Goal: Task Accomplishment & Management: Use online tool/utility

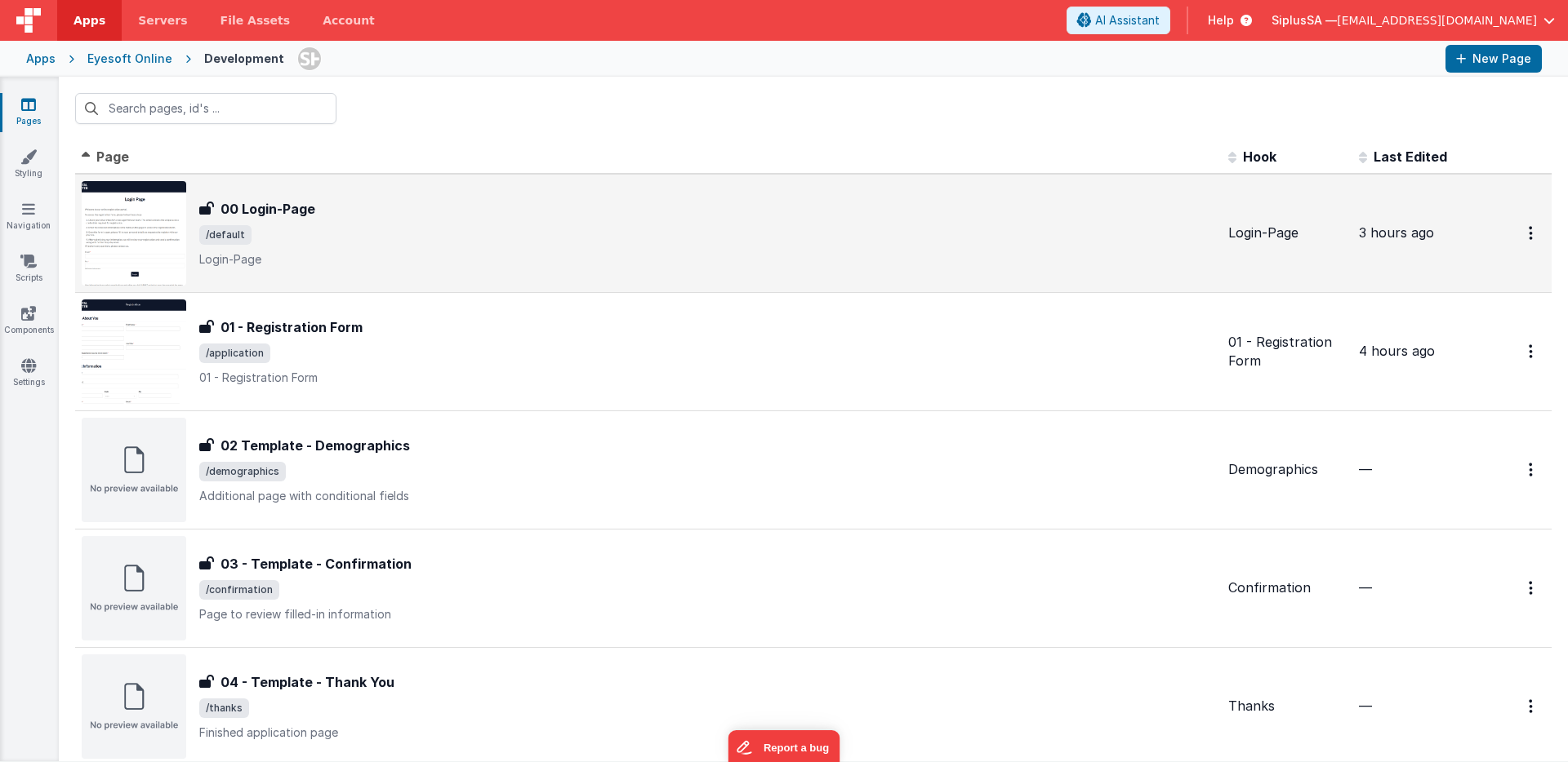
click at [1493, 244] on div at bounding box center [1517, 233] width 56 height 34
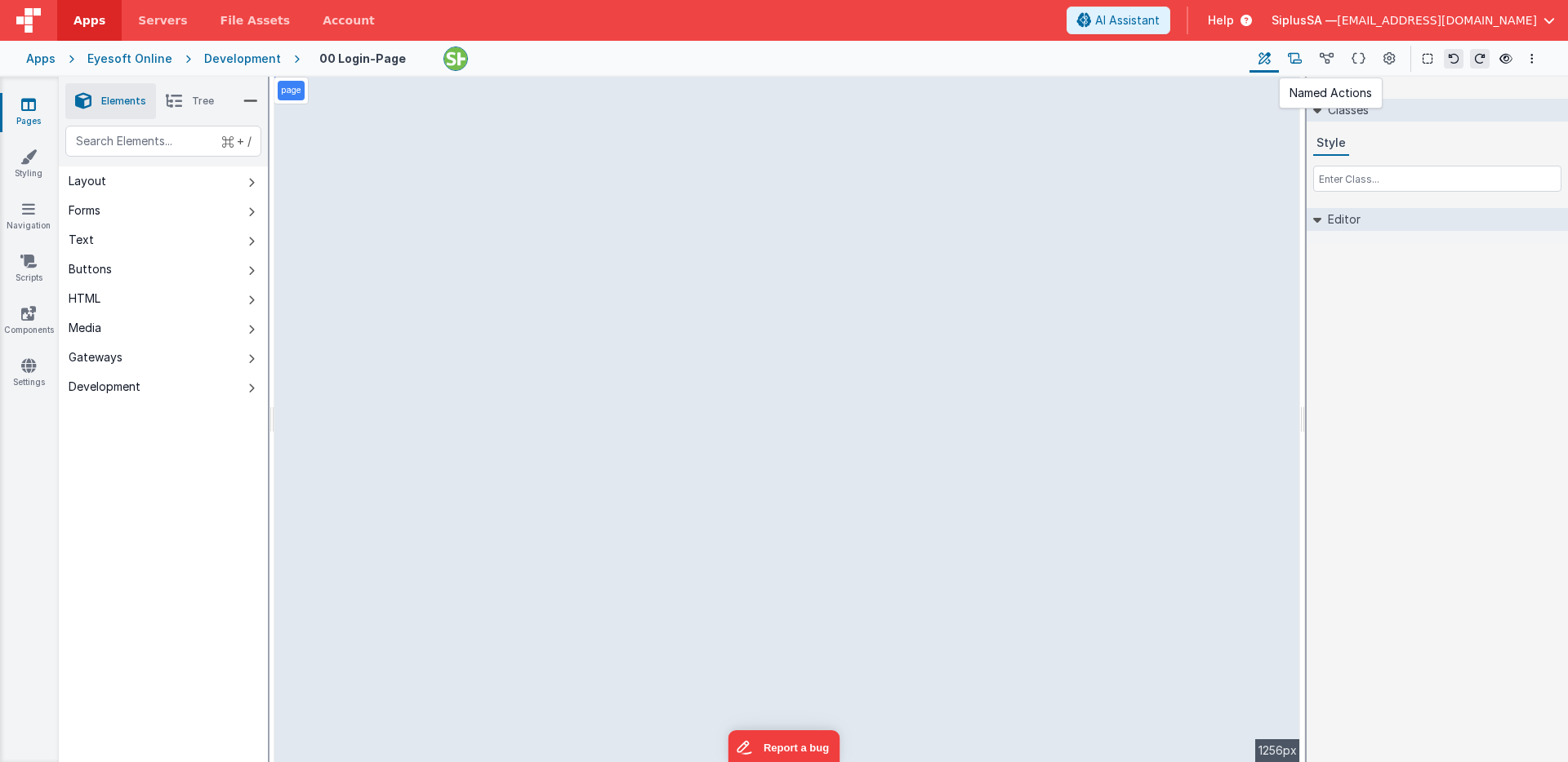
click at [1303, 68] on button at bounding box center [1294, 59] width 32 height 28
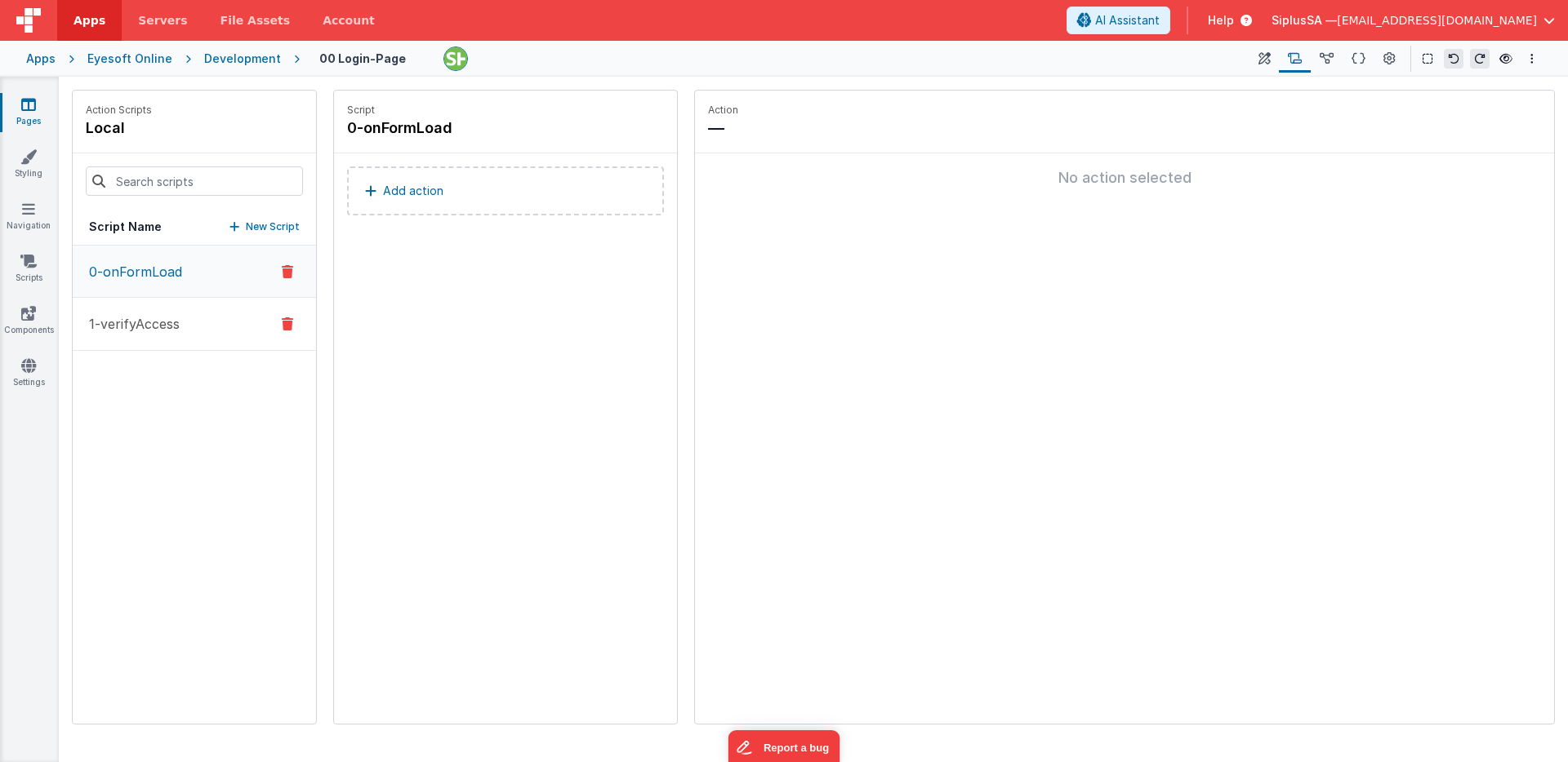
click at [154, 331] on p "1-verifyAccess" at bounding box center [129, 324] width 101 height 20
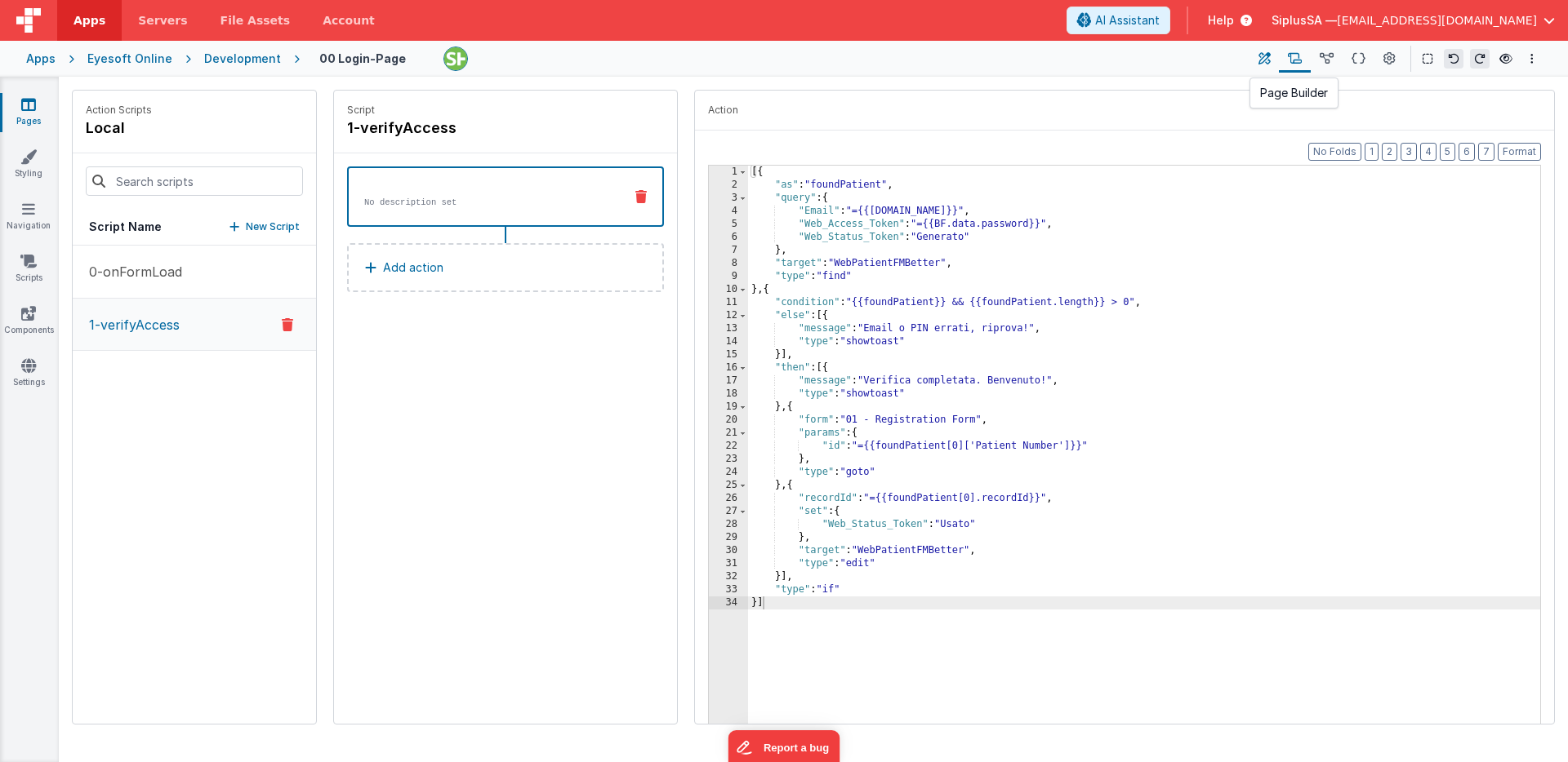
click at [1270, 55] on icon at bounding box center [1264, 59] width 12 height 17
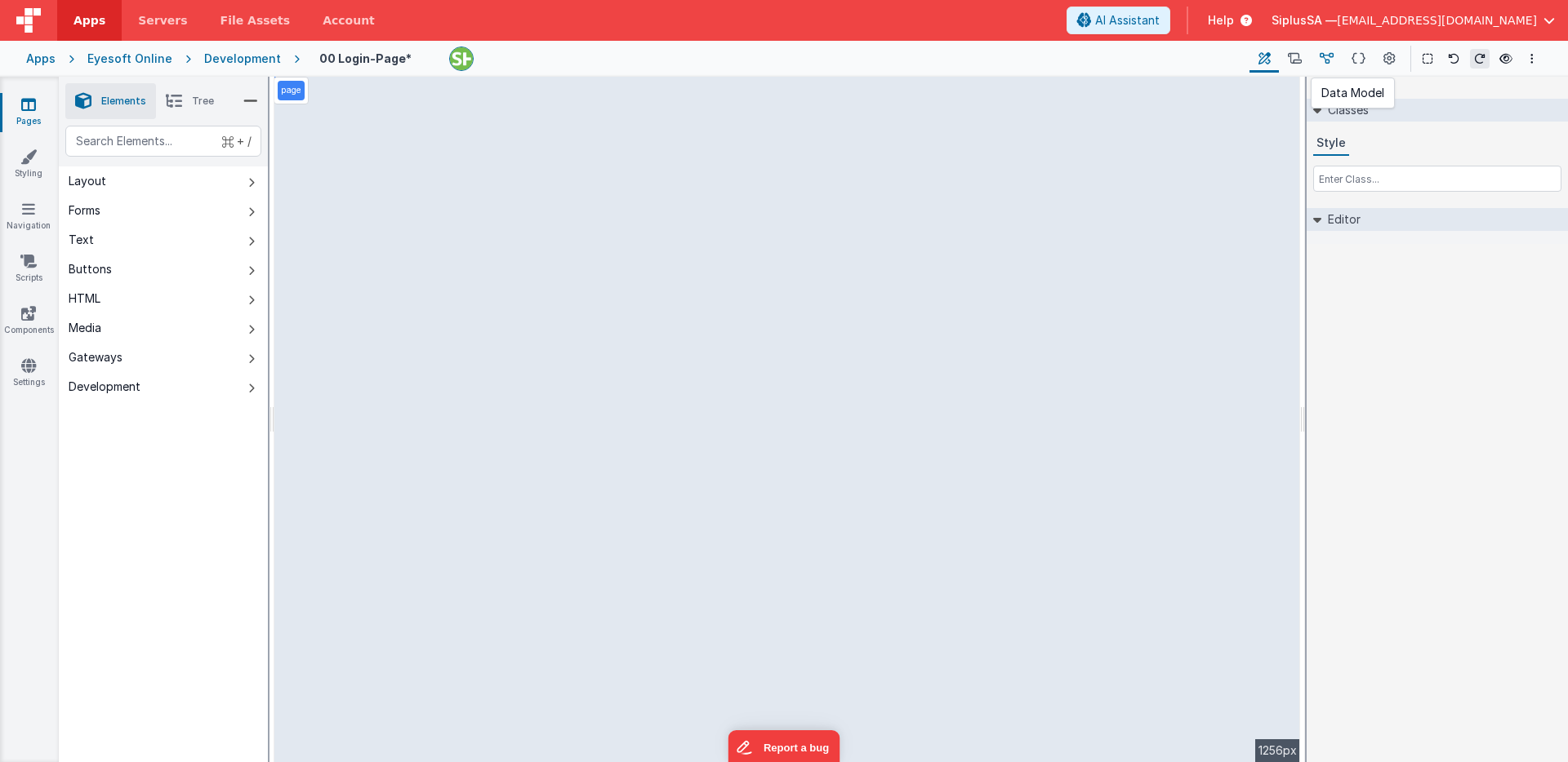
click at [1321, 59] on icon at bounding box center [1327, 59] width 14 height 17
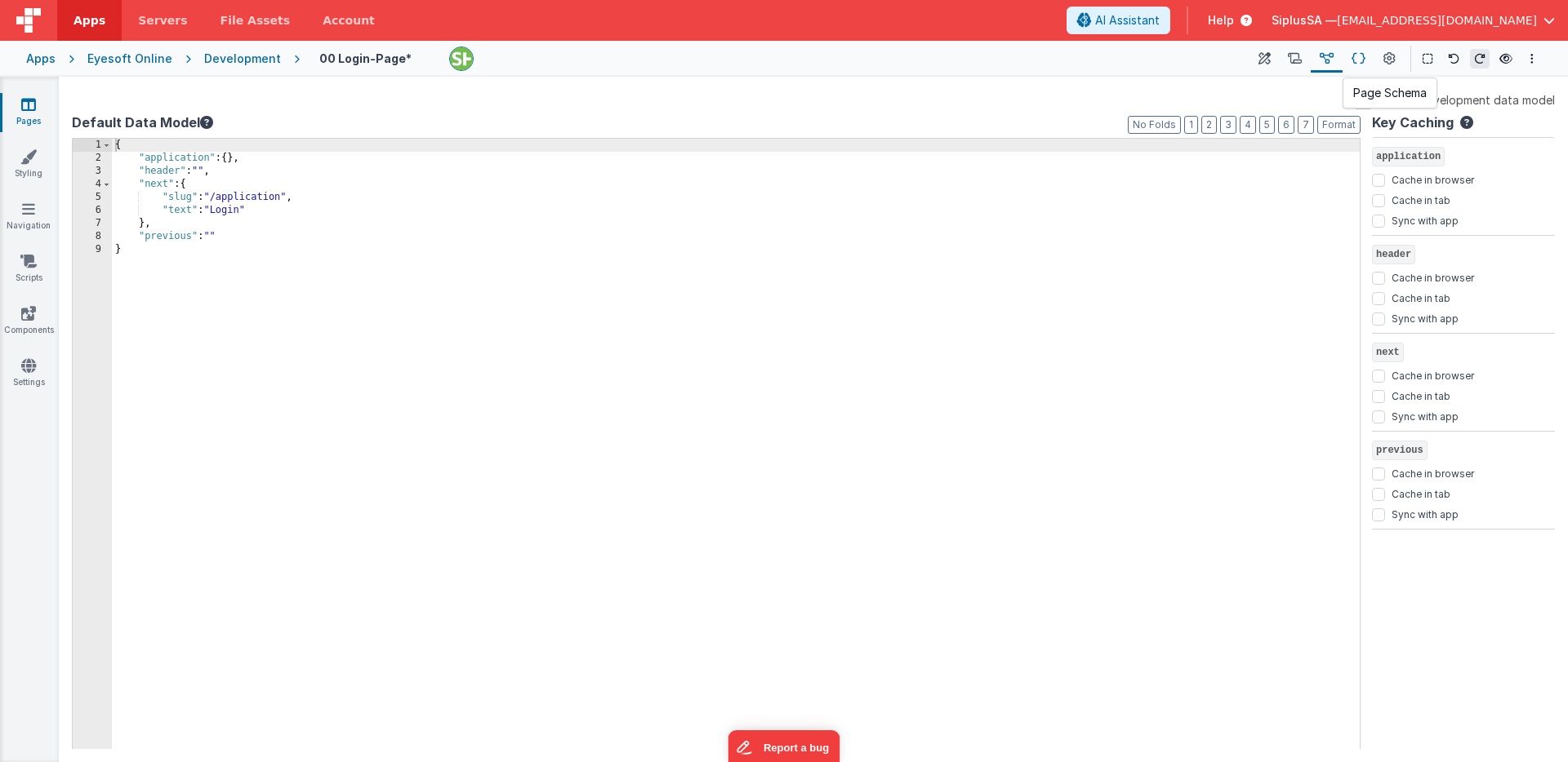
click at [1362, 55] on icon at bounding box center [1358, 59] width 14 height 17
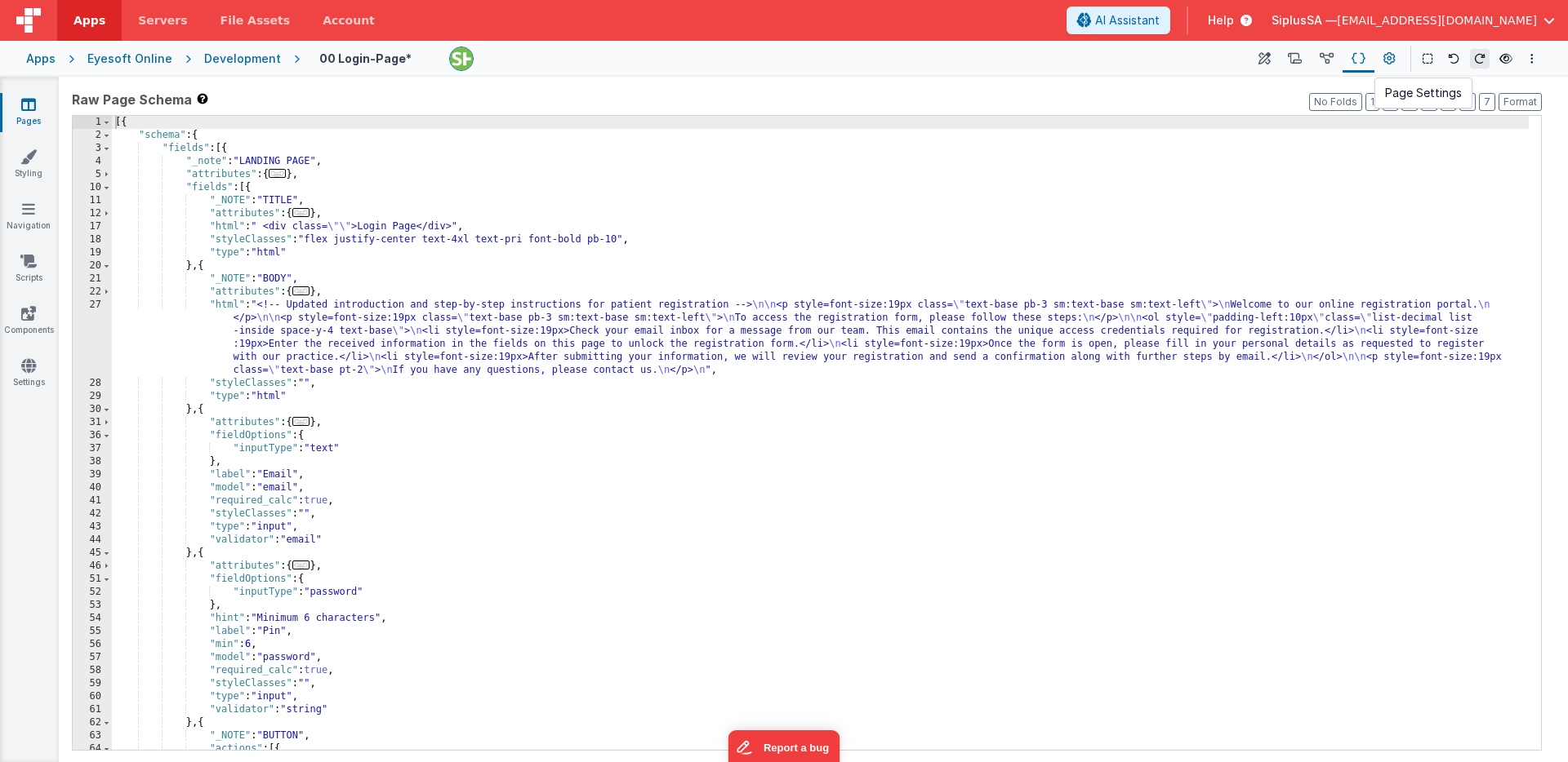
click at [1383, 65] on icon at bounding box center [1389, 59] width 12 height 17
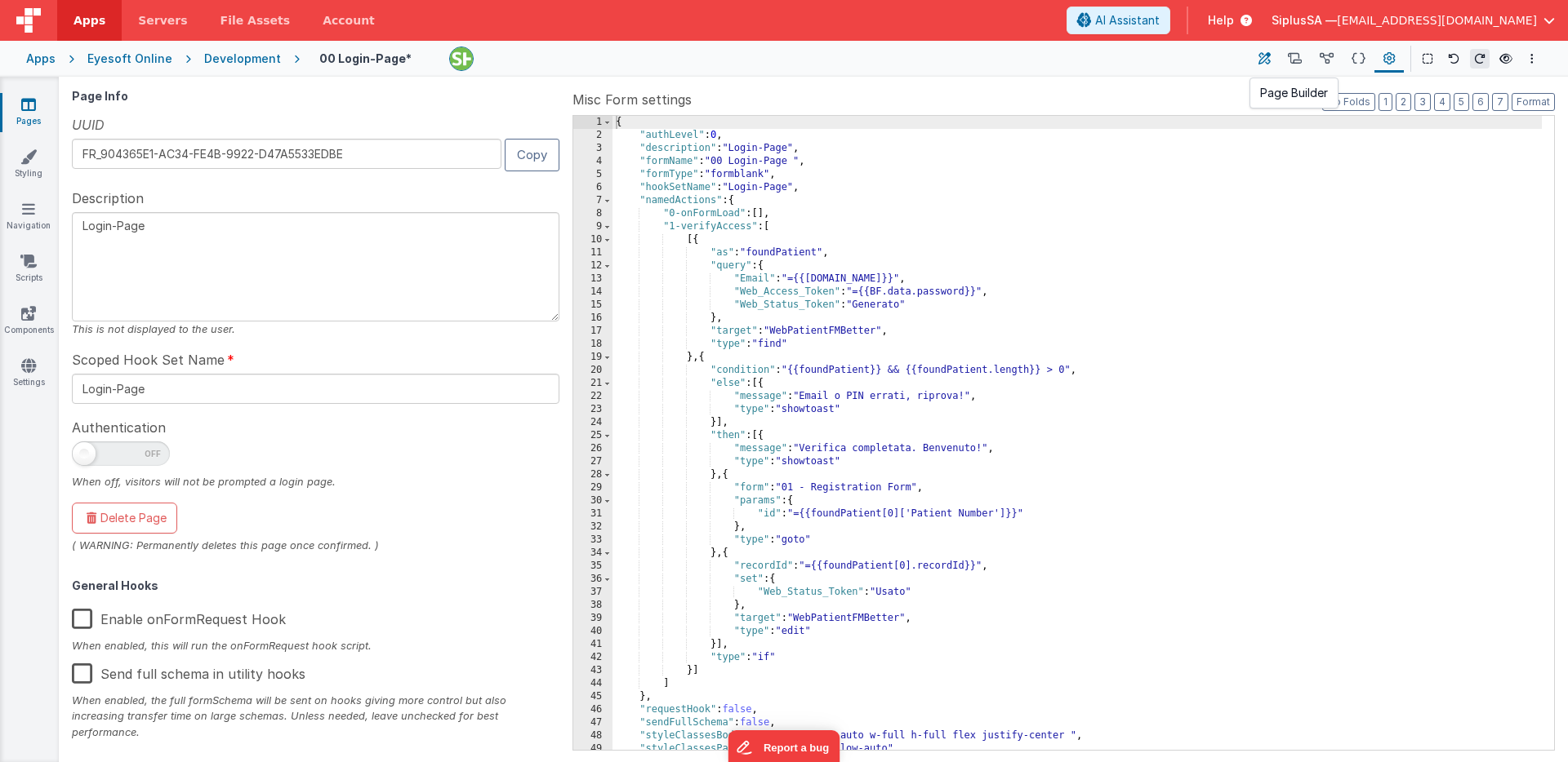
click at [1273, 55] on button at bounding box center [1264, 59] width 29 height 28
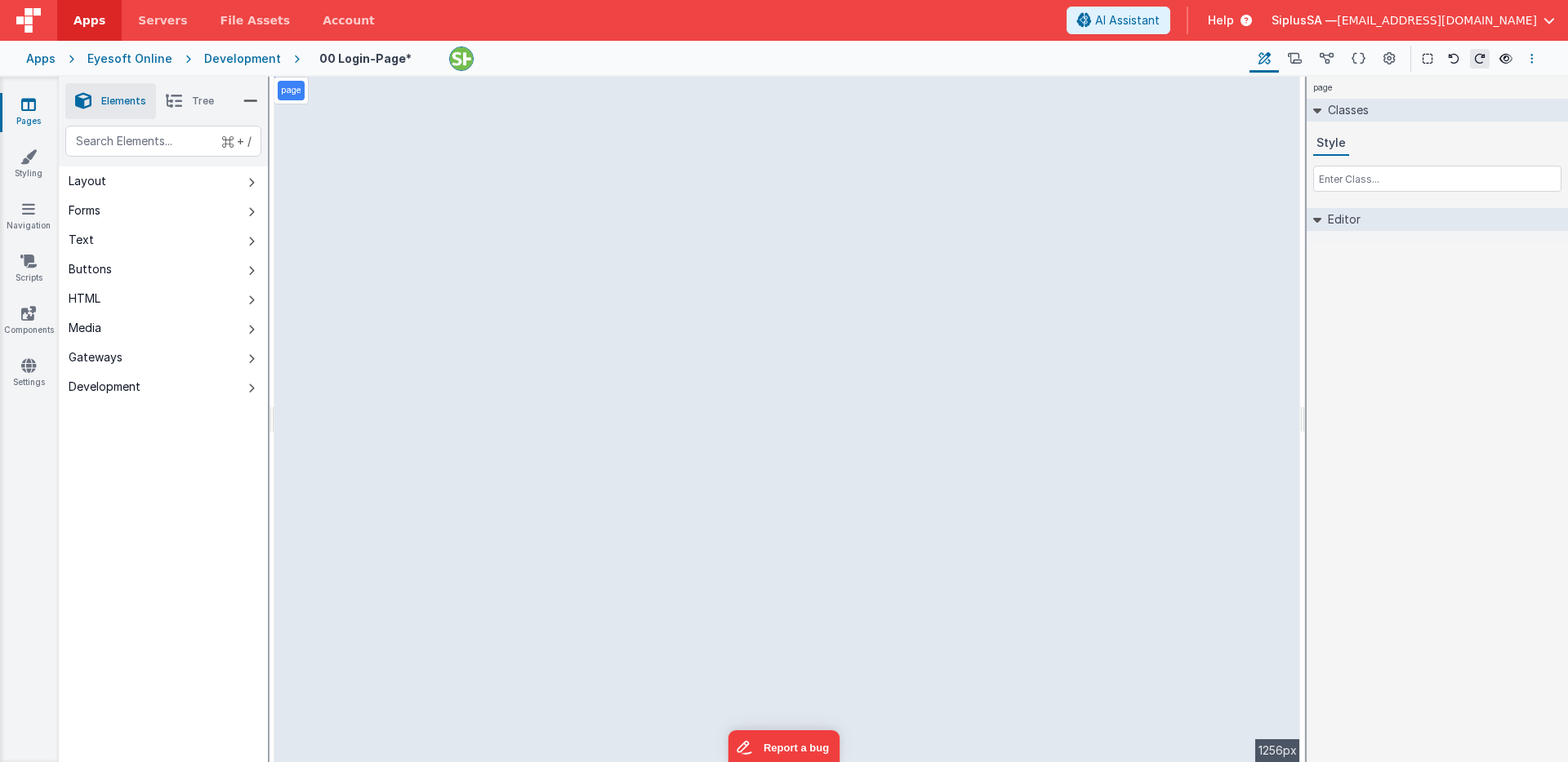
click at [1524, 60] on button "Options" at bounding box center [1532, 58] width 20 height 20
click at [1447, 93] on p "Save" at bounding box center [1437, 90] width 103 height 16
click at [1511, 58] on icon at bounding box center [1506, 58] width 13 height 11
click at [1305, 62] on button at bounding box center [1294, 59] width 32 height 28
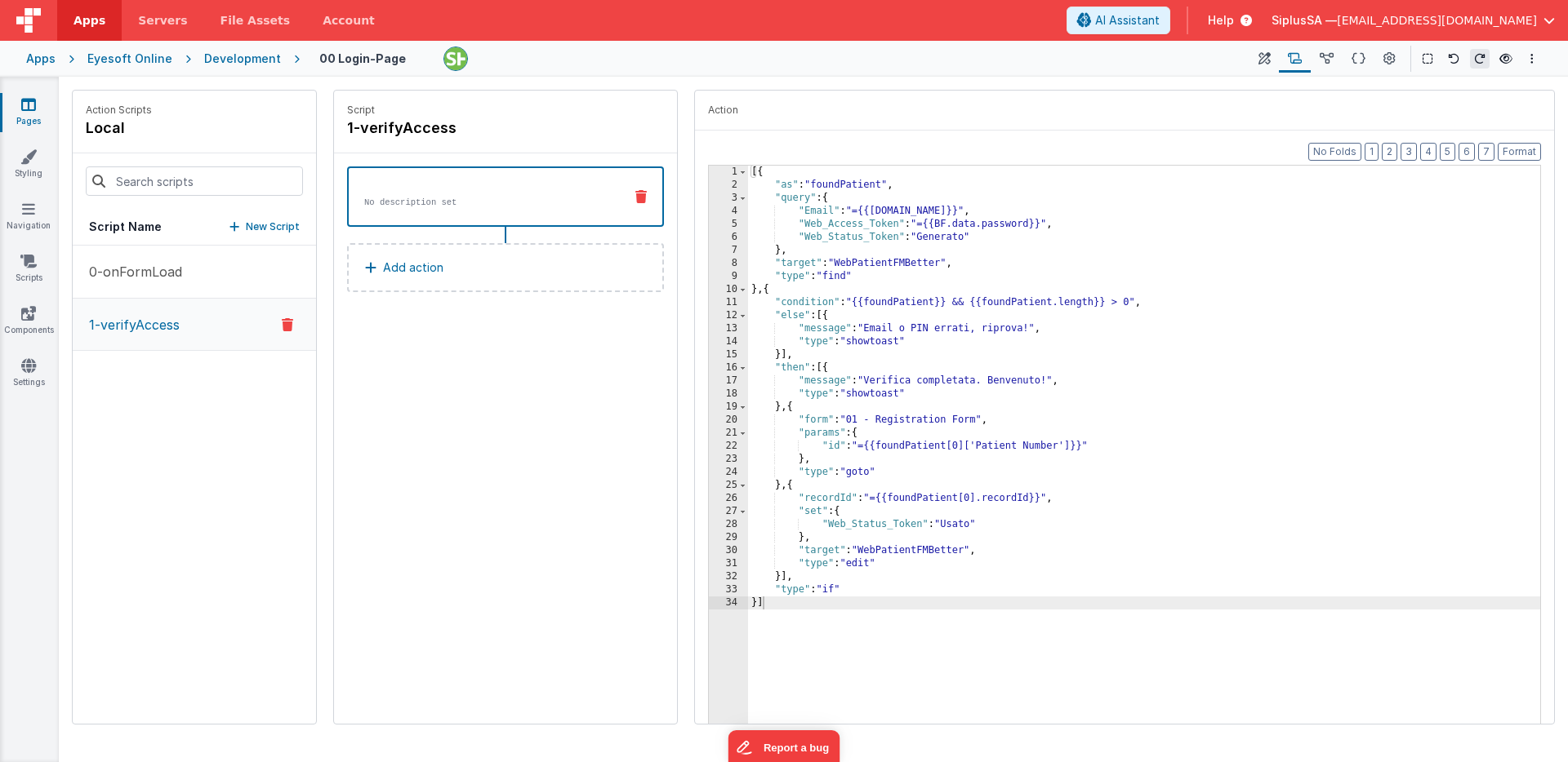
click at [893, 472] on div "[{ "as" : "foundPatient" , "query" : { "Email" : "={{[DOMAIN_NAME]}}" , "Web_Ac…" at bounding box center [1143, 472] width 792 height 612
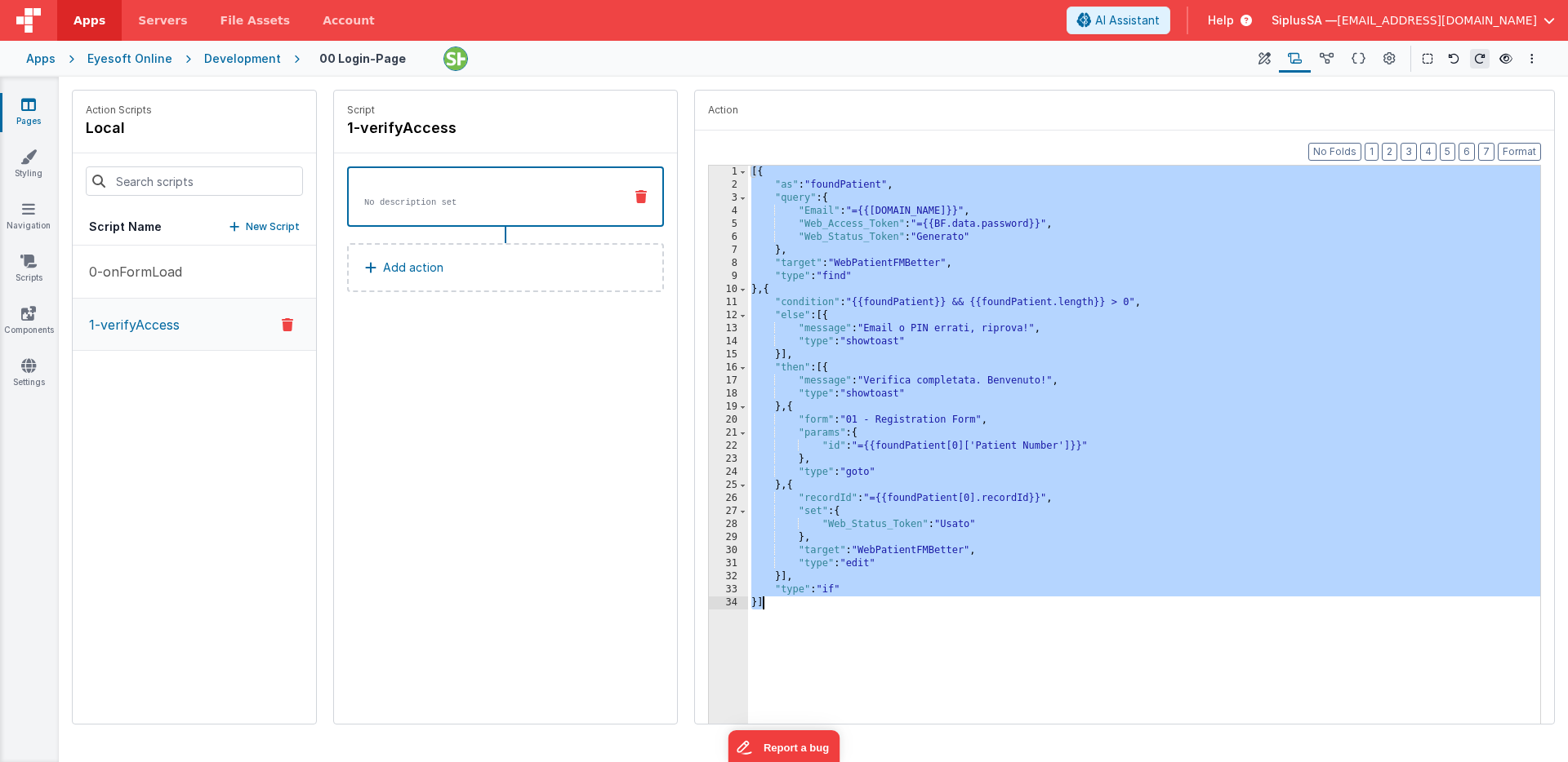
click at [1016, 319] on div "[{ "as" : "foundPatient" , "query" : { "Email" : "={{[DOMAIN_NAME]}}" , "Web_Ac…" at bounding box center [1143, 472] width 792 height 612
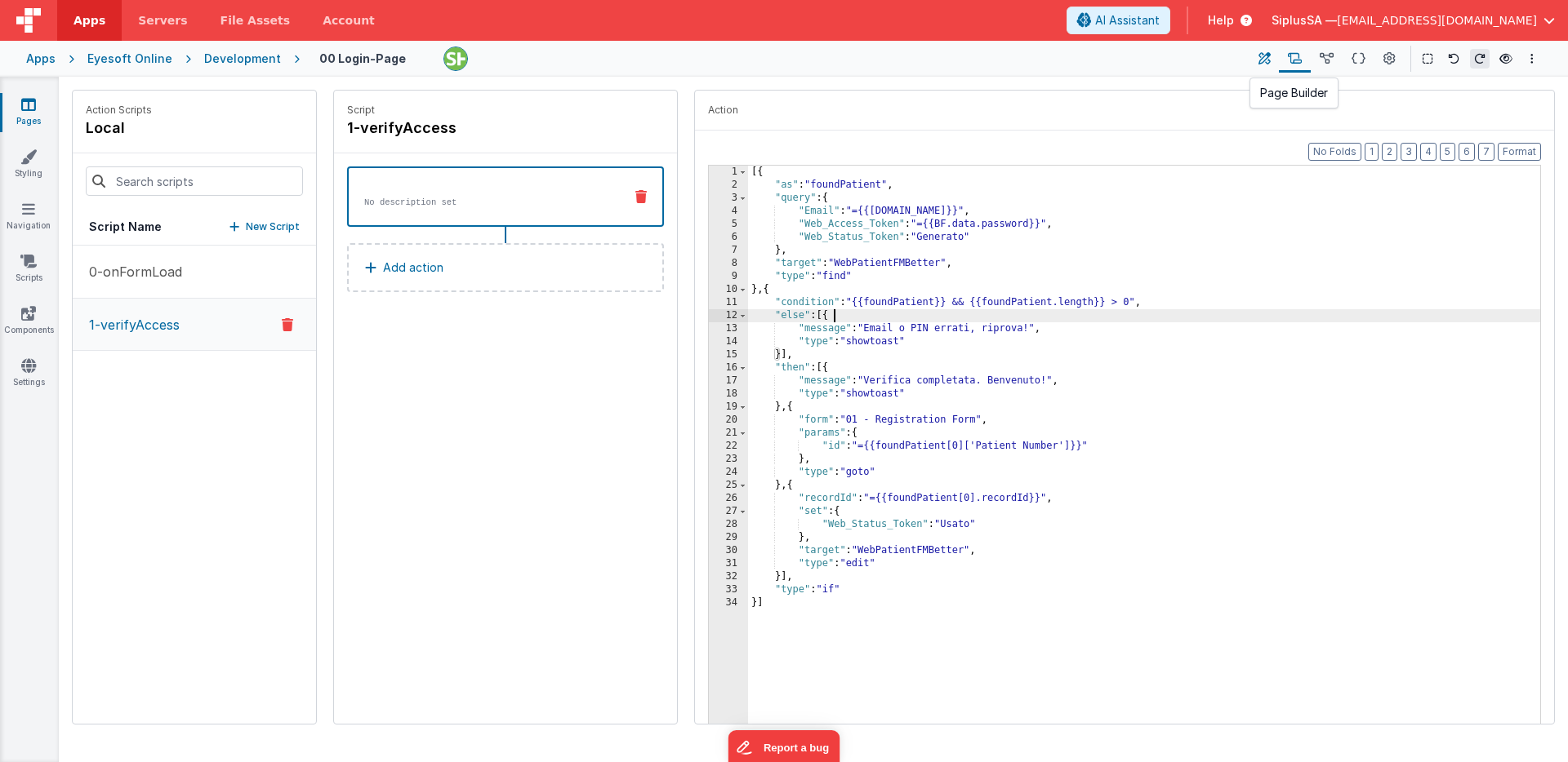
click at [1262, 62] on icon at bounding box center [1264, 59] width 12 height 17
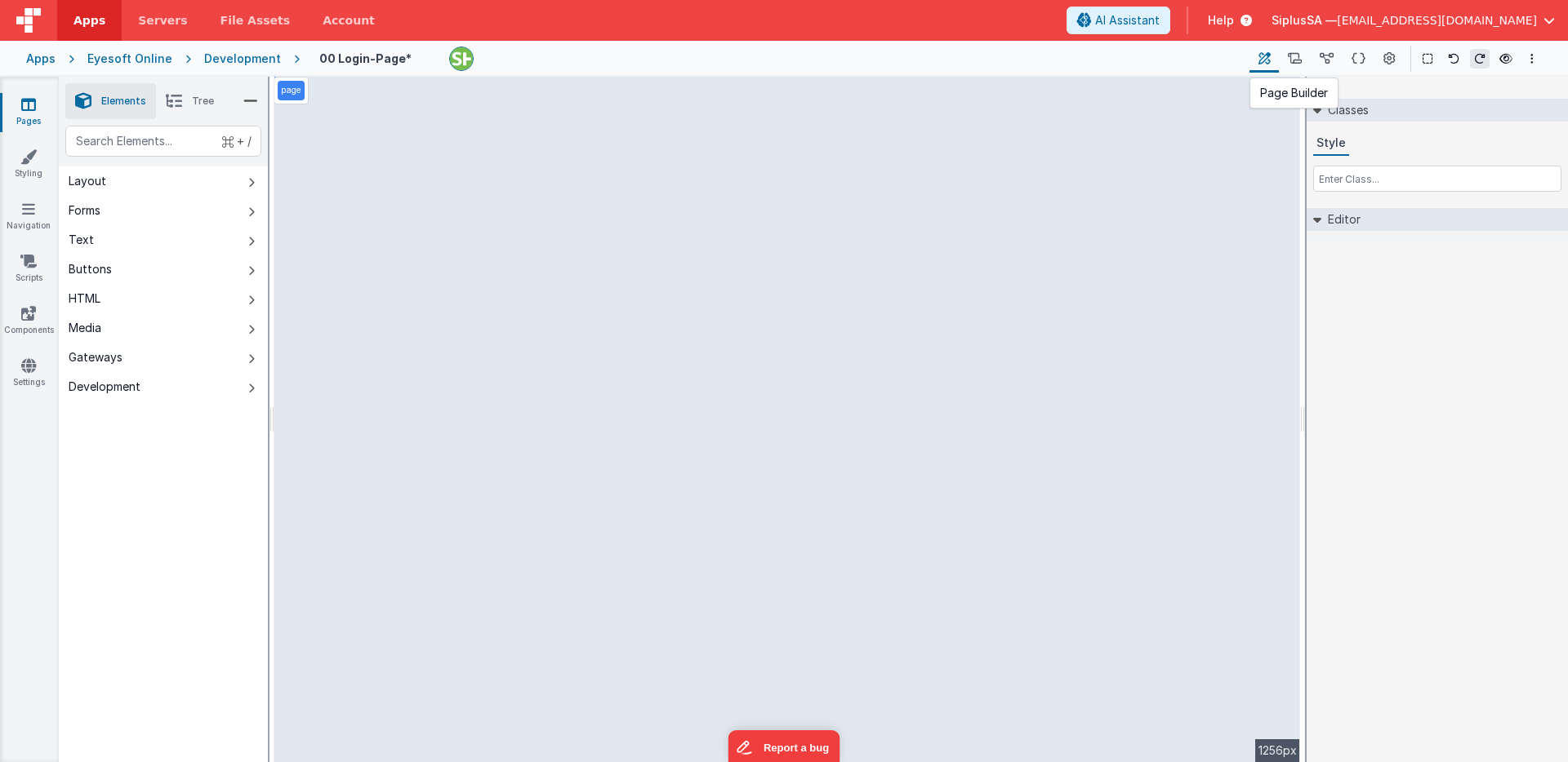
select select "1-verifyAccess"
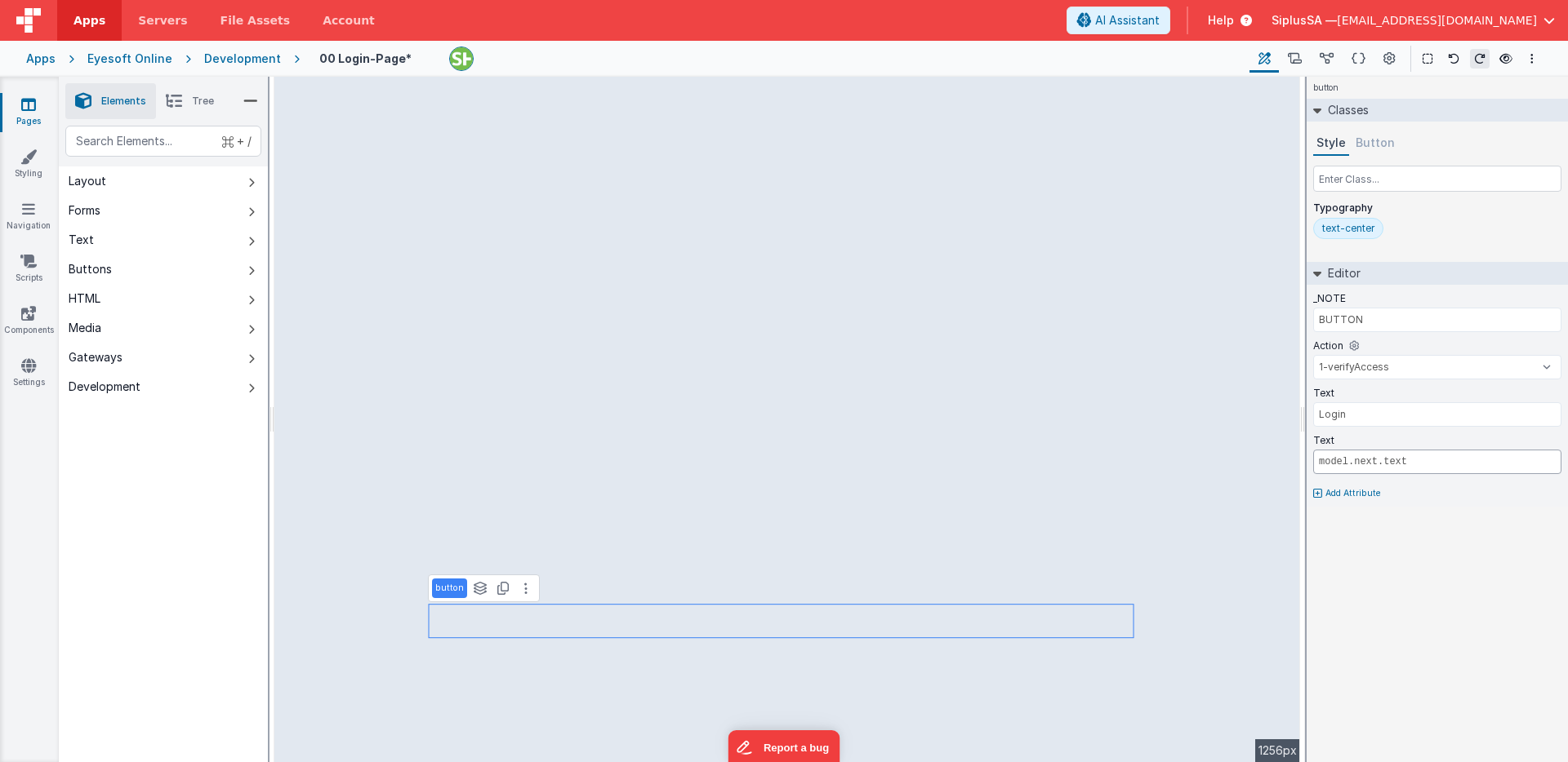
click at [1445, 464] on input "model.next.text" at bounding box center [1437, 462] width 248 height 24
click at [1392, 418] on input "Login" at bounding box center [1437, 414] width 248 height 24
click at [1539, 61] on button "Options" at bounding box center [1532, 58] width 20 height 20
click at [1475, 86] on p "Save" at bounding box center [1437, 90] width 103 height 16
click at [1503, 62] on icon at bounding box center [1506, 58] width 13 height 11
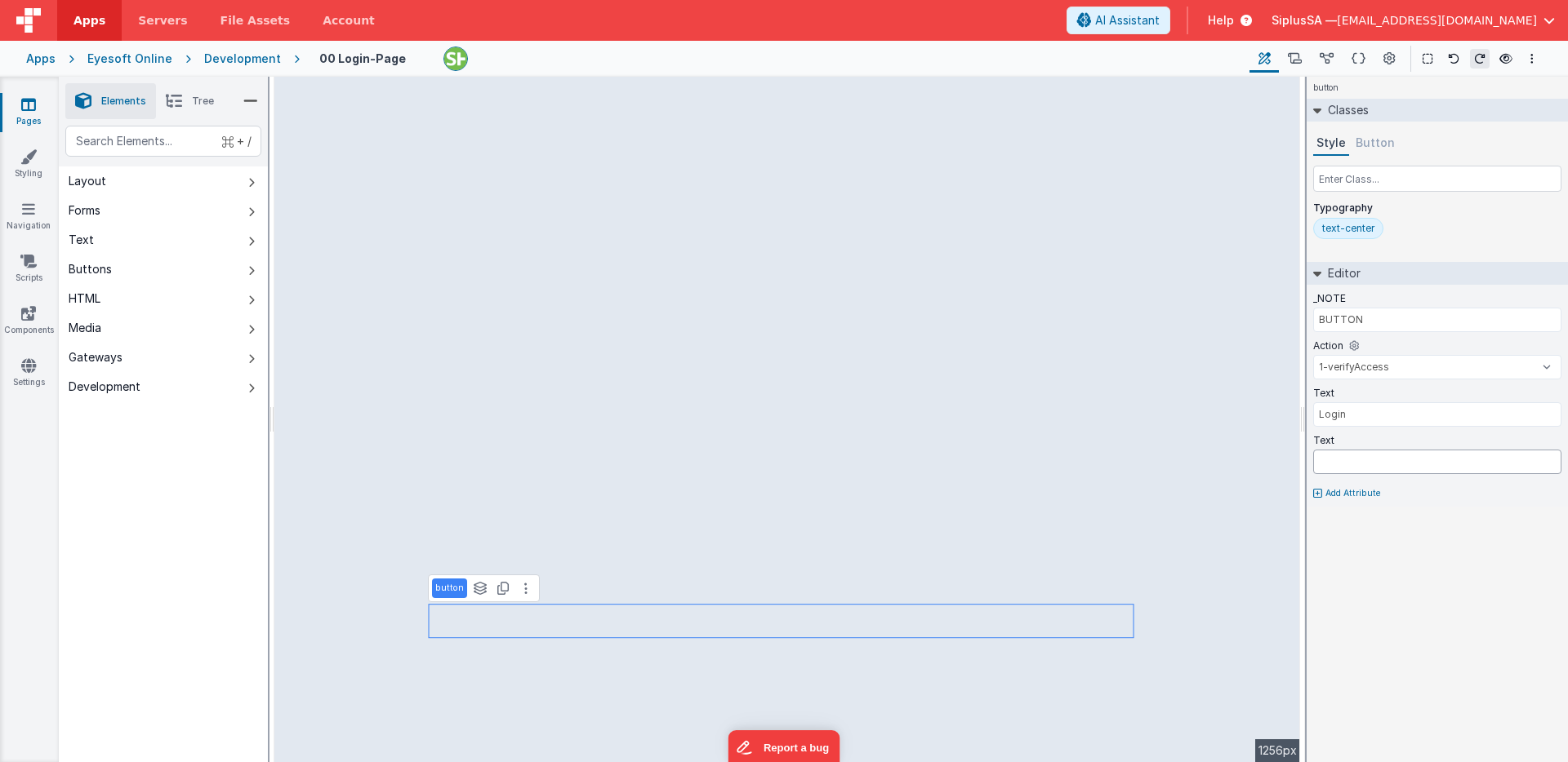
click at [1369, 464] on input "text" at bounding box center [1437, 462] width 248 height 24
click at [1379, 60] on button at bounding box center [1389, 59] width 29 height 28
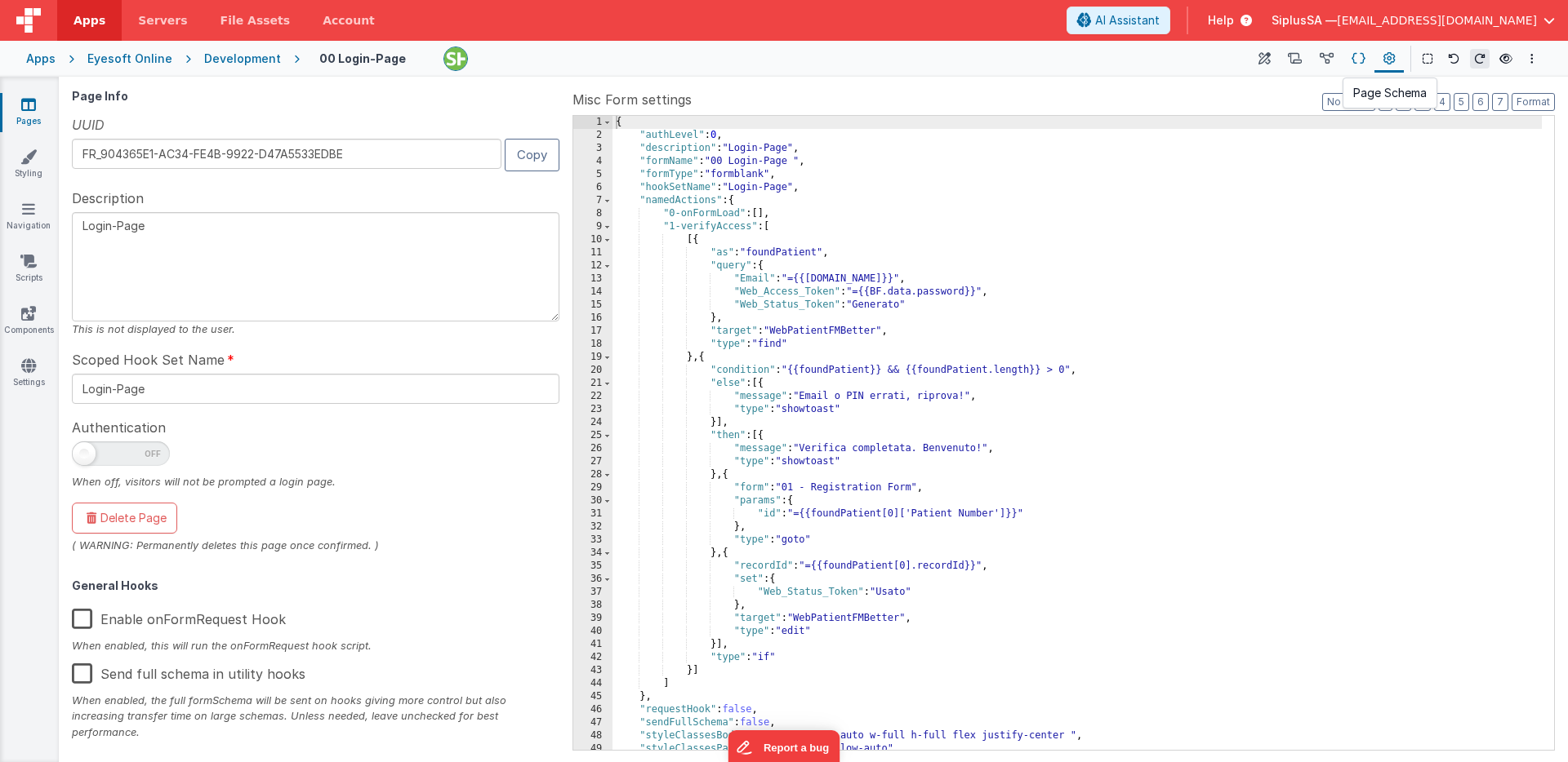
click at [1349, 63] on button at bounding box center [1358, 59] width 32 height 28
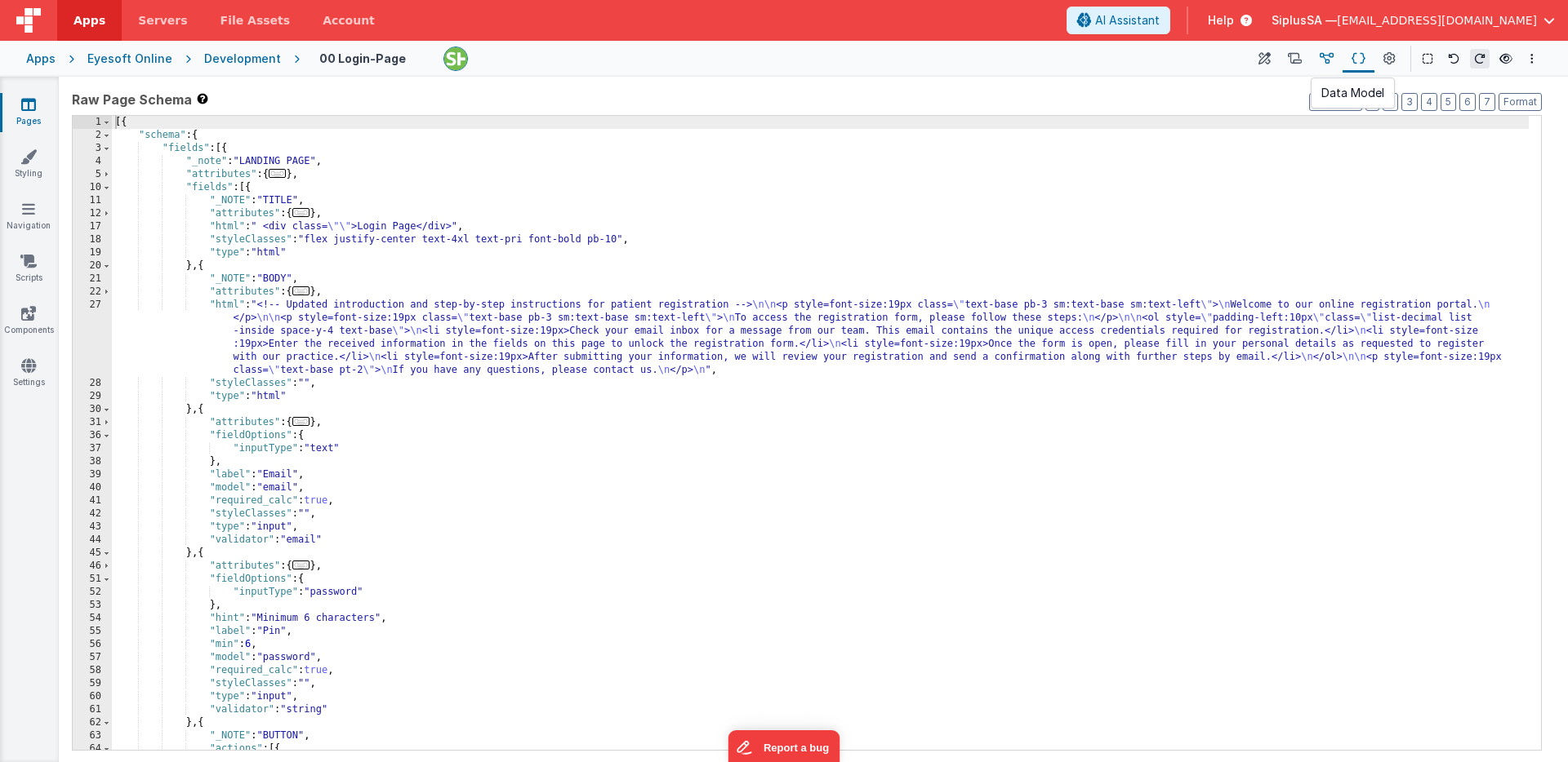
click at [1335, 60] on button at bounding box center [1326, 59] width 32 height 28
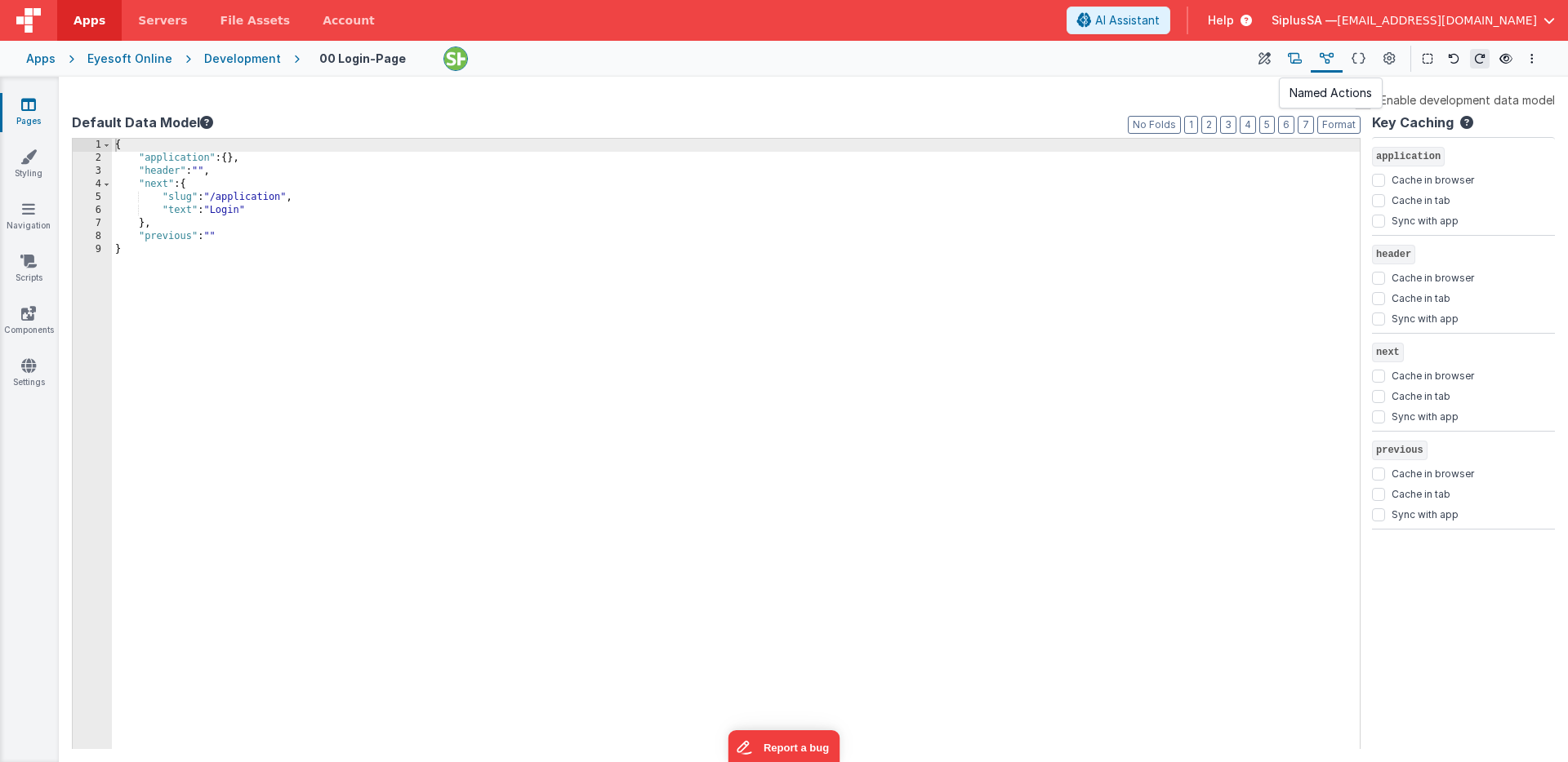
click at [1296, 66] on icon at bounding box center [1295, 59] width 14 height 17
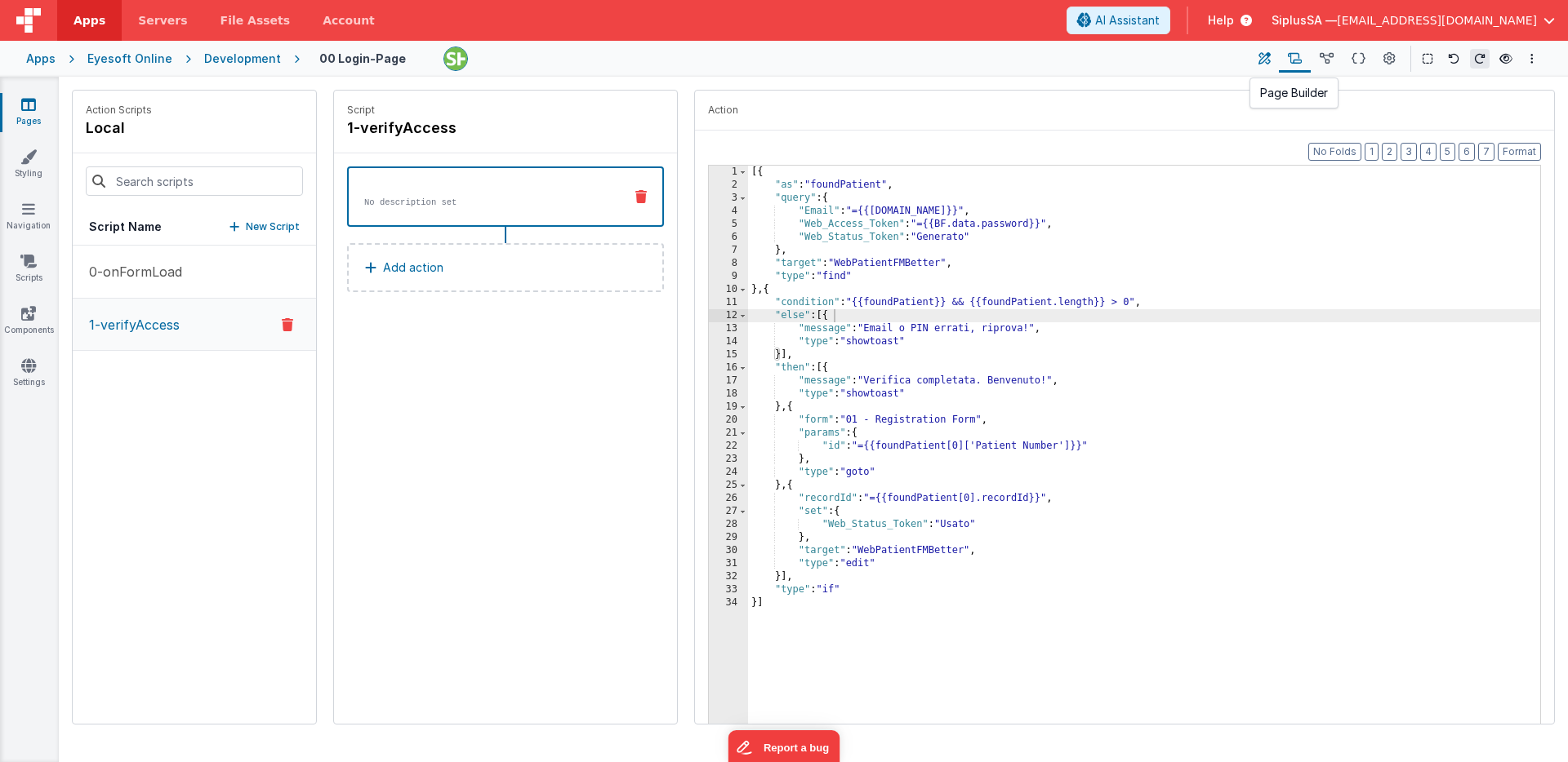
click at [1269, 63] on icon at bounding box center [1264, 59] width 12 height 17
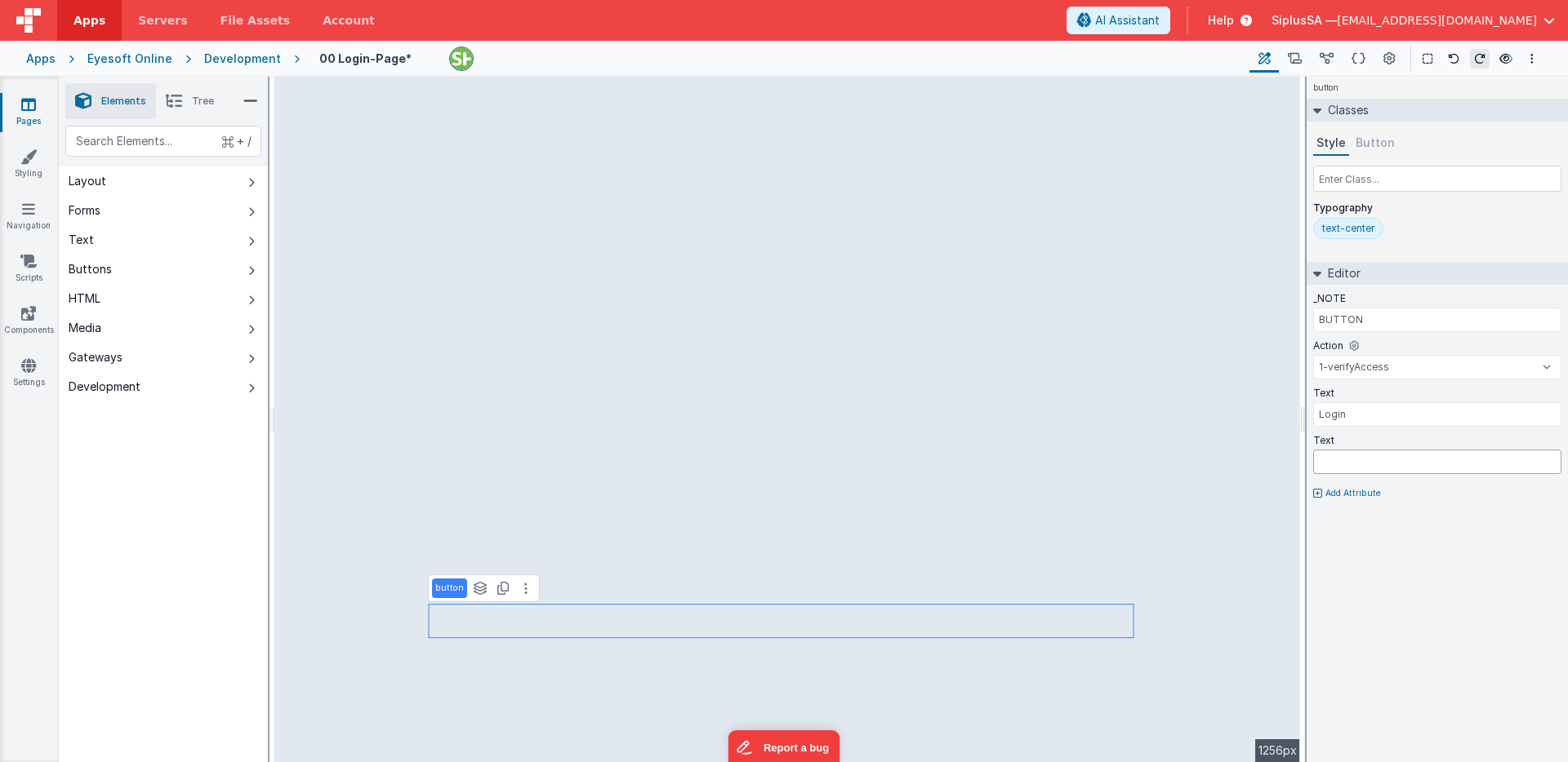
click at [1401, 463] on input "text" at bounding box center [1437, 462] width 248 height 24
type input "Login"
click at [1536, 61] on button "Options" at bounding box center [1532, 58] width 20 height 20
click at [1462, 89] on p "Save" at bounding box center [1437, 90] width 103 height 16
click at [1507, 63] on icon at bounding box center [1506, 58] width 13 height 11
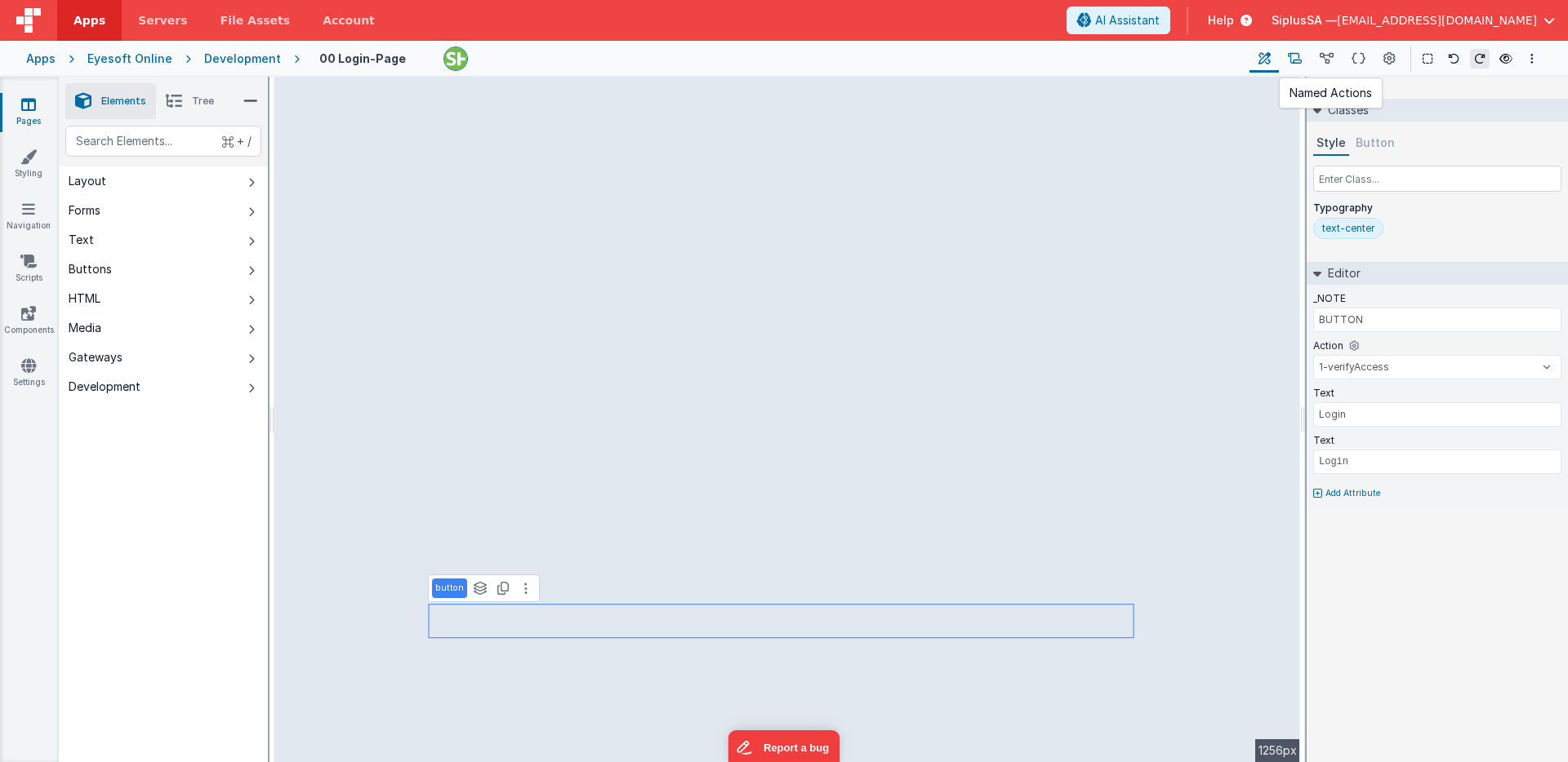
click at [1295, 56] on icon at bounding box center [1295, 59] width 14 height 17
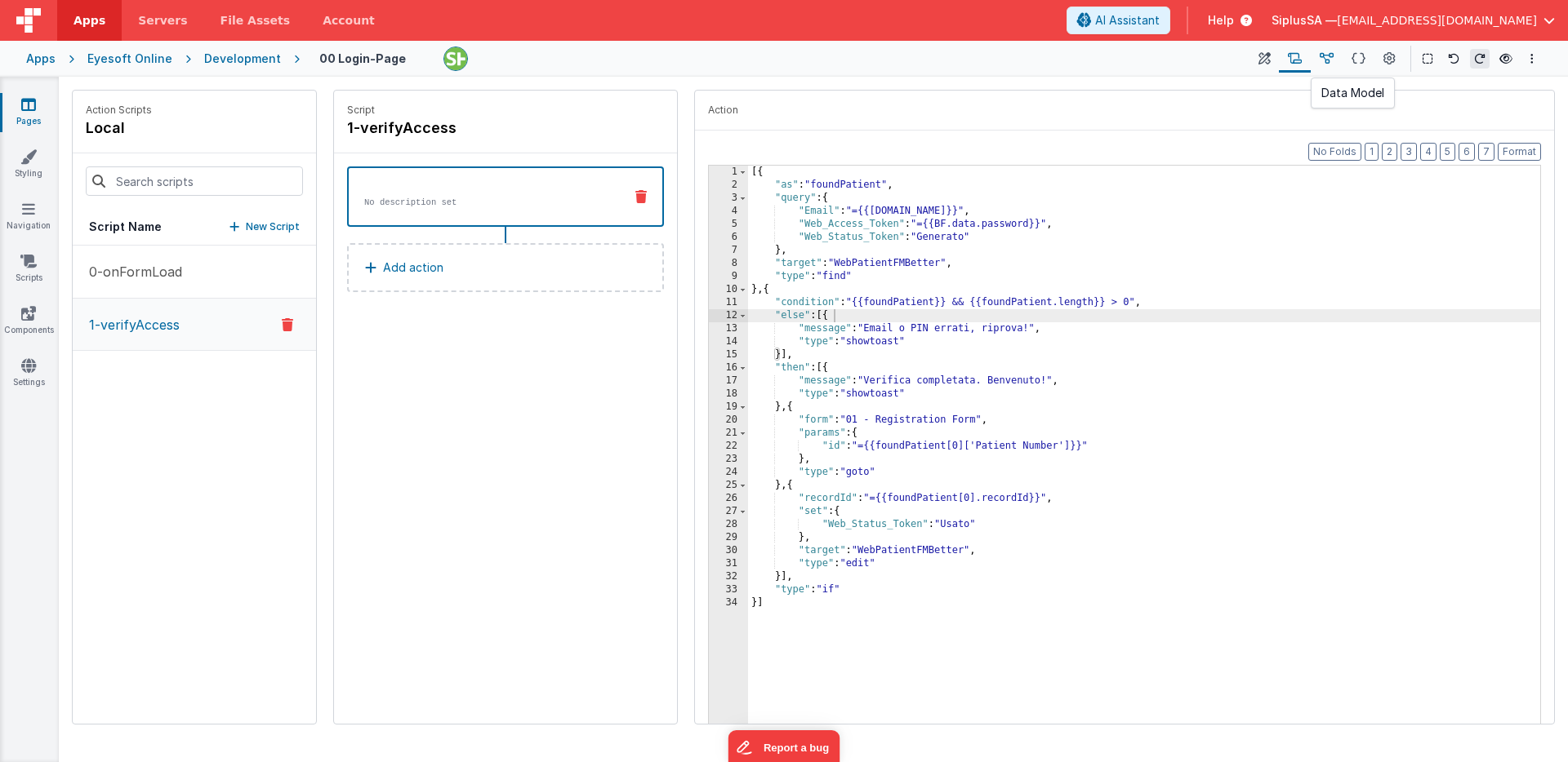
click at [1330, 59] on icon at bounding box center [1327, 59] width 14 height 17
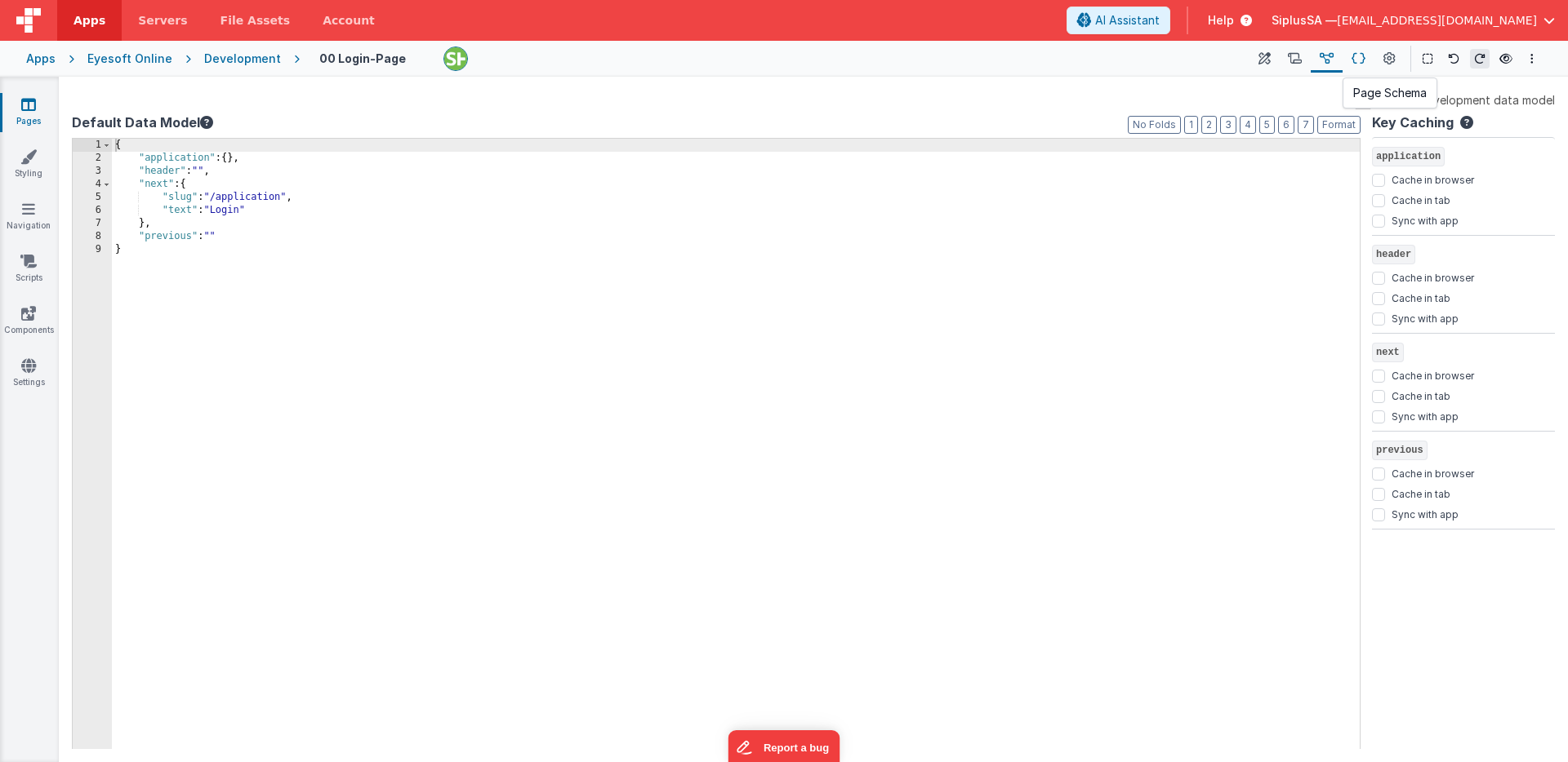
click at [1349, 61] on button at bounding box center [1358, 59] width 32 height 28
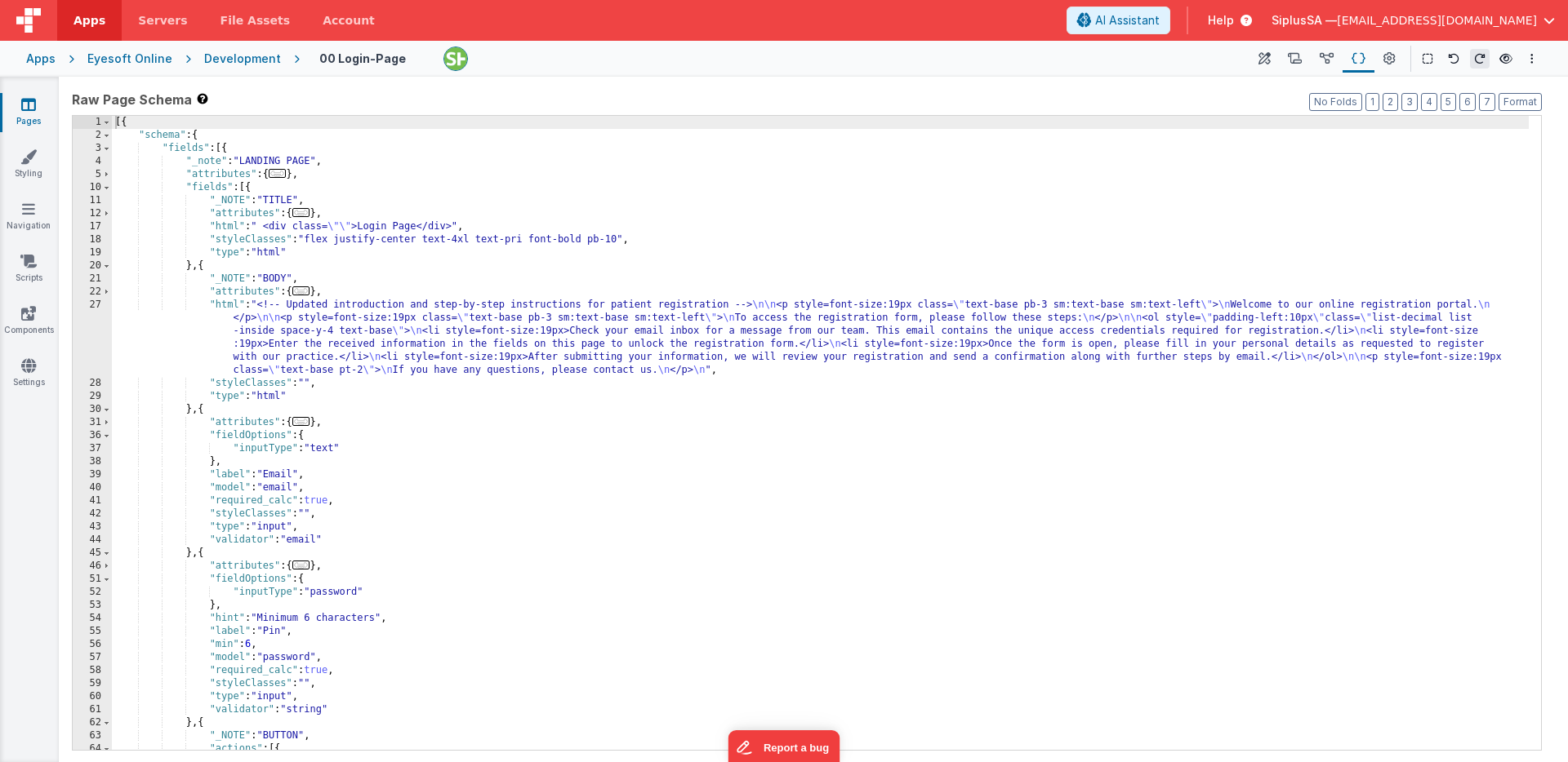
click at [111, 23] on link "Apps" at bounding box center [89, 20] width 64 height 41
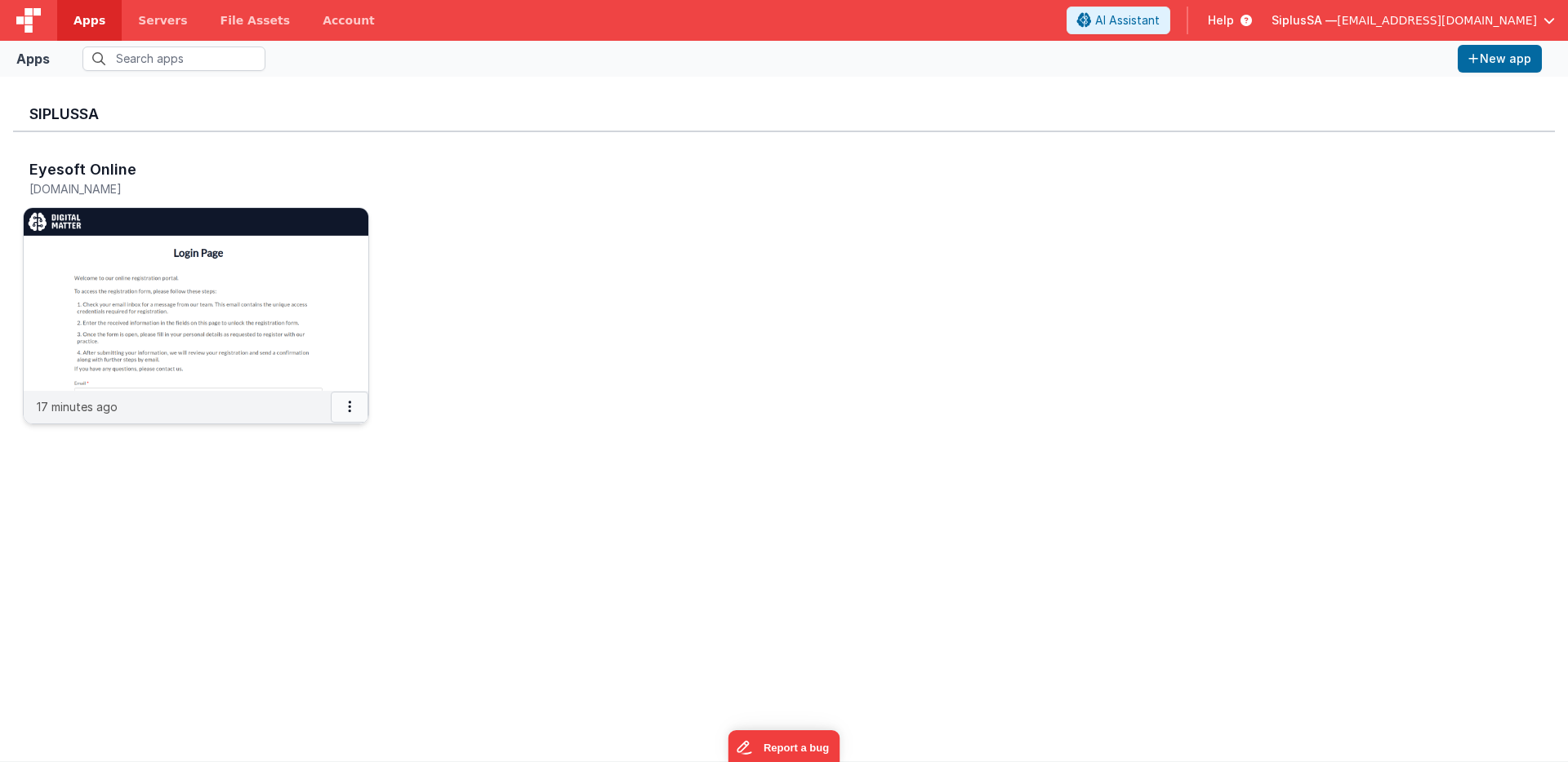
click at [353, 406] on button at bounding box center [349, 407] width 37 height 31
click at [328, 531] on link "Delete App" at bounding box center [313, 529] width 113 height 30
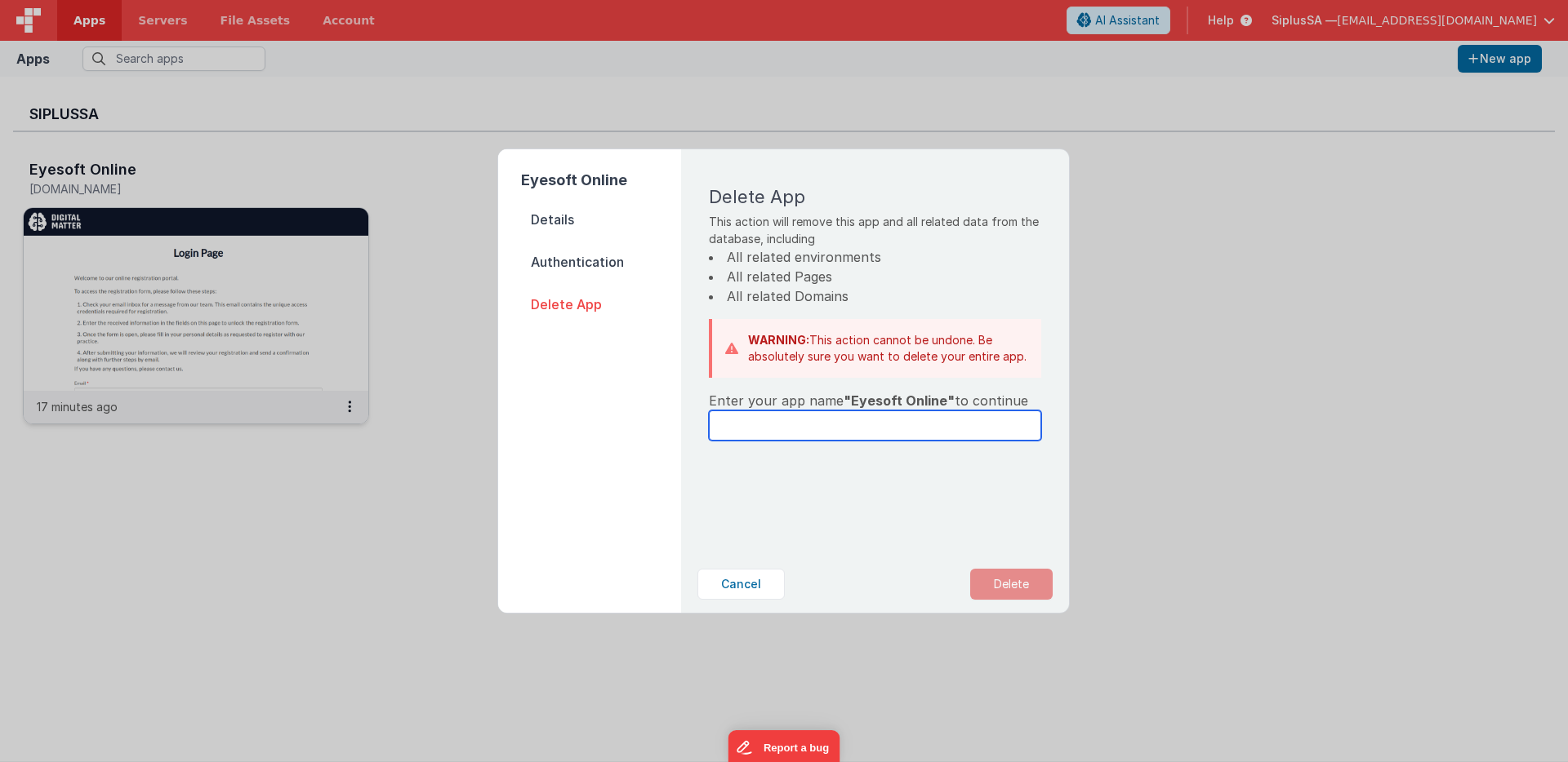
click at [835, 431] on input "text" at bounding box center [874, 426] width 332 height 30
drag, startPoint x: 848, startPoint y: 401, endPoint x: 942, endPoint y: 406, distance: 94.1
click at [941, 405] on span ""Eyesoft Online"" at bounding box center [899, 401] width 111 height 16
copy span "Eyesoft Online"
click at [885, 435] on input "text" at bounding box center [874, 426] width 332 height 30
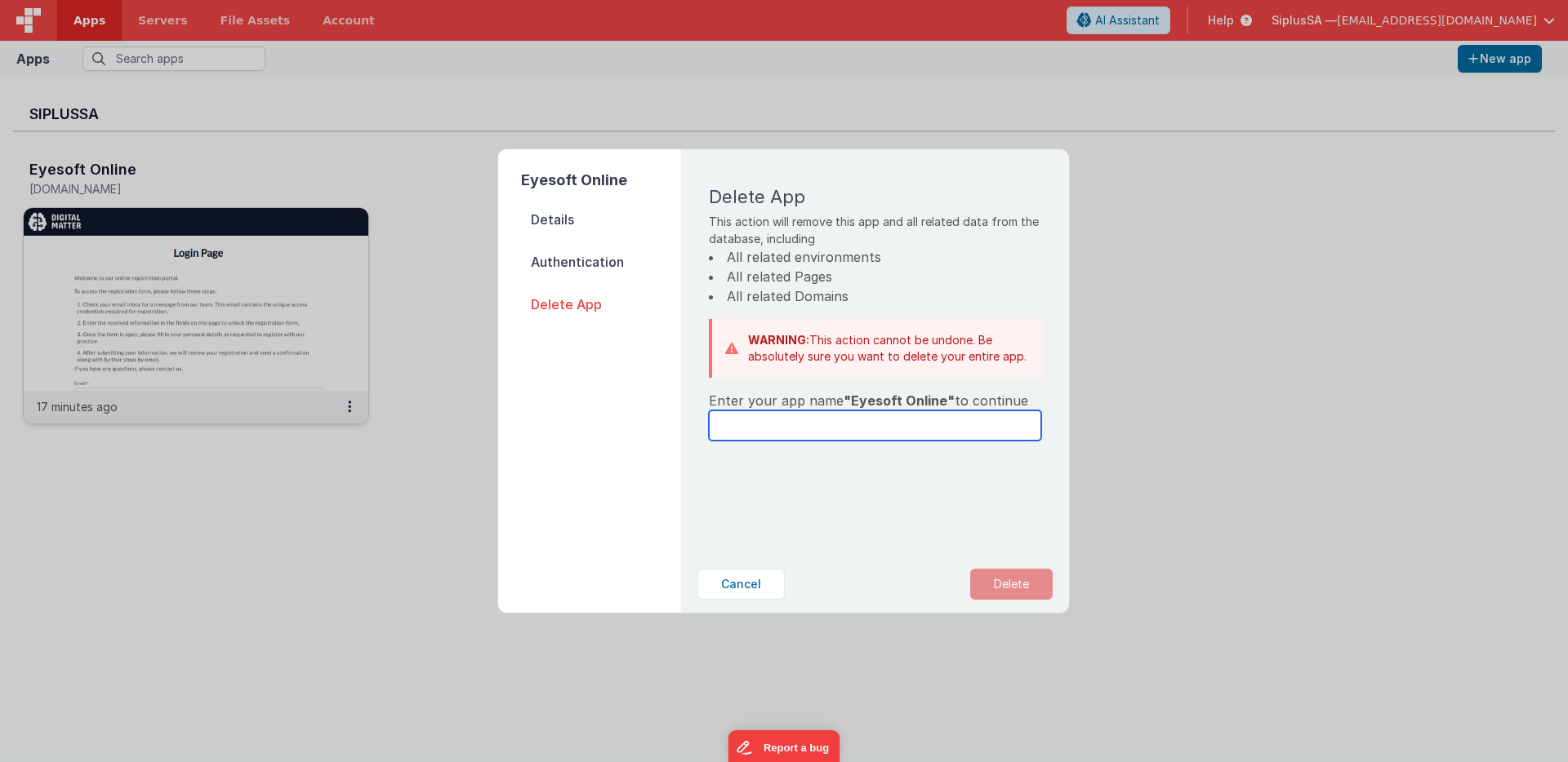
paste input "Eyesoft Online"
type input "Eyesoft Online"
click at [1013, 580] on button "Delete" at bounding box center [1011, 584] width 82 height 31
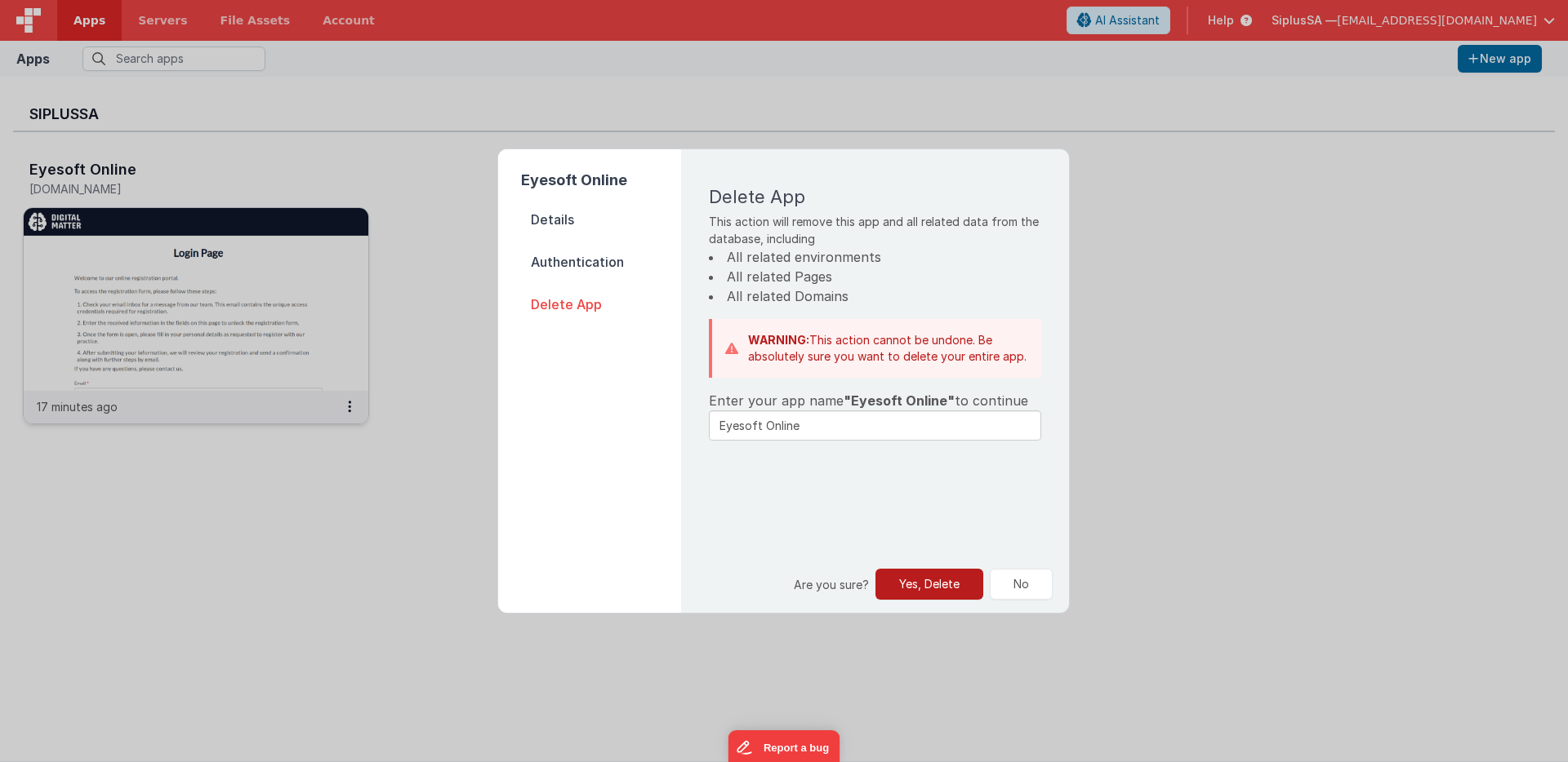
click at [955, 580] on button "Yes, Delete" at bounding box center [929, 584] width 108 height 31
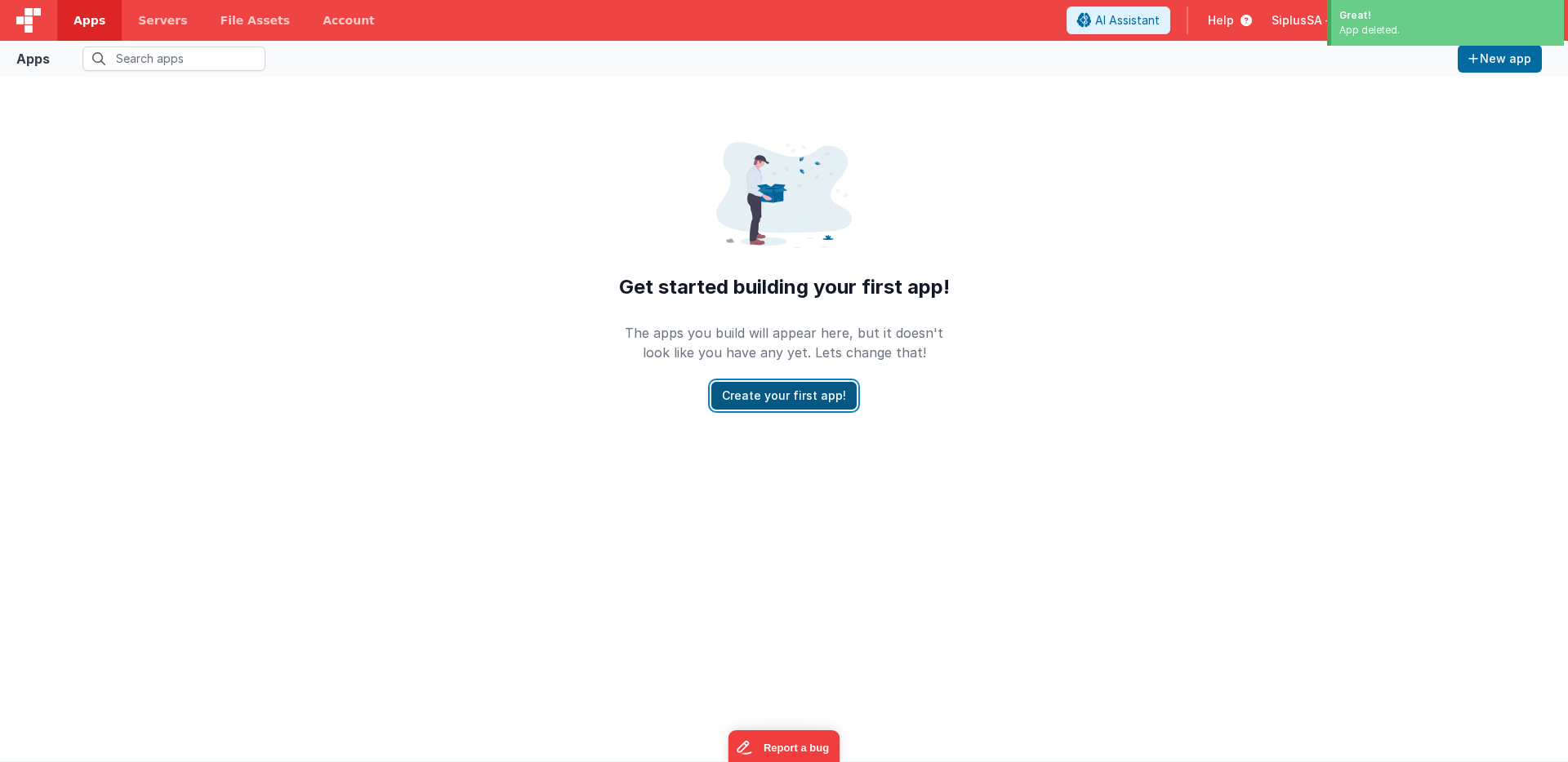
click at [796, 401] on button "Create your first app!" at bounding box center [784, 396] width 146 height 28
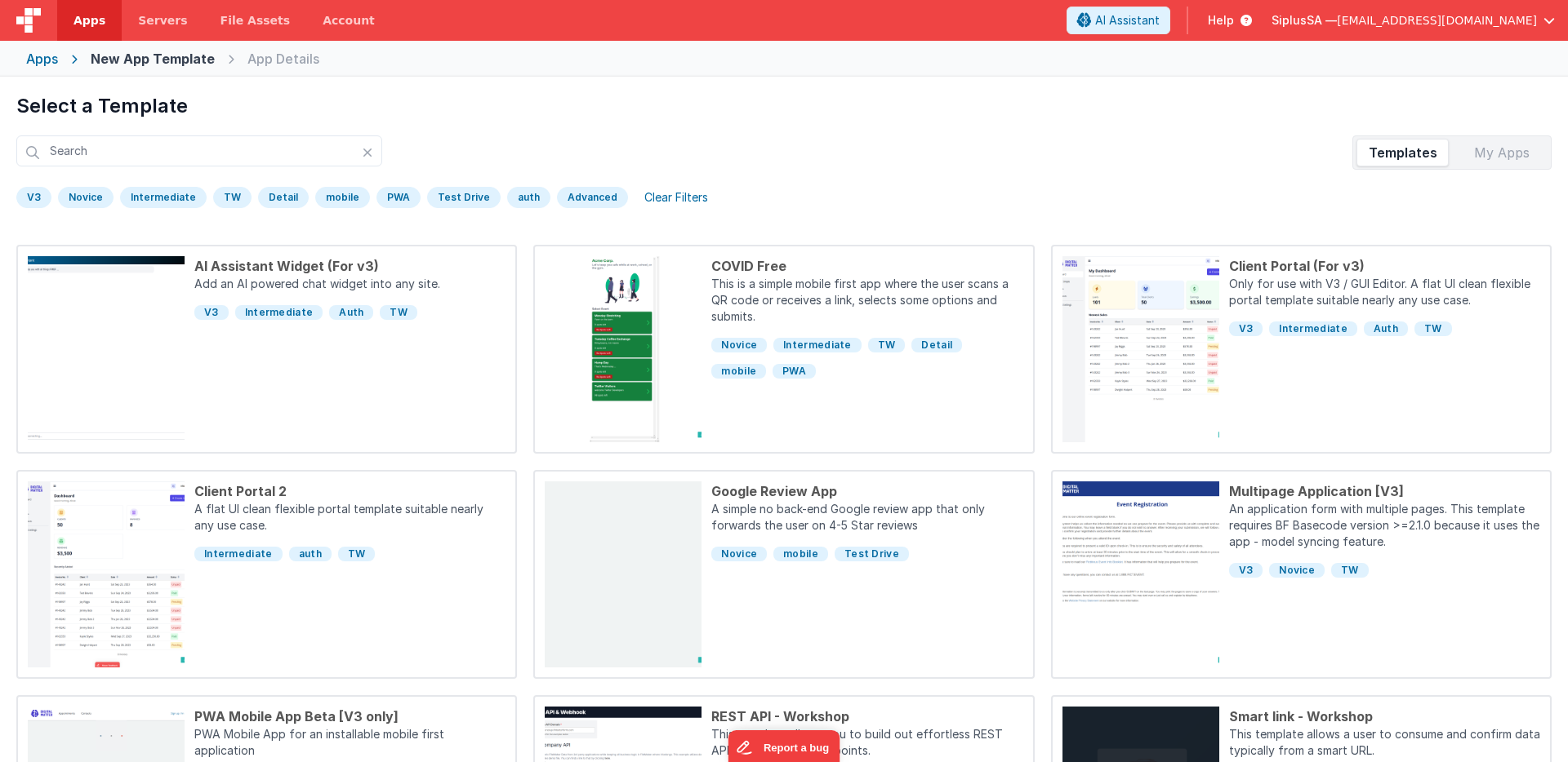
click at [41, 193] on div "V3" at bounding box center [34, 198] width 35 height 21
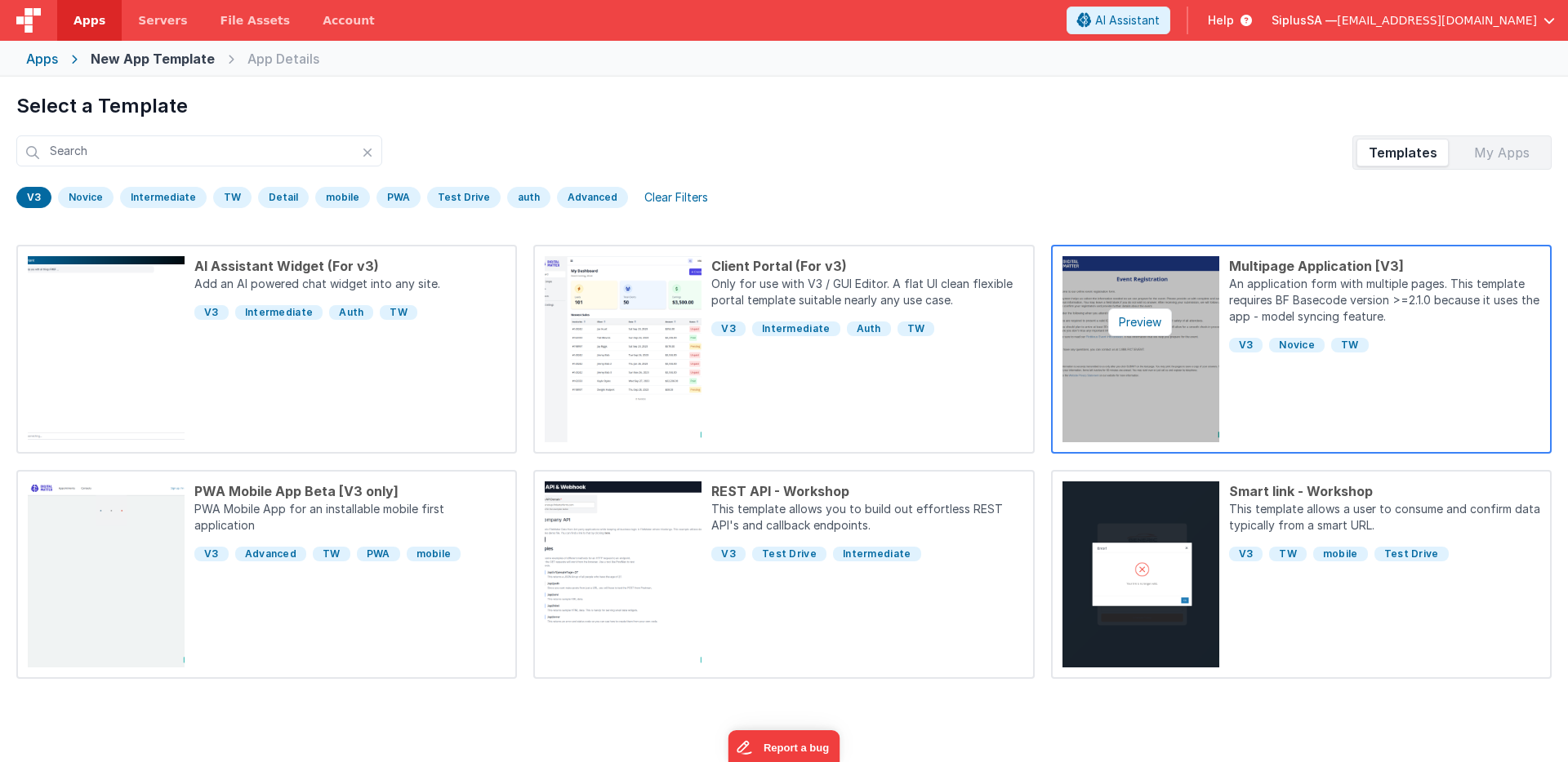
click at [1133, 386] on img at bounding box center [1140, 349] width 157 height 186
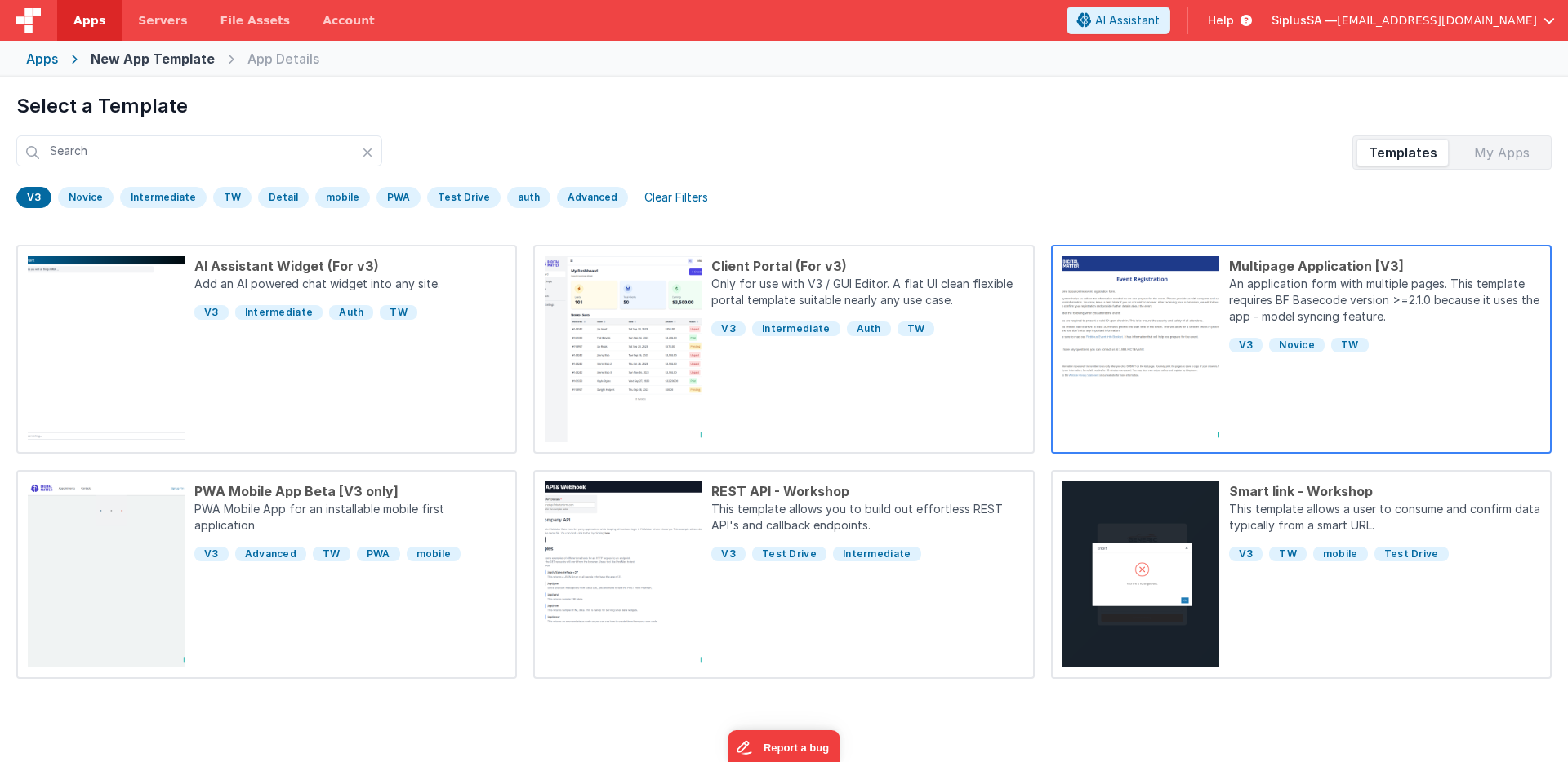
click at [1467, 303] on p "An application form with multiple pages.This template requires BF Basecode ver…" at bounding box center [1384, 302] width 311 height 52
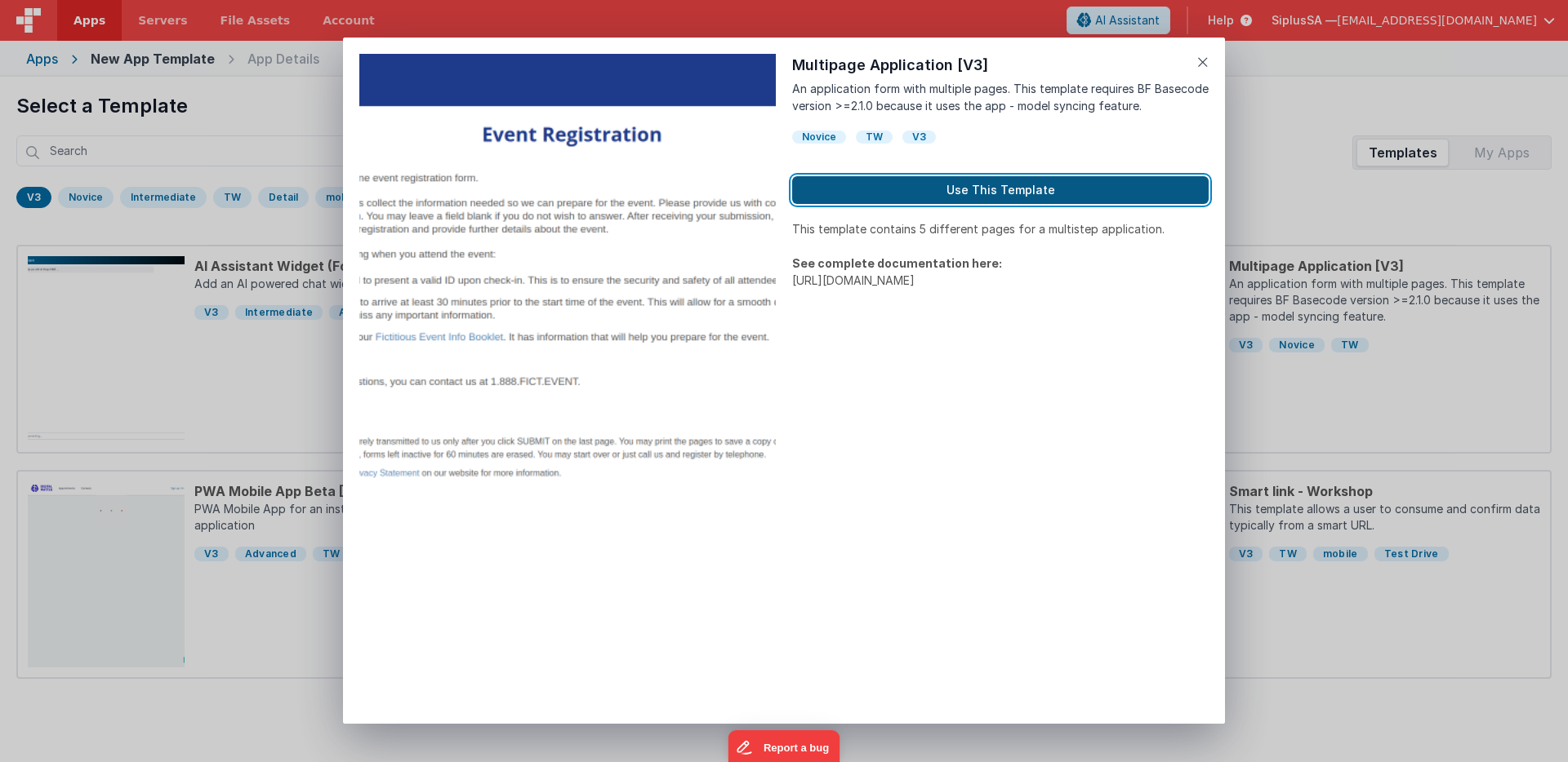
click at [981, 199] on button "Use This Template" at bounding box center [1000, 190] width 416 height 28
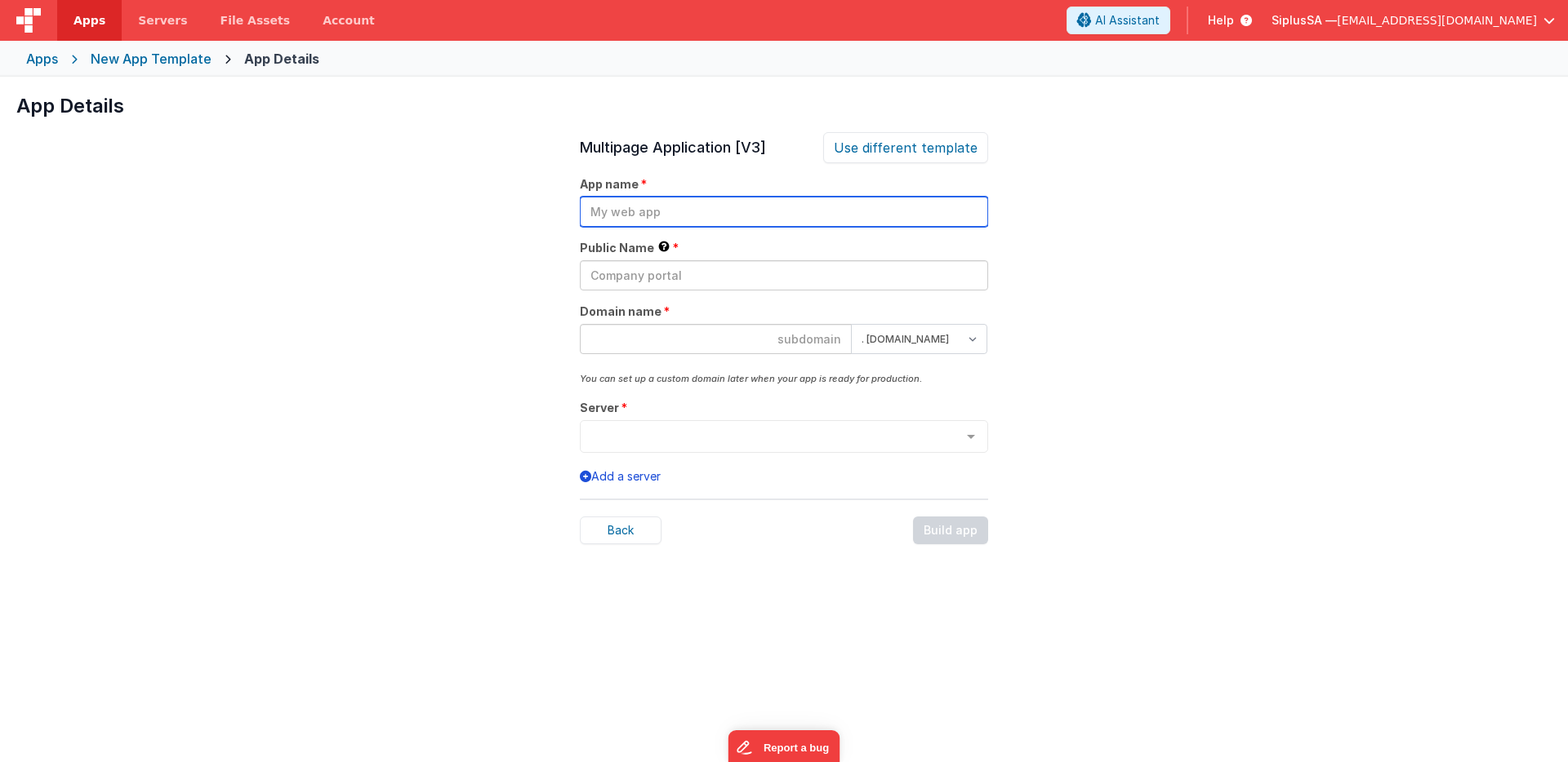
click at [669, 215] on input "text" at bounding box center [784, 212] width 408 height 30
type input "Eyesoft"
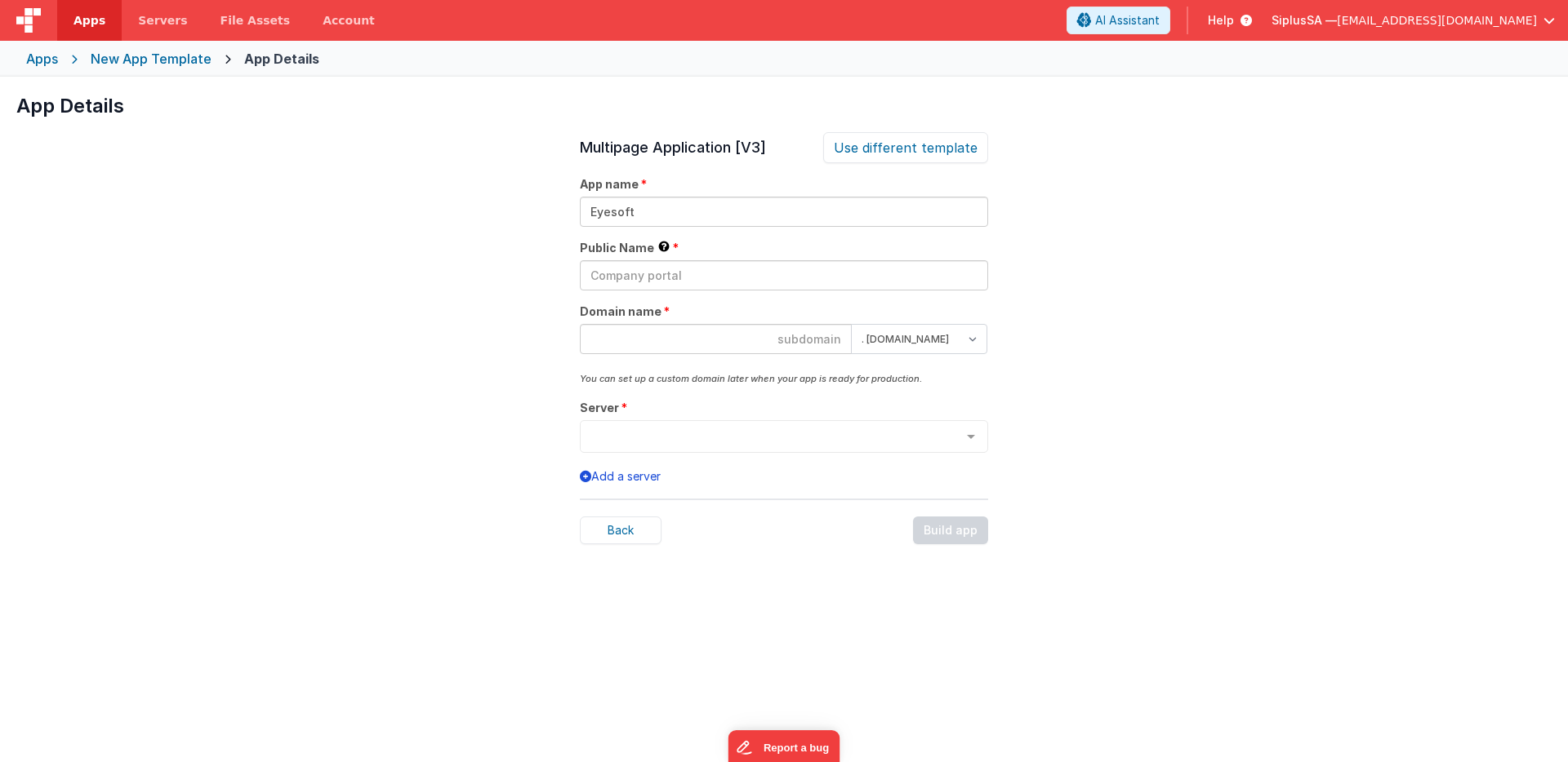
click at [650, 290] on div "Multipage Application [V3] Use different template App name Eyesoft Public Name …" at bounding box center [784, 513] width 408 height 762
click at [654, 284] on input "text" at bounding box center [784, 275] width 408 height 30
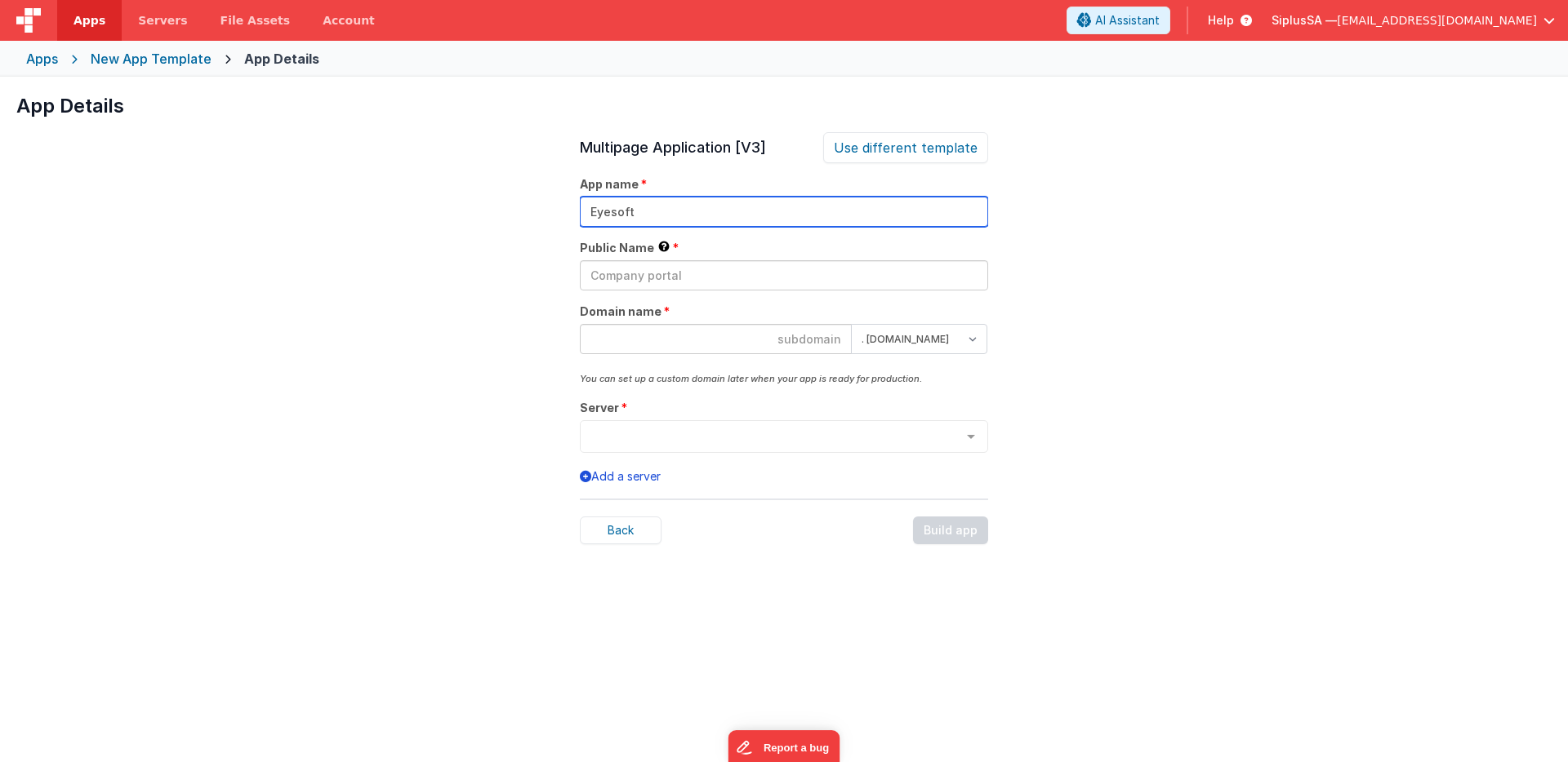
drag, startPoint x: 672, startPoint y: 212, endPoint x: 583, endPoint y: 207, distance: 89.1
click at [583, 207] on input "Eyesoft" at bounding box center [784, 212] width 408 height 30
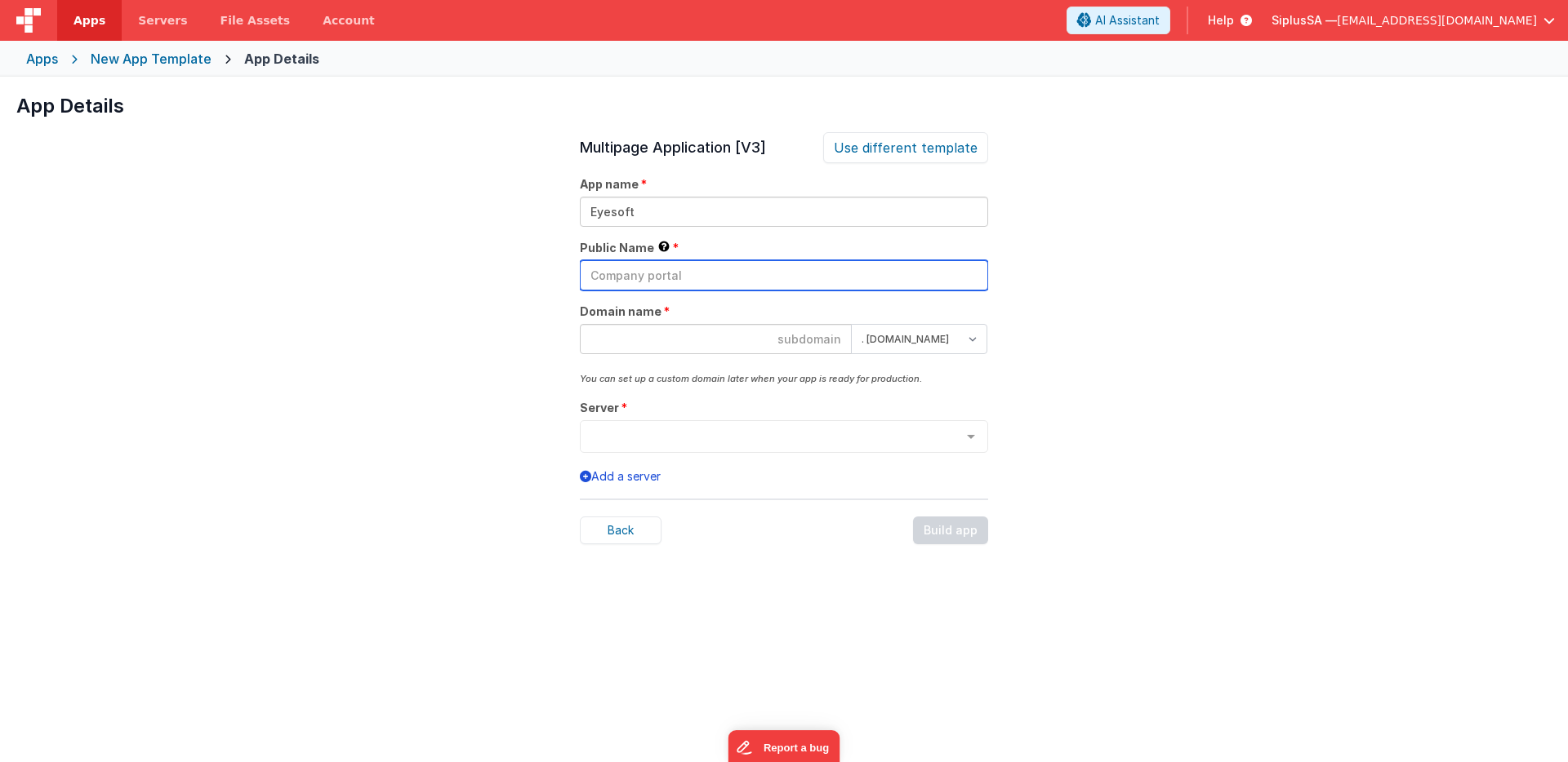
click at [644, 282] on input "text" at bounding box center [784, 275] width 408 height 30
paste input "Eyesoft"
type input "Eyesoft"
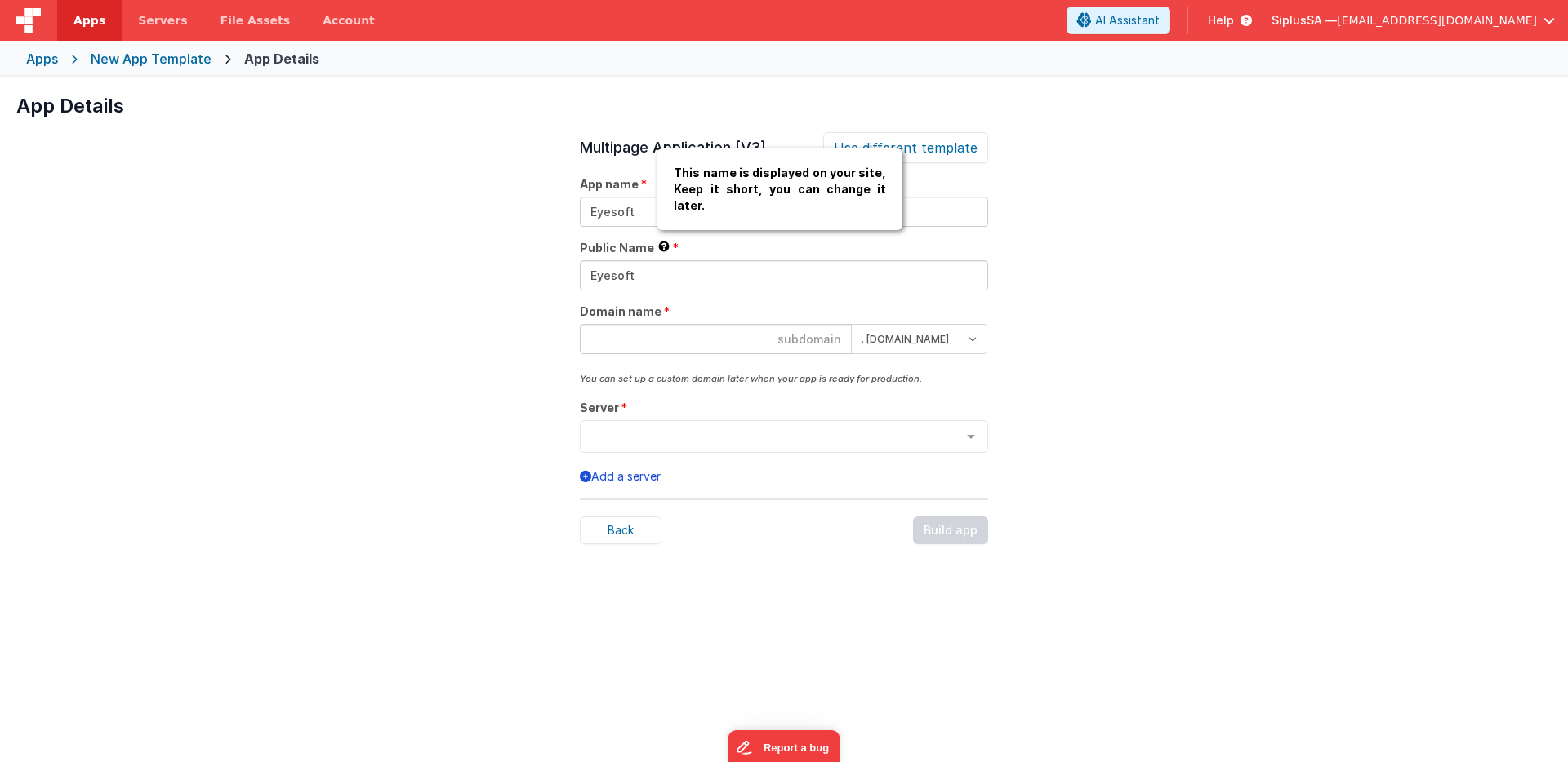
click at [664, 216] on div "This name is displayed on your site, Keep it short, you can change it later." at bounding box center [780, 189] width 245 height 81
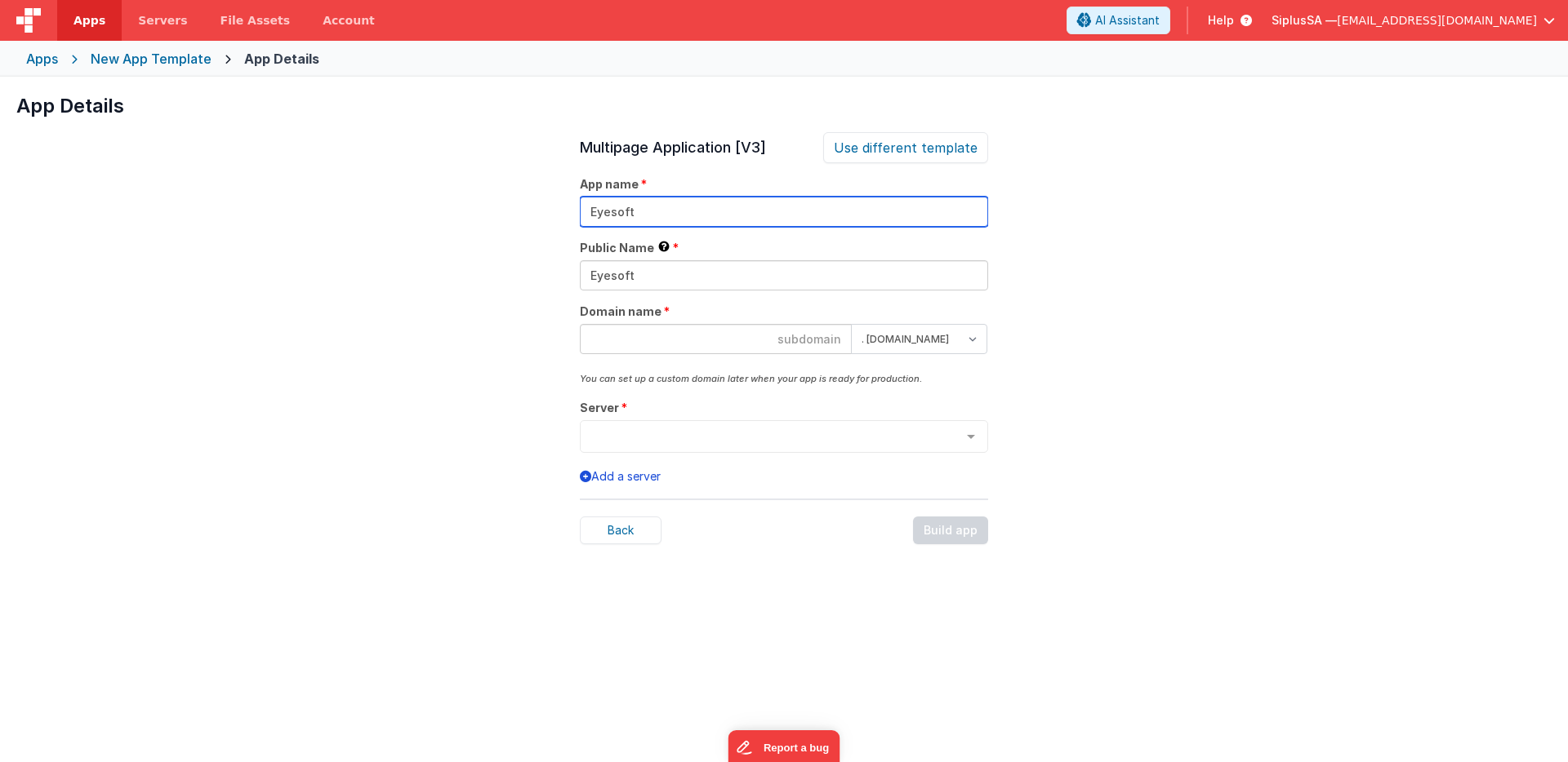
click at [643, 215] on input "Eyesoft" at bounding box center [784, 212] width 408 height 30
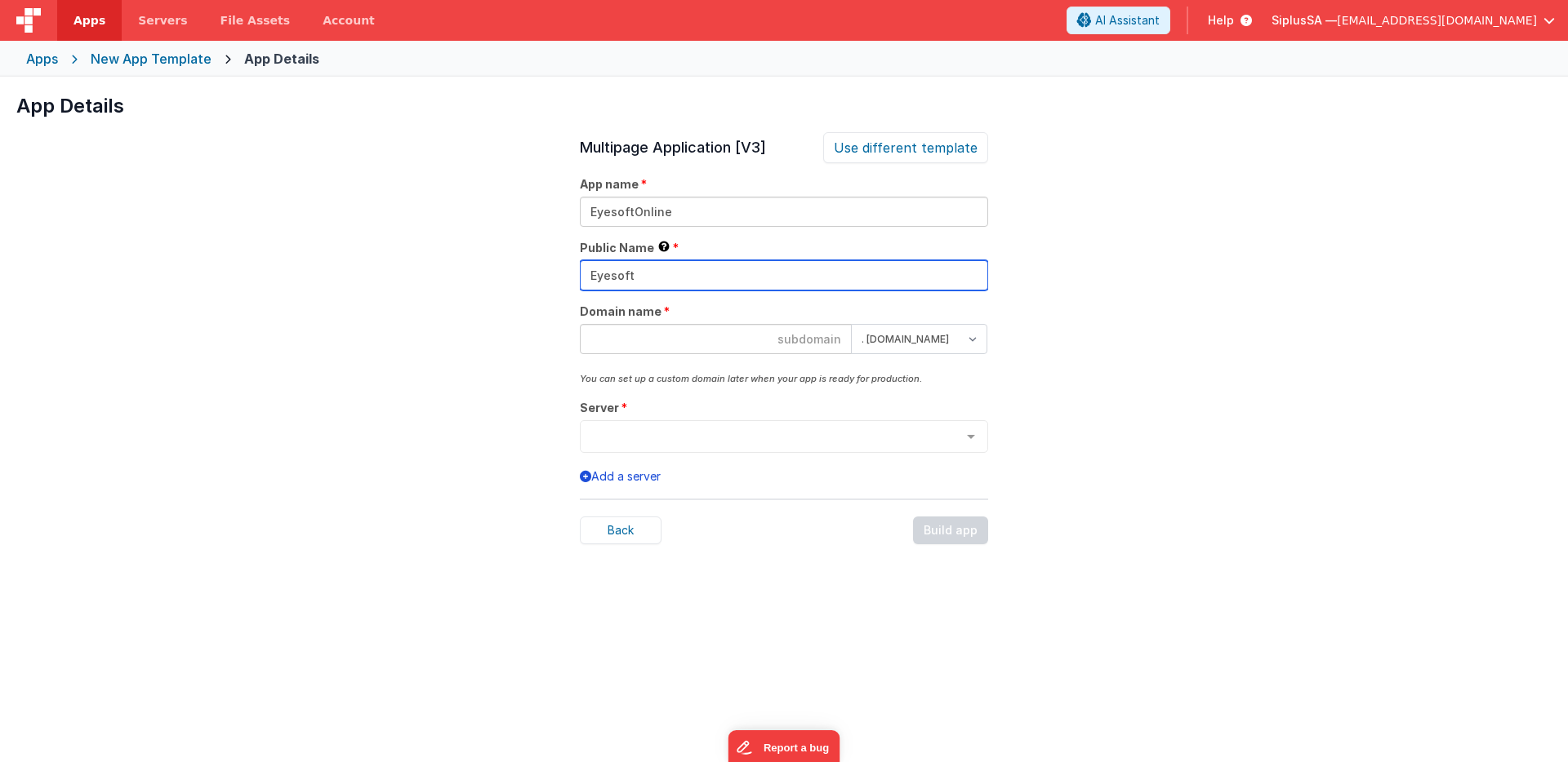
click at [660, 272] on input "Eyesoft" at bounding box center [784, 275] width 408 height 30
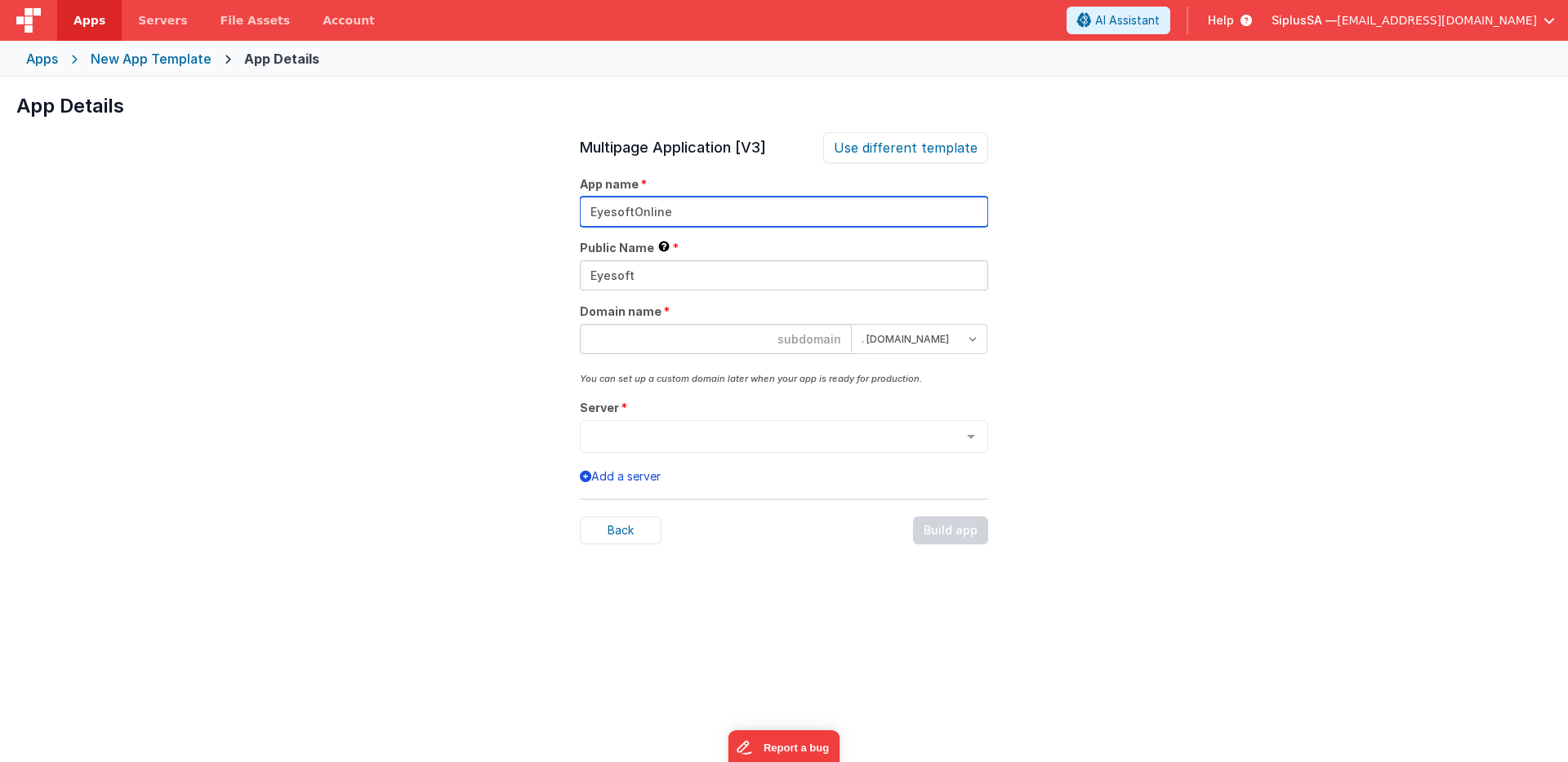
click at [652, 212] on input "EyesoftOnline" at bounding box center [784, 212] width 408 height 30
drag, startPoint x: 667, startPoint y: 211, endPoint x: 573, endPoint y: 209, distance: 94.0
click at [573, 209] on div "App Details Preview AI Assistant Widget (For v3) Add an AI powered chat widget …" at bounding box center [784, 458] width 1568 height 762
type input "EyesoftWeb"
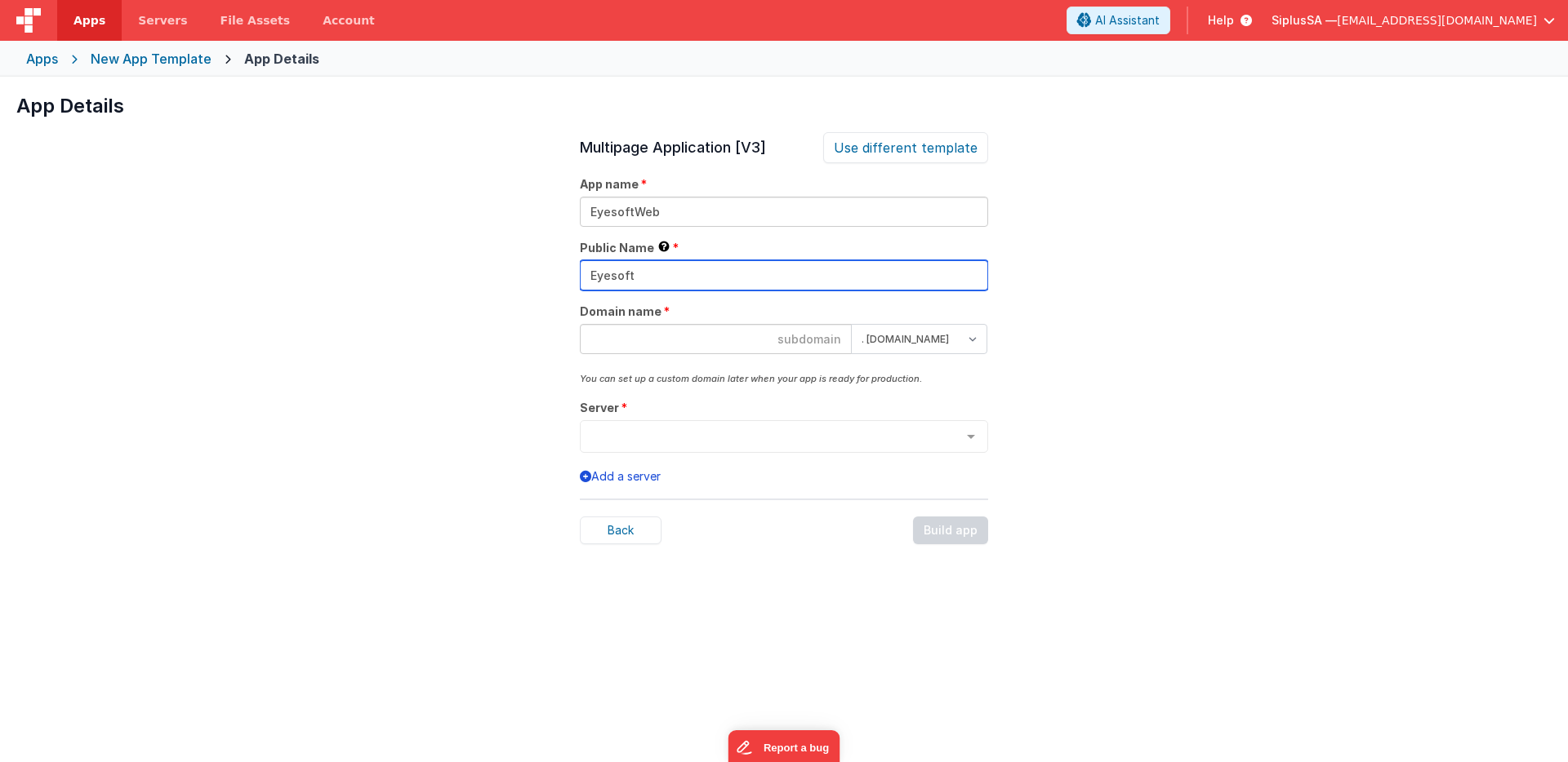
click at [642, 284] on input "Eyesoft" at bounding box center [784, 275] width 408 height 30
drag, startPoint x: 621, startPoint y: 279, endPoint x: 579, endPoint y: 281, distance: 42.0
click at [580, 281] on input "Eyesoft" at bounding box center [784, 275] width 408 height 30
paste input "Web"
type input "EyesoftWeb"
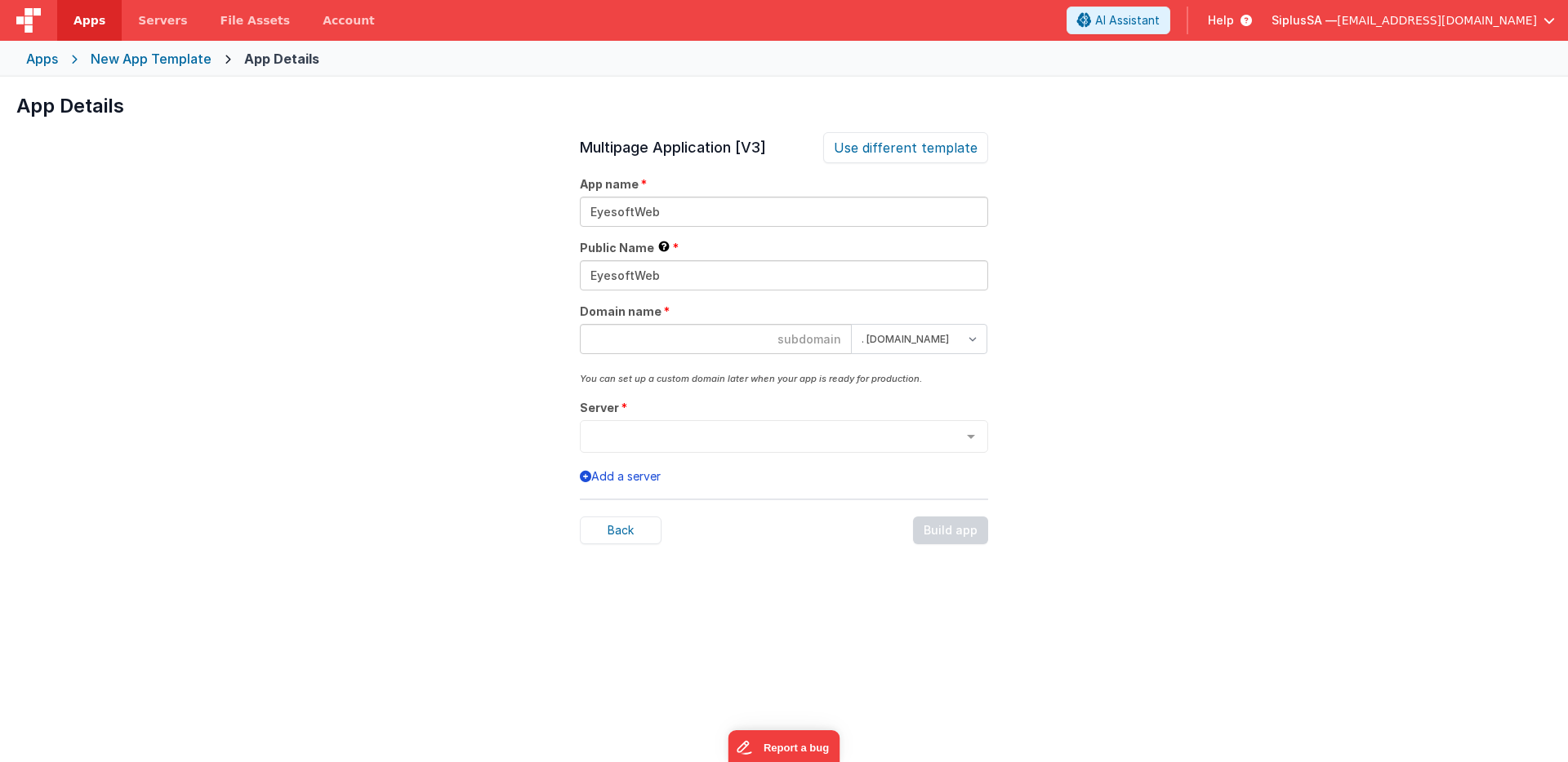
click at [732, 334] on input at bounding box center [716, 339] width 272 height 30
paste input "EyesoftWeb"
type input "eyesoftweb"
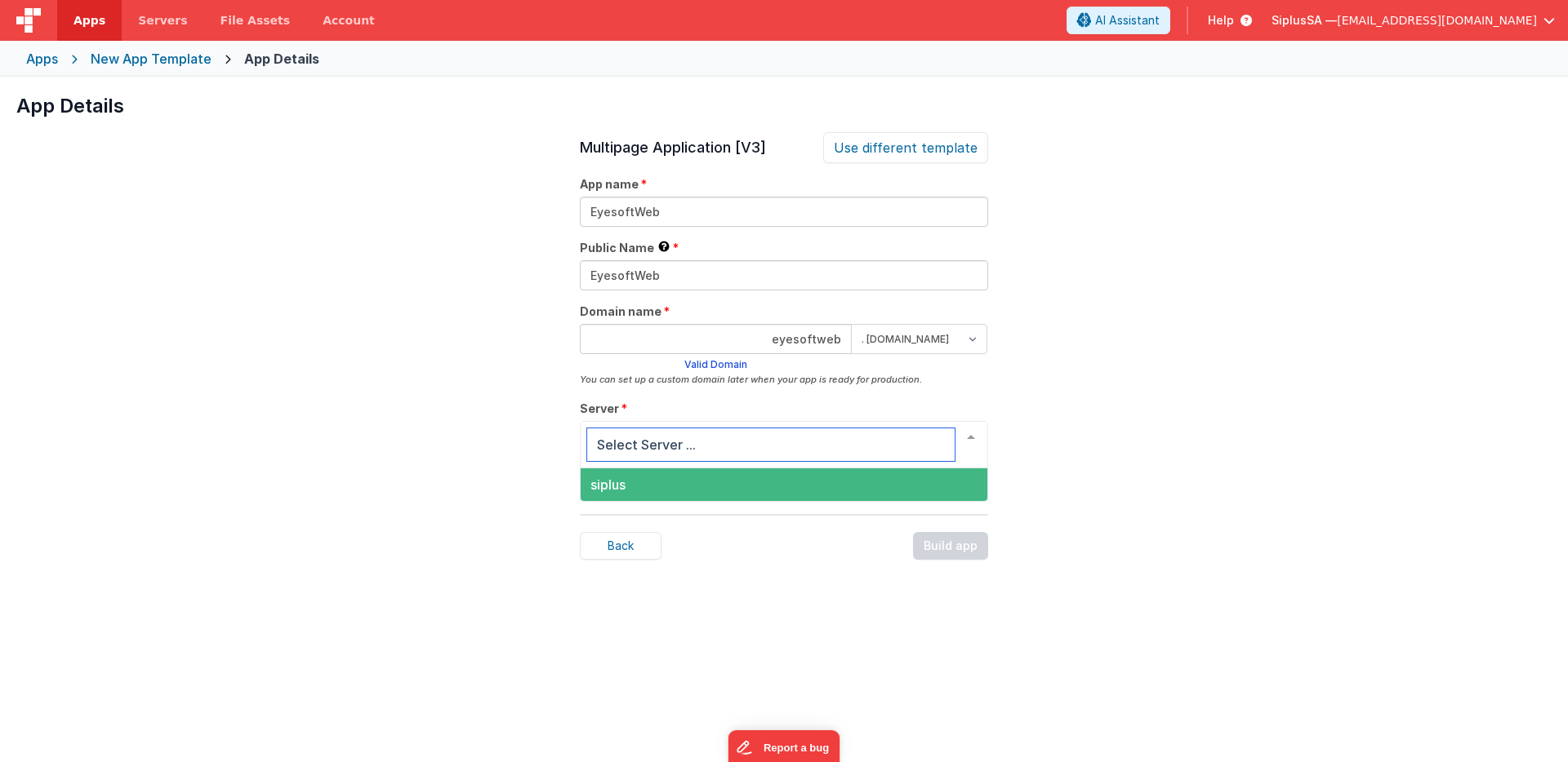
click at [701, 488] on span "siplus" at bounding box center [783, 485] width 407 height 33
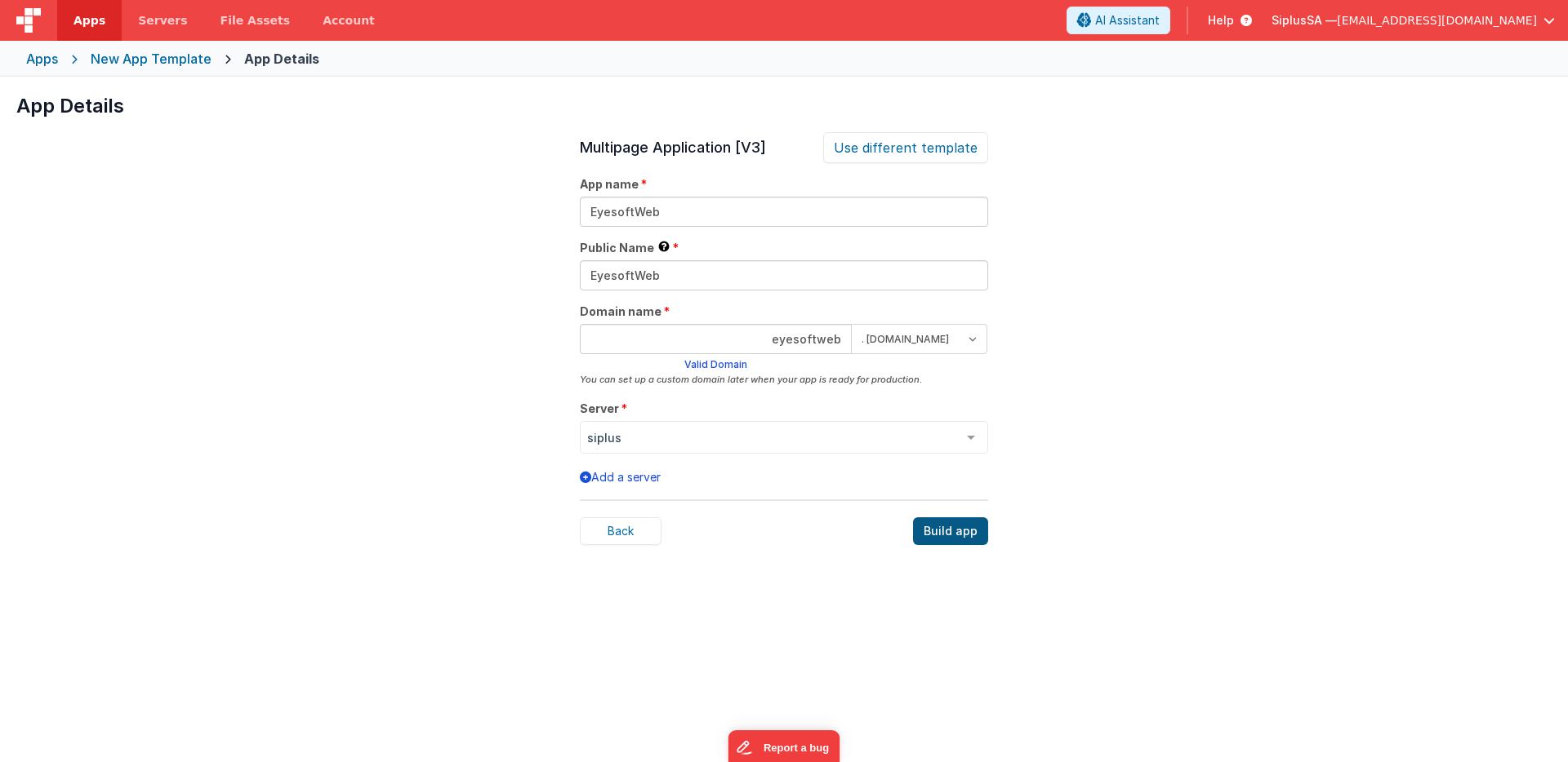
click at [943, 535] on div "Build app" at bounding box center [951, 531] width 75 height 28
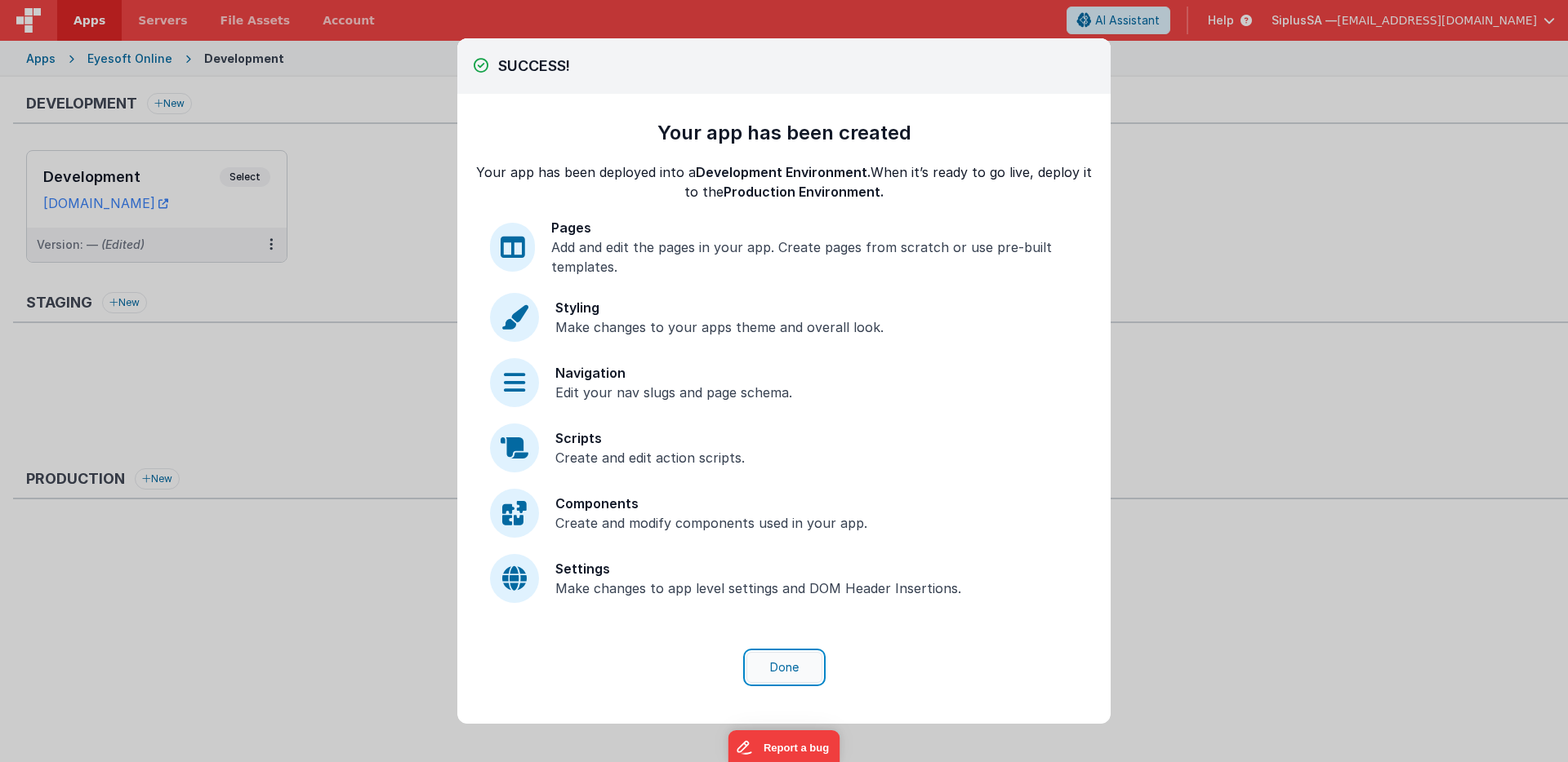
click at [787, 674] on button "Done" at bounding box center [785, 668] width 76 height 31
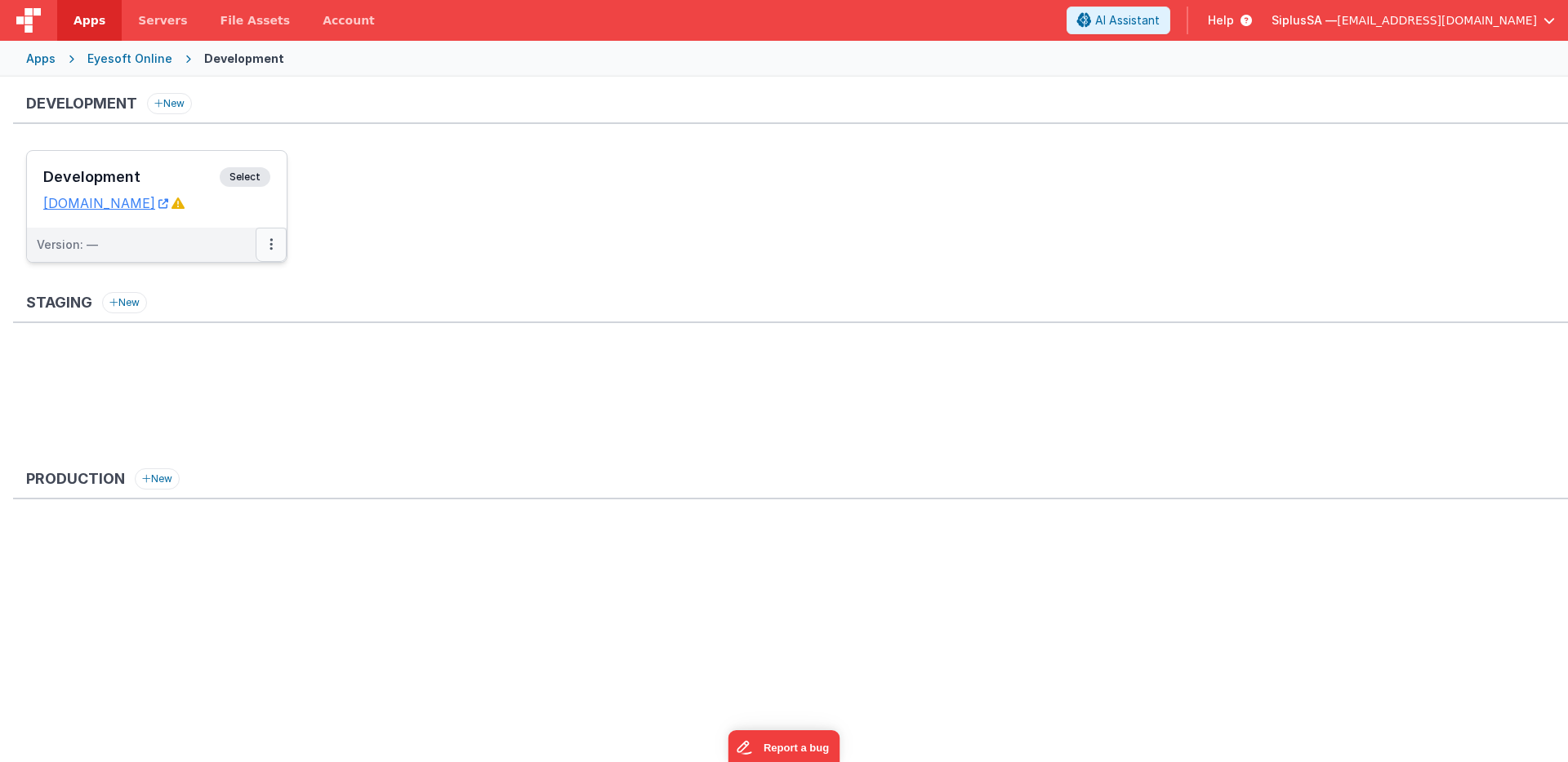
click at [271, 244] on icon at bounding box center [271, 244] width 3 height 1
click at [239, 286] on link "Edit" at bounding box center [215, 282] width 144 height 29
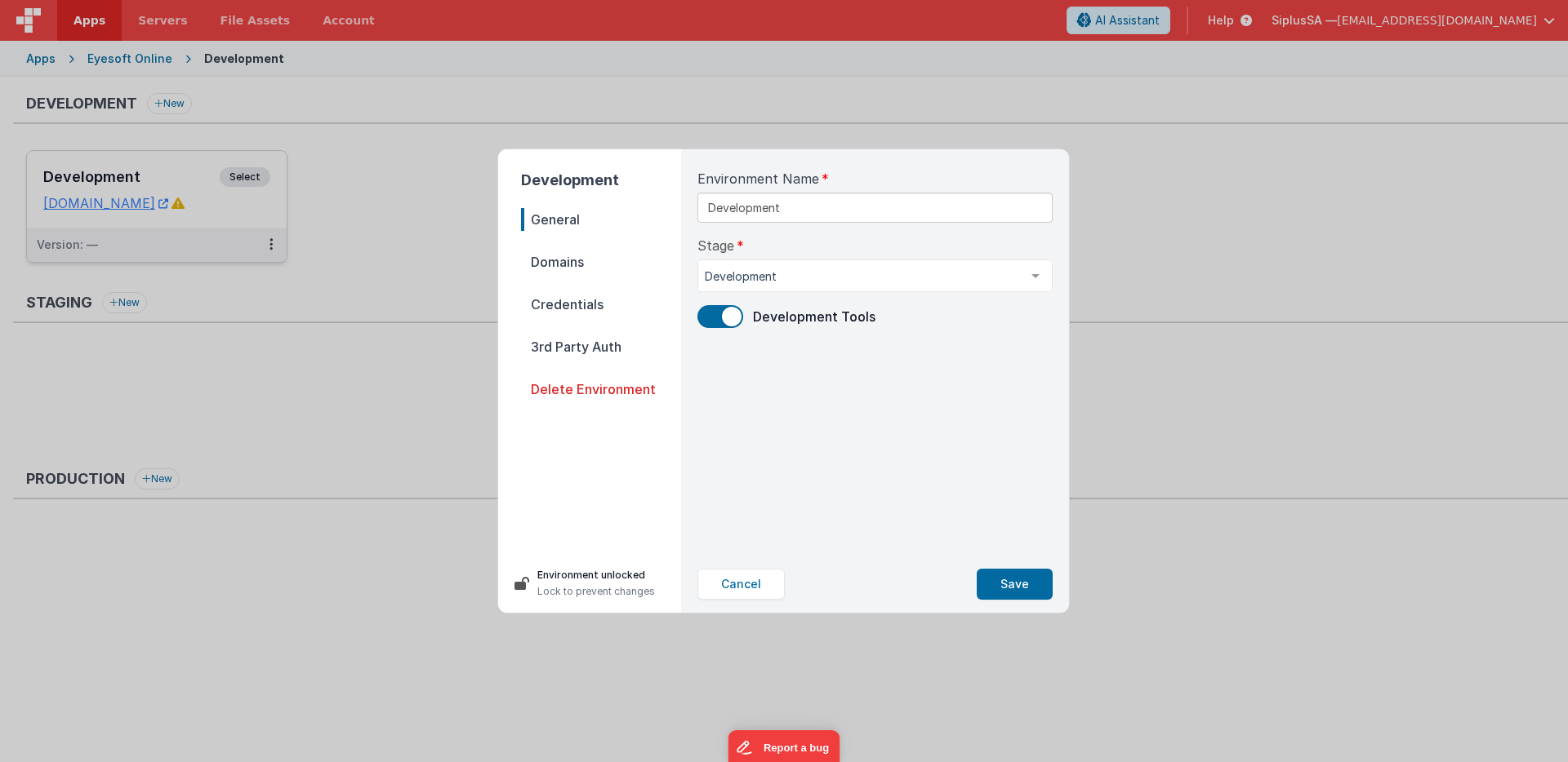
click at [609, 270] on span "Domains" at bounding box center [601, 262] width 160 height 23
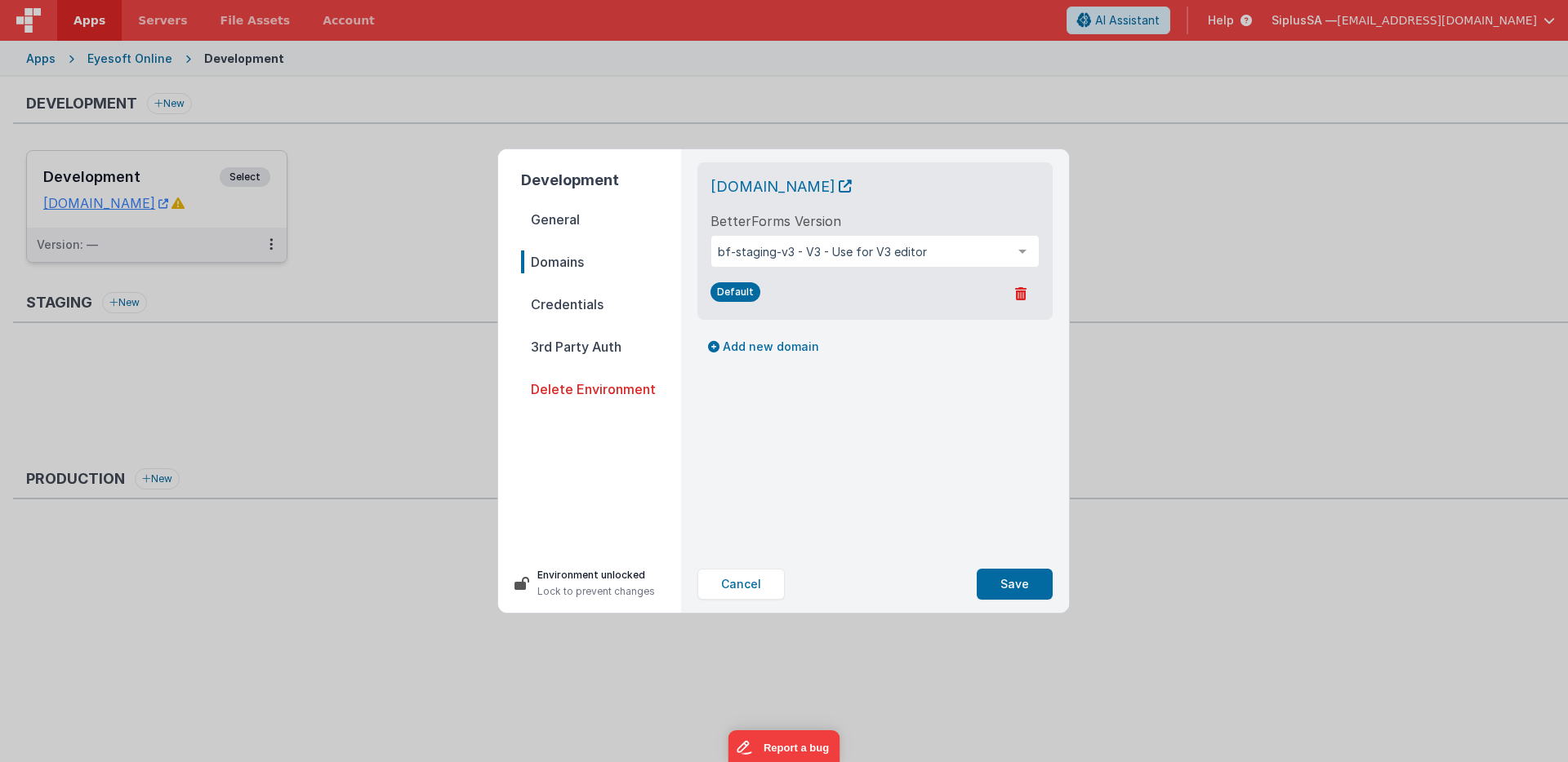
click at [597, 294] on span "Credentials" at bounding box center [601, 304] width 160 height 23
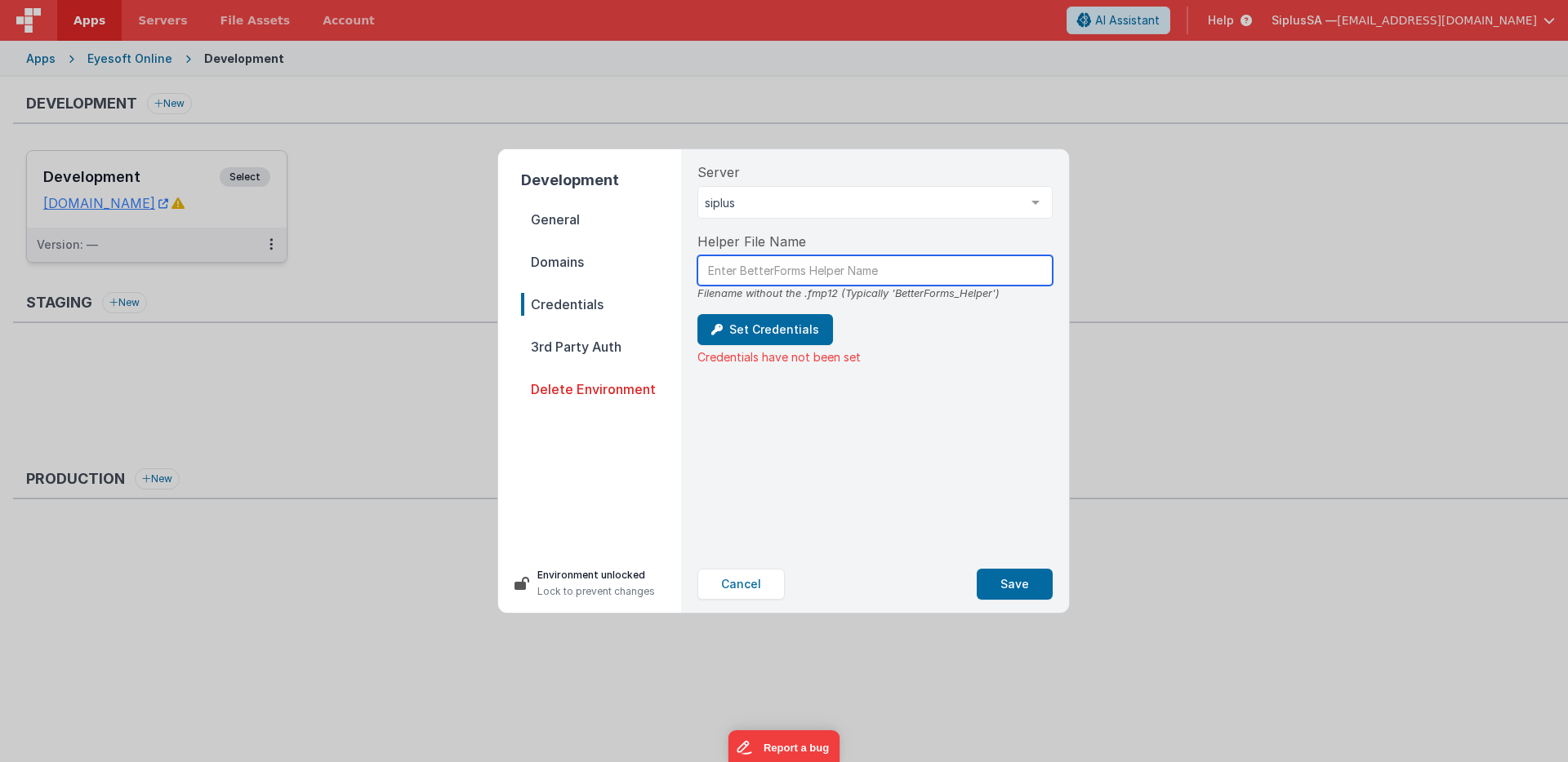
click at [853, 275] on input "text" at bounding box center [875, 270] width 356 height 30
click at [755, 589] on button "Cancel" at bounding box center [741, 584] width 88 height 31
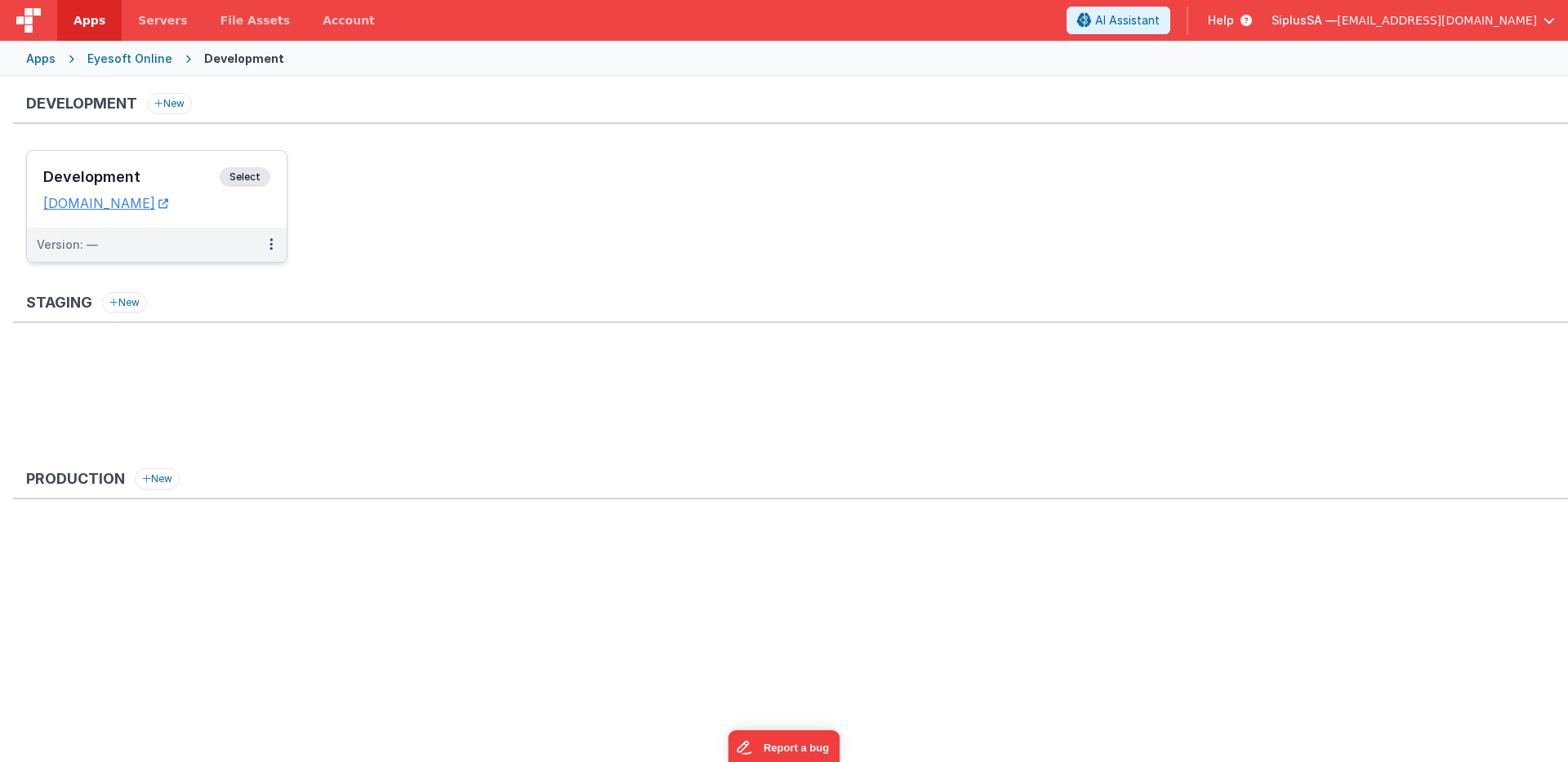
click at [1234, 21] on span "Help" at bounding box center [1221, 20] width 26 height 16
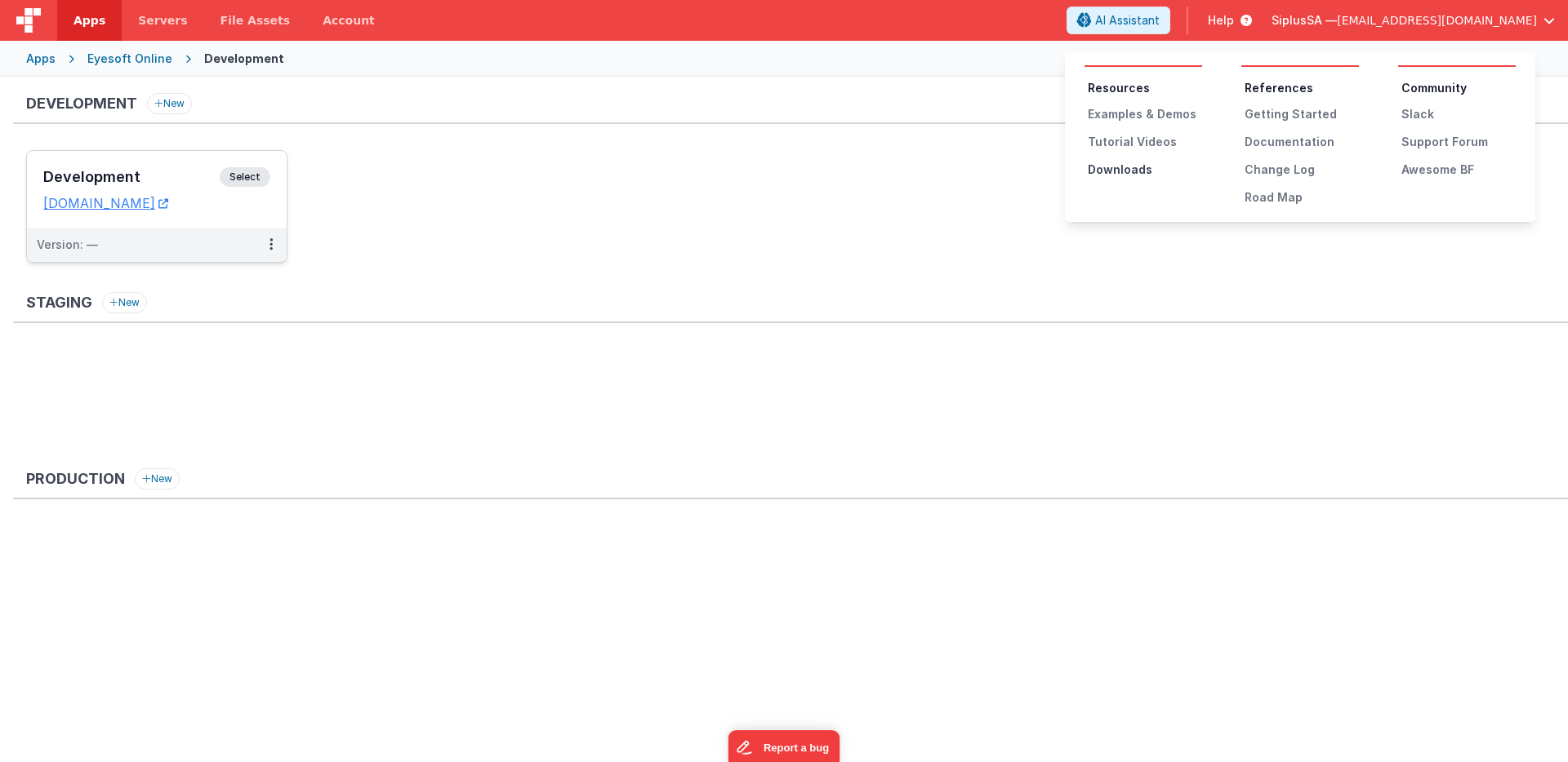
click at [1134, 166] on div "Downloads" at bounding box center [1145, 169] width 114 height 16
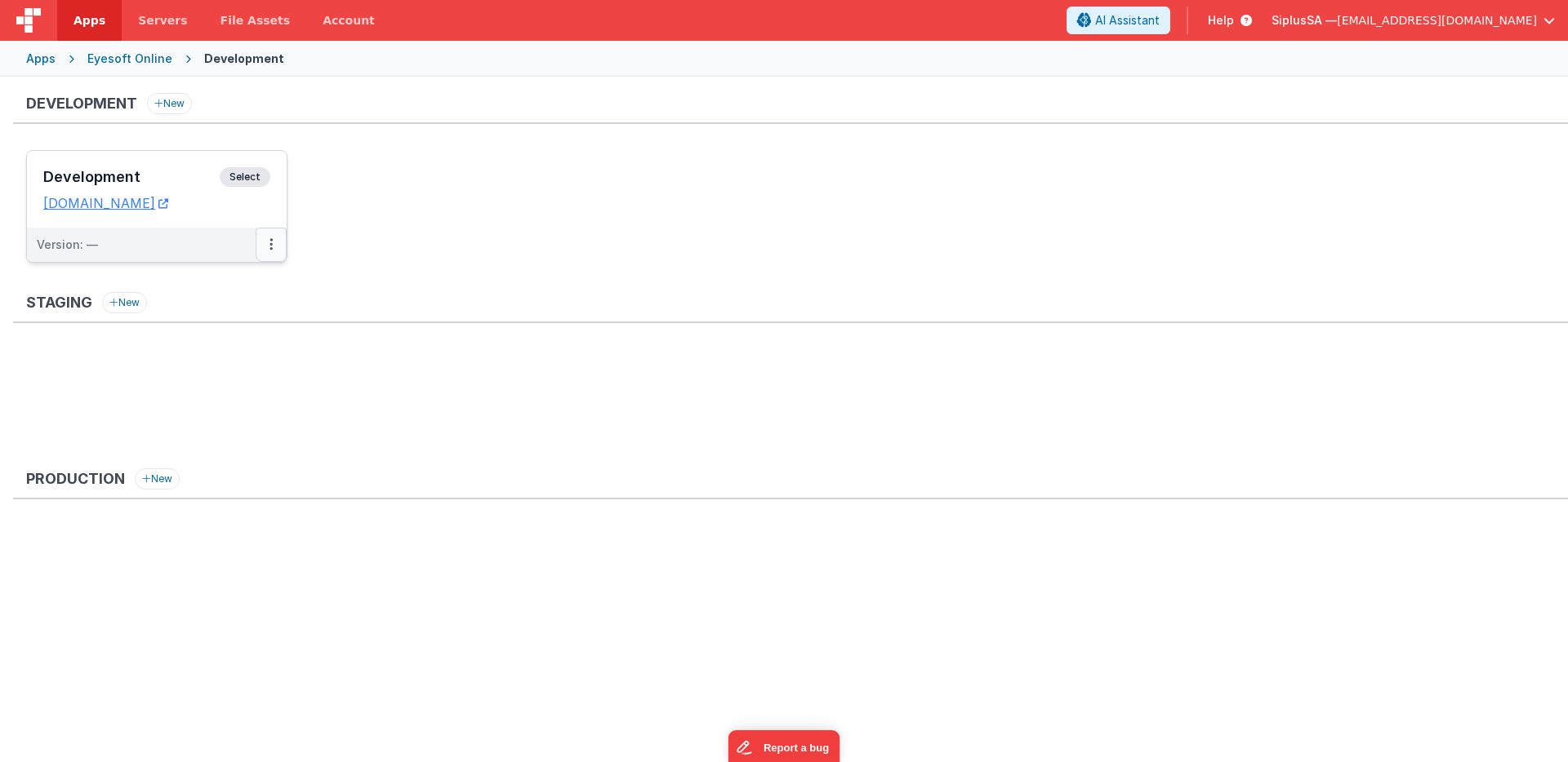
click at [277, 244] on button at bounding box center [271, 245] width 31 height 35
click at [251, 287] on link "Edit" at bounding box center [215, 282] width 144 height 29
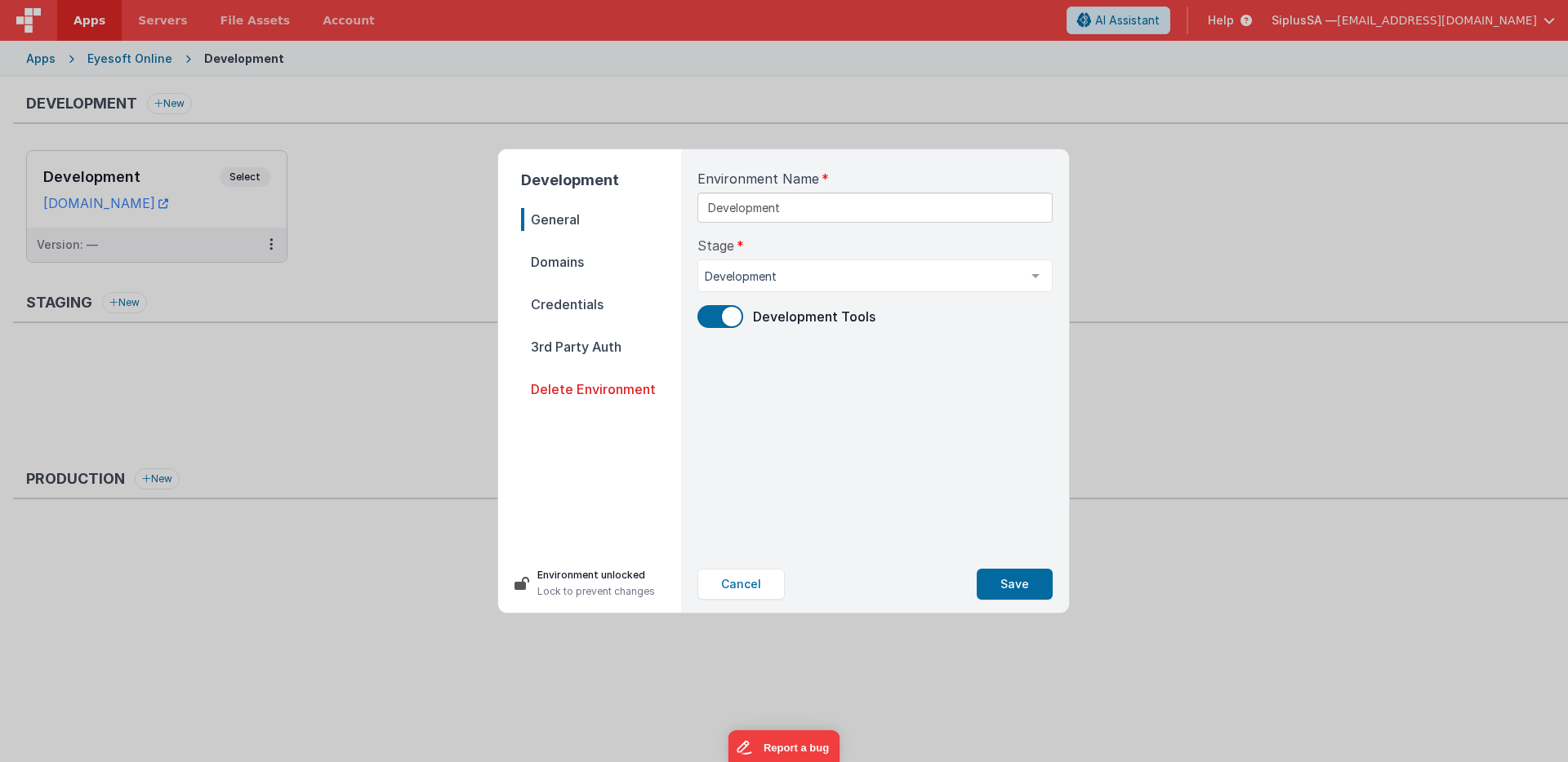
click at [598, 268] on span "Domains" at bounding box center [601, 262] width 160 height 23
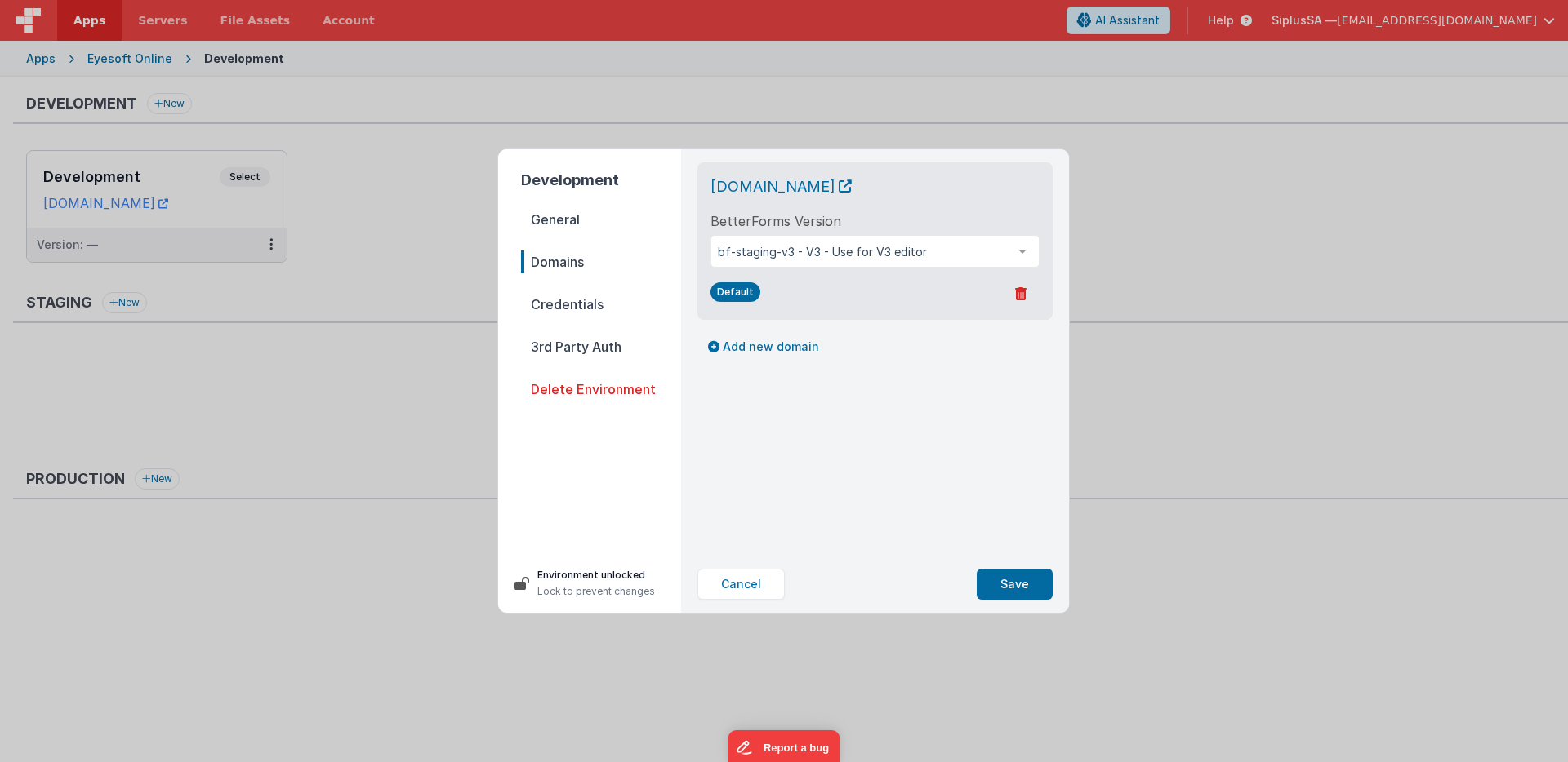
click at [575, 308] on span "Credentials" at bounding box center [601, 304] width 160 height 23
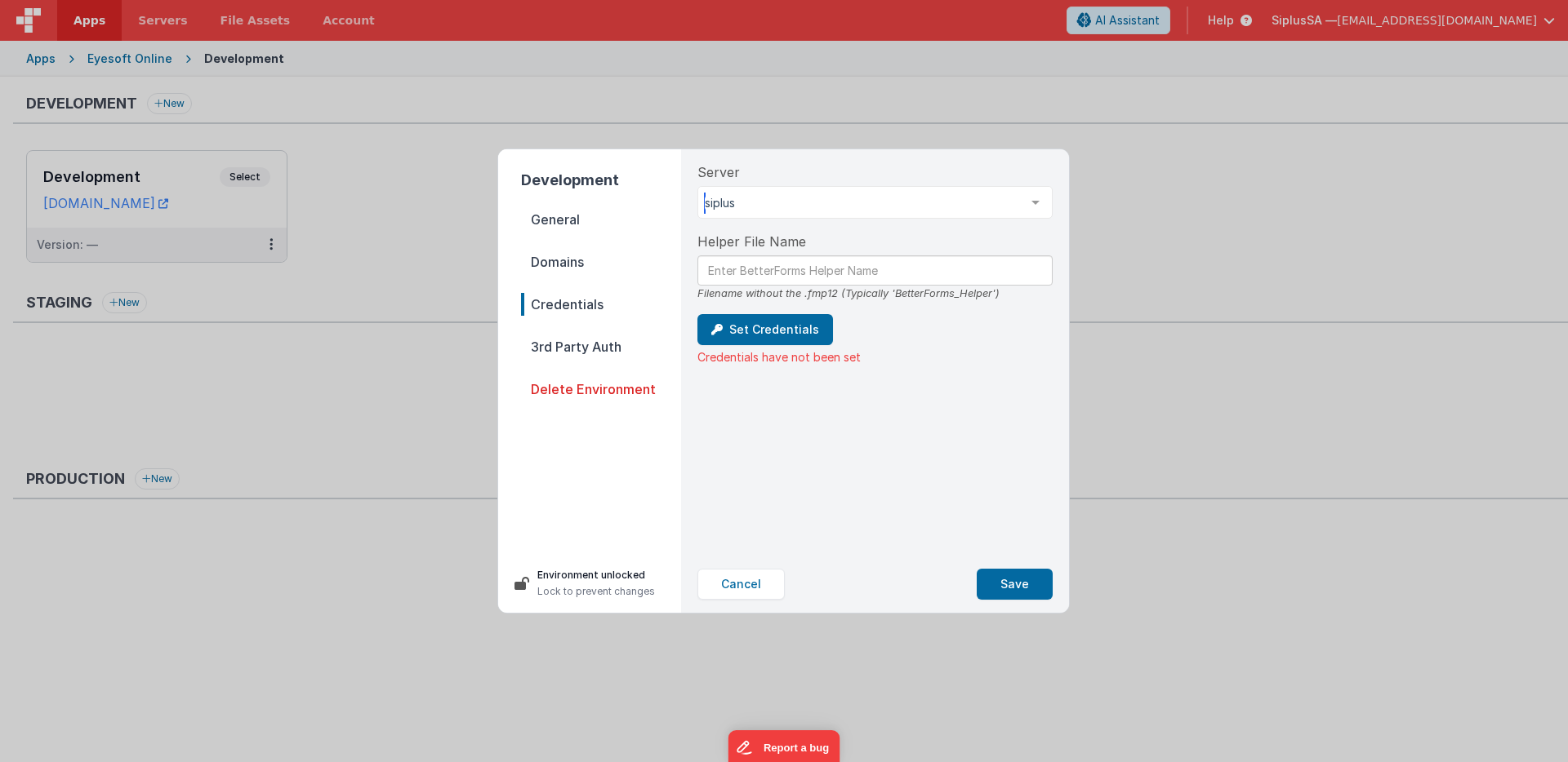
click at [823, 212] on div "siplus" at bounding box center [875, 203] width 356 height 33
click at [808, 285] on div "Helper File Name Filename without the .fmp12 (Typically 'BetterForms_Helper')" at bounding box center [875, 266] width 356 height 69
paste input "BetterForms_Helper_Eyesoft"
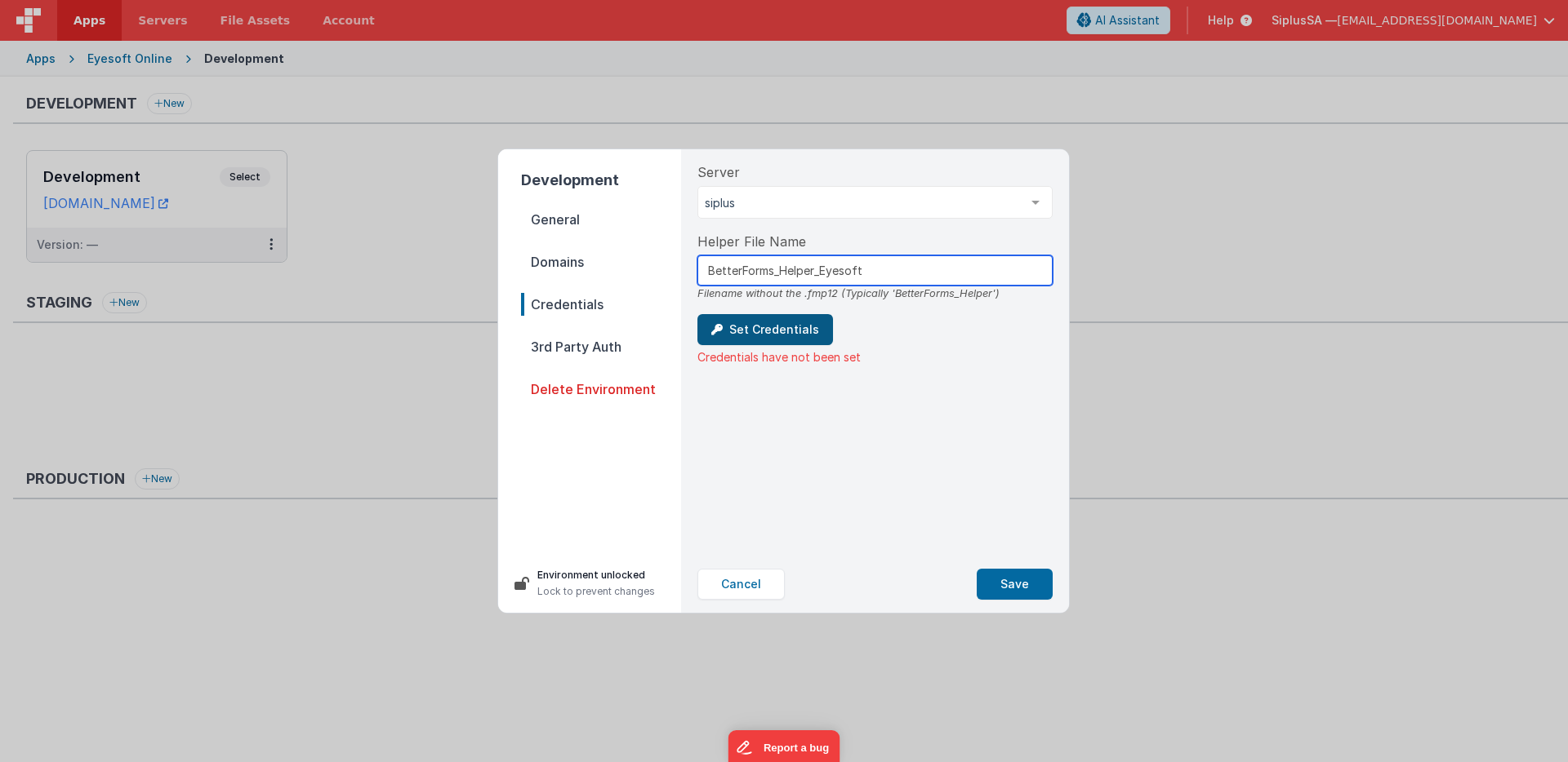
type input "BetterForms_Helper_Eyesoft"
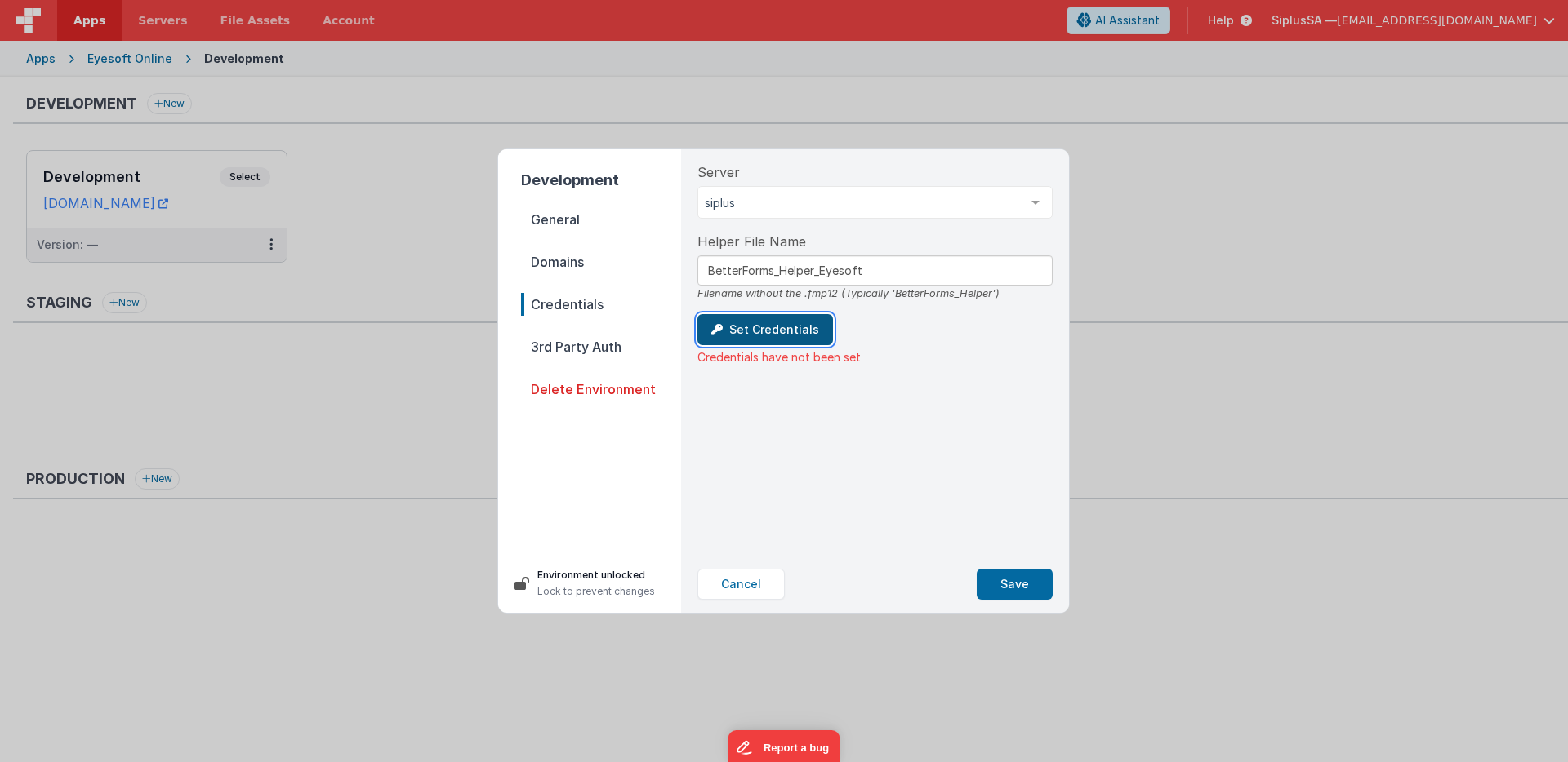
click at [804, 321] on button "Set Credentials" at bounding box center [765, 330] width 135 height 31
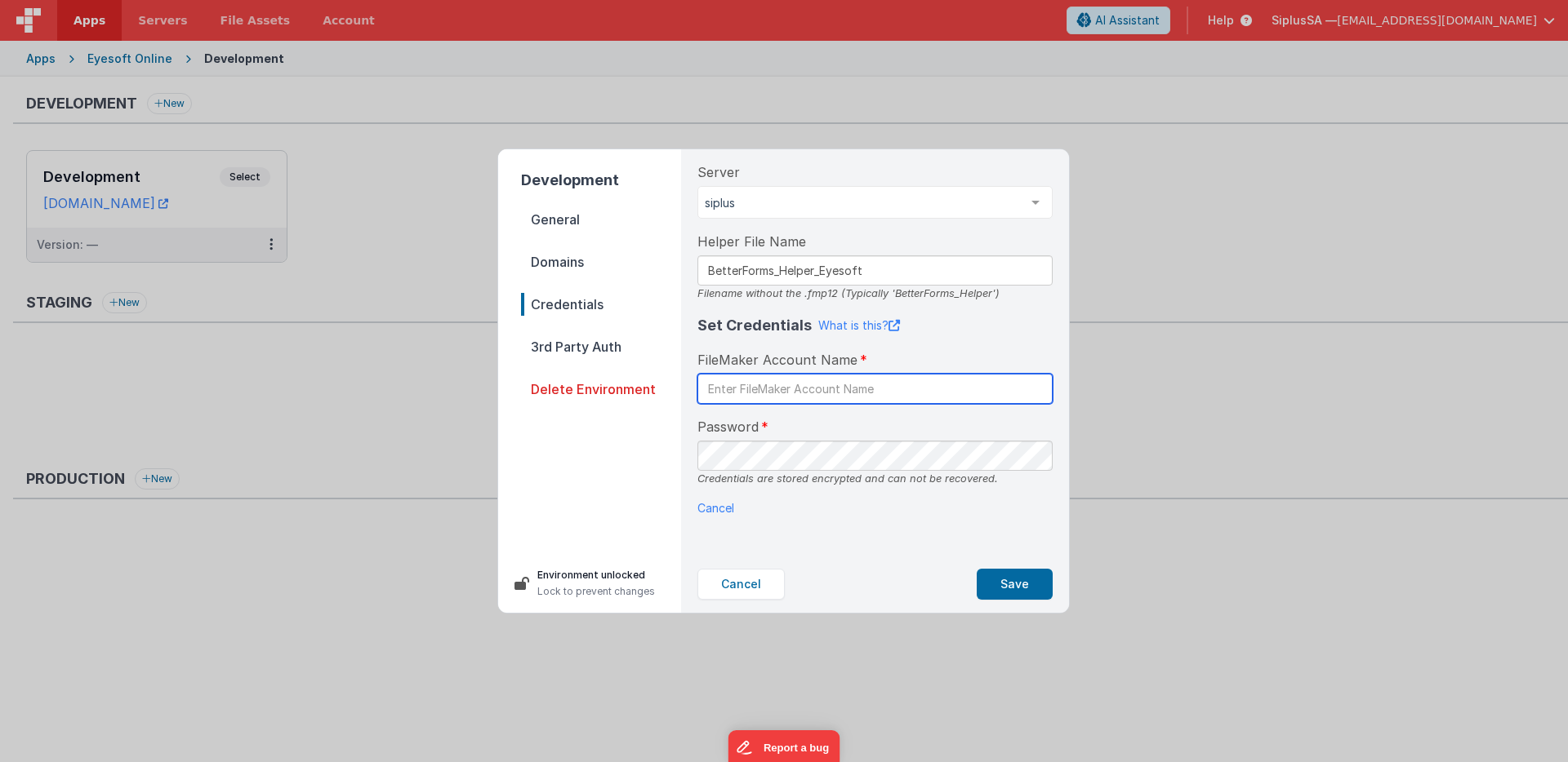
click at [818, 381] on input "text" at bounding box center [875, 388] width 356 height 30
click at [801, 389] on input "text" at bounding box center [875, 388] width 356 height 30
type input "BetterForms"
click at [723, 546] on div "Server siplus siplus List is empty. Helper File Name BetterForms_Helper_Eyesoft…" at bounding box center [875, 352] width 382 height 407
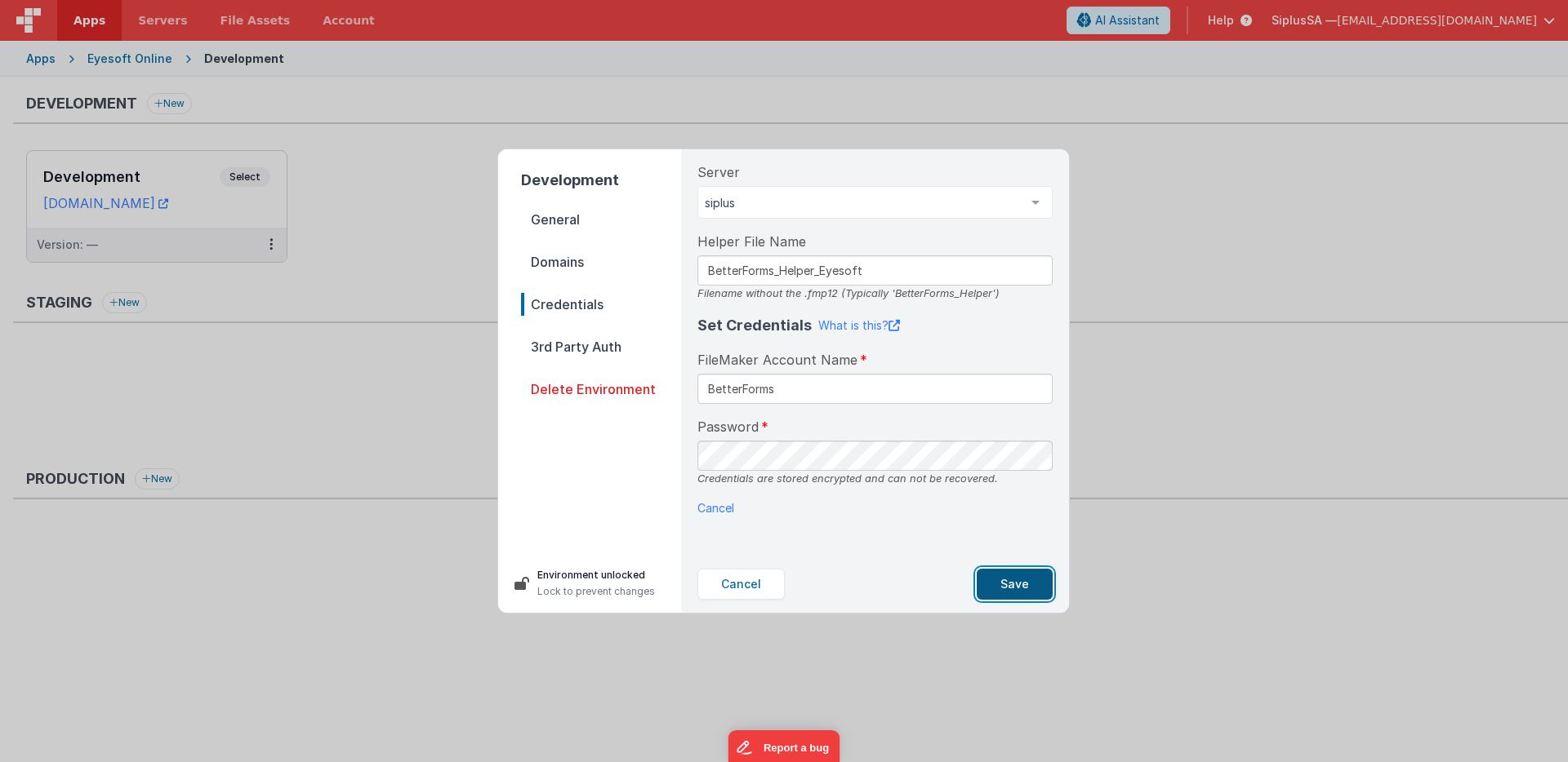
click at [1013, 586] on button "Save" at bounding box center [1015, 584] width 76 height 31
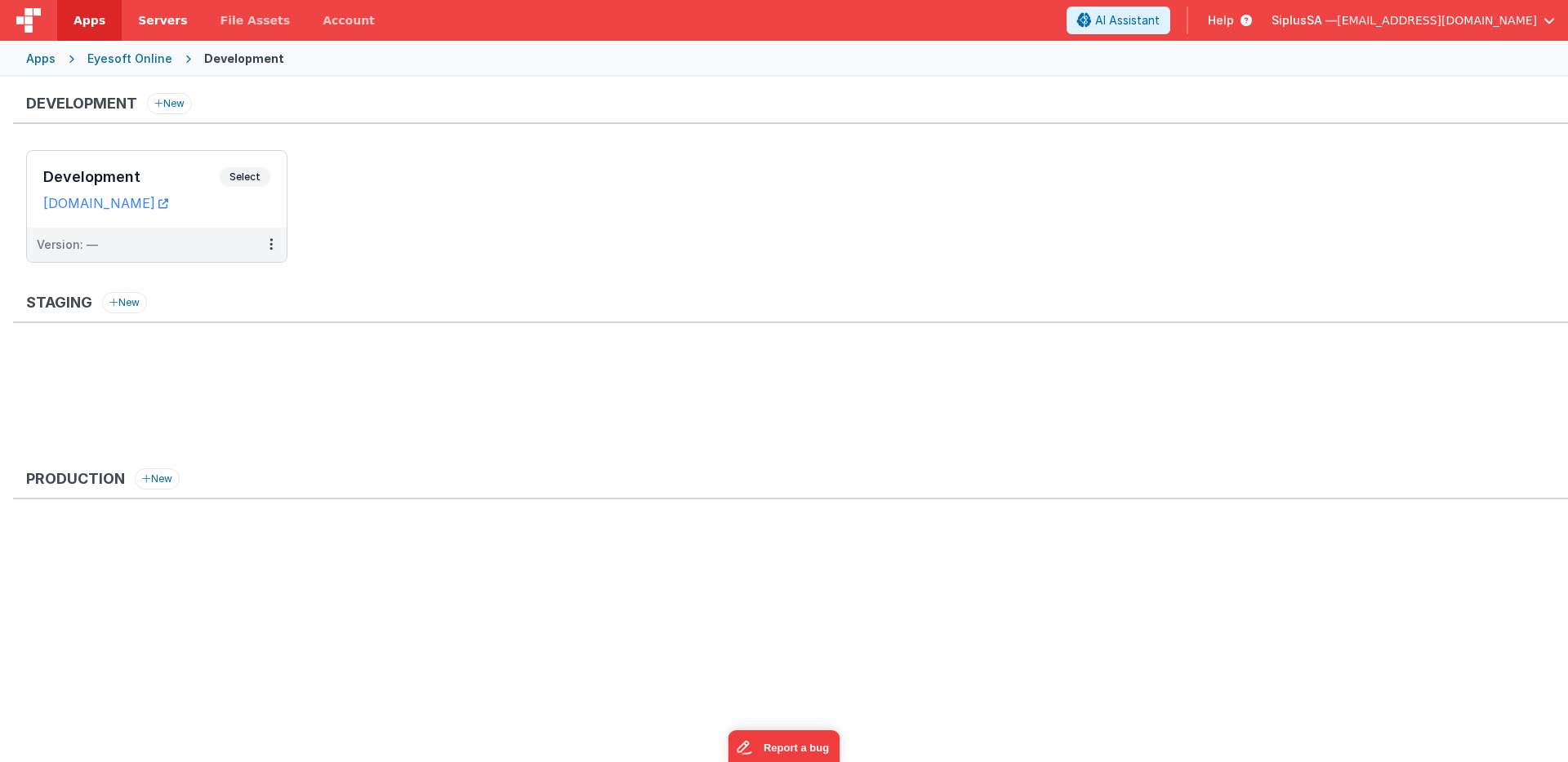
click at [167, 14] on span "Servers" at bounding box center [162, 20] width 49 height 16
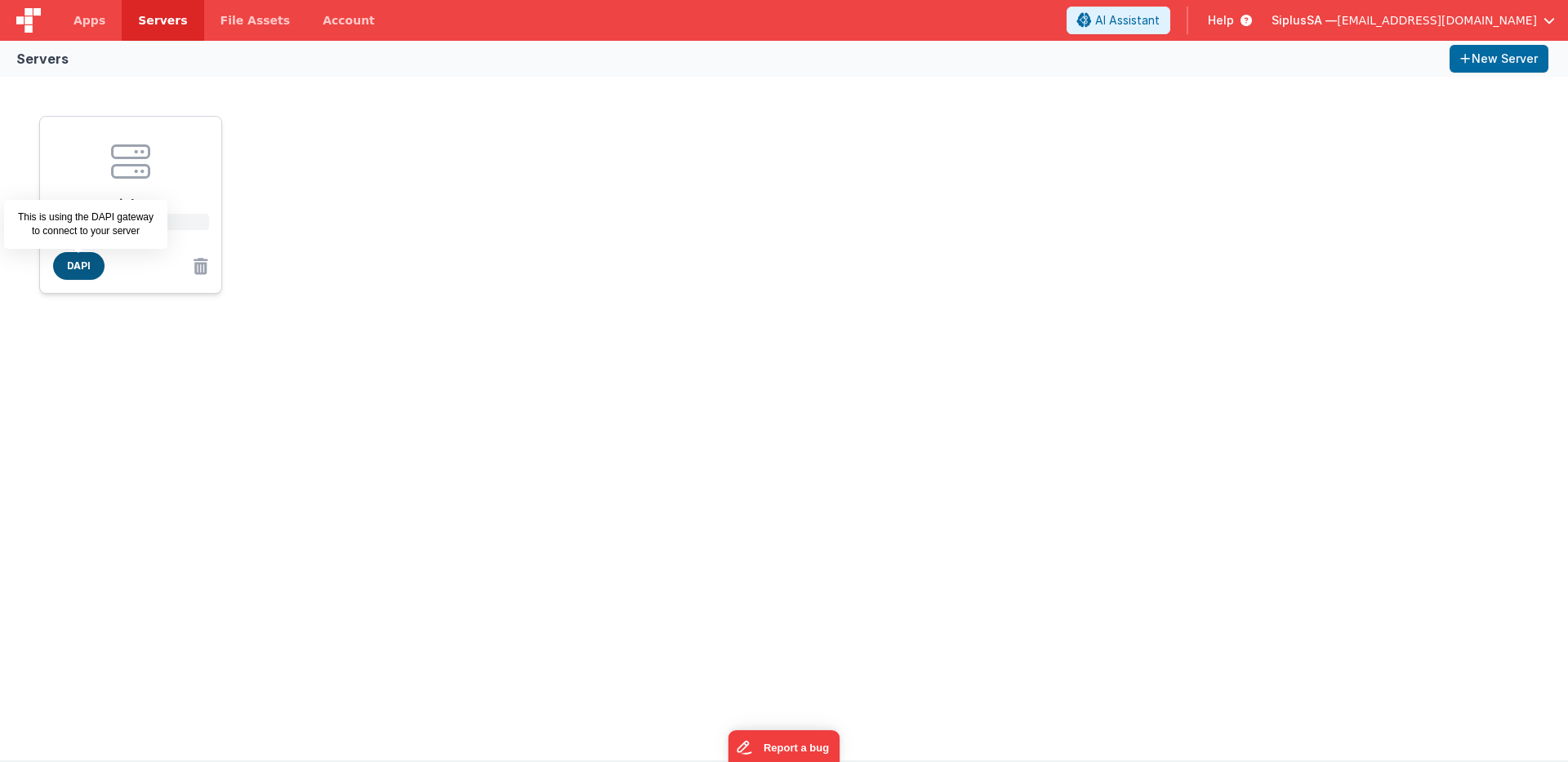
click at [63, 269] on span "DAPI" at bounding box center [78, 266] width 51 height 28
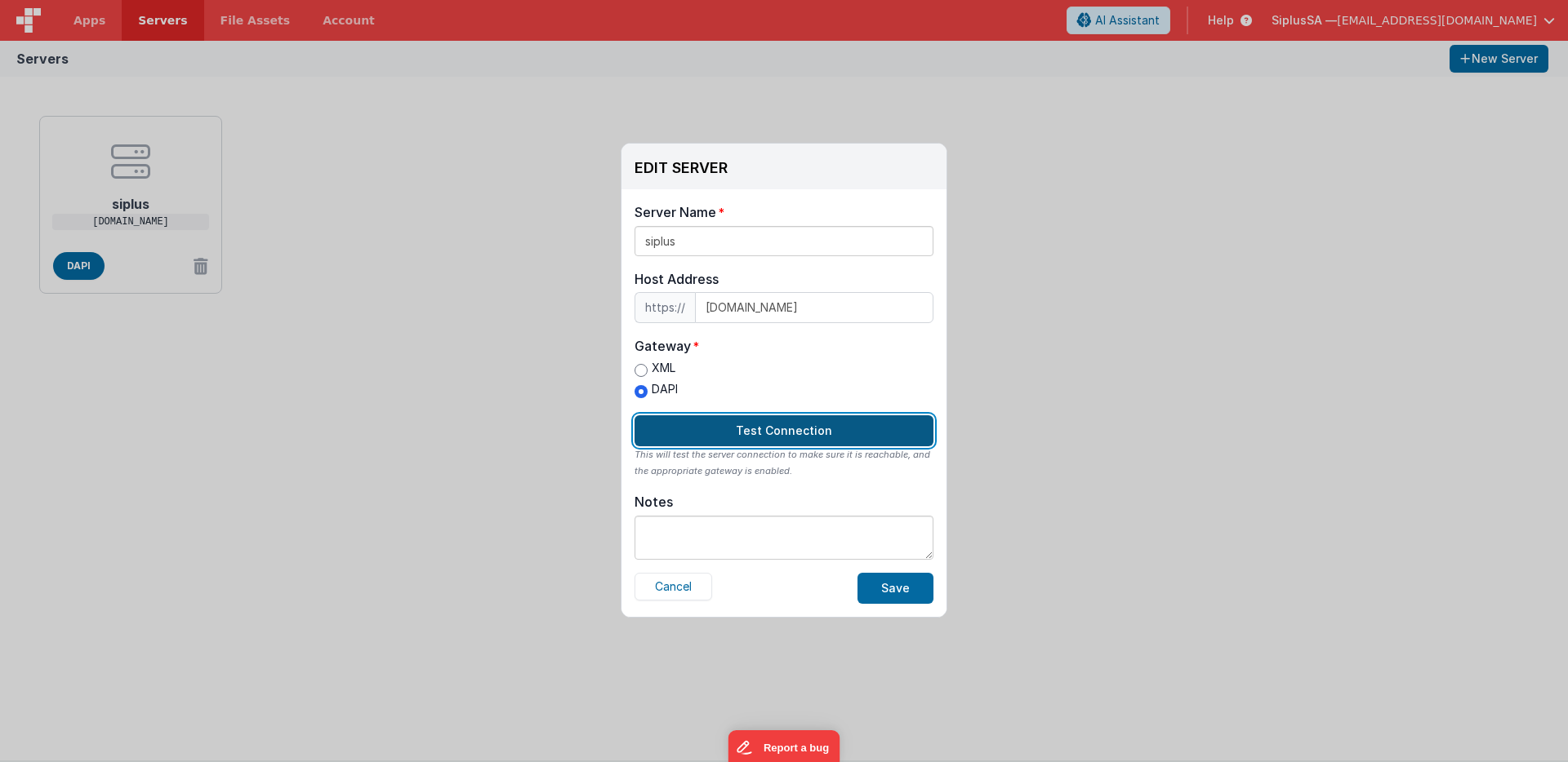
click at [726, 429] on button "Test Connection" at bounding box center [784, 431] width 299 height 31
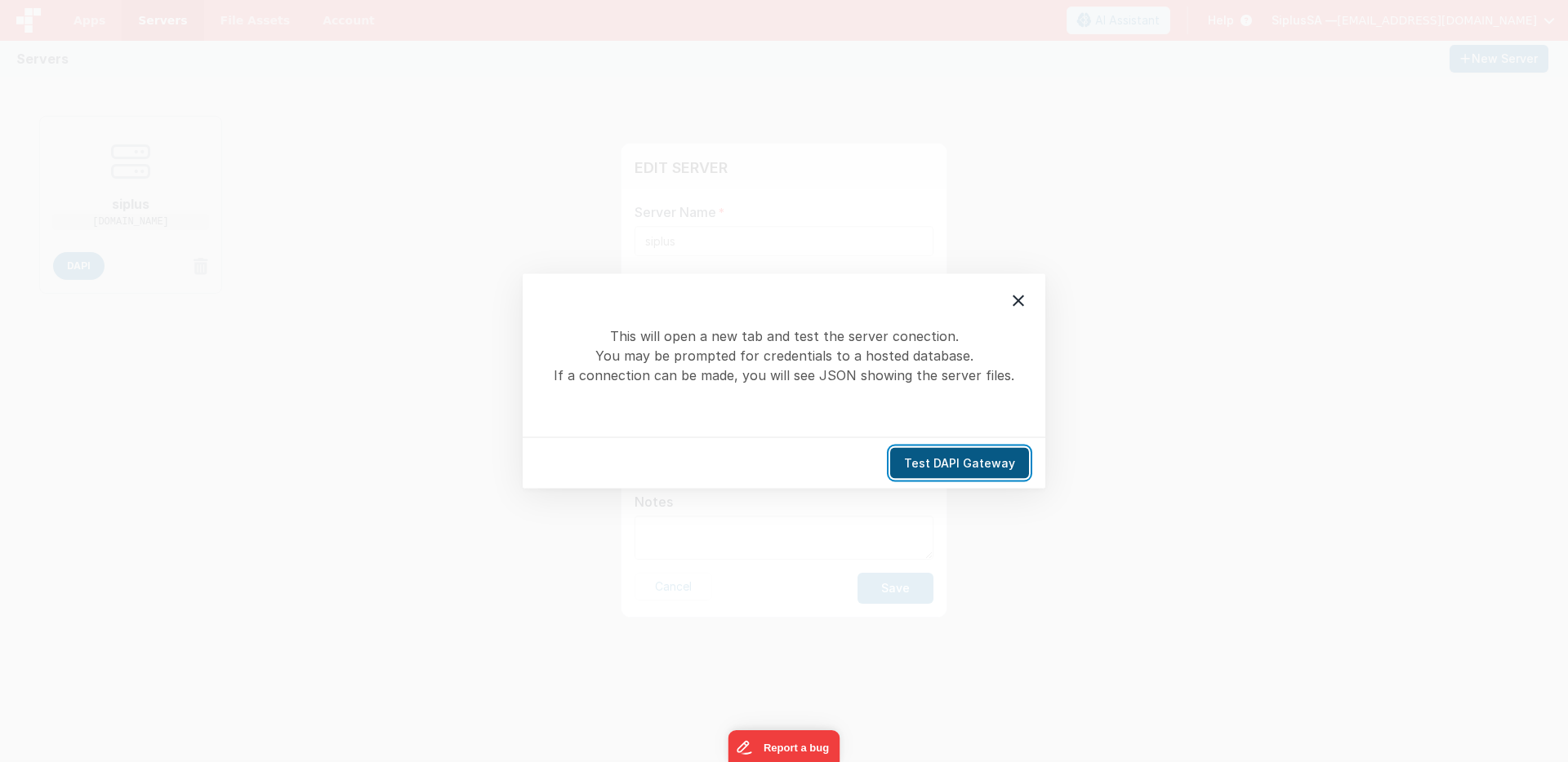
click at [943, 472] on button "Test DAPI Gateway" at bounding box center [959, 464] width 139 height 31
click at [1022, 305] on icon at bounding box center [1018, 301] width 11 height 11
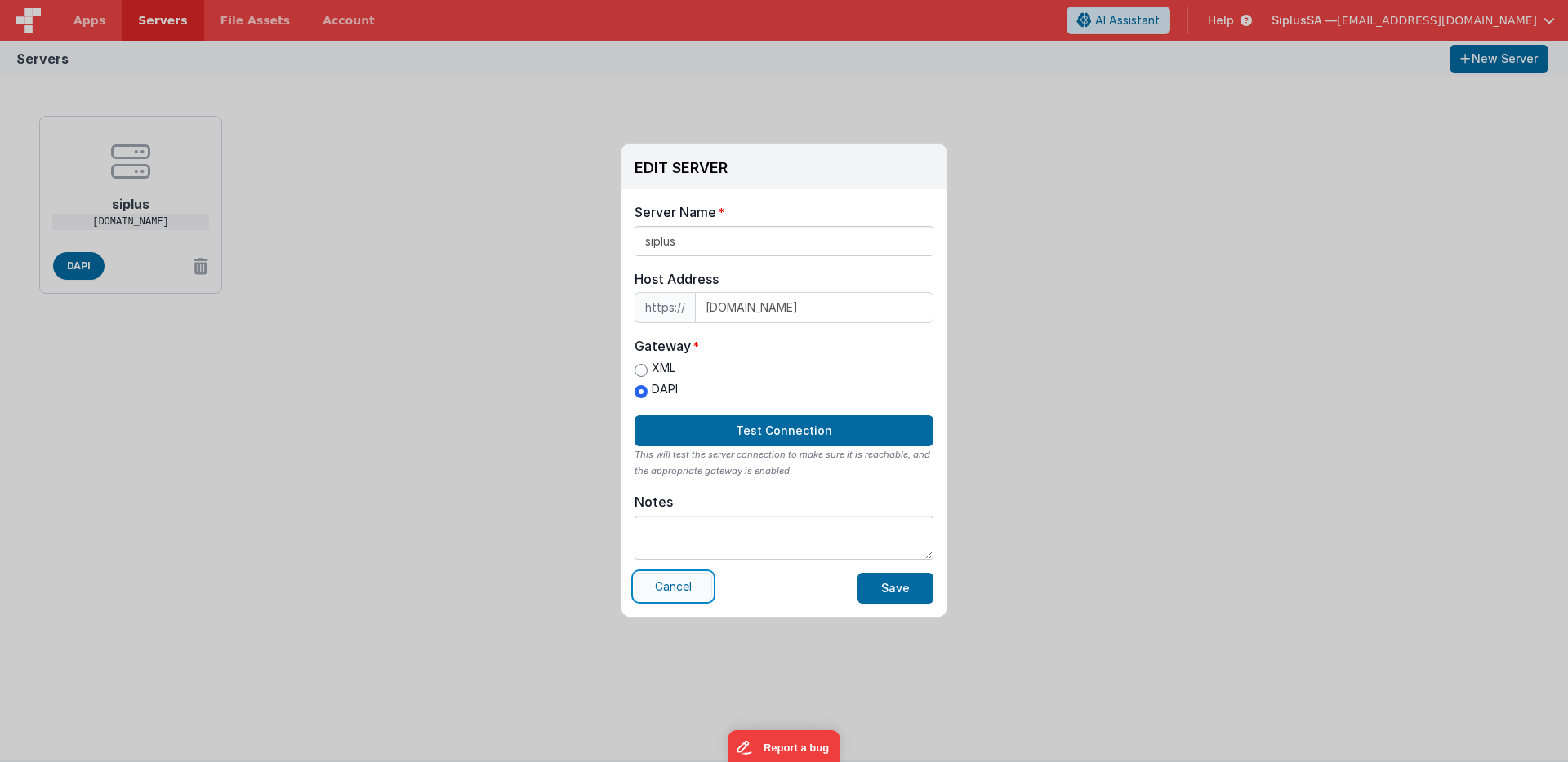
click at [670, 594] on button "Cancel" at bounding box center [673, 587] width 77 height 28
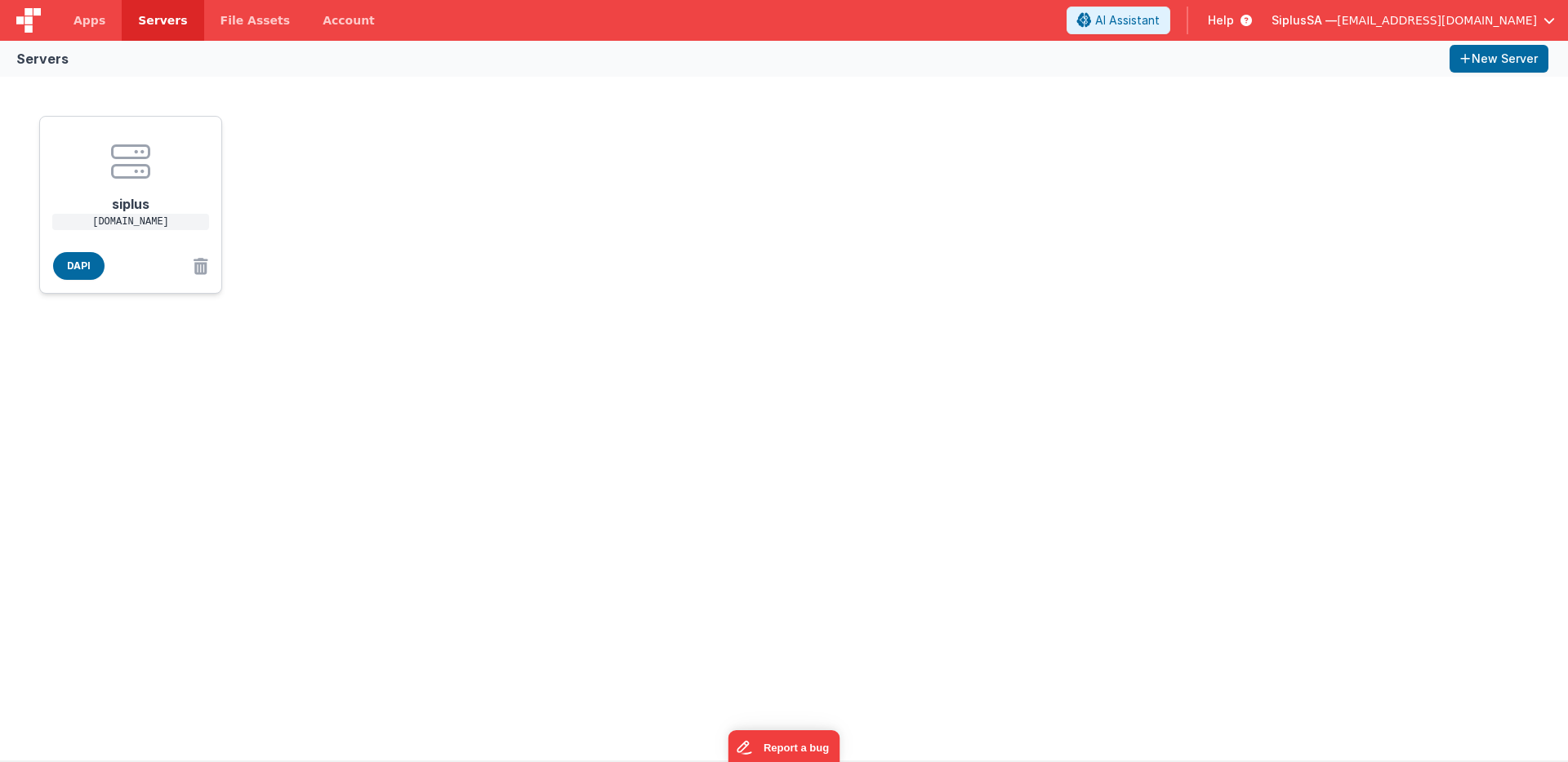
click at [133, 201] on h1 "siplus" at bounding box center [130, 198] width 131 height 33
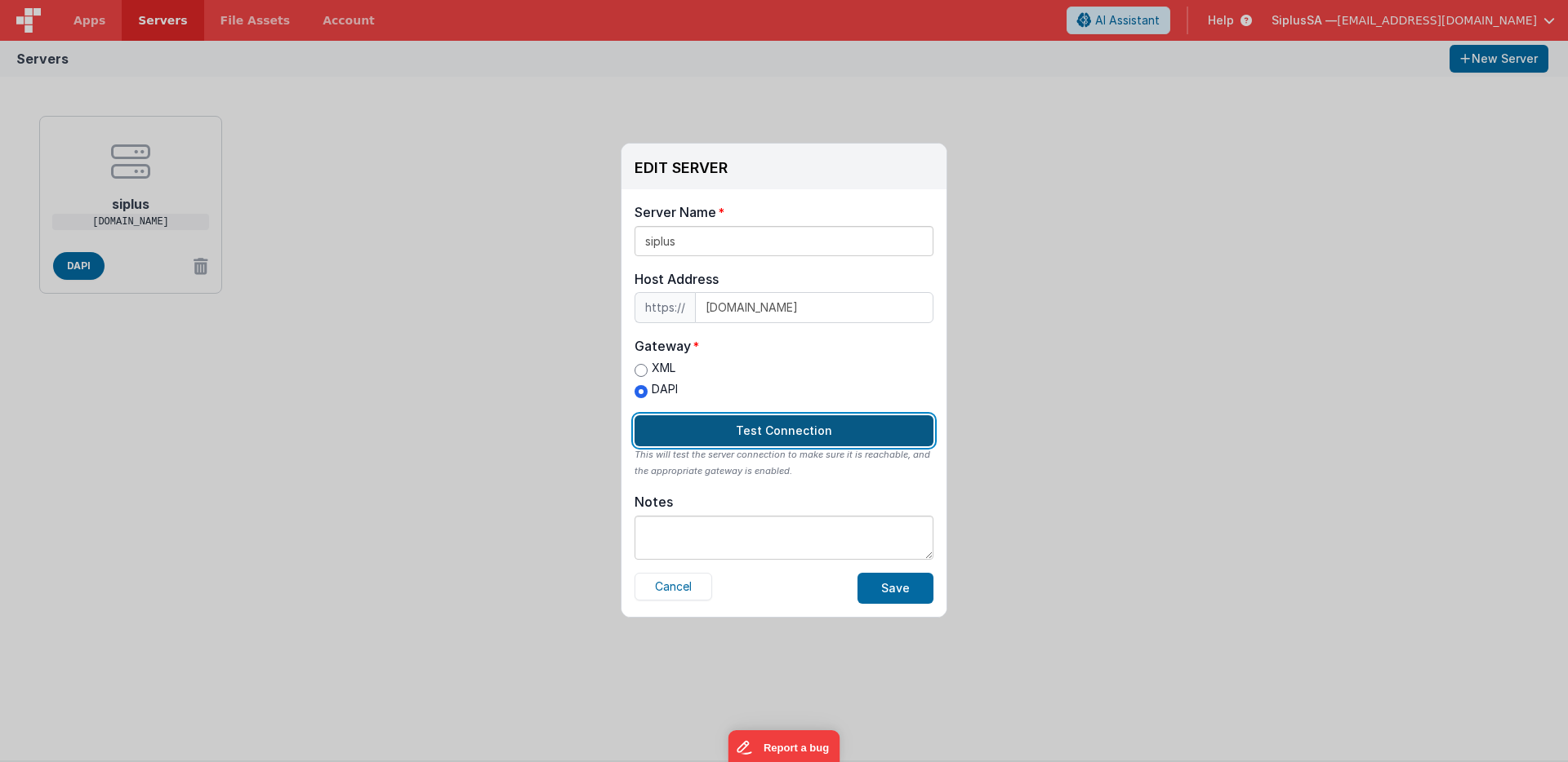
click at [780, 433] on button "Test Connection" at bounding box center [784, 431] width 299 height 31
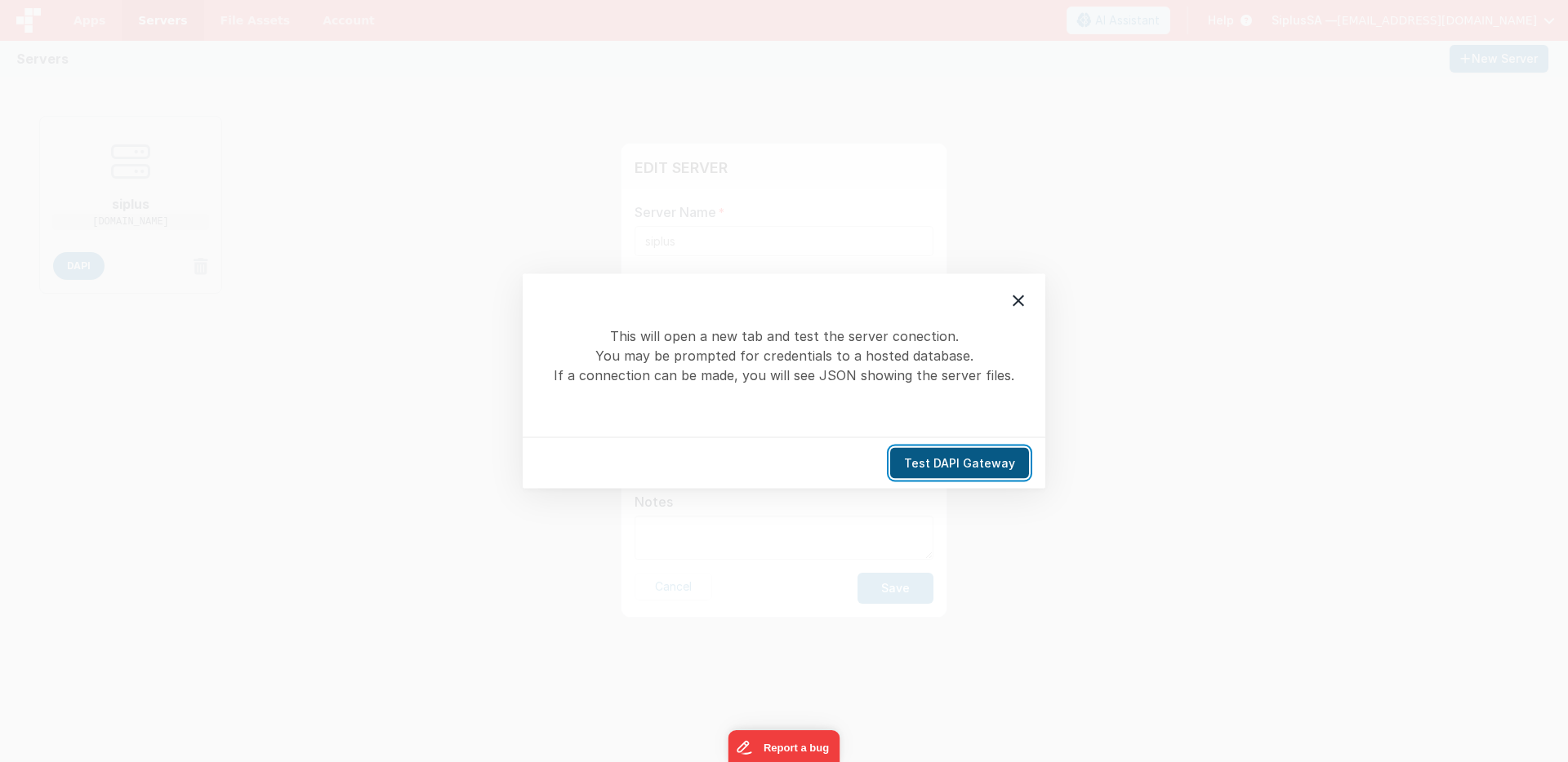
click at [985, 471] on button "Test DAPI Gateway" at bounding box center [959, 464] width 139 height 31
click at [1024, 308] on icon at bounding box center [1018, 301] width 20 height 20
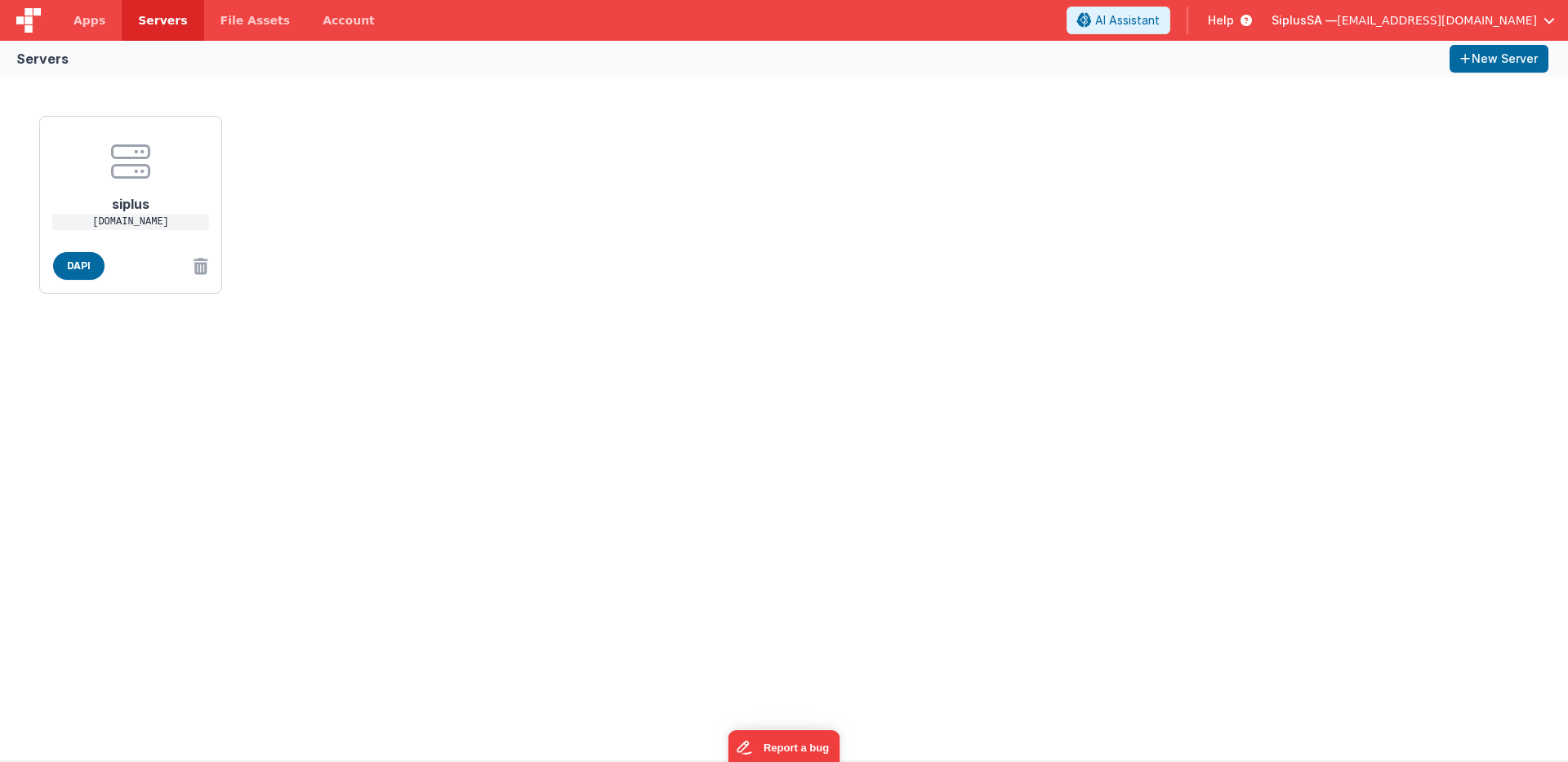
click at [1016, 193] on div "EDIT SERVER Delete Server Delete Server Name siplus Host Address https:// [DOMA…" at bounding box center [784, 381] width 1568 height 762
click at [118, 22] on link "Apps" at bounding box center [89, 20] width 64 height 41
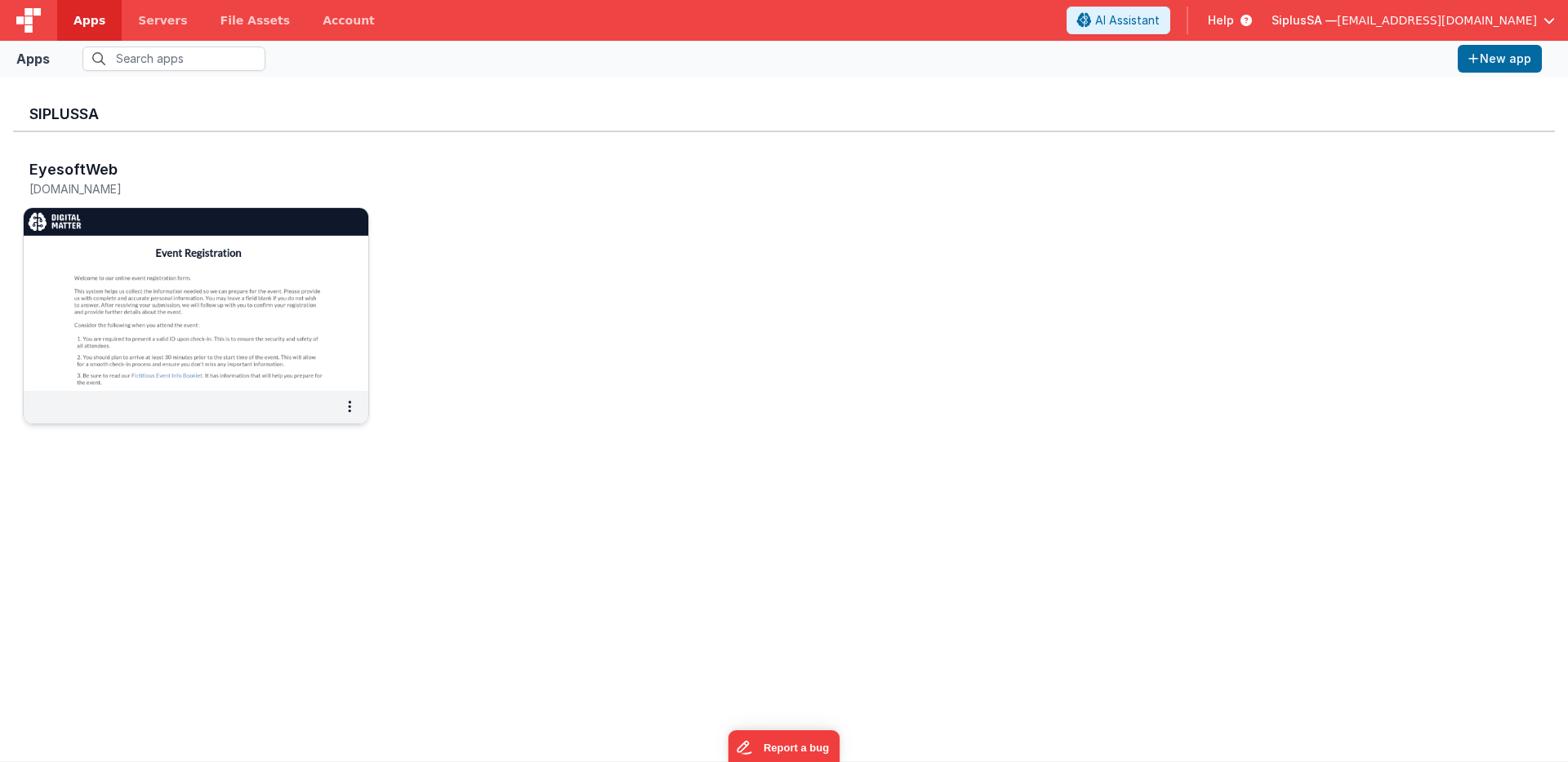
click at [272, 306] on img at bounding box center [195, 299] width 344 height 183
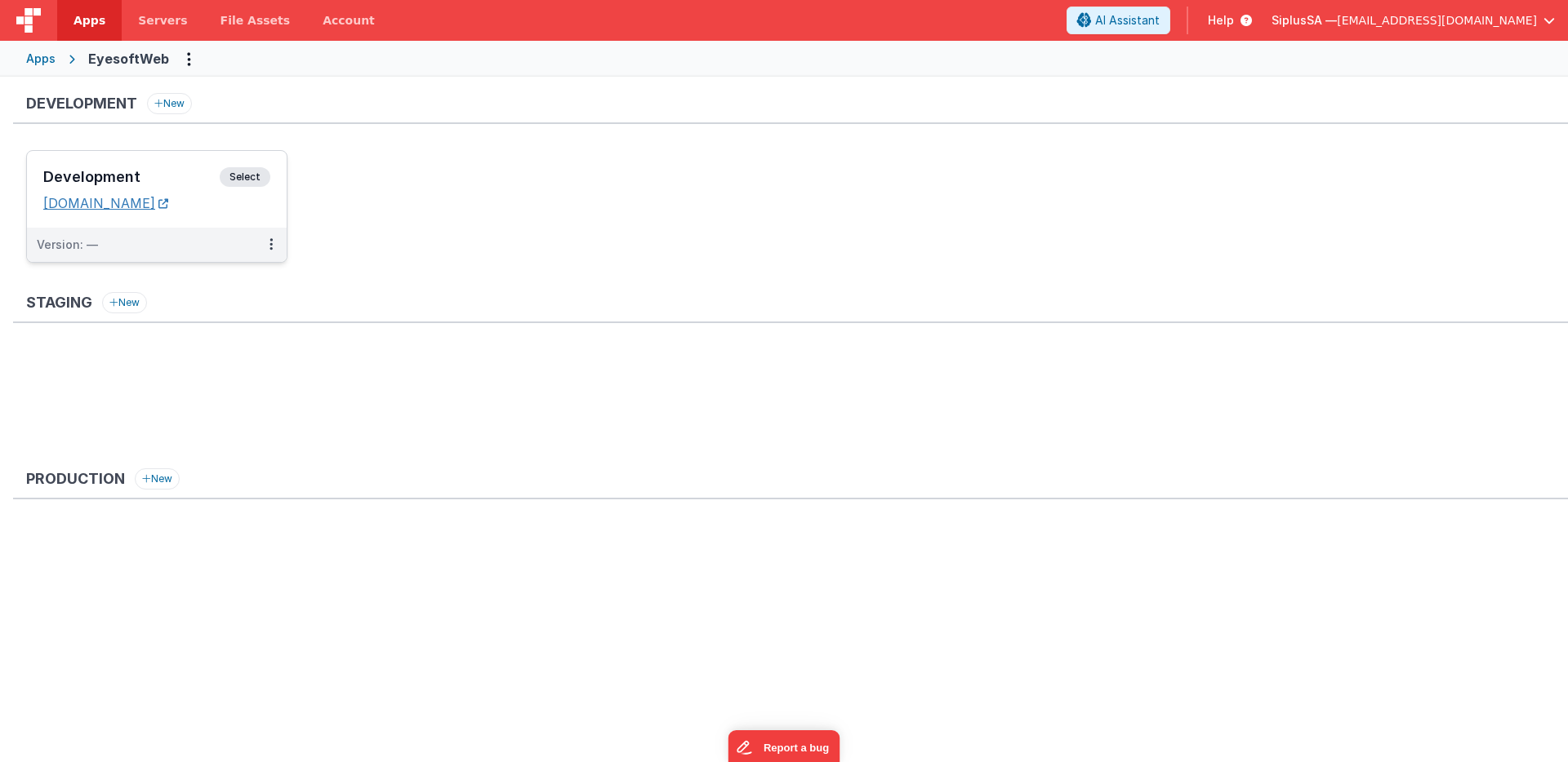
click at [168, 197] on link "[DOMAIN_NAME]" at bounding box center [106, 203] width 125 height 16
click at [262, 246] on button at bounding box center [271, 245] width 31 height 35
click at [237, 289] on link "Edit" at bounding box center [215, 282] width 144 height 29
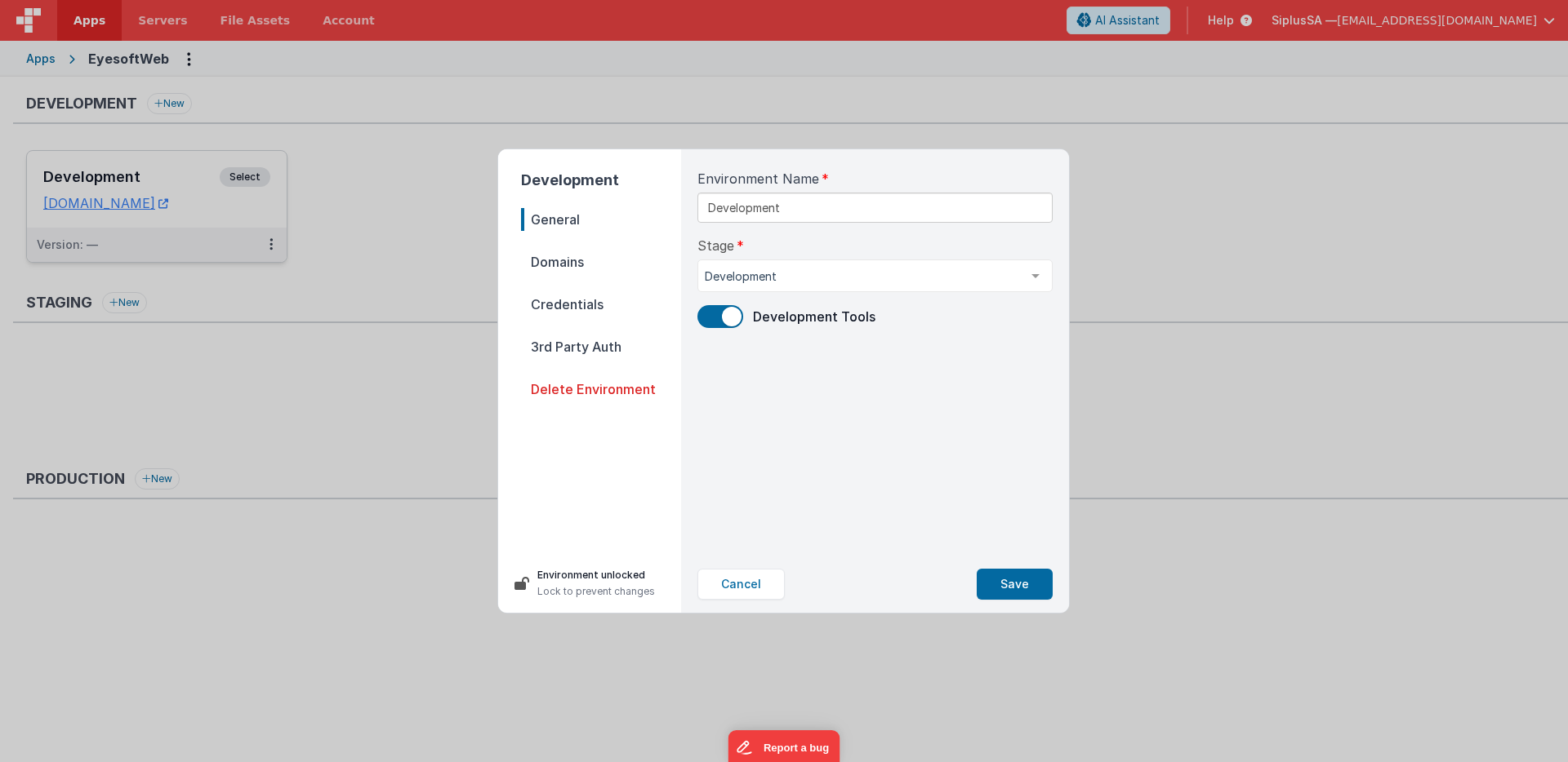
click at [603, 277] on nav "General Domains Credentials 3rd Party Auth Delete Environment" at bounding box center [601, 374] width 160 height 333
click at [600, 307] on span "Credentials" at bounding box center [601, 304] width 160 height 23
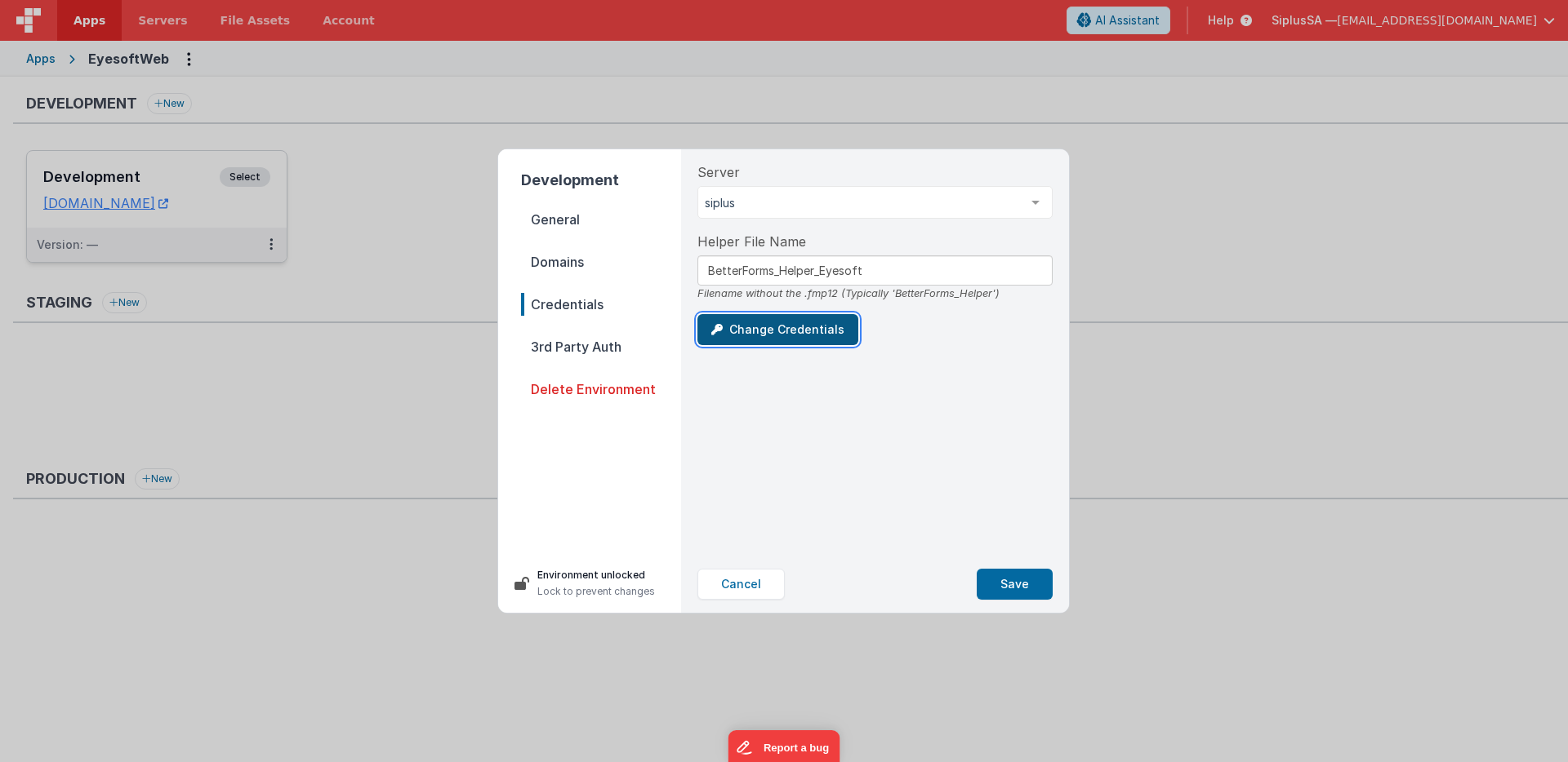
click at [784, 342] on button "Change Credentials" at bounding box center [777, 330] width 160 height 31
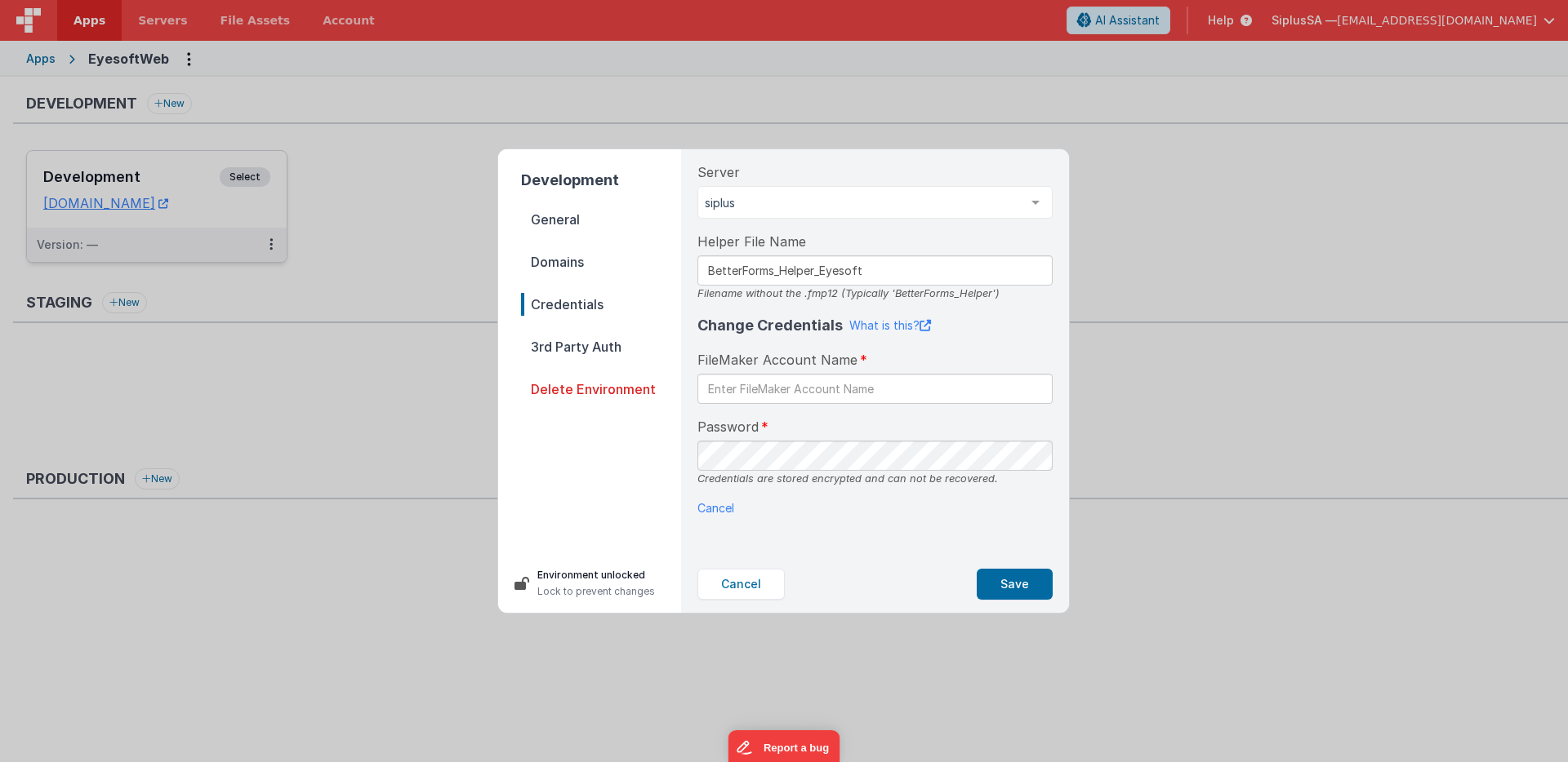
click at [604, 260] on span "Domains" at bounding box center [601, 262] width 160 height 23
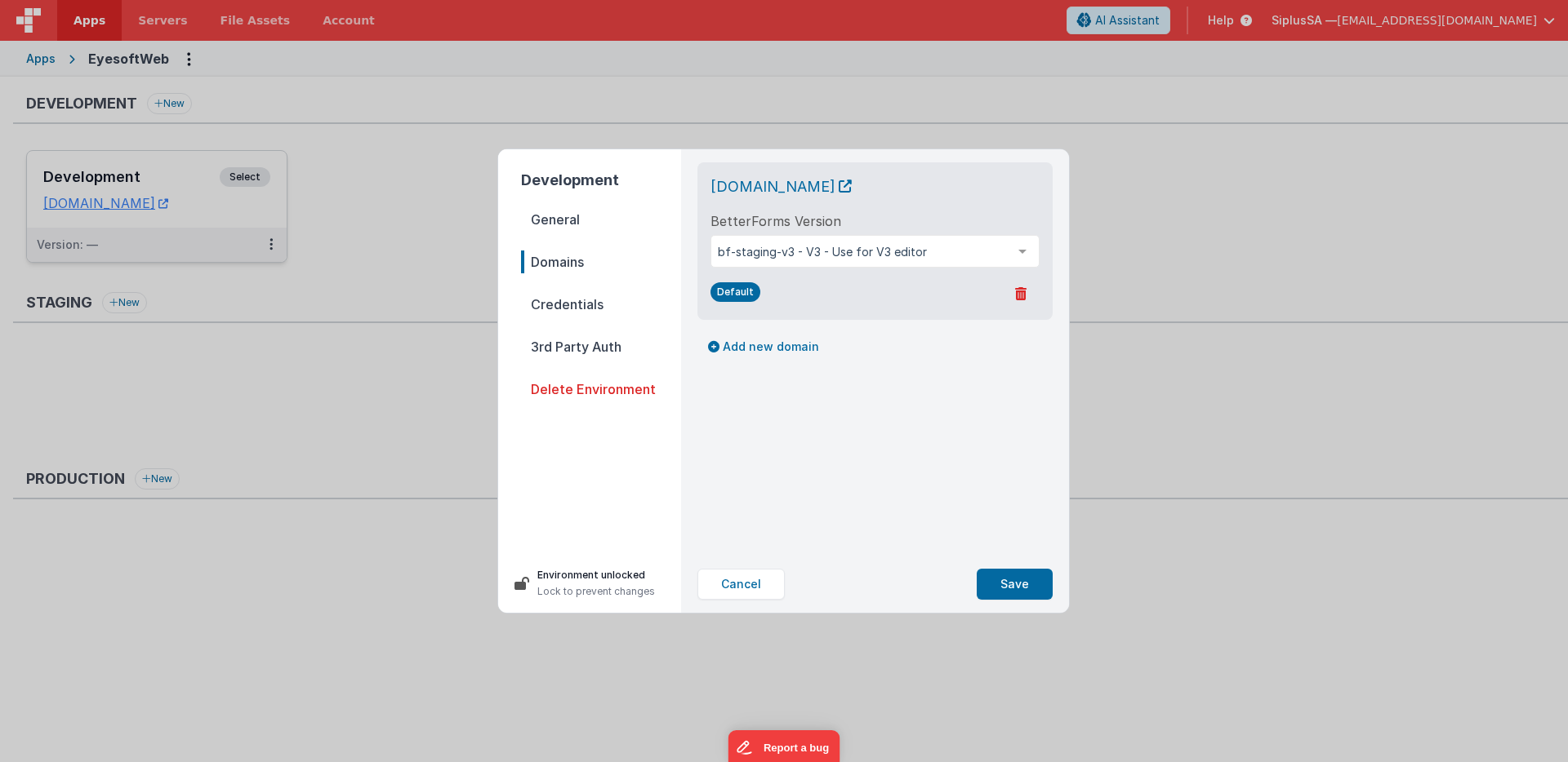
click at [611, 299] on span "Credentials" at bounding box center [601, 304] width 160 height 23
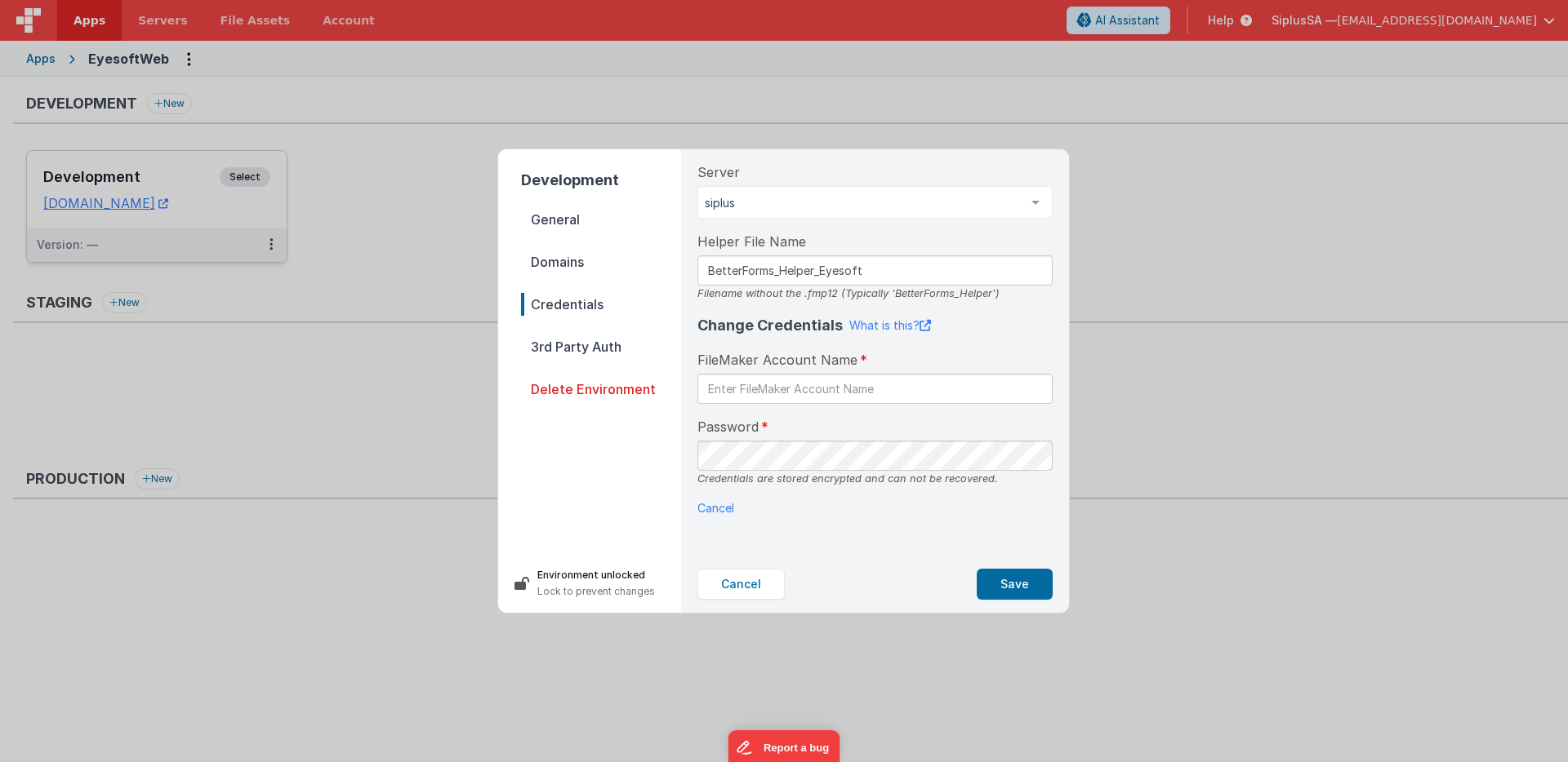
drag, startPoint x: 756, startPoint y: 588, endPoint x: 654, endPoint y: 537, distance: 114.0
click at [756, 587] on button "Cancel" at bounding box center [741, 584] width 88 height 31
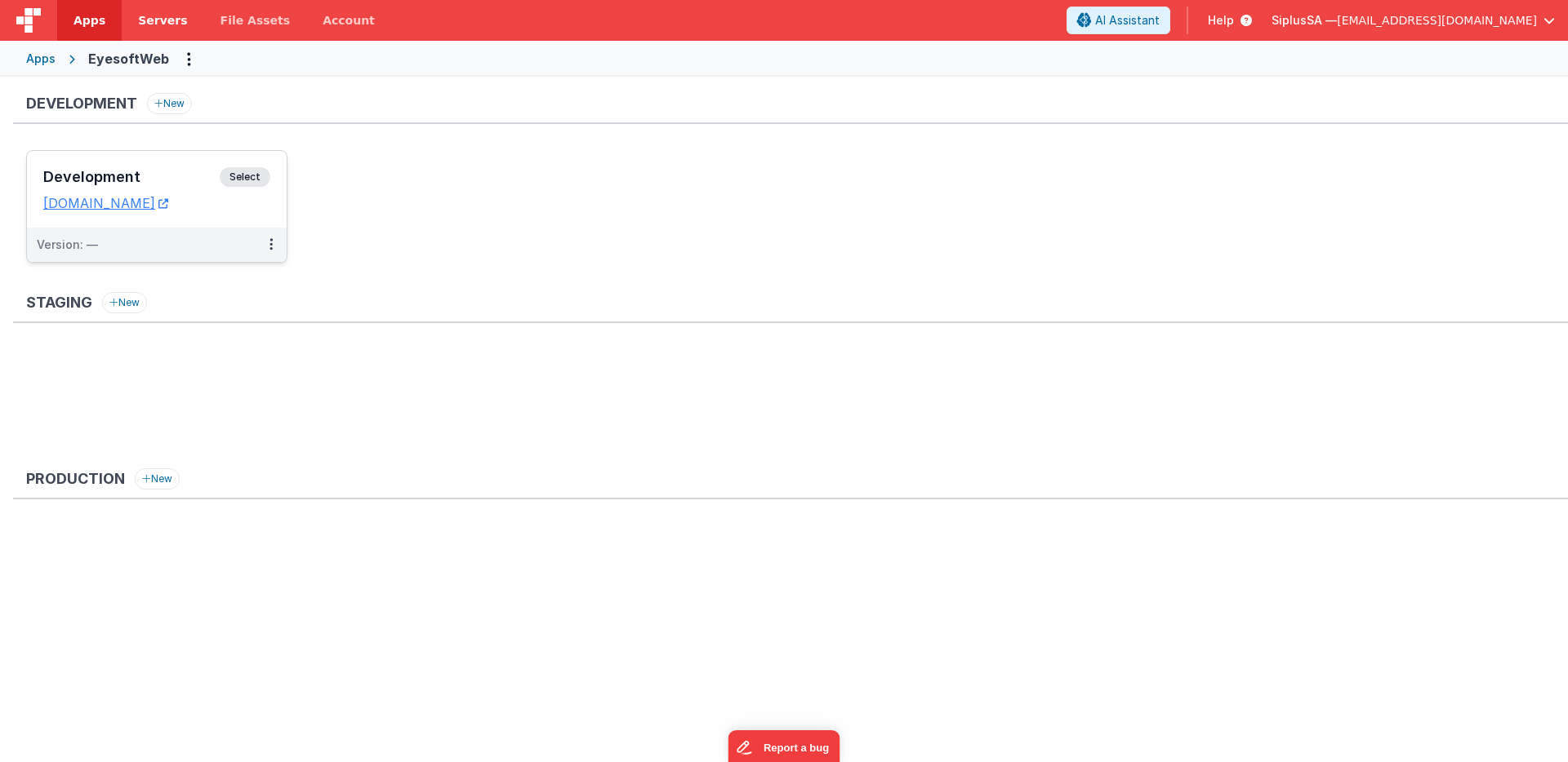
click at [165, 8] on link "Servers" at bounding box center [162, 20] width 82 height 41
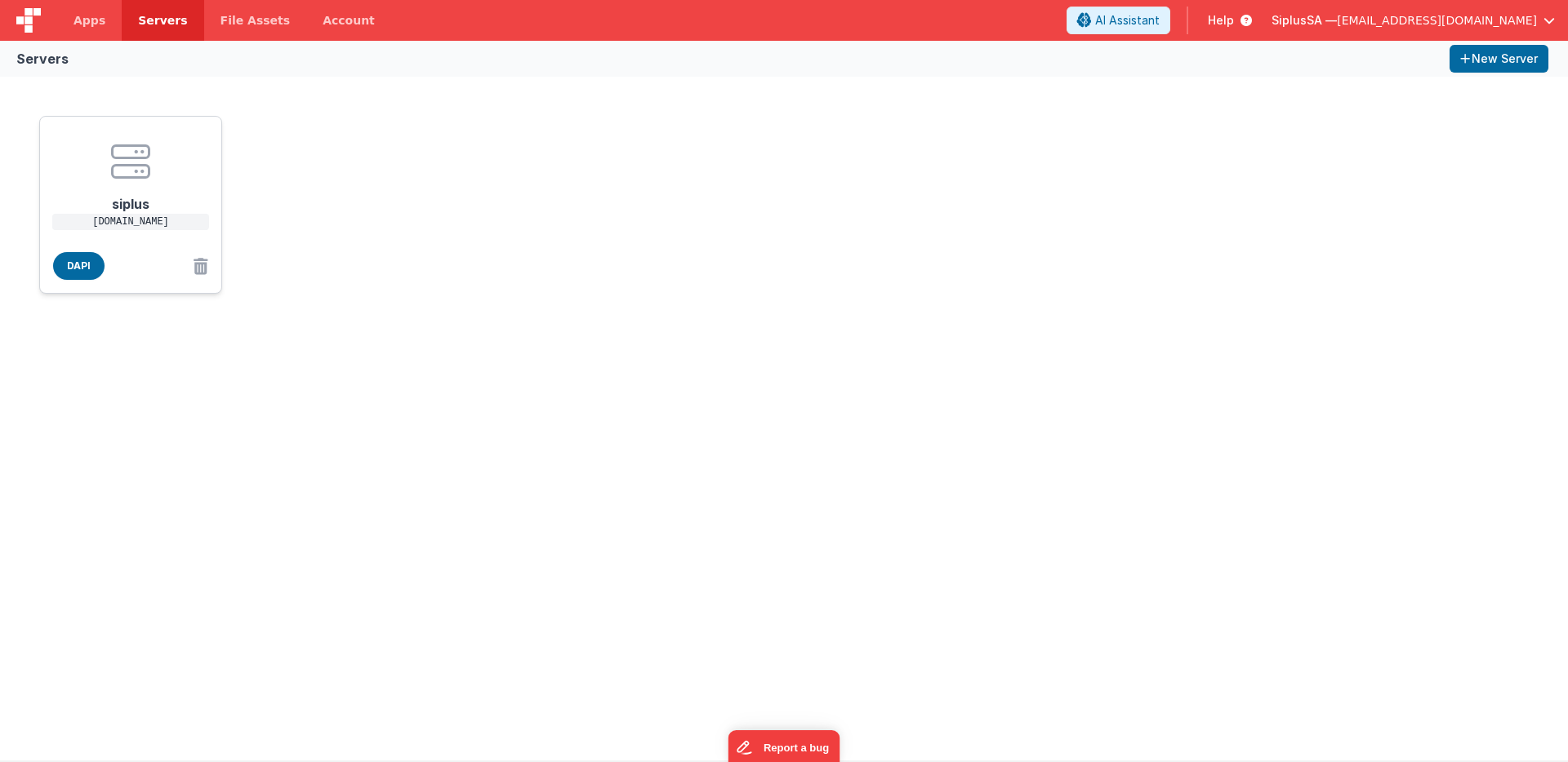
click at [143, 205] on h1 "siplus" at bounding box center [130, 198] width 131 height 33
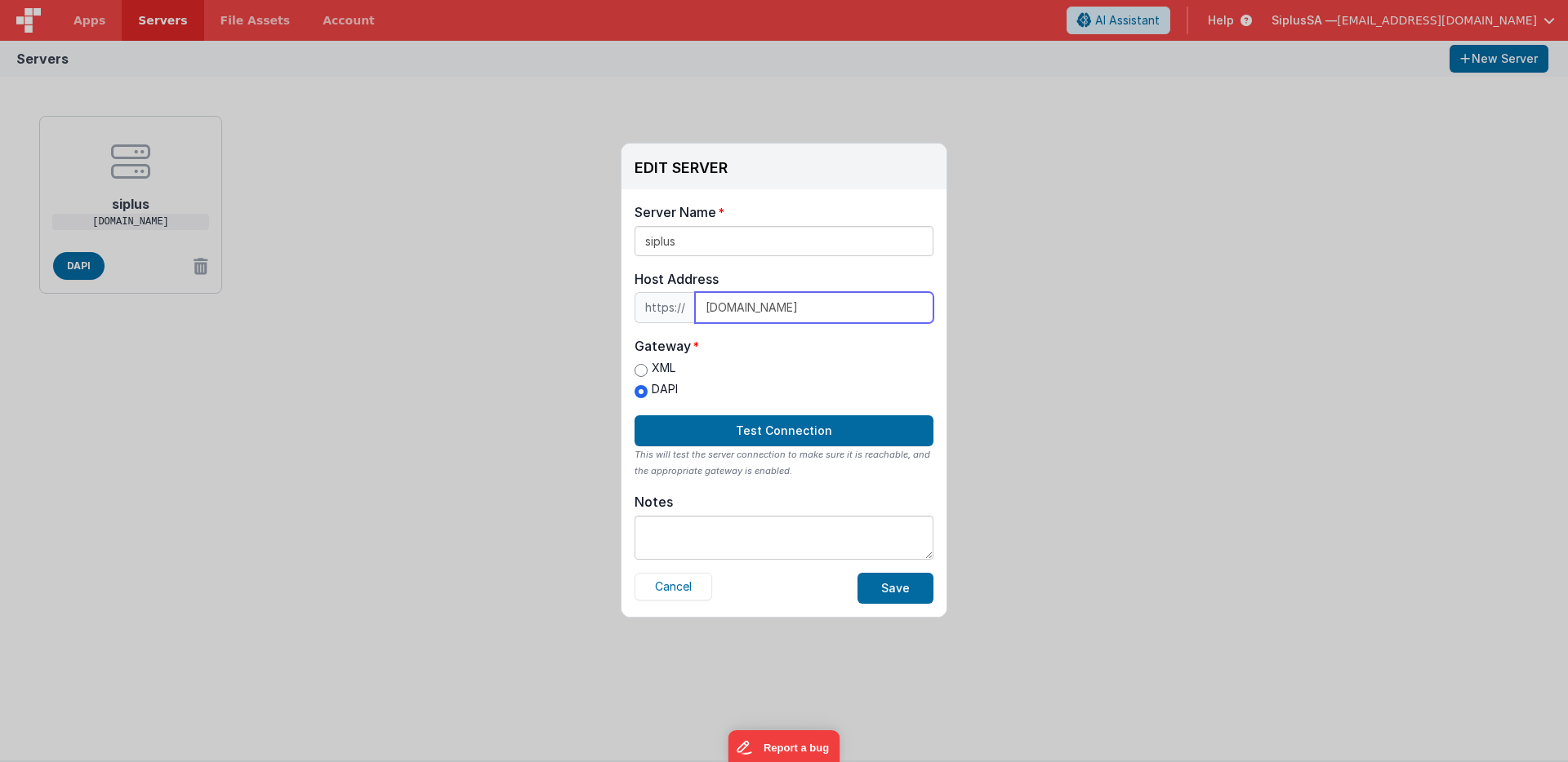
drag, startPoint x: 833, startPoint y: 309, endPoint x: 686, endPoint y: 300, distance: 147.3
click at [686, 300] on div "https:// [DOMAIN_NAME]" at bounding box center [784, 308] width 299 height 31
click at [696, 580] on button "Cancel" at bounding box center [673, 587] width 77 height 28
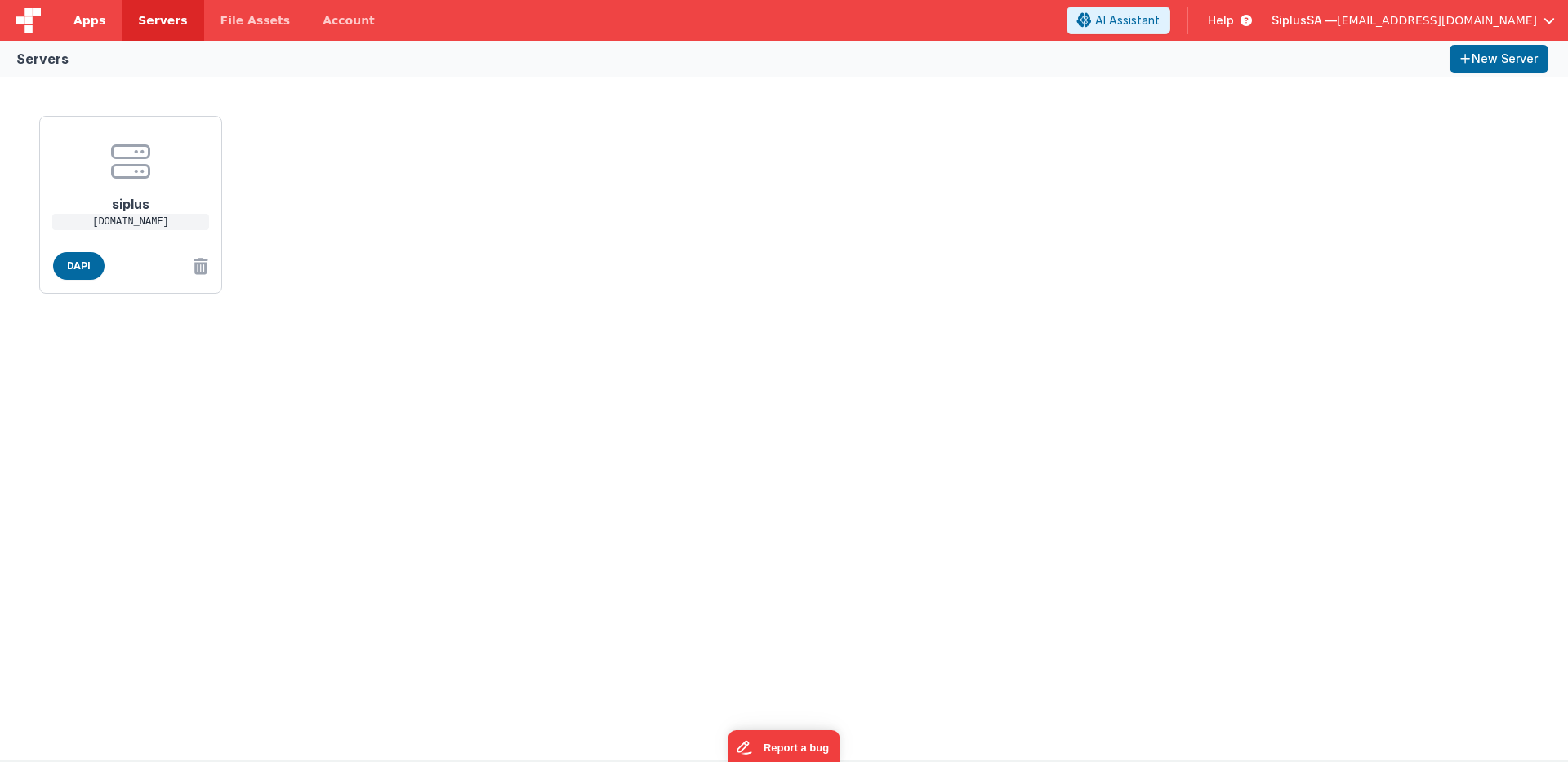
click at [91, 34] on link "Apps" at bounding box center [89, 20] width 64 height 41
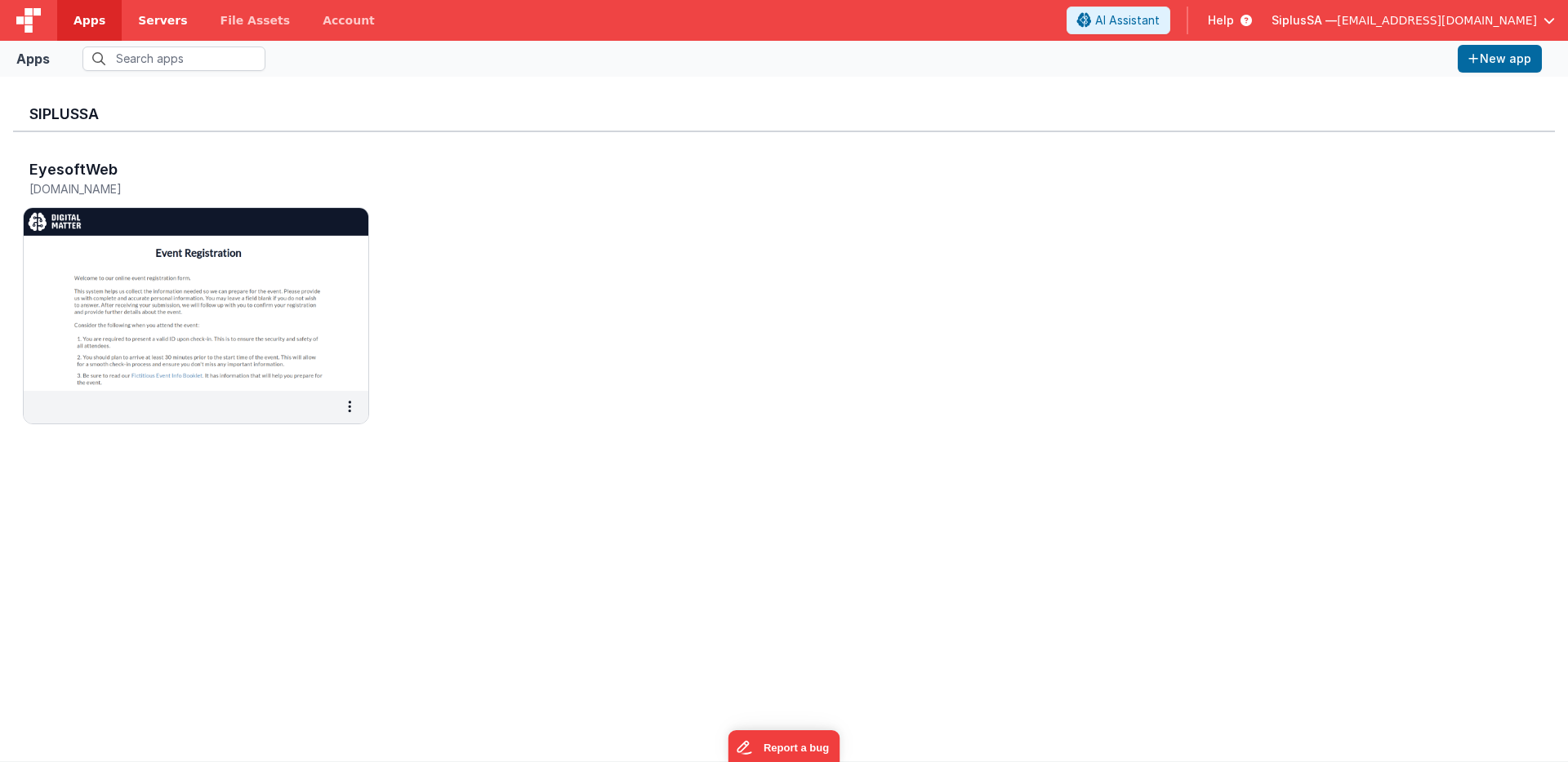
click at [178, 15] on span "Servers" at bounding box center [162, 20] width 49 height 16
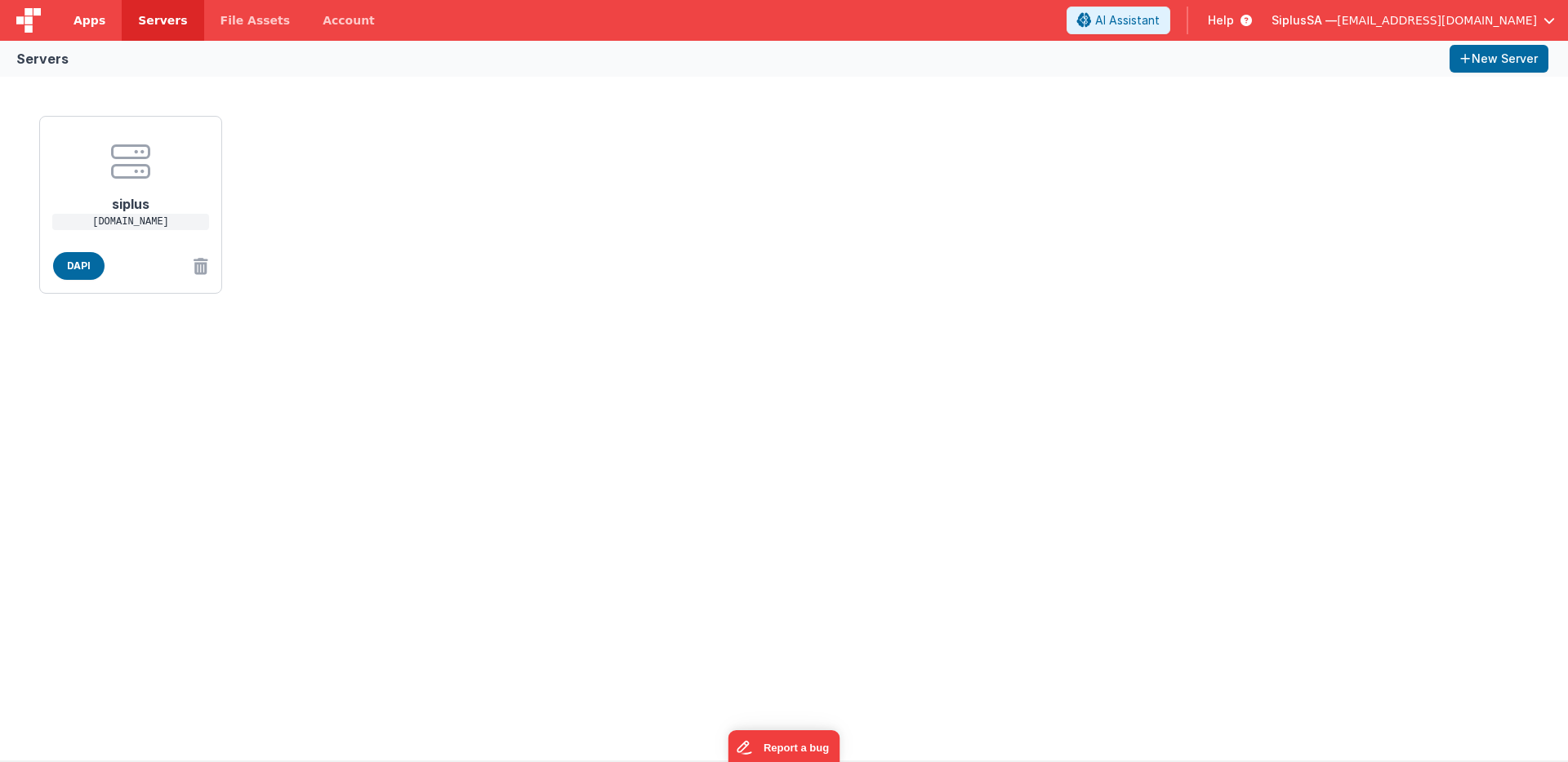
click at [98, 28] on span "Apps" at bounding box center [89, 20] width 32 height 16
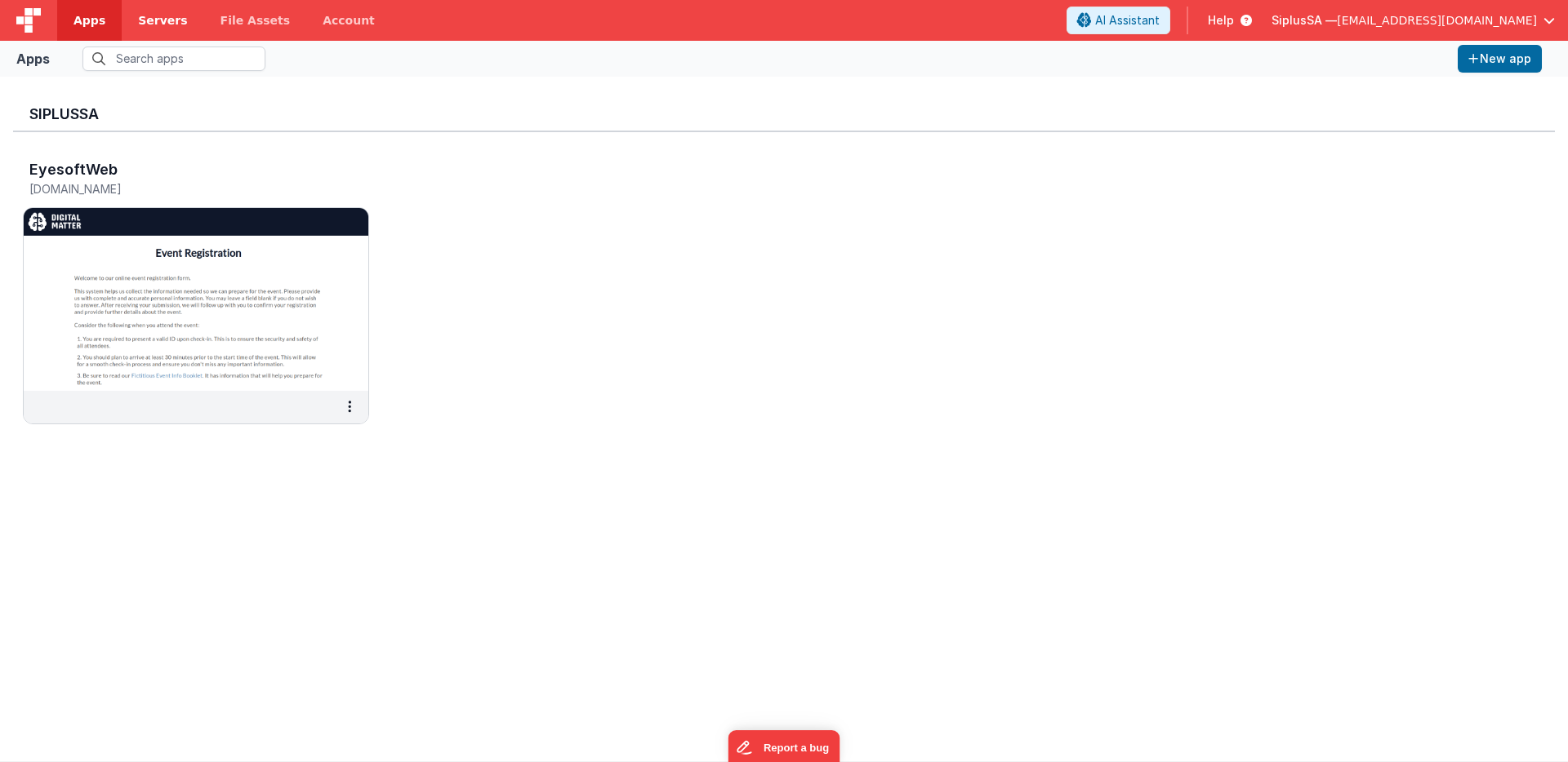
click at [163, 29] on link "Servers" at bounding box center [162, 20] width 82 height 41
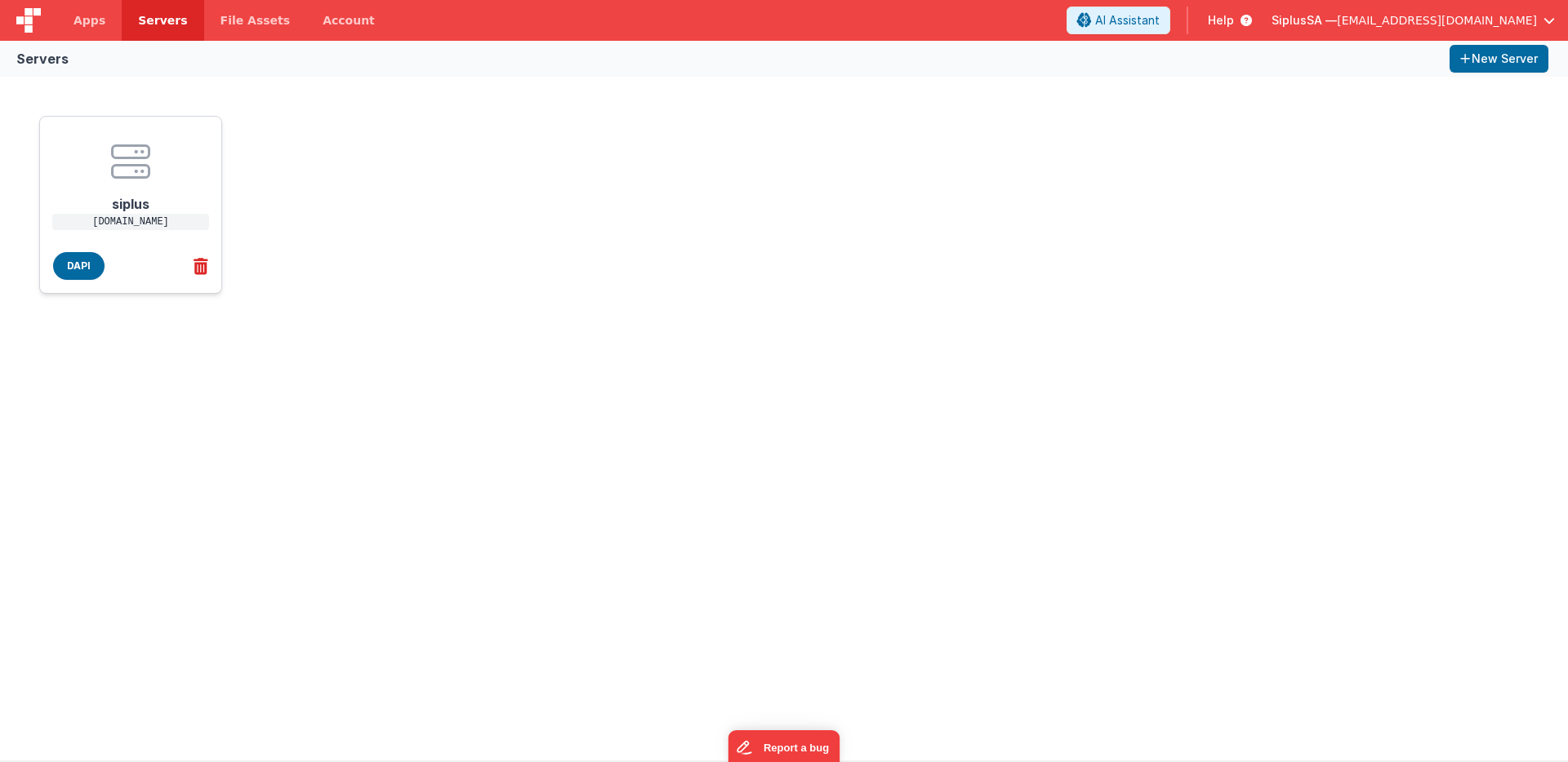
click at [203, 263] on icon at bounding box center [198, 266] width 21 height 27
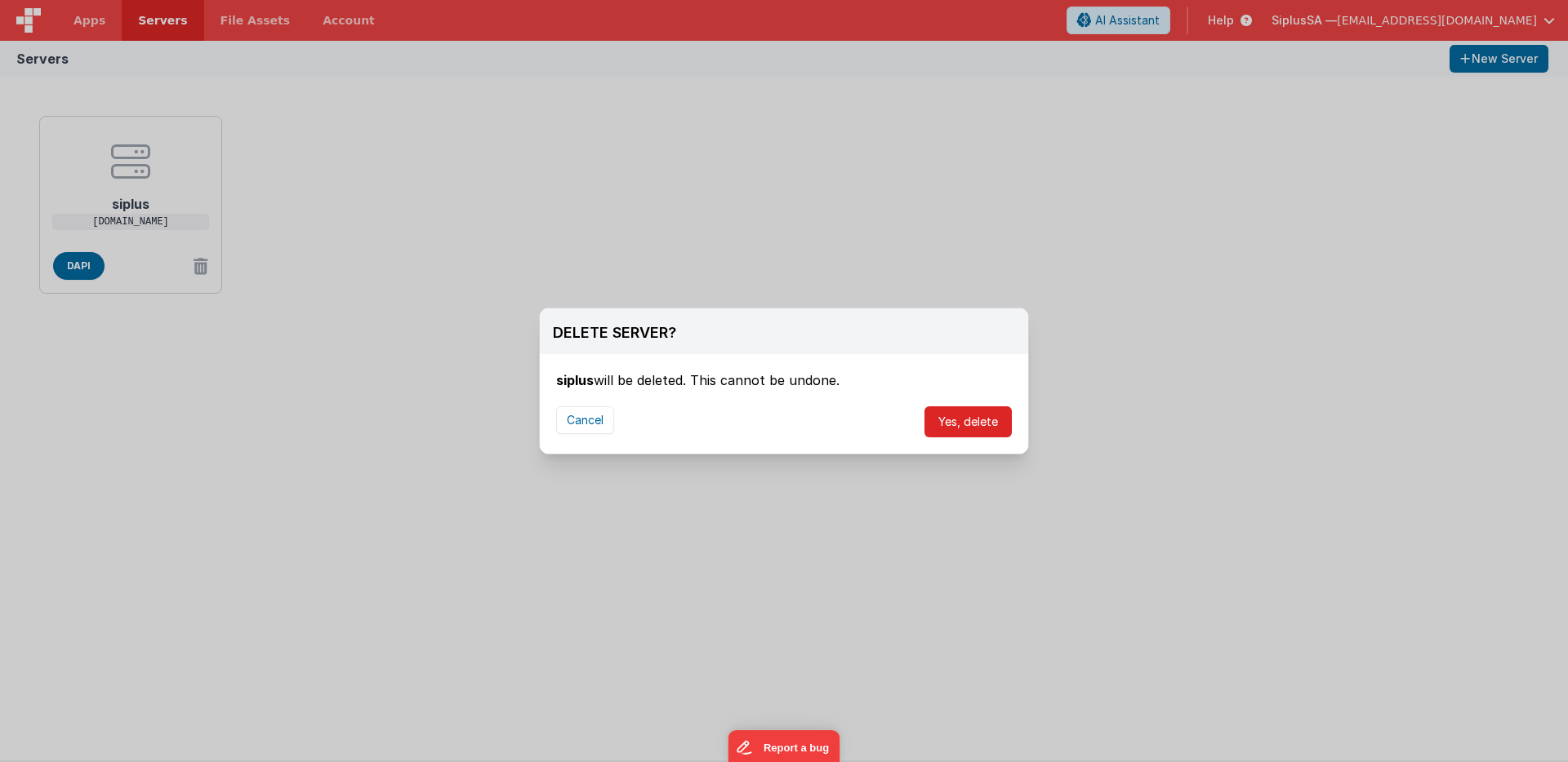
click at [969, 424] on button "Yes, delete" at bounding box center [968, 422] width 88 height 31
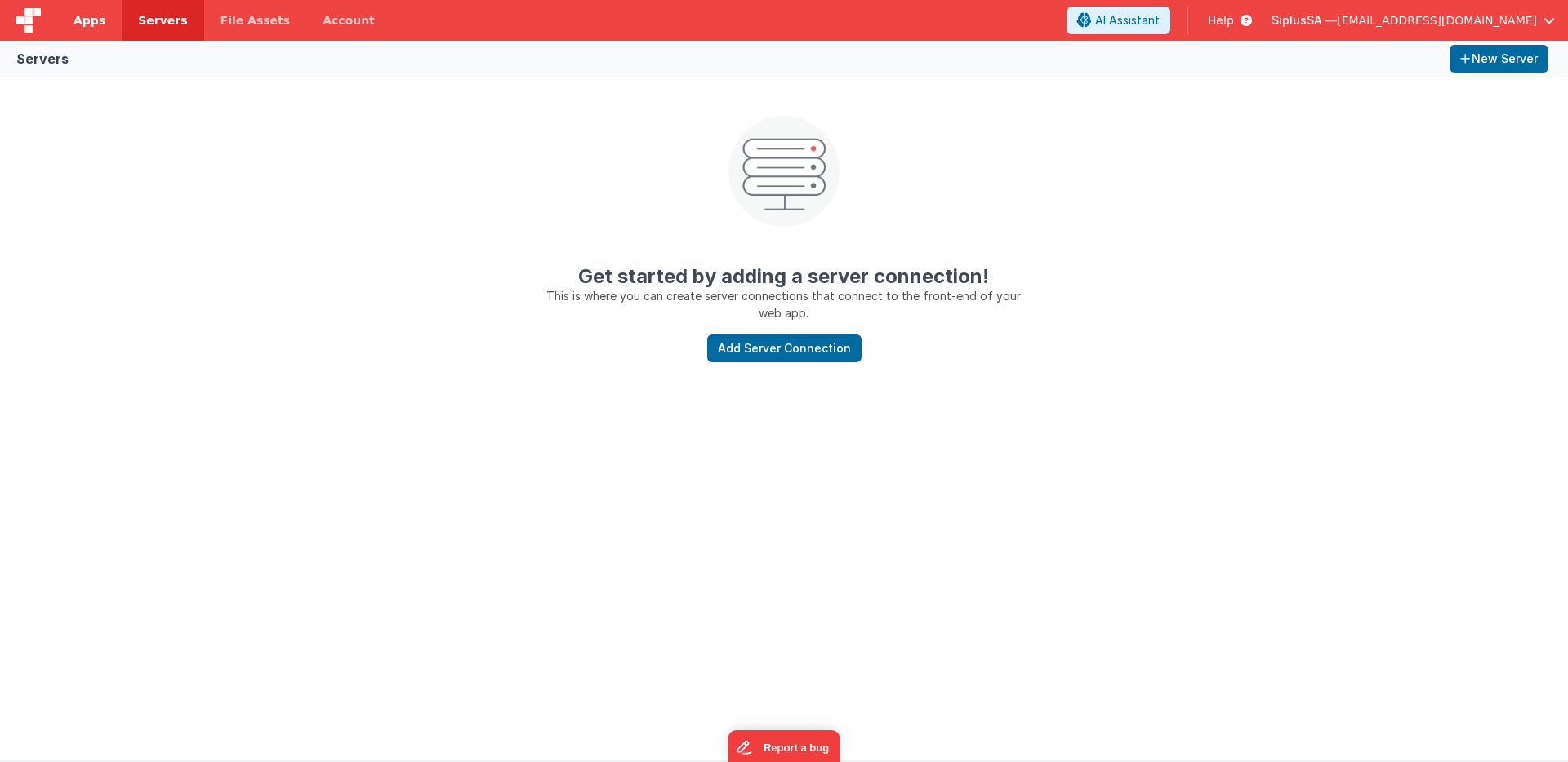
click at [105, 10] on link "Apps" at bounding box center [89, 20] width 64 height 41
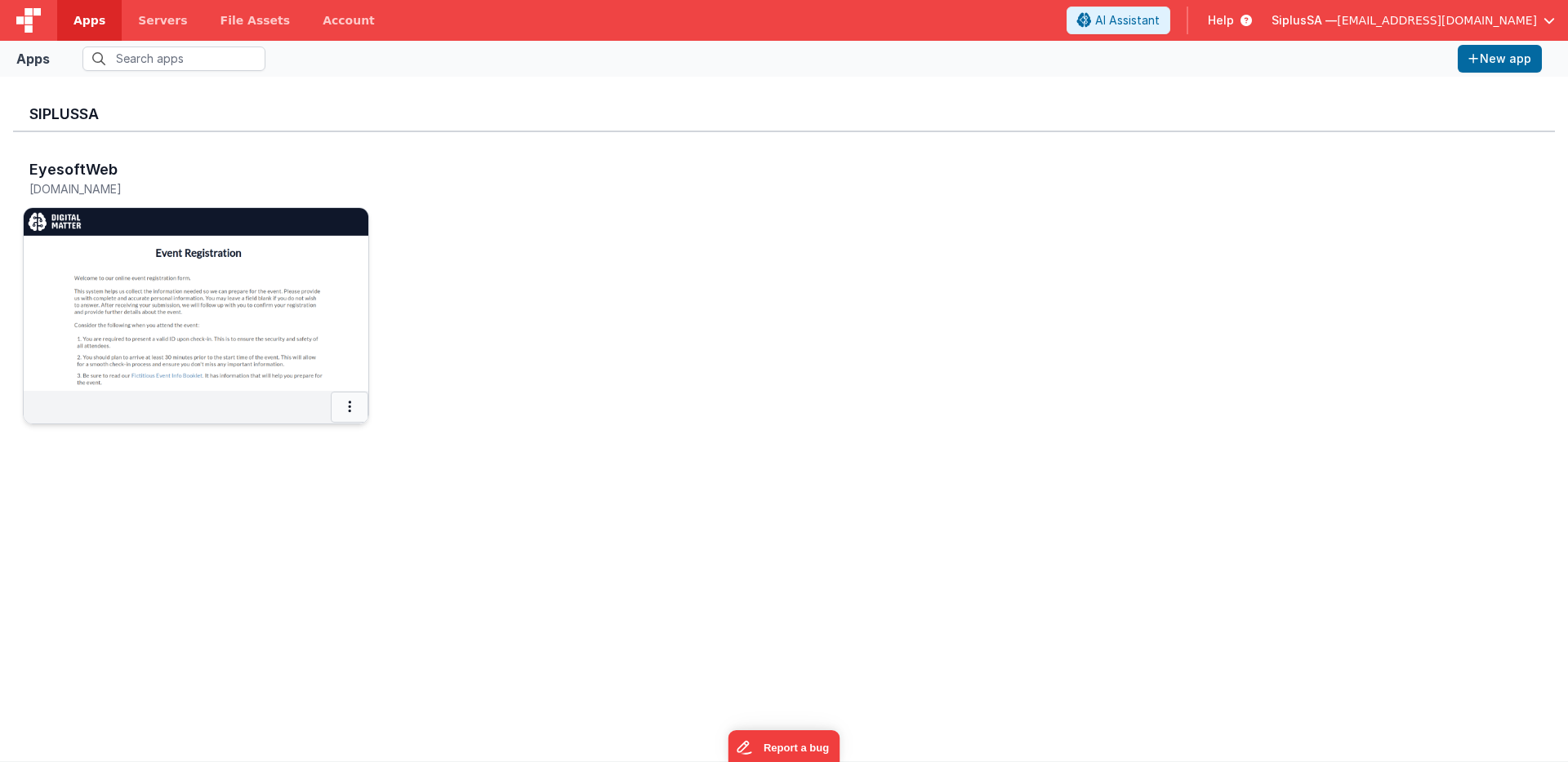
click at [355, 416] on button at bounding box center [349, 407] width 37 height 31
click at [330, 531] on link "Delete App" at bounding box center [313, 529] width 113 height 30
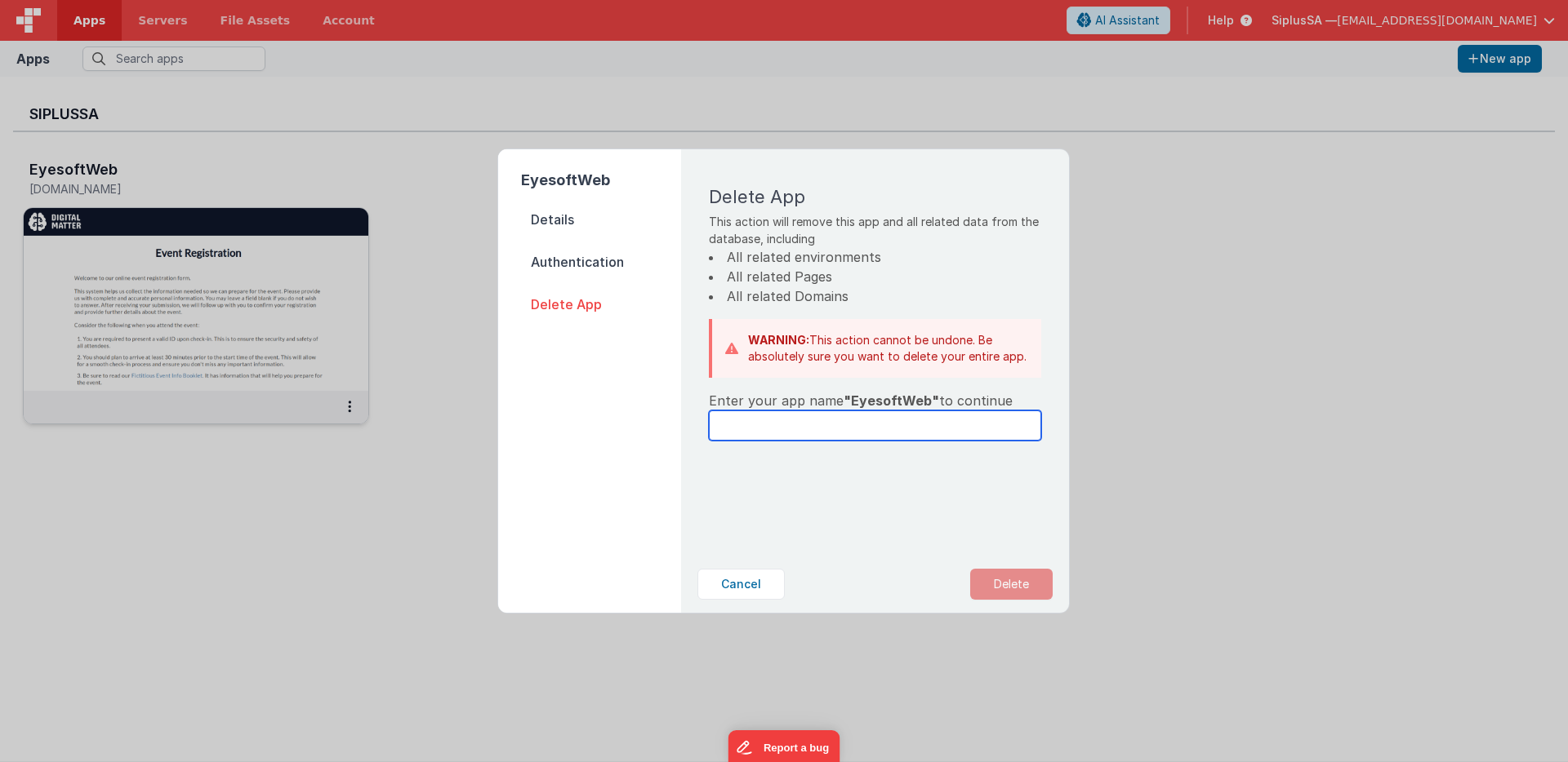
click at [820, 427] on input "text" at bounding box center [874, 426] width 332 height 30
click at [877, 401] on span ""EyesoftWeb"" at bounding box center [892, 401] width 95 height 16
click at [876, 400] on span ""EyesoftWeb"" at bounding box center [892, 401] width 95 height 16
drag, startPoint x: 859, startPoint y: 401, endPoint x: 923, endPoint y: 406, distance: 64.2
click at [923, 406] on span ""EyesoftWeb"" at bounding box center [892, 401] width 95 height 16
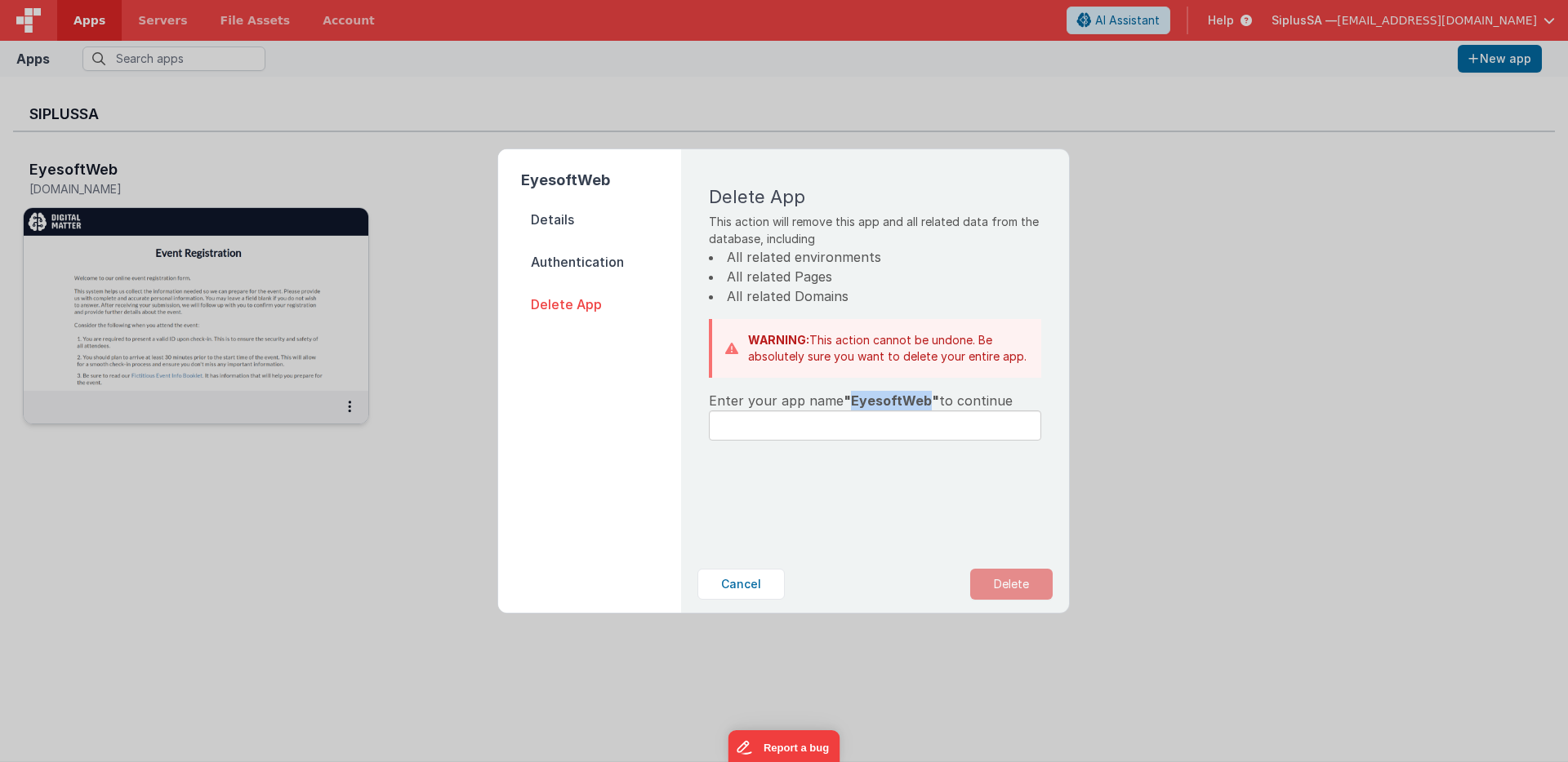
copy span "EyesoftWeb"
click at [869, 427] on input "text" at bounding box center [874, 426] width 332 height 30
paste input "EyesoftWeb"
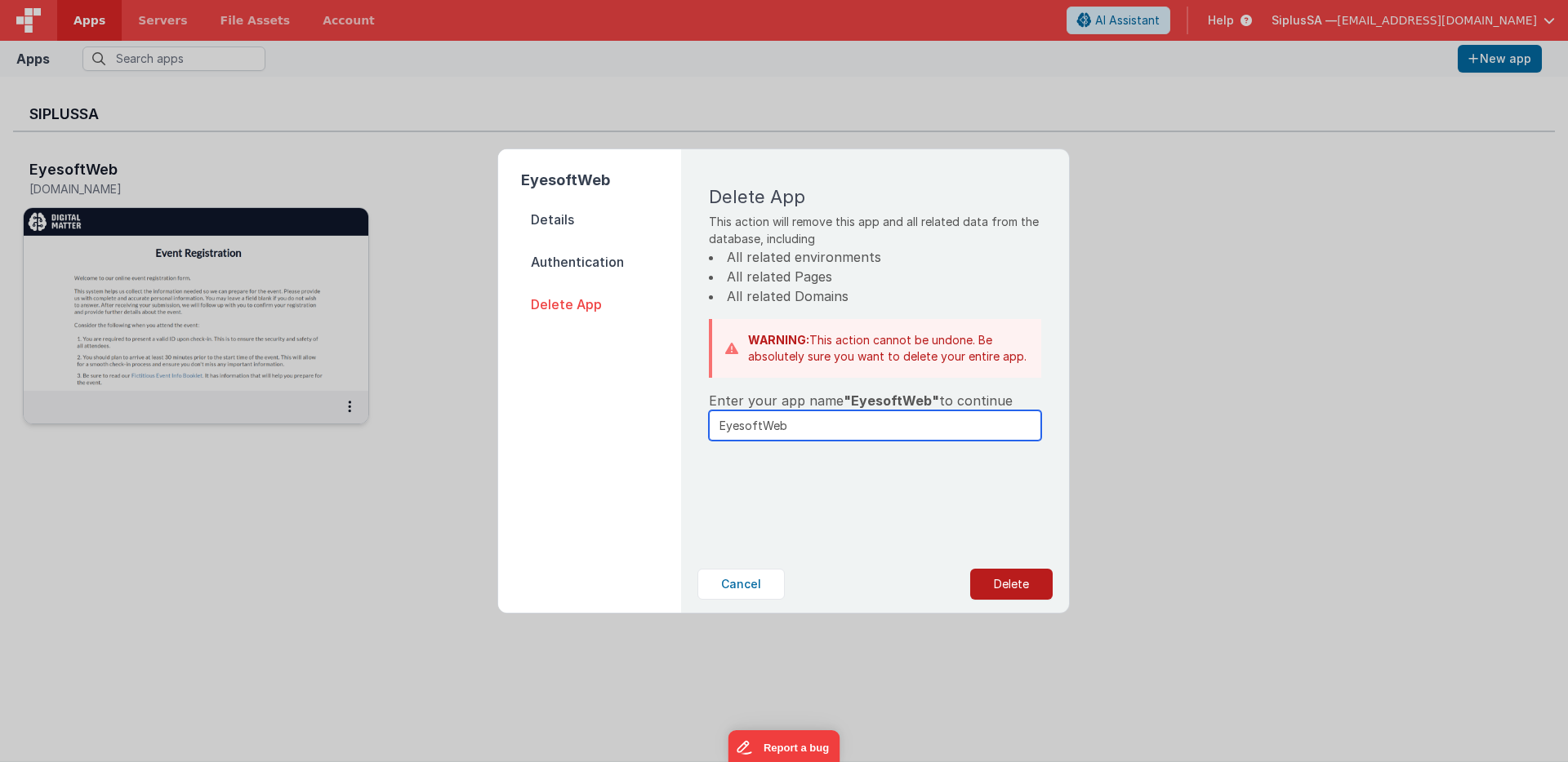
type input "EyesoftWeb"
click at [1028, 589] on button "Delete" at bounding box center [1011, 584] width 82 height 31
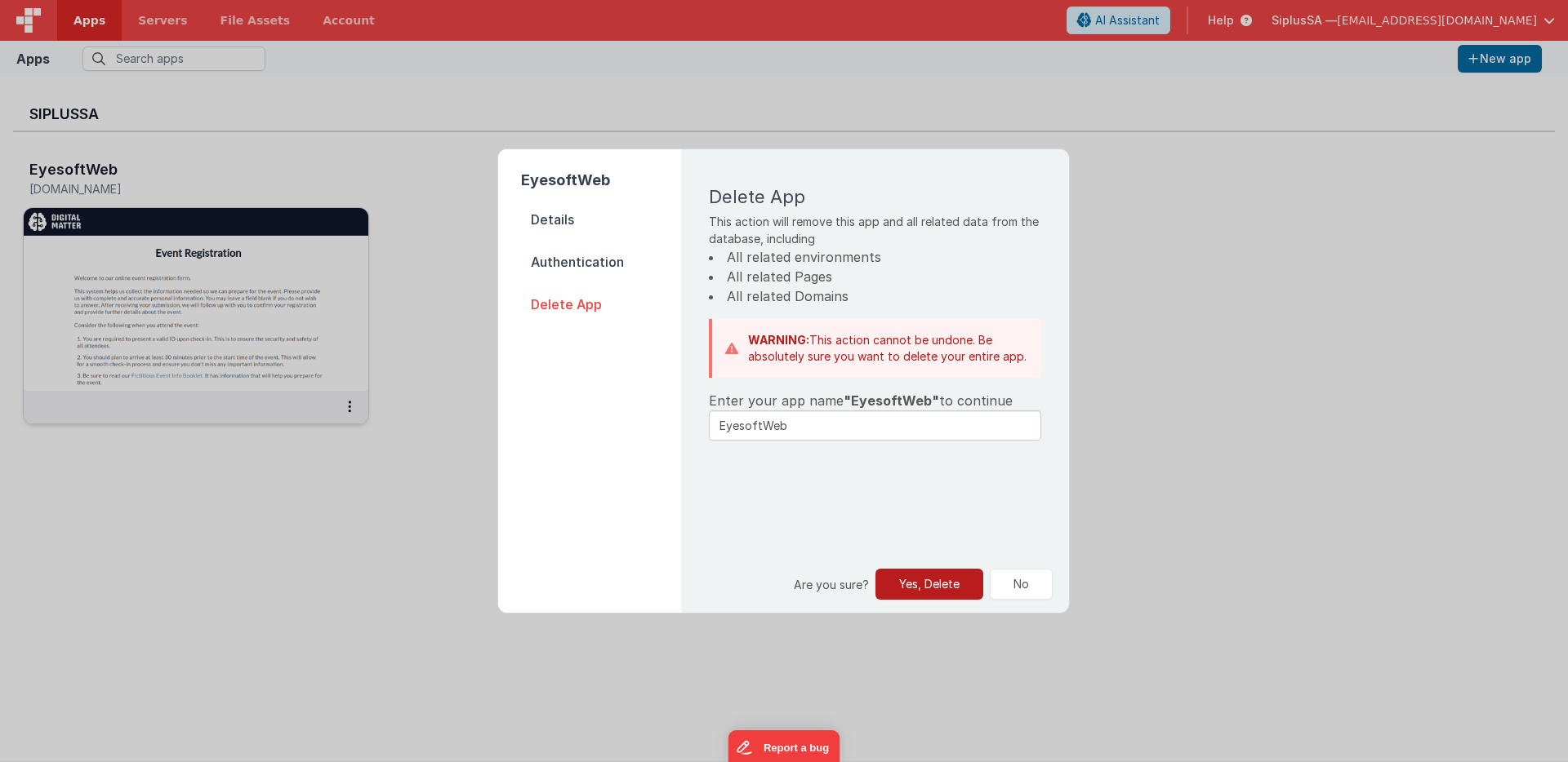
click at [948, 595] on button "Yes, Delete" at bounding box center [929, 584] width 108 height 31
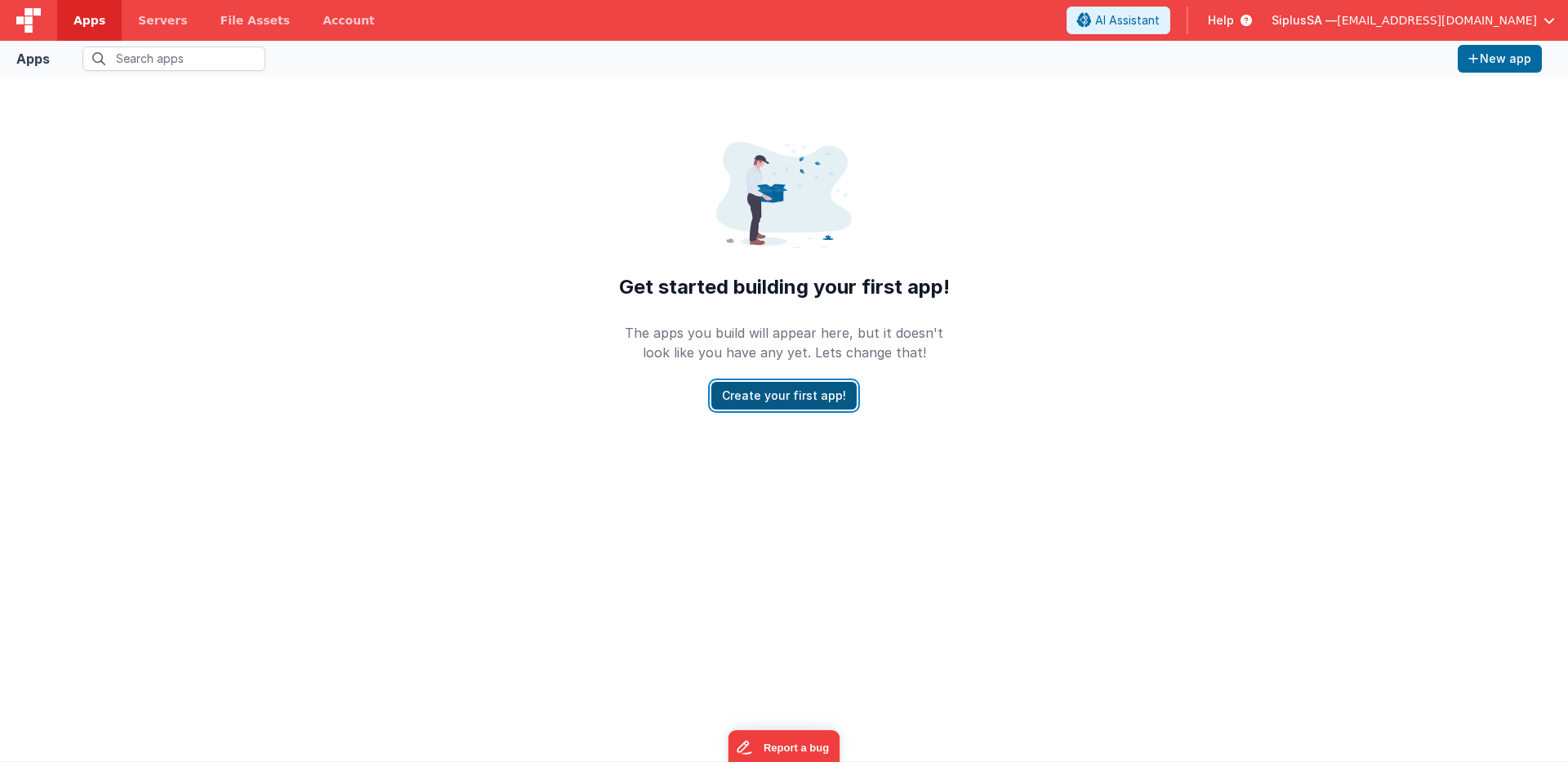
click at [789, 398] on button "Create your first app!" at bounding box center [784, 396] width 146 height 28
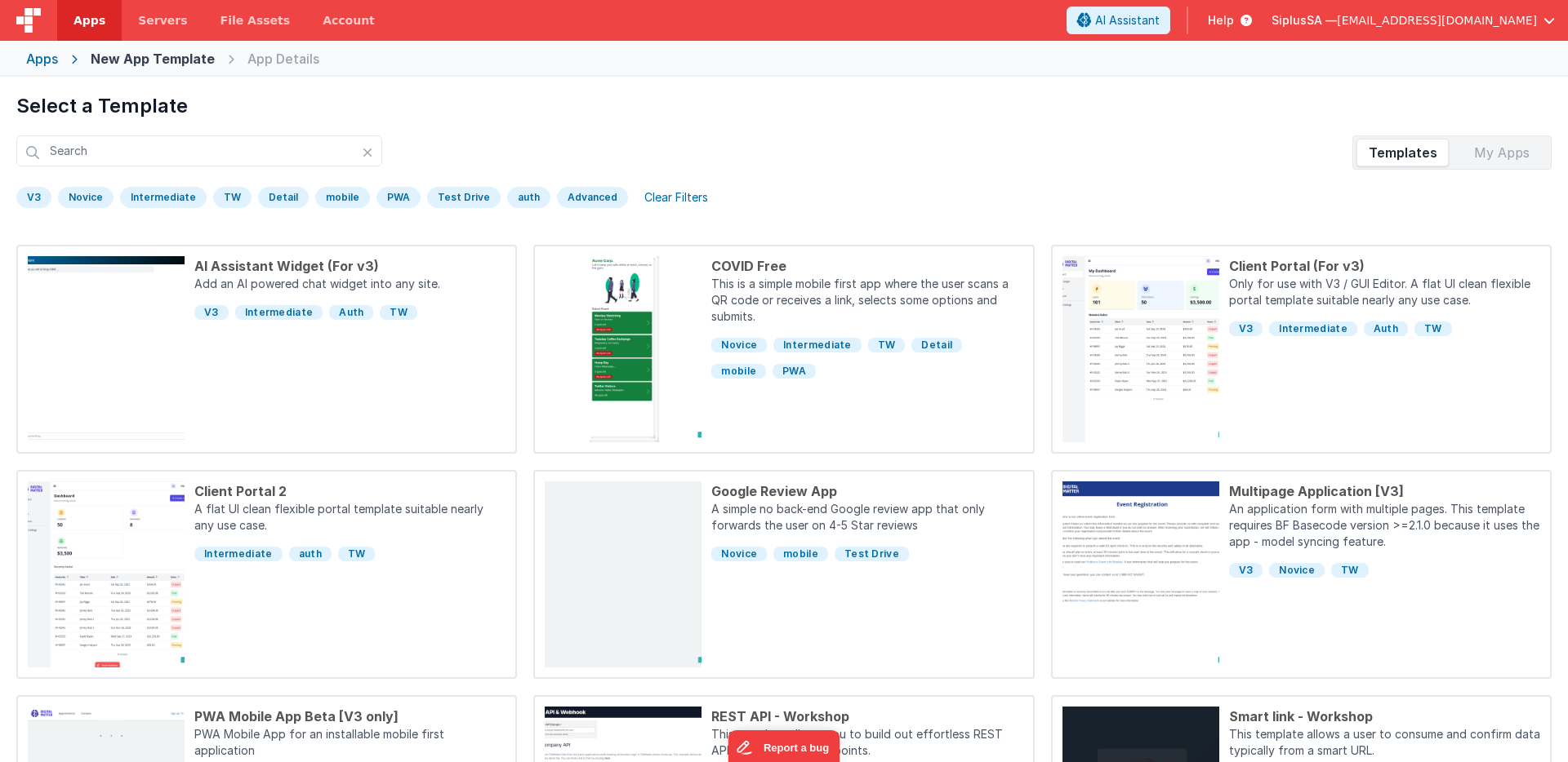
click at [42, 190] on div "V3" at bounding box center [34, 198] width 35 height 21
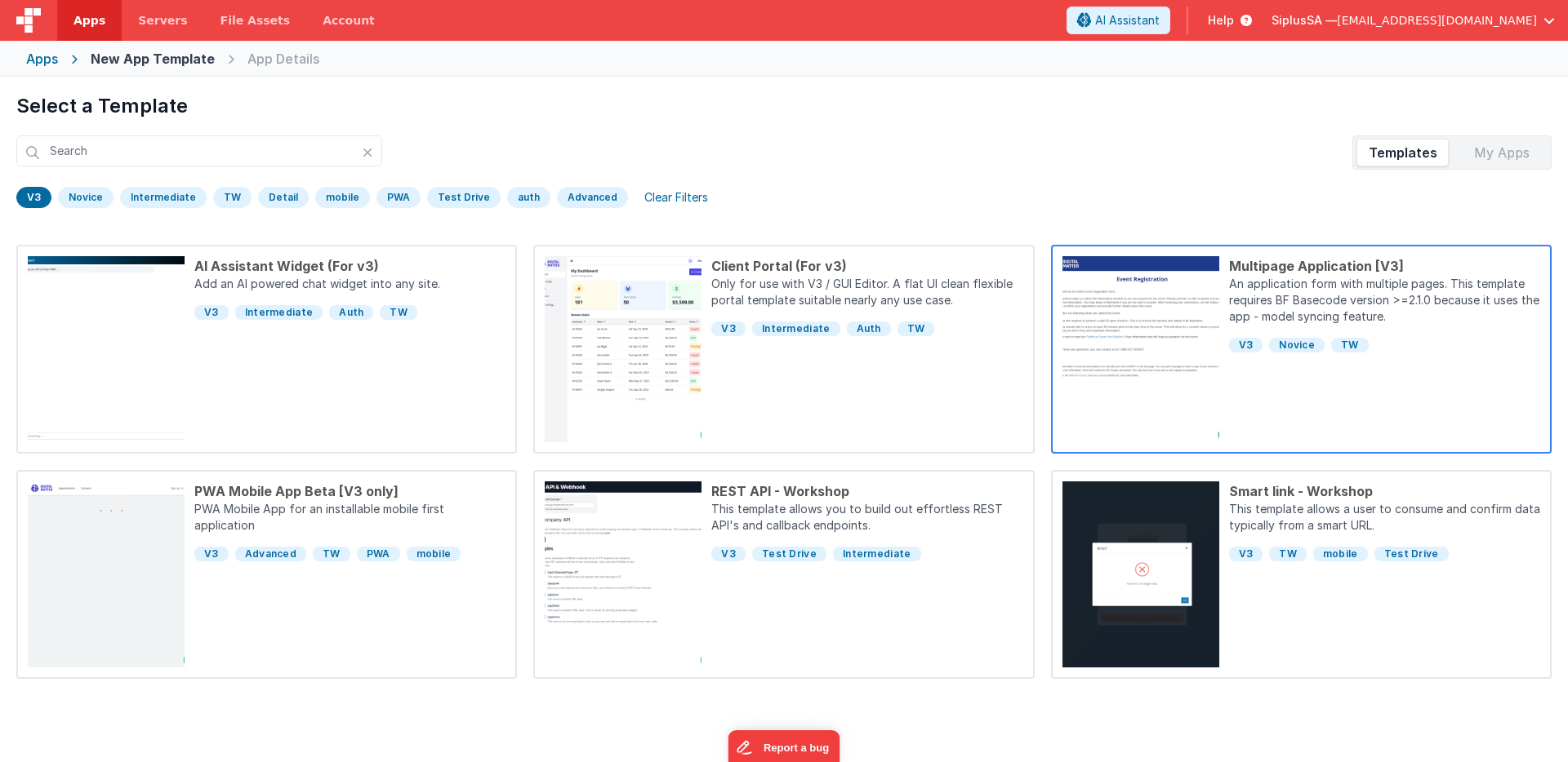
click at [1367, 300] on p "An application form with multiple pages.This template requires BF Basecode ver…" at bounding box center [1384, 302] width 311 height 52
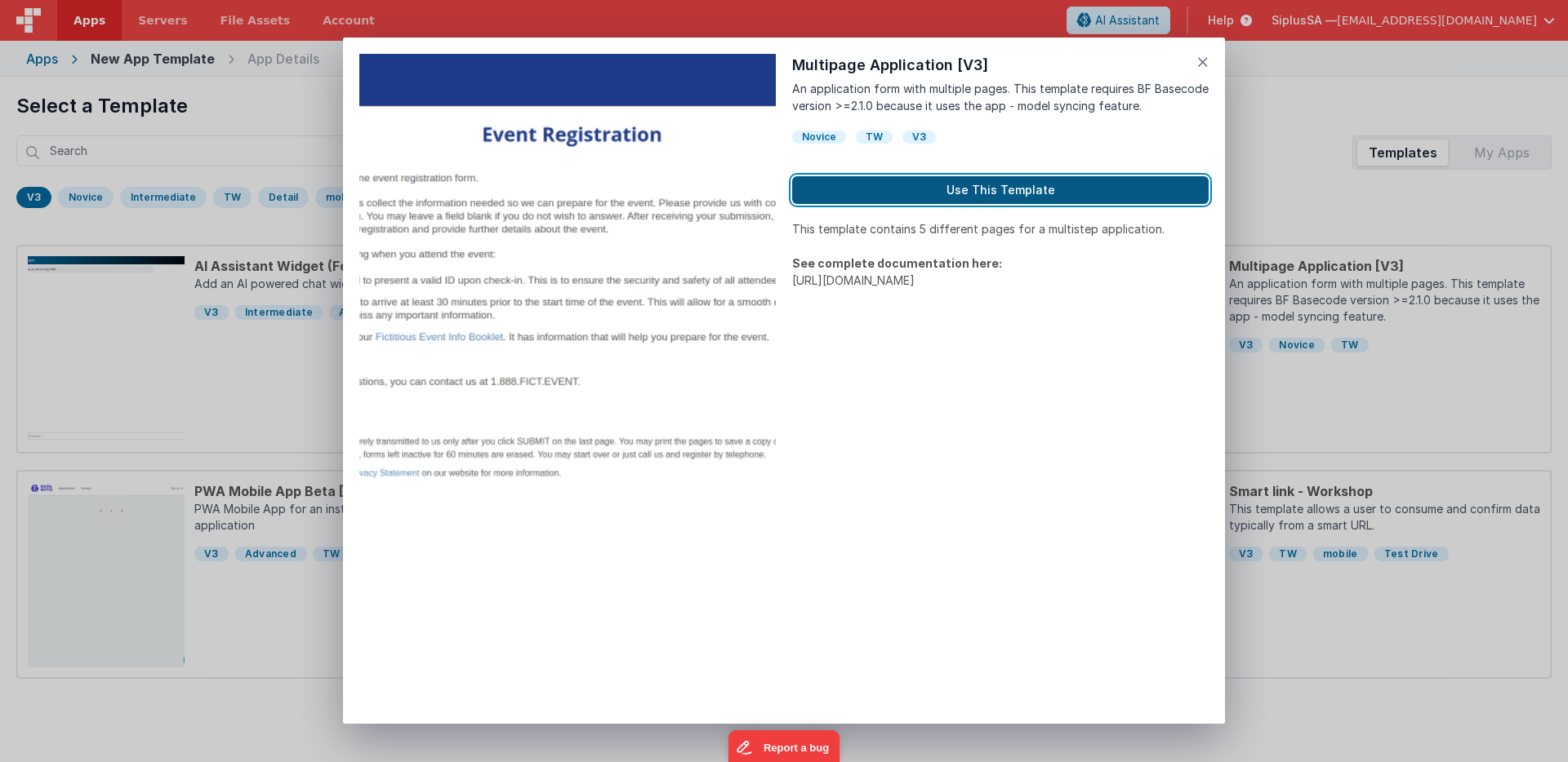
click at [1019, 193] on button "Use This Template" at bounding box center [1000, 190] width 416 height 28
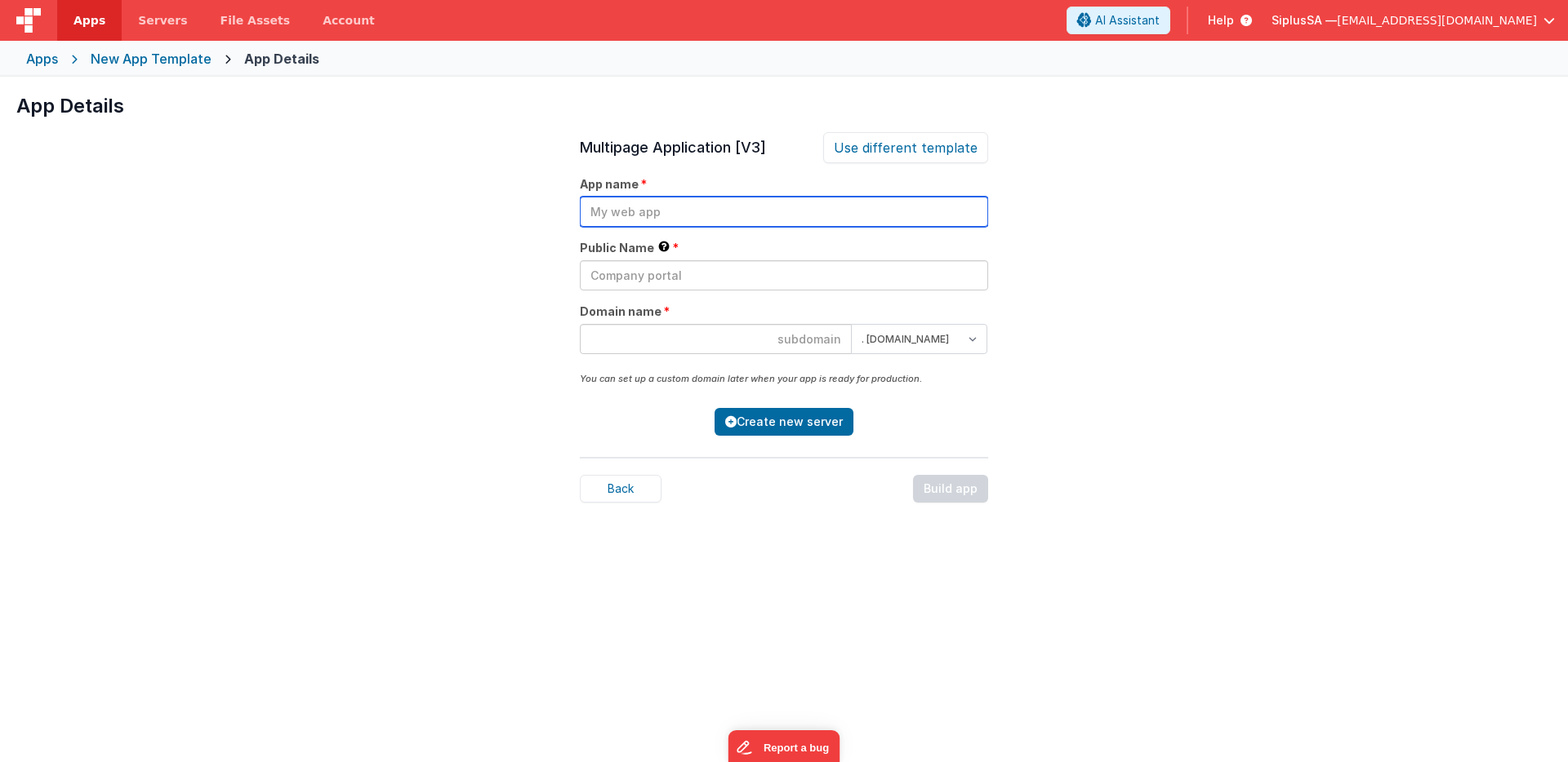
click at [685, 220] on input "text" at bounding box center [784, 212] width 408 height 30
drag, startPoint x: 696, startPoint y: 212, endPoint x: 584, endPoint y: 205, distance: 112.2
click at [584, 205] on input "WebEyesoft" at bounding box center [784, 212] width 408 height 30
type input "WebEyesoft"
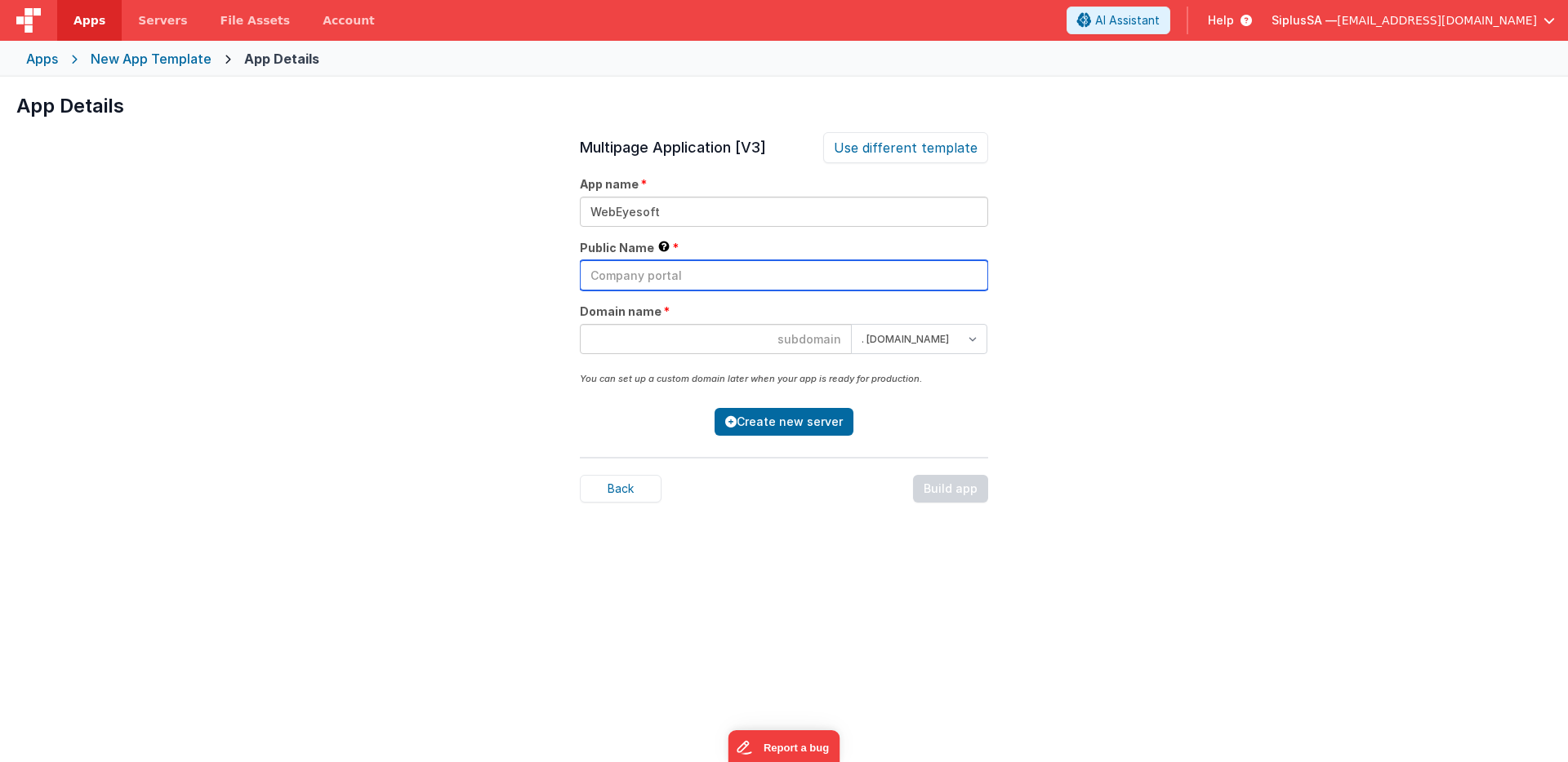
click at [658, 278] on input "text" at bounding box center [784, 275] width 408 height 30
paste input "WebEyesoft"
type input "WebEyesoft"
click at [694, 339] on input at bounding box center [716, 339] width 272 height 30
paste input "WebEyesoft"
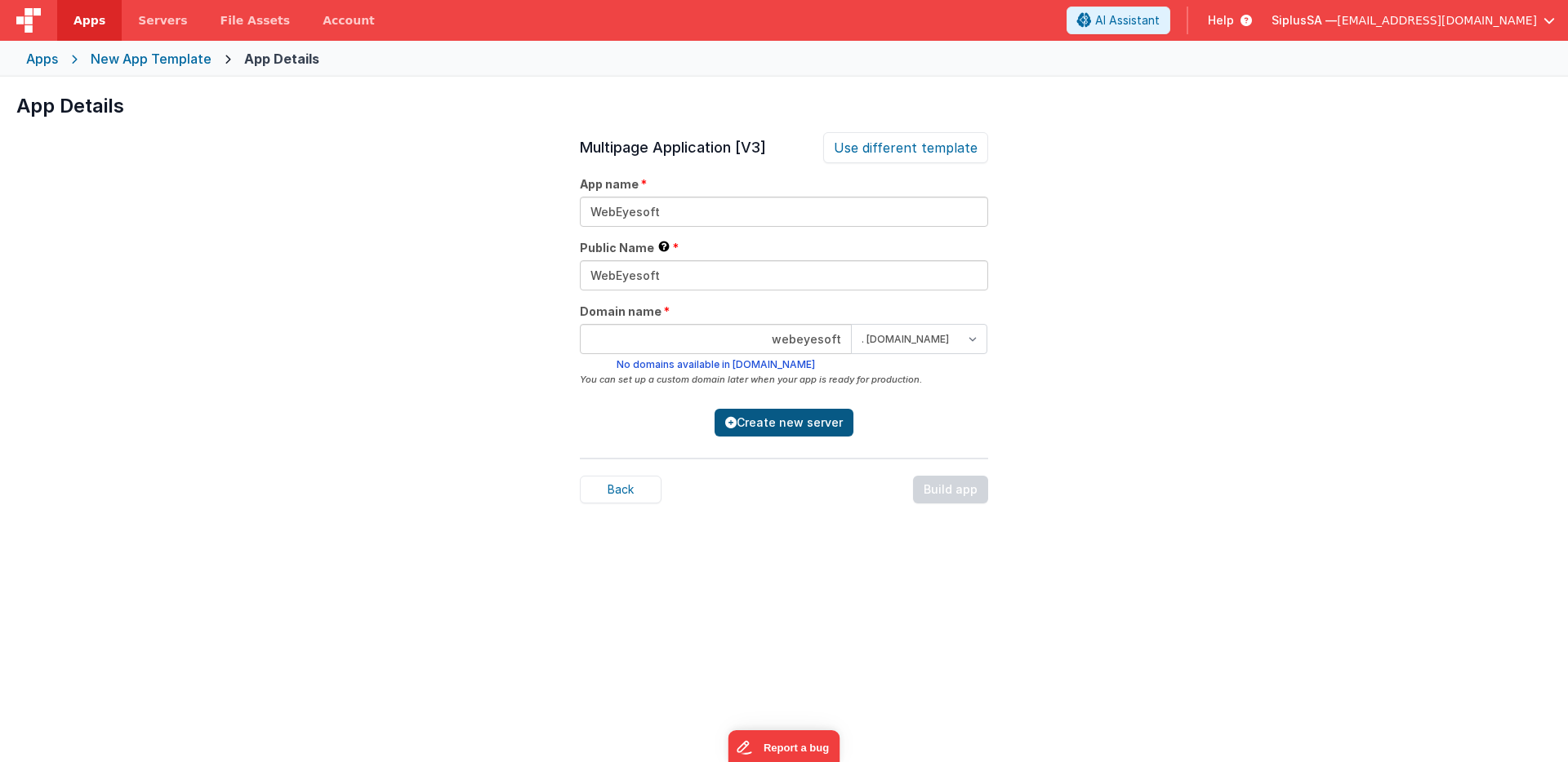
type input "webeyesoft"
click at [785, 428] on button "Create new server" at bounding box center [784, 423] width 139 height 28
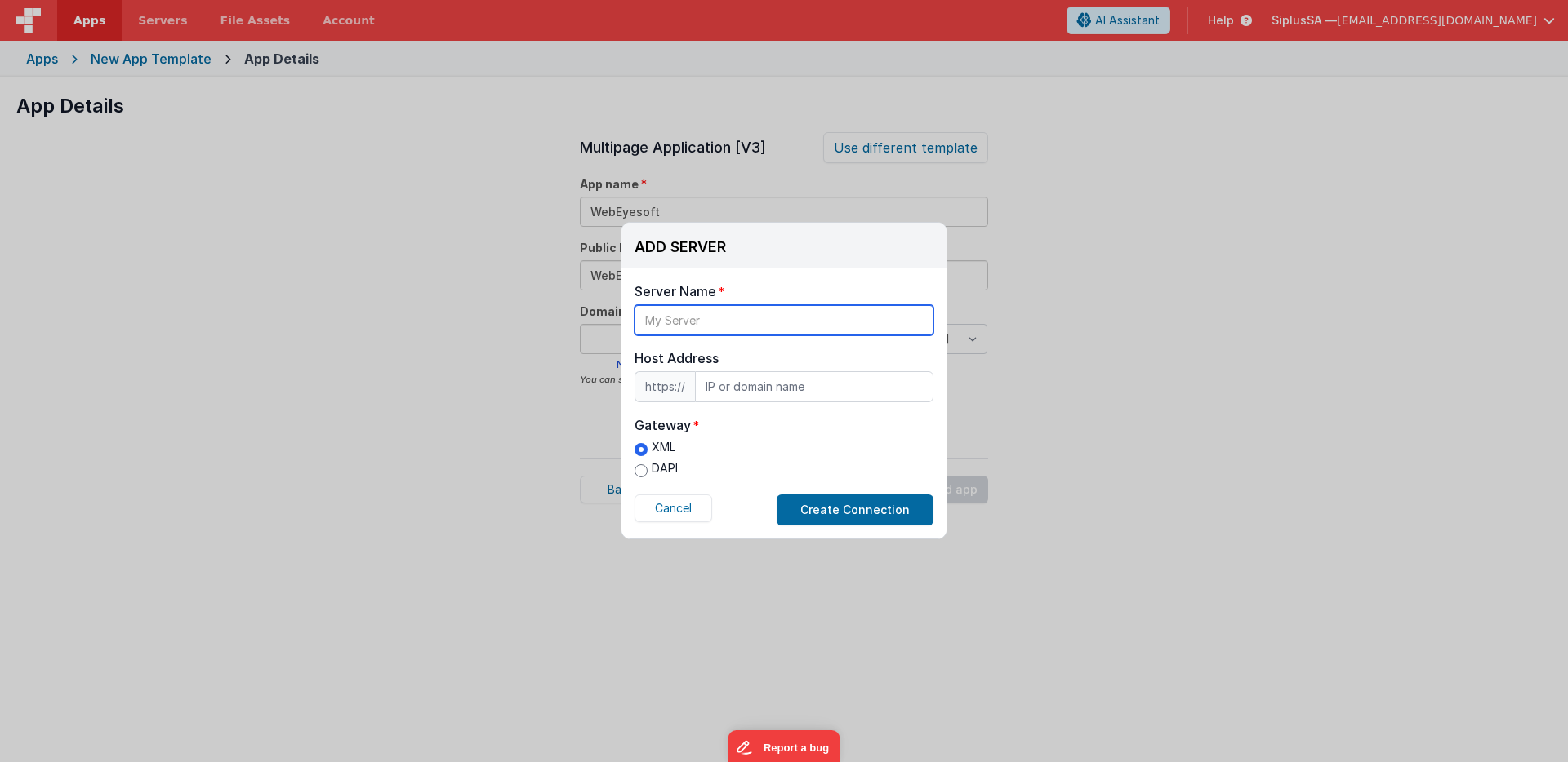
click at [722, 323] on input "text" at bounding box center [784, 320] width 299 height 30
type input "SiplusDev"
click at [778, 402] on div "Server Name SiplusDev Host Address https:// Host Address Gateway XML DAPI Cance…" at bounding box center [784, 404] width 325 height 270
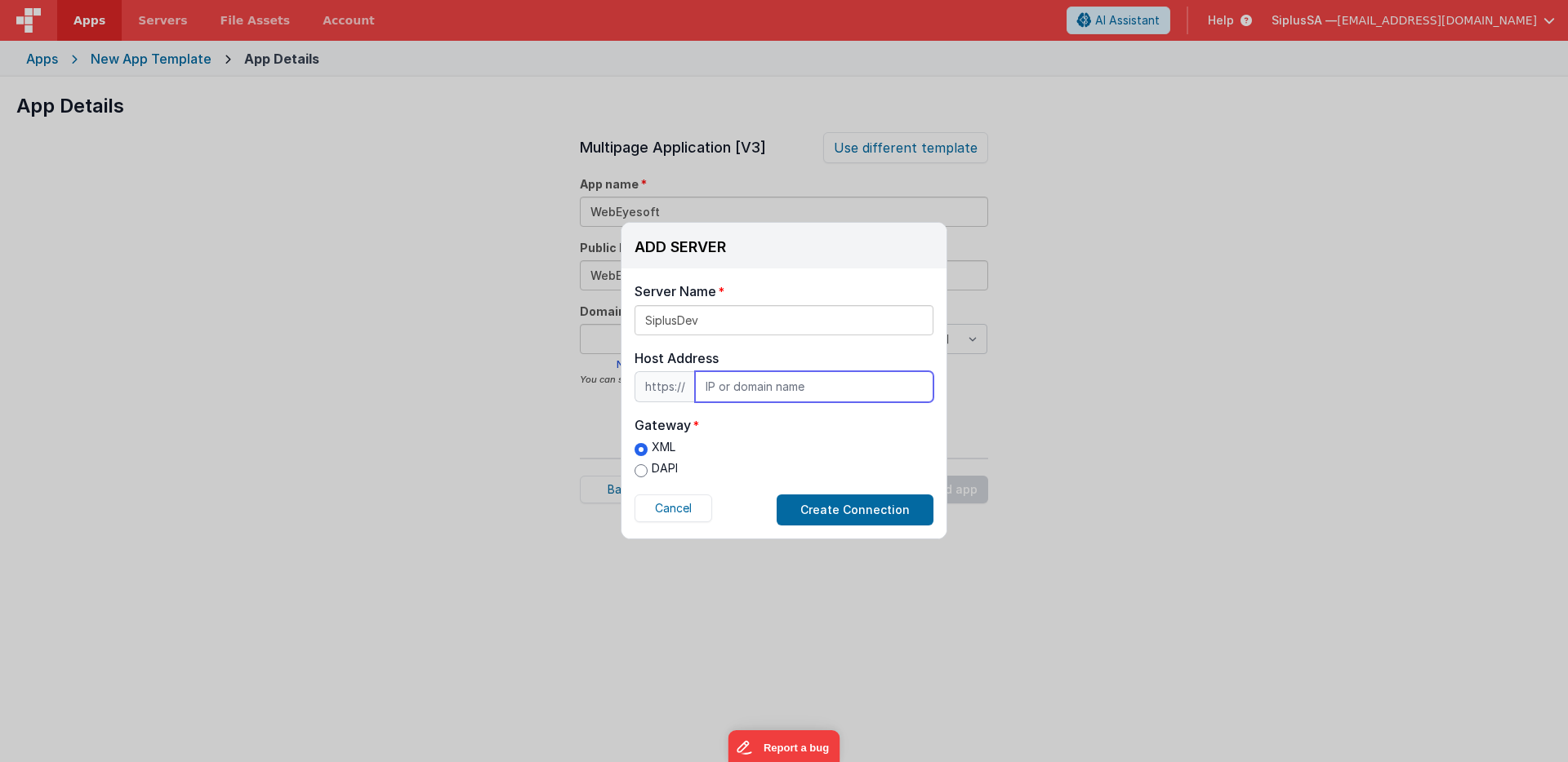
click at [776, 395] on input "text" at bounding box center [813, 387] width 238 height 31
type input "[DOMAIN_NAME]"
click at [676, 472] on label "DAPI" at bounding box center [657, 469] width 43 height 17
click at [648, 472] on input "DAPI" at bounding box center [641, 471] width 13 height 13
radio input "true"
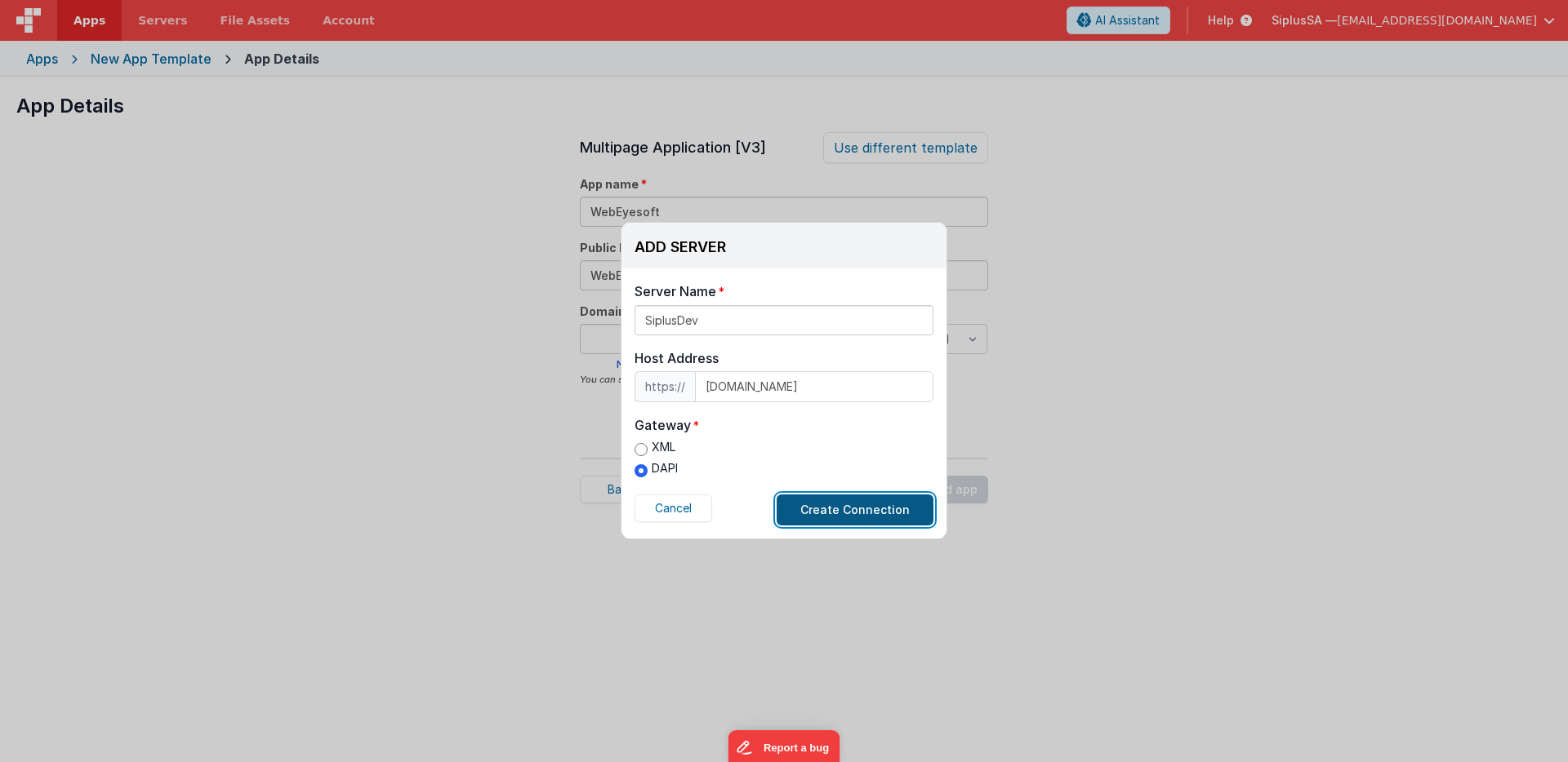
click at [839, 518] on button "Create Connection" at bounding box center [854, 511] width 157 height 31
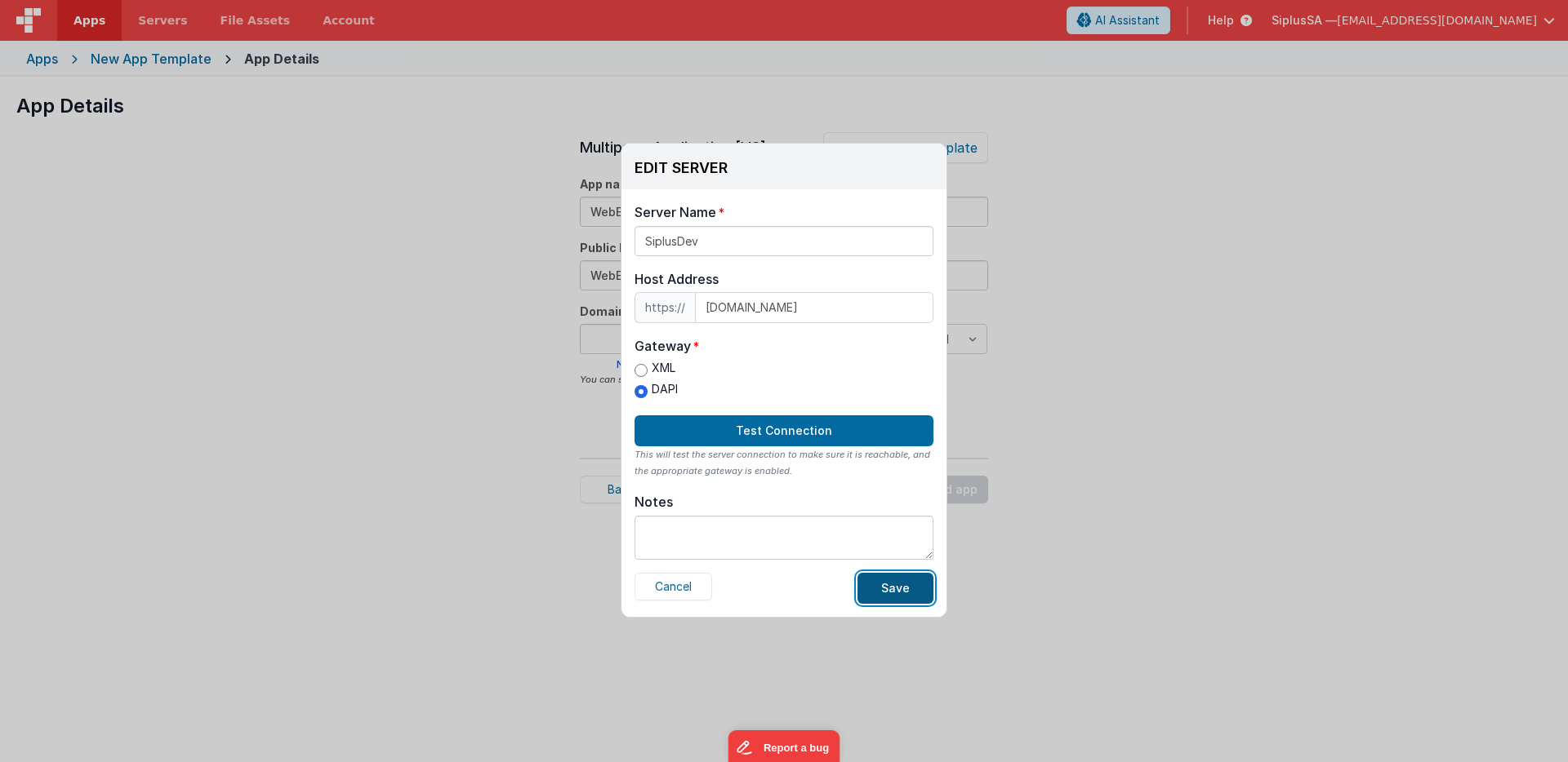
click at [905, 590] on button "Save" at bounding box center [896, 589] width 76 height 31
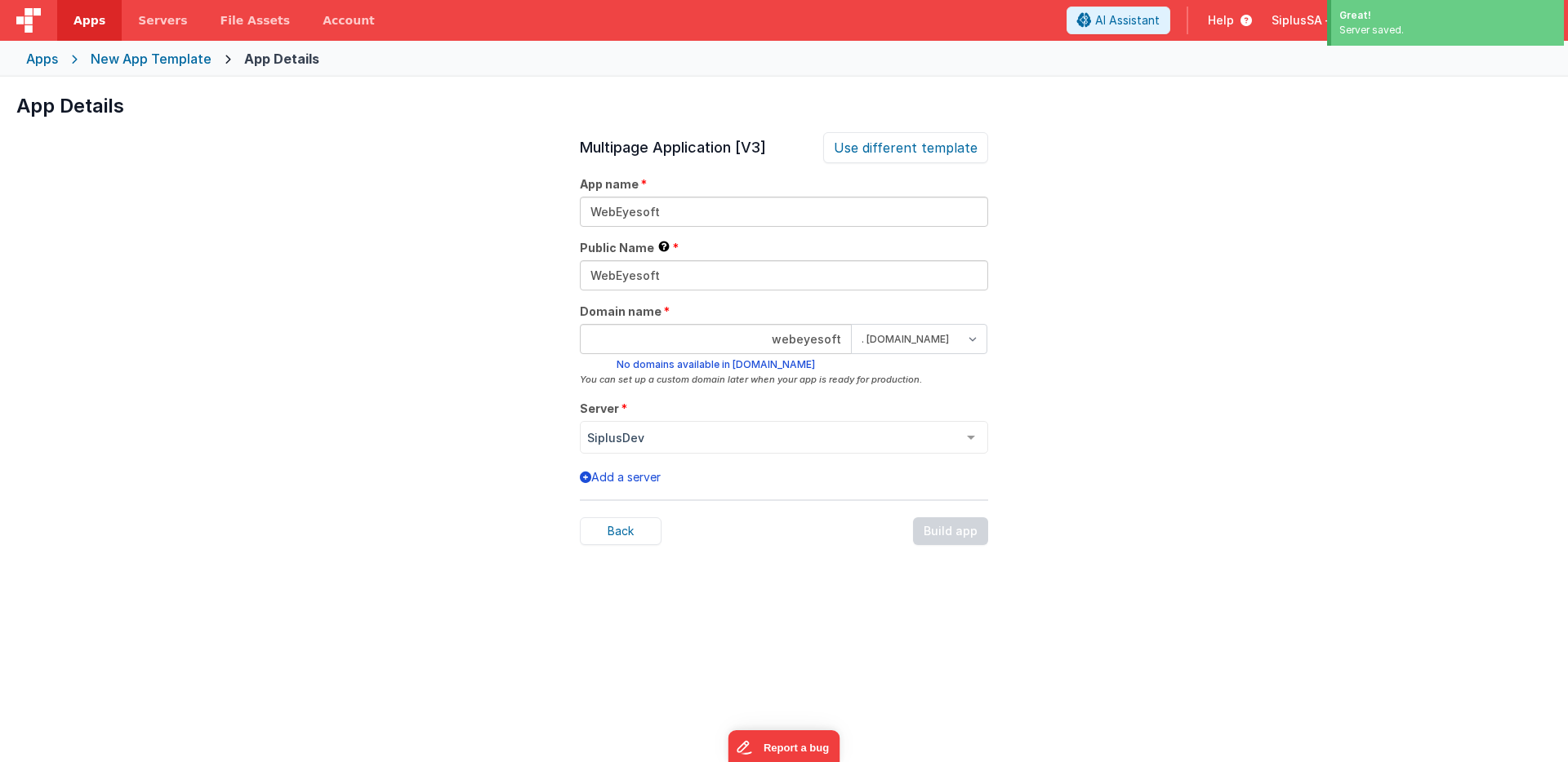
click at [972, 537] on div "Back Build app" at bounding box center [784, 531] width 408 height 28
click at [970, 535] on div "Back Build app" at bounding box center [784, 531] width 408 height 28
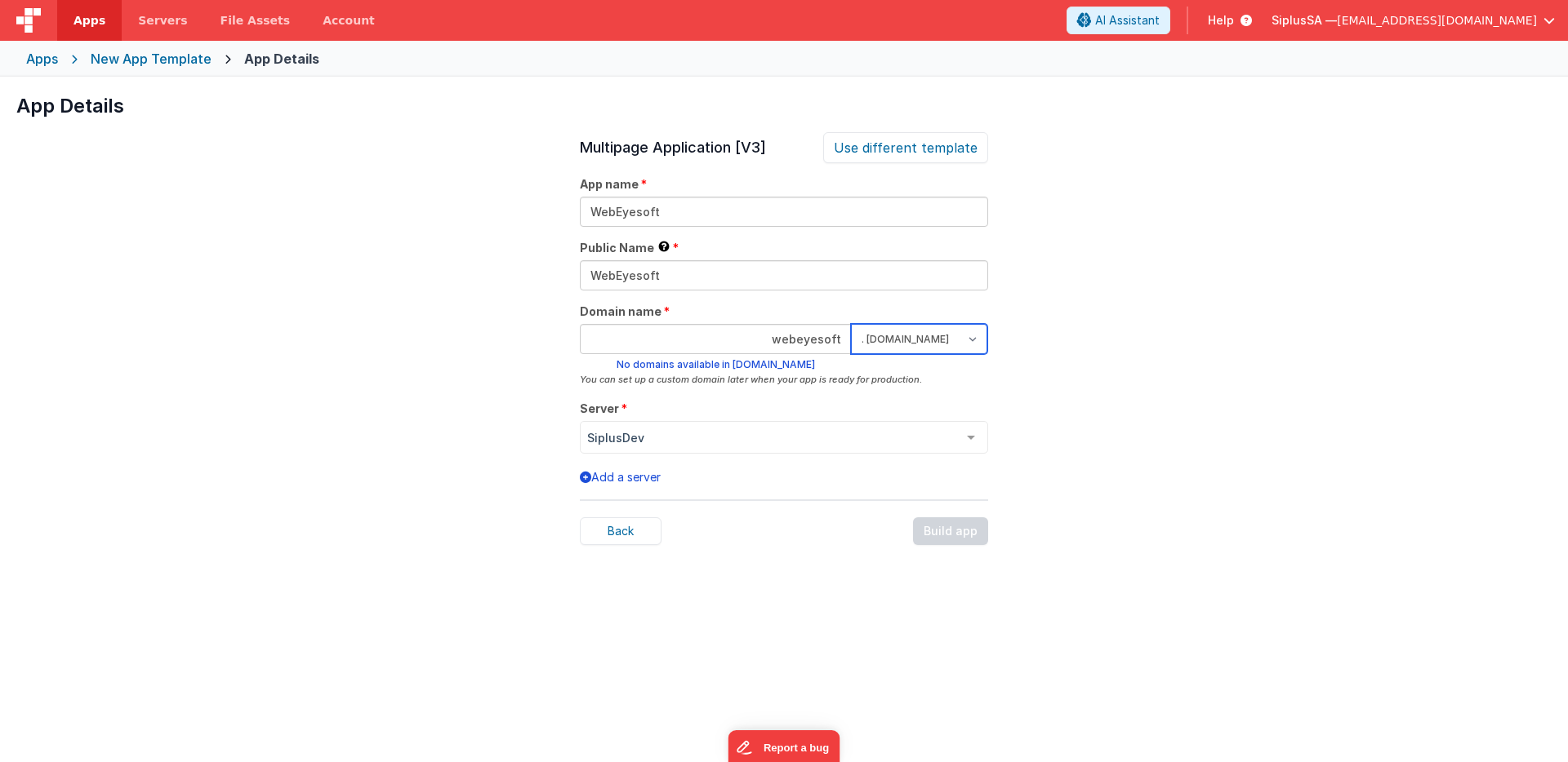
click at [954, 342] on select ". [DOMAIN_NAME] . [DOMAIN_NAME]" at bounding box center [918, 339] width 136 height 30
click at [809, 336] on input "webeyesoft" at bounding box center [716, 339] width 272 height 30
drag, startPoint x: 846, startPoint y: 342, endPoint x: 755, endPoint y: 338, distance: 91.1
click at [755, 338] on input "webeyesoft" at bounding box center [716, 339] width 272 height 30
type input "eyesoftweb"
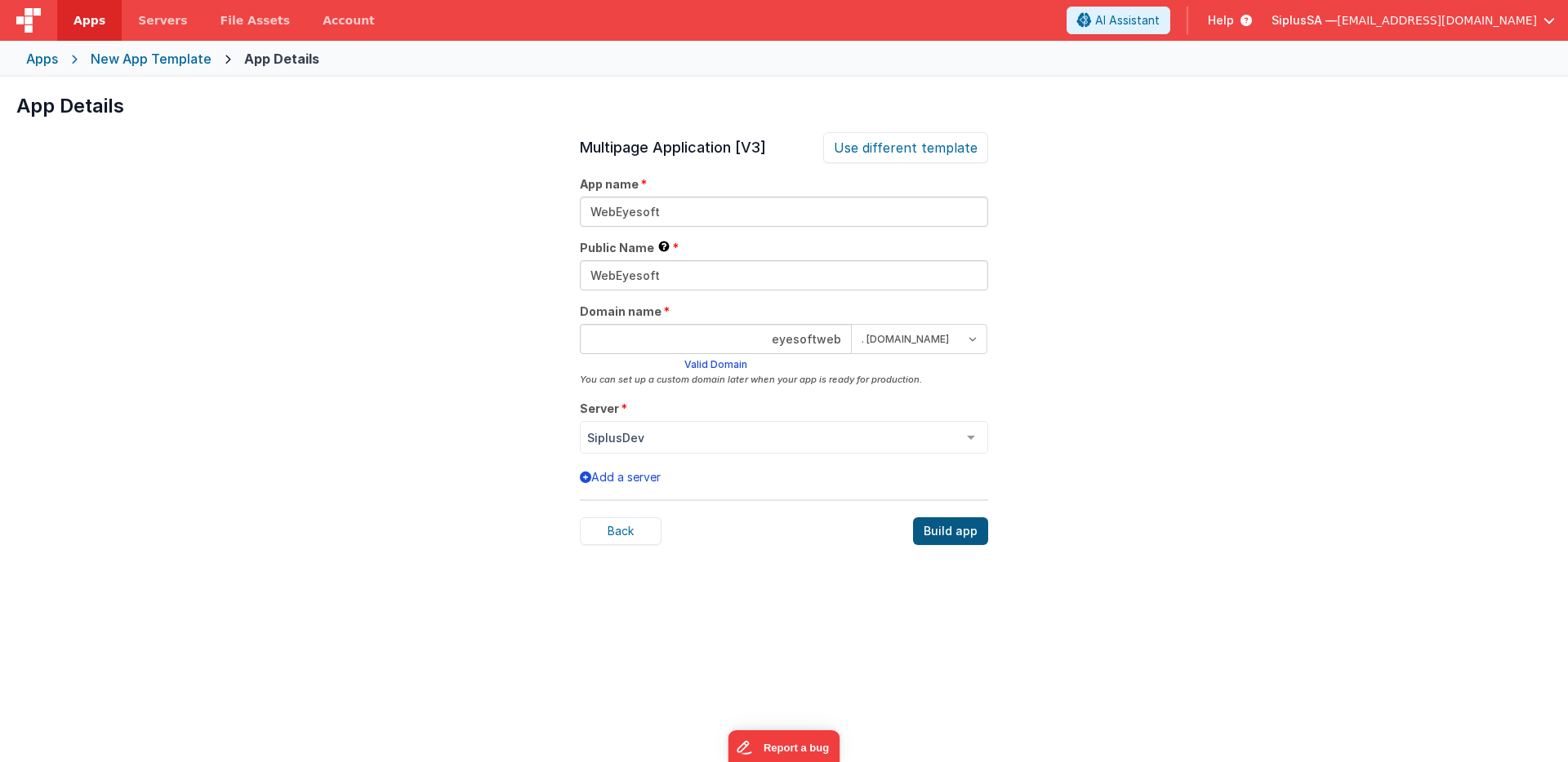
click at [963, 528] on div "Build app" at bounding box center [951, 531] width 75 height 28
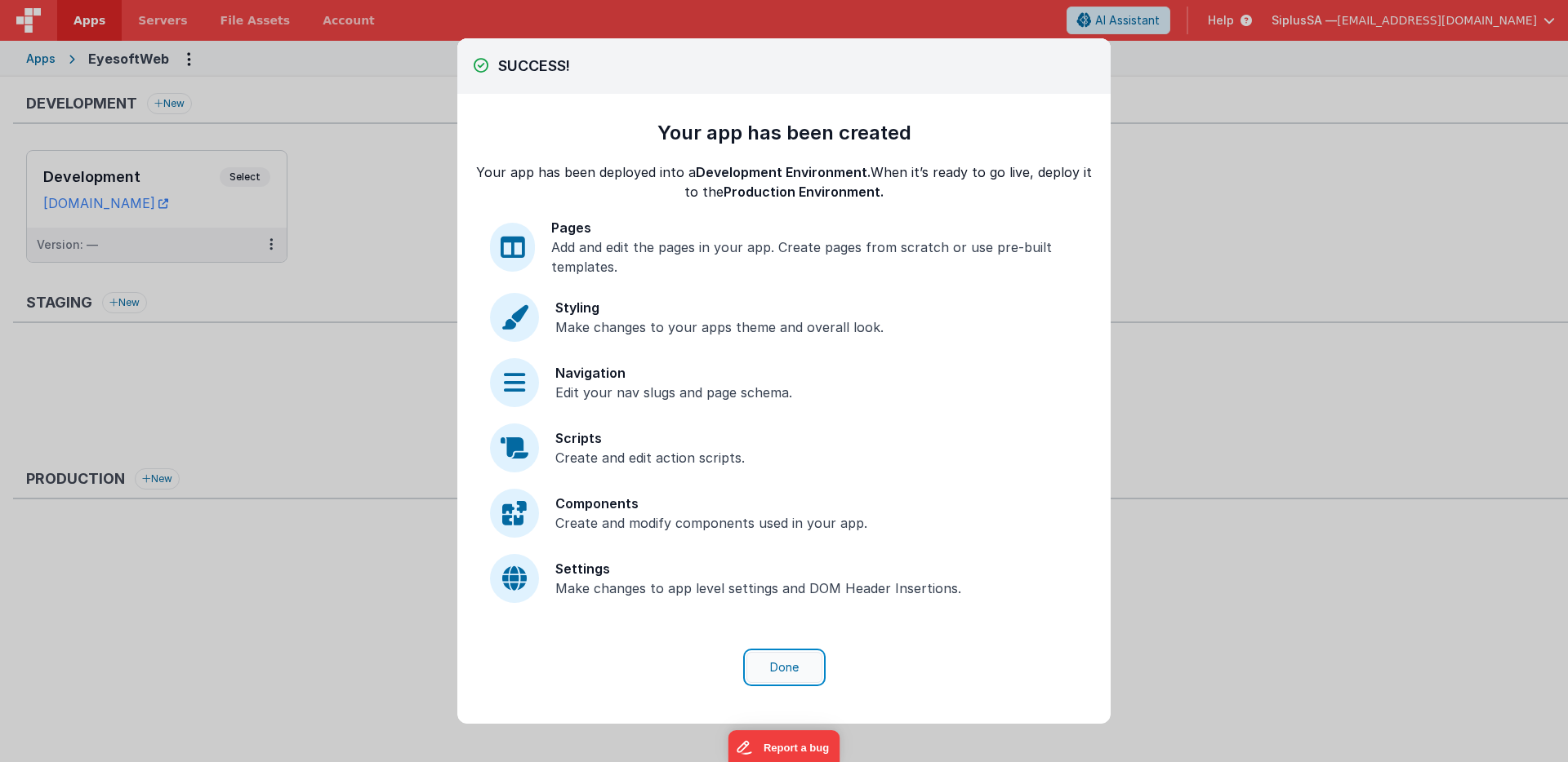
click at [770, 663] on button "Done" at bounding box center [785, 668] width 76 height 31
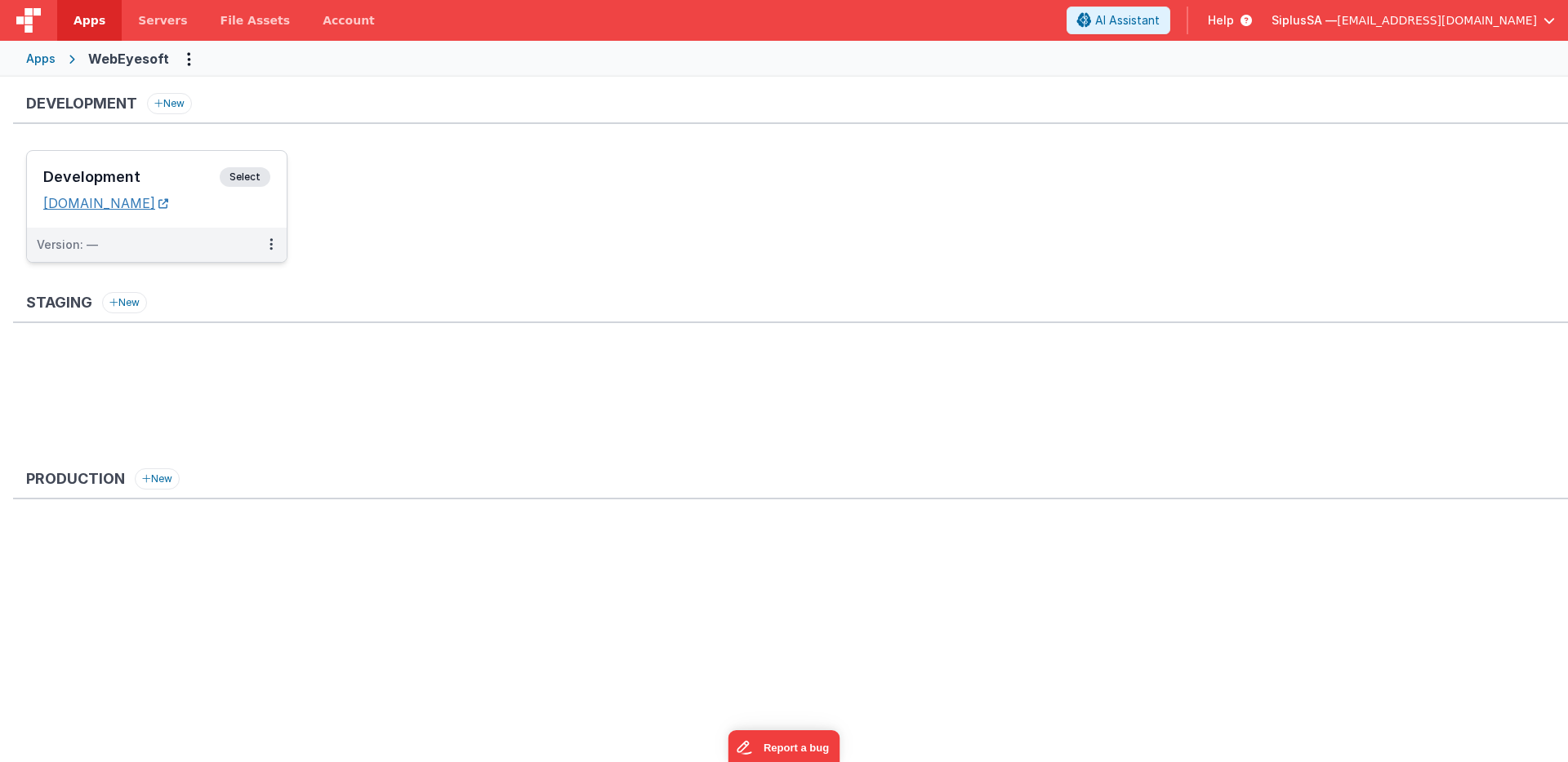
click at [168, 210] on link "[DOMAIN_NAME]" at bounding box center [106, 203] width 125 height 16
click at [177, 24] on span "Servers" at bounding box center [162, 20] width 49 height 16
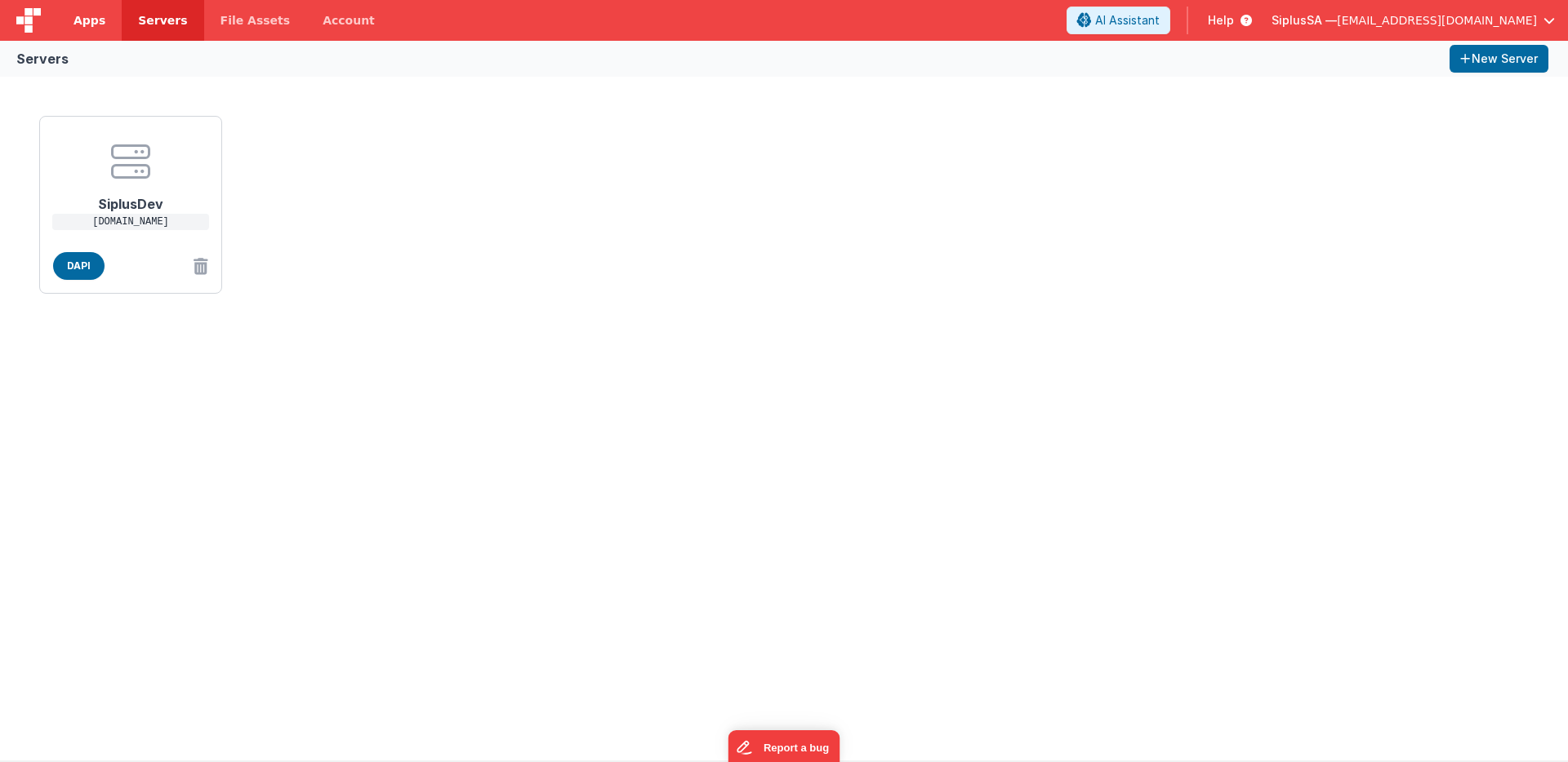
click at [105, 21] on link "Apps" at bounding box center [89, 20] width 64 height 41
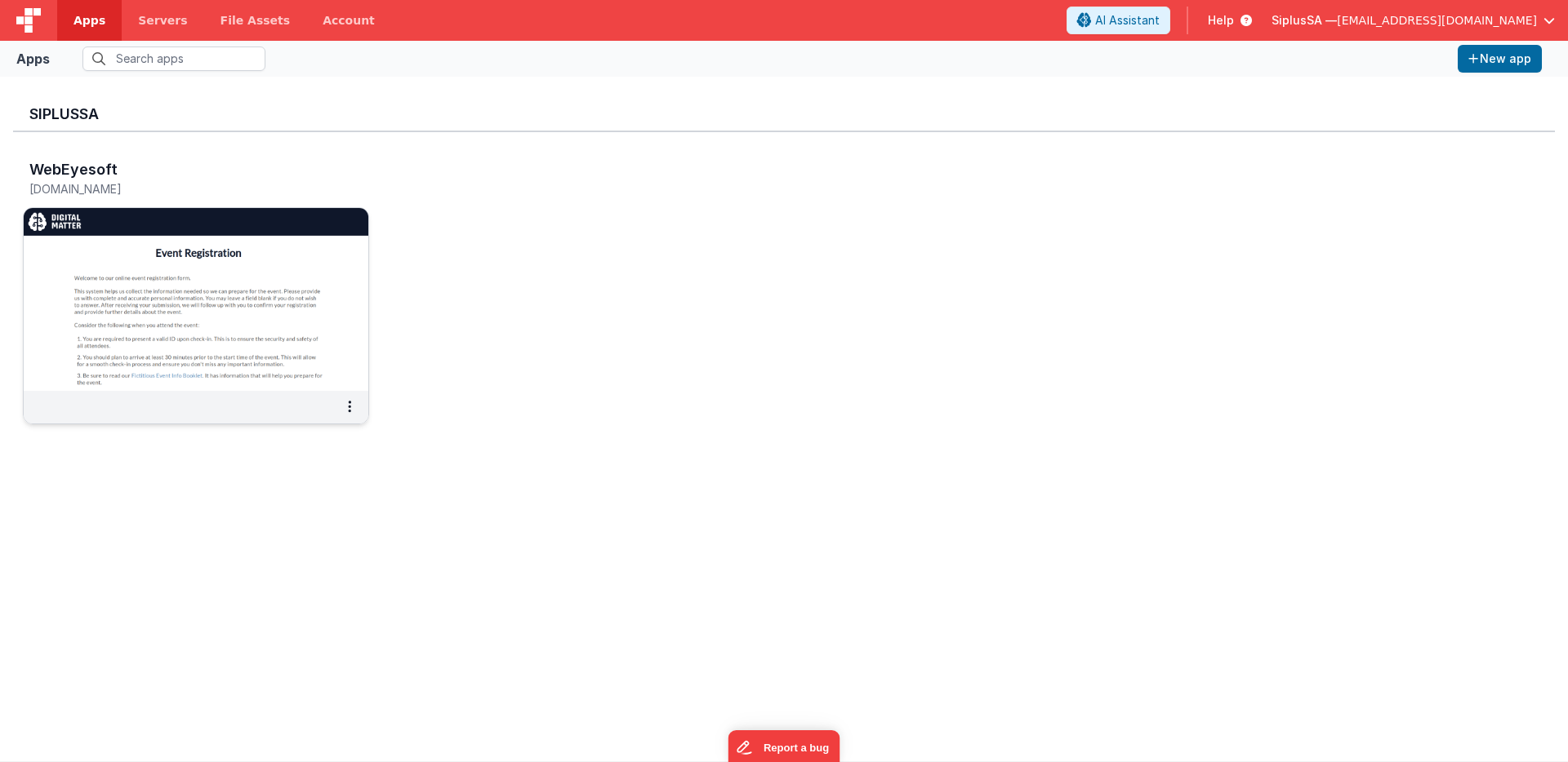
click at [258, 361] on img at bounding box center [195, 299] width 344 height 183
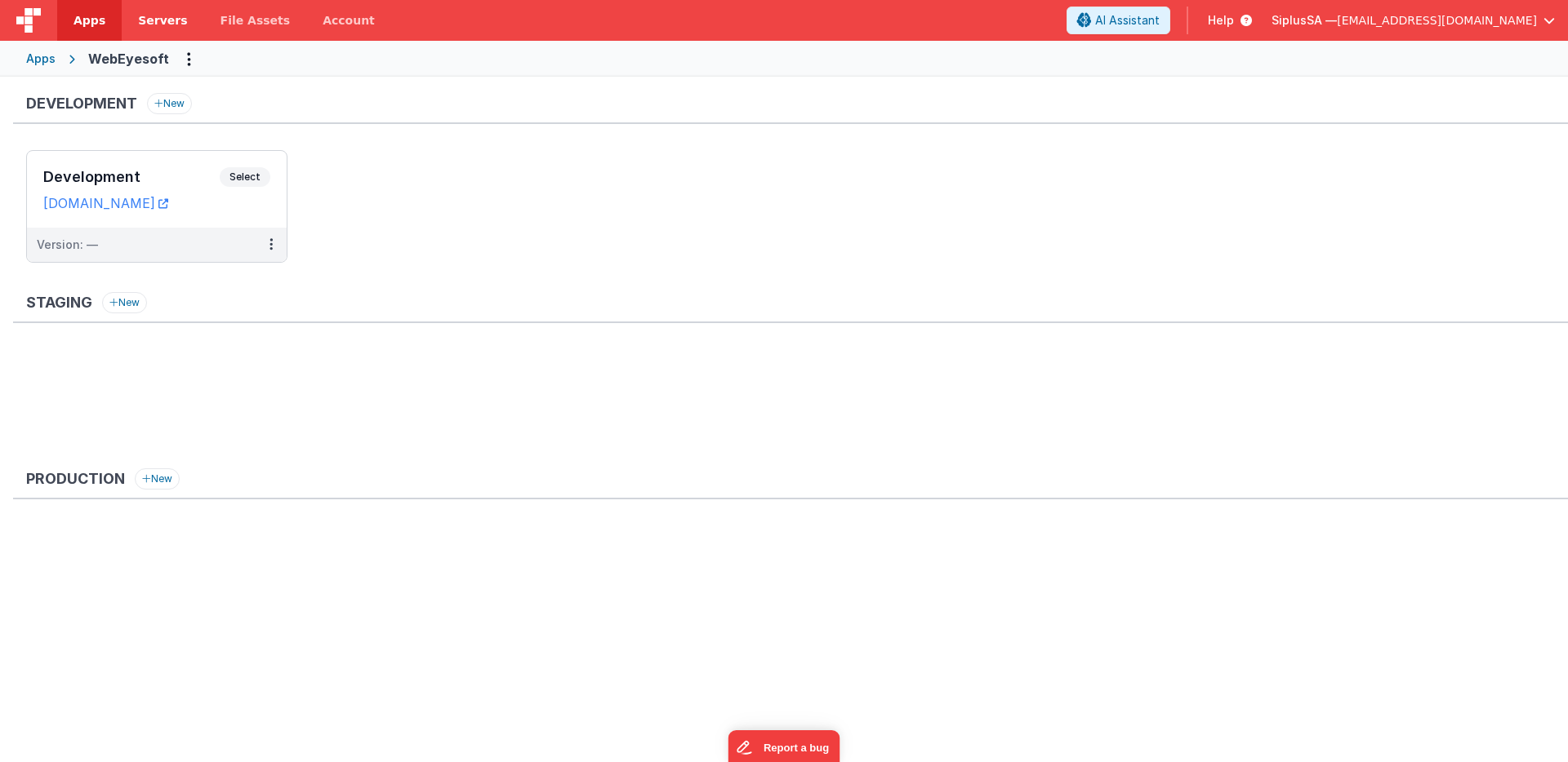
click at [173, 34] on link "Servers" at bounding box center [162, 20] width 82 height 41
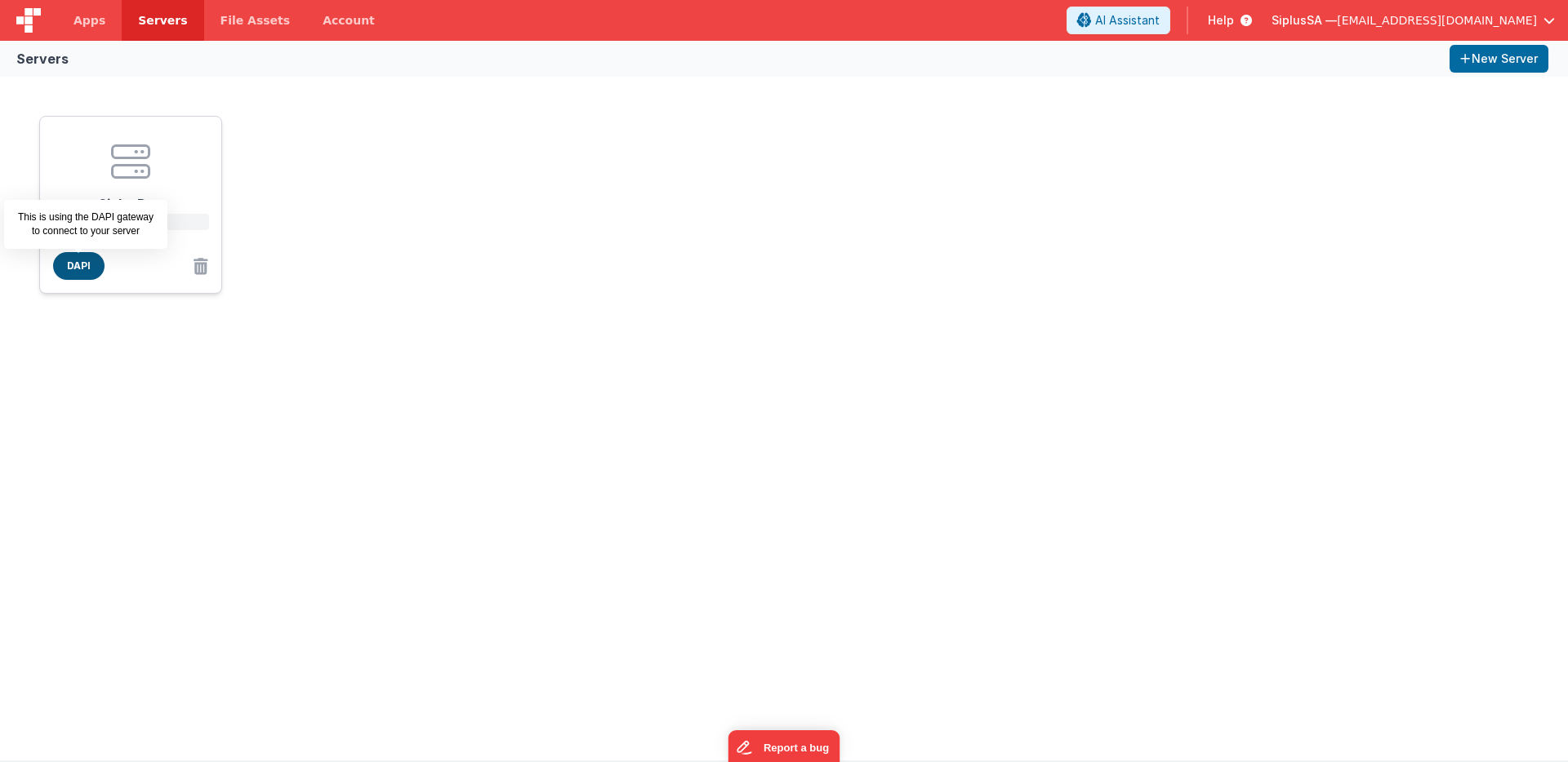
click at [86, 267] on span "DAPI" at bounding box center [78, 266] width 51 height 28
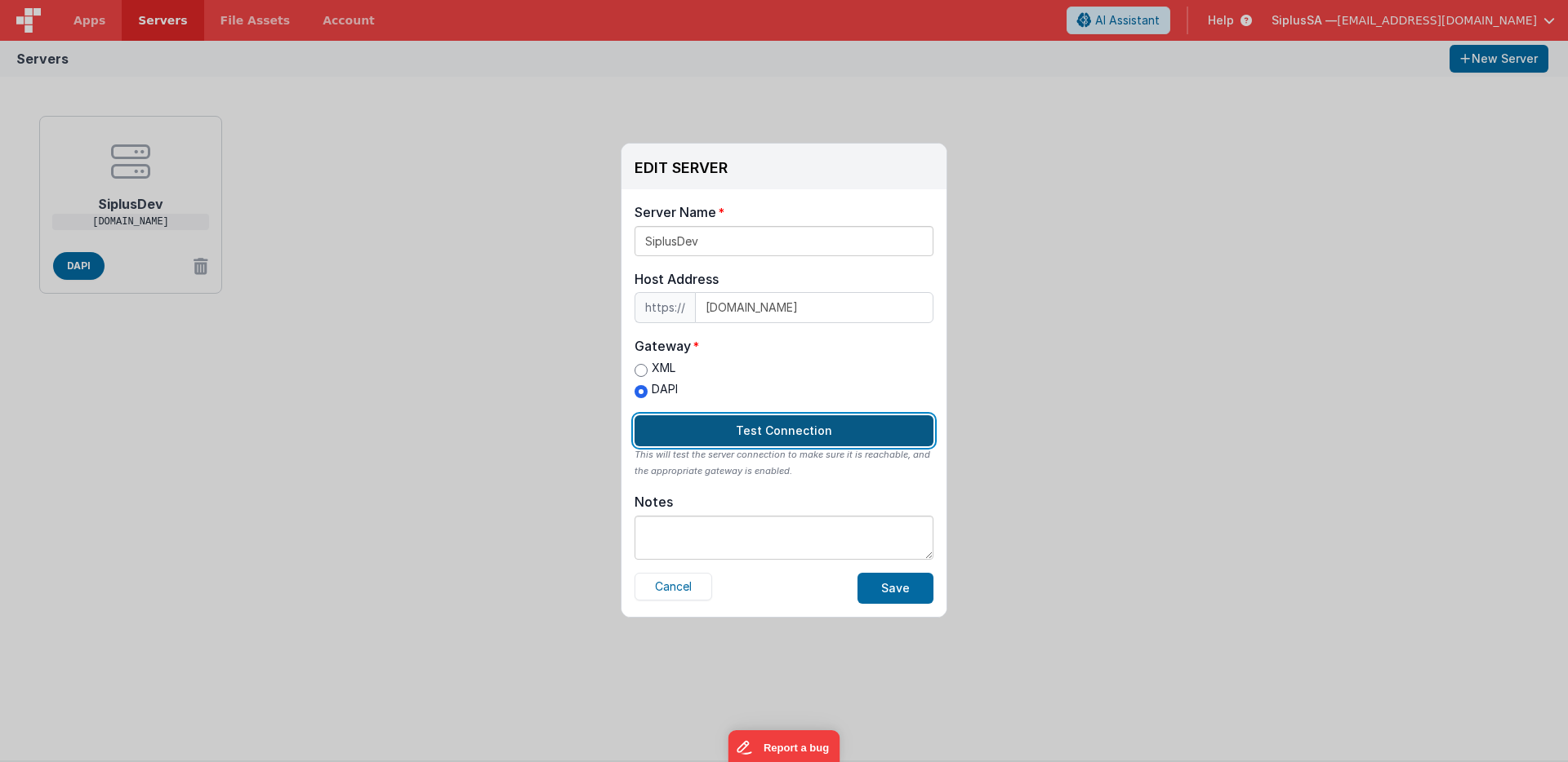
click at [764, 434] on button "Test Connection" at bounding box center [784, 431] width 299 height 31
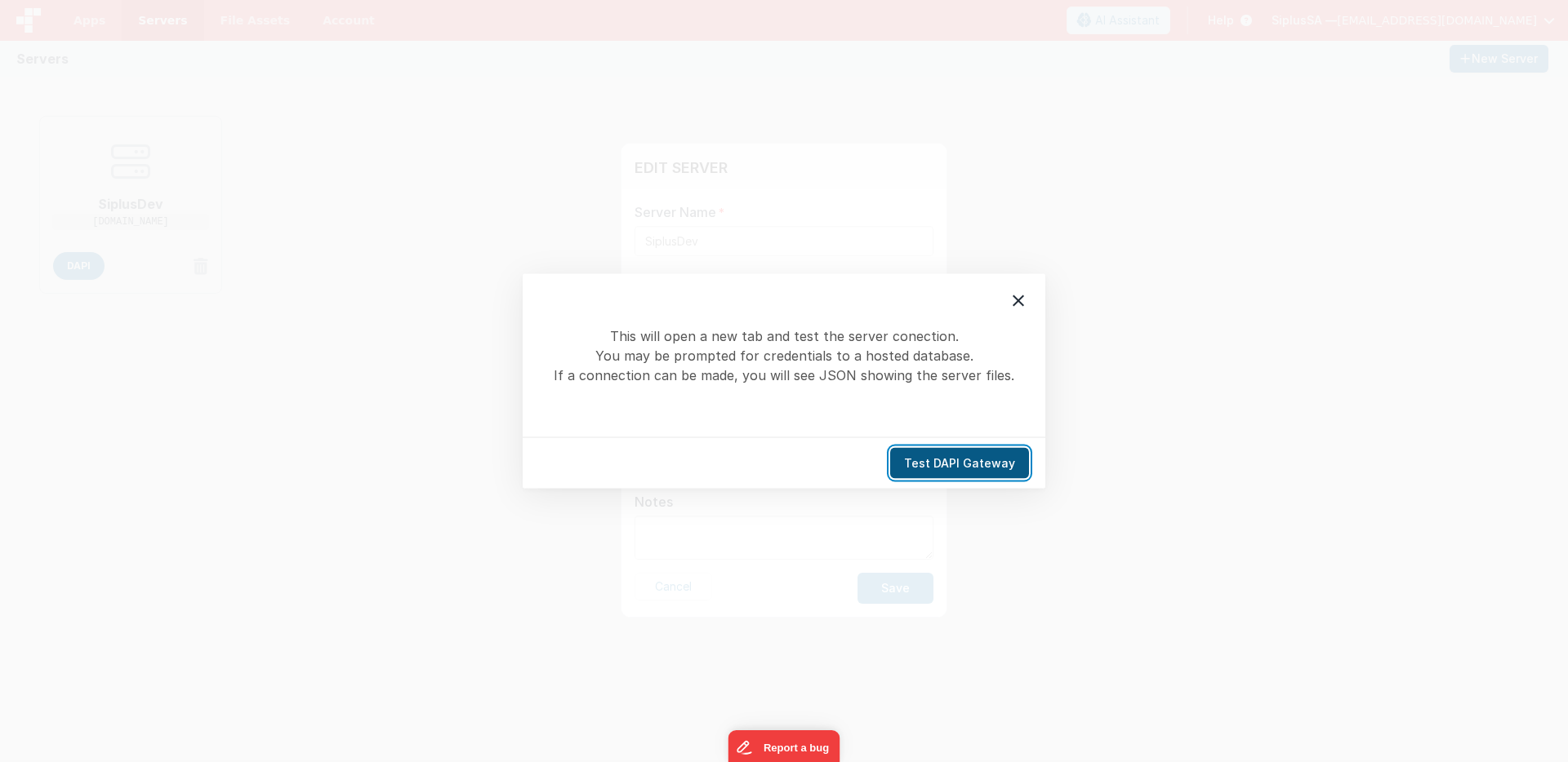
click at [945, 468] on button "Test DAPI Gateway" at bounding box center [959, 464] width 139 height 31
click at [938, 466] on button "Test DAPI Gateway" at bounding box center [959, 464] width 139 height 31
click at [1017, 306] on icon at bounding box center [1018, 301] width 20 height 20
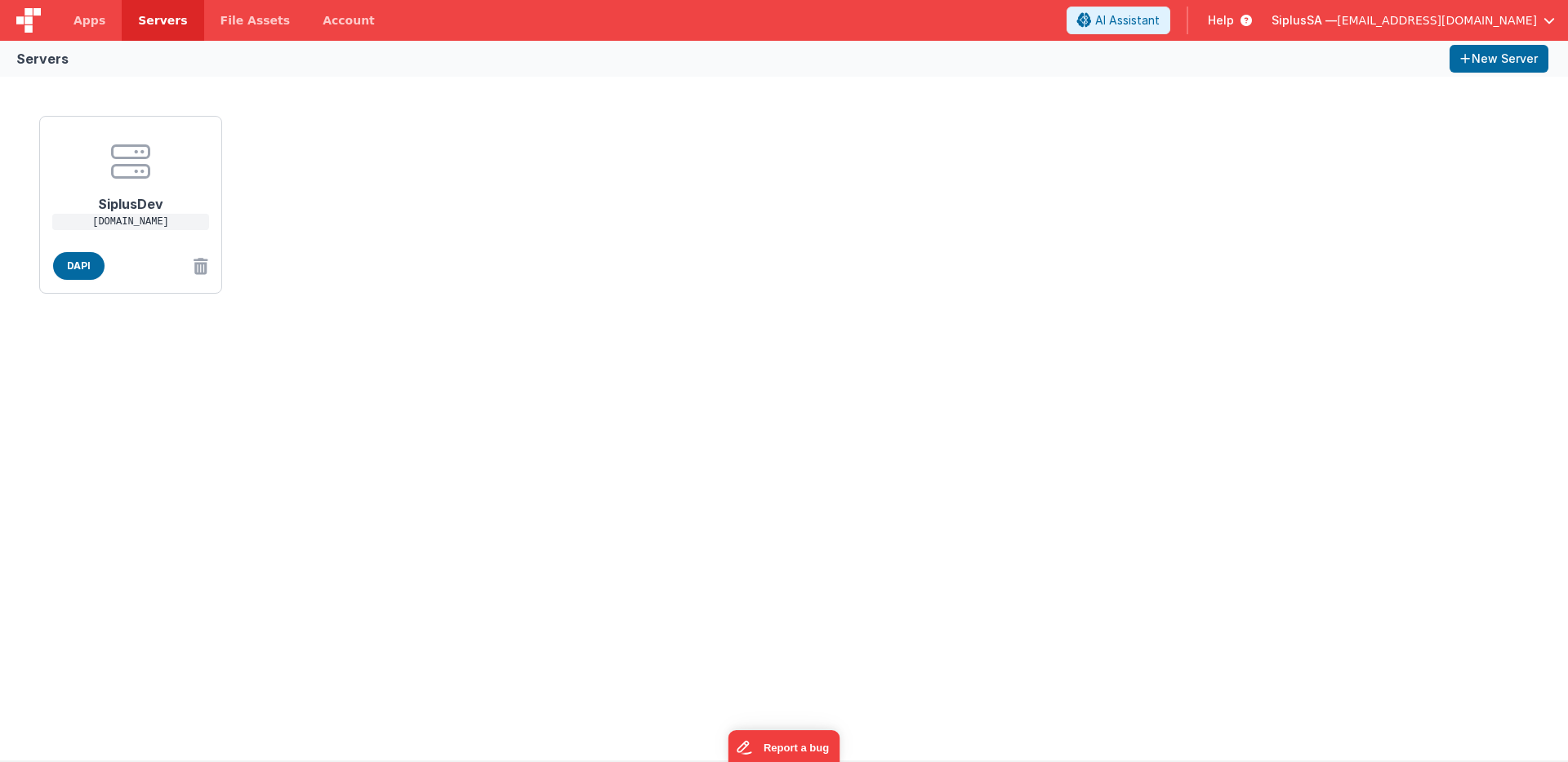
click at [1041, 246] on div "EDIT SERVER Delete Server Delete Server Name SiplusDev Host Address https:// [D…" at bounding box center [784, 381] width 1568 height 762
click at [72, 20] on link "Apps" at bounding box center [89, 20] width 64 height 41
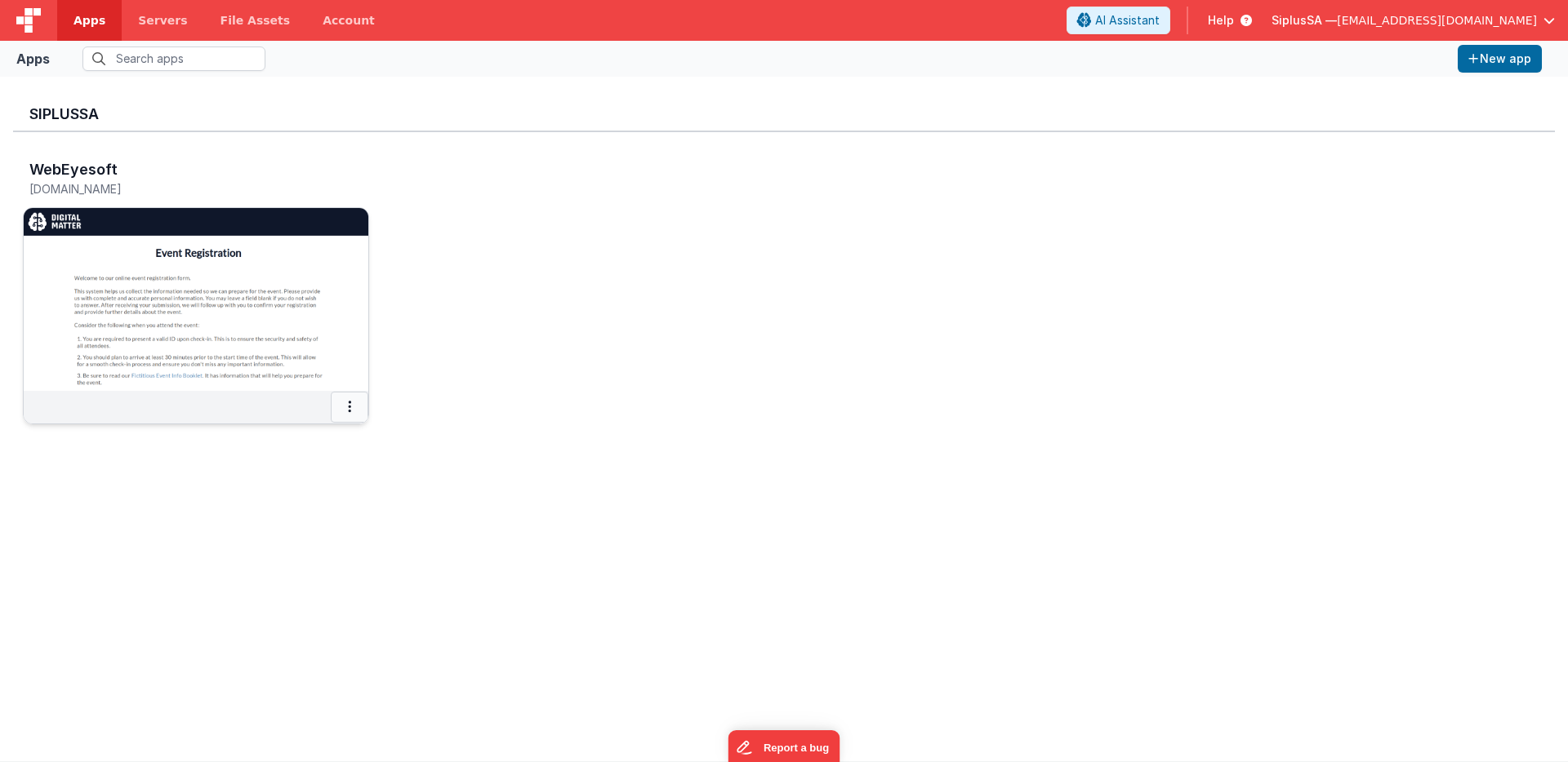
click at [350, 392] on button at bounding box center [349, 407] width 37 height 31
click at [339, 446] on link "Settings" at bounding box center [313, 440] width 113 height 29
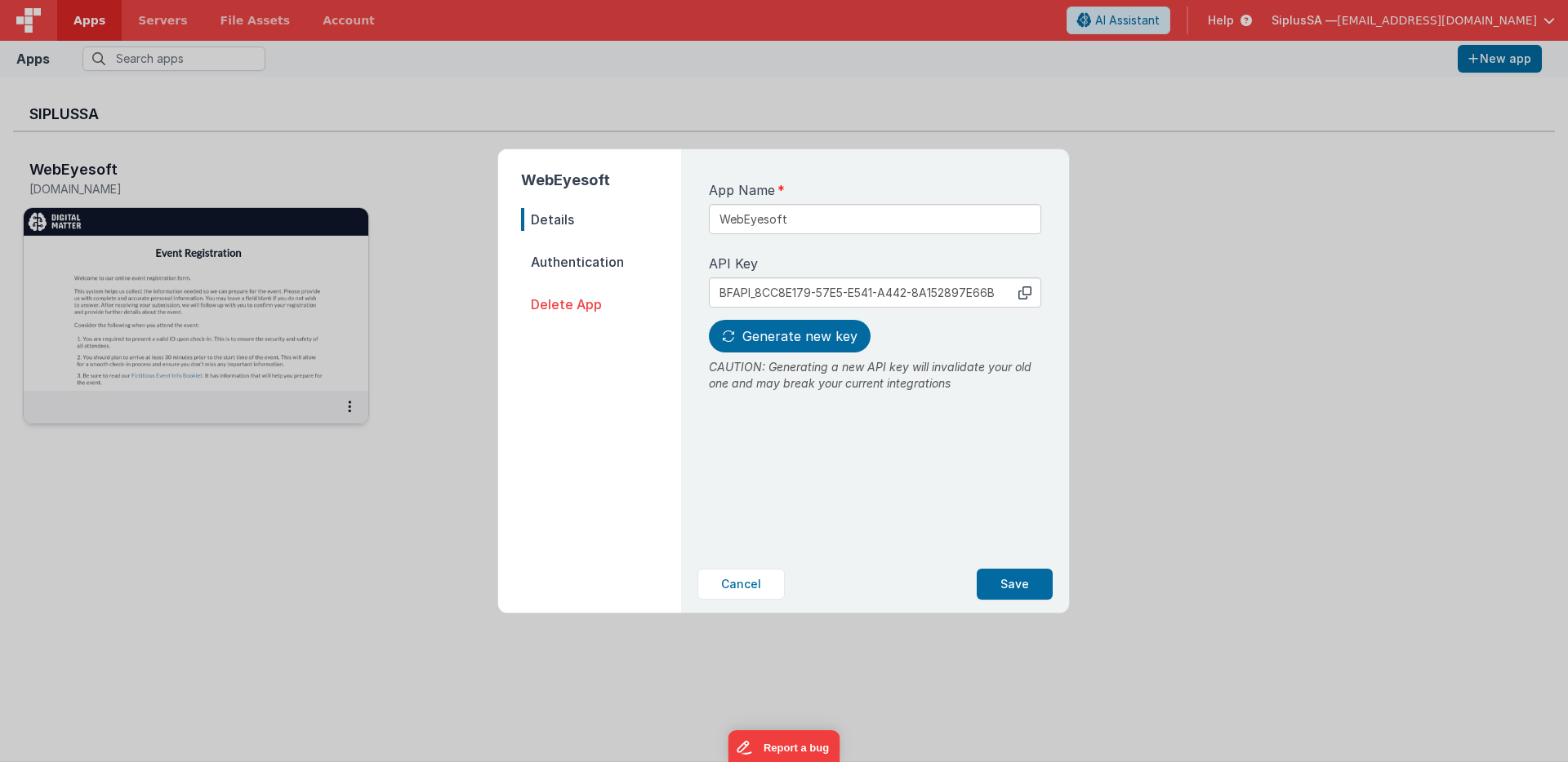
click at [627, 266] on span "Authentication" at bounding box center [601, 262] width 160 height 23
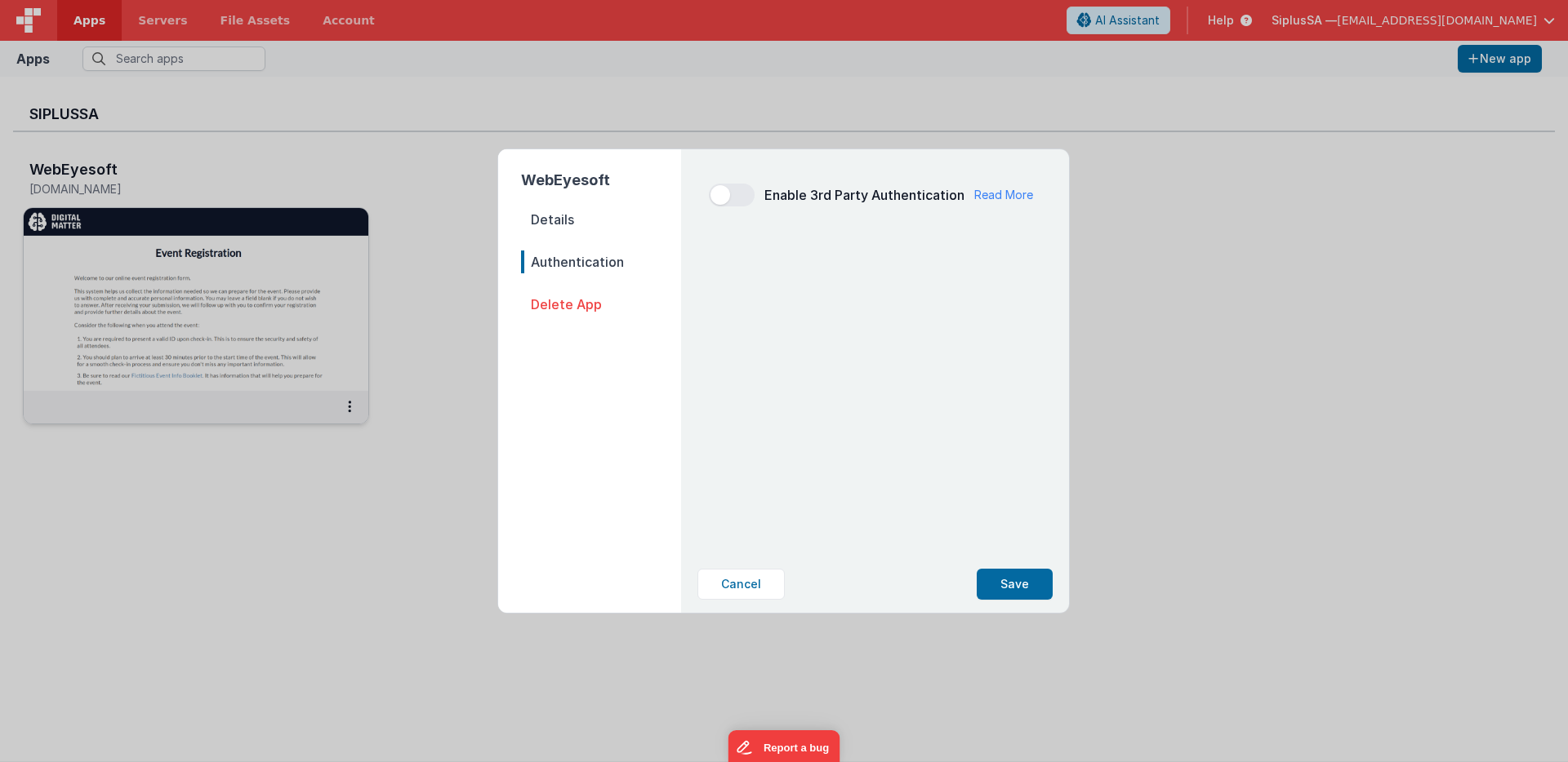
click at [585, 210] on span "Details" at bounding box center [601, 219] width 160 height 23
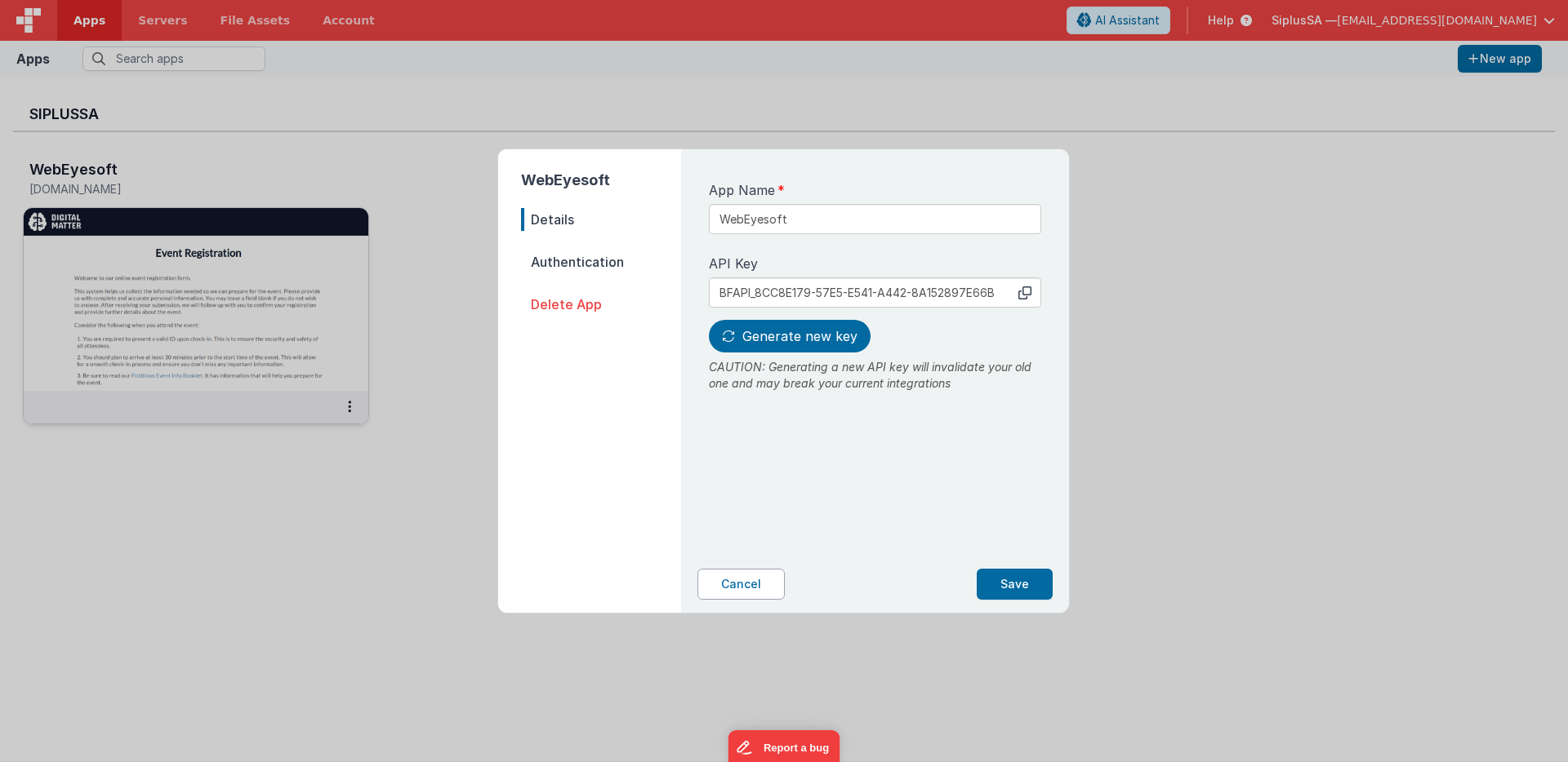
click at [779, 583] on button "Cancel" at bounding box center [741, 584] width 88 height 31
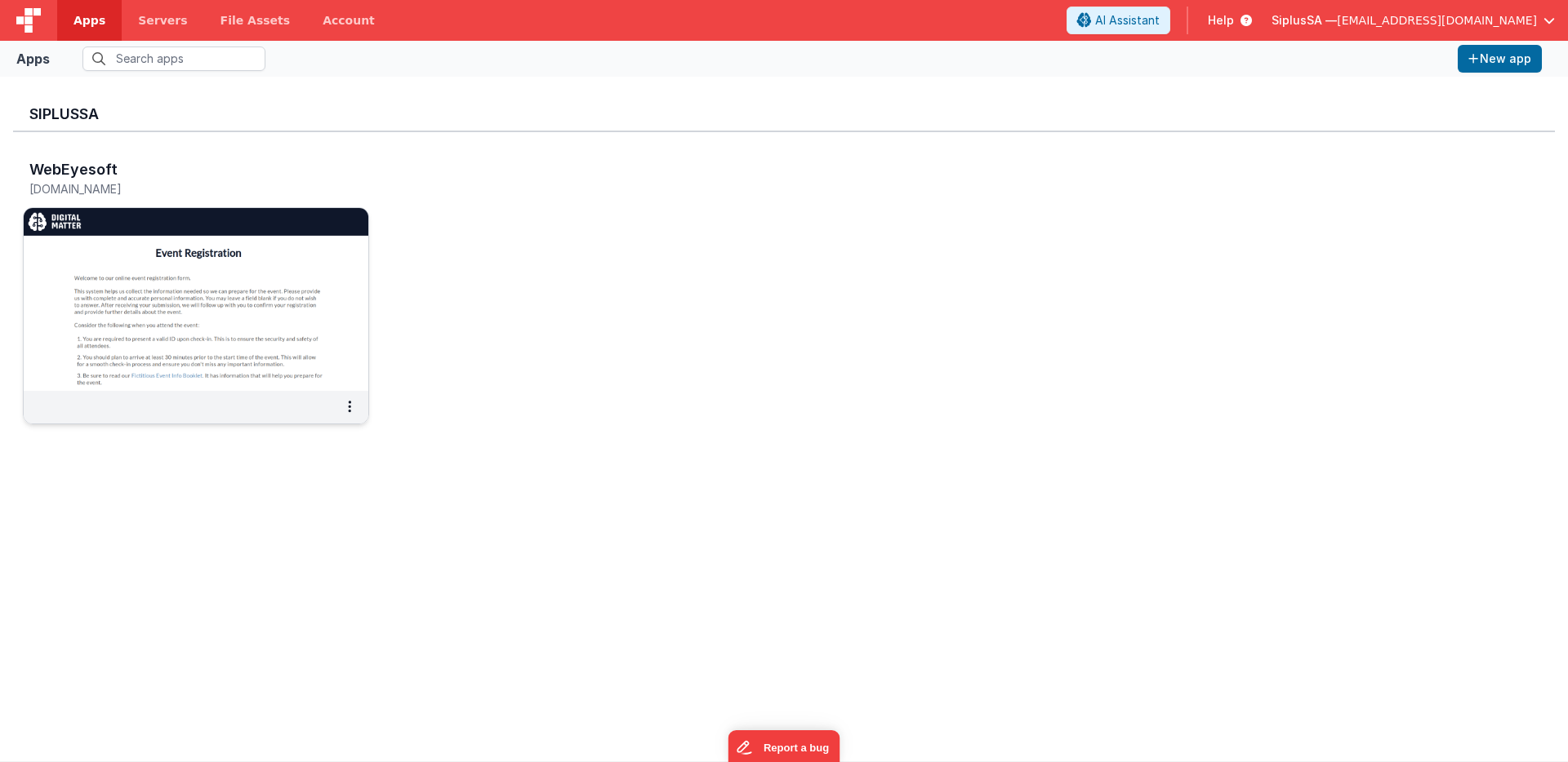
click at [296, 330] on img at bounding box center [195, 299] width 344 height 183
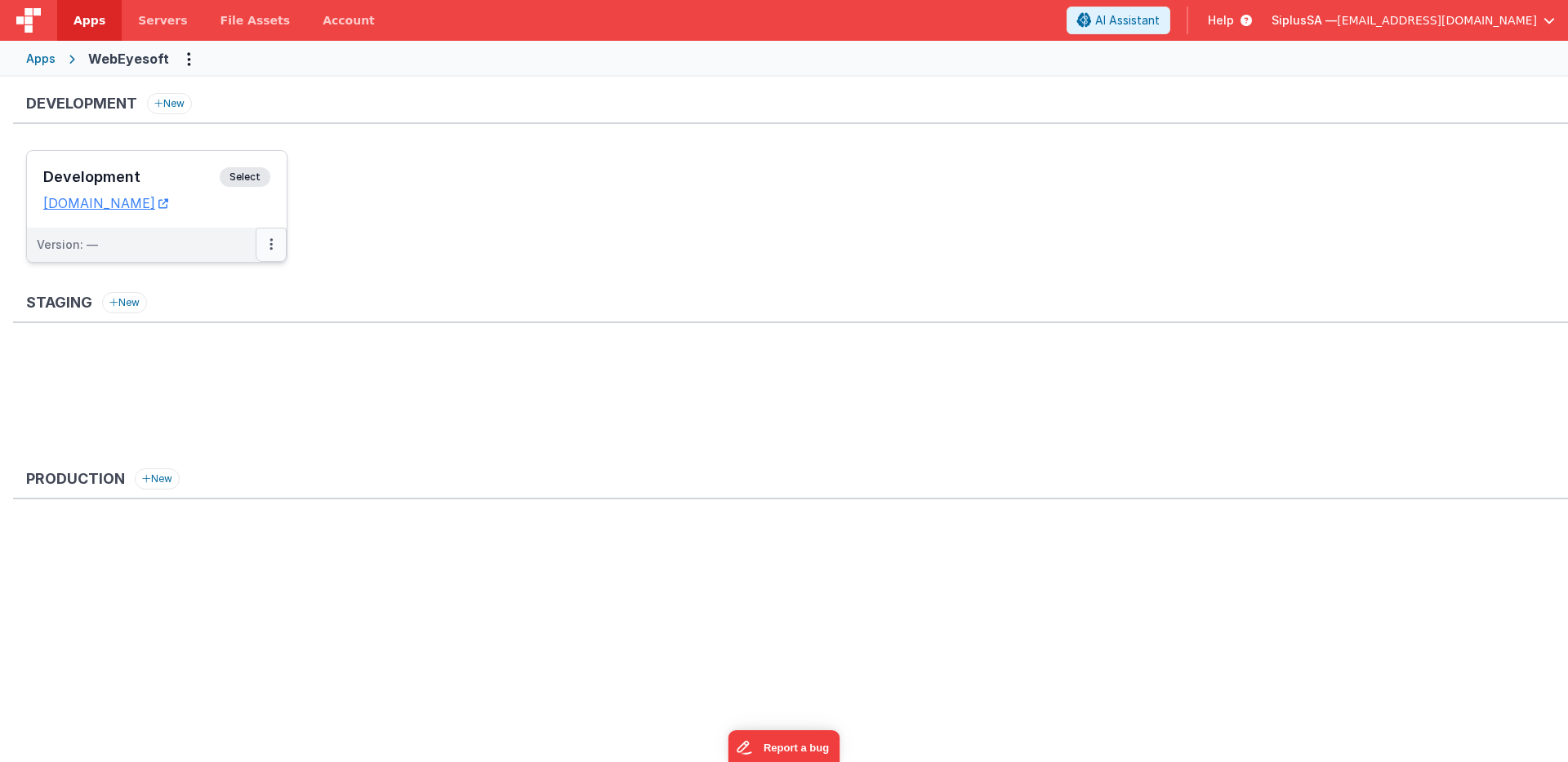
click at [261, 242] on button at bounding box center [271, 245] width 31 height 35
click at [238, 270] on link "Edit" at bounding box center [215, 282] width 144 height 29
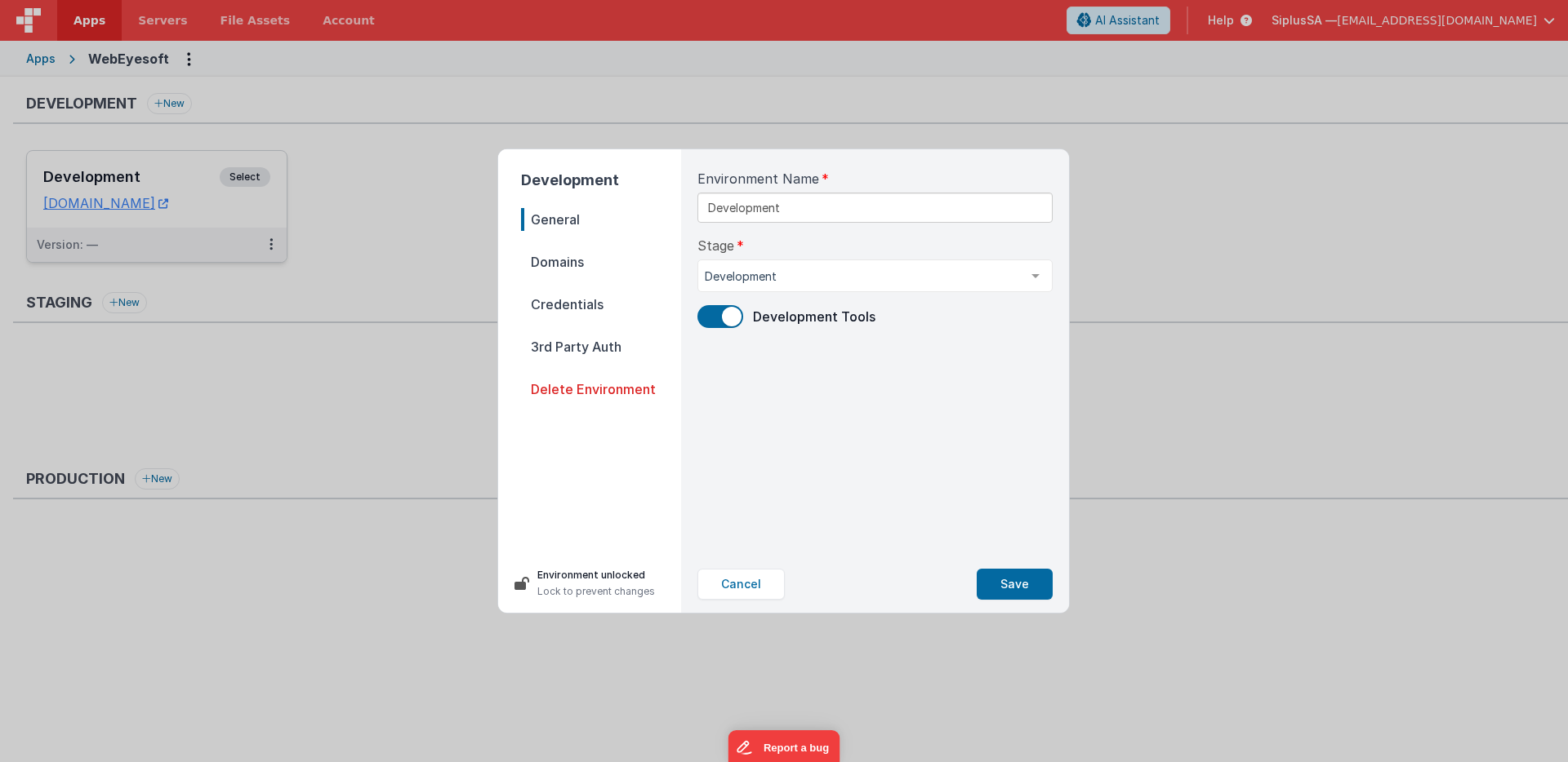
click at [617, 303] on span "Credentials" at bounding box center [601, 304] width 160 height 23
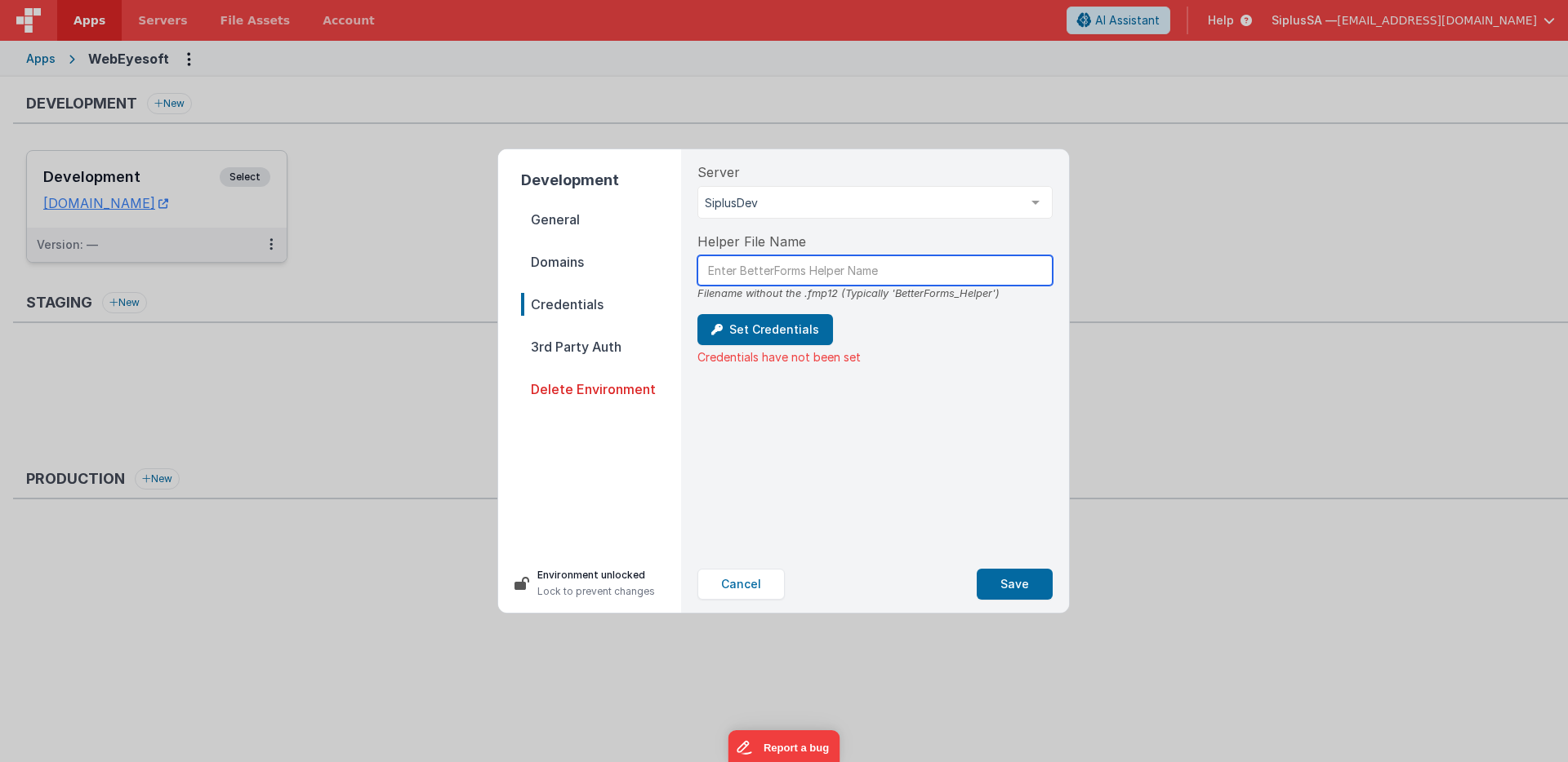
click at [858, 278] on input "text" at bounding box center [875, 270] width 356 height 30
click at [853, 272] on input "text" at bounding box center [875, 270] width 356 height 30
paste input "BetterForms_Helper_Eyesoft"
type input "BetterForms_Helper_Eyesoft"
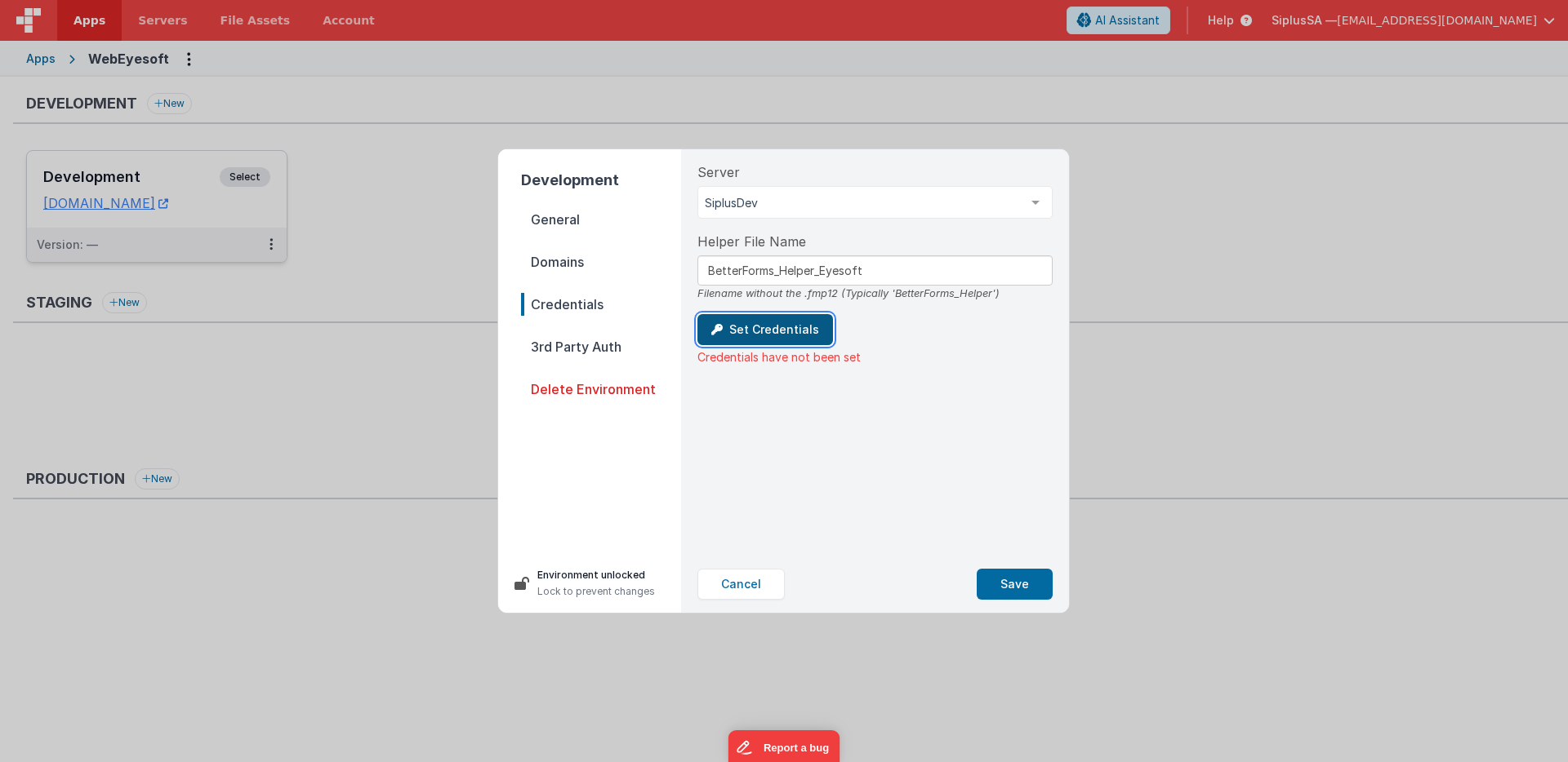
click at [798, 335] on button "Set Credentials" at bounding box center [765, 330] width 135 height 31
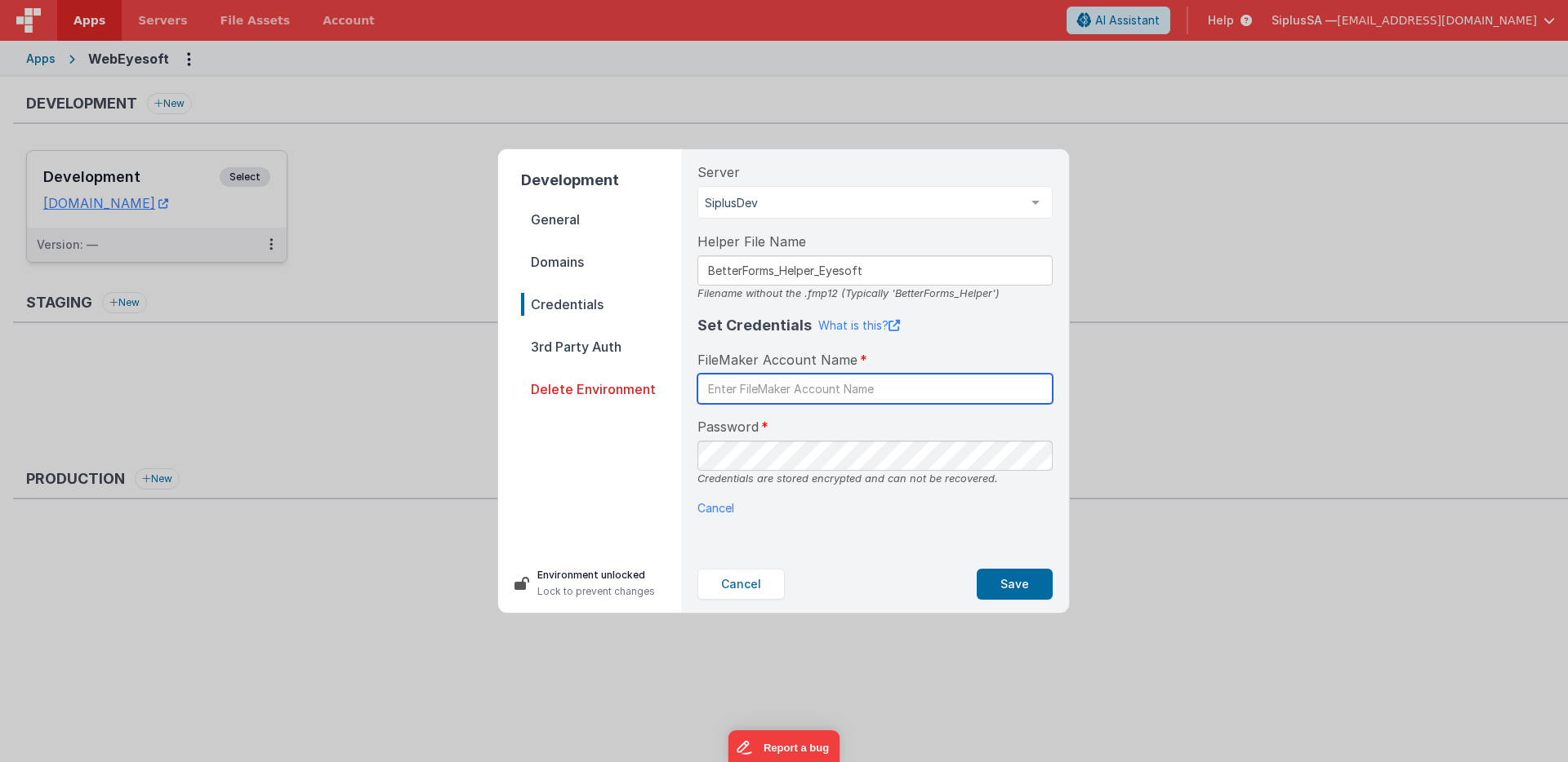
click at [809, 389] on input "text" at bounding box center [875, 388] width 356 height 30
type input "BetterF"
click at [770, 582] on button "Cancel" at bounding box center [741, 584] width 88 height 31
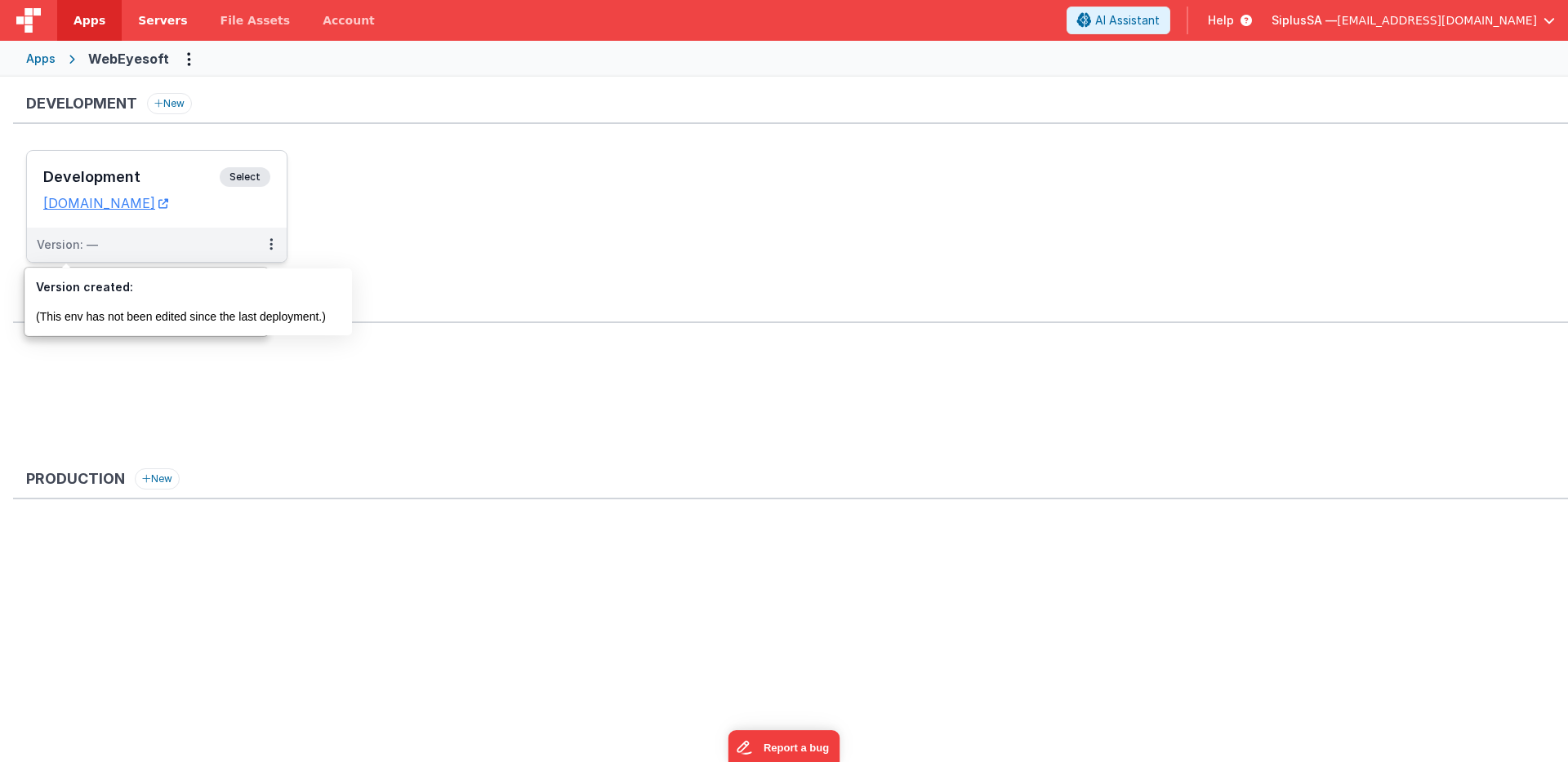
click at [163, 25] on span "Servers" at bounding box center [162, 20] width 49 height 16
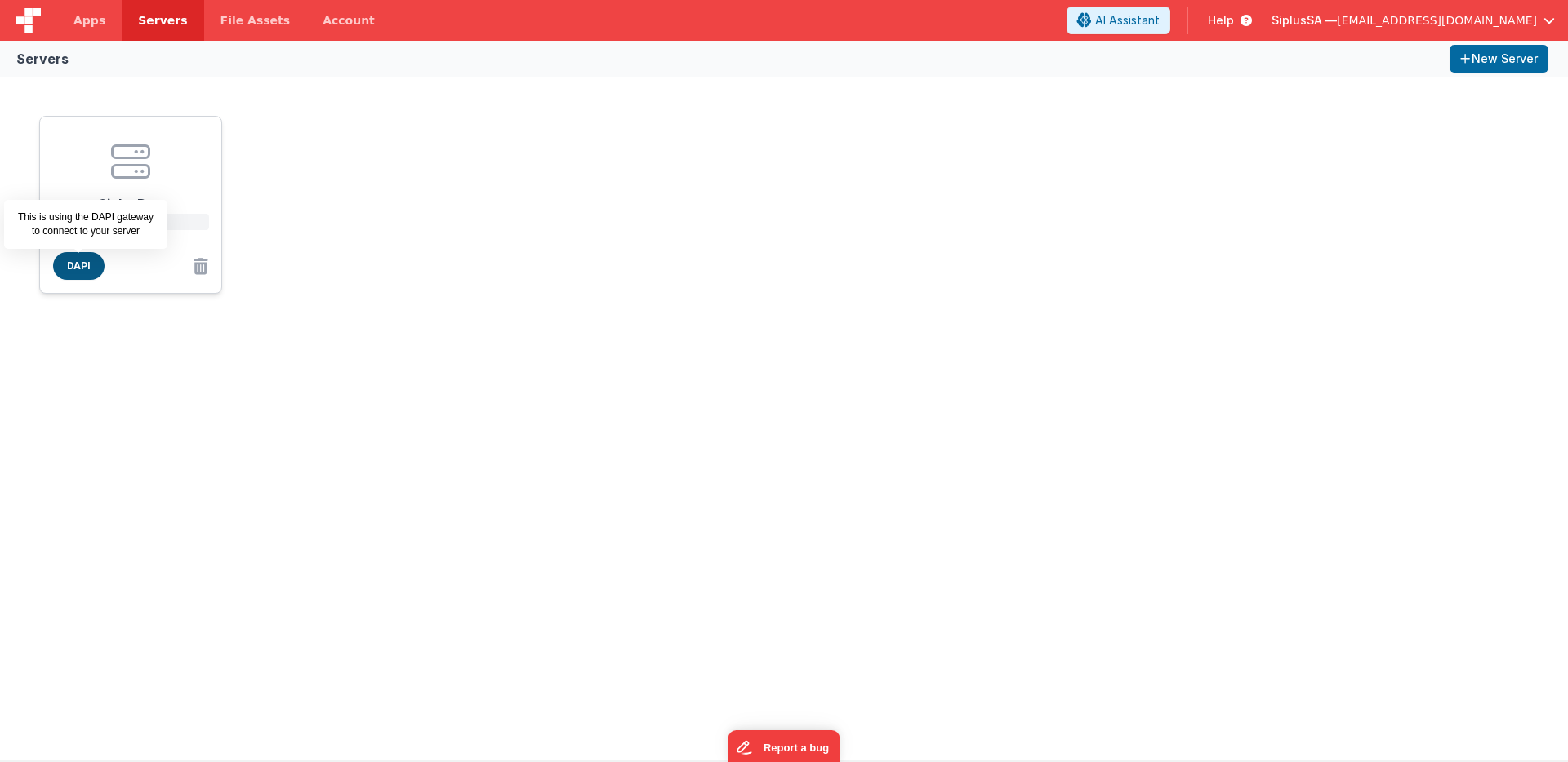
click at [78, 269] on span "DAPI" at bounding box center [78, 266] width 51 height 28
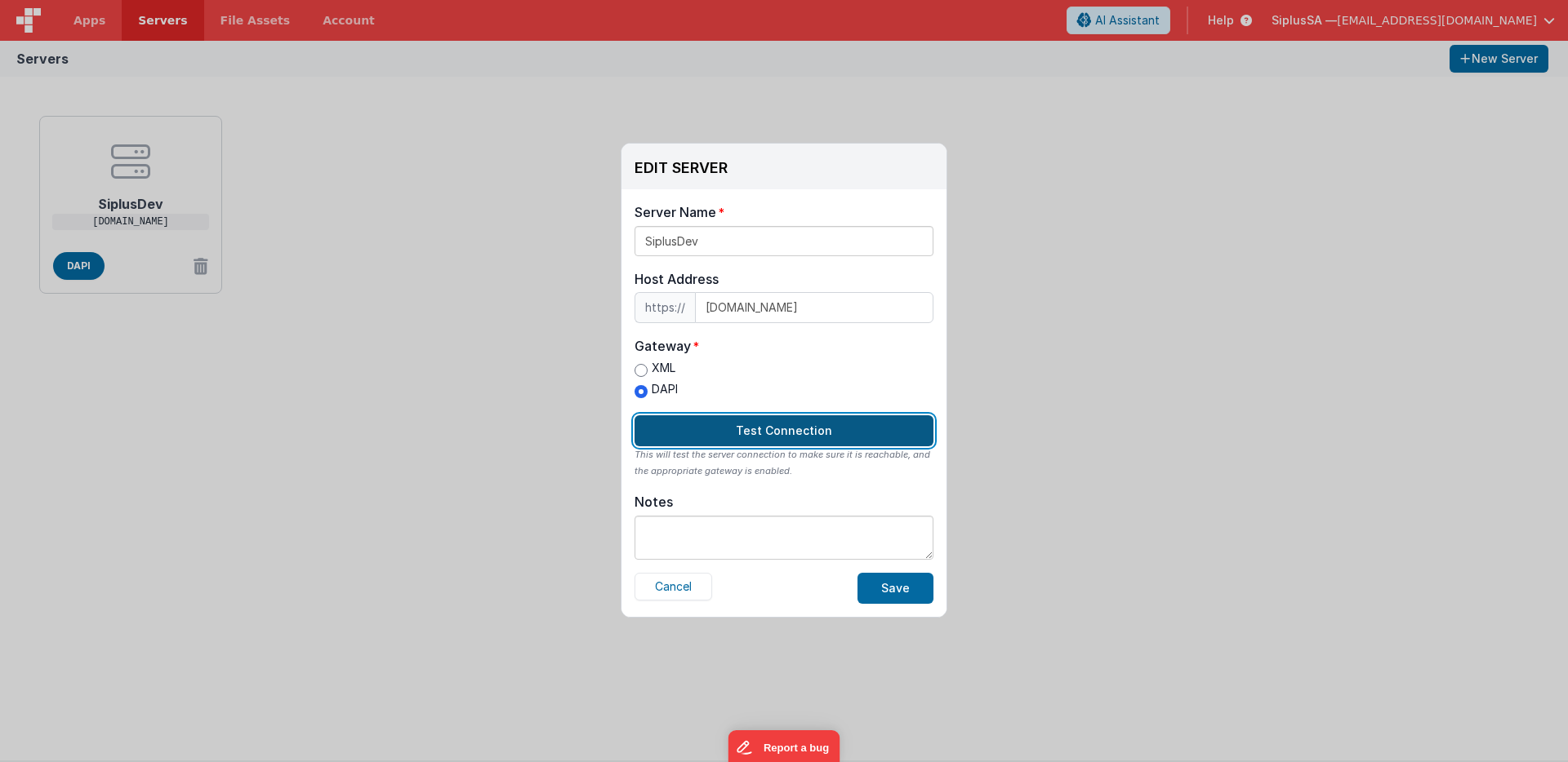
click at [818, 435] on button "Test Connection" at bounding box center [784, 431] width 299 height 31
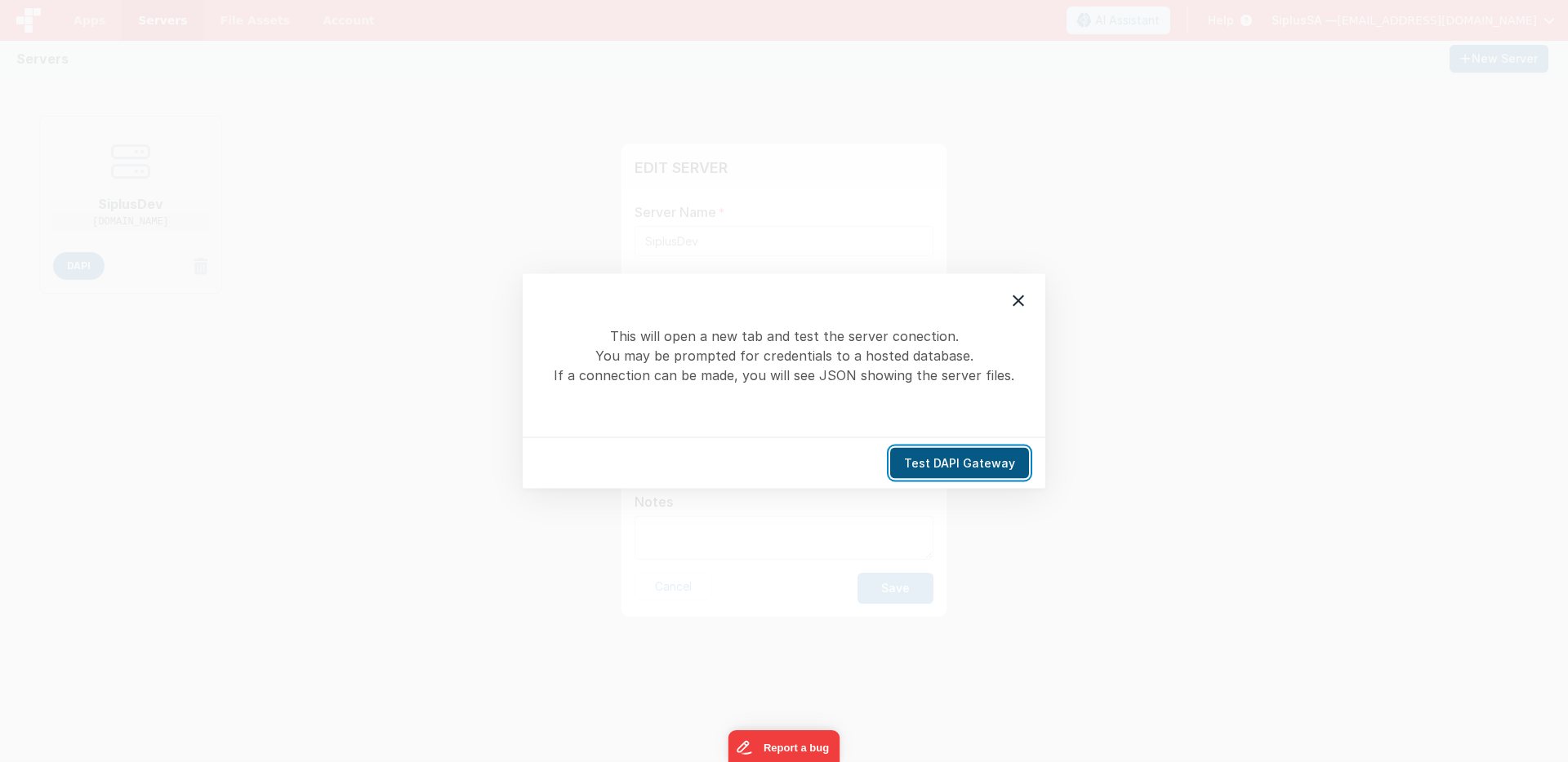
click at [978, 473] on button "Test DAPI Gateway" at bounding box center [959, 464] width 139 height 31
click at [957, 472] on button "Test DAPI Gateway" at bounding box center [959, 464] width 139 height 31
click at [985, 454] on button "Test DAPI Gateway" at bounding box center [959, 464] width 139 height 31
click at [971, 471] on button "Test DAPI Gateway" at bounding box center [959, 464] width 139 height 31
click at [1009, 304] on icon at bounding box center [1018, 301] width 20 height 20
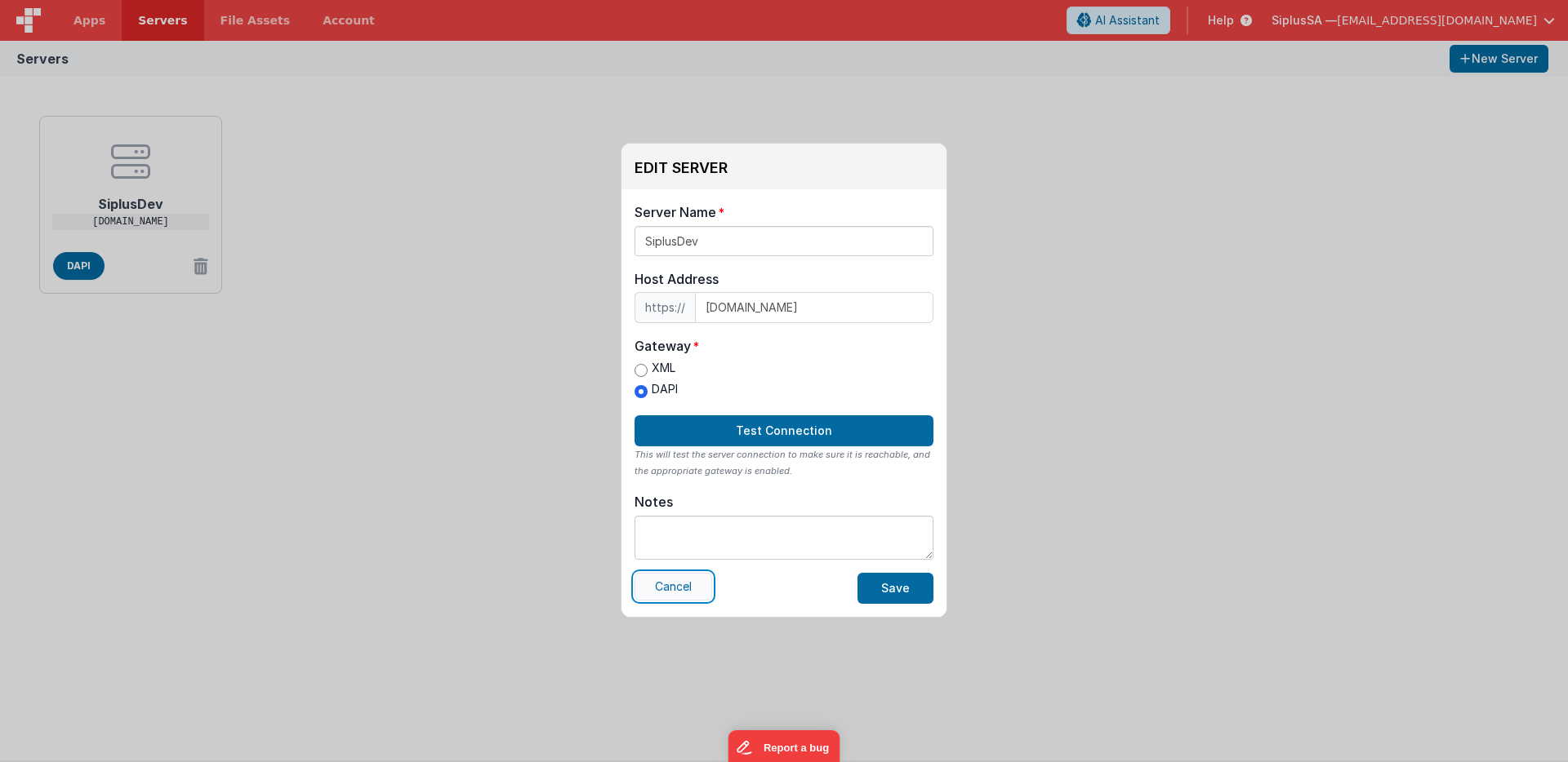
click at [692, 585] on button "Cancel" at bounding box center [673, 587] width 77 height 28
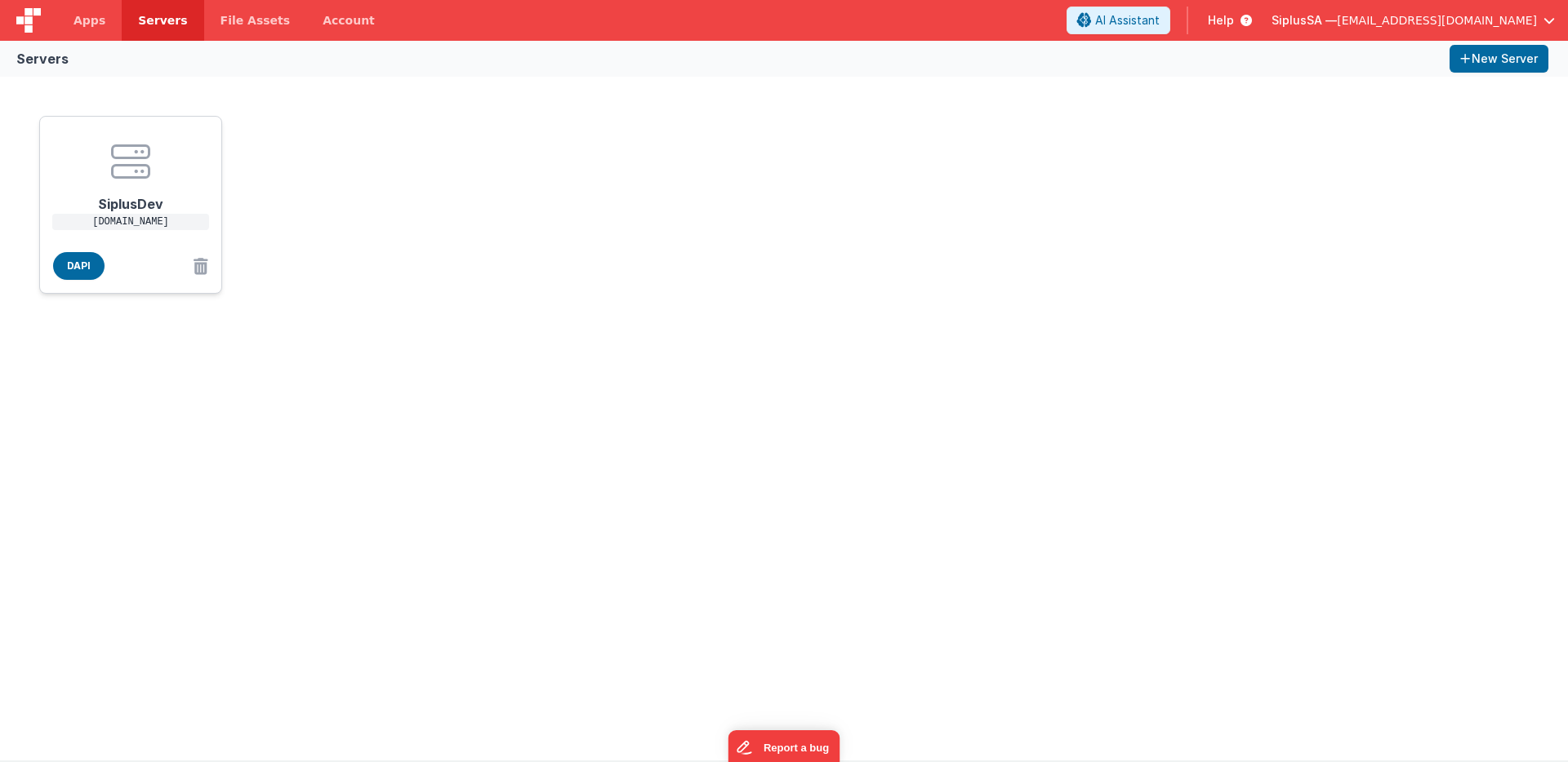
click at [155, 221] on p "[DOMAIN_NAME]" at bounding box center [130, 222] width 157 height 16
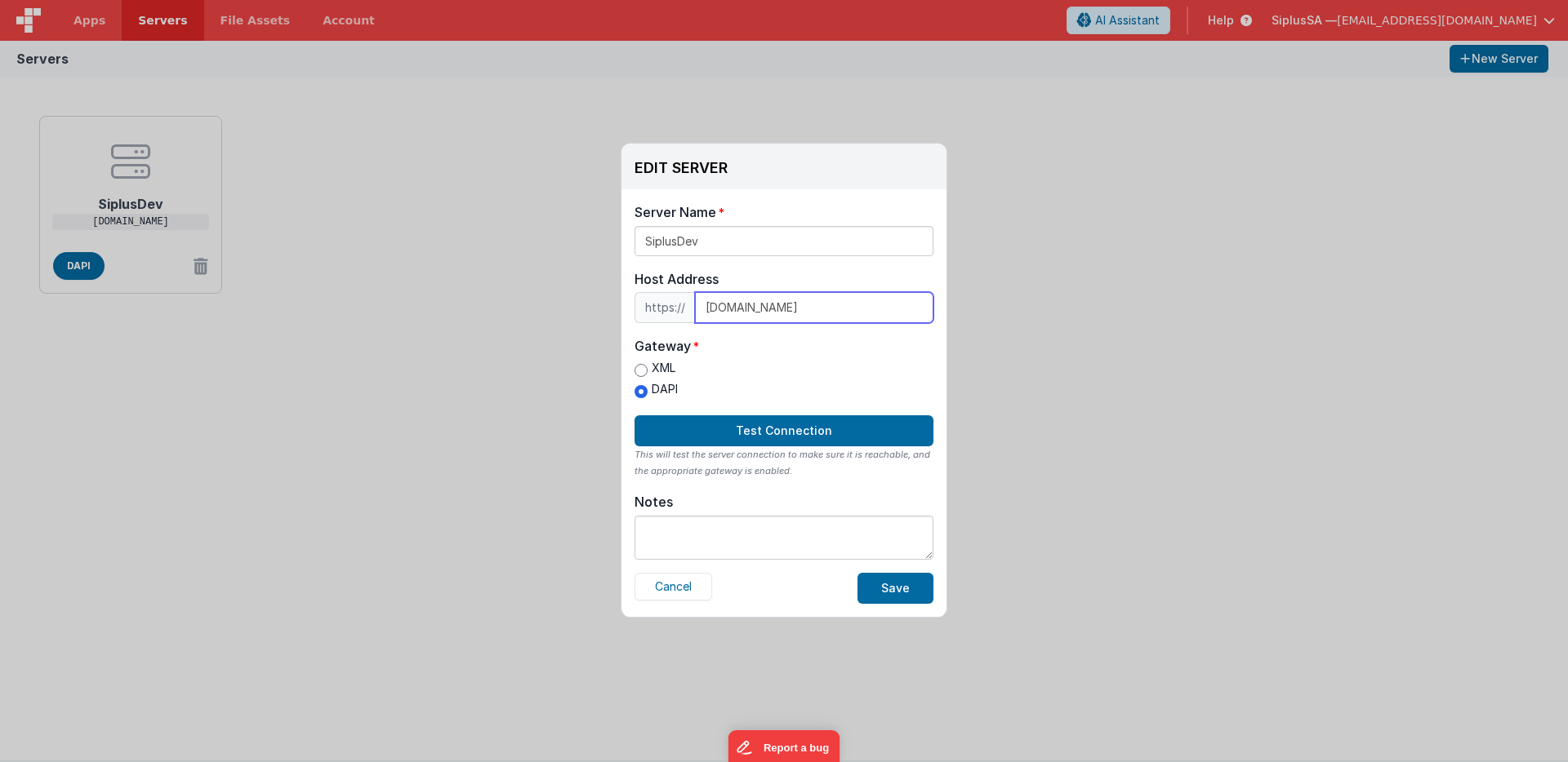
click at [827, 314] on input "[DOMAIN_NAME]" at bounding box center [813, 308] width 238 height 31
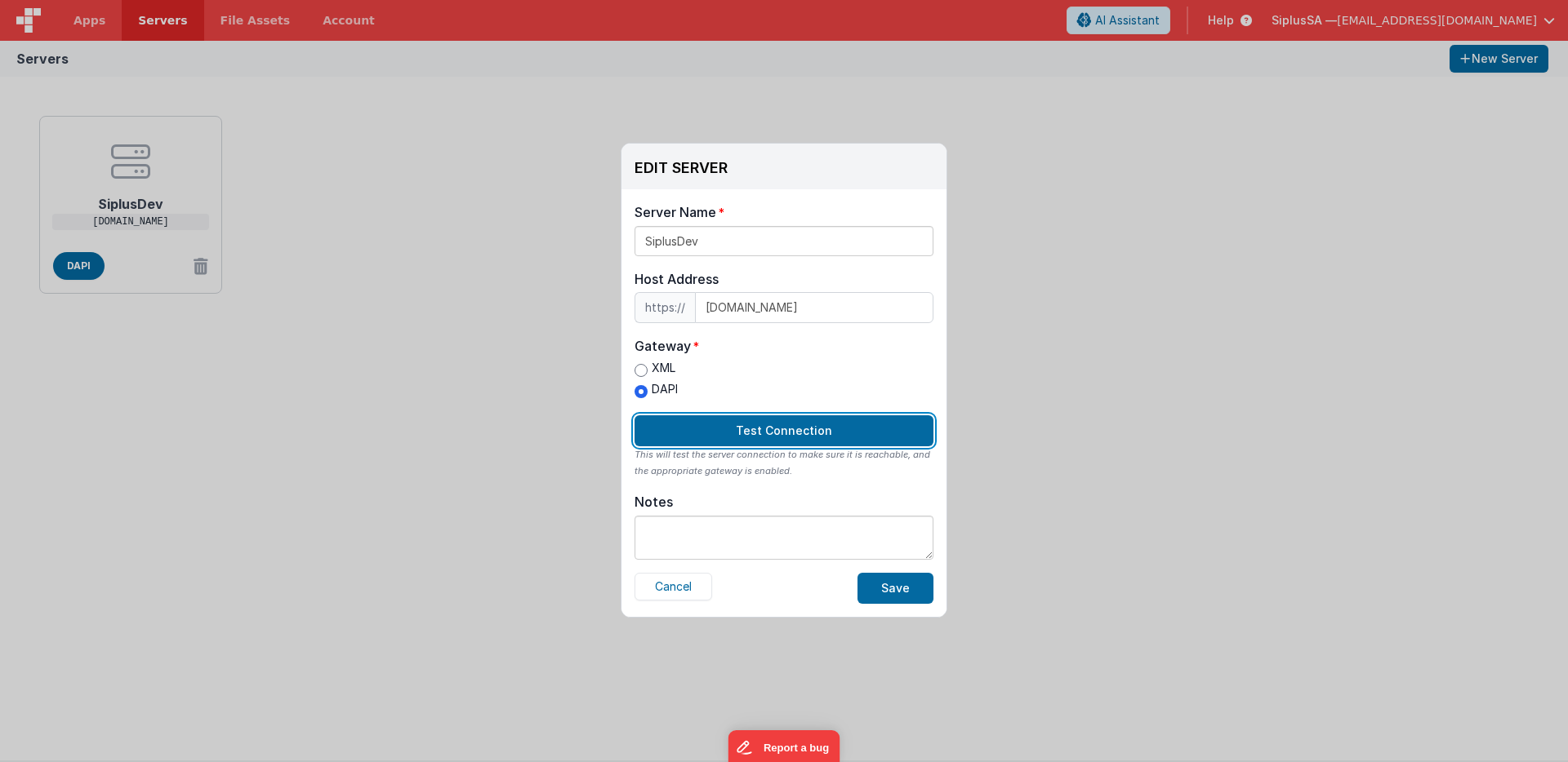
click at [745, 423] on button "Test Connection" at bounding box center [784, 431] width 299 height 31
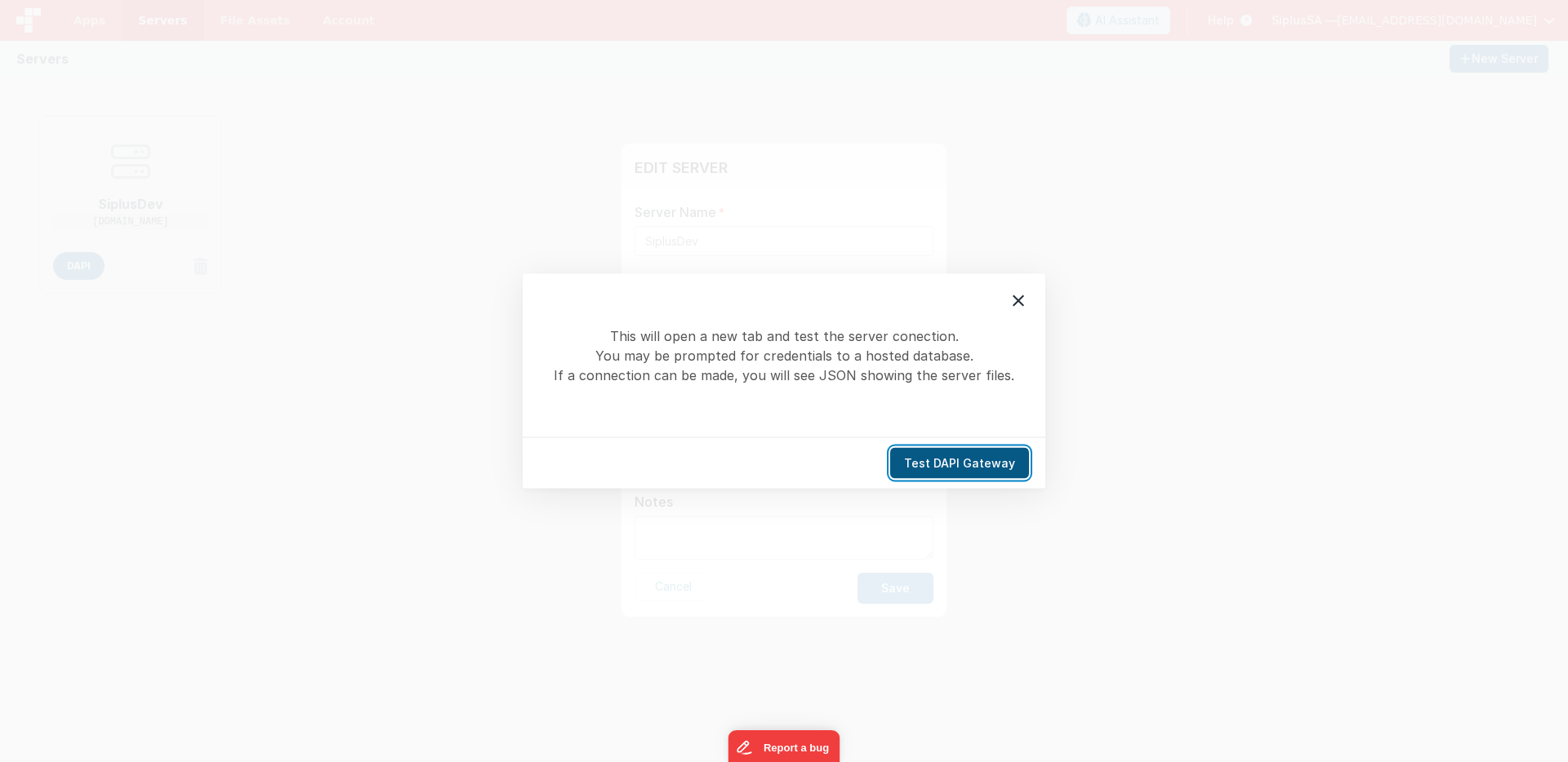
click at [978, 459] on button "Test DAPI Gateway" at bounding box center [959, 464] width 139 height 31
click at [978, 451] on button "Test DAPI Gateway" at bounding box center [959, 464] width 139 height 31
click at [967, 471] on button "Test DAPI Gateway" at bounding box center [959, 464] width 139 height 31
click at [967, 468] on button "Test DAPI Gateway" at bounding box center [959, 464] width 139 height 31
click at [1033, 307] on div at bounding box center [1018, 302] width 35 height 35
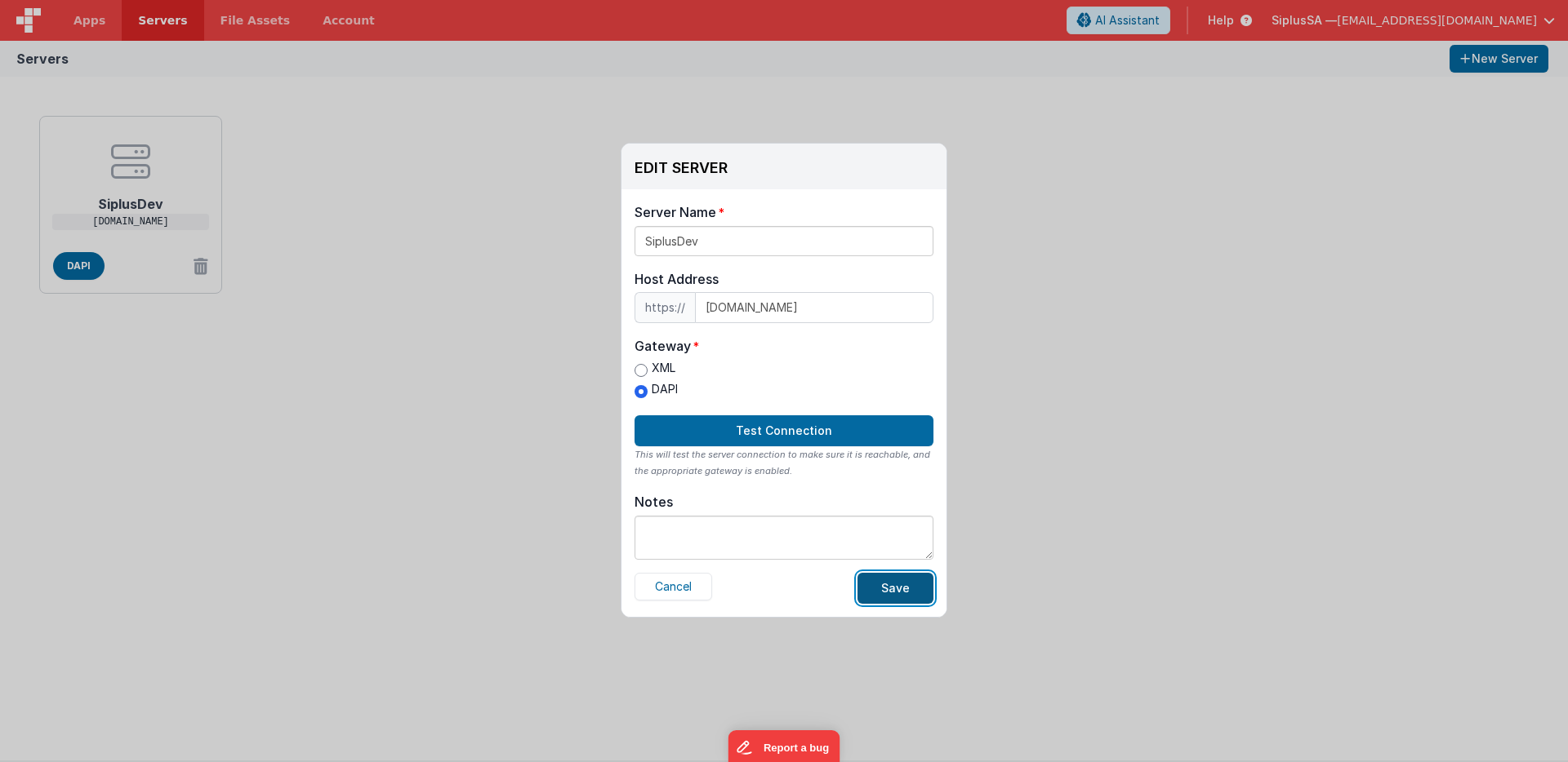
click at [882, 599] on button "Save" at bounding box center [896, 589] width 76 height 31
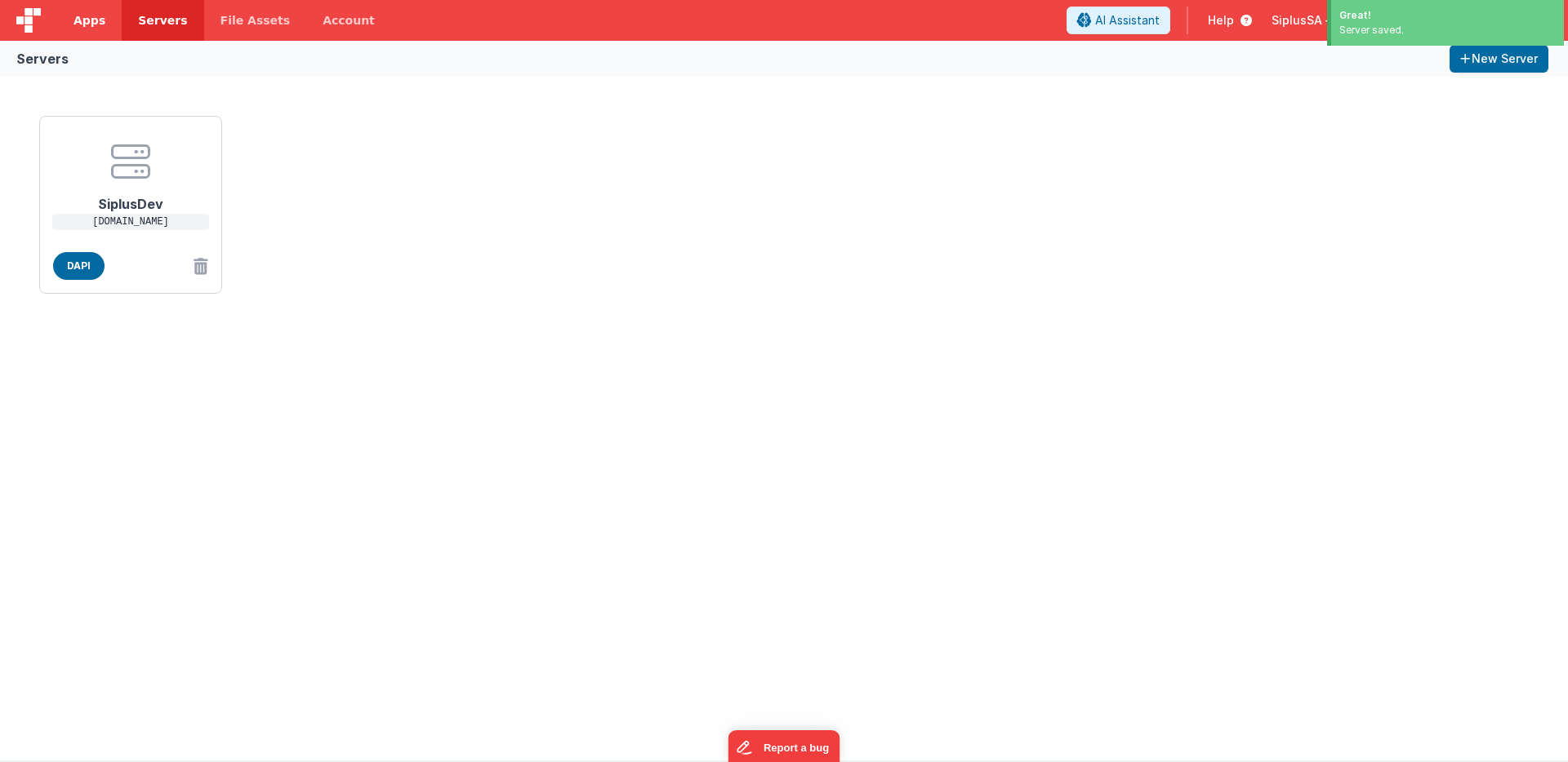
click at [93, 38] on link "Apps" at bounding box center [89, 20] width 64 height 41
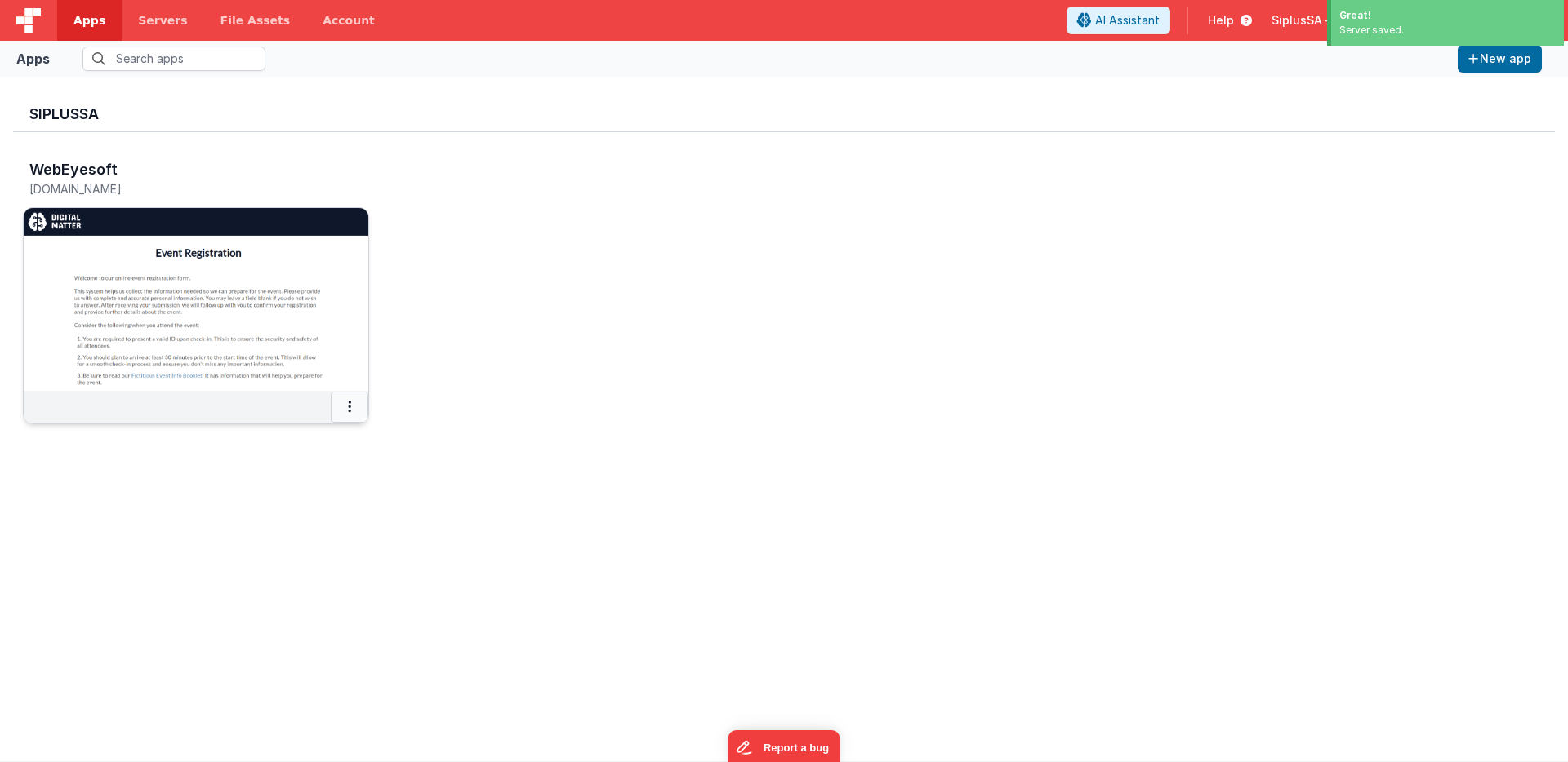
click at [358, 412] on button at bounding box center [349, 407] width 37 height 31
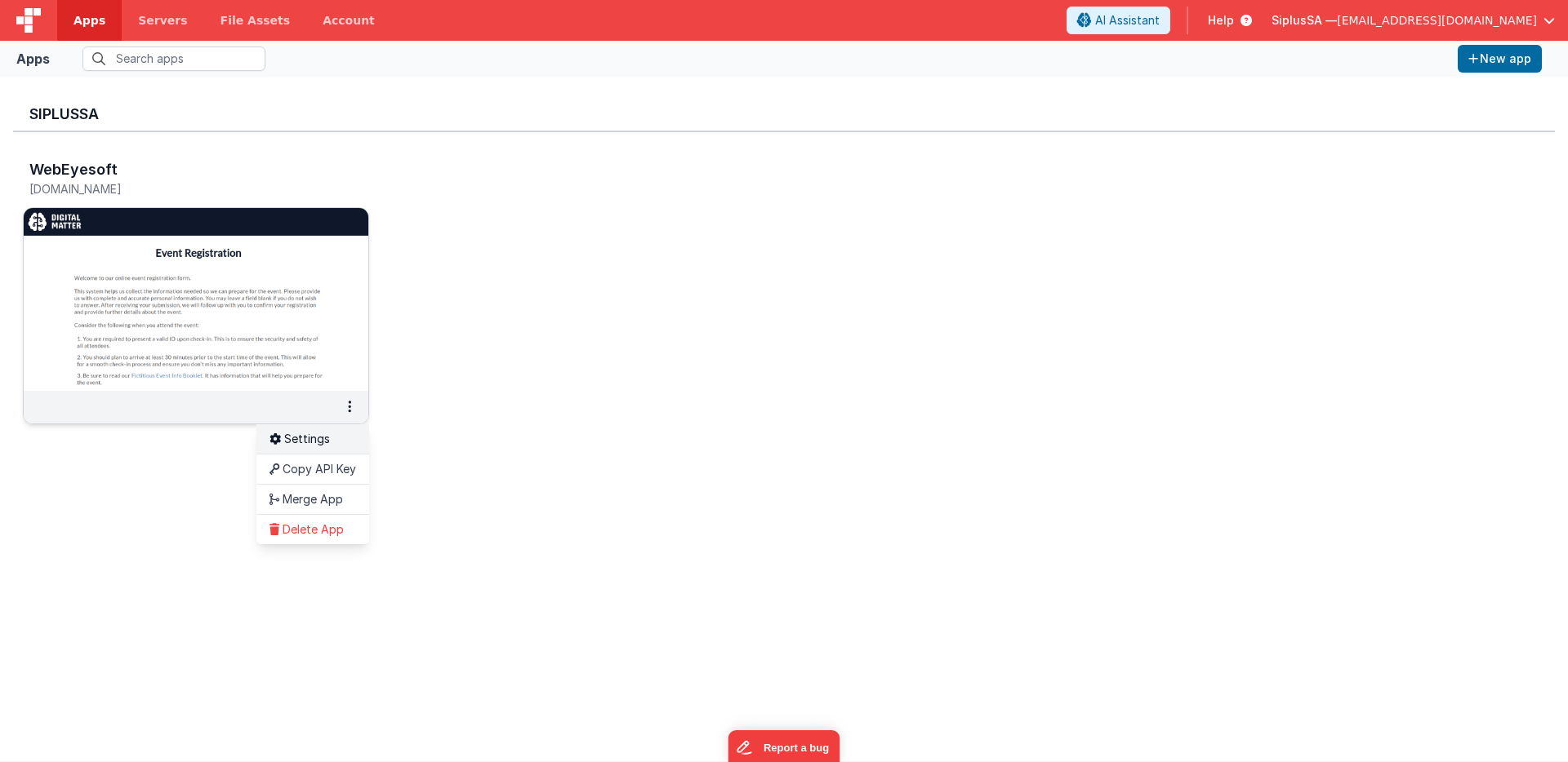
click at [348, 439] on link "Settings" at bounding box center [313, 440] width 113 height 29
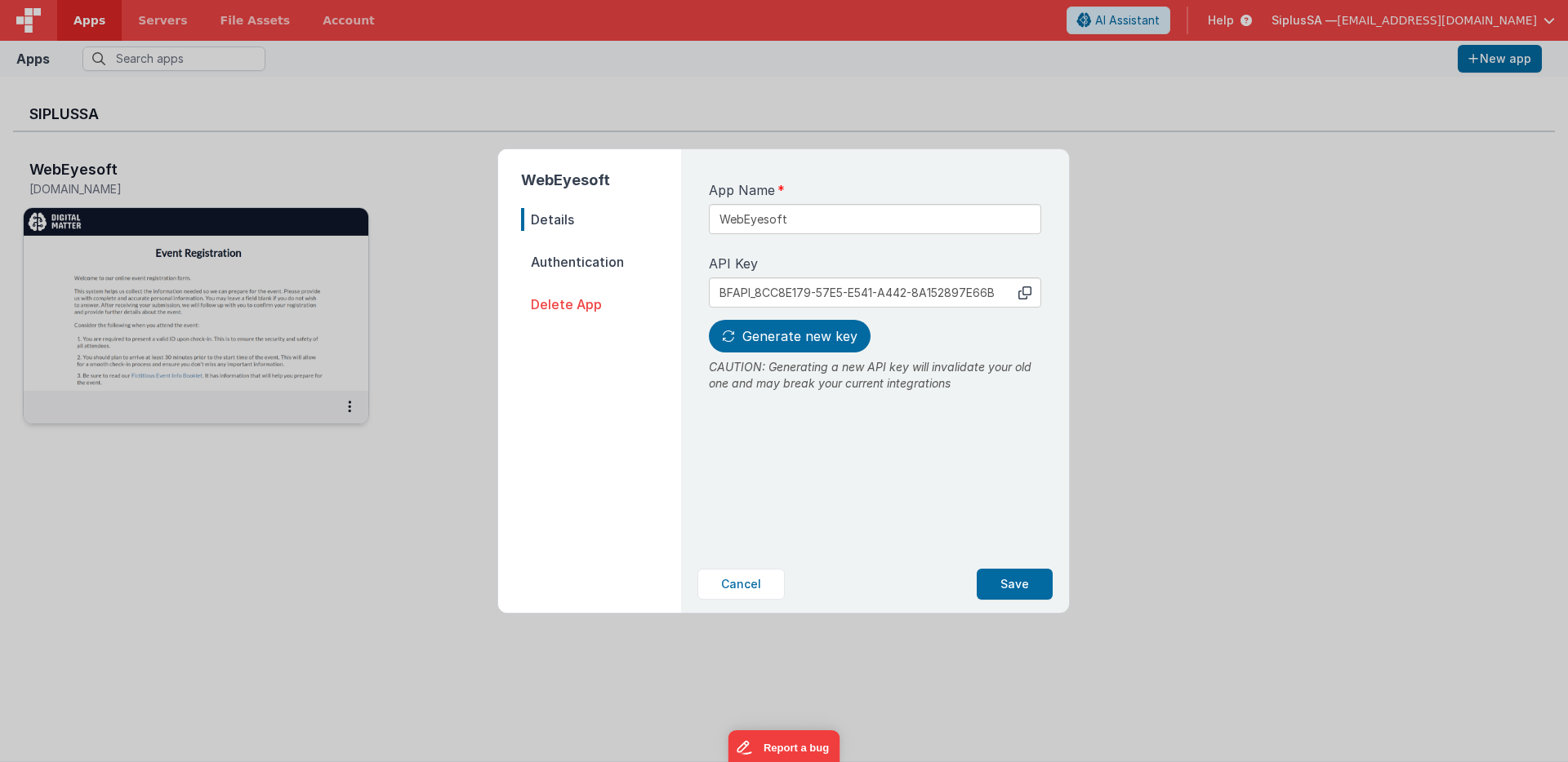
click at [606, 257] on span "Authentication" at bounding box center [601, 262] width 160 height 23
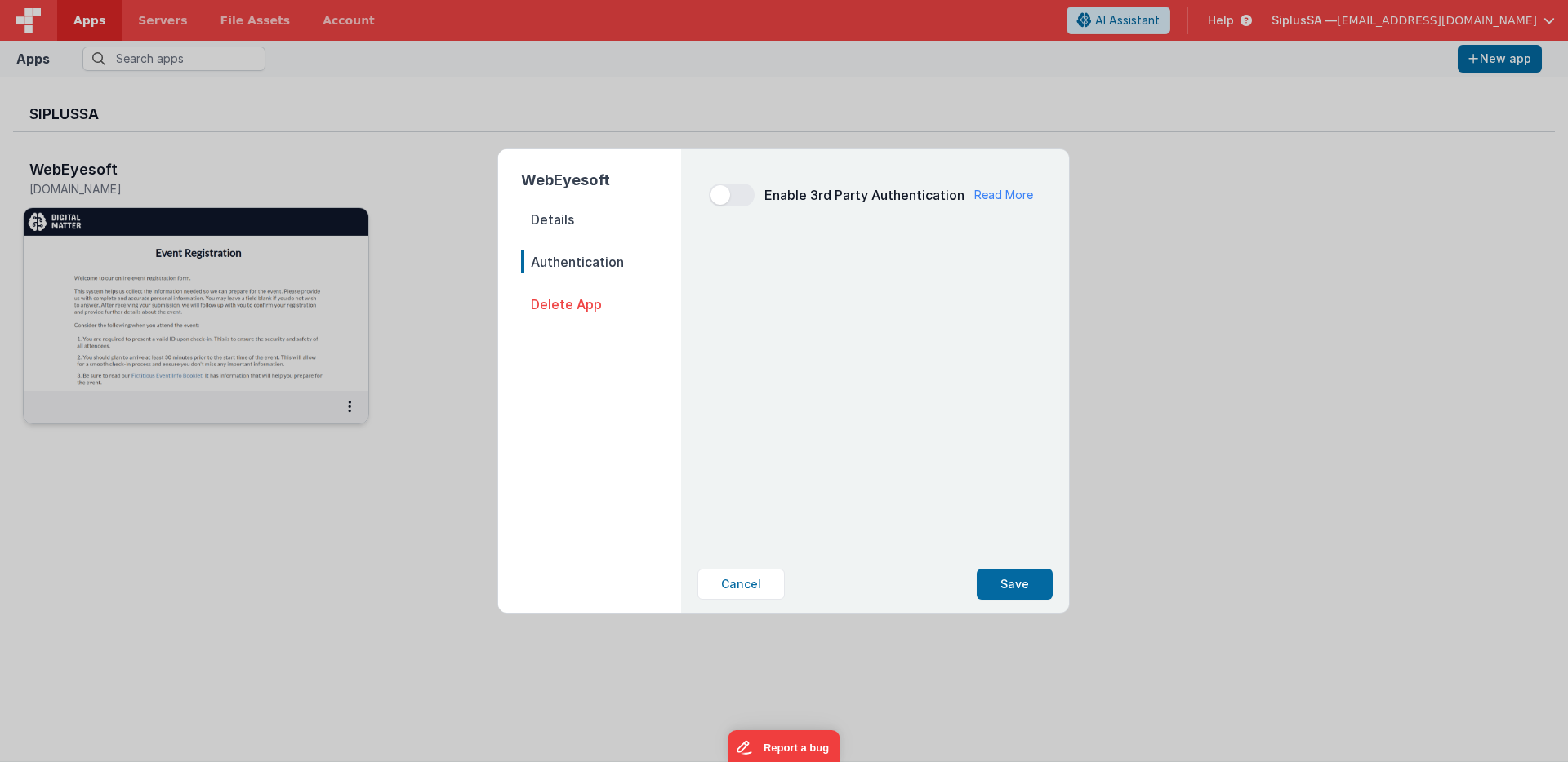
click at [742, 193] on span at bounding box center [731, 195] width 46 height 23
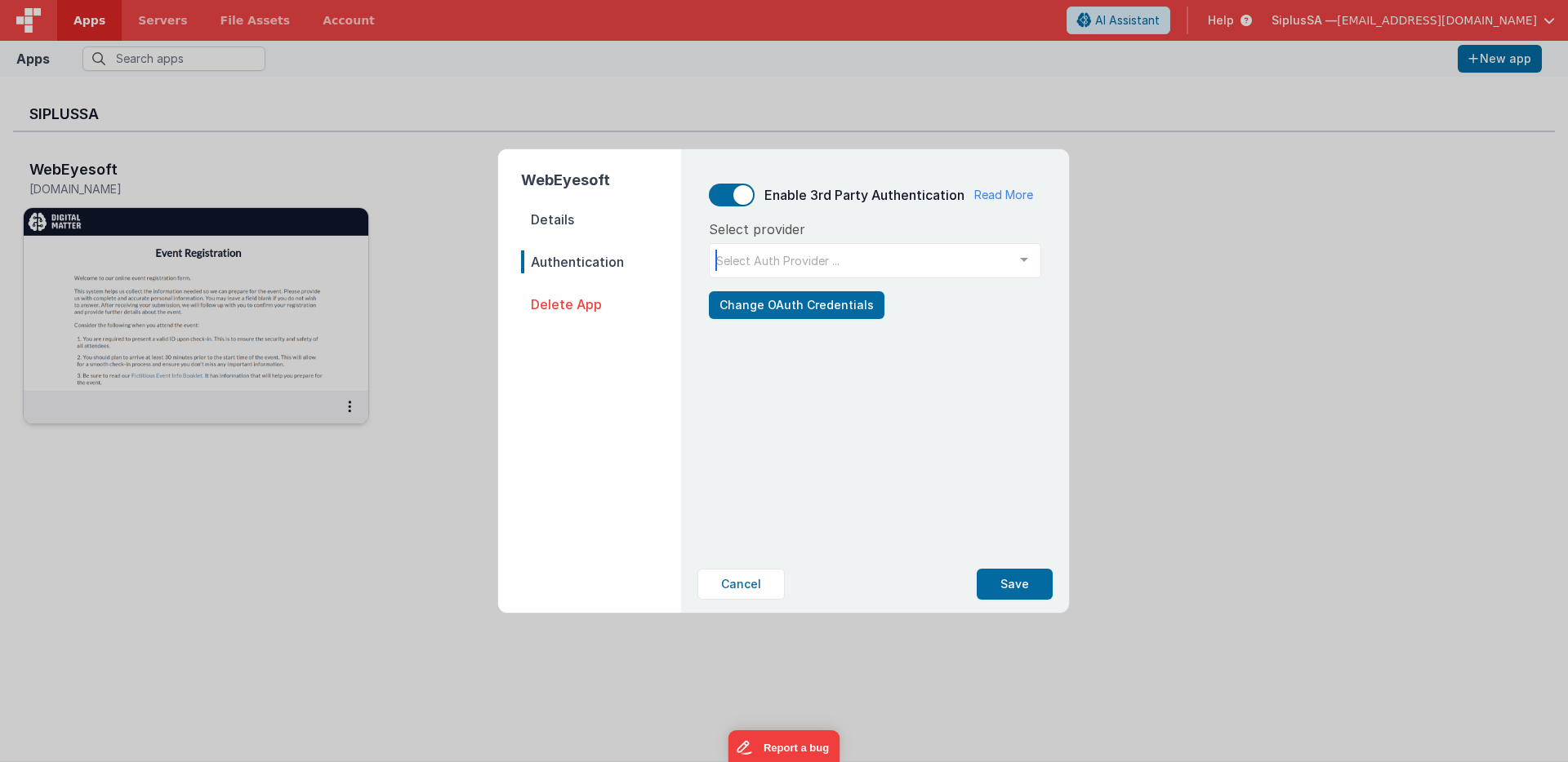
click at [887, 273] on div "Select Auth Provider ..." at bounding box center [874, 261] width 332 height 35
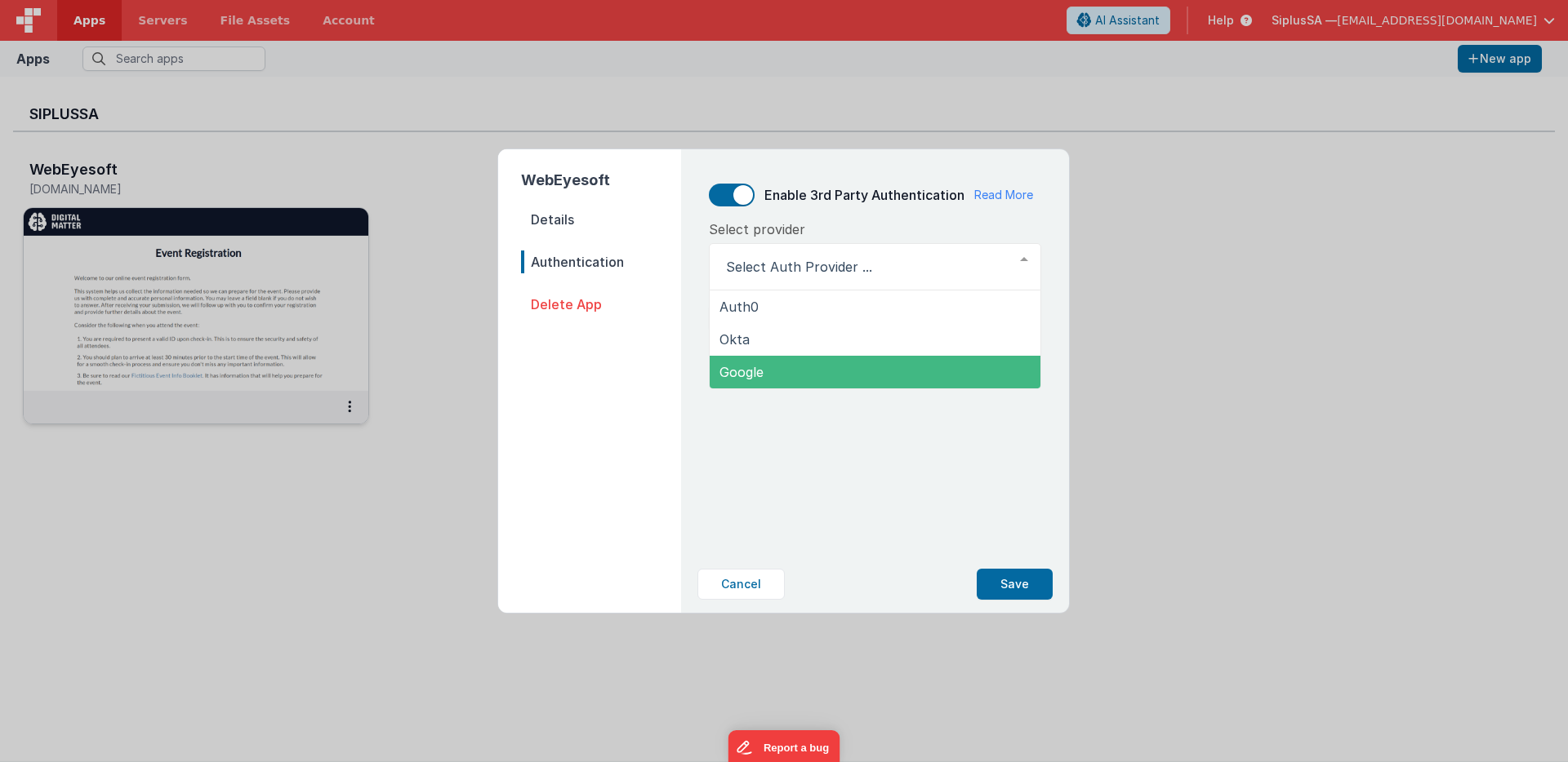
click at [847, 434] on div "Enable 3rd Party Authentication Read More Select provider Auth0 Okta Google Lis…" at bounding box center [875, 344] width 382 height 390
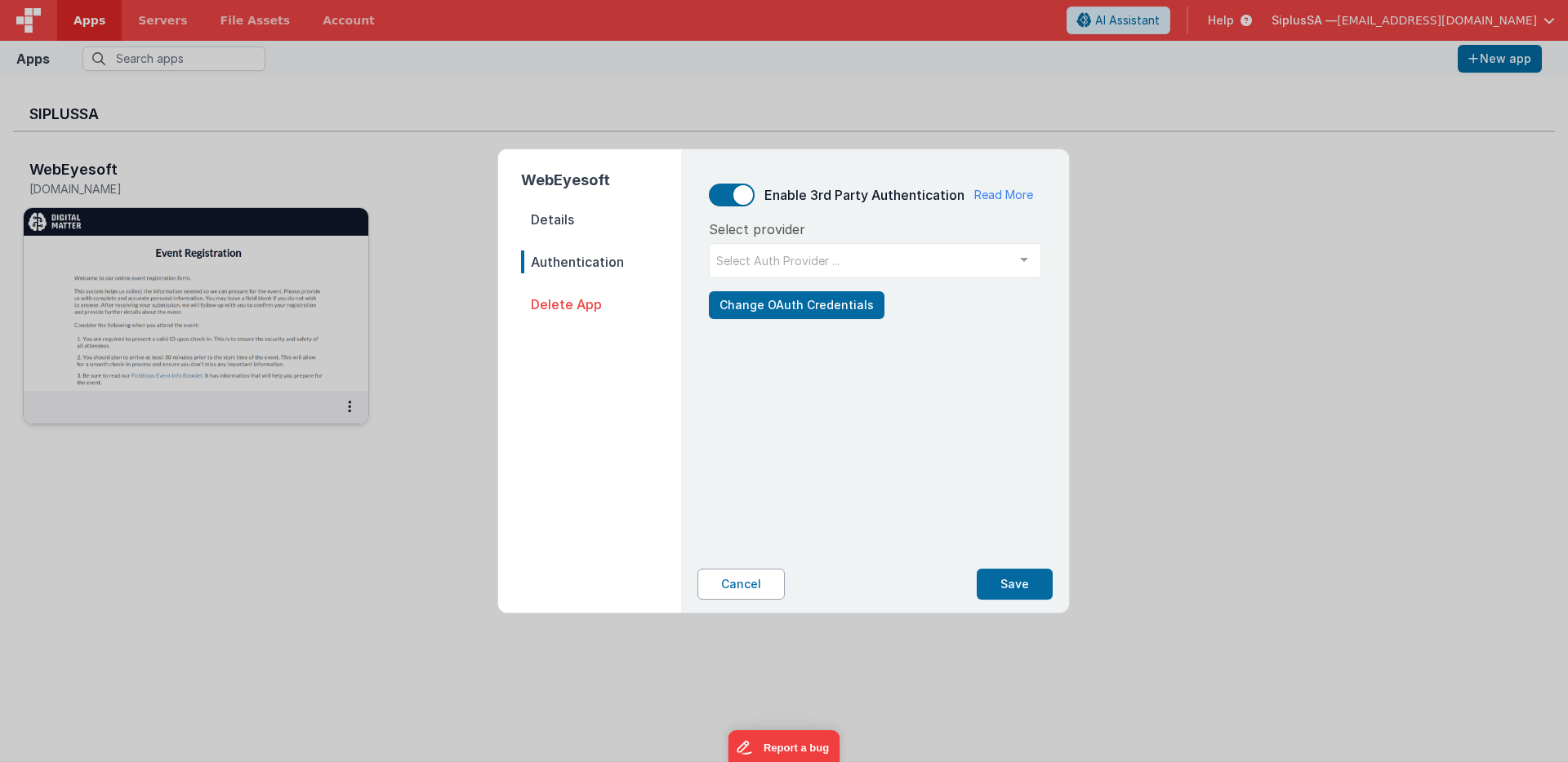
click at [752, 589] on button "Cancel" at bounding box center [741, 584] width 88 height 31
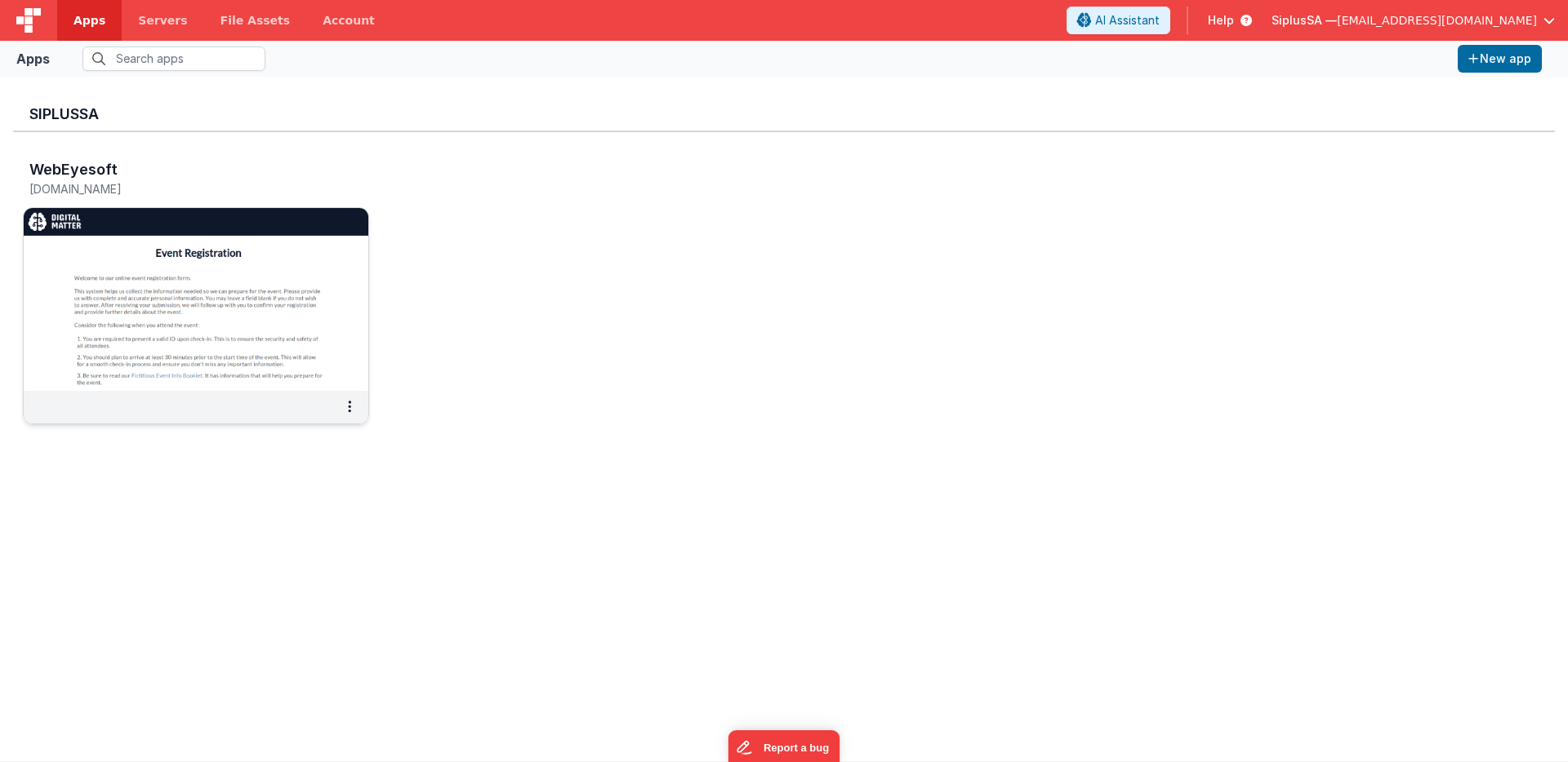
click at [291, 365] on img at bounding box center [195, 299] width 344 height 183
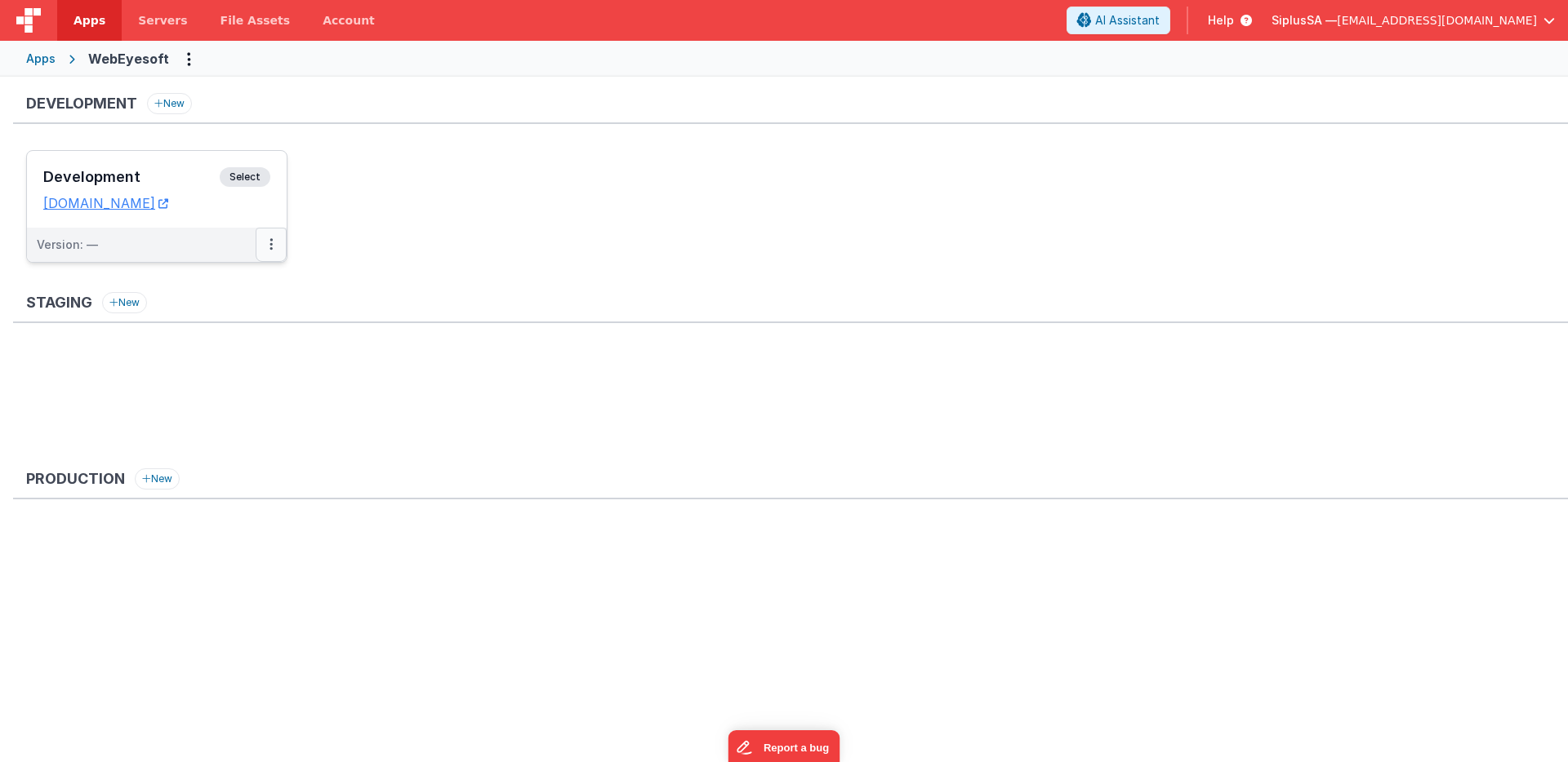
click at [272, 247] on button at bounding box center [271, 245] width 31 height 35
click at [258, 283] on link "Edit" at bounding box center [215, 282] width 144 height 29
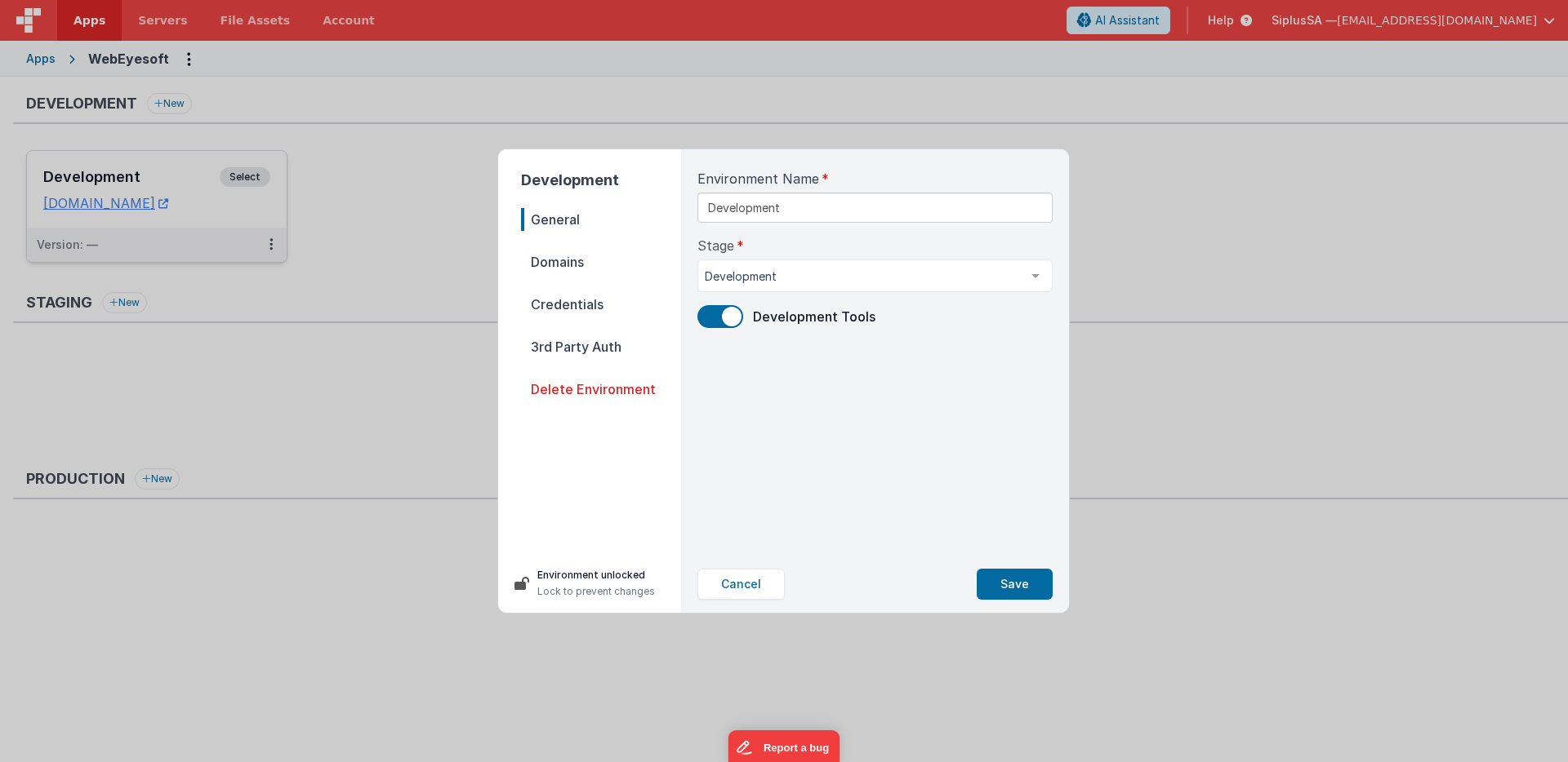
click at [630, 303] on span "Credentials" at bounding box center [601, 304] width 160 height 23
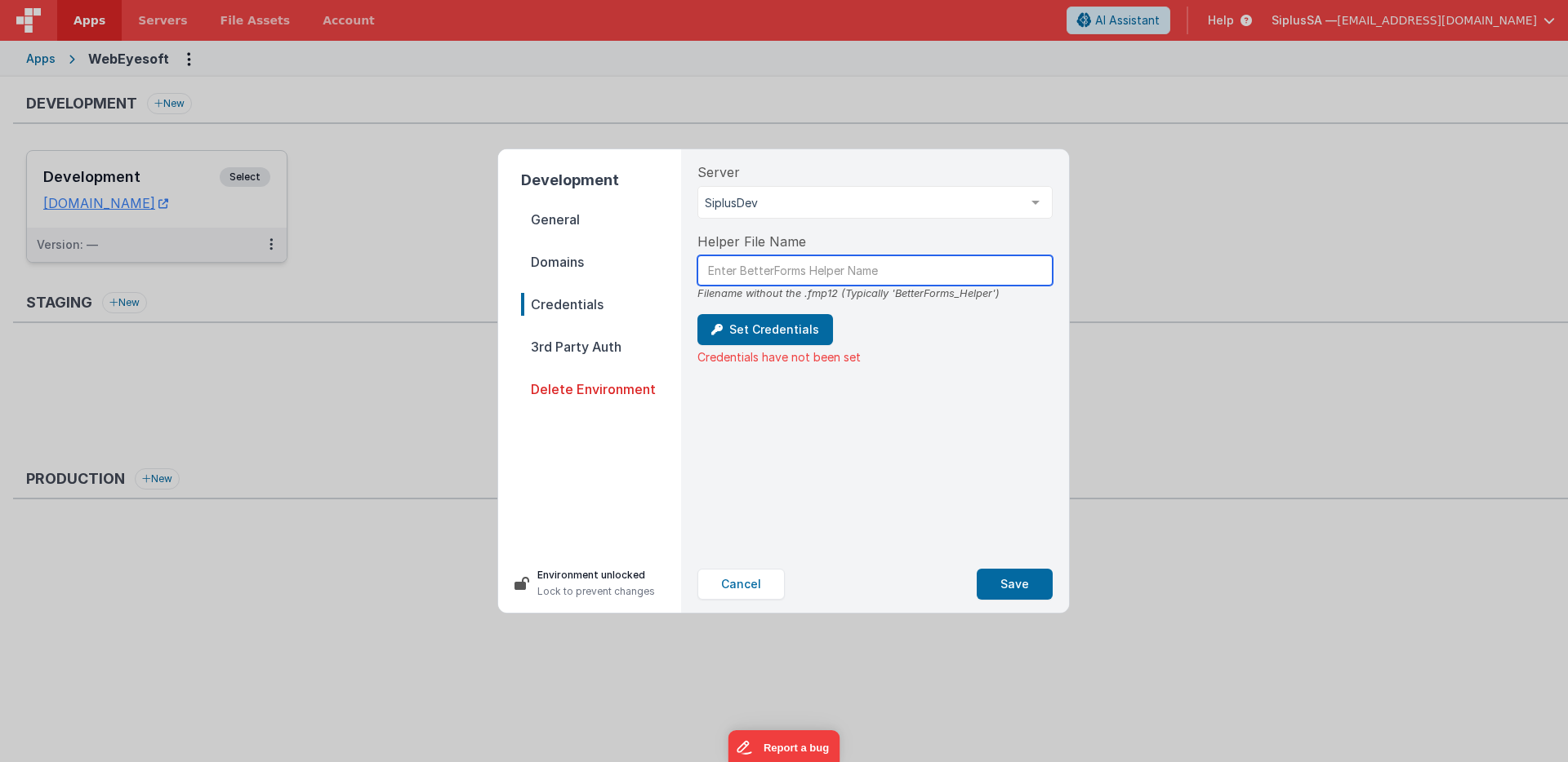
click at [856, 277] on input "text" at bounding box center [875, 270] width 356 height 30
paste input "BetterForms_Helper_Eyesoft"
type input "BetterForms_Helper_Eyesoft"
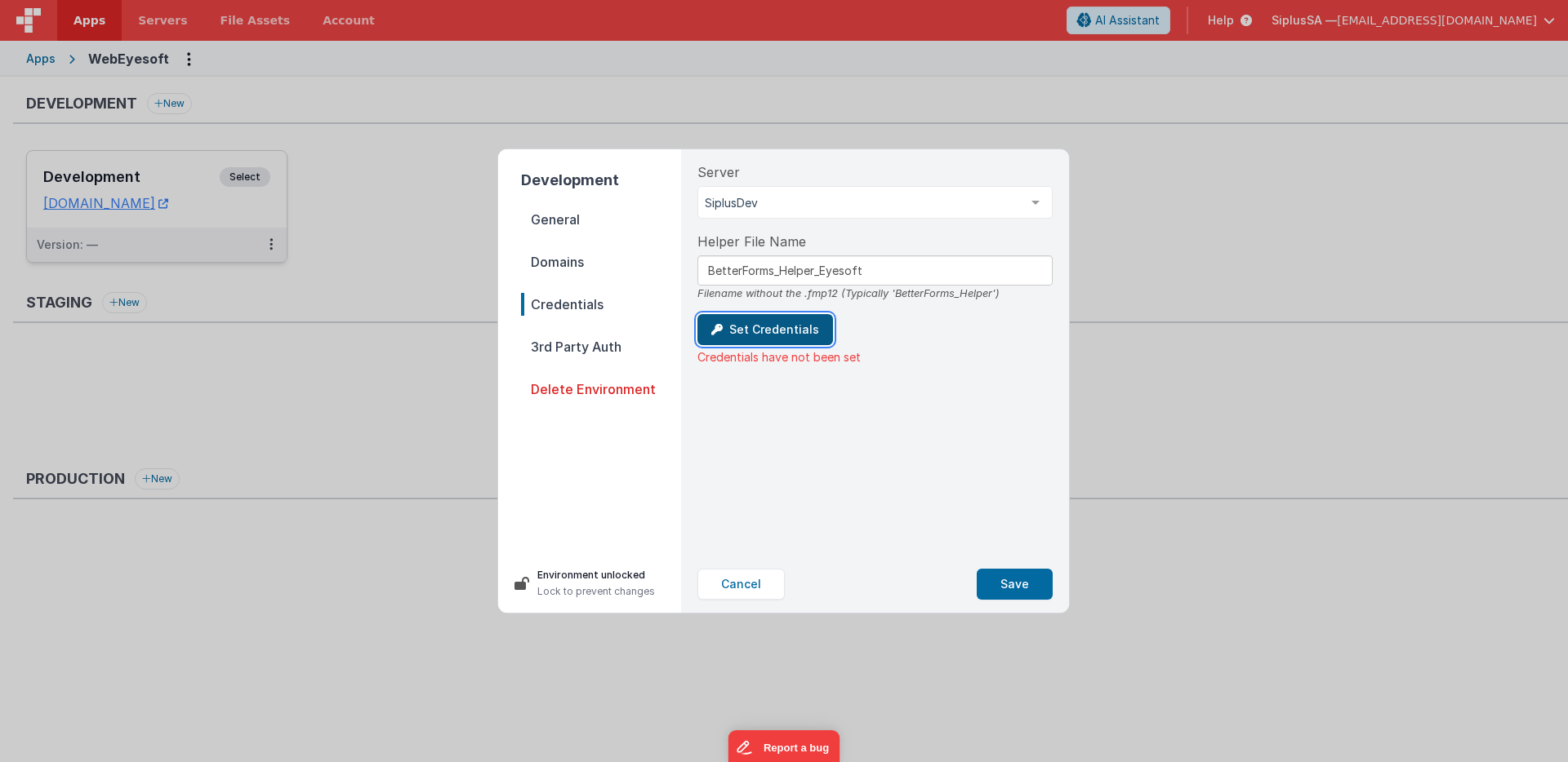
click at [799, 316] on button "Set Credentials" at bounding box center [765, 330] width 135 height 31
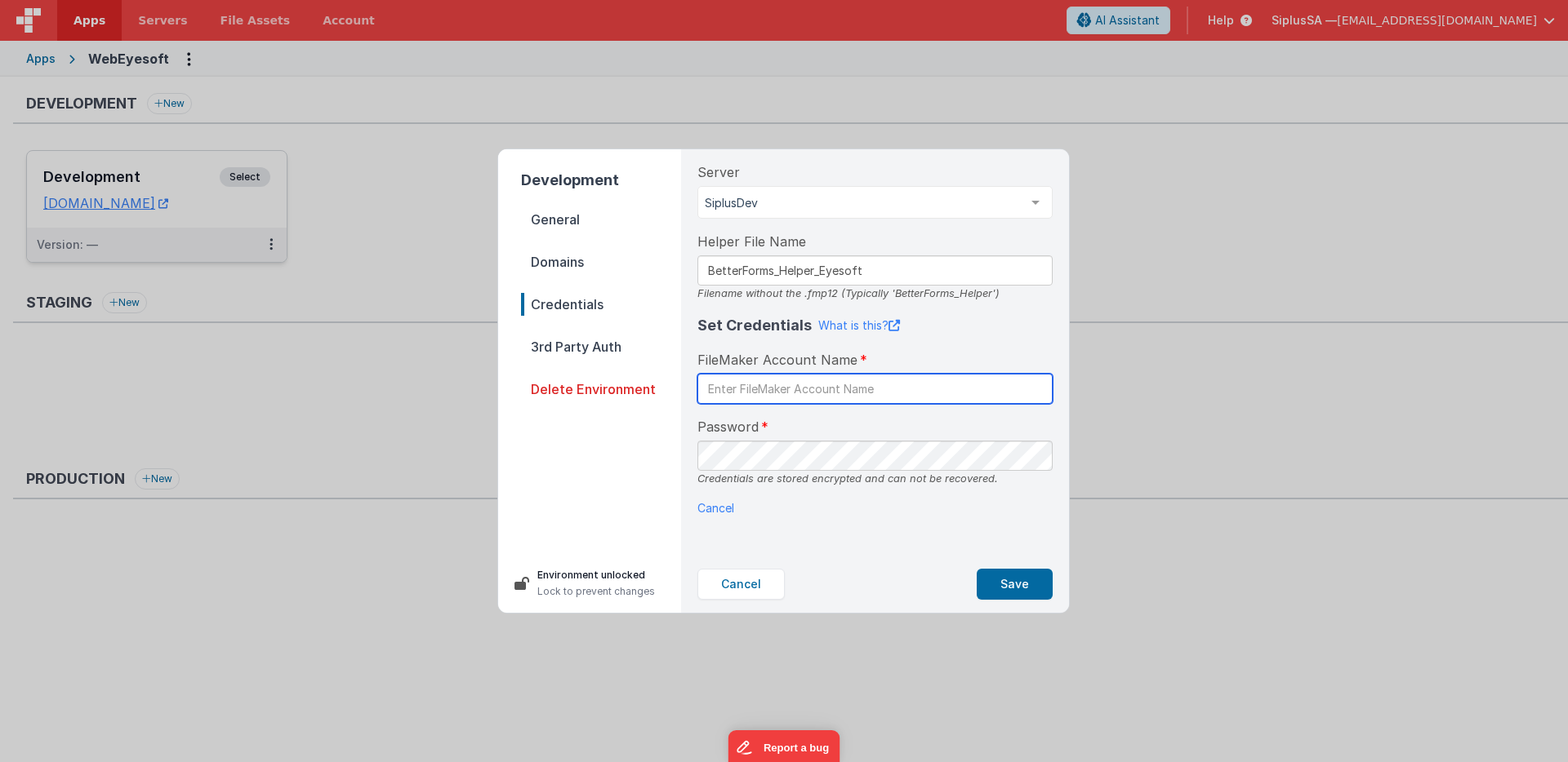
click at [779, 384] on input "text" at bounding box center [875, 388] width 356 height 30
type input "BetterForms"
click at [748, 557] on div "Cancel Save" at bounding box center [875, 584] width 382 height 57
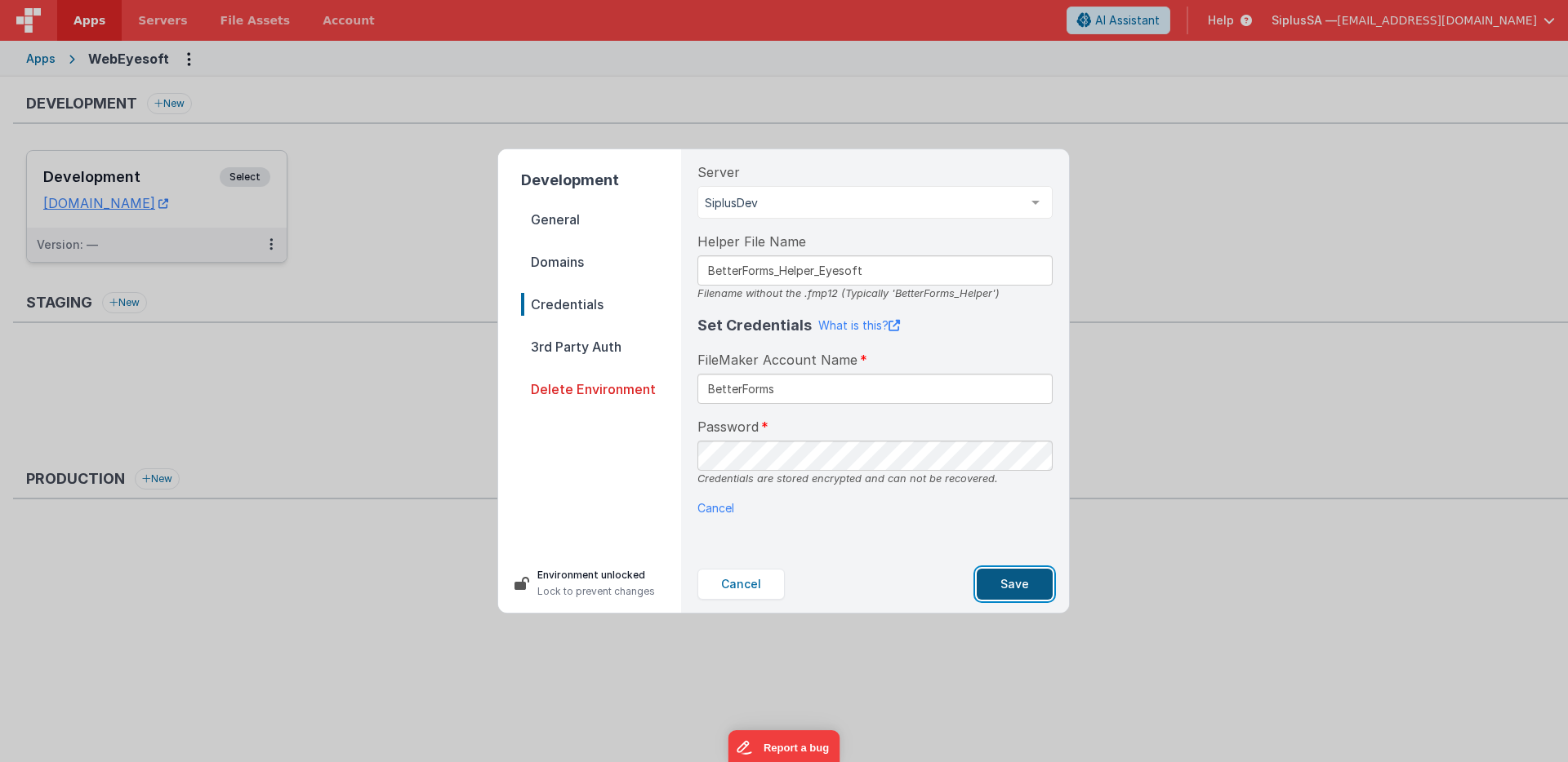
click at [1032, 582] on button "Save" at bounding box center [1015, 584] width 76 height 31
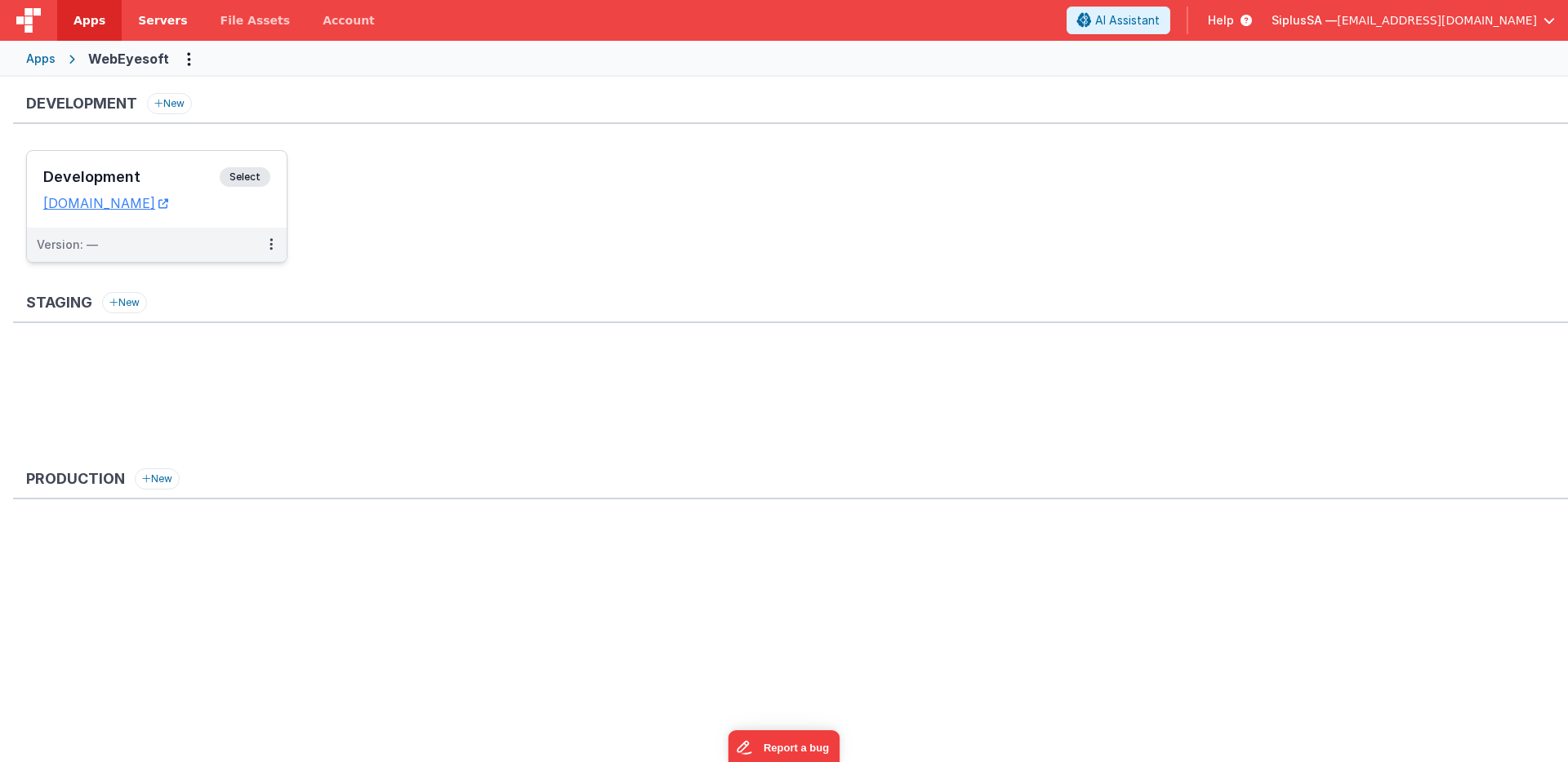
click at [161, 30] on link "Servers" at bounding box center [162, 20] width 82 height 41
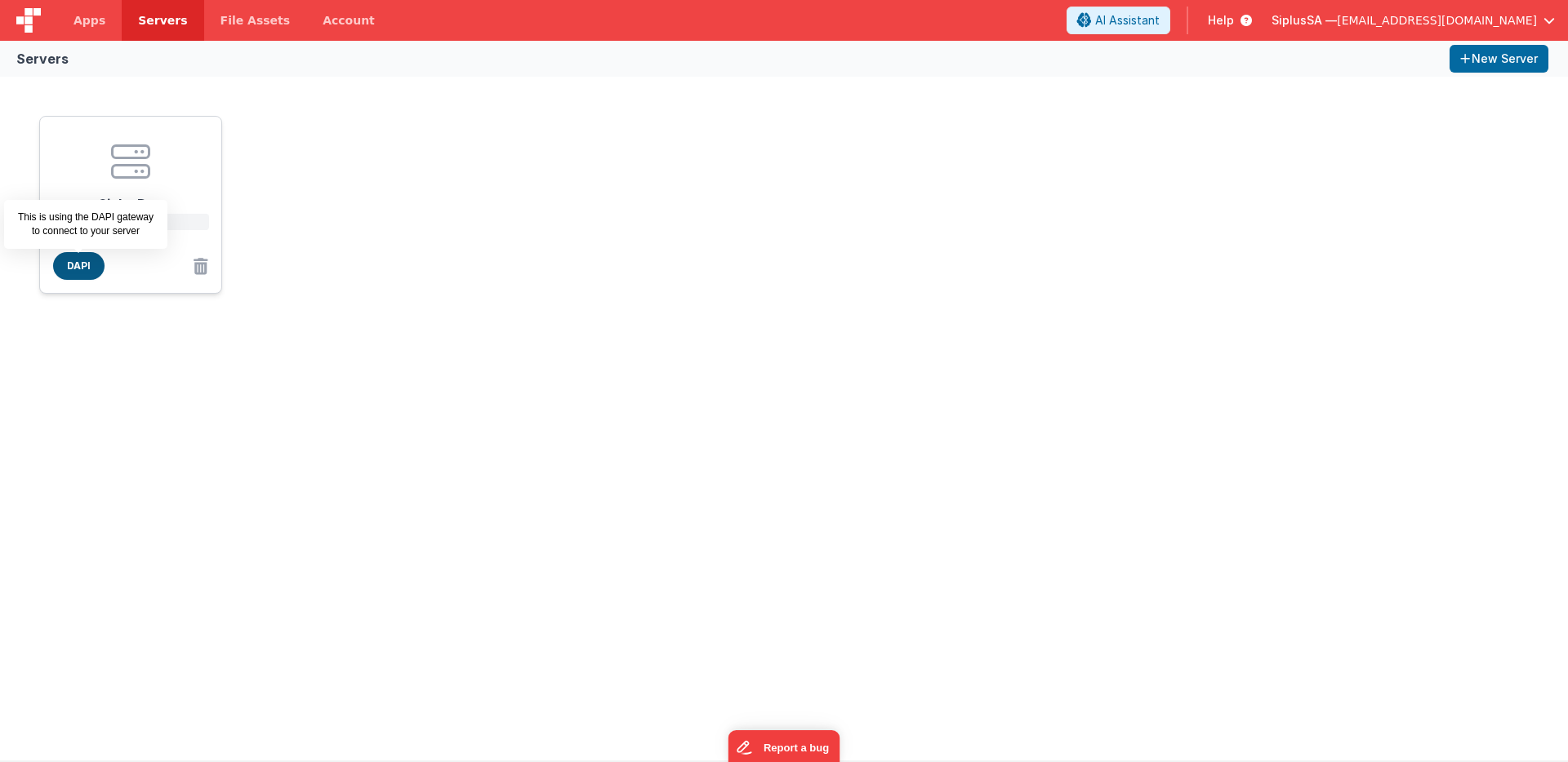
click at [54, 270] on span "DAPI" at bounding box center [78, 266] width 51 height 28
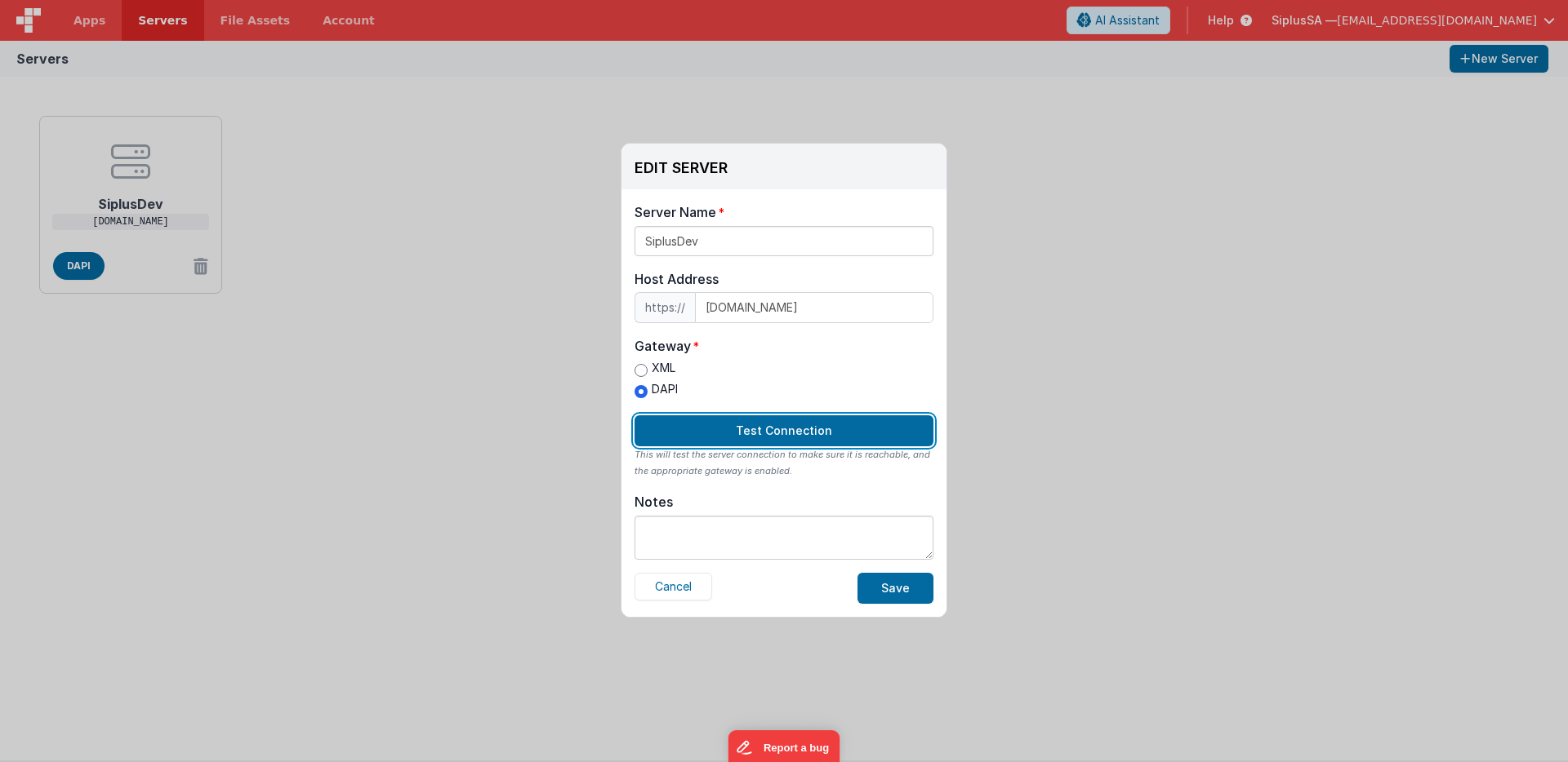
click at [755, 424] on button "Test Connection" at bounding box center [784, 431] width 299 height 31
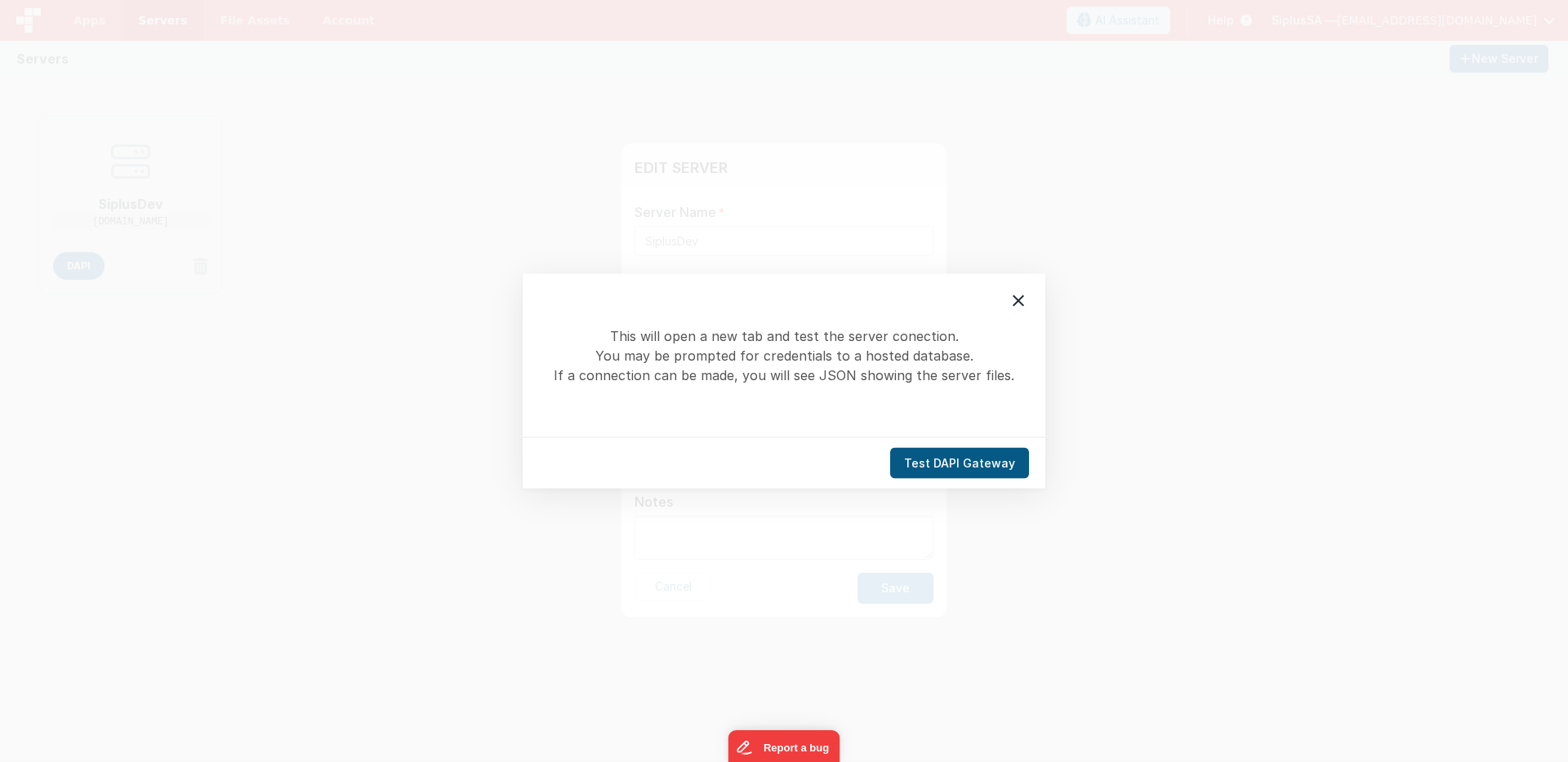
drag, startPoint x: 1005, startPoint y: 442, endPoint x: 999, endPoint y: 467, distance: 25.7
click at [1003, 445] on div "Test DAPI Gateway" at bounding box center [784, 463] width 523 height 51
click at [997, 469] on button "Test DAPI Gateway" at bounding box center [959, 464] width 139 height 31
click at [947, 462] on button "Test DAPI Gateway" at bounding box center [959, 464] width 139 height 31
click at [1007, 295] on div at bounding box center [1018, 302] width 35 height 35
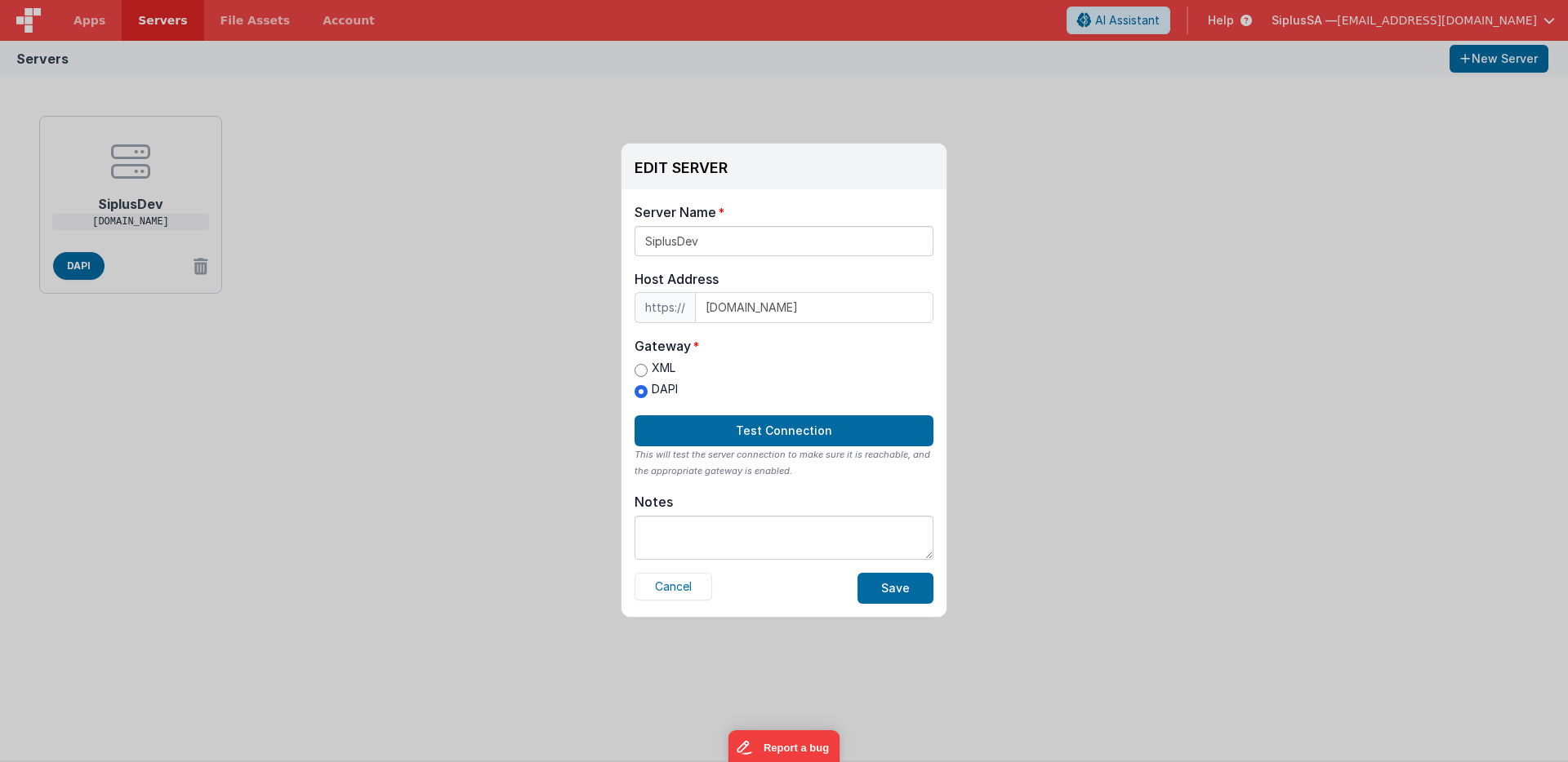
click at [913, 662] on div "EDIT SERVER Delete Server Delete Server Name SiplusDev Host Address https:// [D…" at bounding box center [784, 381] width 1568 height 762
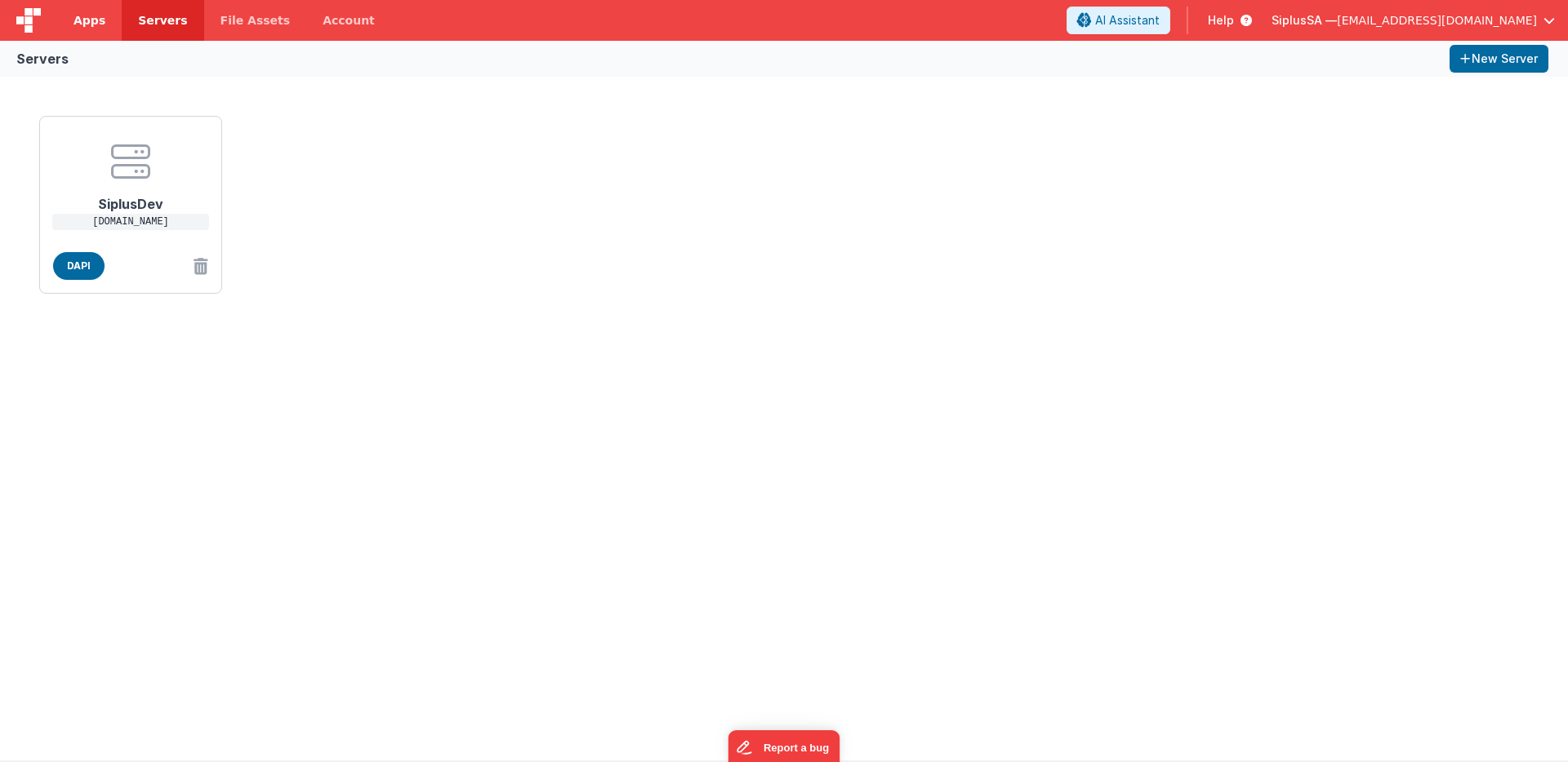
click at [105, 29] on link "Apps" at bounding box center [89, 20] width 64 height 41
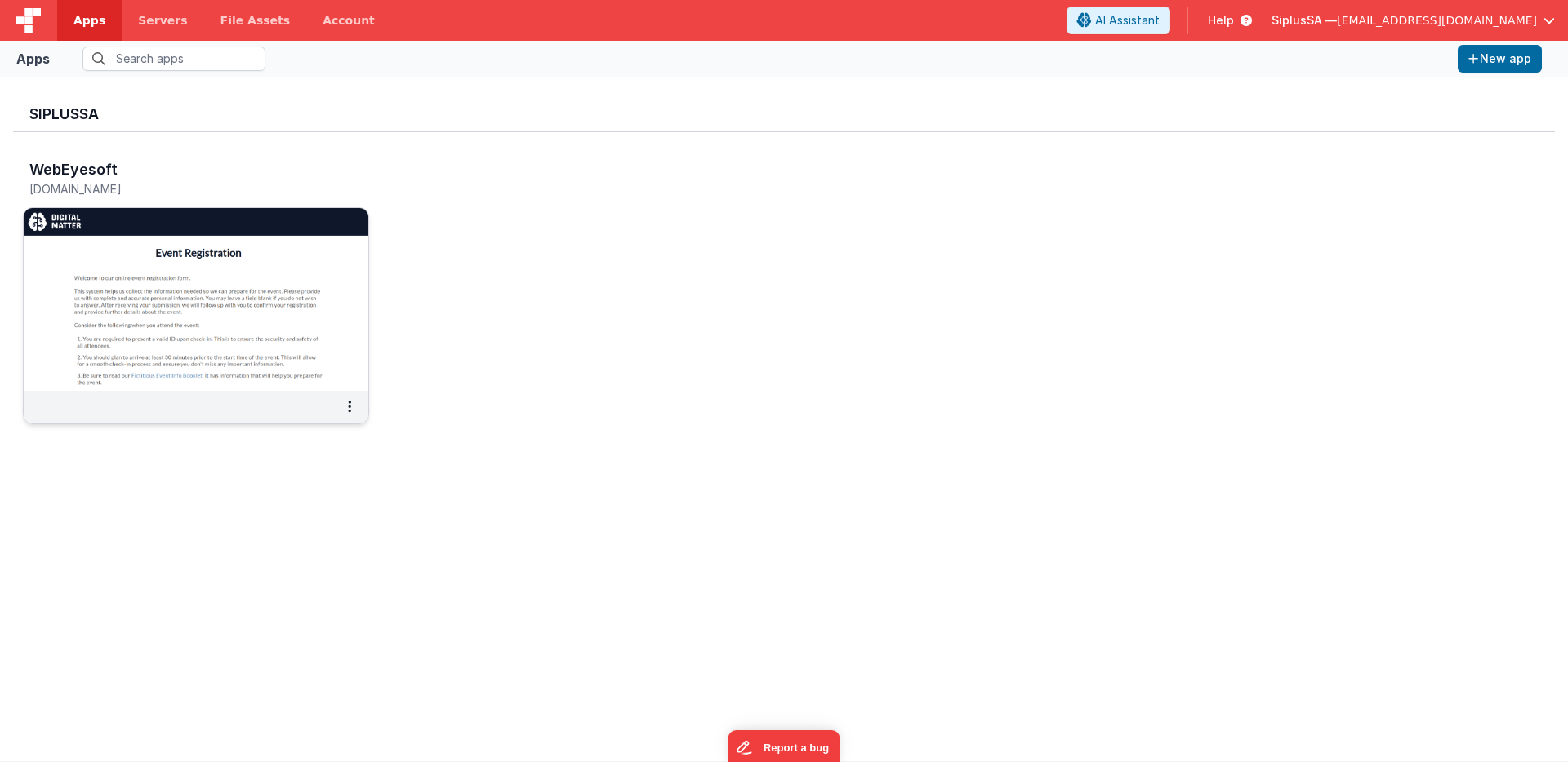
click at [321, 398] on div at bounding box center [195, 407] width 344 height 33
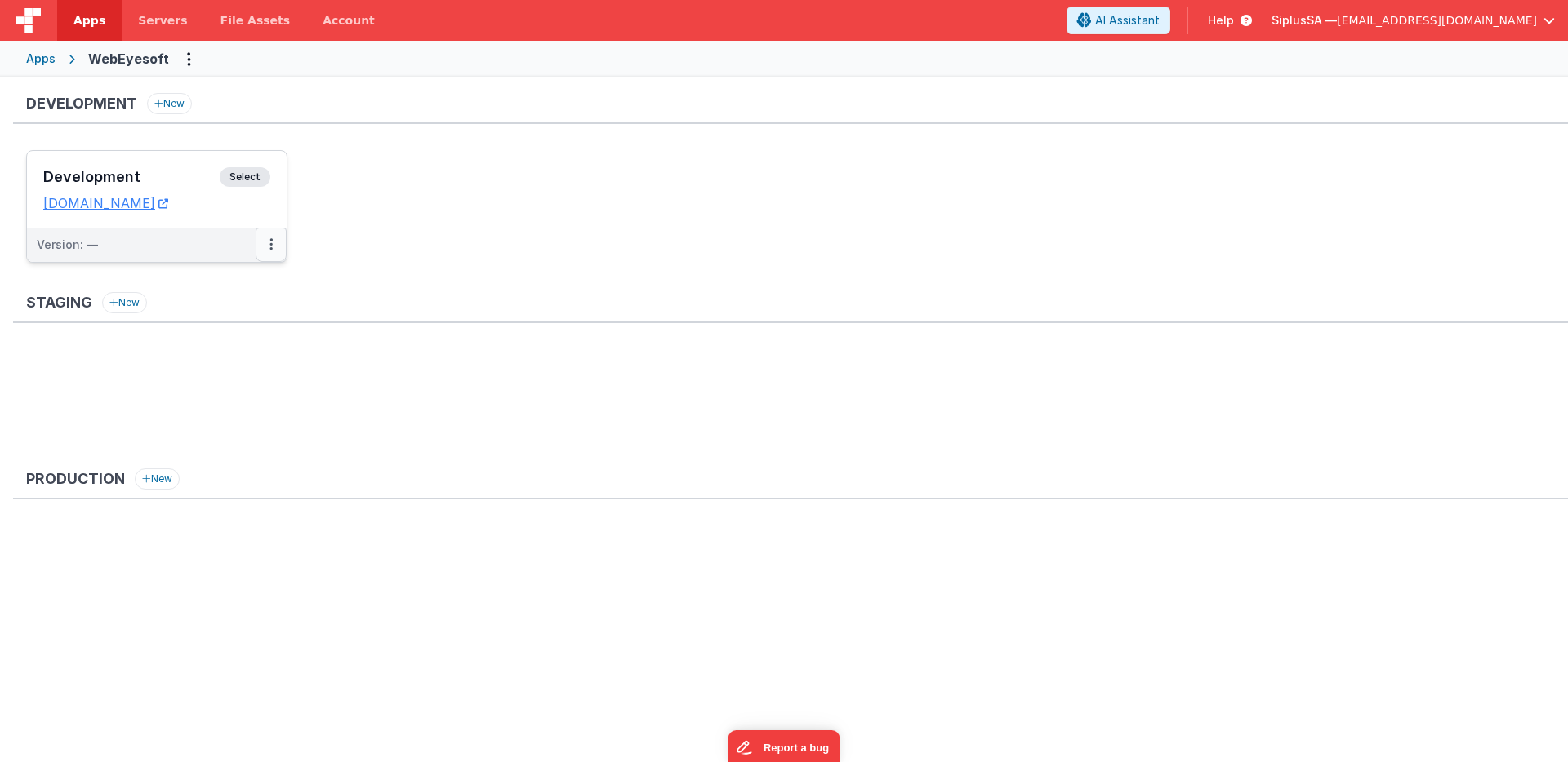
click at [271, 244] on icon at bounding box center [271, 244] width 3 height 1
click at [229, 282] on link "Edit" at bounding box center [215, 282] width 144 height 29
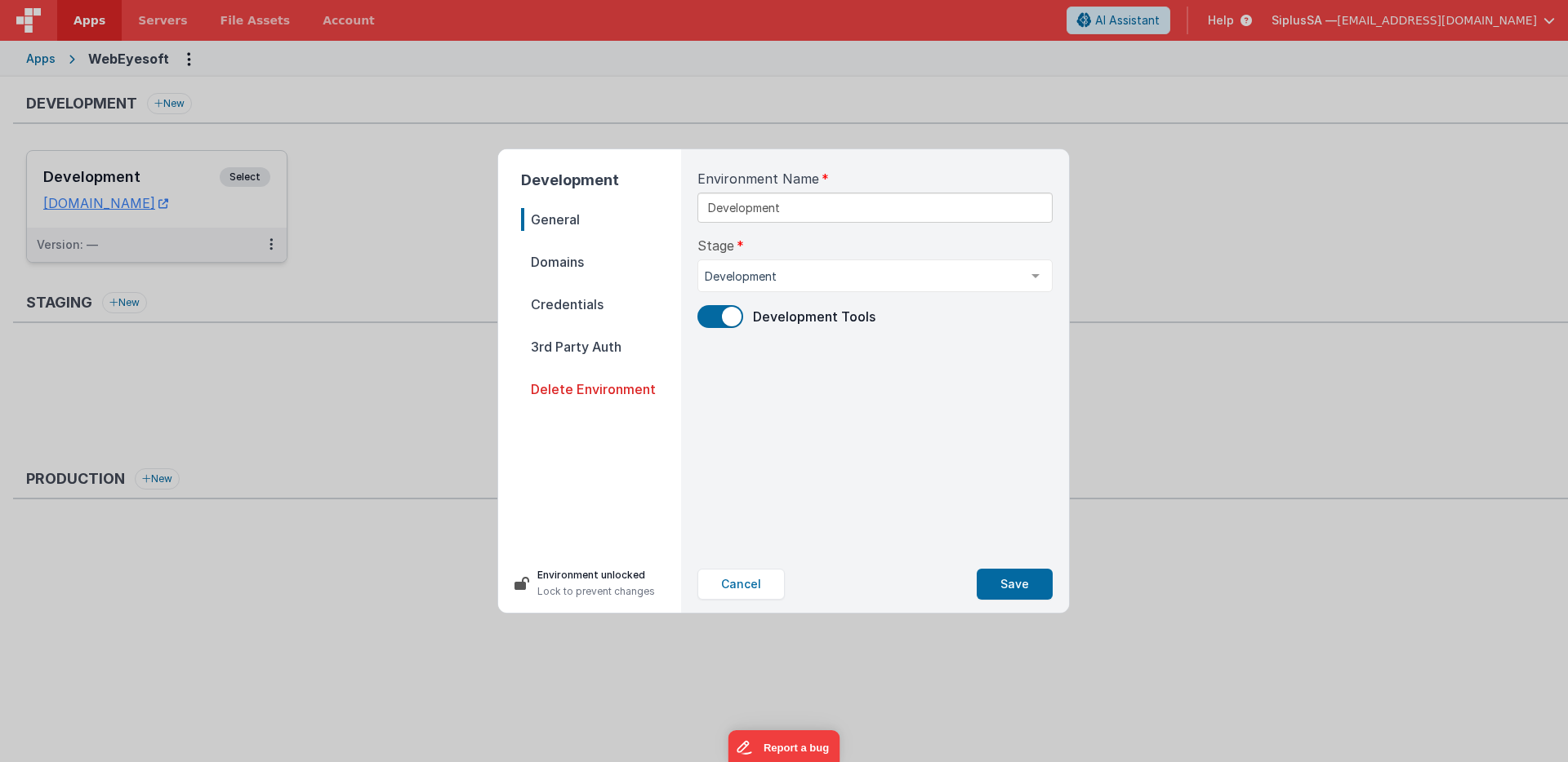
click at [566, 303] on span "Credentials" at bounding box center [601, 304] width 160 height 23
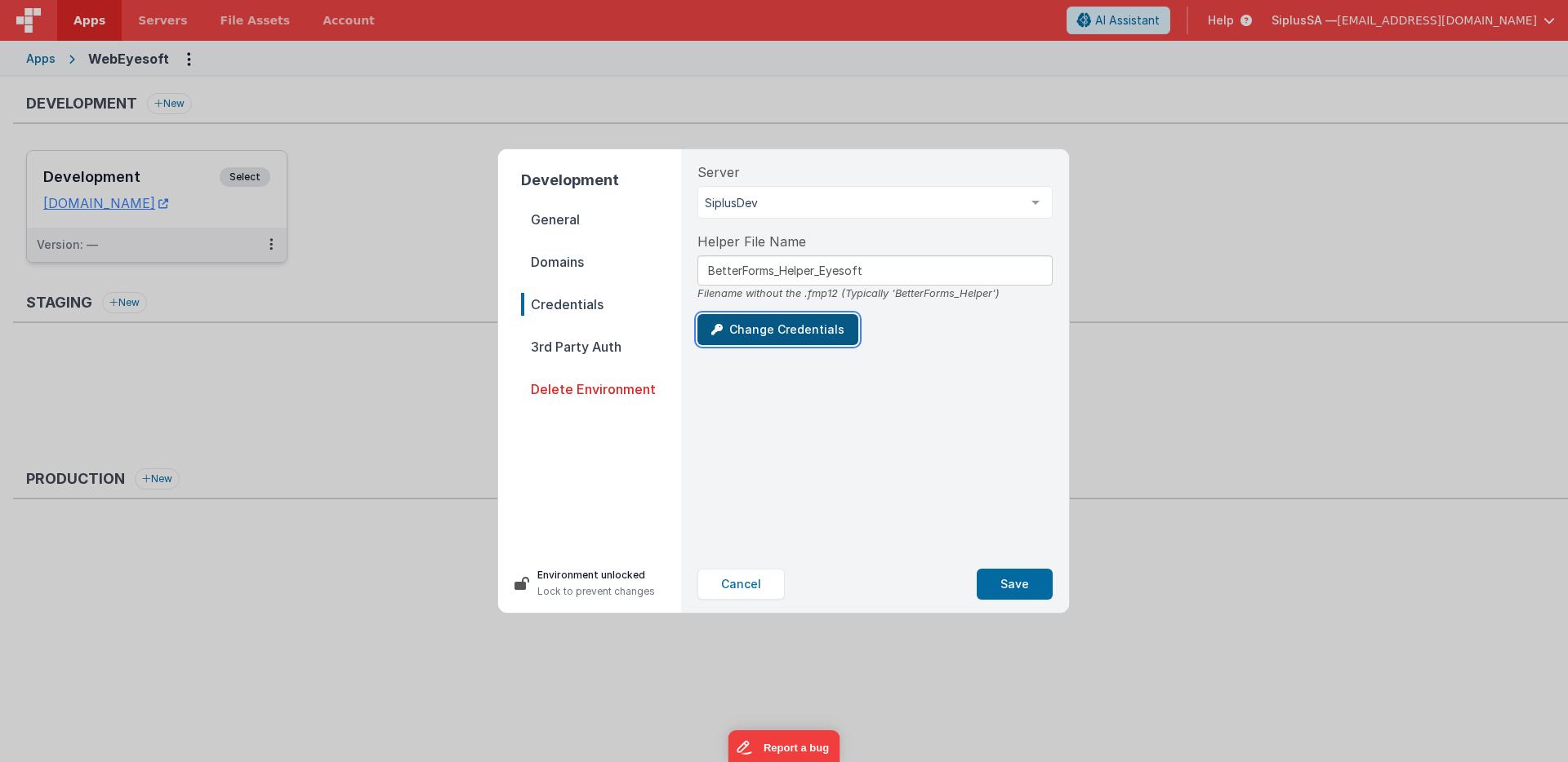
click at [773, 326] on button "Change Credentials" at bounding box center [777, 330] width 160 height 31
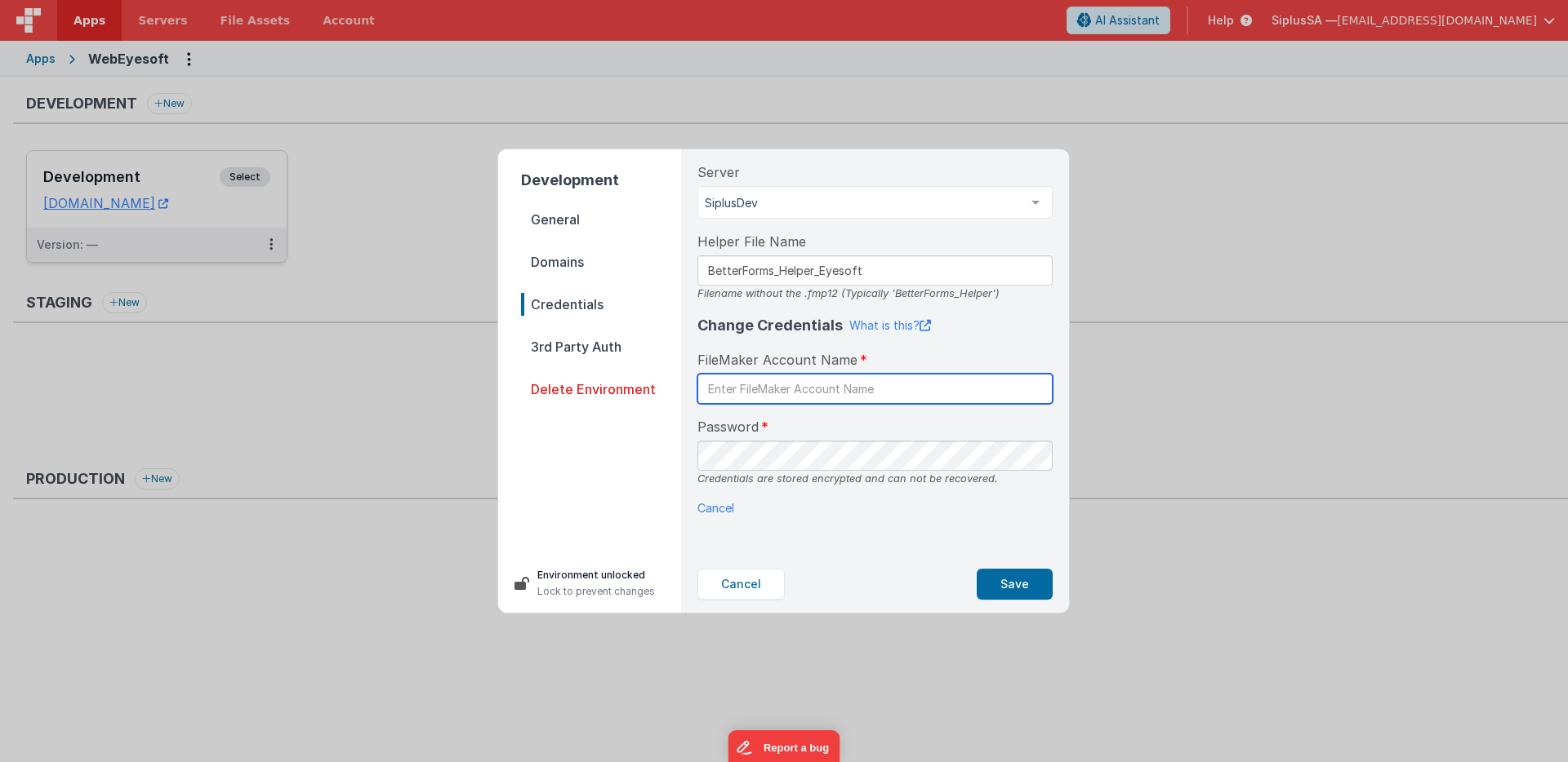
click at [820, 387] on input "text" at bounding box center [875, 388] width 356 height 30
type input "BetterForms"
click at [830, 393] on input "BetterForms" at bounding box center [875, 388] width 356 height 30
drag, startPoint x: 719, startPoint y: 525, endPoint x: 842, endPoint y: 566, distance: 129.7
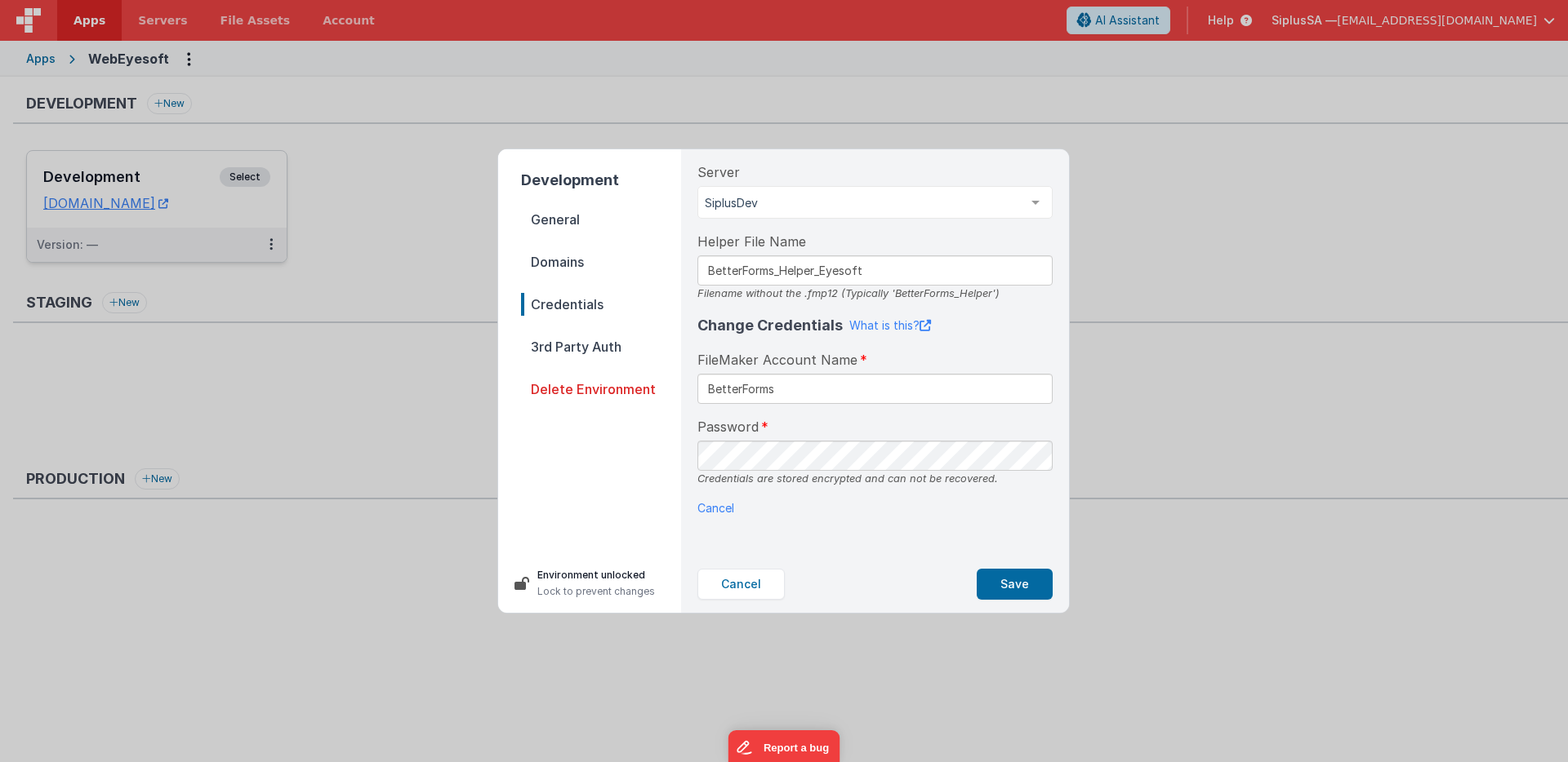
click at [719, 525] on div "Server SiplusDev SiplusDev List is empty. Helper File Name BetterForms_Helper_E…" at bounding box center [875, 352] width 382 height 407
click at [1029, 580] on button "Save" at bounding box center [1015, 584] width 76 height 31
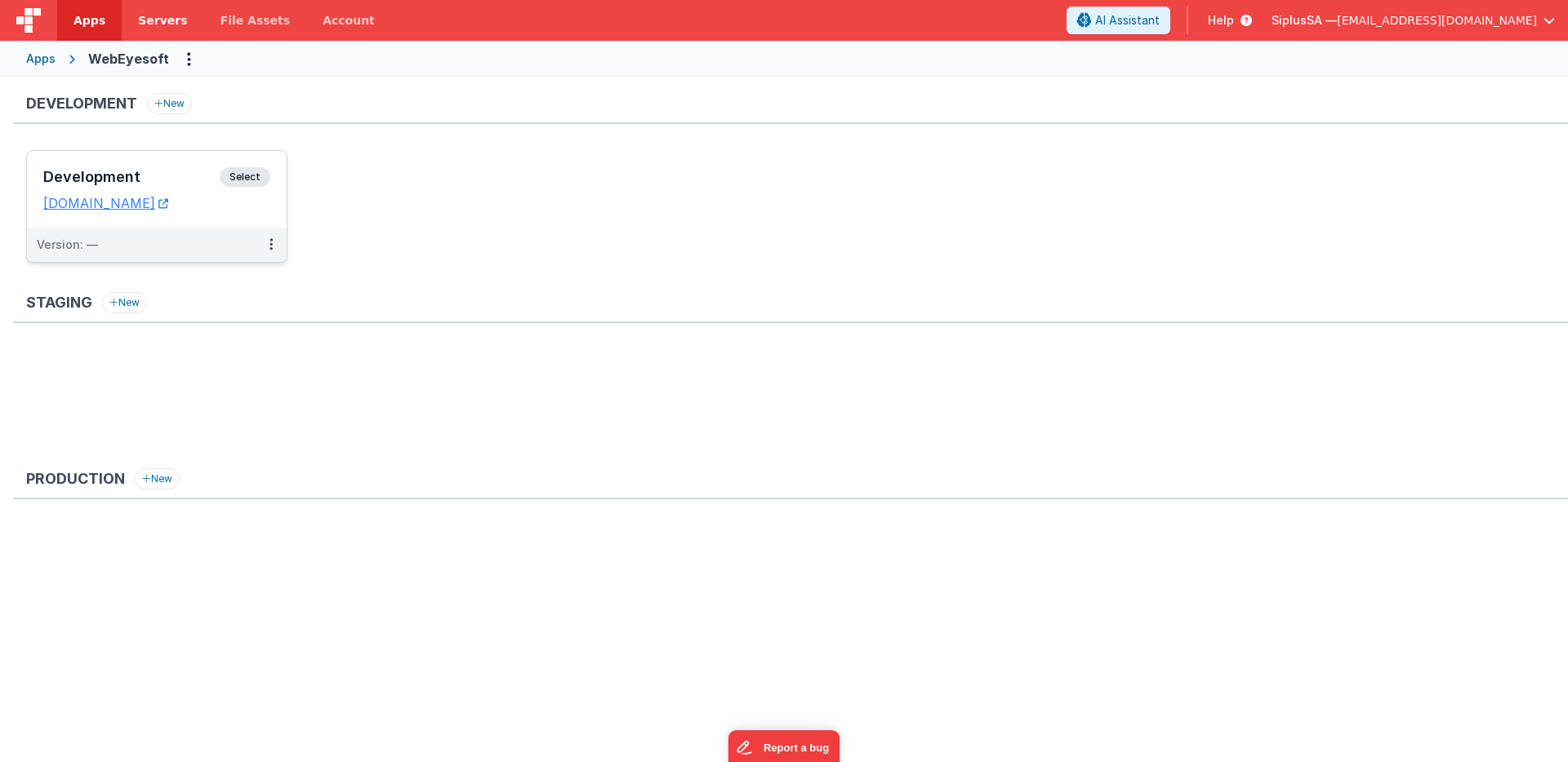
click at [154, 34] on link "Servers" at bounding box center [162, 20] width 82 height 41
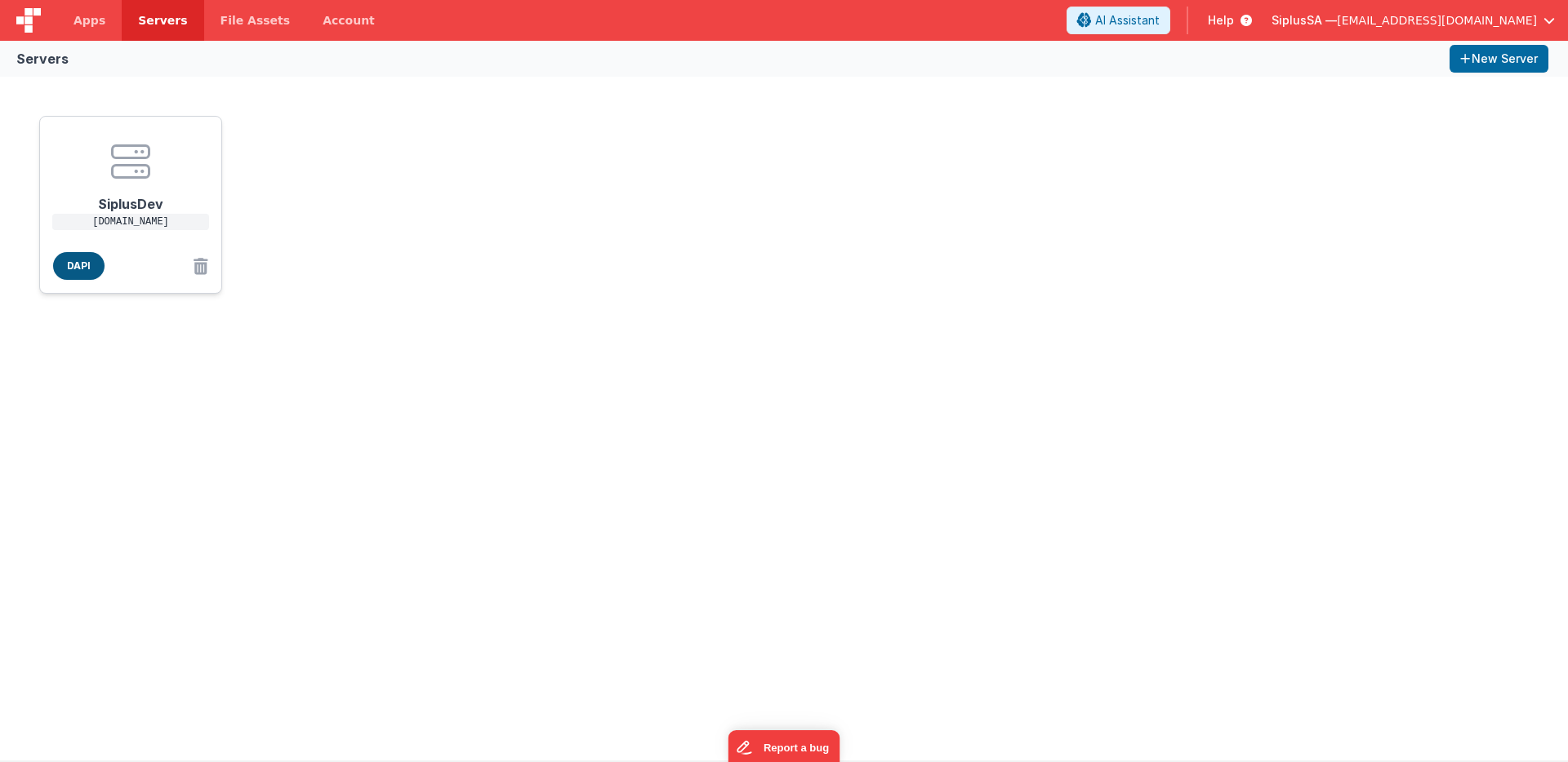
click at [86, 268] on span "DAPI" at bounding box center [78, 266] width 51 height 28
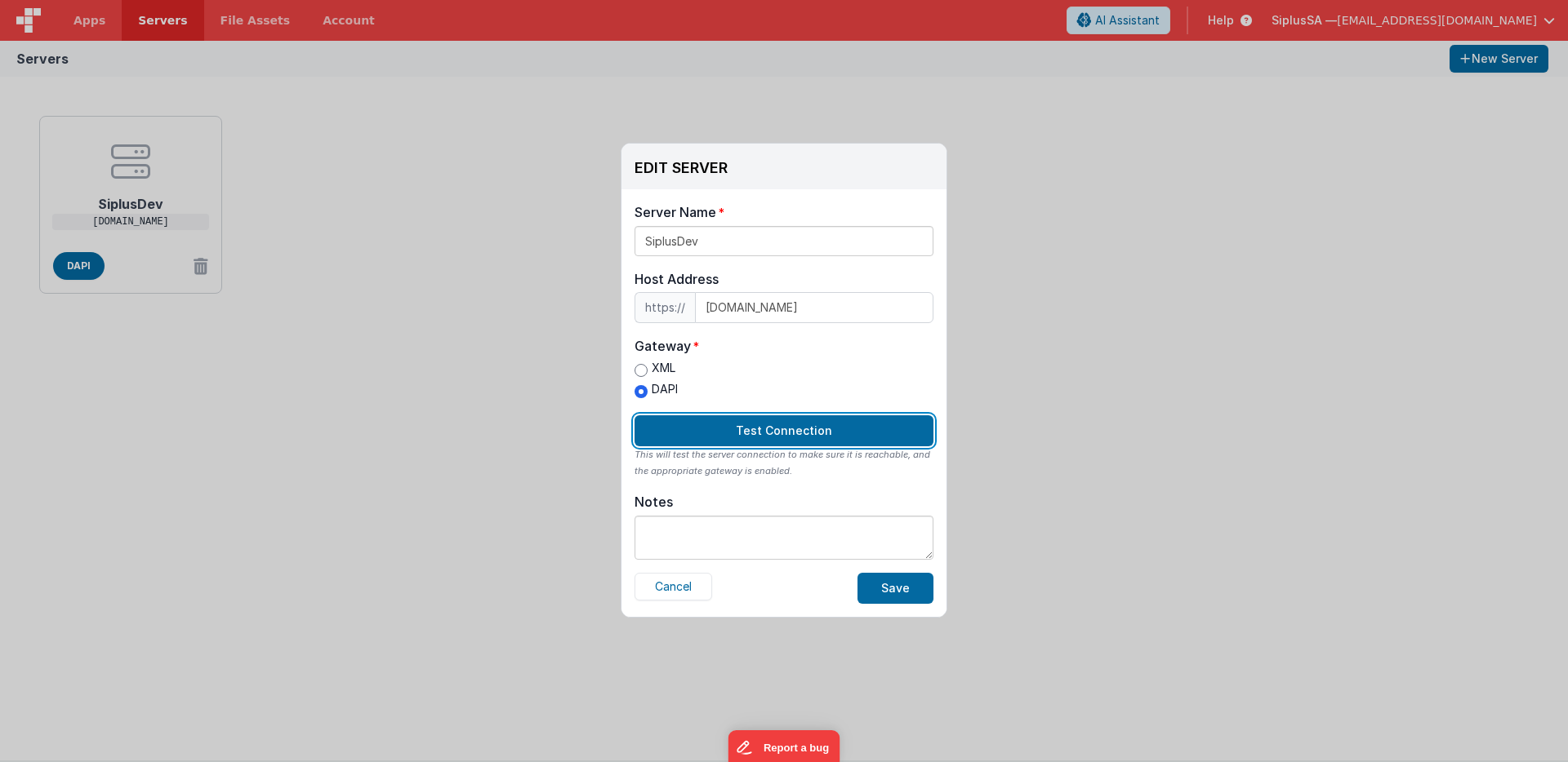
click at [807, 416] on button "Test Connection" at bounding box center [784, 431] width 299 height 31
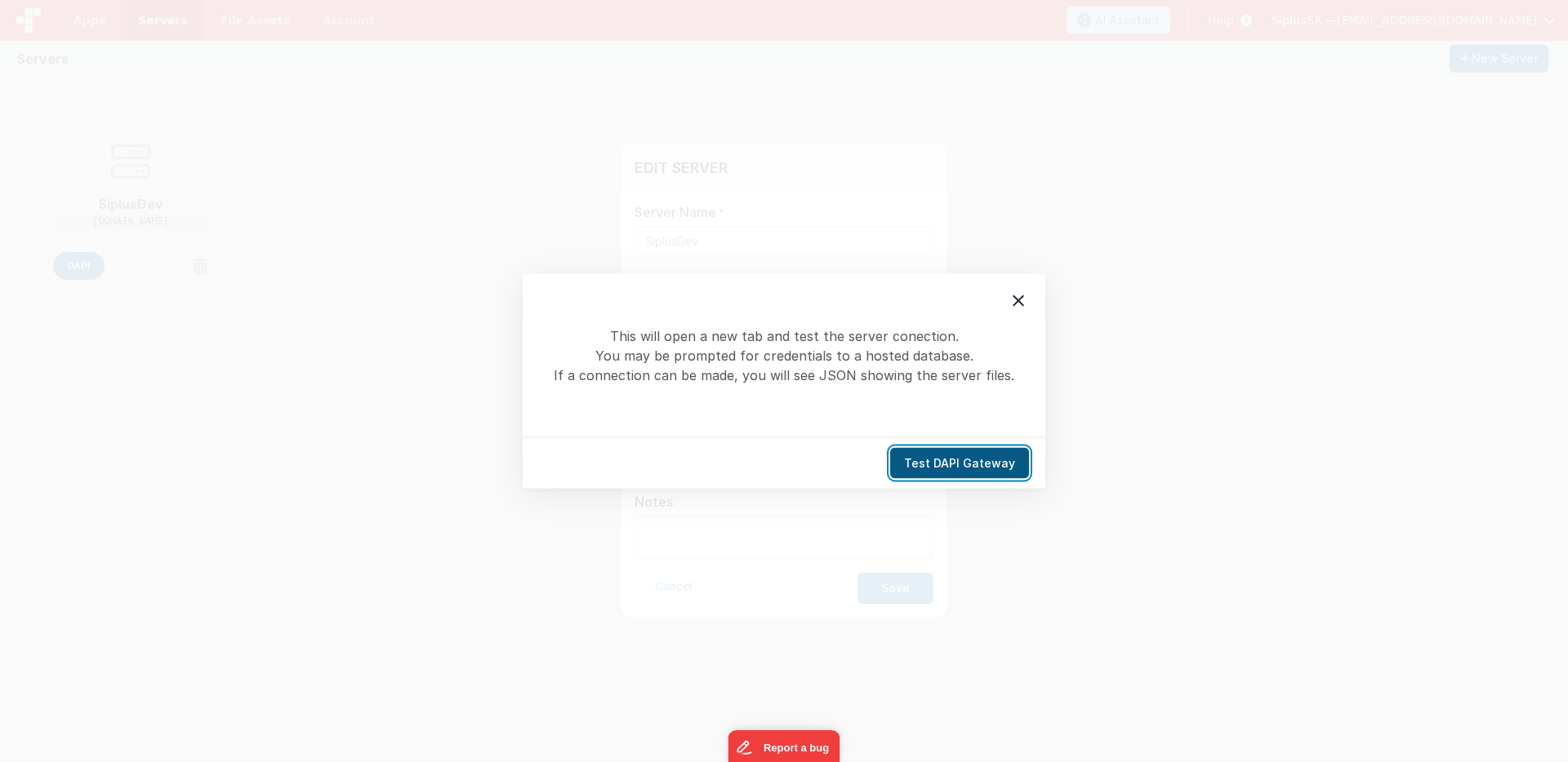
click at [967, 470] on button "Test DAPI Gateway" at bounding box center [959, 464] width 139 height 31
click at [1011, 302] on icon at bounding box center [1018, 301] width 20 height 20
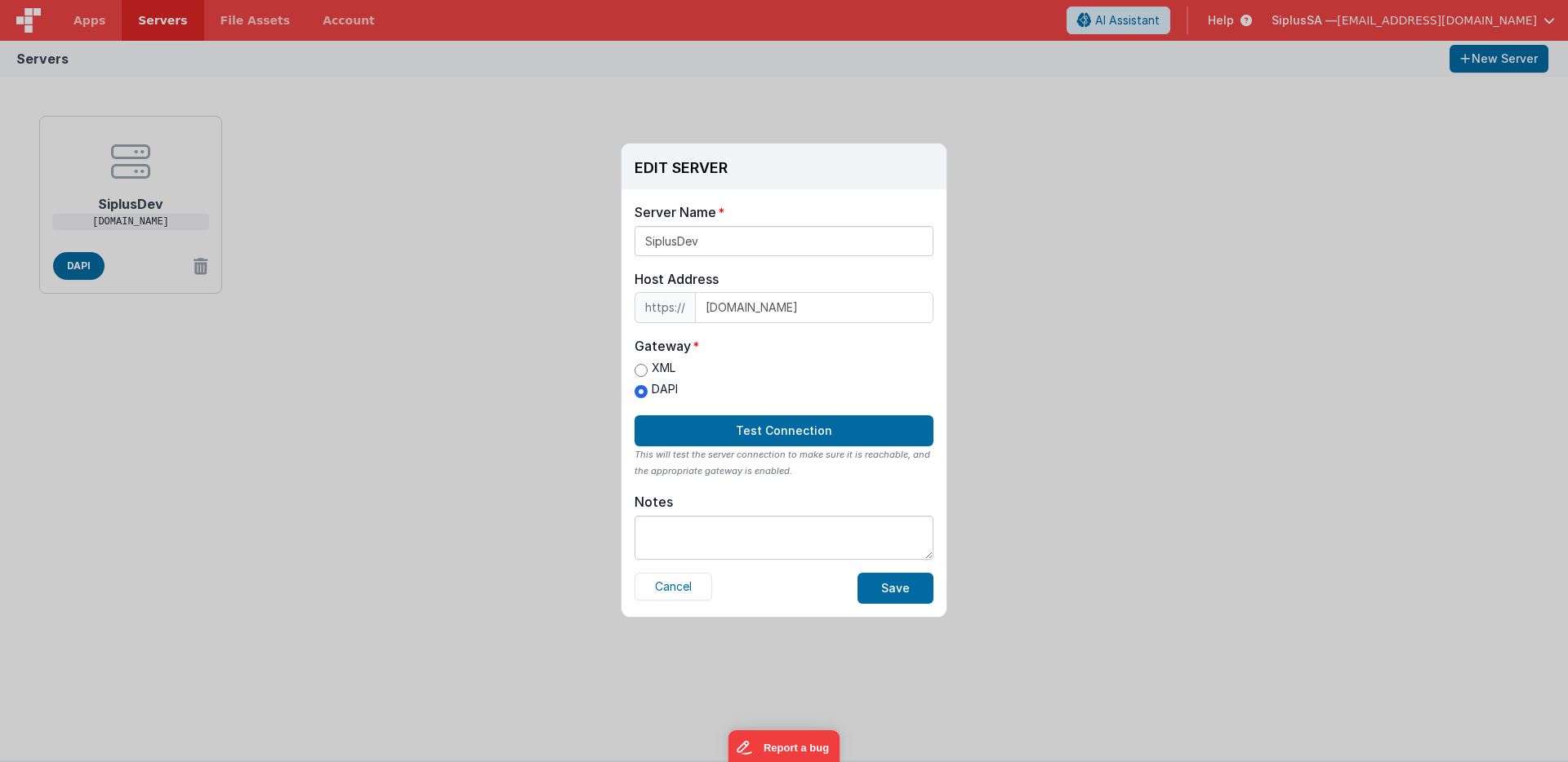
click at [1042, 502] on div "EDIT SERVER Delete Server Delete Server Name SiplusDev Host Address https:// [D…" at bounding box center [784, 381] width 1568 height 762
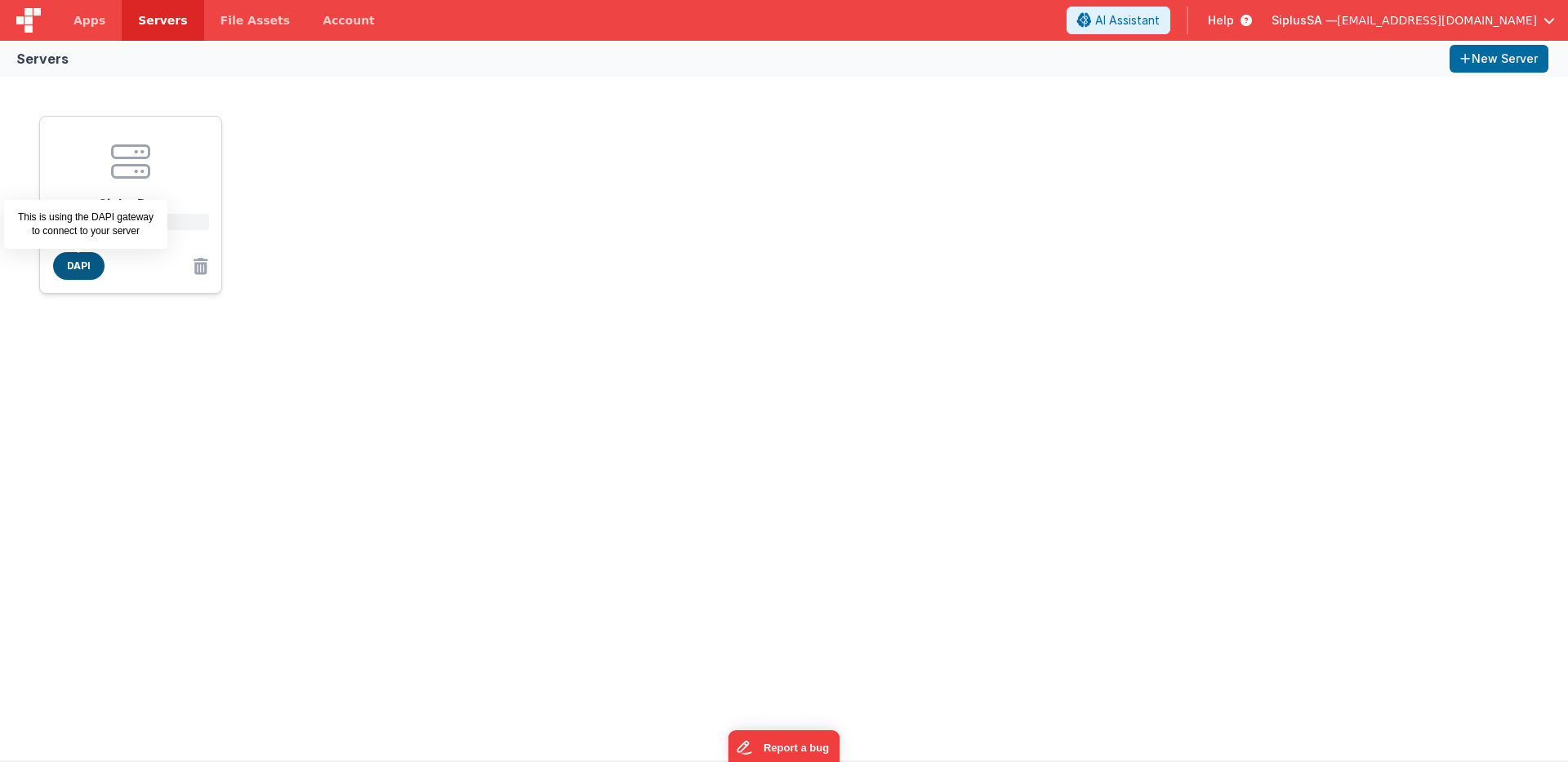
click at [69, 274] on span "DAPI" at bounding box center [78, 266] width 51 height 28
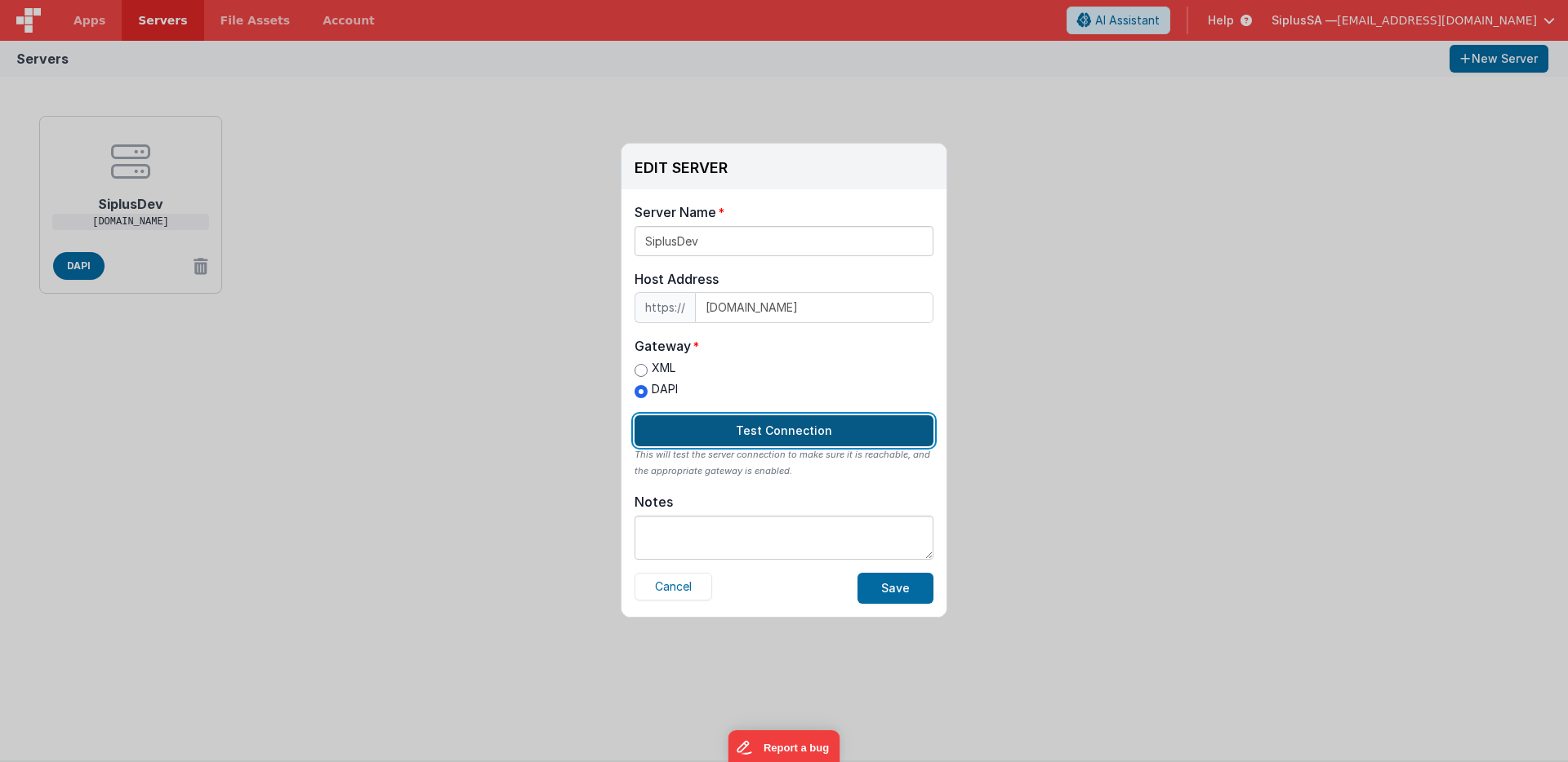
click at [775, 430] on button "Test Connection" at bounding box center [784, 431] width 299 height 31
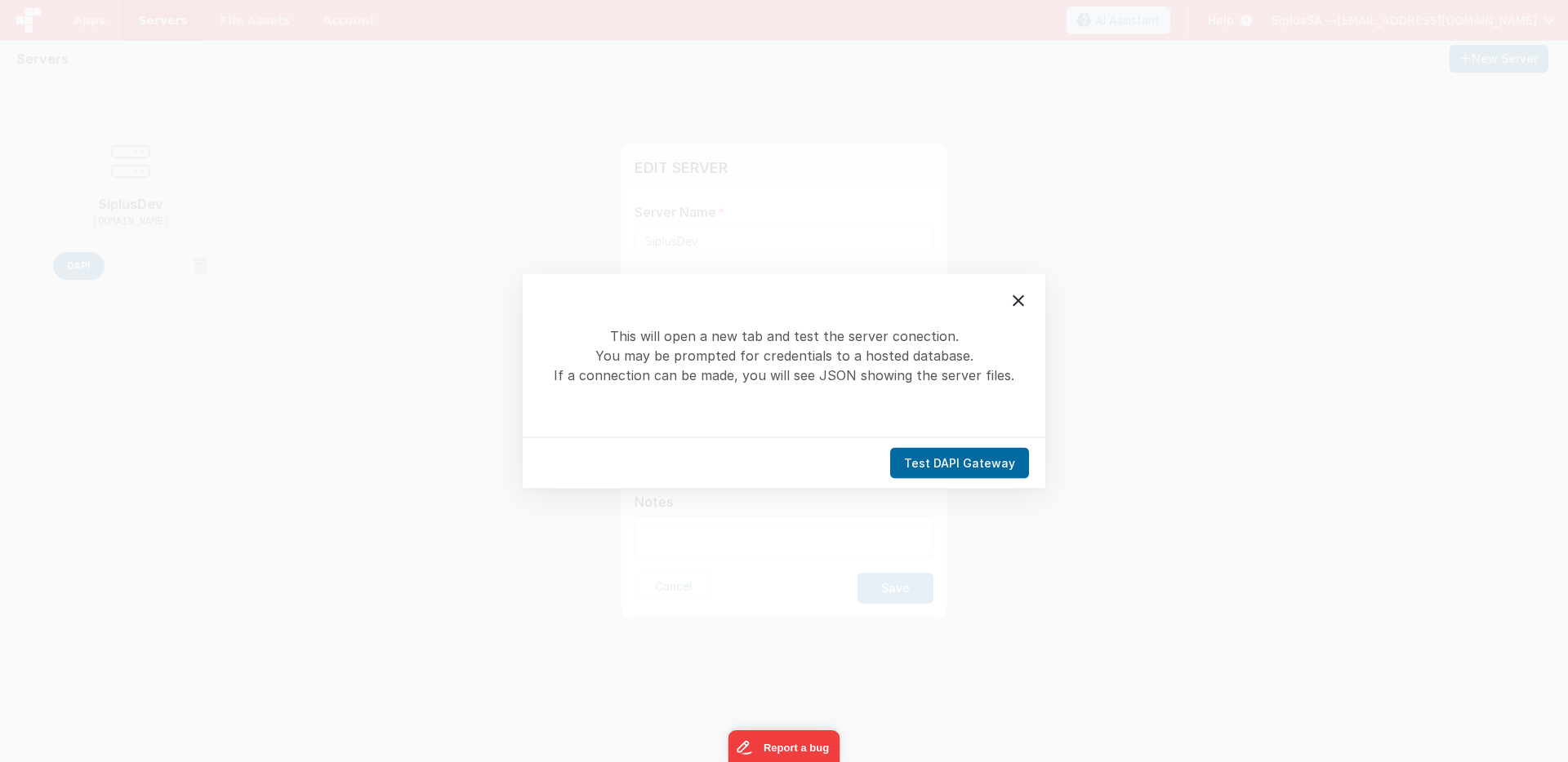
click at [952, 441] on div "Test DAPI Gateway" at bounding box center [784, 463] width 523 height 51
click at [958, 457] on button "Test DAPI Gateway" at bounding box center [959, 464] width 139 height 31
click at [1036, 307] on div "This will open a new tab and test the server conection. You may be prompted for…" at bounding box center [784, 355] width 523 height 163
click at [1012, 302] on icon at bounding box center [1018, 301] width 20 height 20
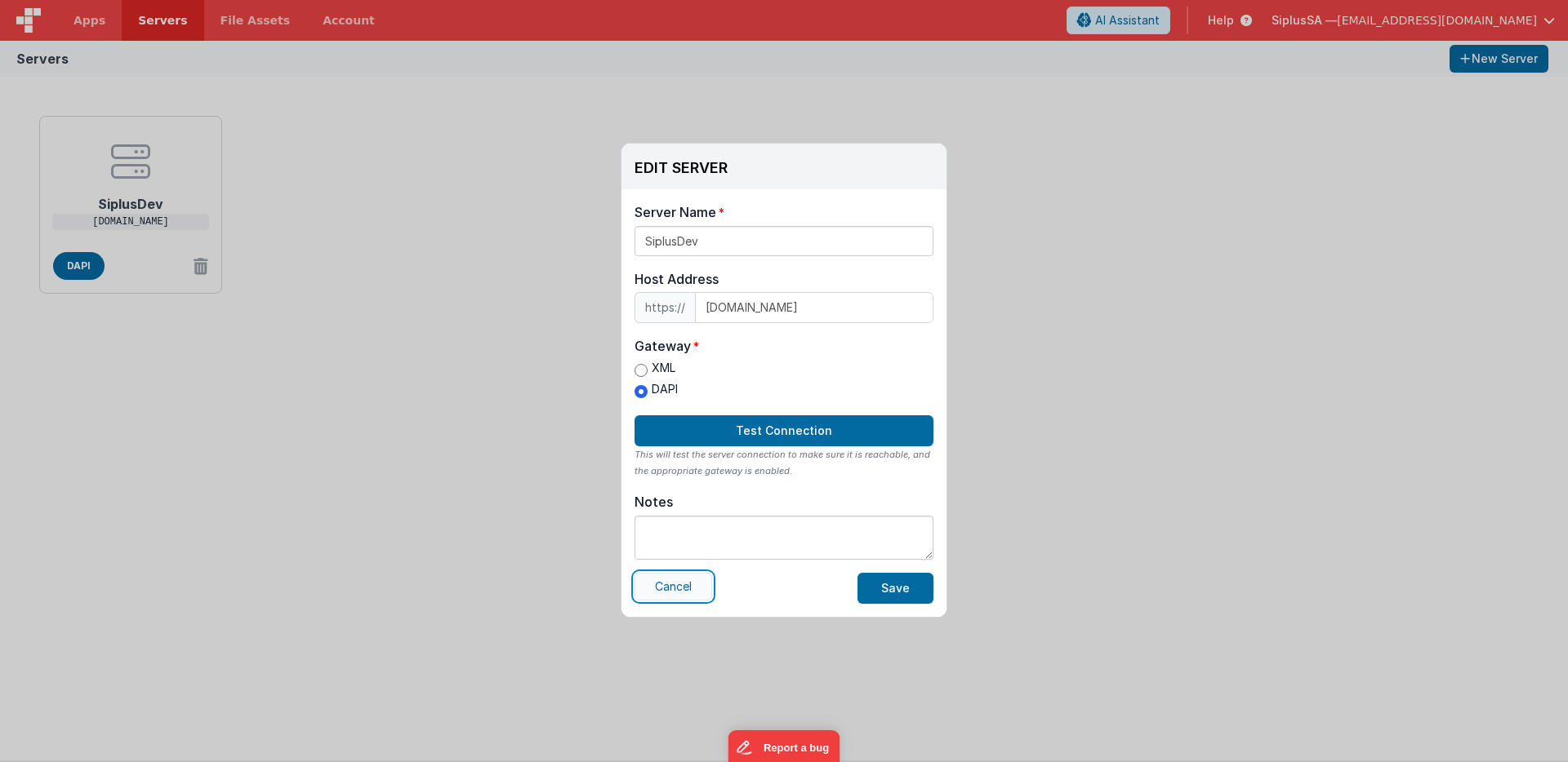
click at [691, 593] on button "Cancel" at bounding box center [673, 587] width 77 height 28
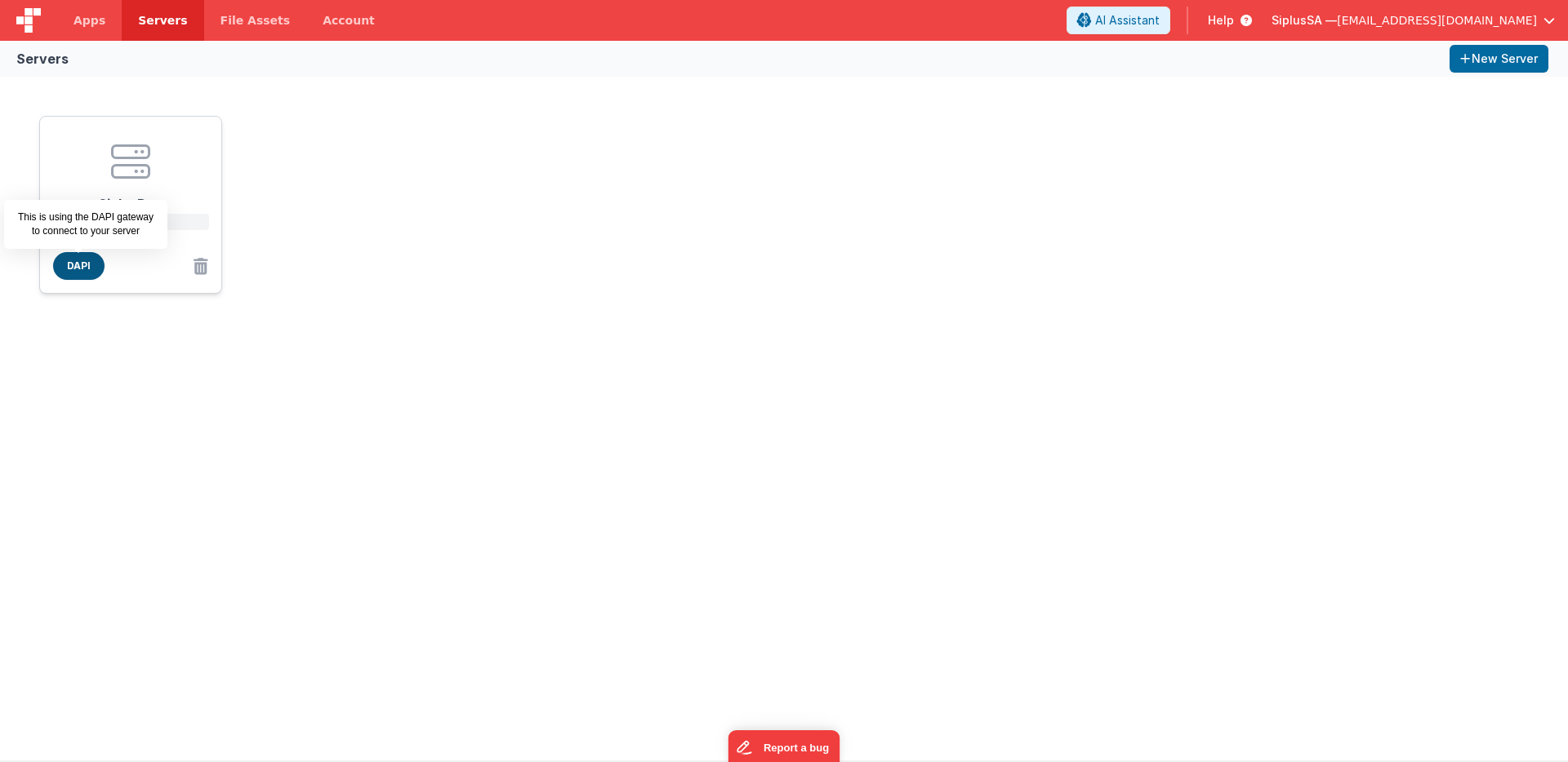
click at [74, 256] on span "DAPI" at bounding box center [78, 266] width 51 height 28
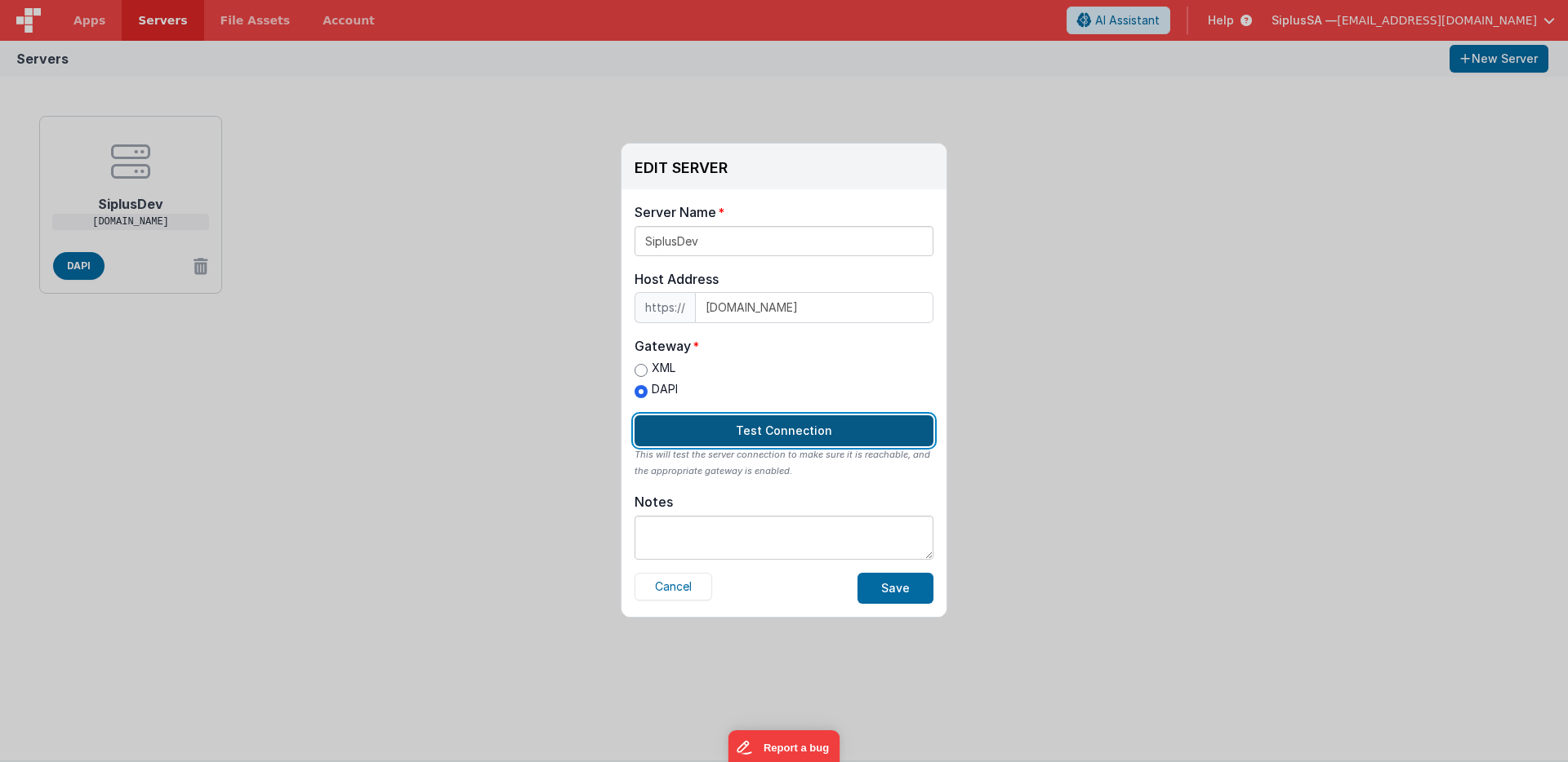
click at [763, 421] on button "Test Connection" at bounding box center [784, 431] width 299 height 31
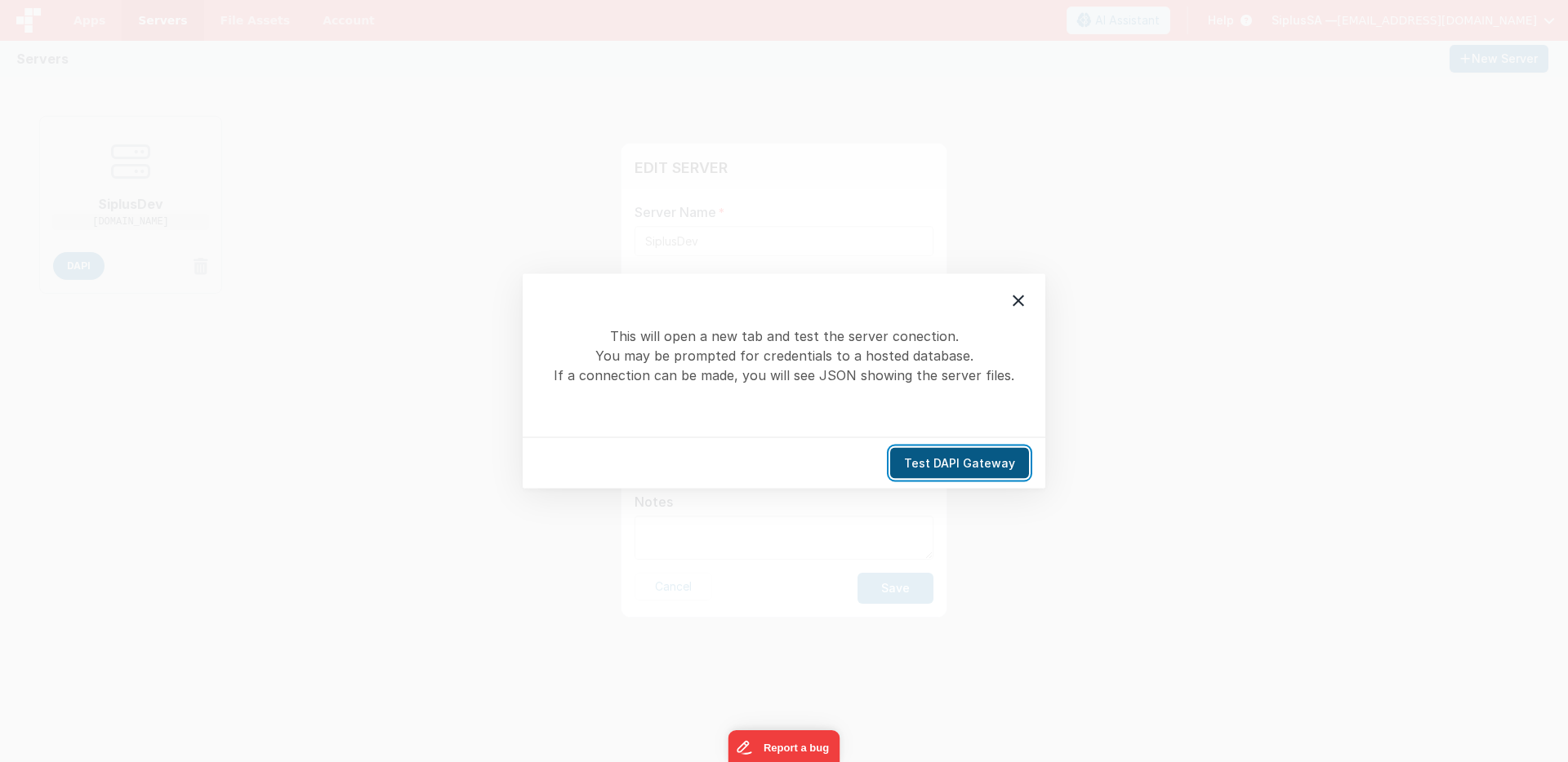
click at [983, 478] on button "Test DAPI Gateway" at bounding box center [959, 464] width 139 height 31
click at [962, 470] on button "Test DAPI Gateway" at bounding box center [959, 464] width 139 height 31
click at [1027, 478] on div "Test DAPI Gateway" at bounding box center [784, 463] width 523 height 51
click at [999, 466] on button "Test DAPI Gateway" at bounding box center [959, 464] width 139 height 31
click at [992, 472] on button "Test DAPI Gateway" at bounding box center [959, 464] width 139 height 31
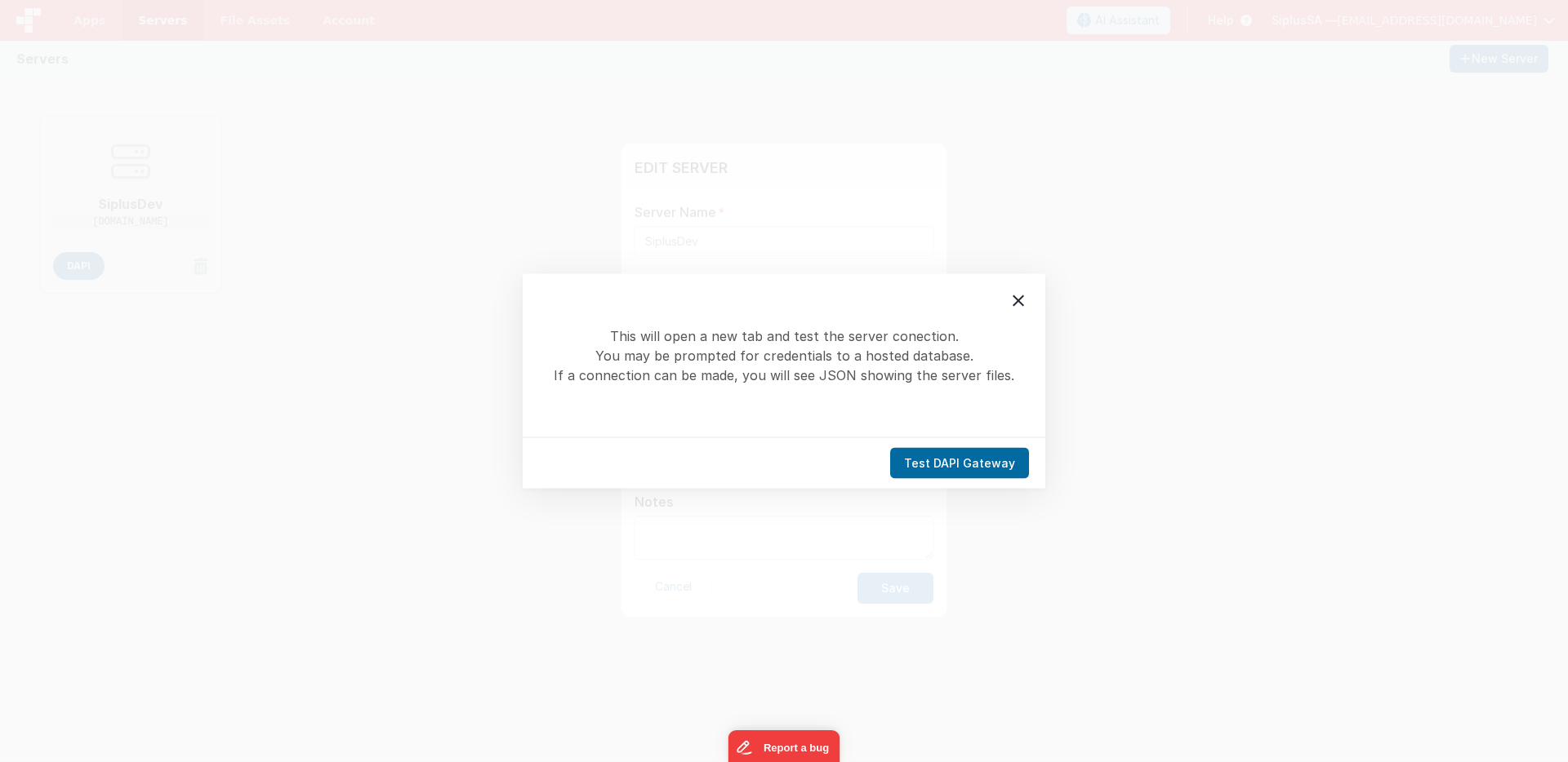
click at [999, 292] on div "This will open a new tab and test the server conection. You may be prompted for…" at bounding box center [784, 355] width 523 height 163
click at [1012, 294] on icon at bounding box center [1018, 301] width 20 height 20
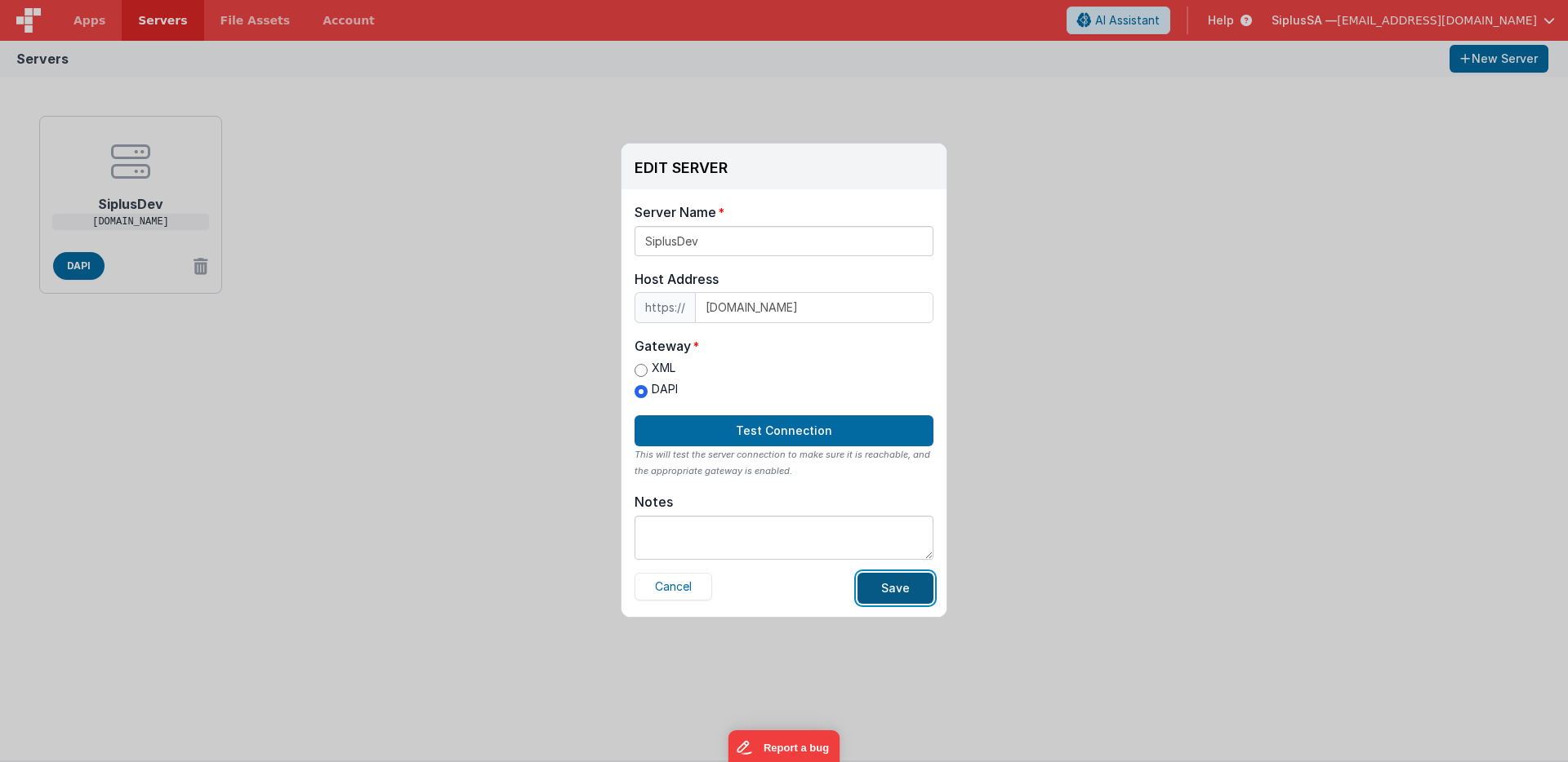
click at [879, 589] on button "Save" at bounding box center [896, 589] width 76 height 31
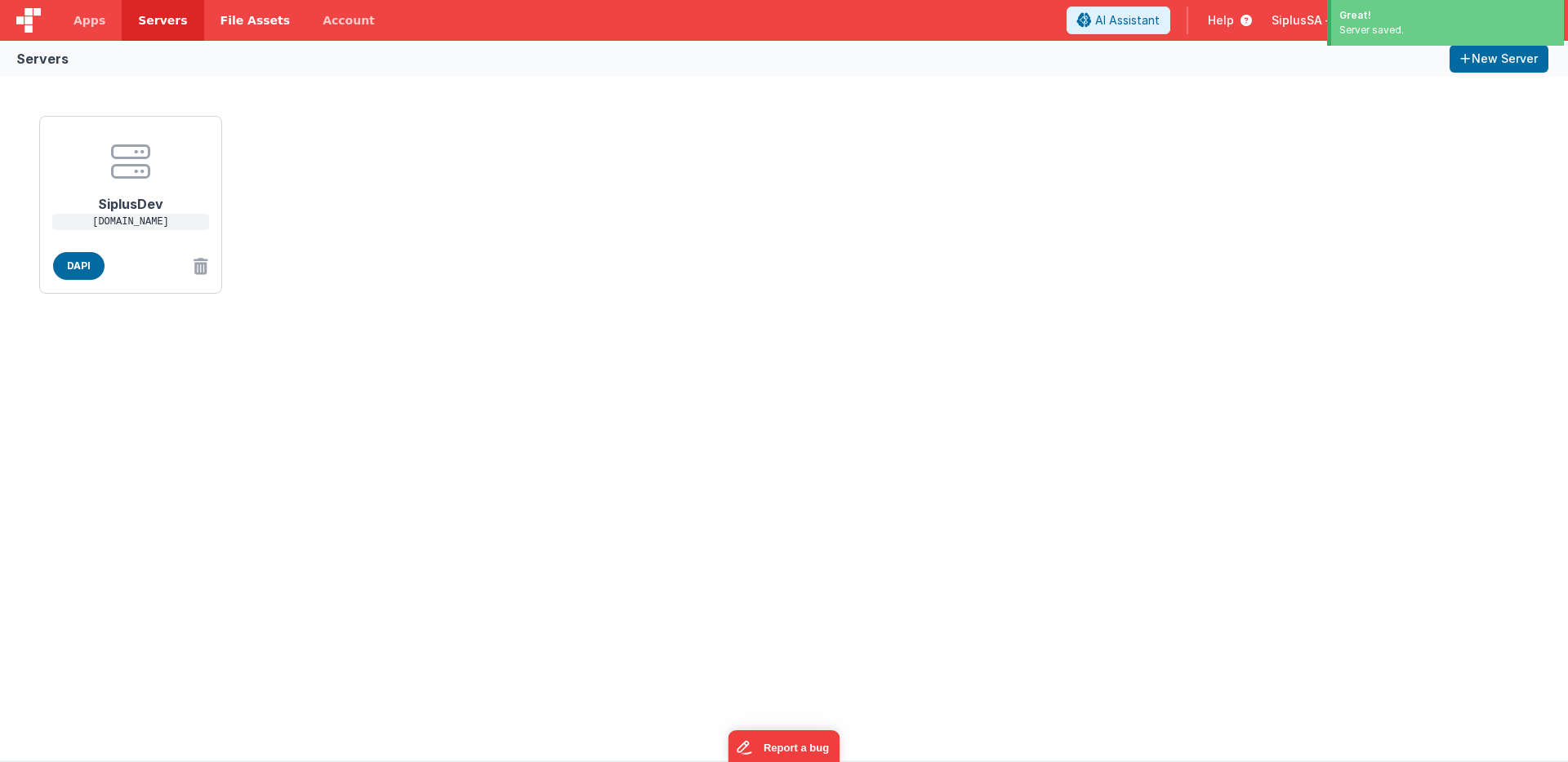
click at [248, 26] on span "File Assets" at bounding box center [255, 20] width 70 height 16
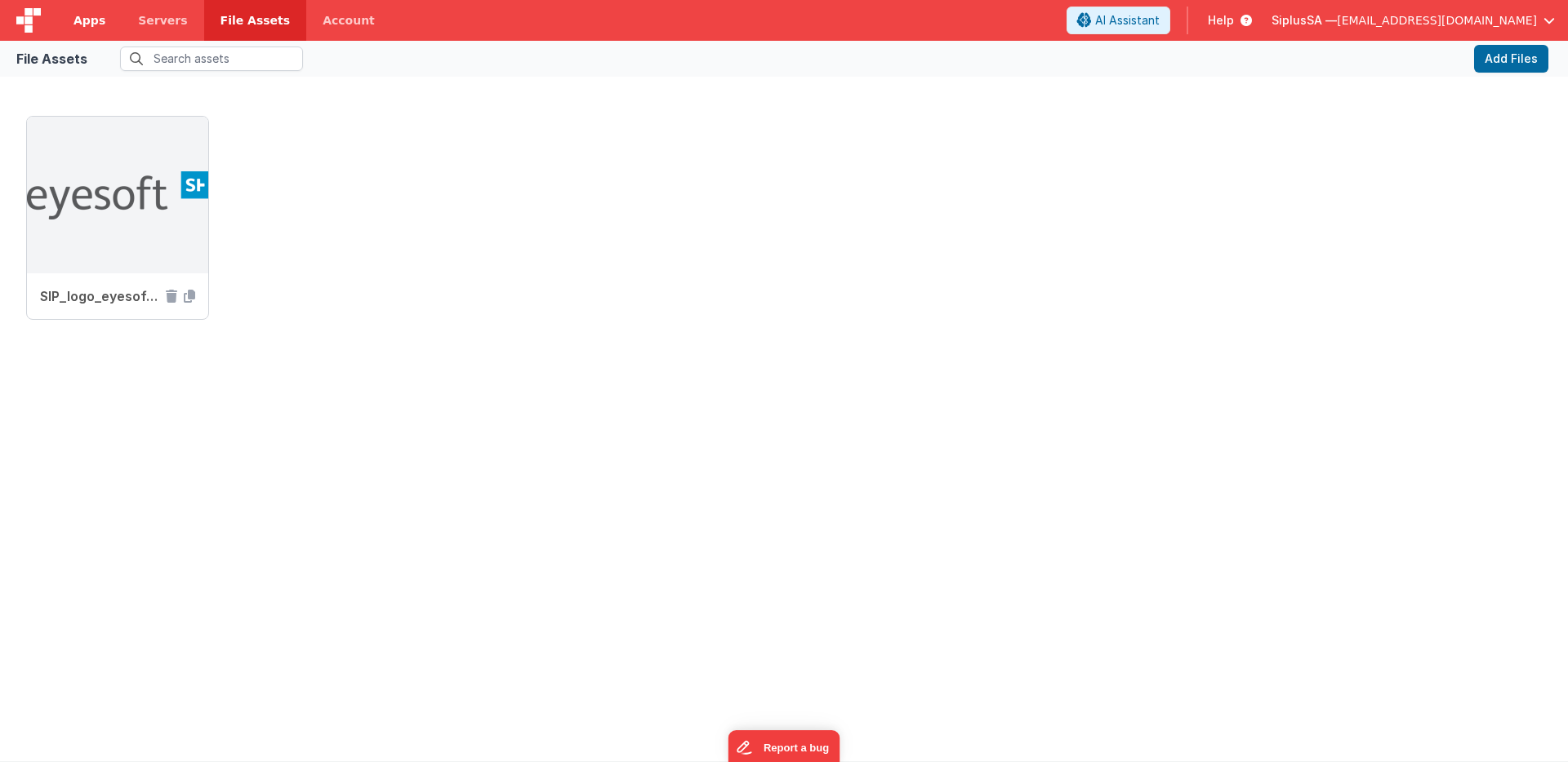
click at [106, 29] on link "Apps" at bounding box center [89, 20] width 64 height 41
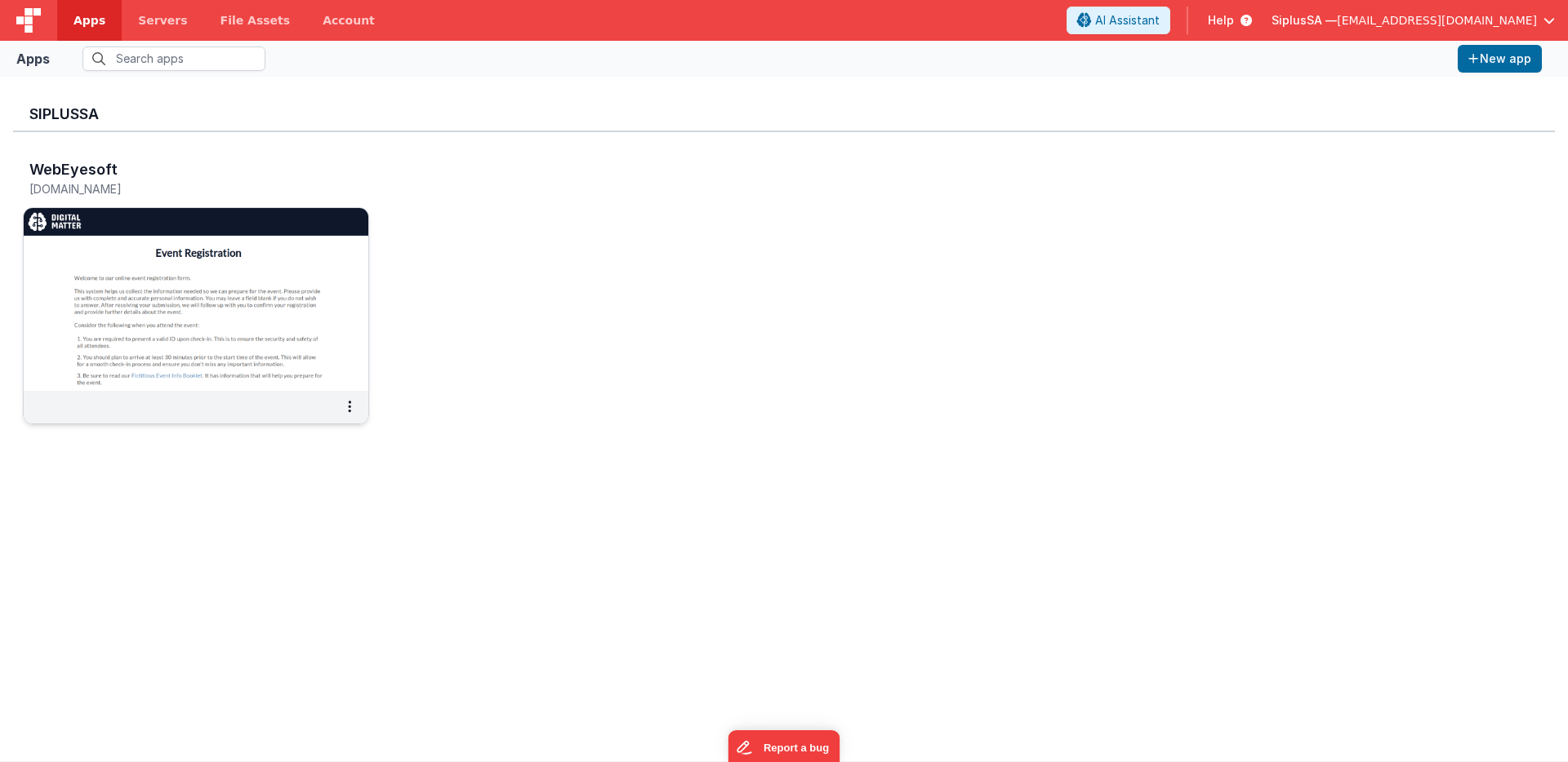
click at [276, 328] on img at bounding box center [195, 299] width 344 height 183
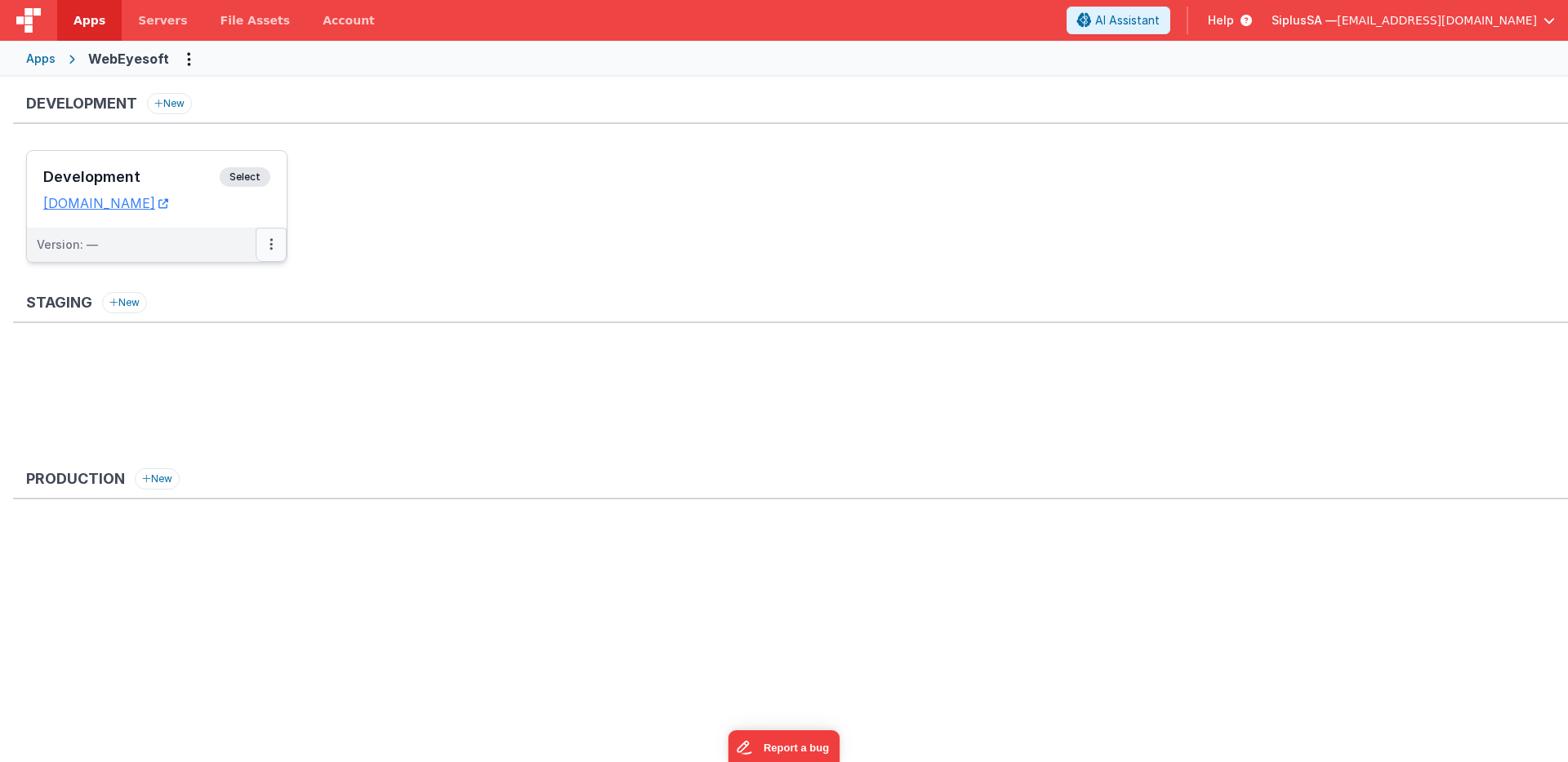
click at [270, 232] on button at bounding box center [271, 245] width 31 height 35
click at [211, 215] on div at bounding box center [784, 381] width 1568 height 762
click at [168, 211] on link "[DOMAIN_NAME]" at bounding box center [106, 203] width 125 height 16
click at [244, 249] on div "Version: —" at bounding box center [146, 244] width 219 height 16
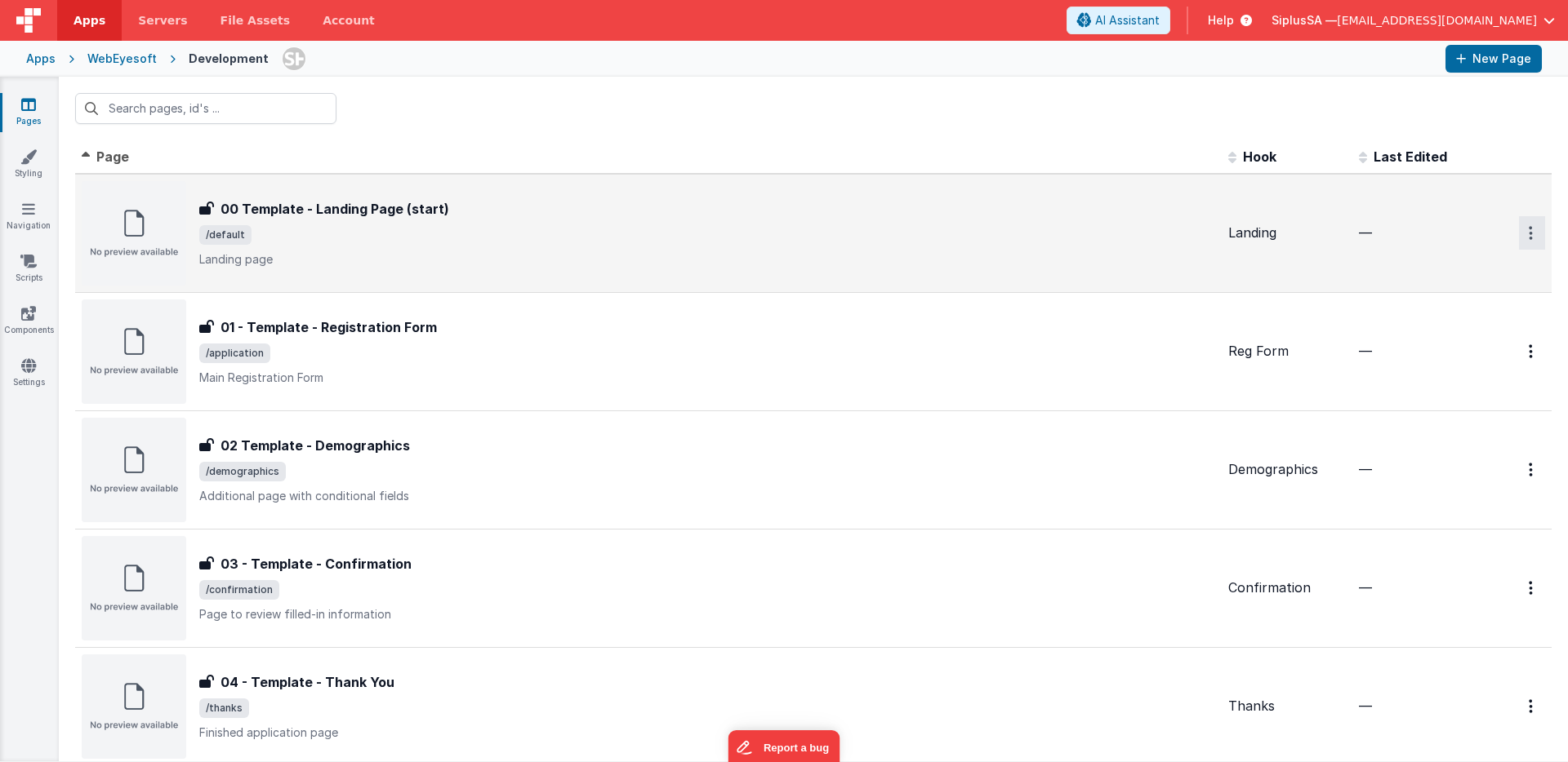
click at [1528, 234] on button "Options" at bounding box center [1532, 233] width 26 height 34
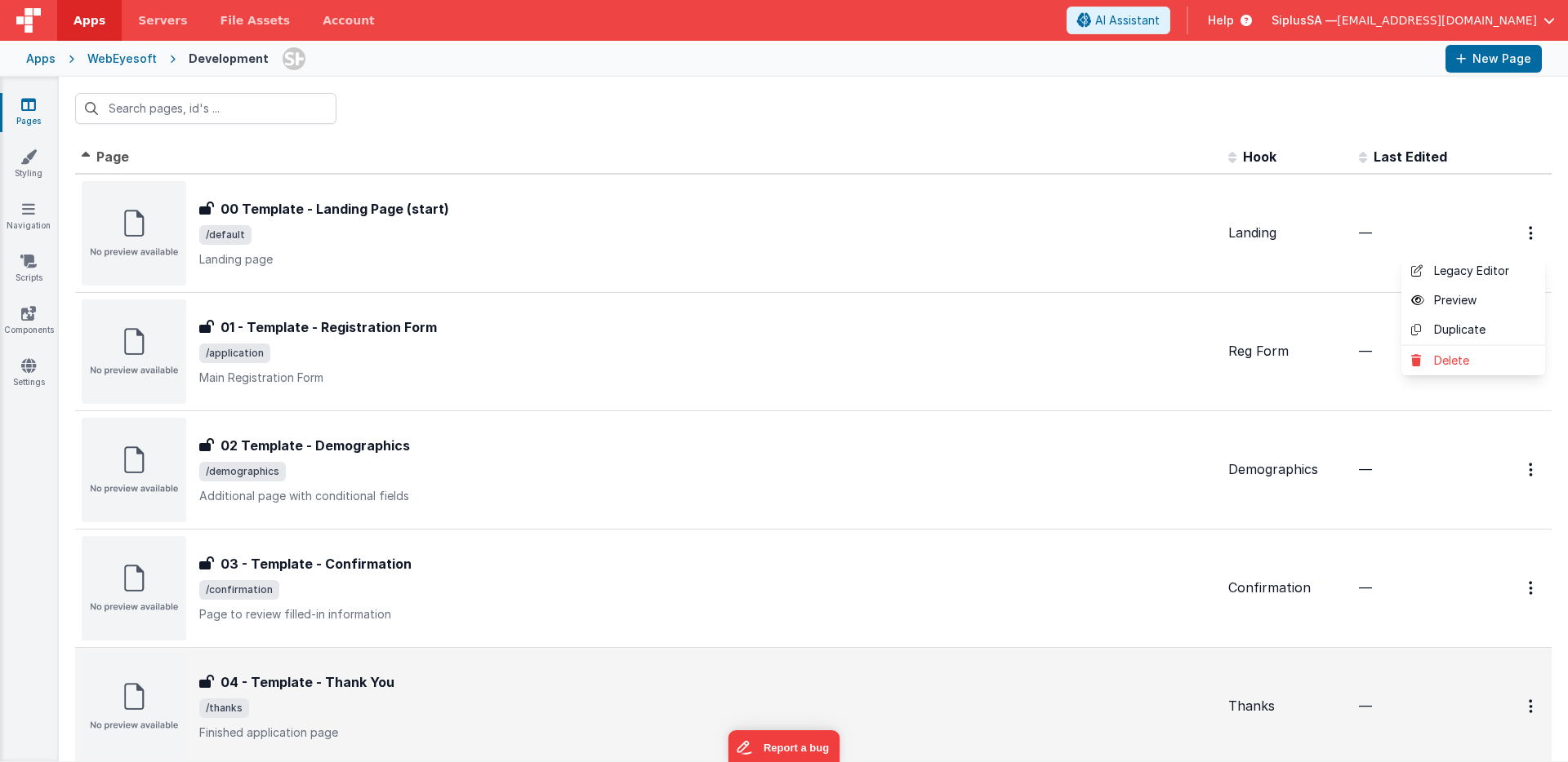
click at [582, 217] on button at bounding box center [784, 381] width 1568 height 762
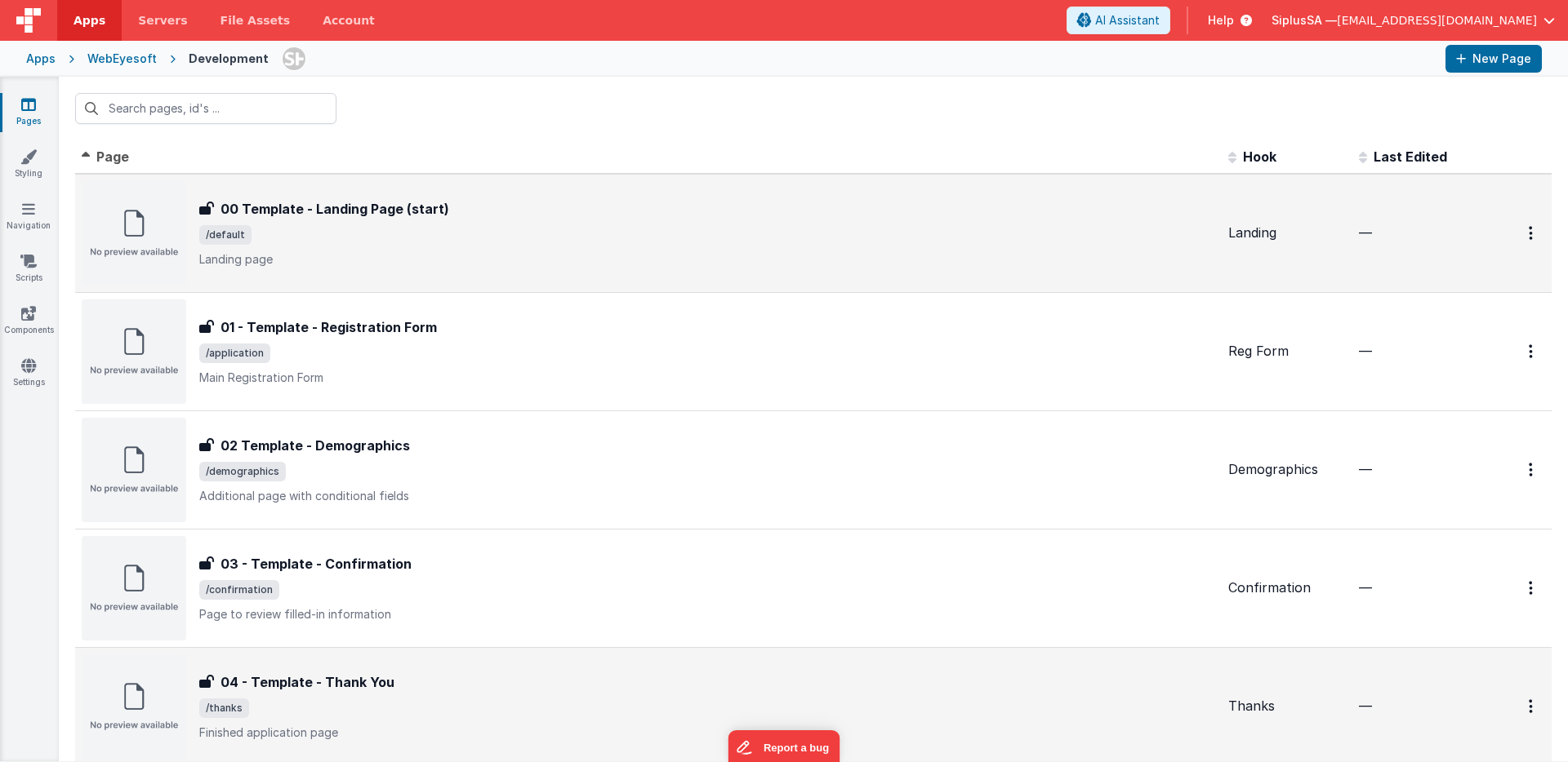
click at [421, 213] on h3 "00 Template - Landing Page (start)" at bounding box center [335, 209] width 229 height 20
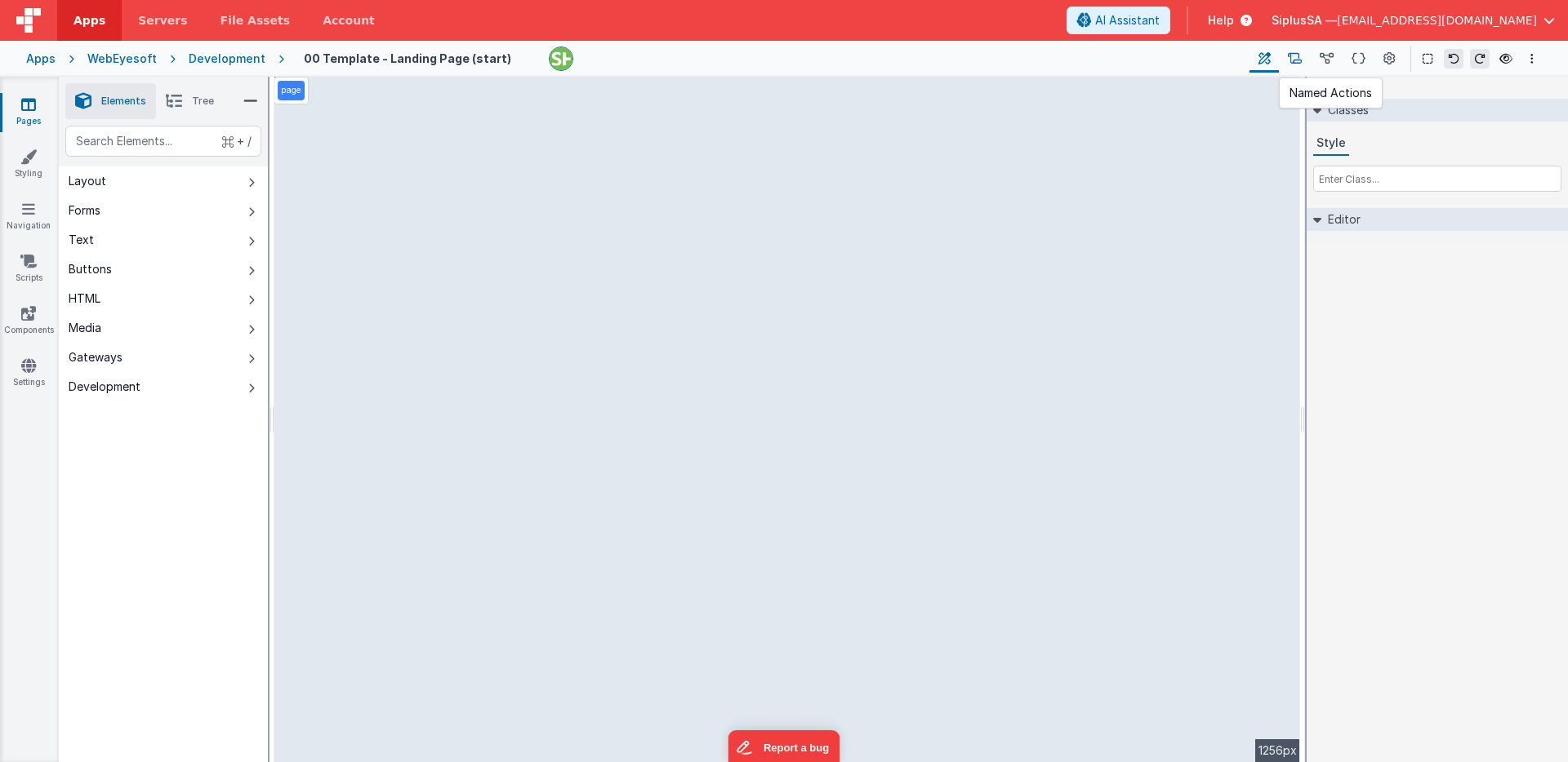
click at [1306, 62] on button at bounding box center [1294, 59] width 32 height 28
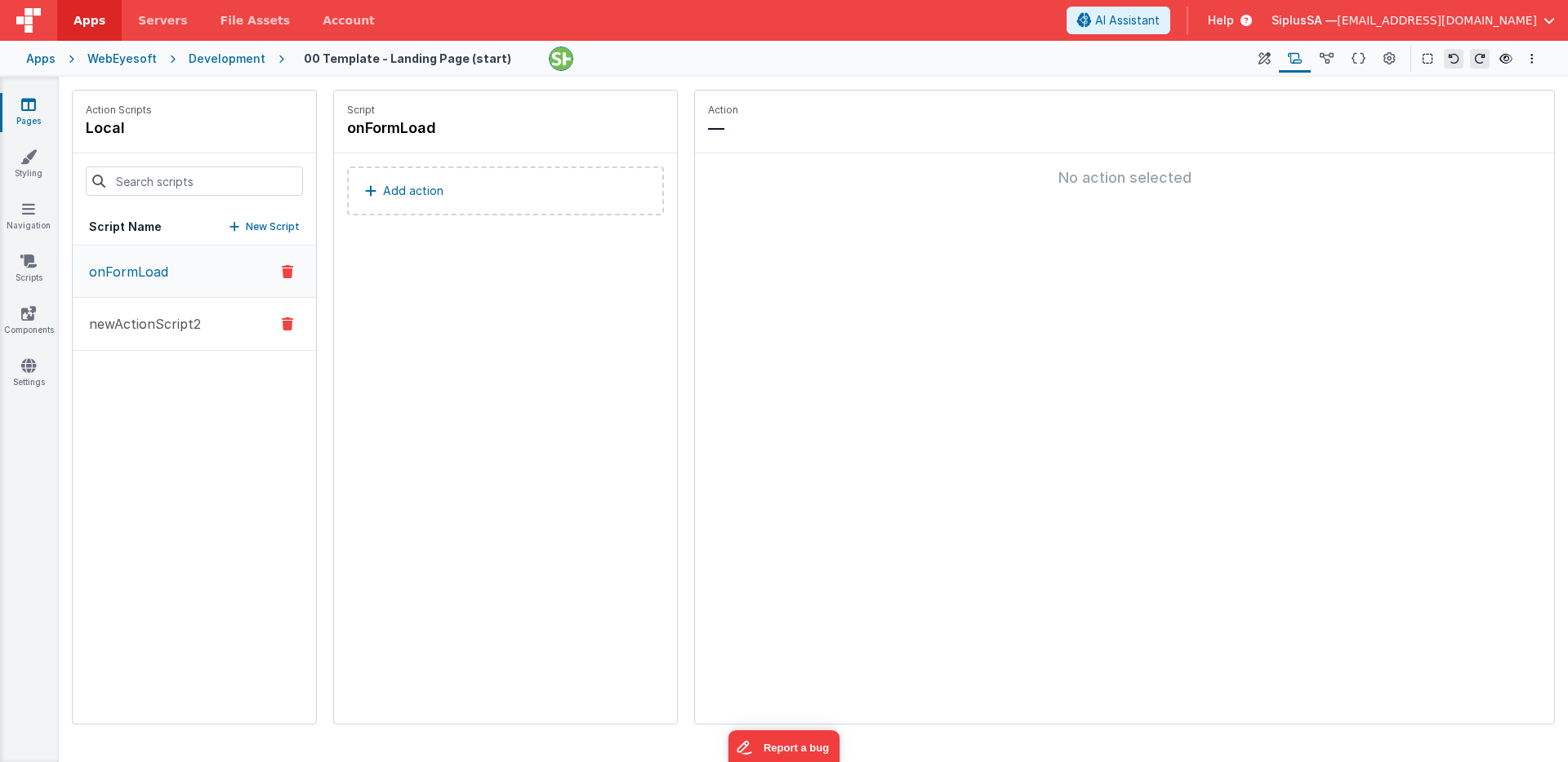
click at [149, 329] on p "newActionScript2" at bounding box center [140, 324] width 121 height 20
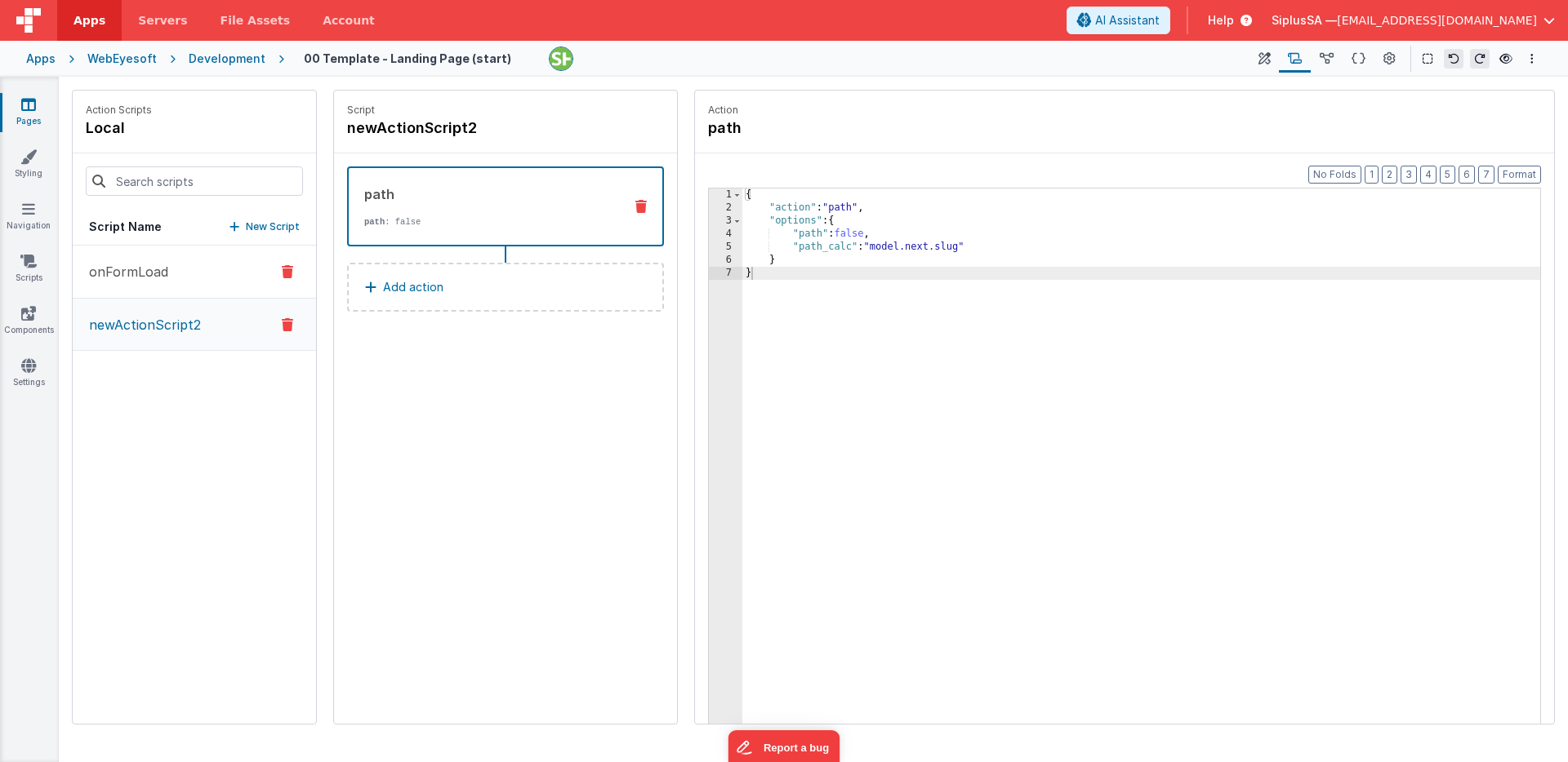
click at [181, 280] on button "onFormLoad" at bounding box center [194, 271] width 244 height 53
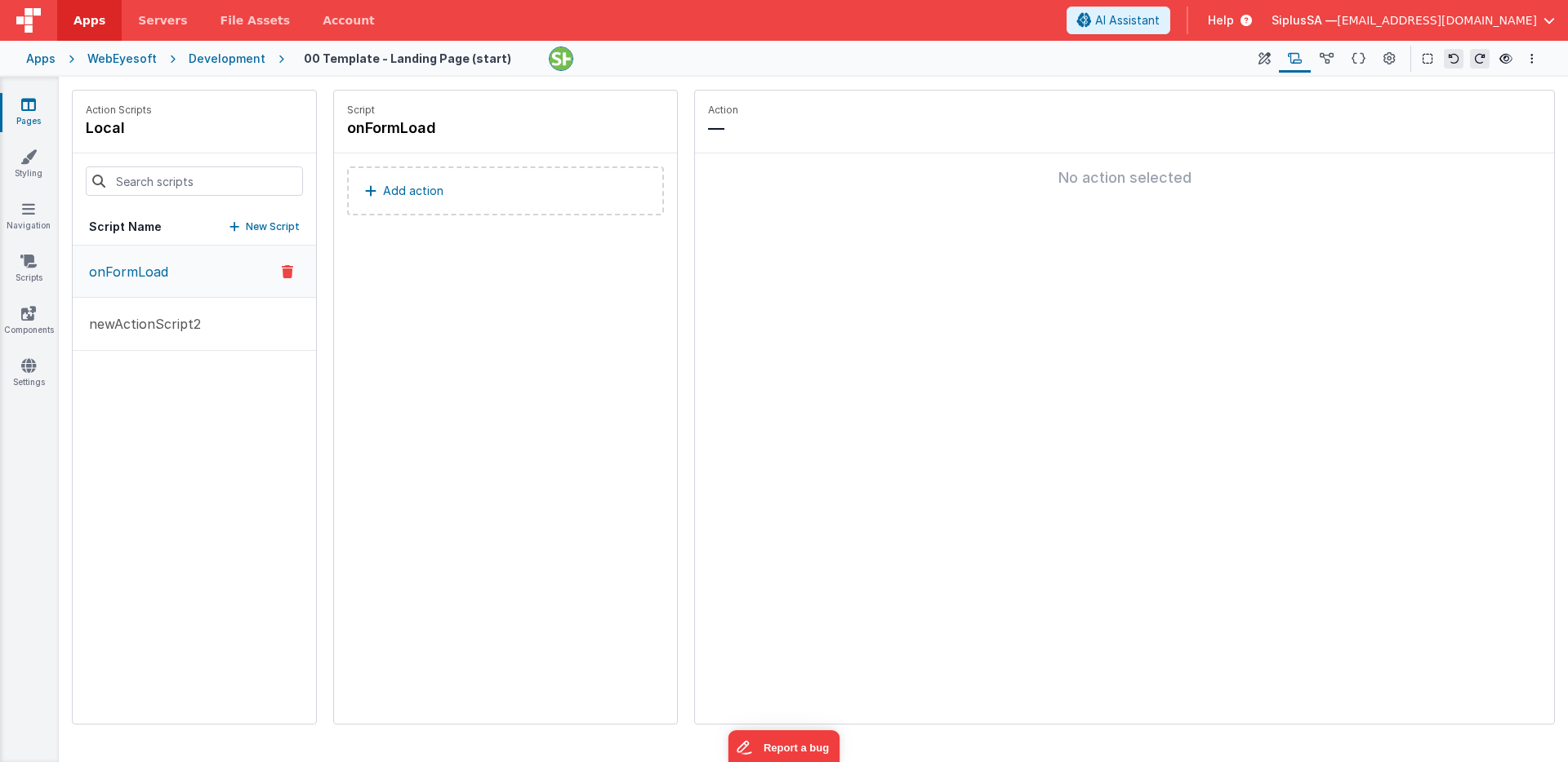
click at [231, 63] on div "Development" at bounding box center [227, 58] width 77 height 16
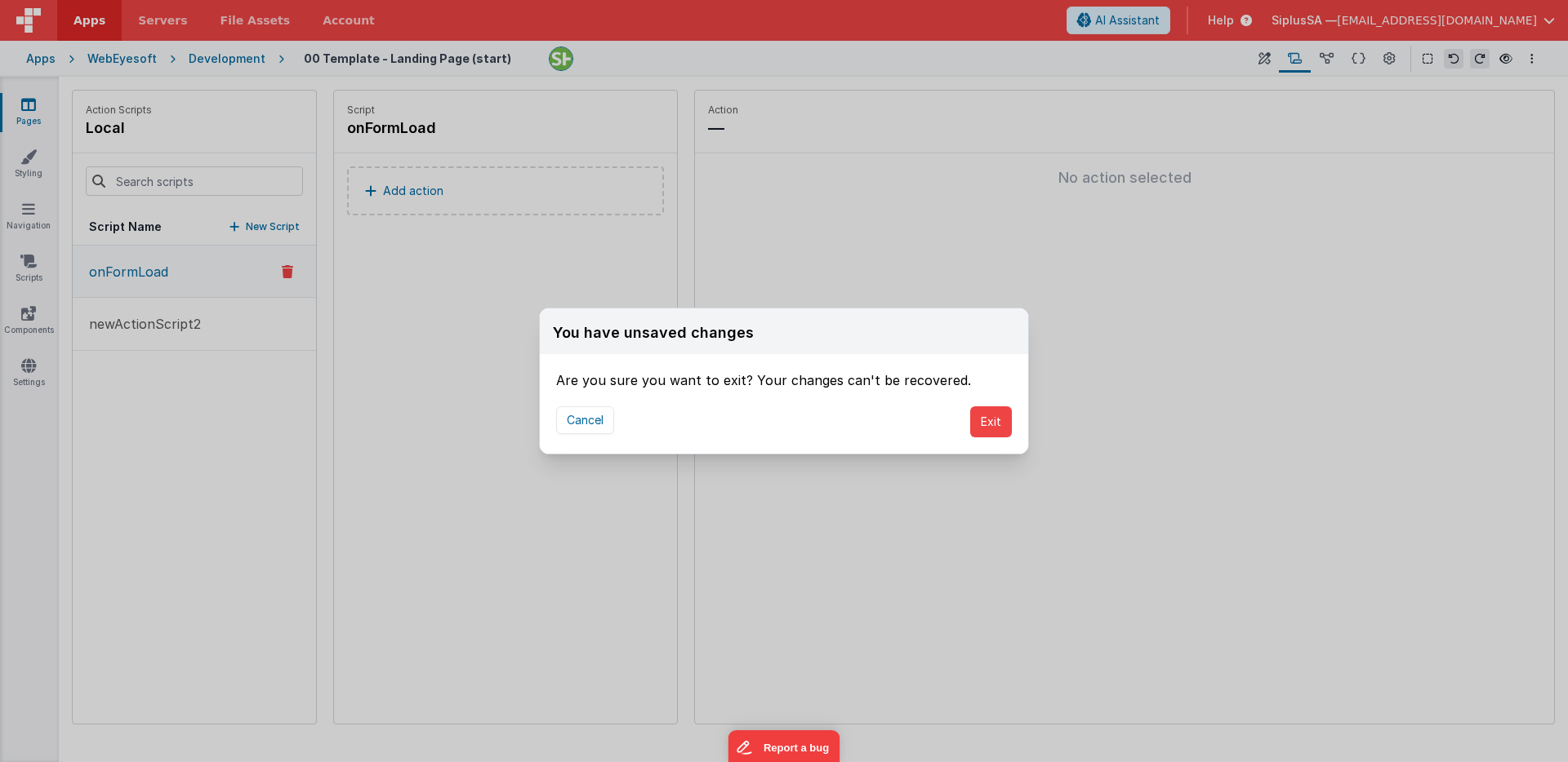
click at [964, 420] on div "Cancel Exit" at bounding box center [783, 421] width 488 height 63
click at [989, 415] on button "Exit" at bounding box center [991, 422] width 42 height 31
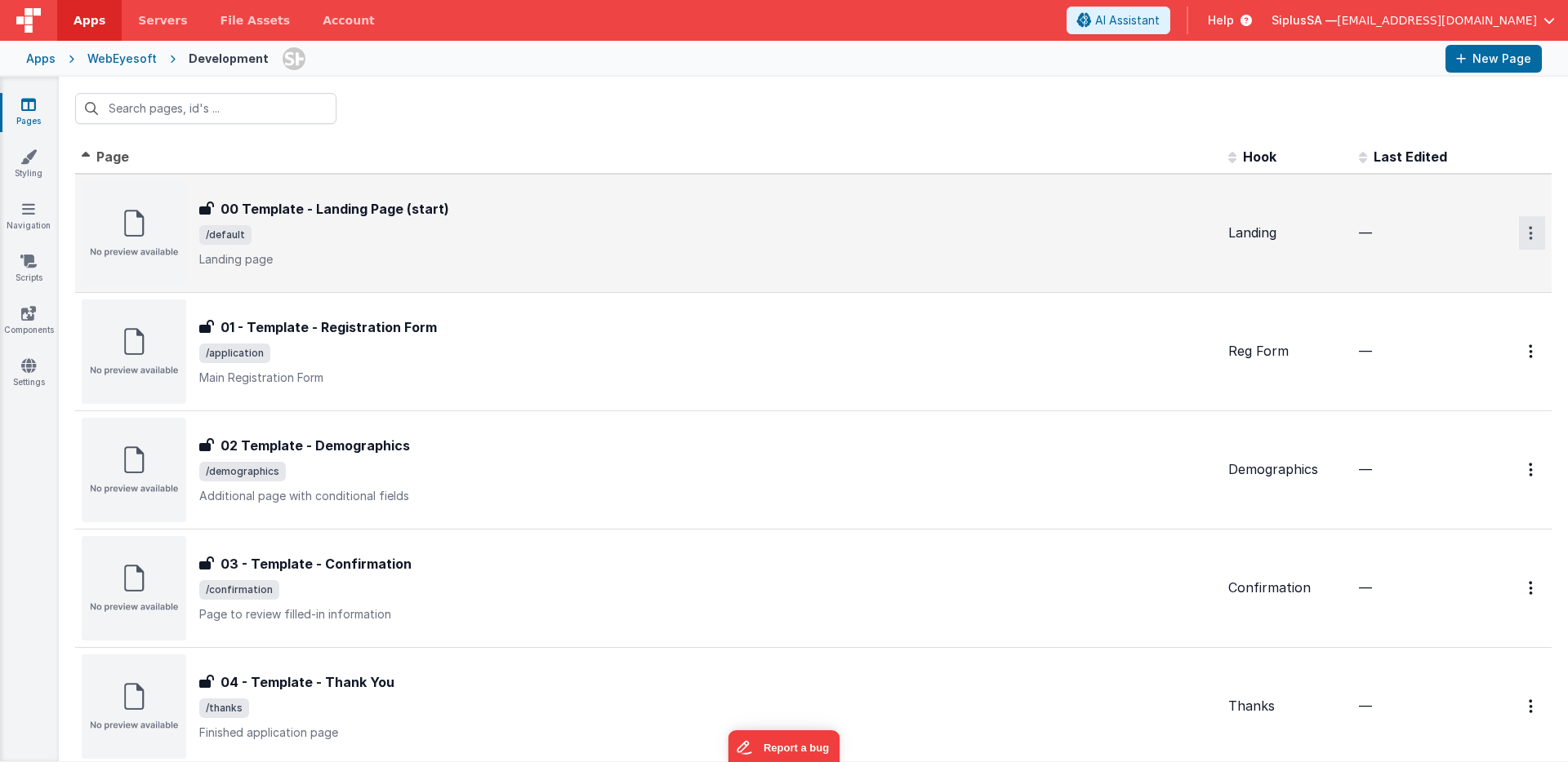
click at [1529, 229] on icon "Options" at bounding box center [1531, 233] width 4 height 14
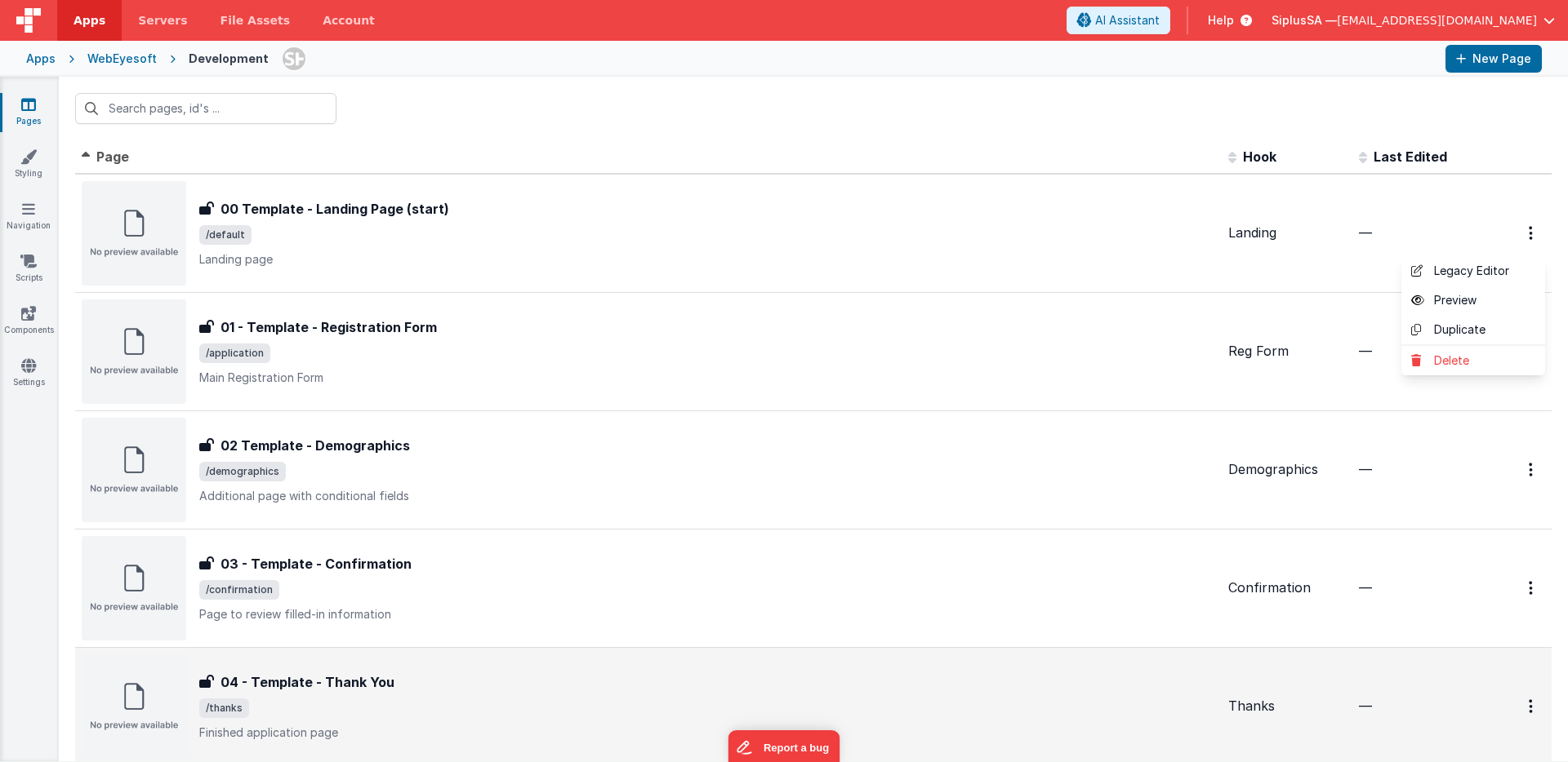
click at [413, 189] on button at bounding box center [784, 381] width 1568 height 762
click at [37, 215] on link "Navigation" at bounding box center [29, 218] width 59 height 33
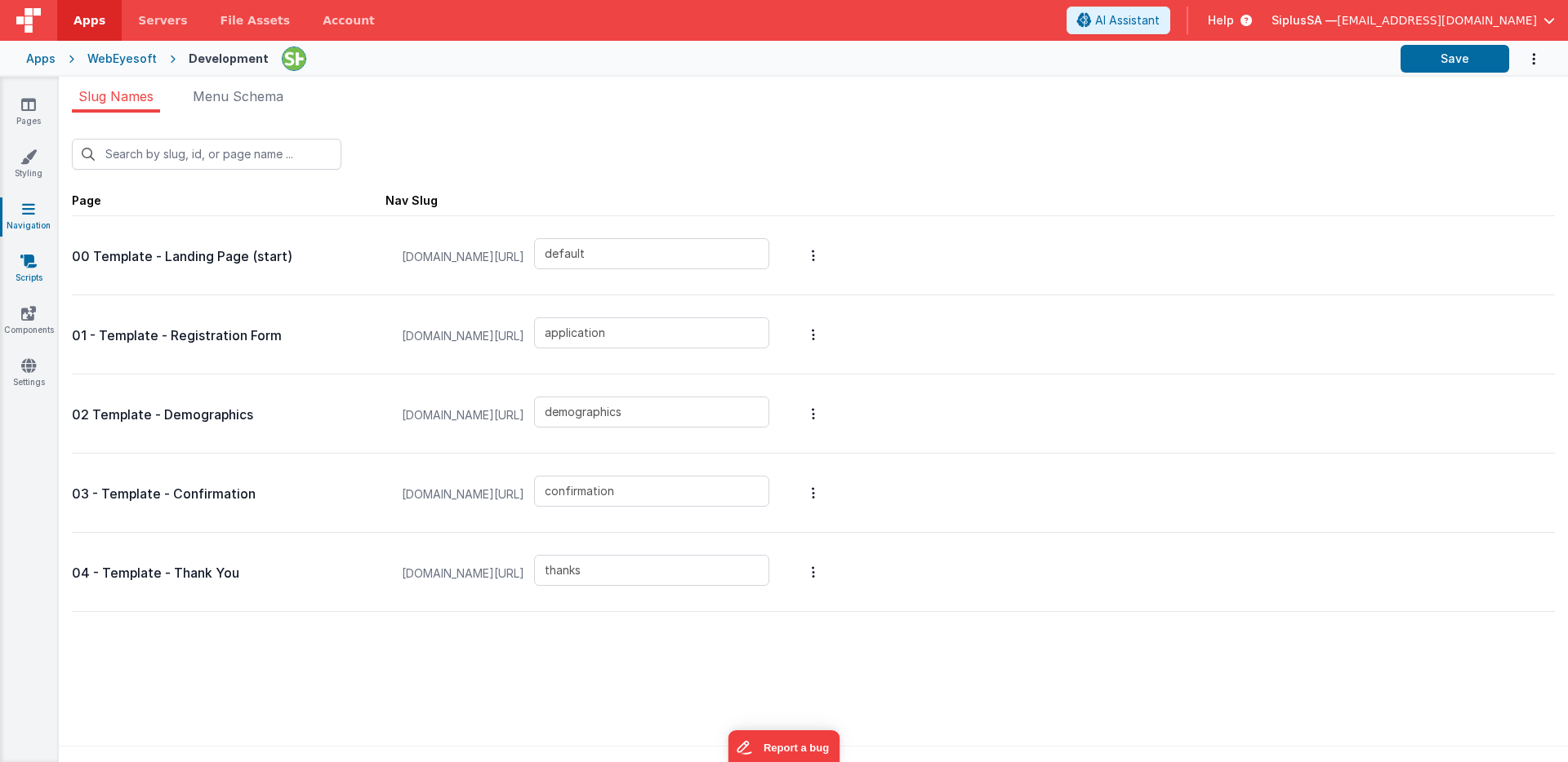
click at [23, 260] on icon at bounding box center [29, 261] width 16 height 16
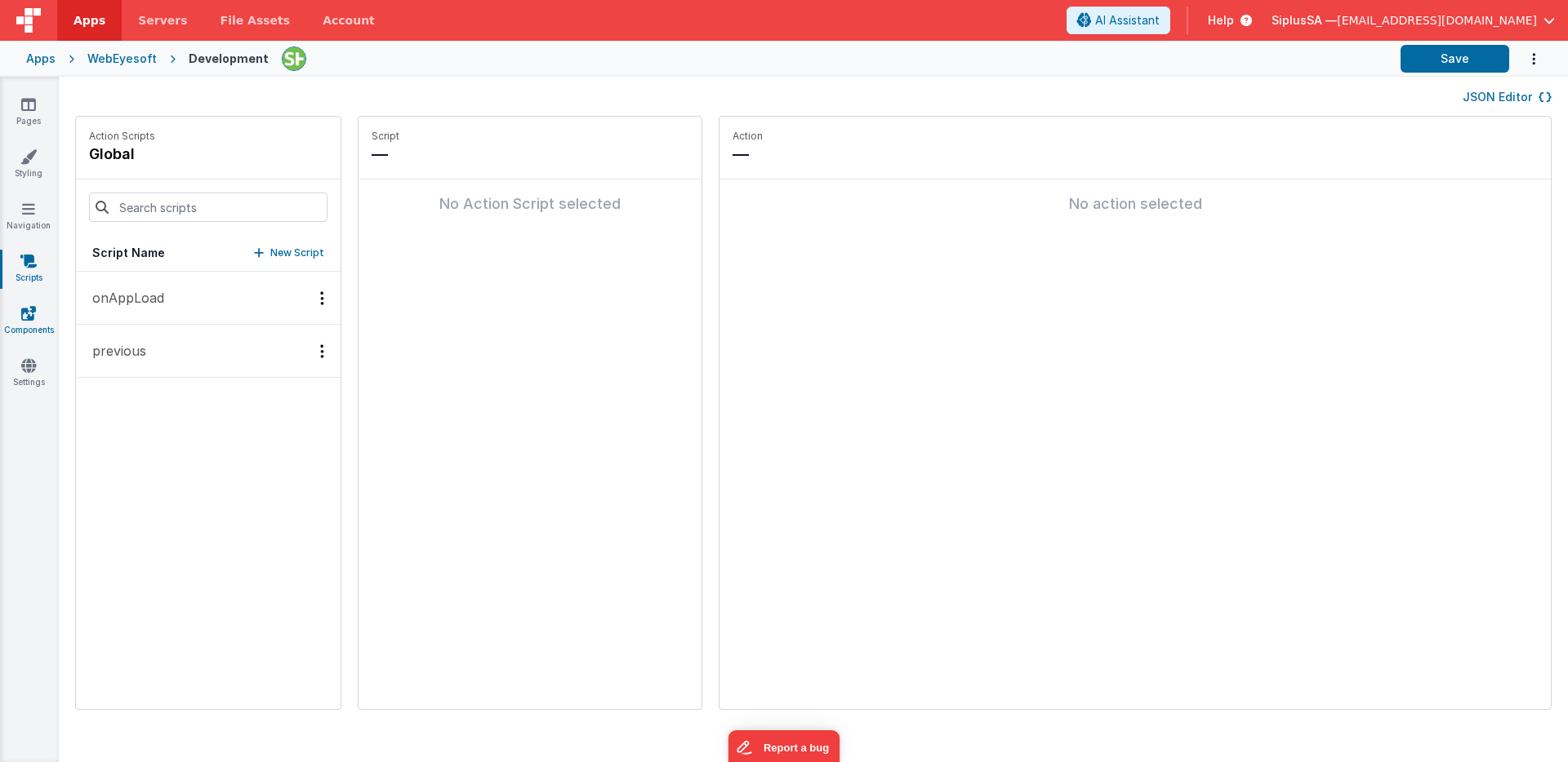
click at [32, 315] on icon at bounding box center [28, 313] width 15 height 16
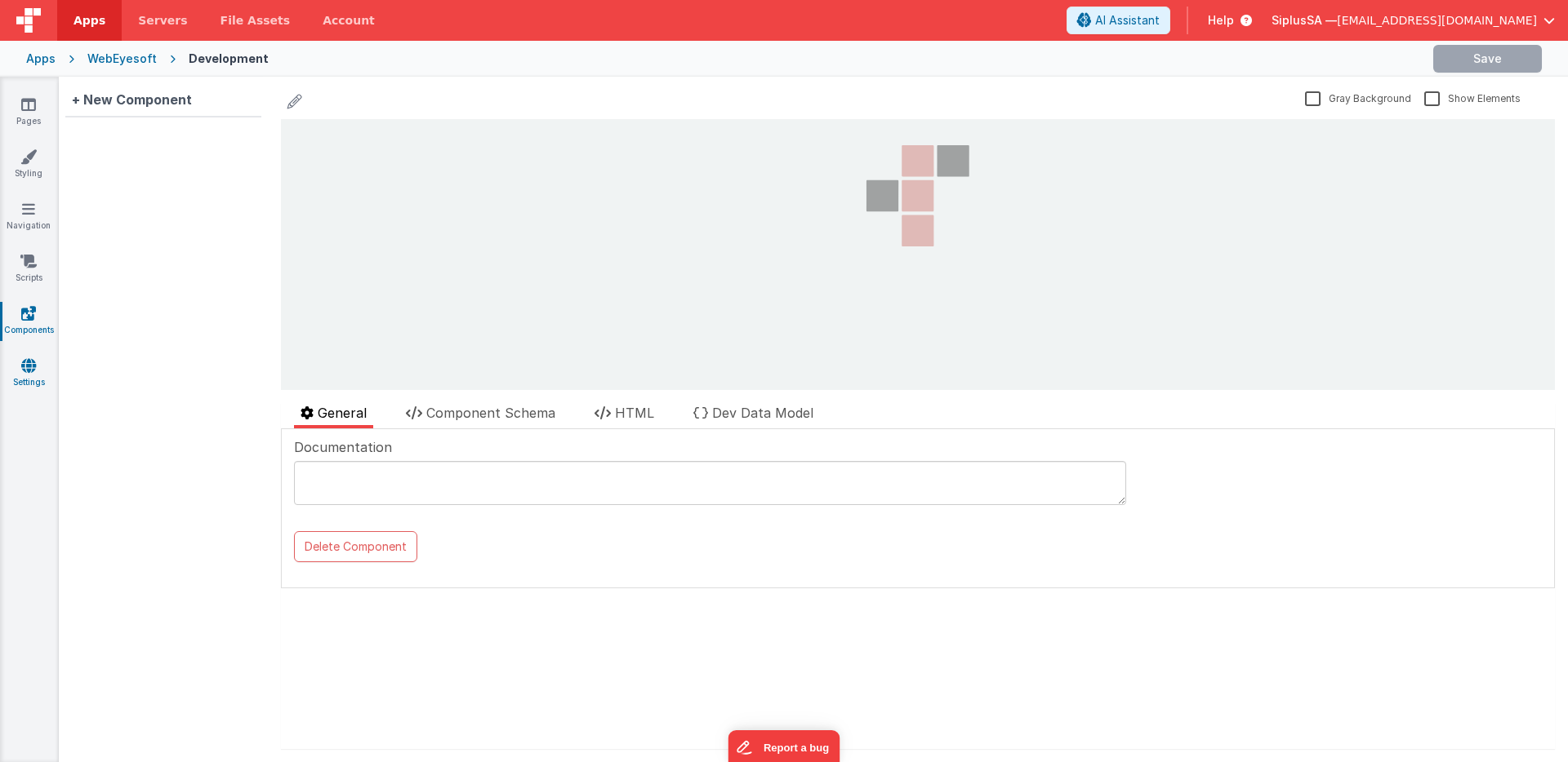
click at [35, 366] on icon at bounding box center [28, 365] width 15 height 16
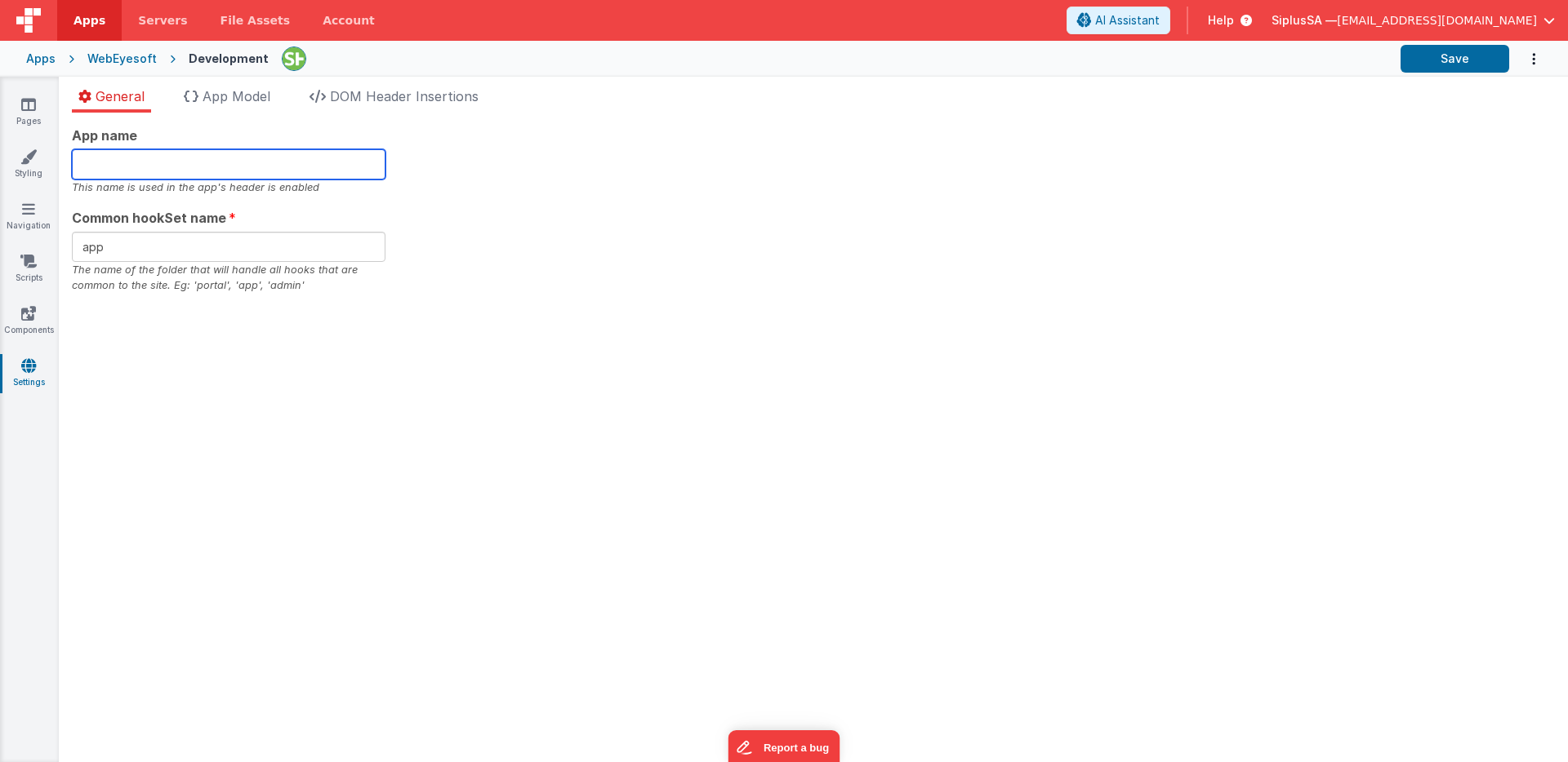
click at [154, 153] on input "text" at bounding box center [229, 164] width 314 height 30
click at [166, 25] on span "Servers" at bounding box center [162, 20] width 49 height 16
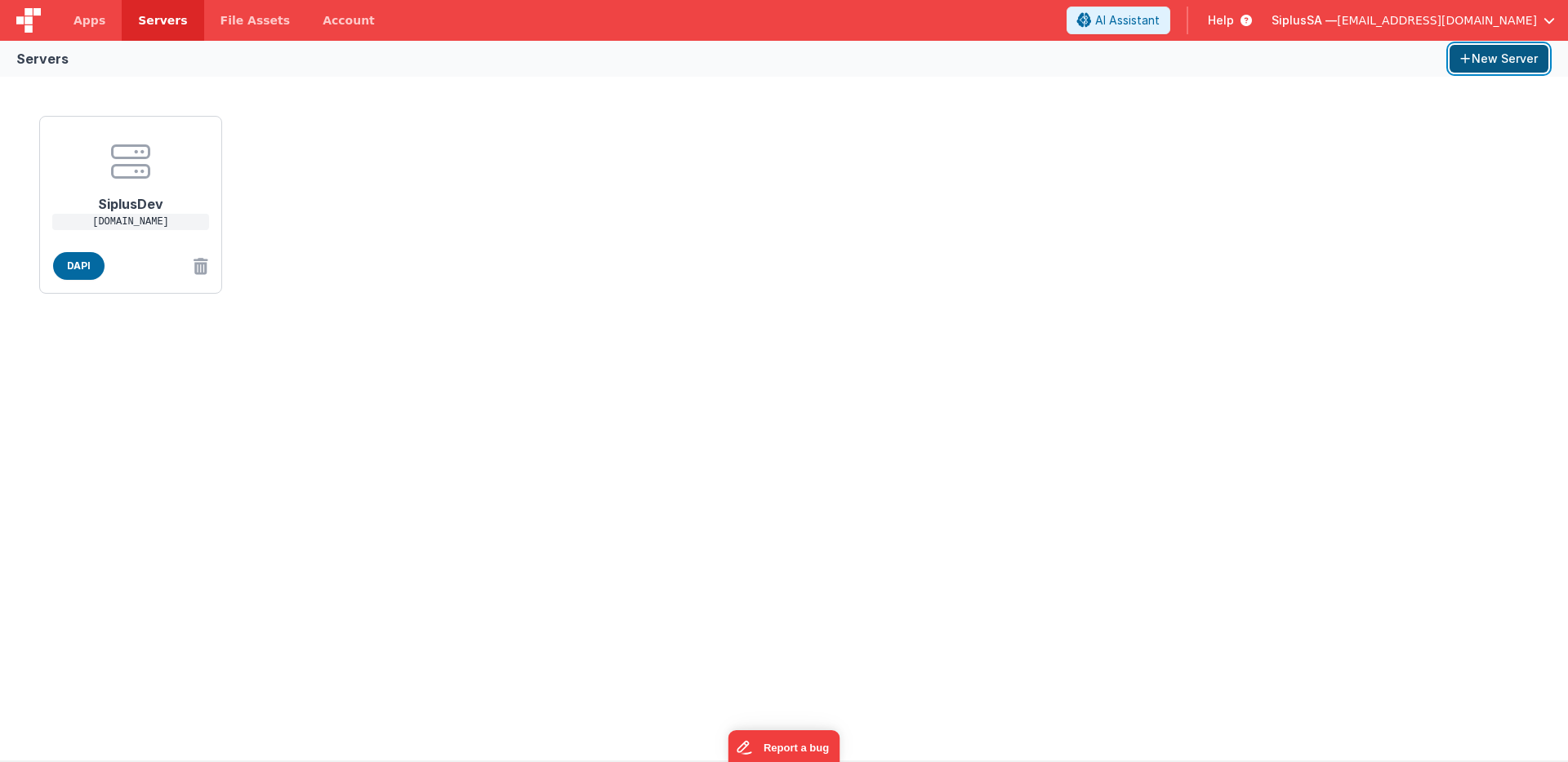
click at [1493, 59] on button "New Server" at bounding box center [1499, 59] width 99 height 28
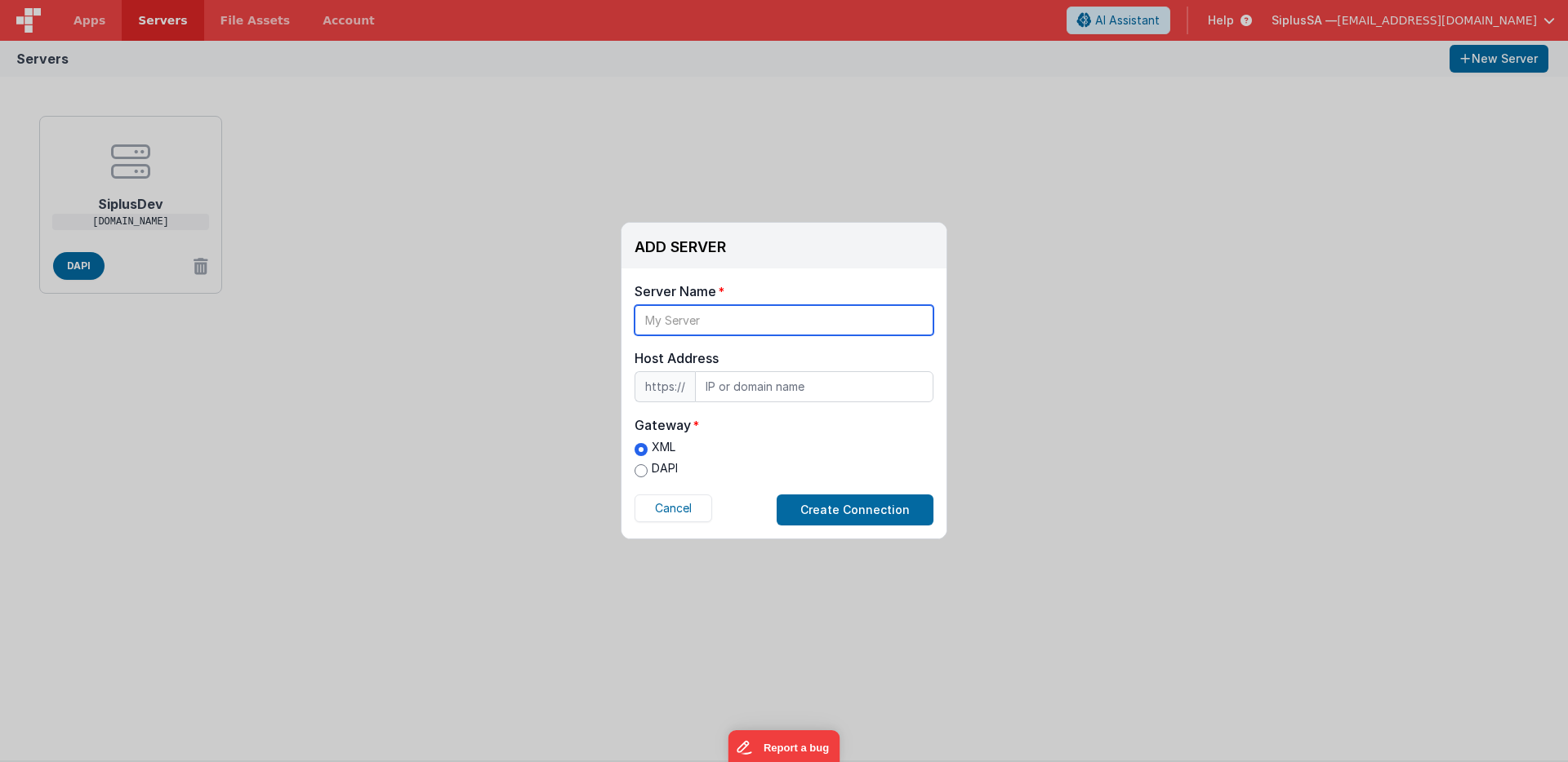
click at [687, 319] on input "text" at bounding box center [784, 320] width 299 height 30
type input "AdamFMS"
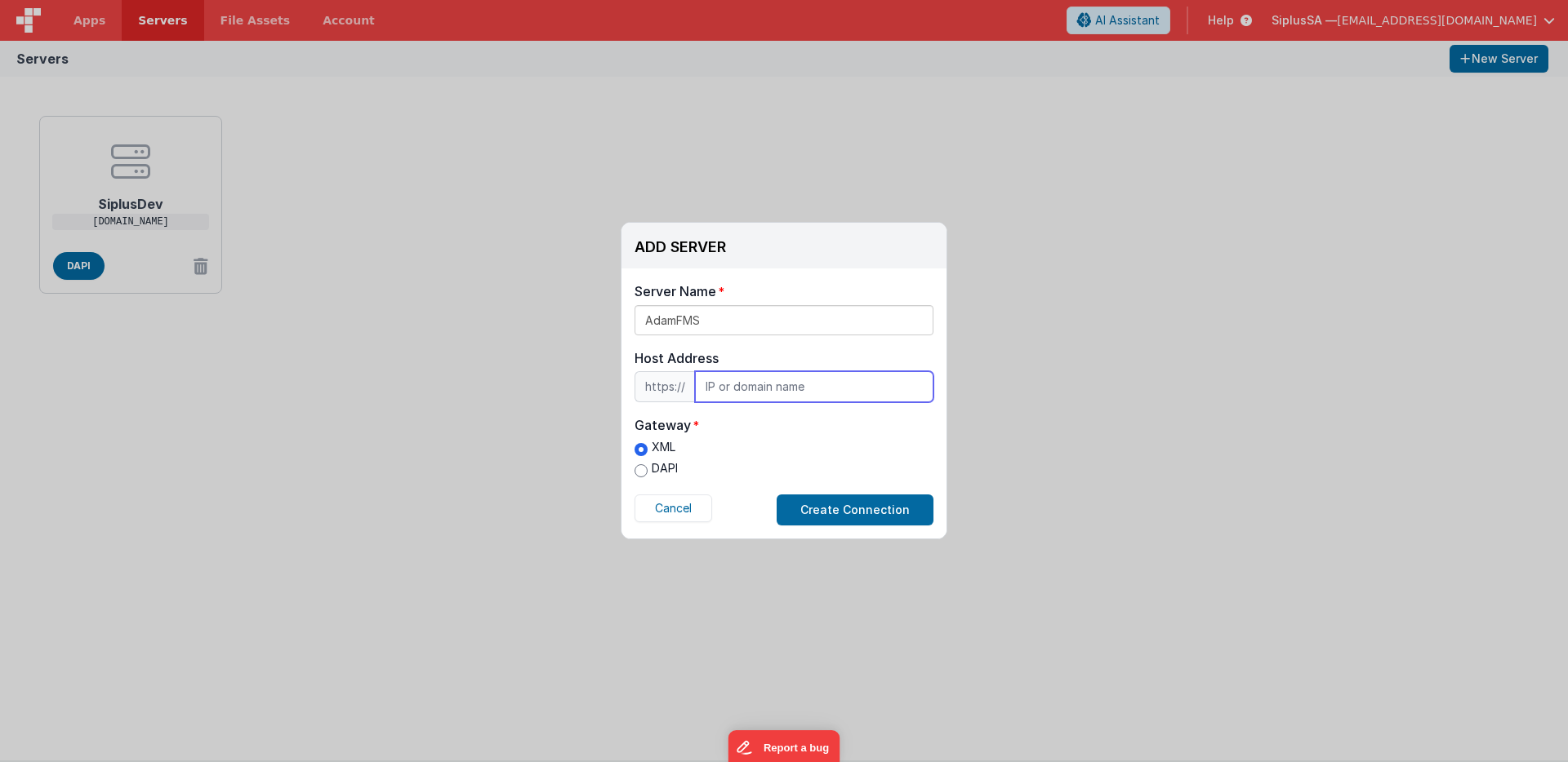
click at [763, 388] on input "text" at bounding box center [813, 387] width 238 height 31
paste input "[DOMAIN_NAME]"
type input "[DOMAIN_NAME]"
click at [649, 476] on label "DAPI" at bounding box center [657, 469] width 43 height 17
click at [648, 476] on input "DAPI" at bounding box center [641, 471] width 13 height 13
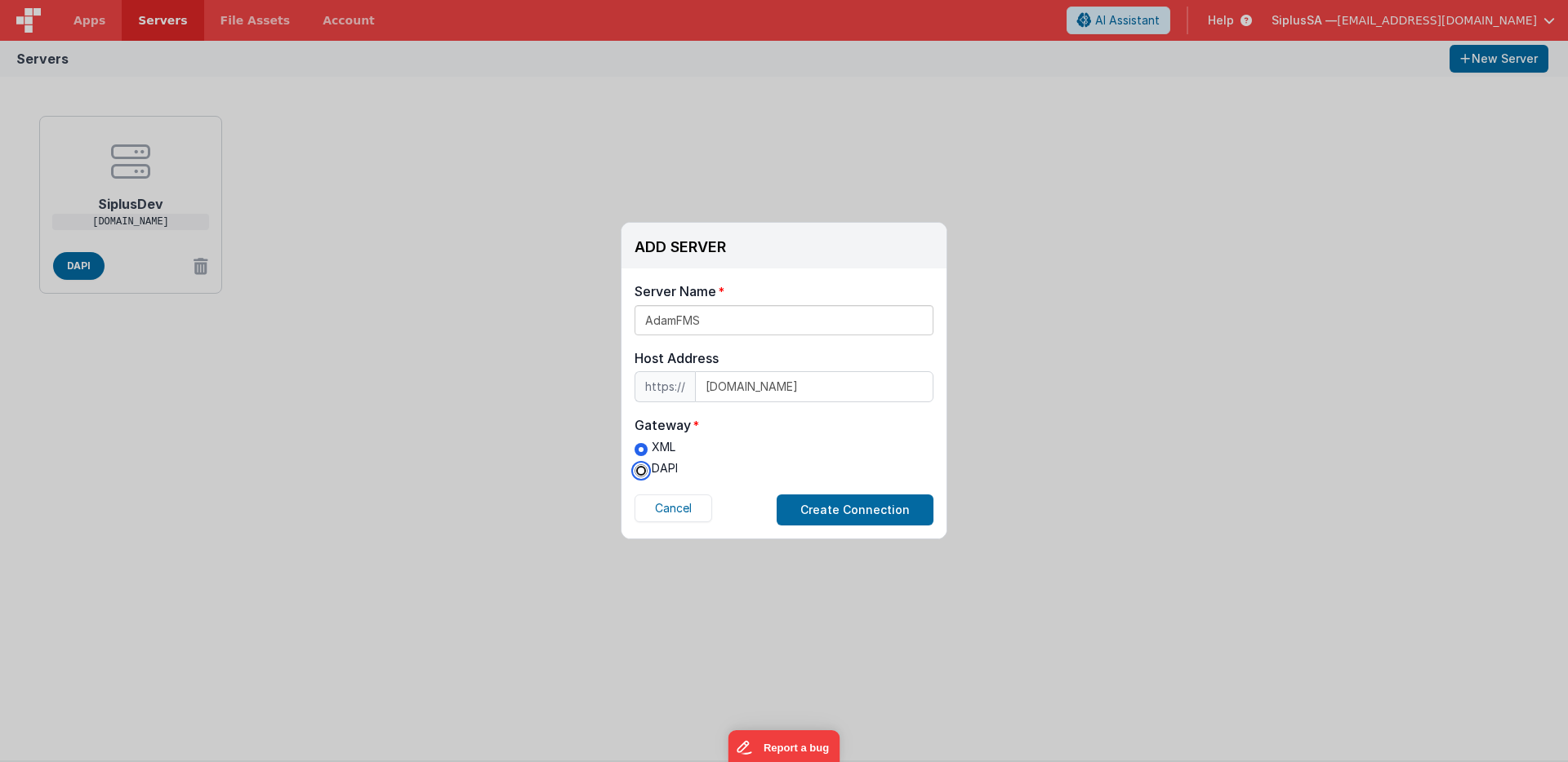
radio input "true"
click at [855, 515] on button "Create Connection" at bounding box center [854, 511] width 157 height 31
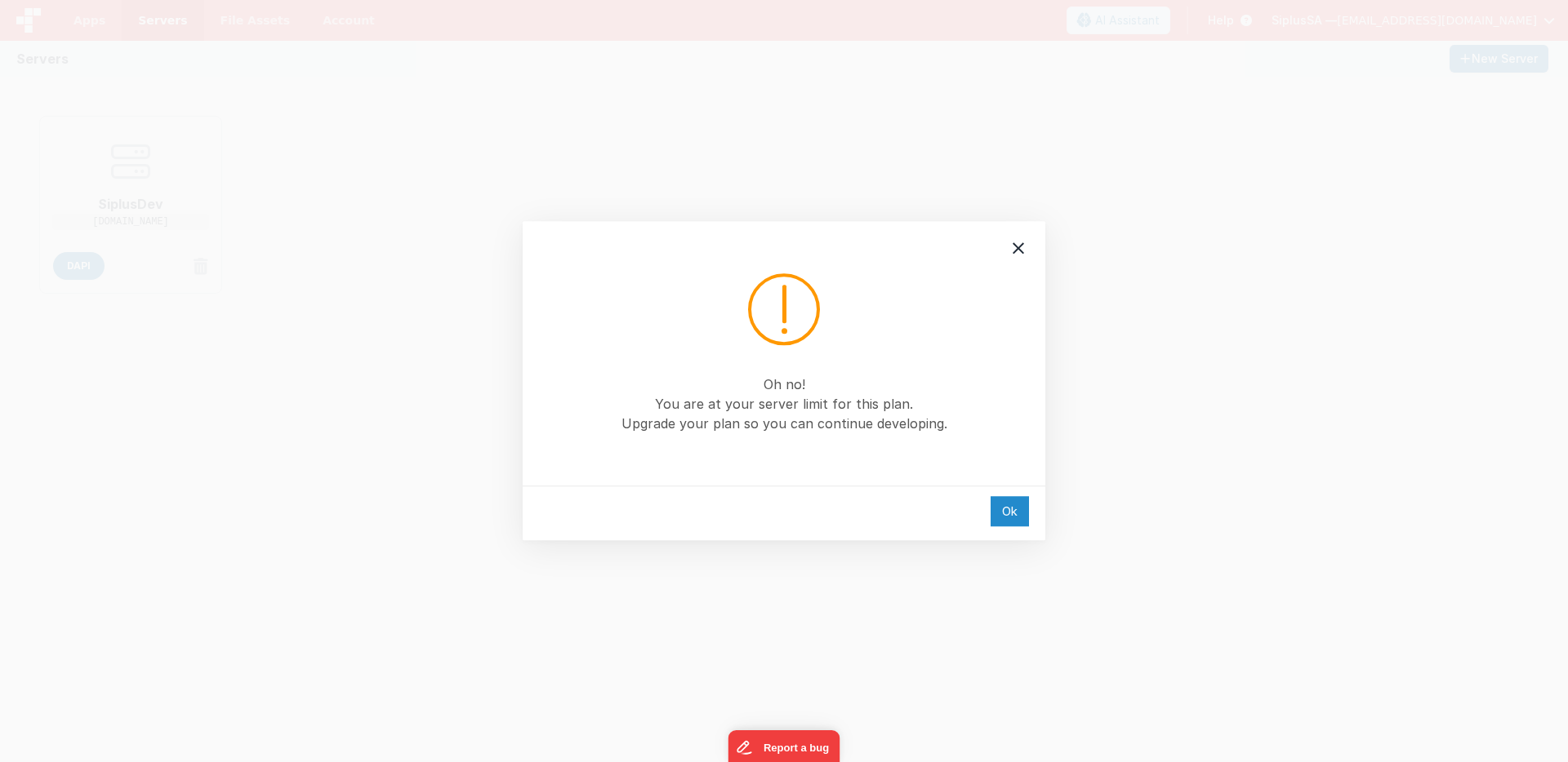
drag, startPoint x: 1013, startPoint y: 518, endPoint x: 990, endPoint y: 523, distance: 23.5
click at [1013, 518] on div "Ok" at bounding box center [1009, 511] width 38 height 30
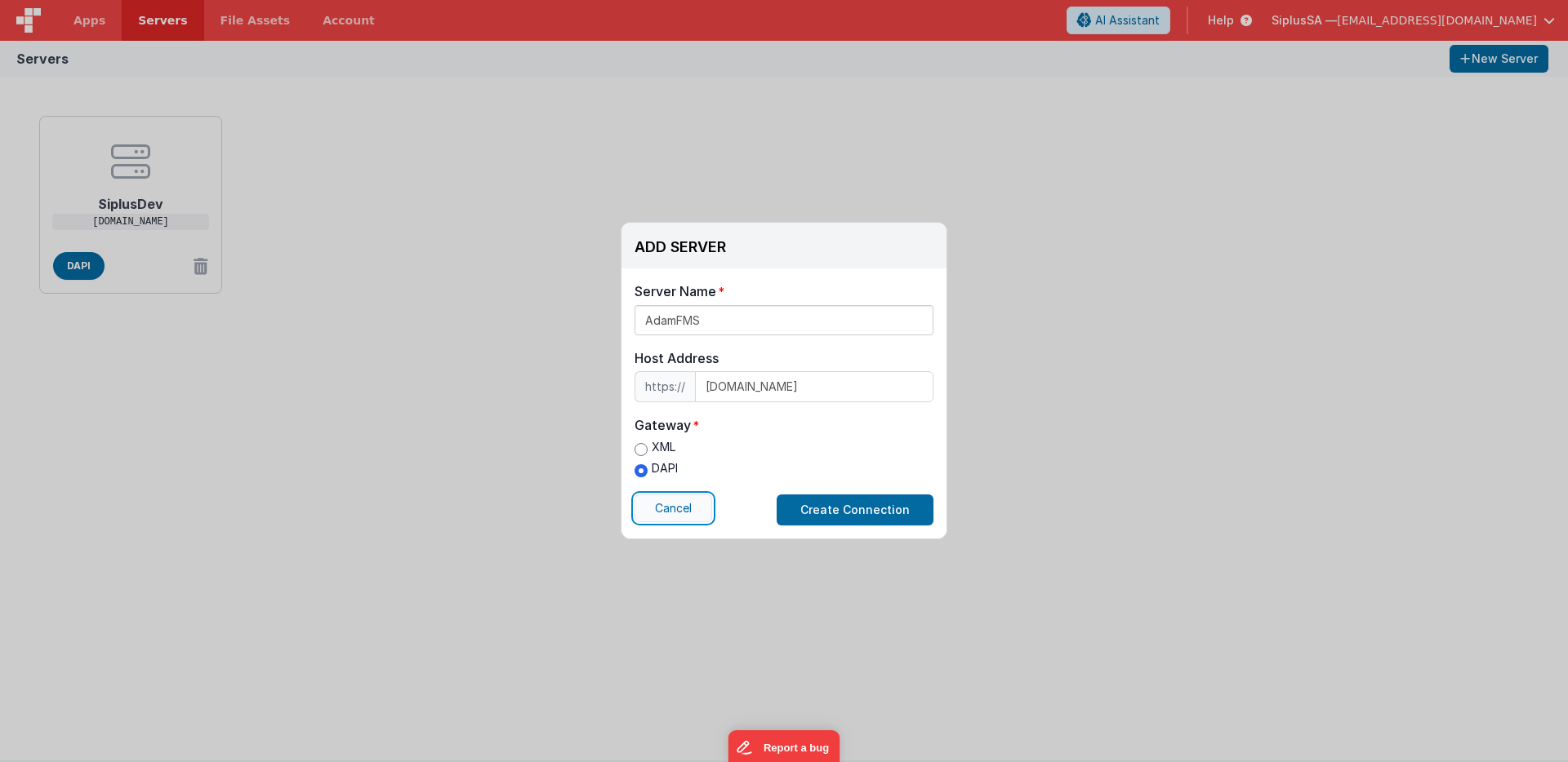
click at [663, 507] on button "Cancel" at bounding box center [673, 509] width 77 height 28
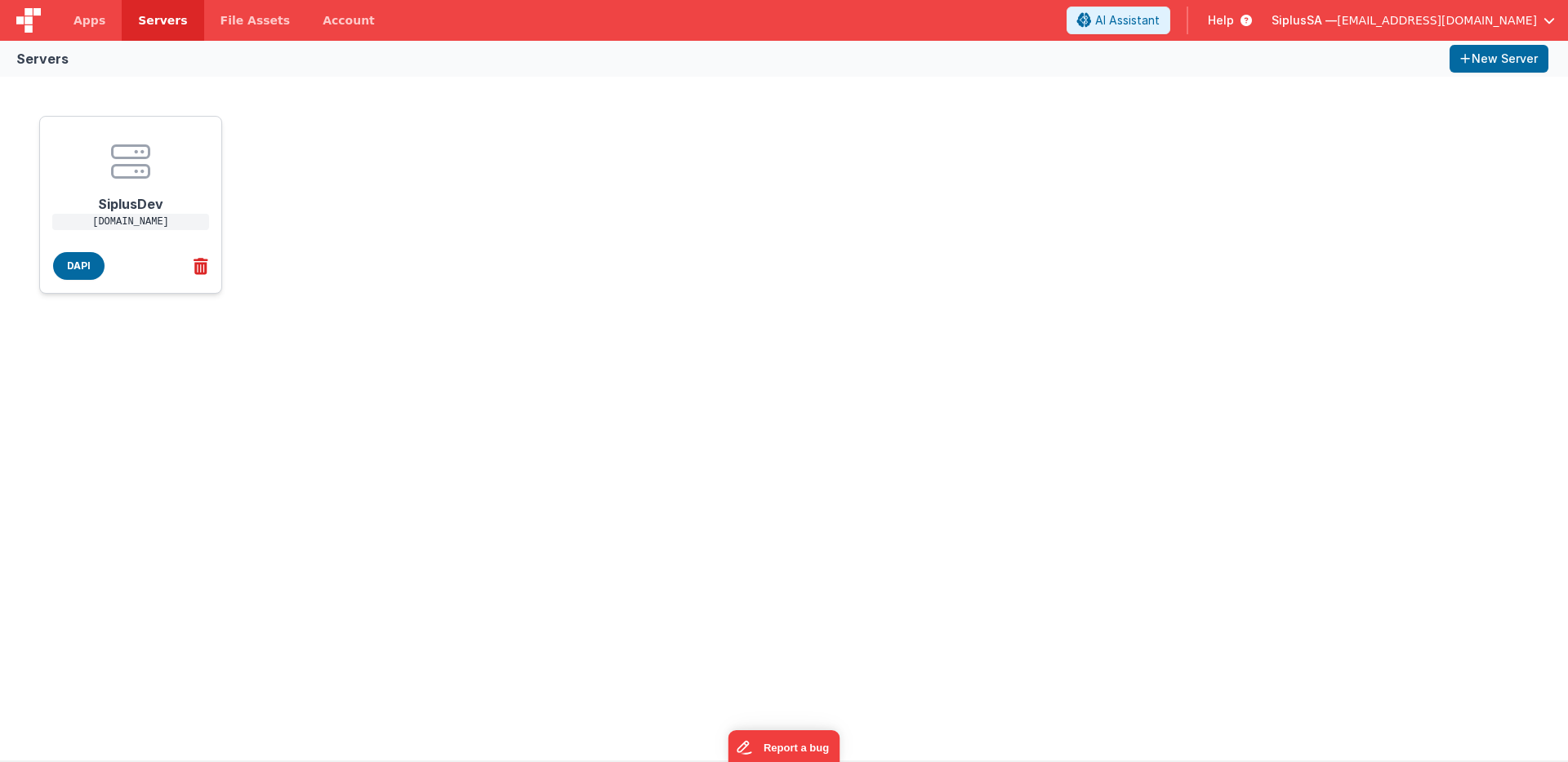
click at [195, 263] on icon at bounding box center [198, 266] width 21 height 27
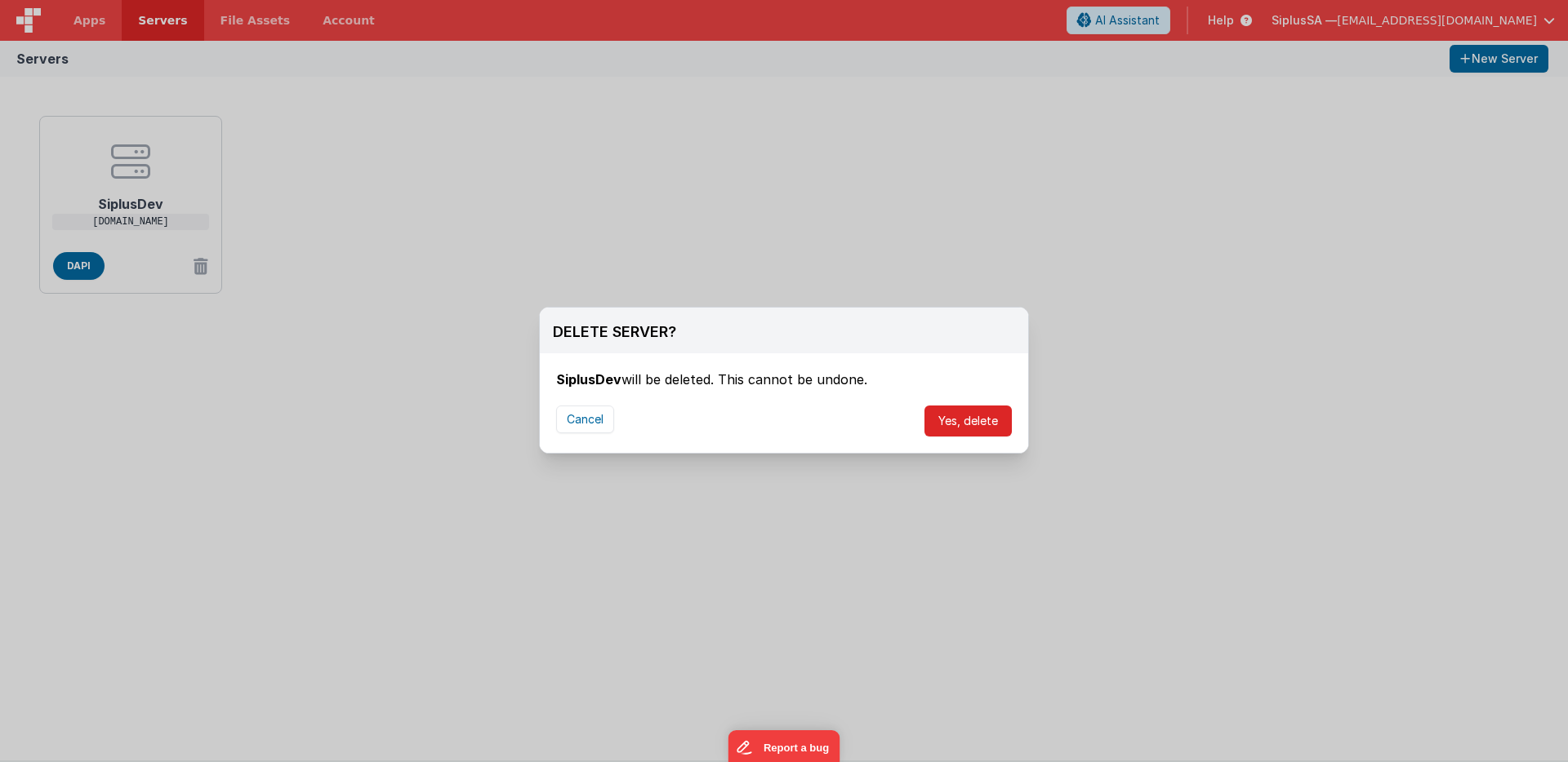
click at [985, 429] on button "Yes, delete" at bounding box center [968, 421] width 88 height 31
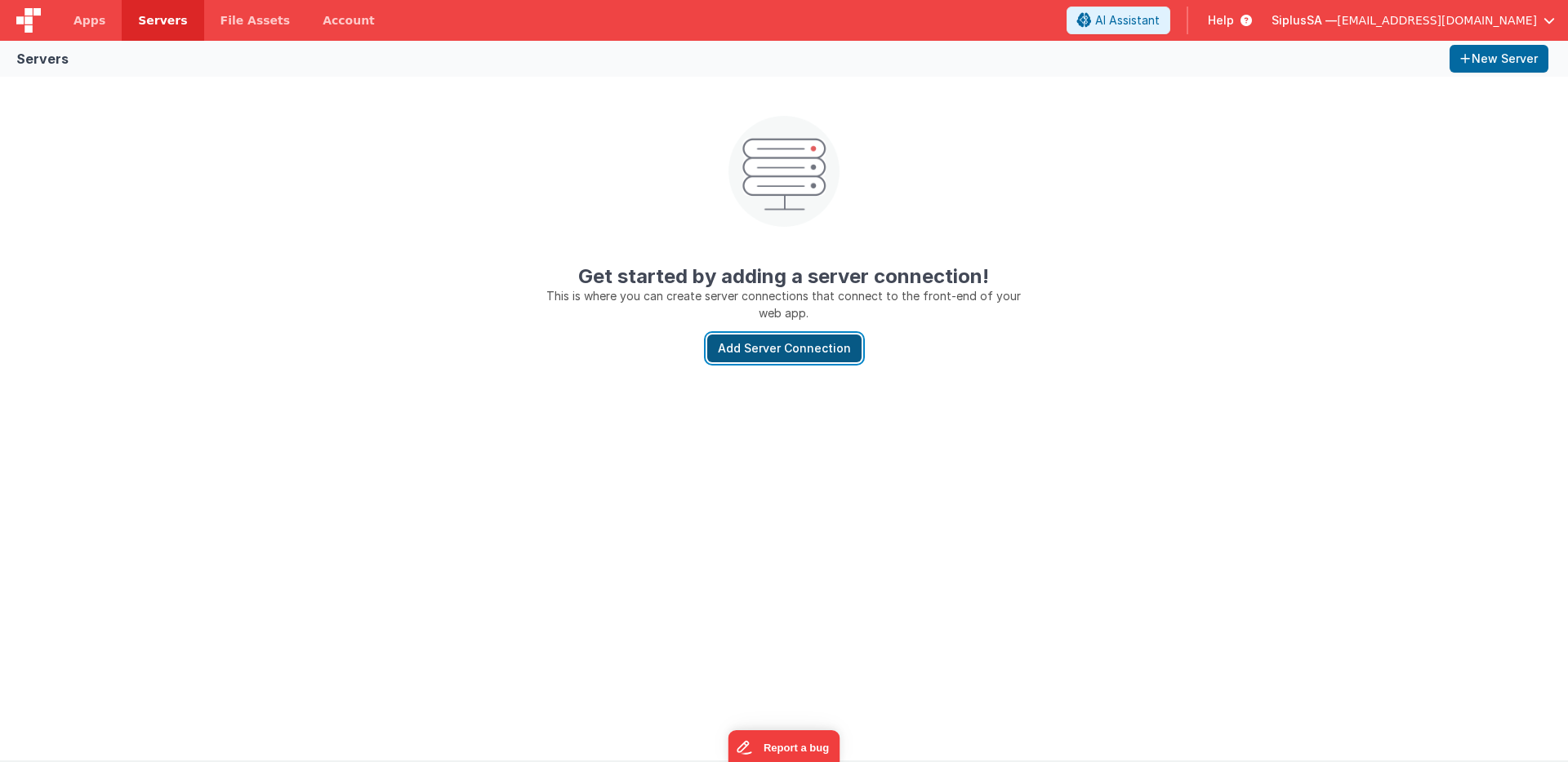
click at [789, 348] on button "Add Server Connection" at bounding box center [784, 348] width 154 height 28
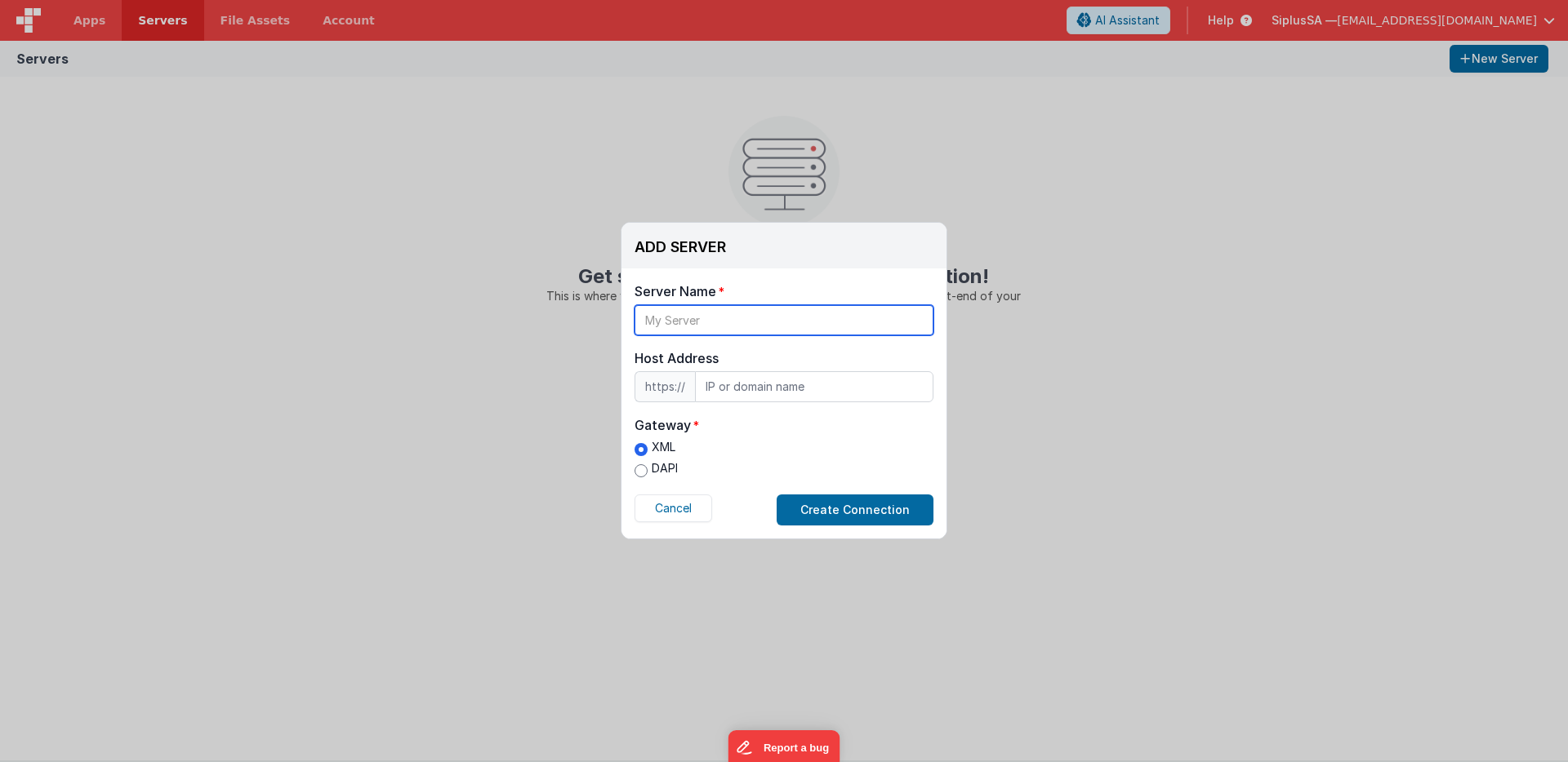
click at [742, 321] on input "text" at bounding box center [784, 320] width 299 height 30
type input "Test"
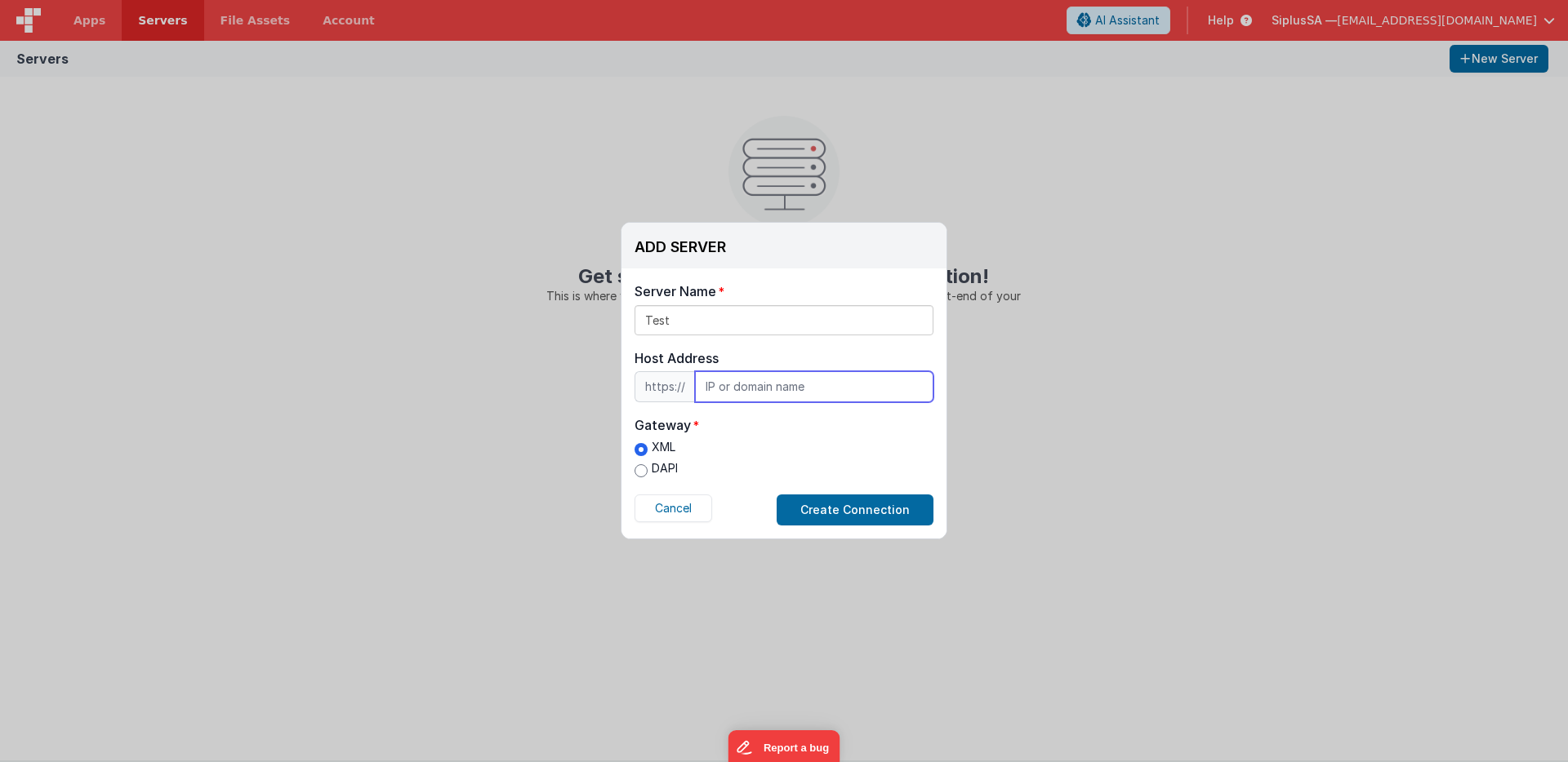
click at [761, 371] on input "text" at bounding box center [813, 387] width 238 height 31
paste input "[DOMAIN_NAME]"
type input "[DOMAIN_NAME]"
click at [652, 466] on label "DAPI" at bounding box center [657, 469] width 43 height 17
click at [648, 466] on input "DAPI" at bounding box center [641, 471] width 13 height 13
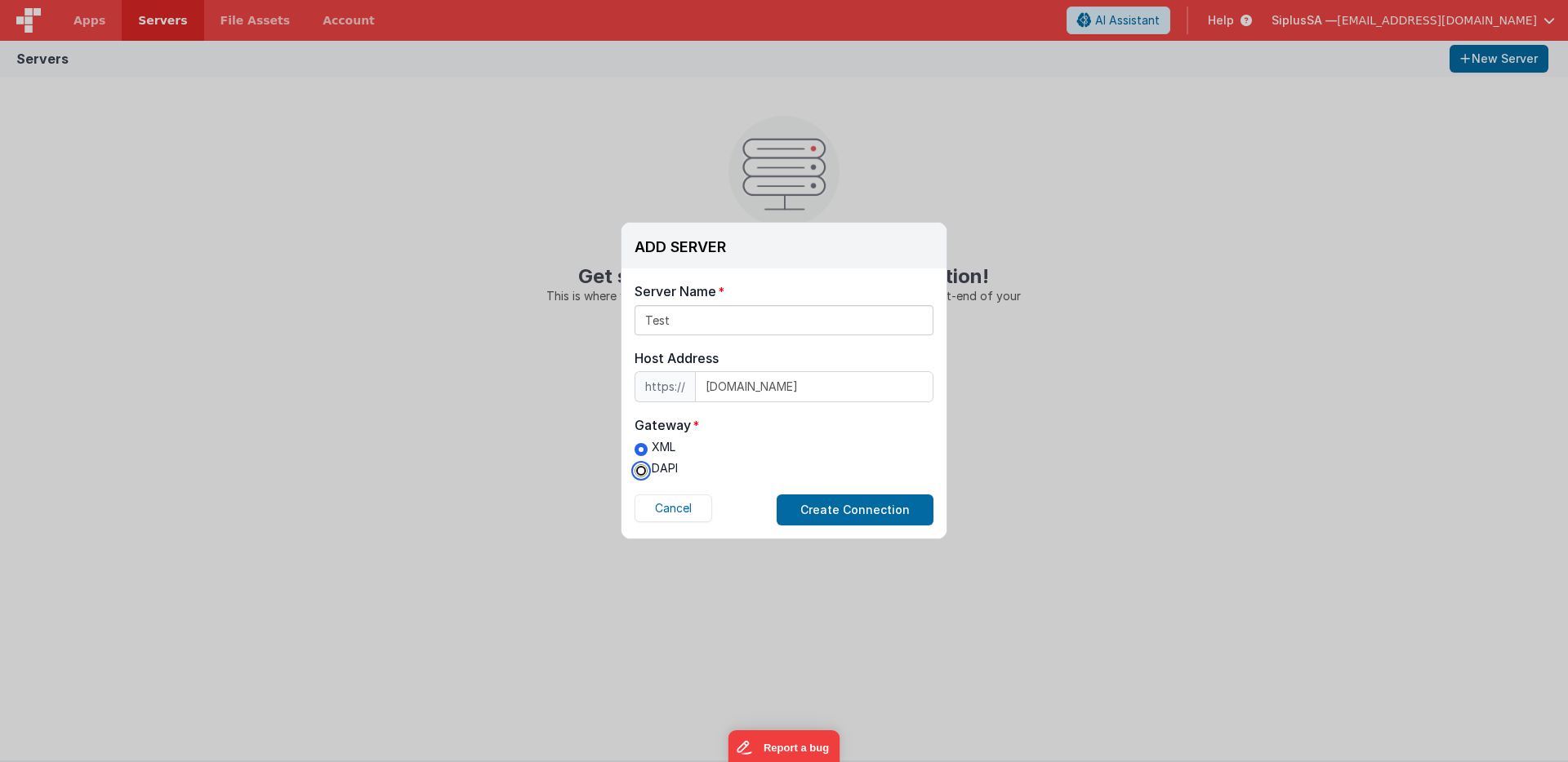
radio input "true"
click at [852, 511] on button "Create Connection" at bounding box center [854, 511] width 157 height 31
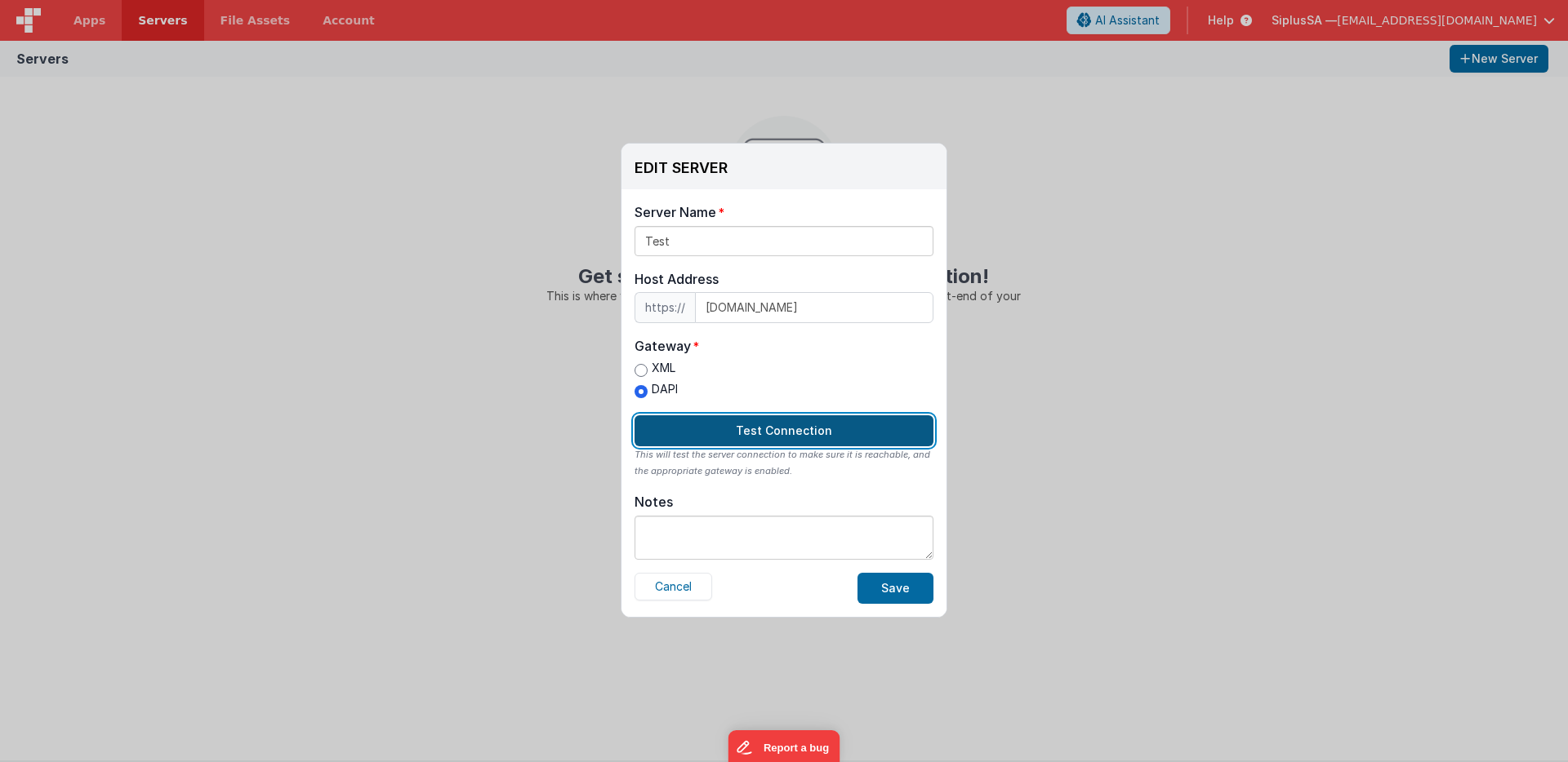
click at [789, 438] on button "Test Connection" at bounding box center [784, 431] width 299 height 31
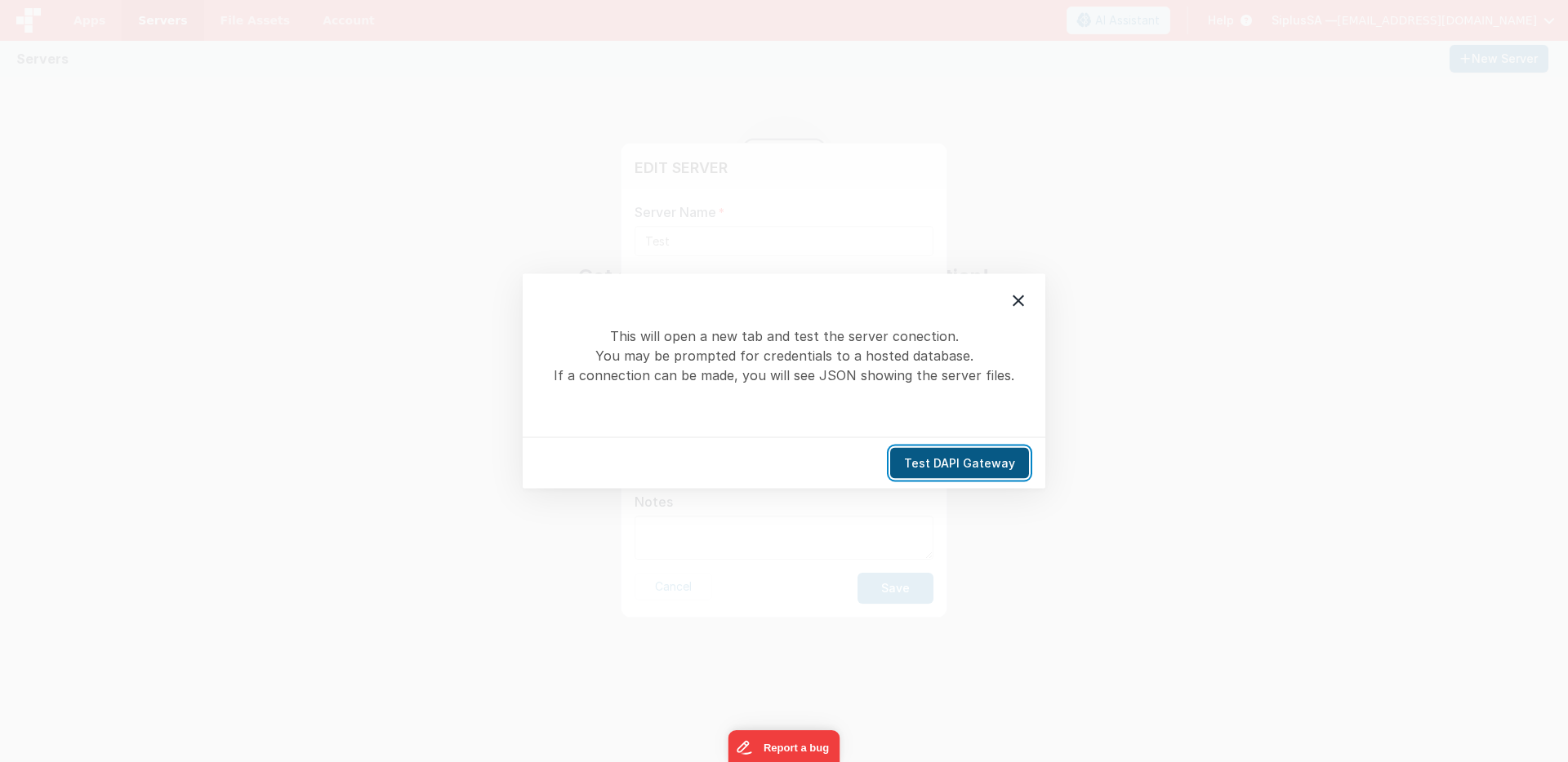
click at [981, 466] on button "Test DAPI Gateway" at bounding box center [959, 464] width 139 height 31
click at [1017, 300] on icon at bounding box center [1018, 301] width 11 height 11
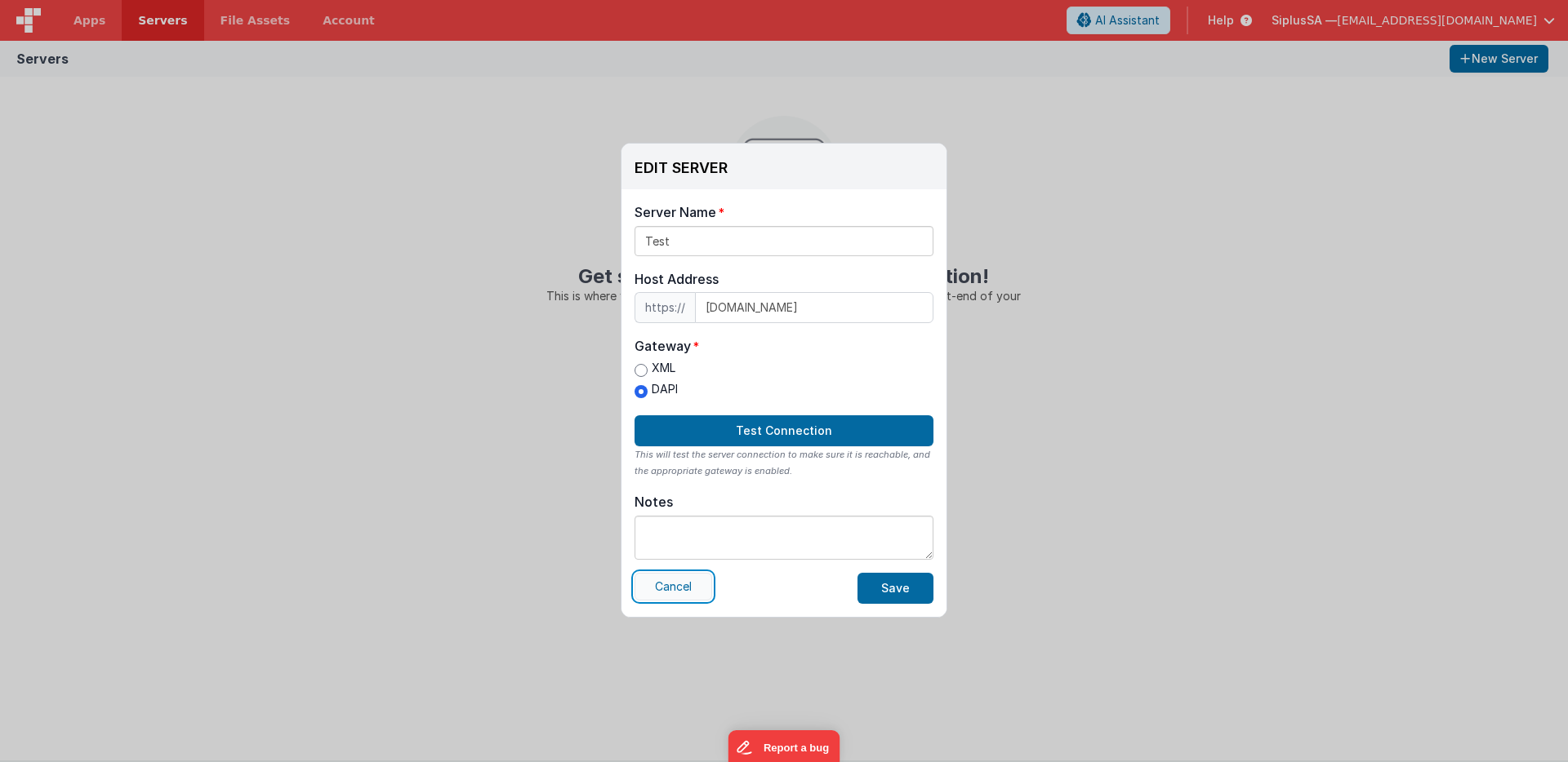
click at [693, 594] on button "Cancel" at bounding box center [673, 587] width 77 height 28
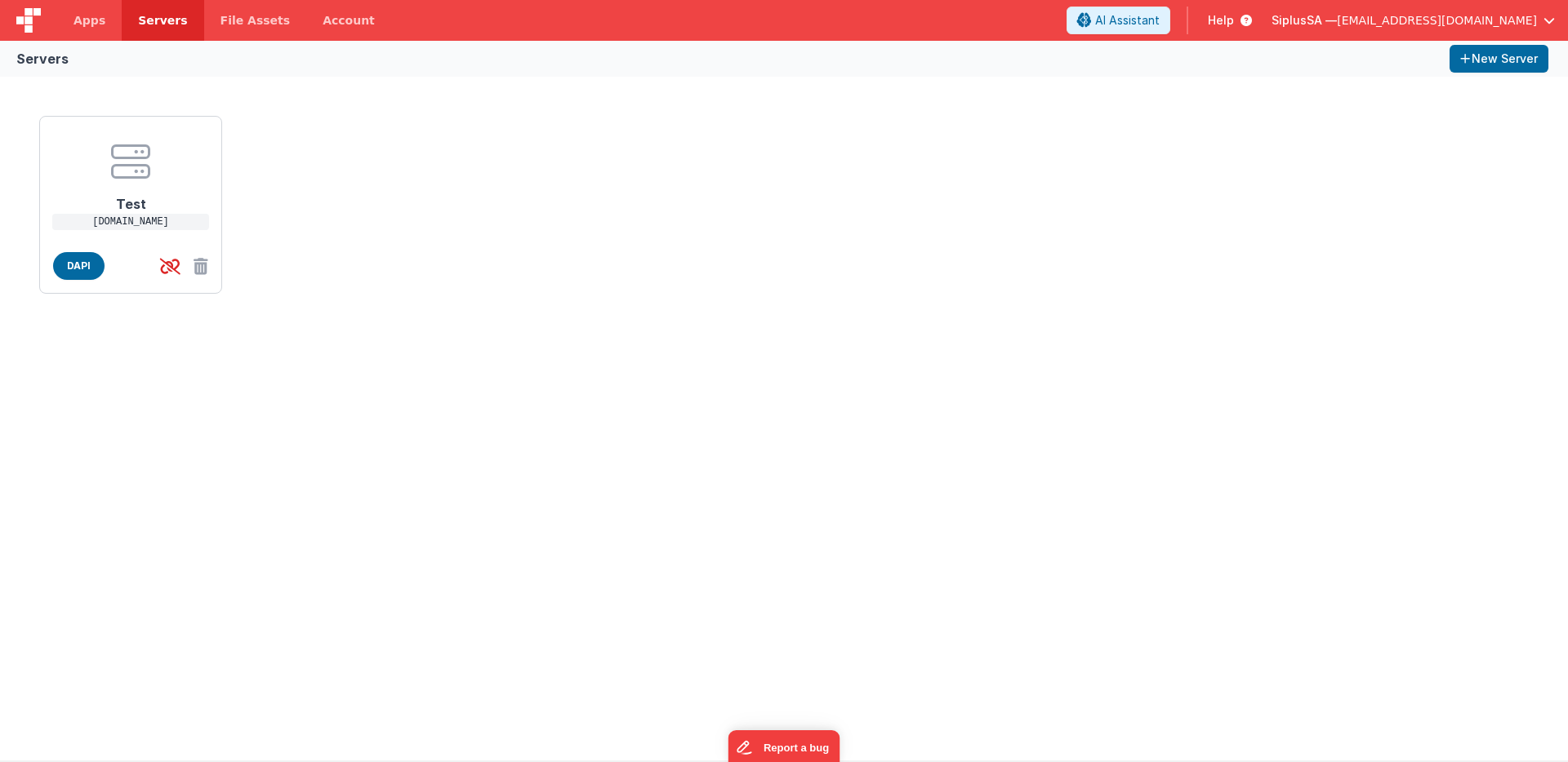
click at [1234, 20] on span "Help" at bounding box center [1221, 20] width 26 height 16
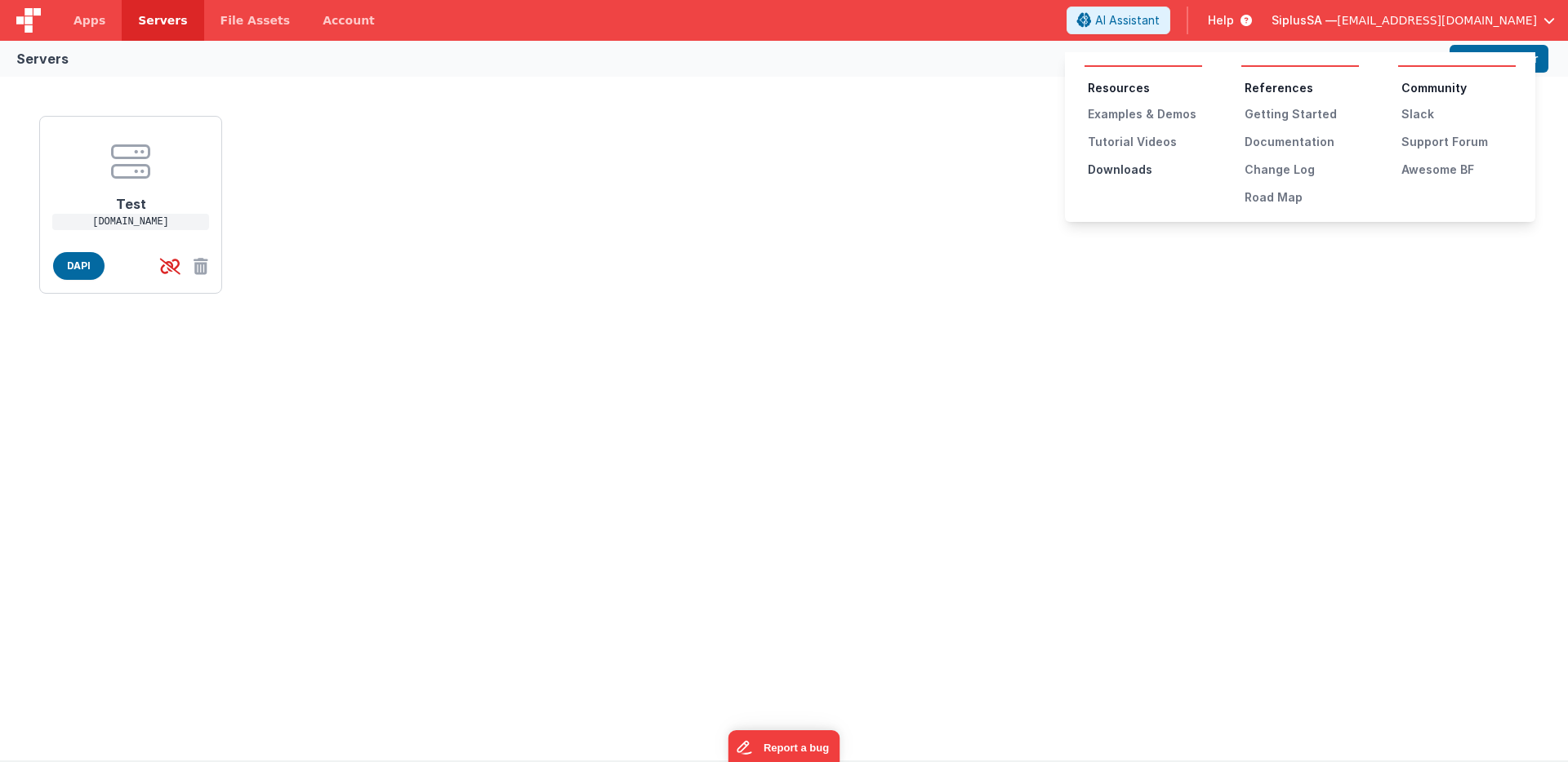
click at [1139, 176] on div "Downloads" at bounding box center [1145, 169] width 114 height 16
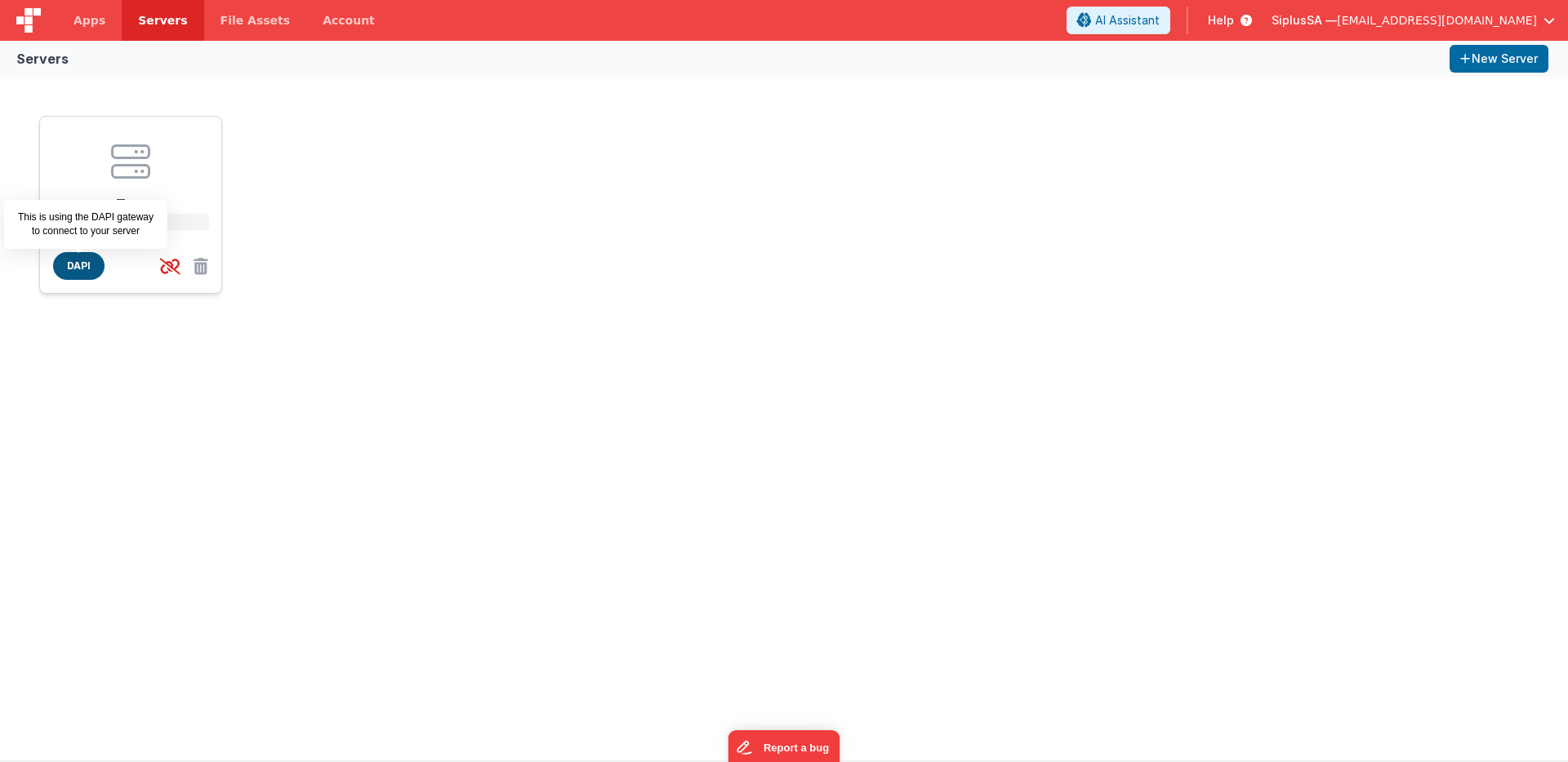
click at [77, 266] on span "DAPI" at bounding box center [78, 266] width 51 height 28
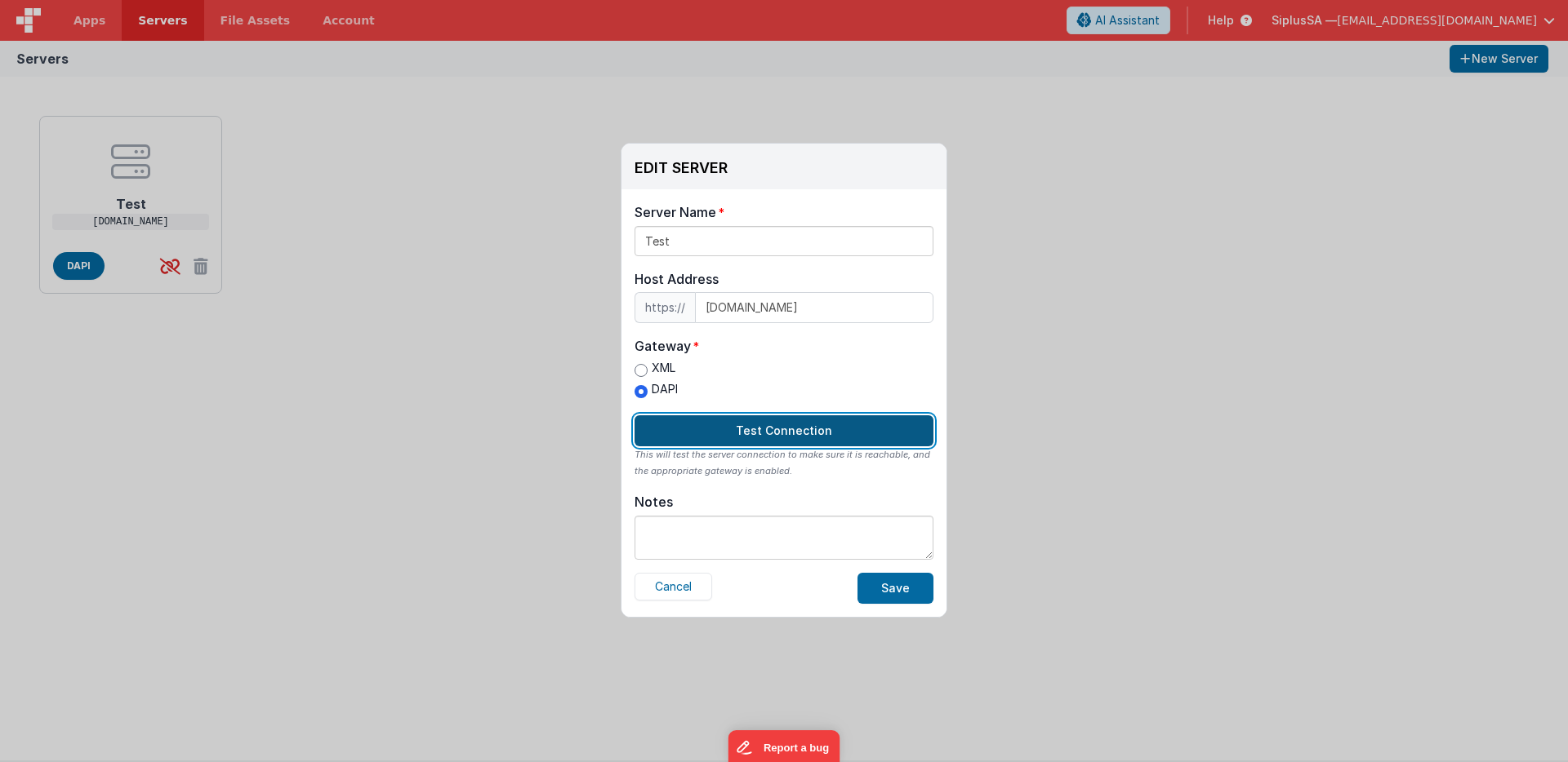
click at [807, 437] on button "Test Connection" at bounding box center [784, 431] width 299 height 31
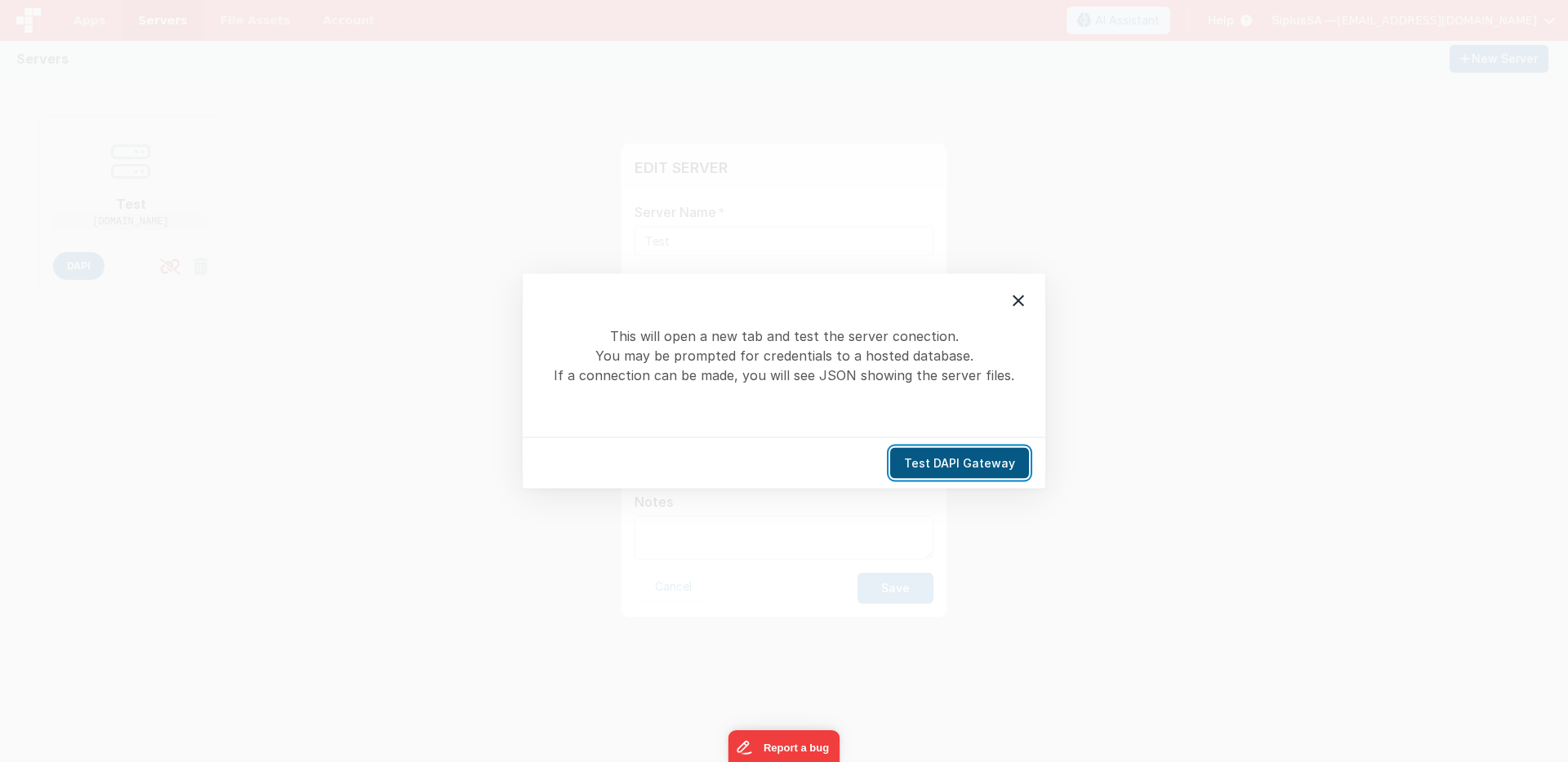
click at [958, 472] on button "Test DAPI Gateway" at bounding box center [959, 464] width 139 height 31
click at [1022, 305] on icon at bounding box center [1018, 301] width 11 height 11
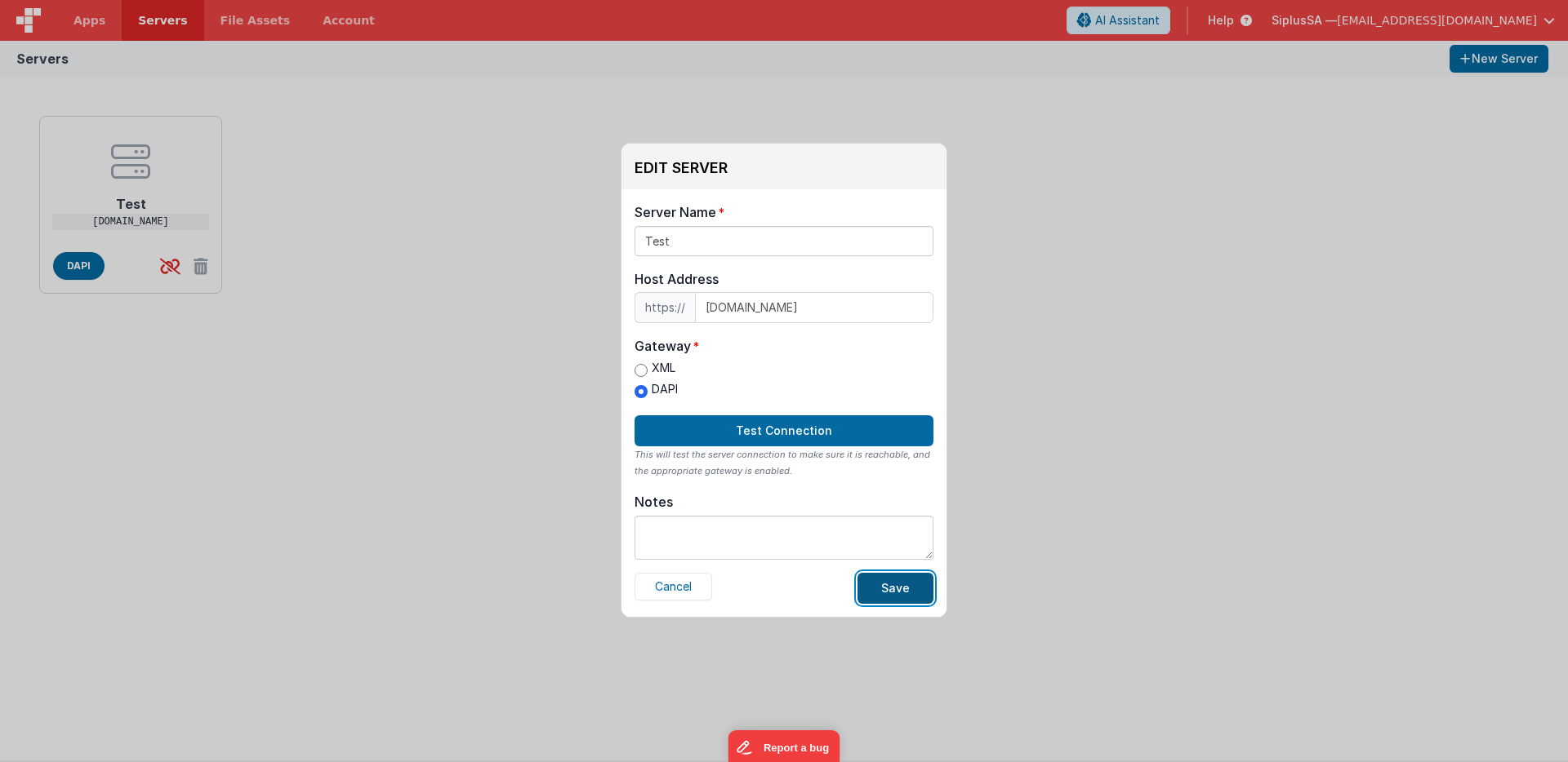
click at [901, 595] on button "Save" at bounding box center [896, 589] width 76 height 31
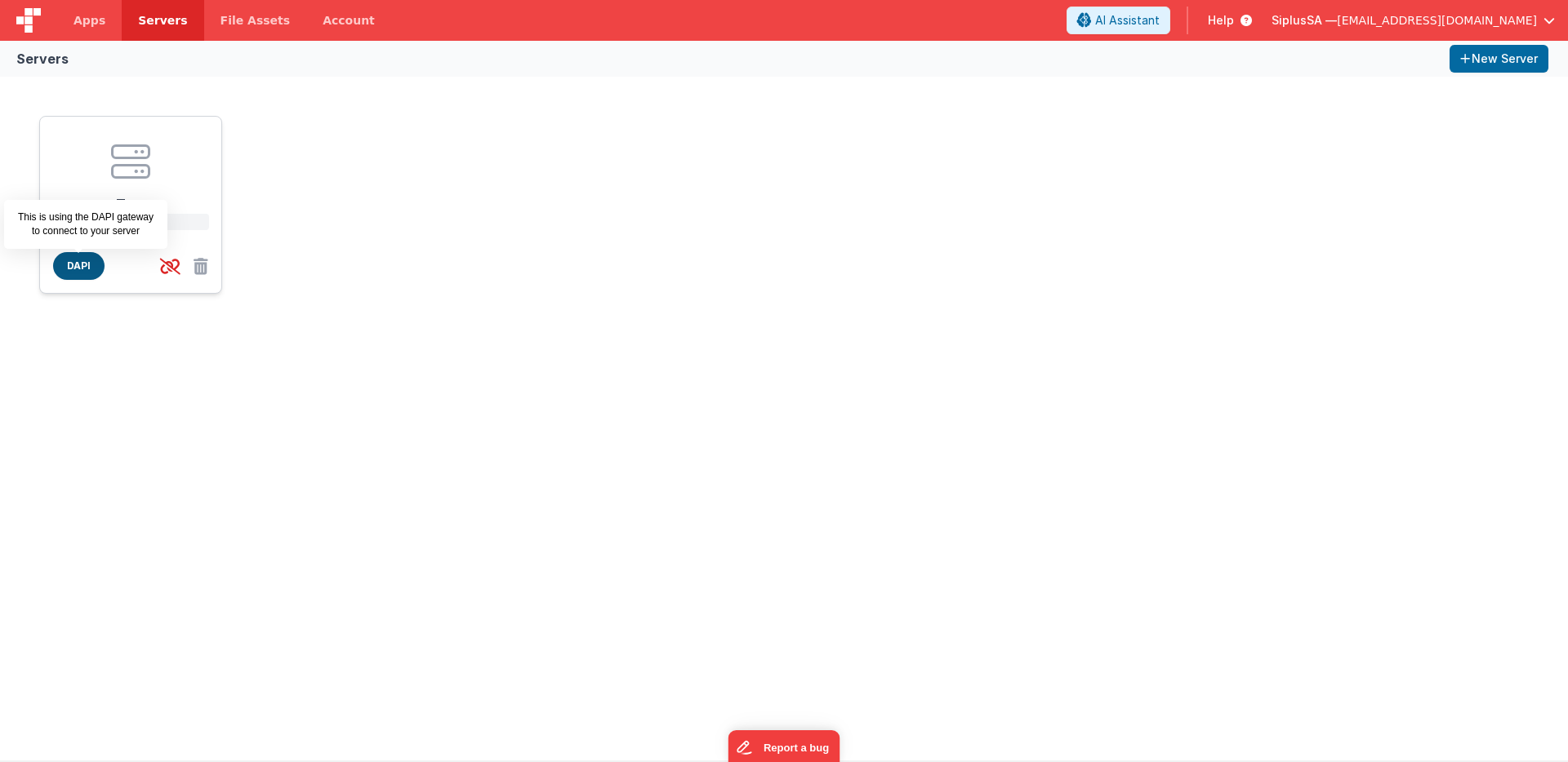
click at [72, 269] on span "DAPI" at bounding box center [78, 266] width 51 height 28
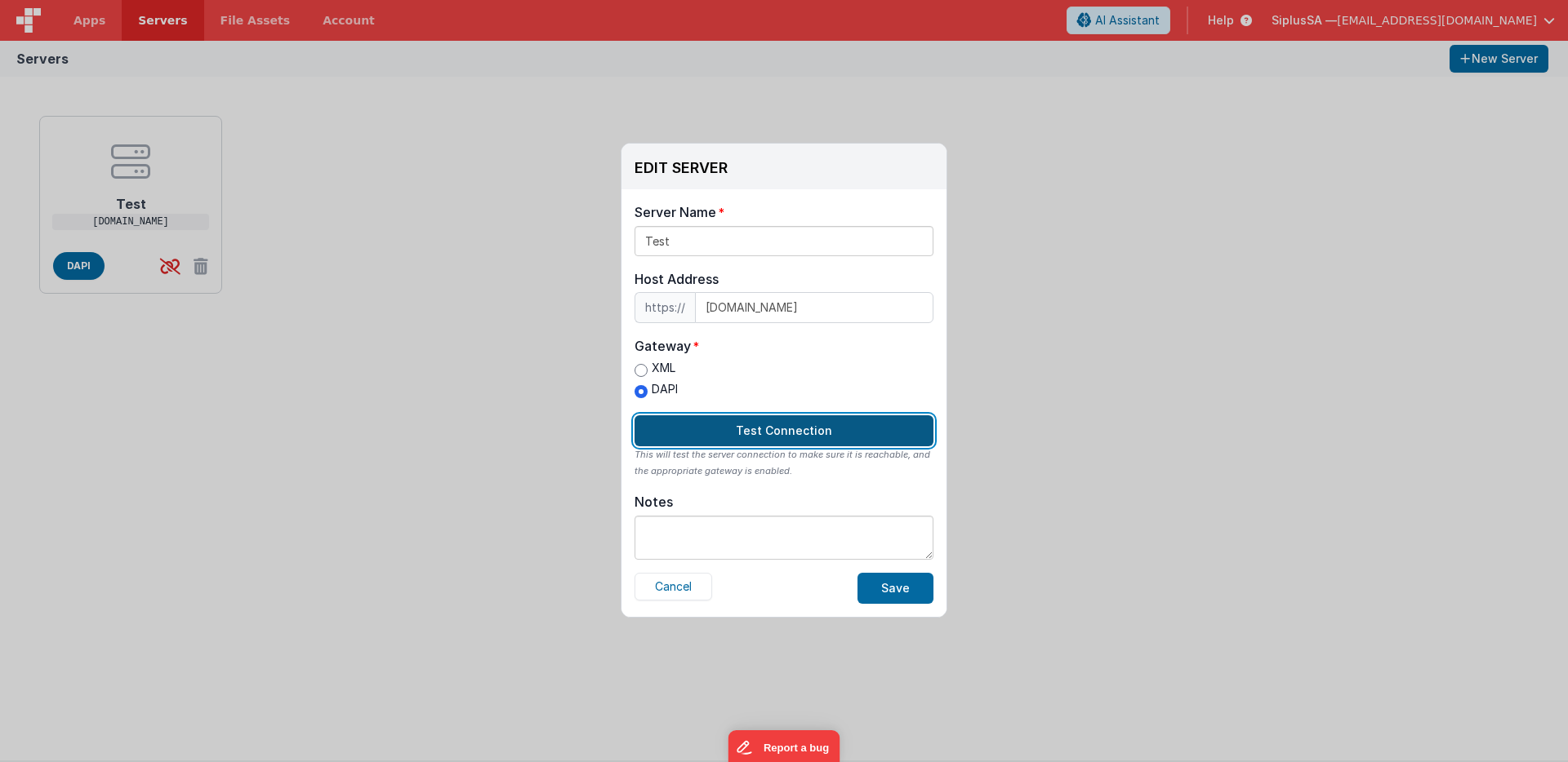
click at [779, 437] on button "Test Connection" at bounding box center [784, 431] width 299 height 31
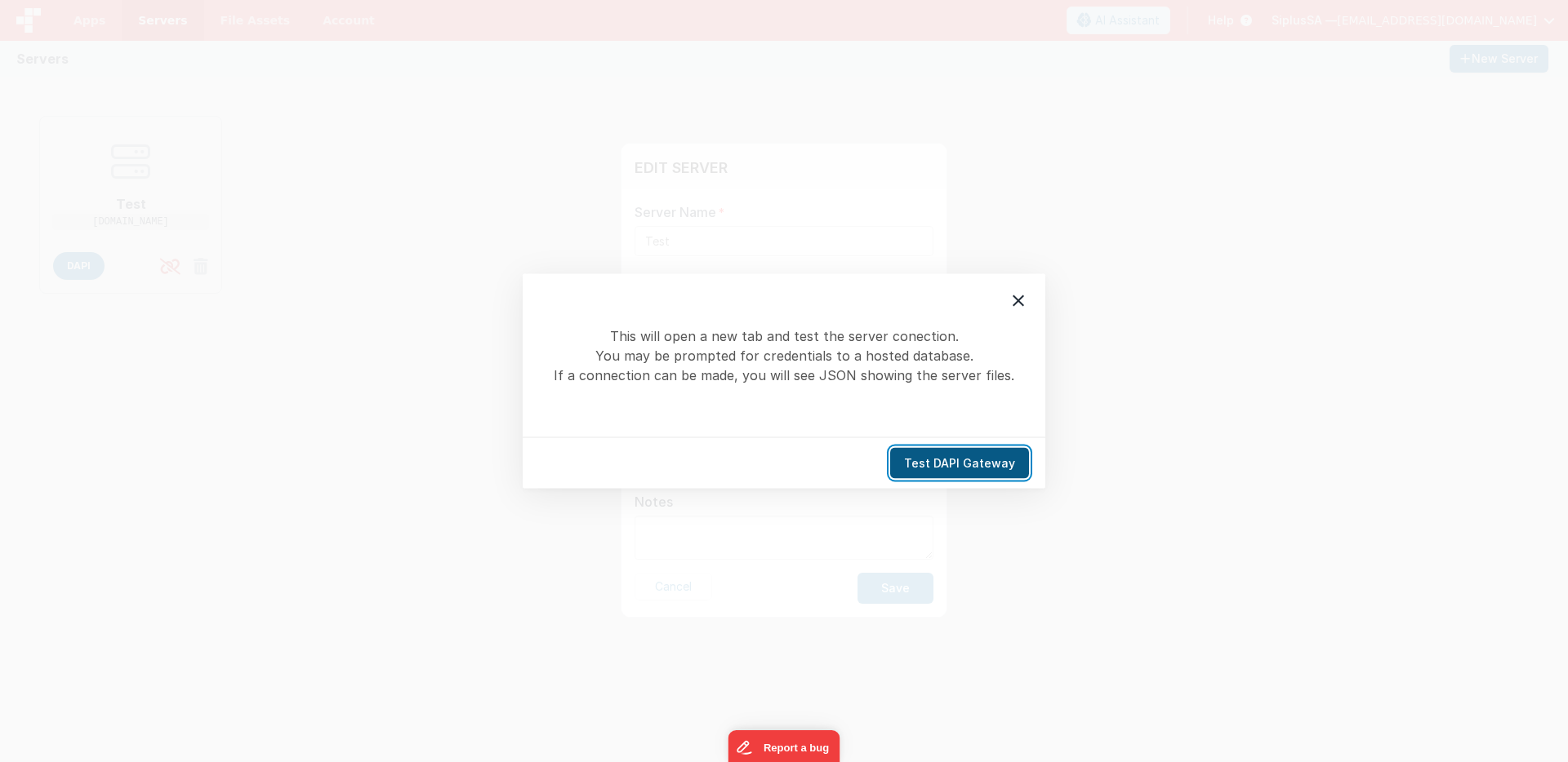
click at [947, 464] on button "Test DAPI Gateway" at bounding box center [959, 464] width 139 height 31
click at [1010, 298] on icon at bounding box center [1018, 301] width 20 height 20
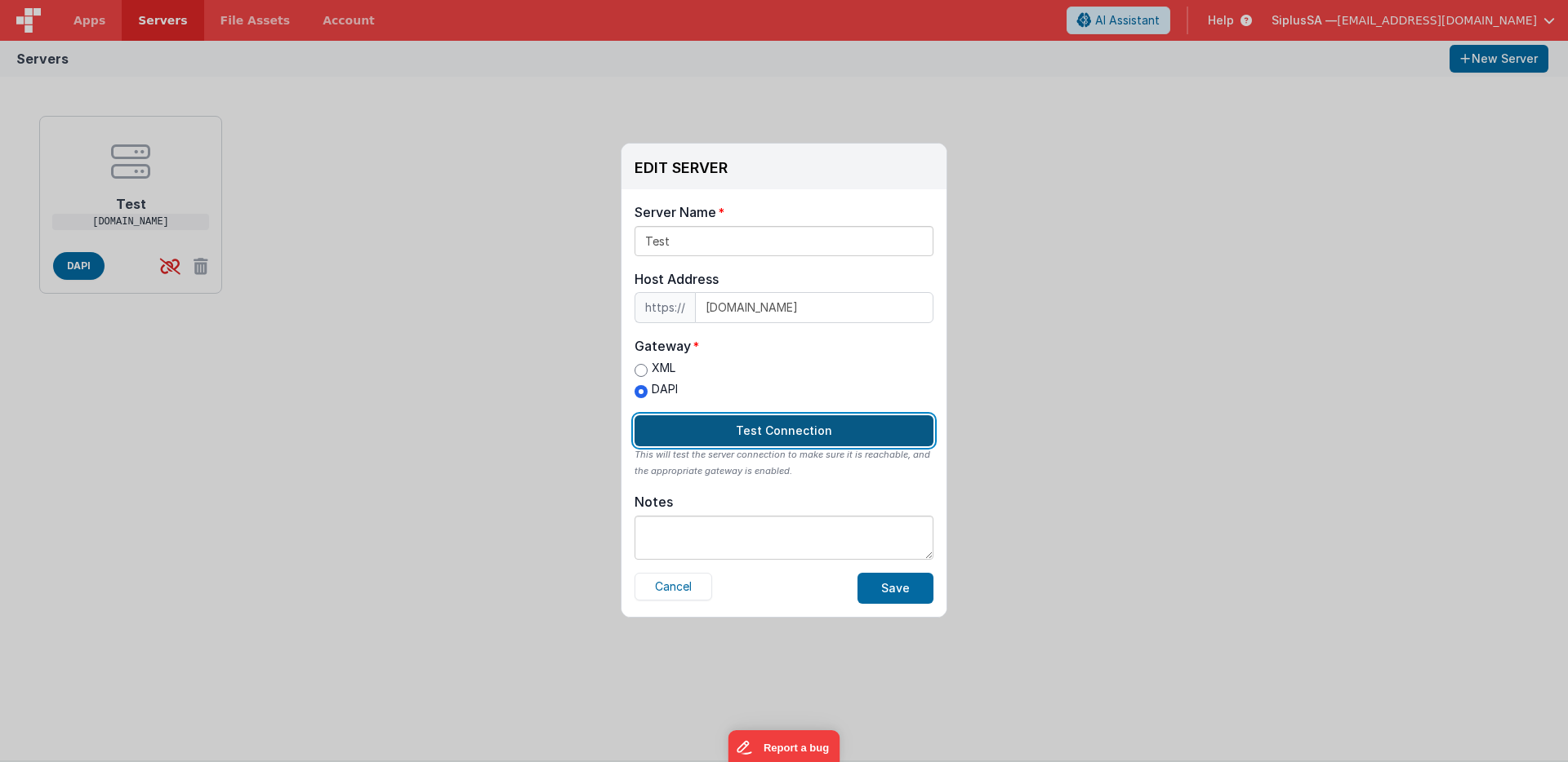
click at [844, 443] on button "Test Connection" at bounding box center [784, 431] width 299 height 31
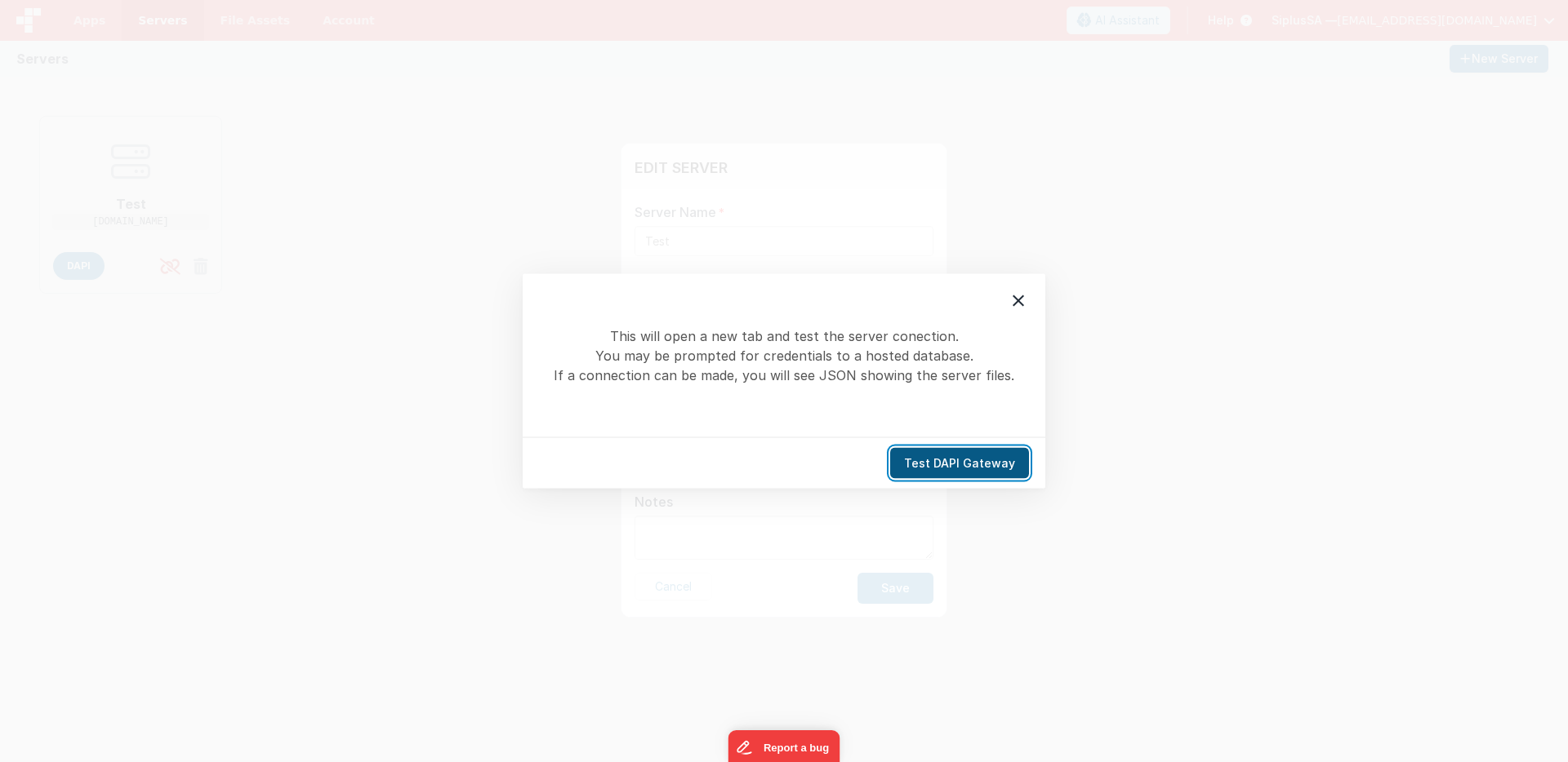
click at [949, 473] on button "Test DAPI Gateway" at bounding box center [959, 464] width 139 height 31
click at [984, 468] on button "Test DAPI Gateway" at bounding box center [959, 464] width 139 height 31
click at [1006, 302] on div at bounding box center [1018, 302] width 35 height 35
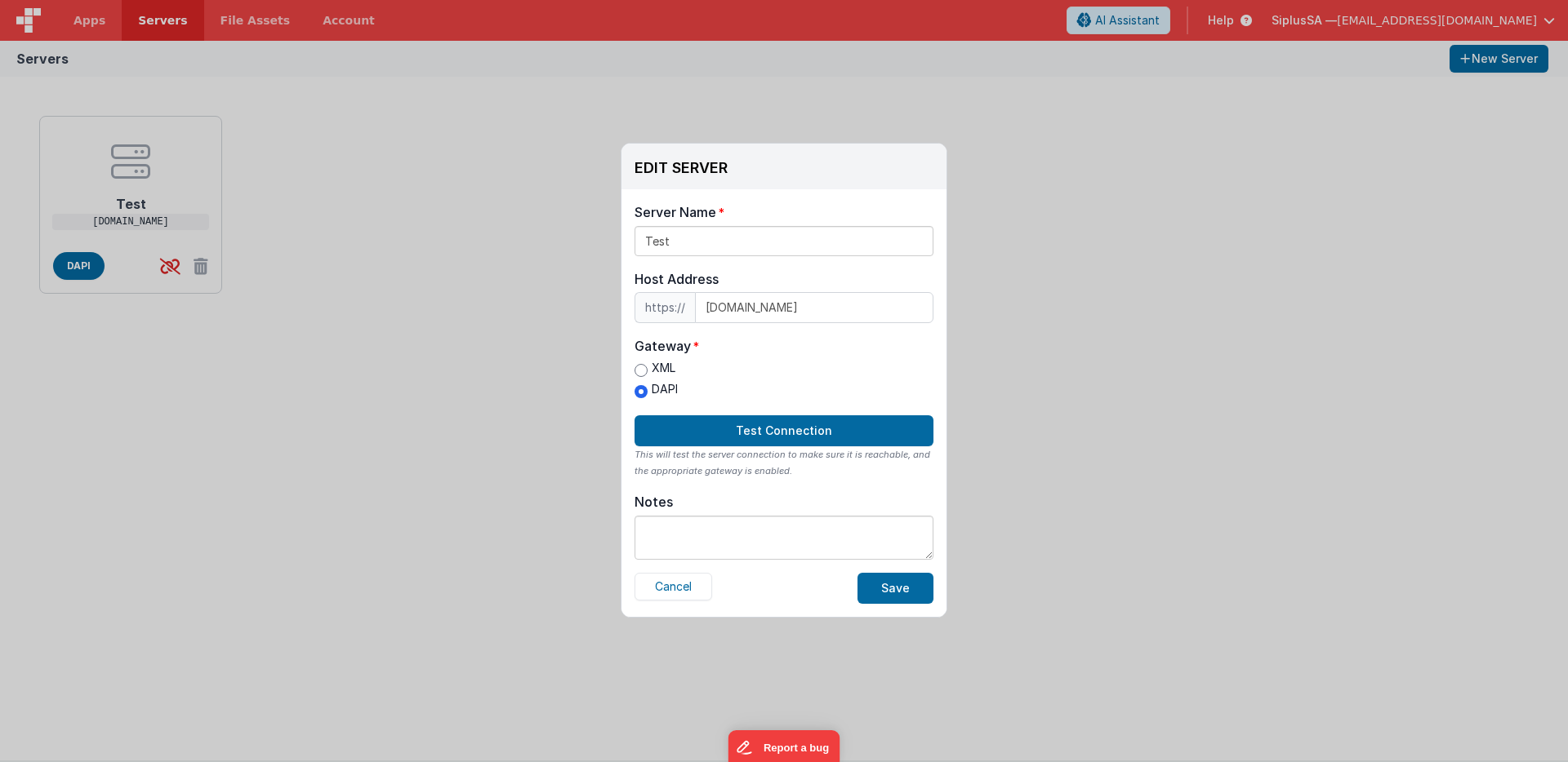
click at [683, 601] on div "Cancel Save" at bounding box center [784, 589] width 299 height 31
click at [685, 594] on button "Cancel" at bounding box center [673, 587] width 77 height 28
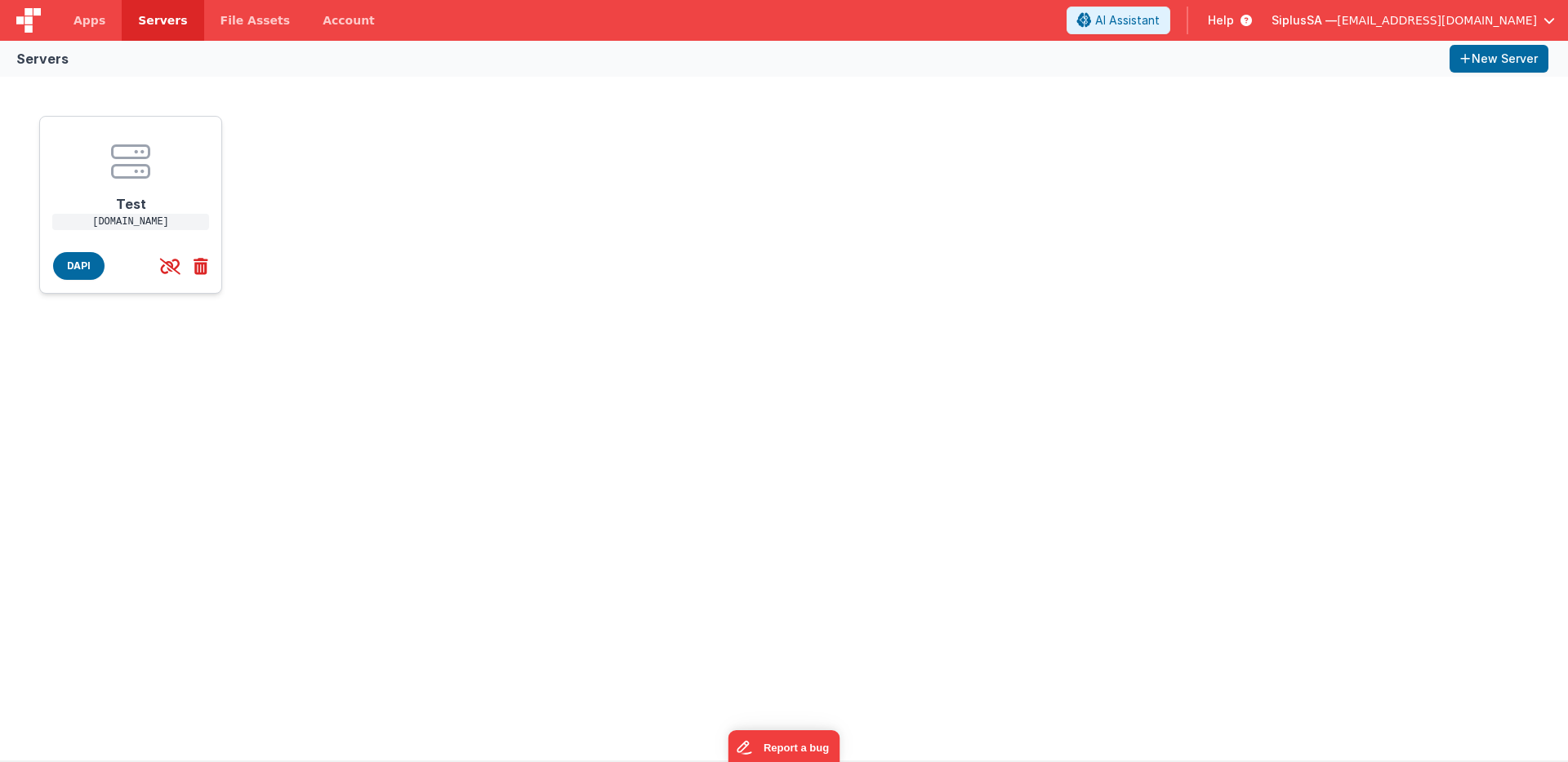
click at [205, 270] on icon at bounding box center [198, 266] width 21 height 27
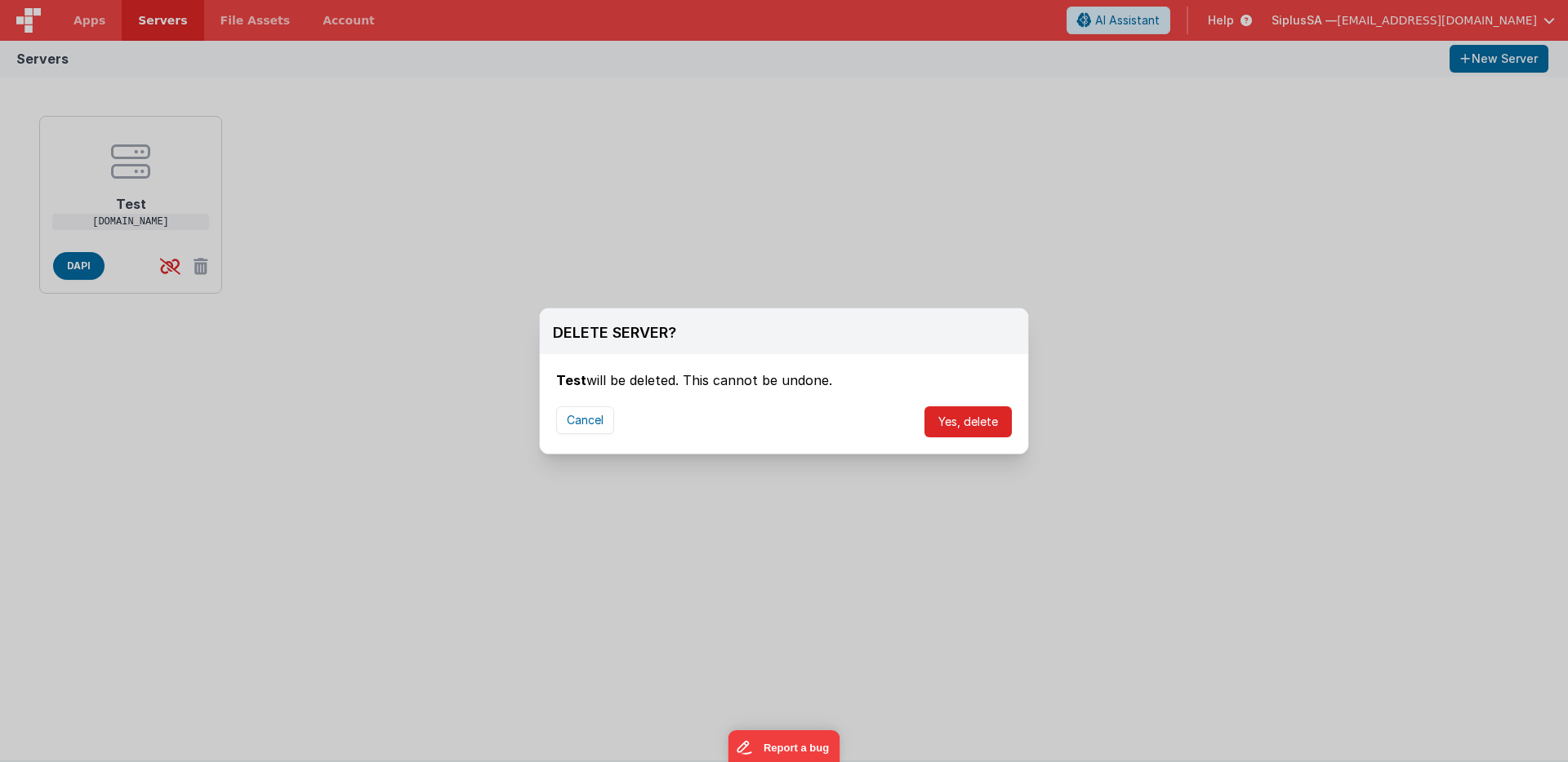
click at [996, 428] on button "Yes, delete" at bounding box center [968, 422] width 88 height 31
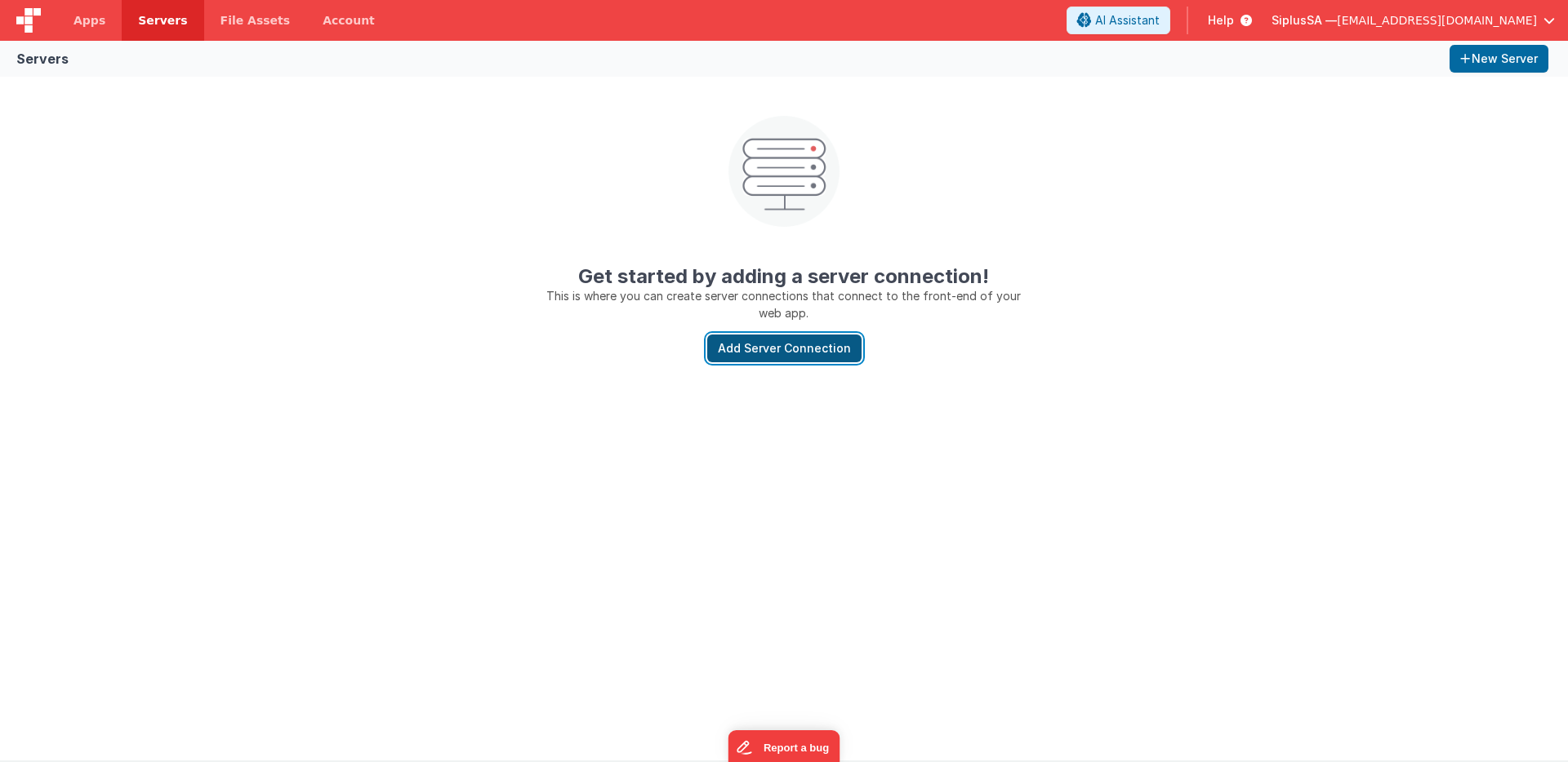
click at [794, 352] on button "Add Server Connection" at bounding box center [784, 348] width 154 height 28
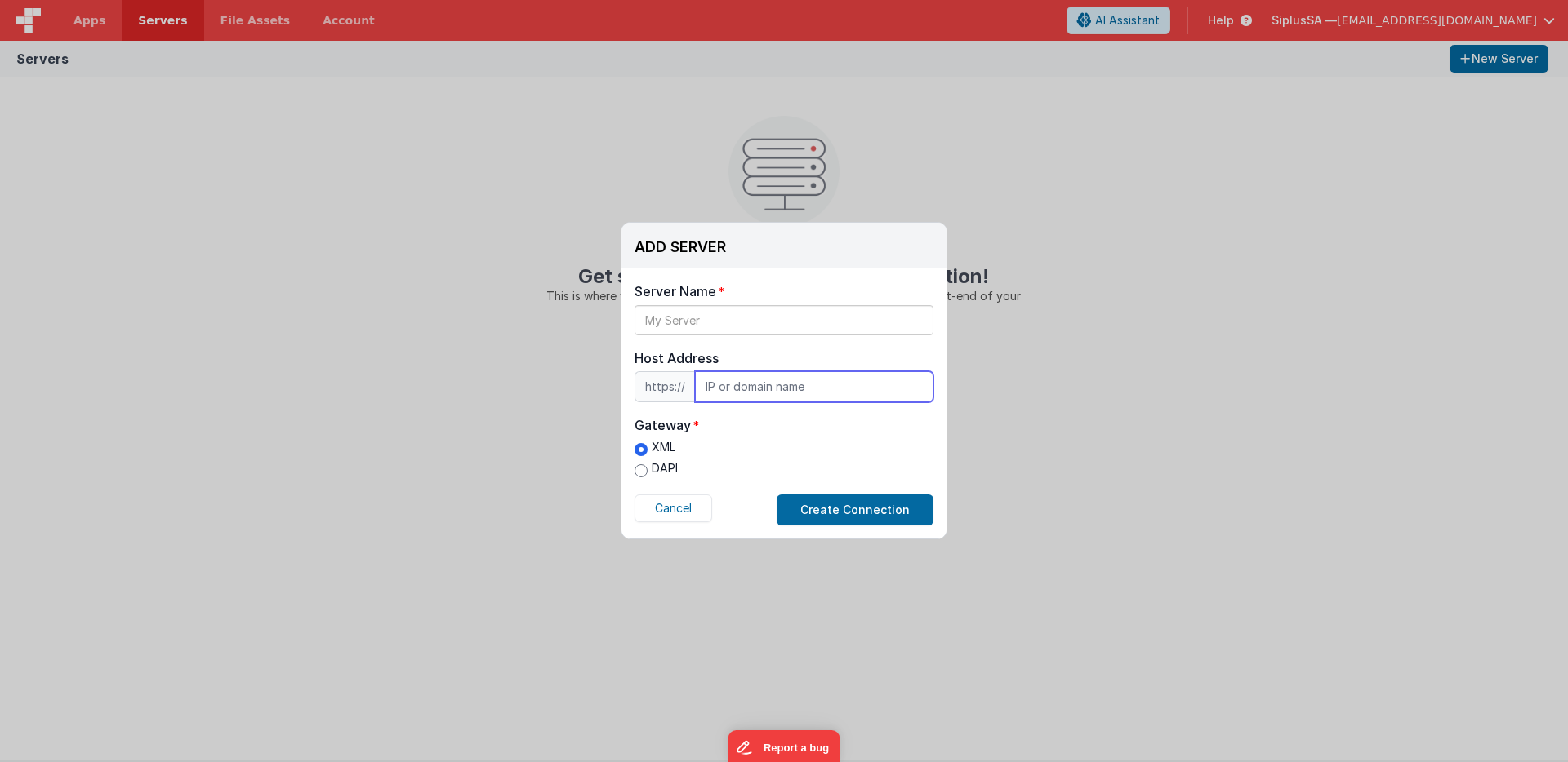
click at [772, 387] on input "text" at bounding box center [813, 387] width 238 height 31
type input "[DOMAIN_NAME]"
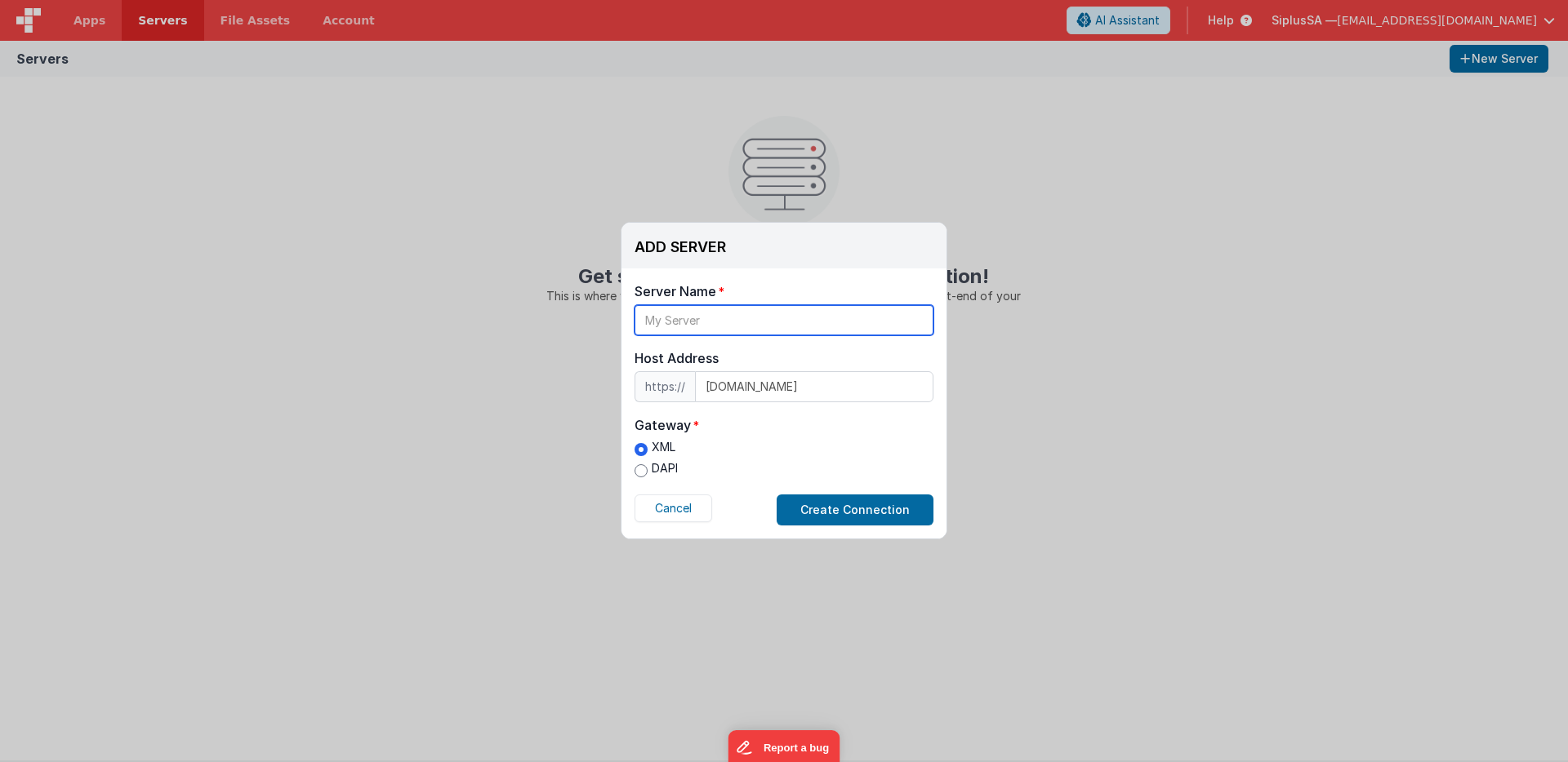
click at [696, 329] on input "text" at bounding box center [784, 320] width 299 height 30
click at [656, 321] on input "SIplusDEV" at bounding box center [784, 320] width 299 height 30
type input "SiplusDEV"
click at [665, 461] on label "DAPI" at bounding box center [657, 469] width 43 height 17
click at [648, 465] on input "DAPI" at bounding box center [641, 471] width 13 height 13
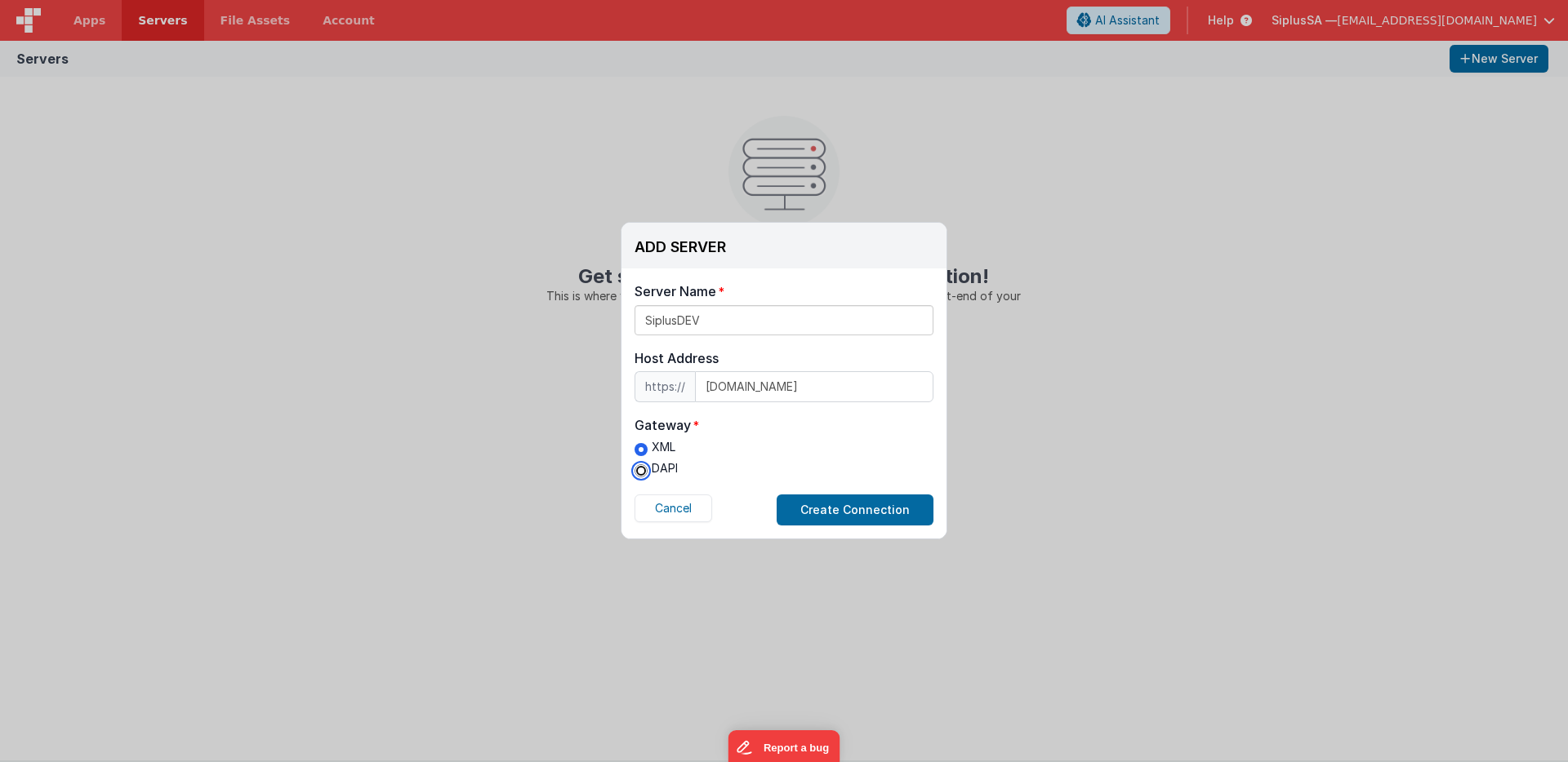
radio input "true"
click at [891, 511] on button "Create Connection" at bounding box center [854, 511] width 157 height 31
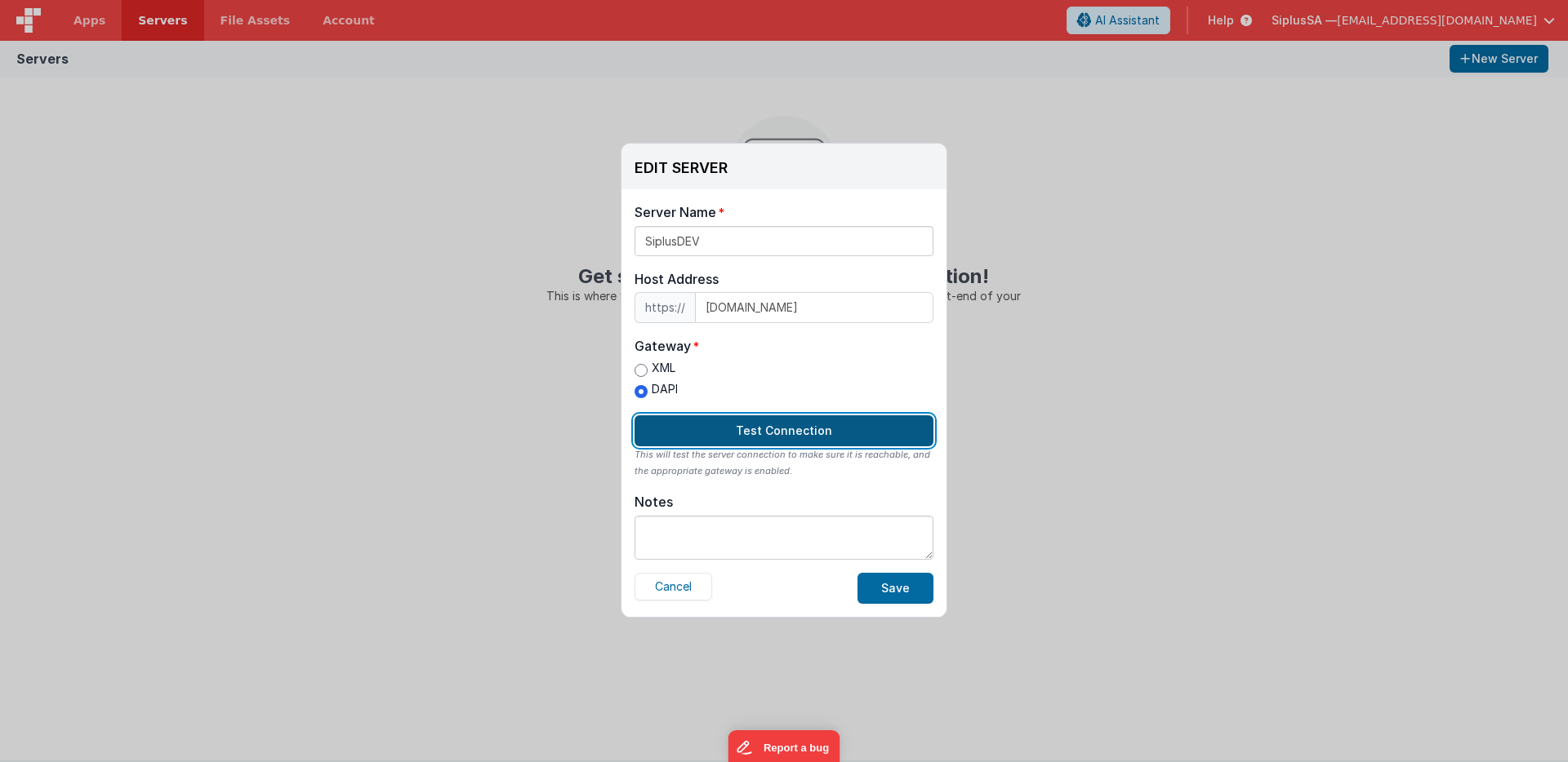
click at [836, 443] on button "Test Connection" at bounding box center [784, 431] width 299 height 31
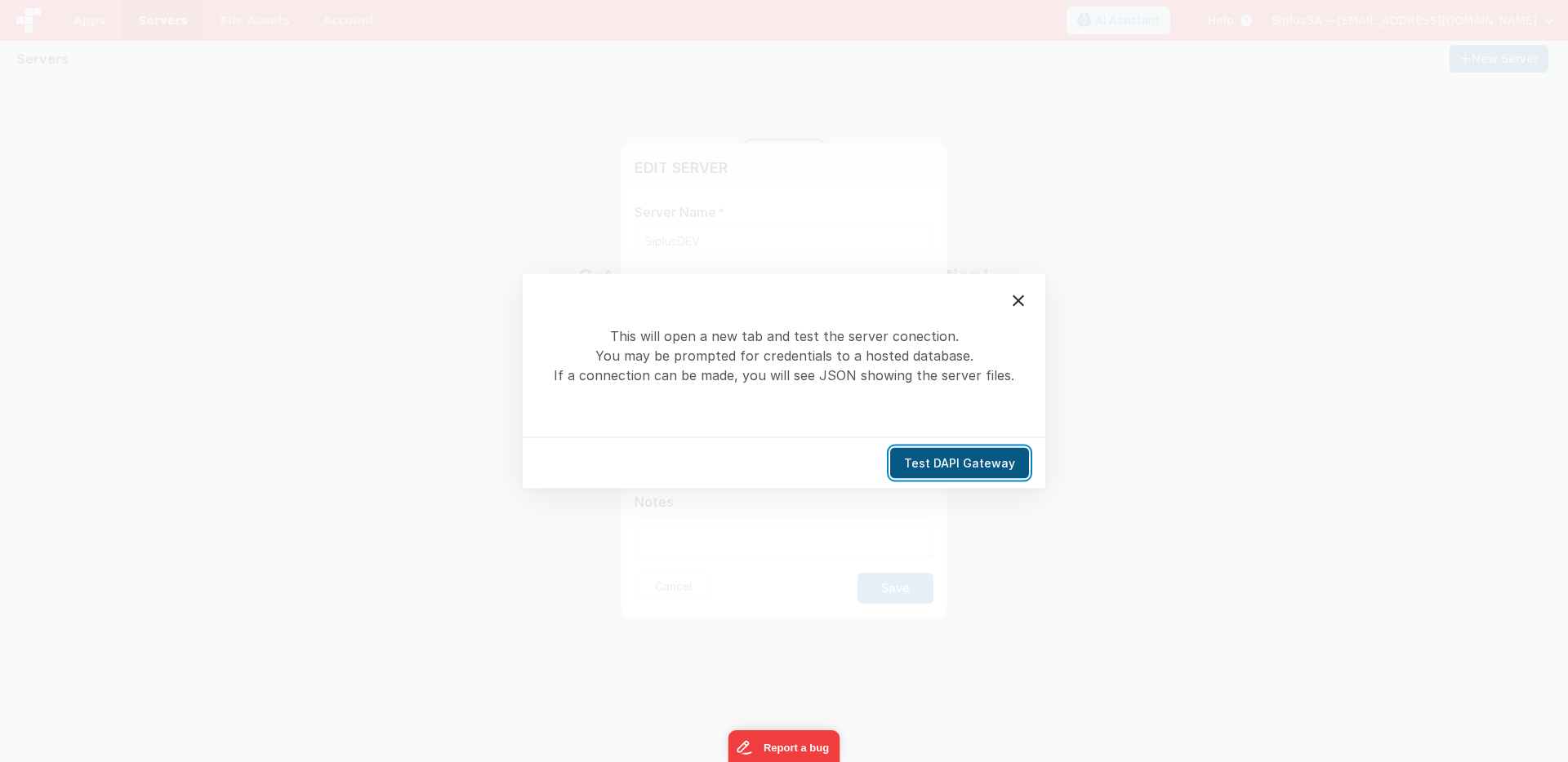
click at [953, 476] on button "Test DAPI Gateway" at bounding box center [959, 464] width 139 height 31
click at [970, 467] on button "Test DAPI Gateway" at bounding box center [959, 464] width 139 height 31
click at [926, 459] on button "Test DAPI Gateway" at bounding box center [959, 464] width 139 height 31
click at [1007, 299] on div at bounding box center [1018, 302] width 35 height 35
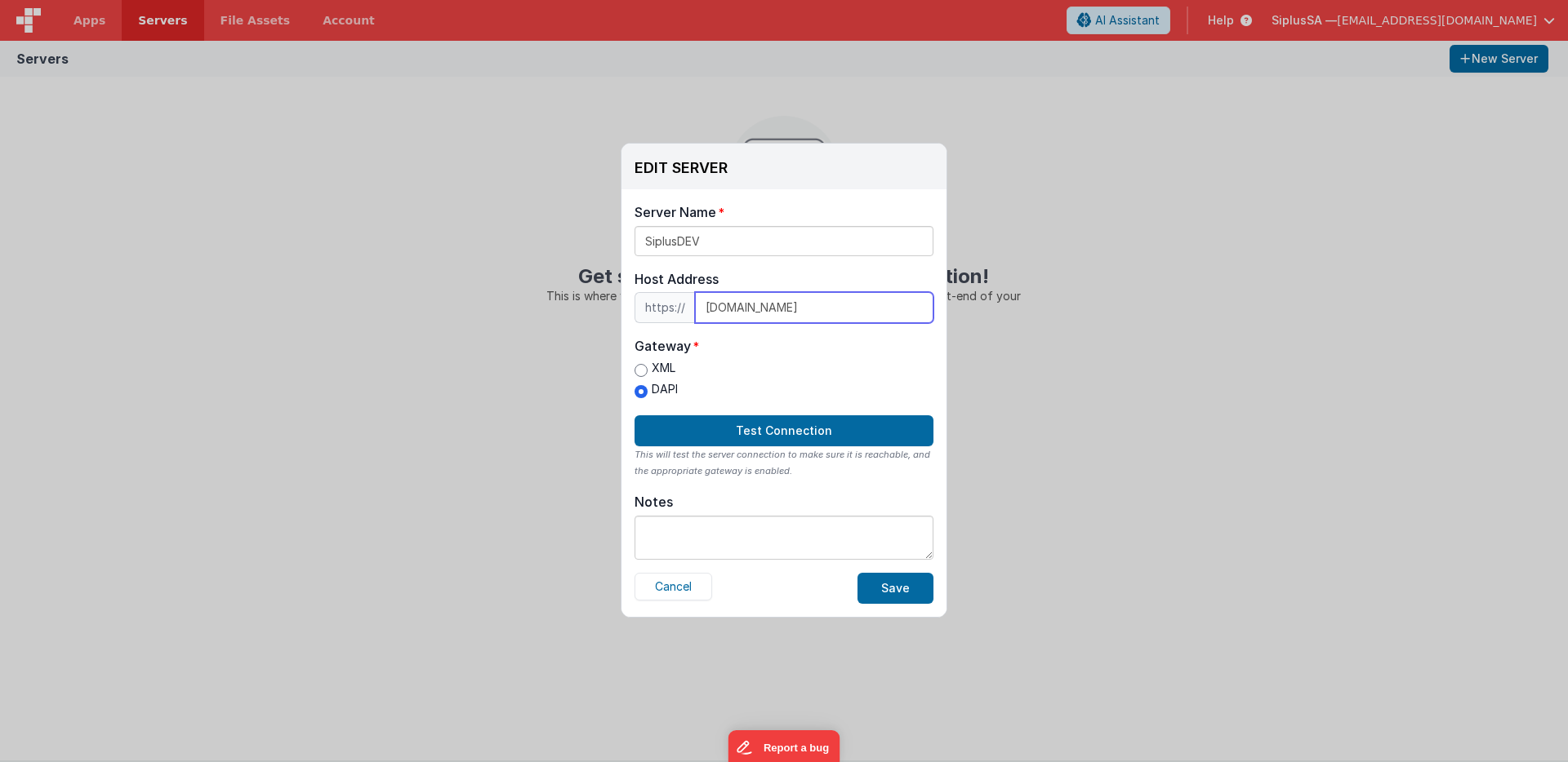
drag, startPoint x: 828, startPoint y: 303, endPoint x: 683, endPoint y: 295, distance: 145.2
click at [683, 295] on div "https:// [DOMAIN_NAME]" at bounding box center [784, 308] width 299 height 31
click at [1080, 270] on div "EDIT SERVER Delete Server Delete Server Name SiplusDEV Host Address https:// [D…" at bounding box center [784, 381] width 1568 height 762
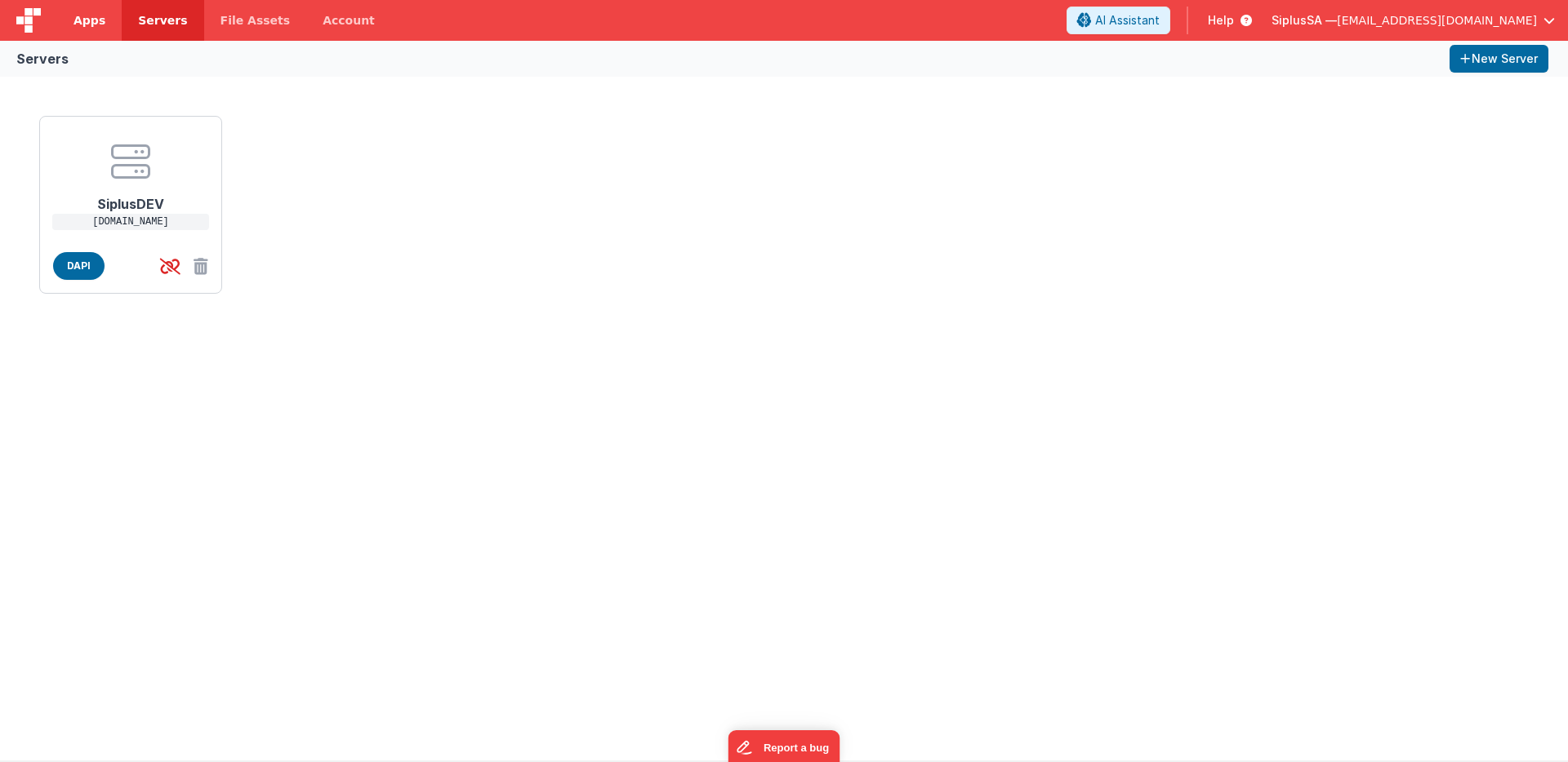
click at [101, 30] on link "Apps" at bounding box center [89, 20] width 64 height 41
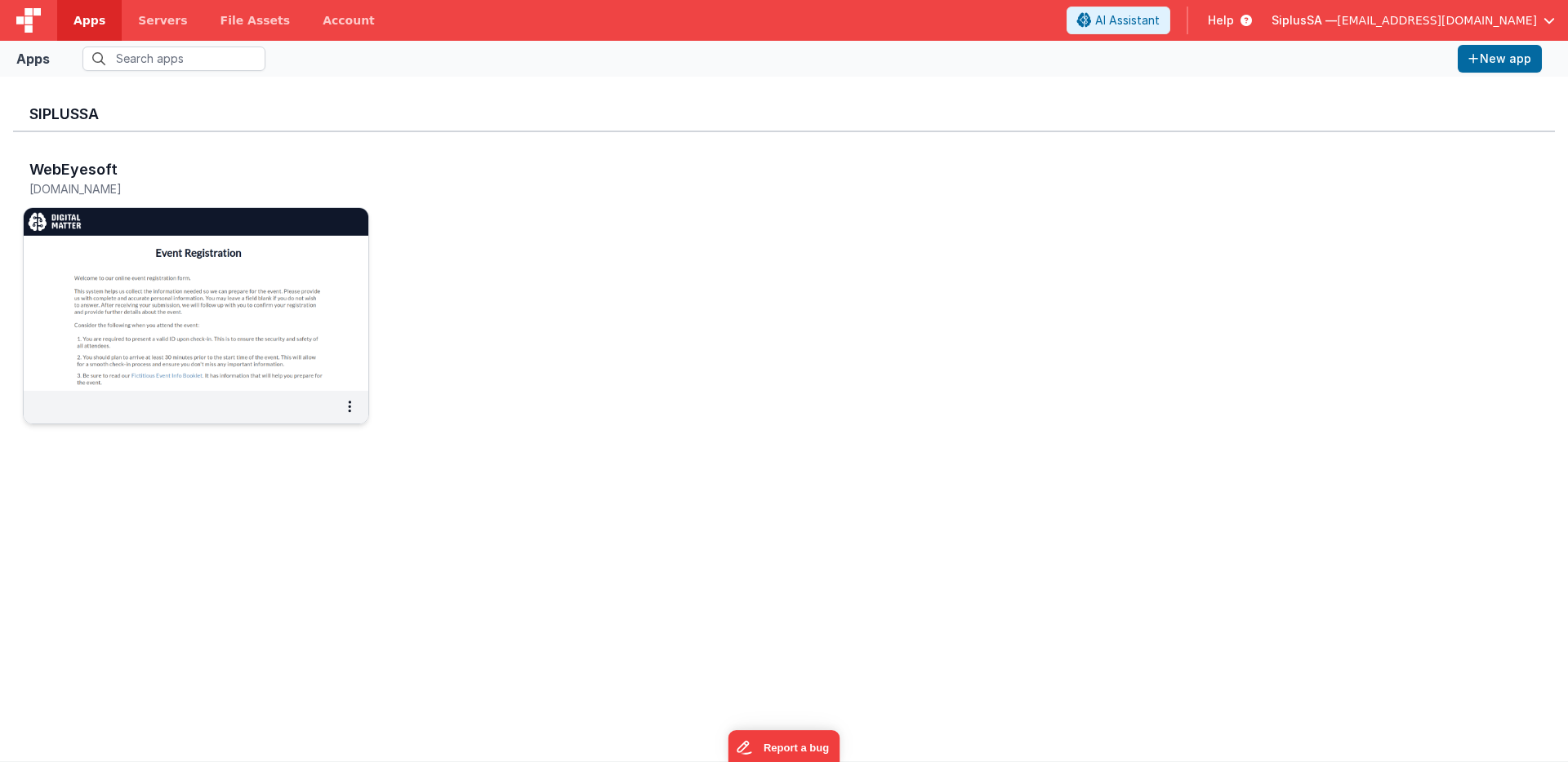
drag, startPoint x: 189, startPoint y: 187, endPoint x: 29, endPoint y: 191, distance: 160.0
click at [29, 191] on h5 "[DOMAIN_NAME]" at bounding box center [179, 189] width 299 height 12
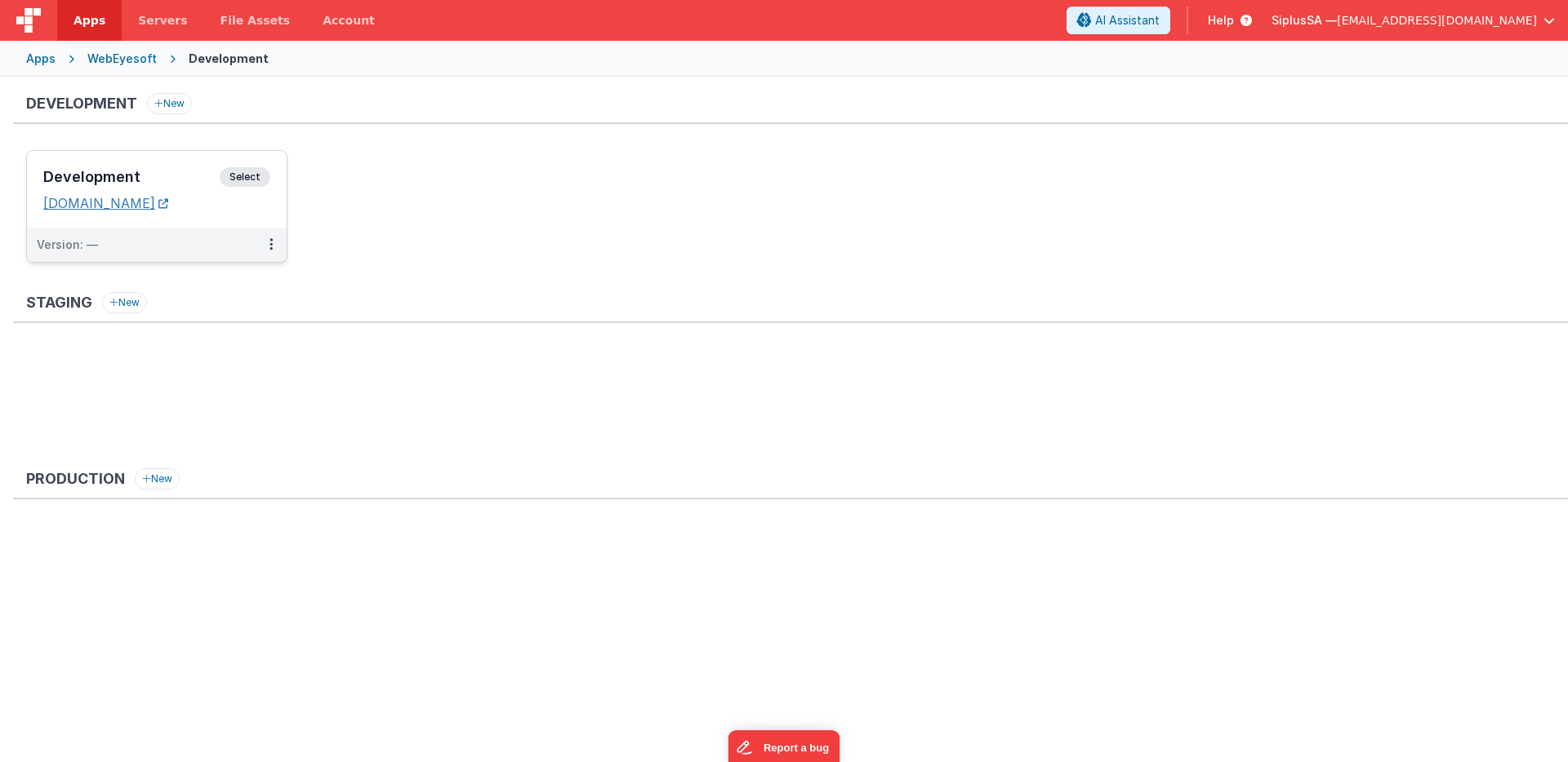
drag, startPoint x: 41, startPoint y: 205, endPoint x: 238, endPoint y: 208, distance: 197.0
click at [238, 208] on div "Development Select URLs [DOMAIN_NAME]" at bounding box center [156, 189] width 259 height 77
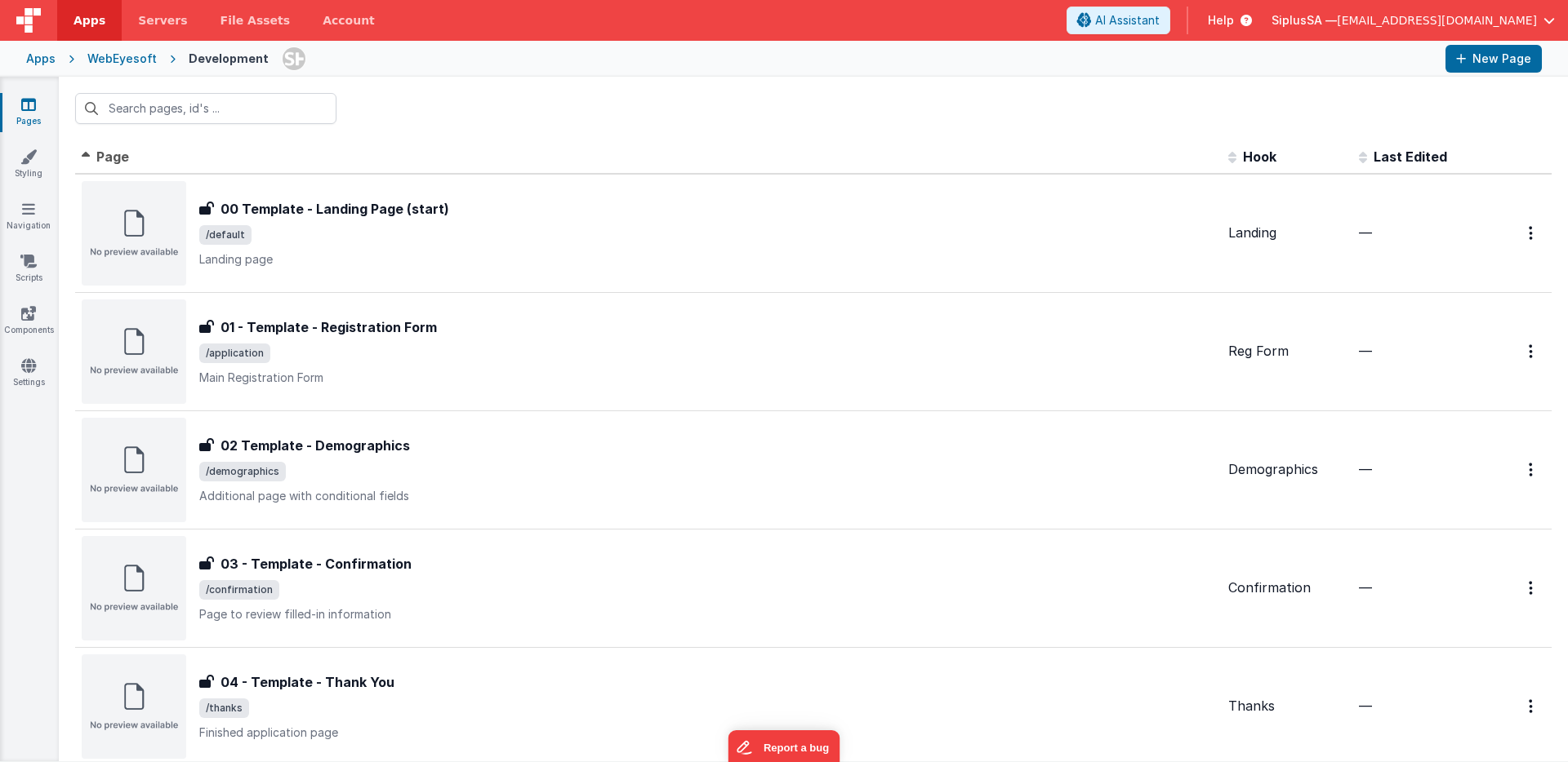
click at [122, 60] on div "WebEyesoft" at bounding box center [122, 58] width 69 height 16
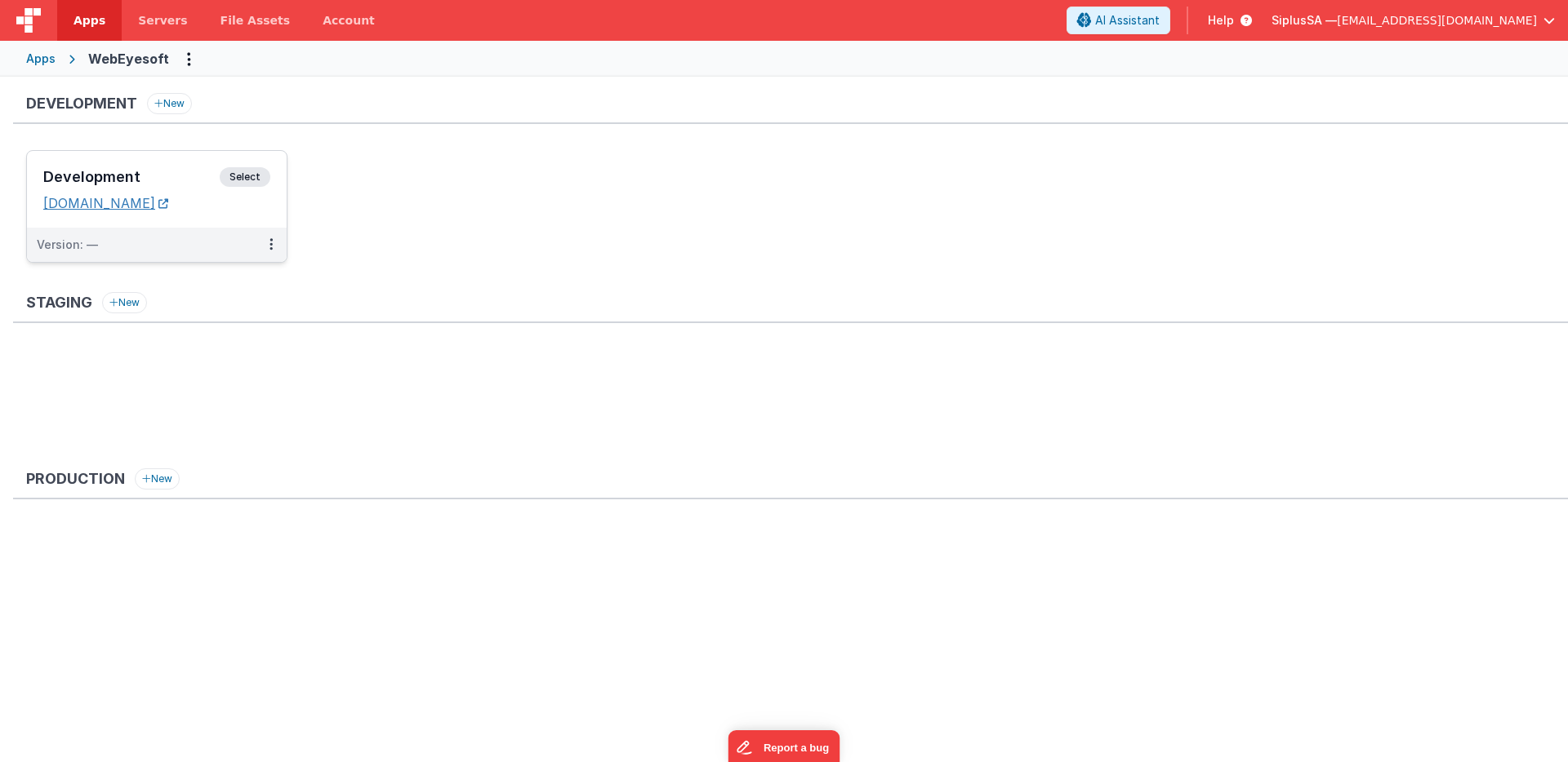
click at [168, 203] on icon at bounding box center [163, 203] width 10 height 1
click at [160, 23] on span "Servers" at bounding box center [162, 20] width 49 height 16
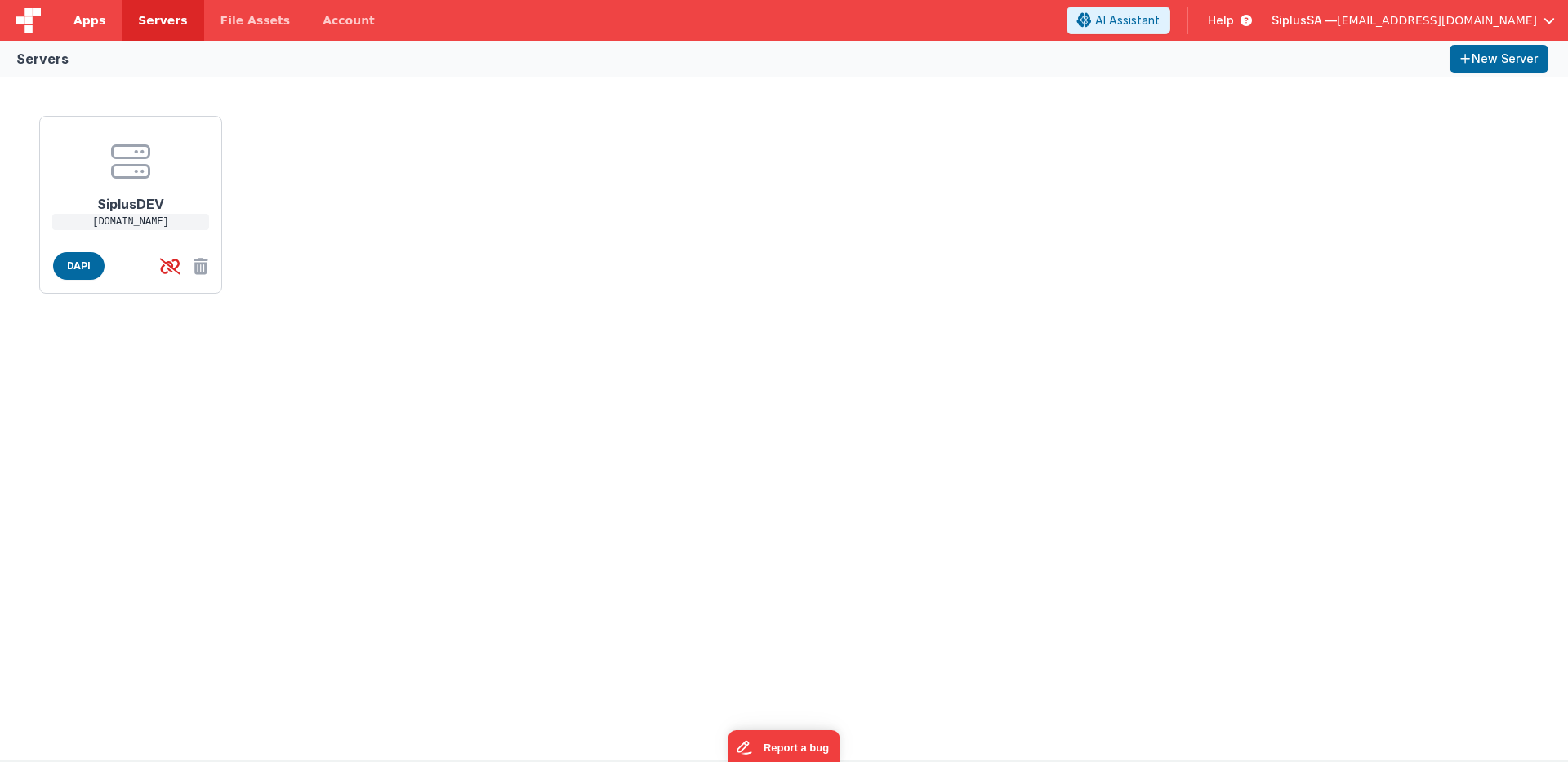
click at [106, 35] on link "Apps" at bounding box center [89, 20] width 64 height 41
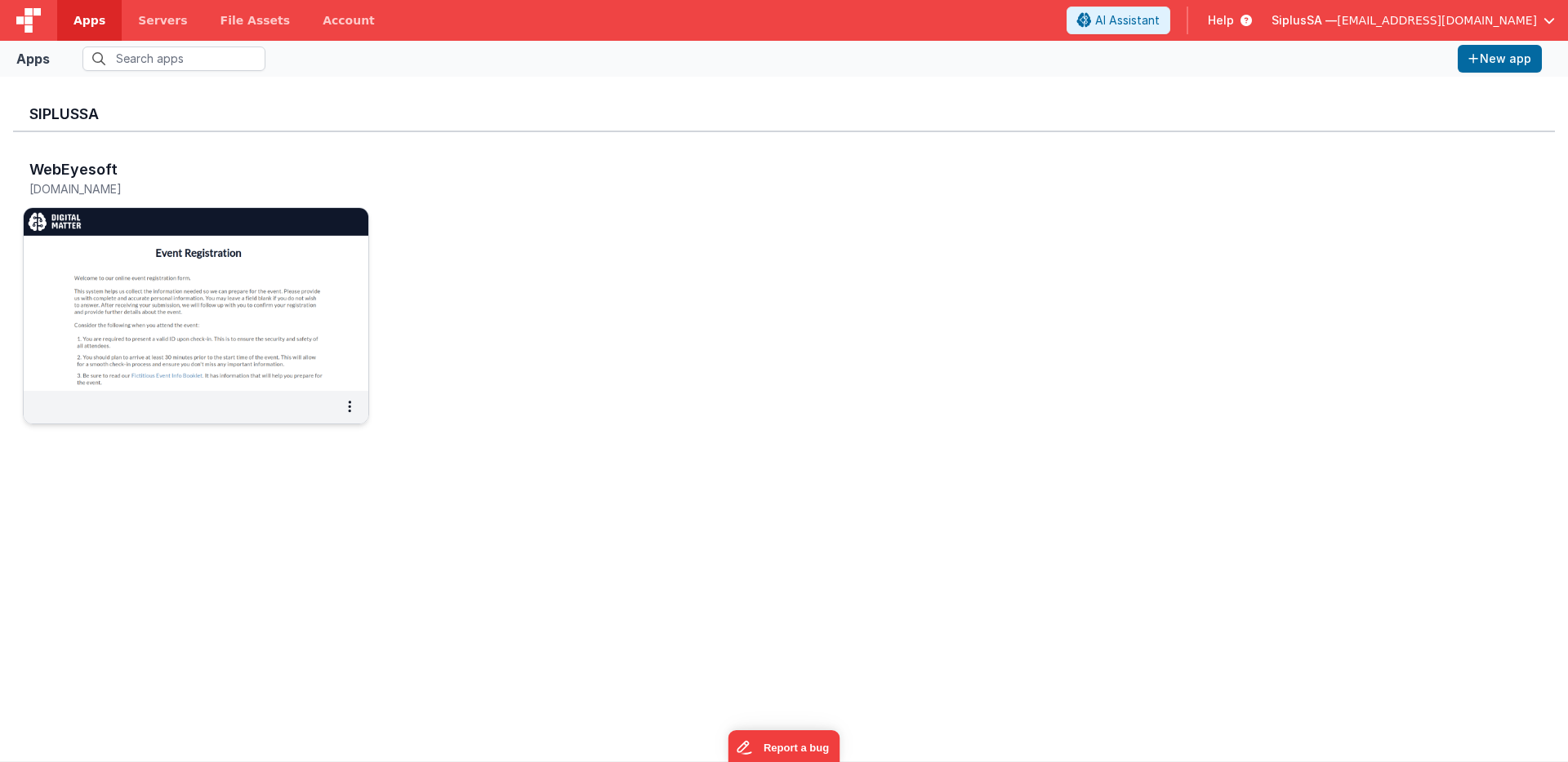
click at [326, 342] on img at bounding box center [195, 299] width 344 height 183
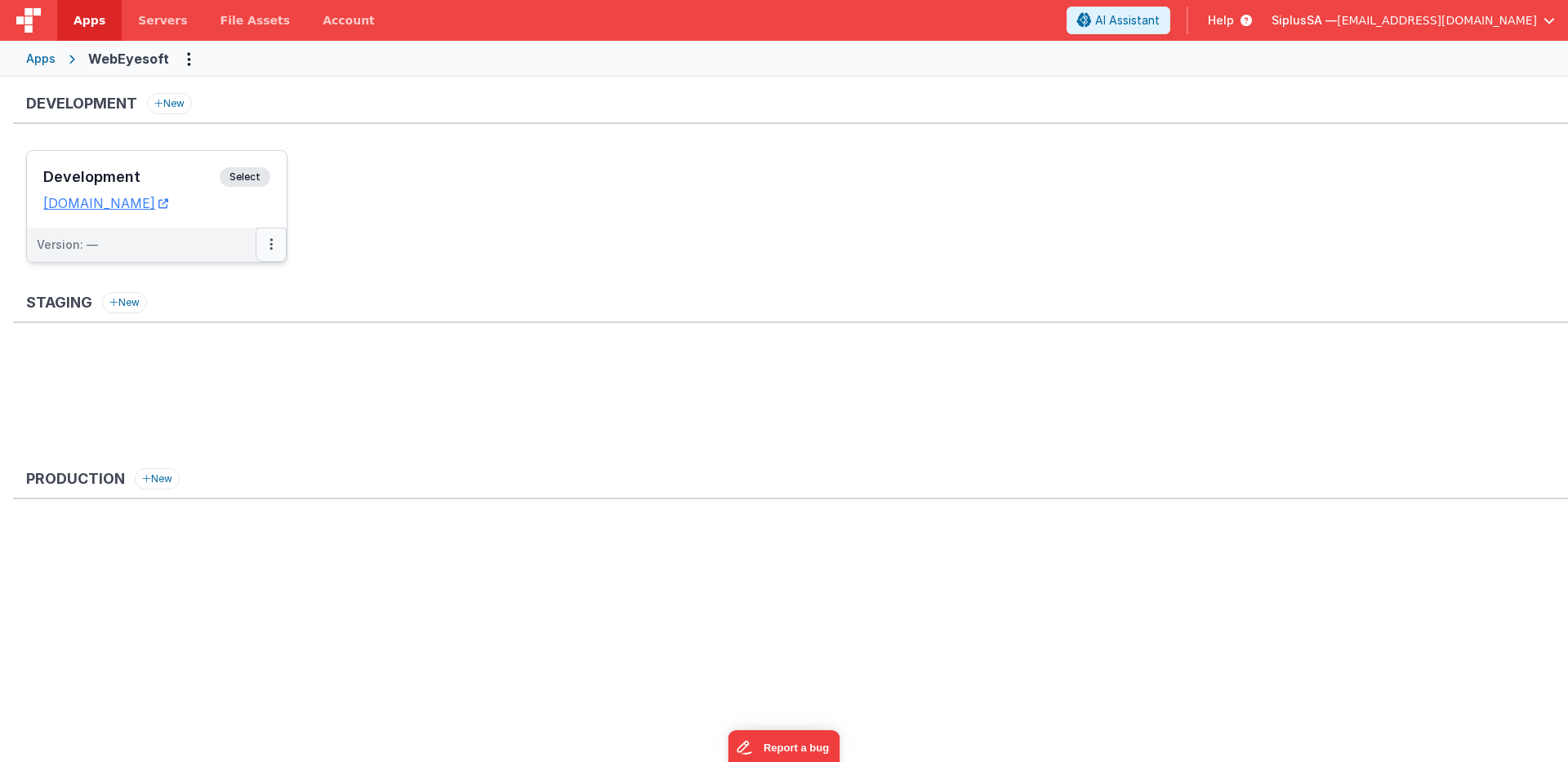
click at [268, 240] on button at bounding box center [271, 245] width 31 height 35
click at [253, 277] on link "Edit" at bounding box center [215, 282] width 144 height 29
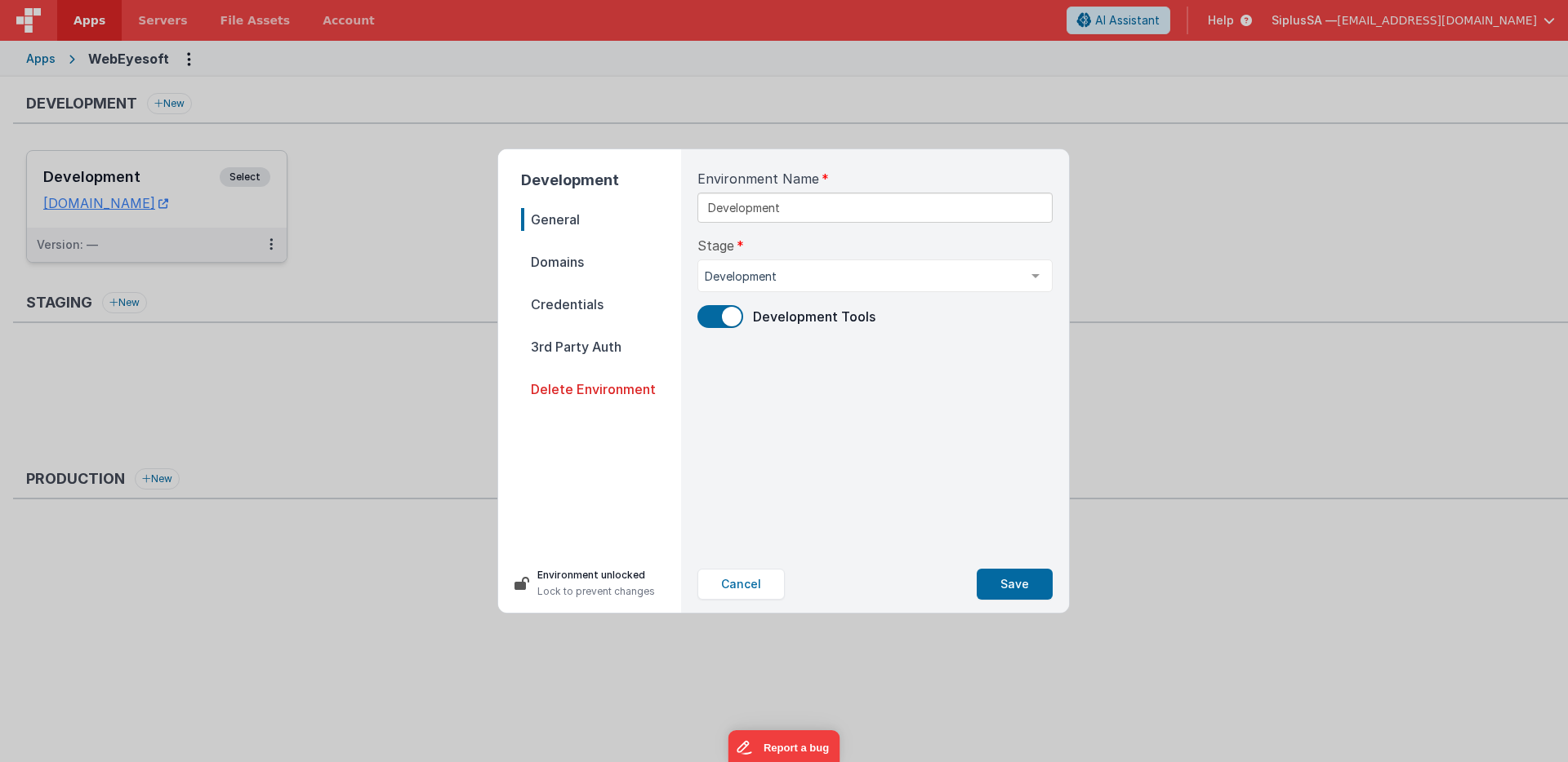
click at [604, 265] on span "Domains" at bounding box center [601, 262] width 160 height 23
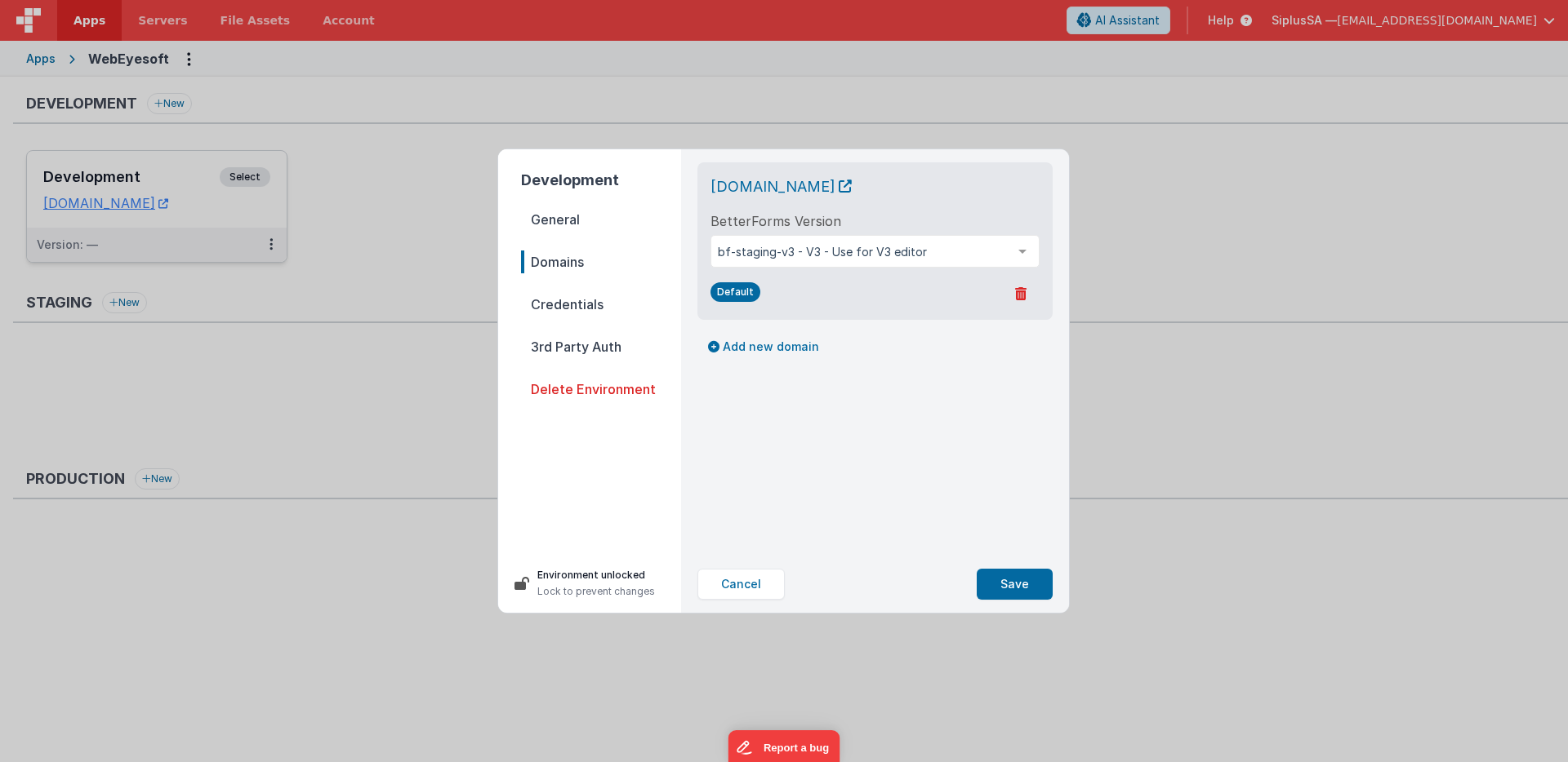
click at [599, 301] on span "Credentials" at bounding box center [601, 304] width 160 height 23
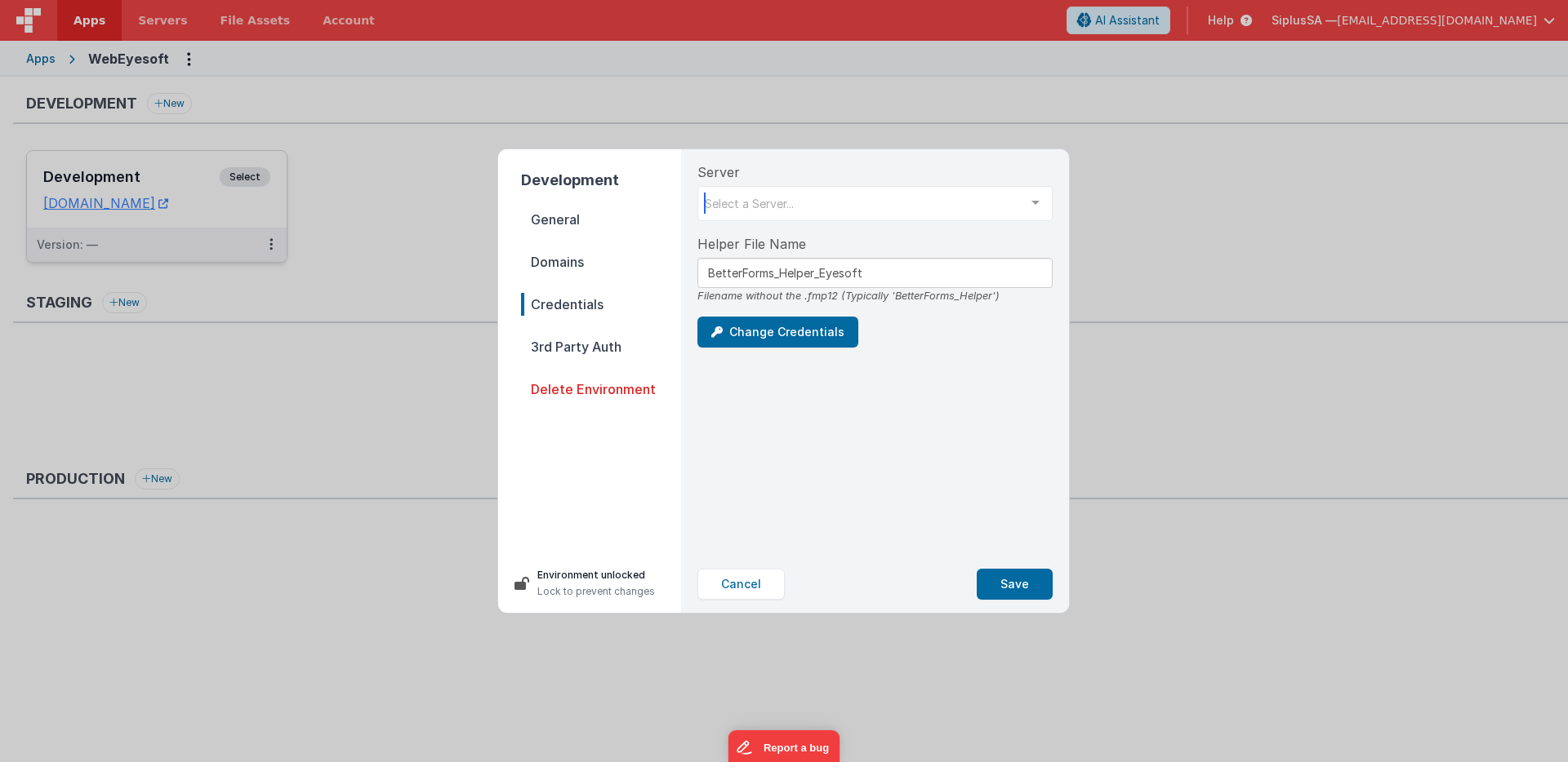
click at [824, 208] on div "Select a Server..." at bounding box center [875, 204] width 356 height 35
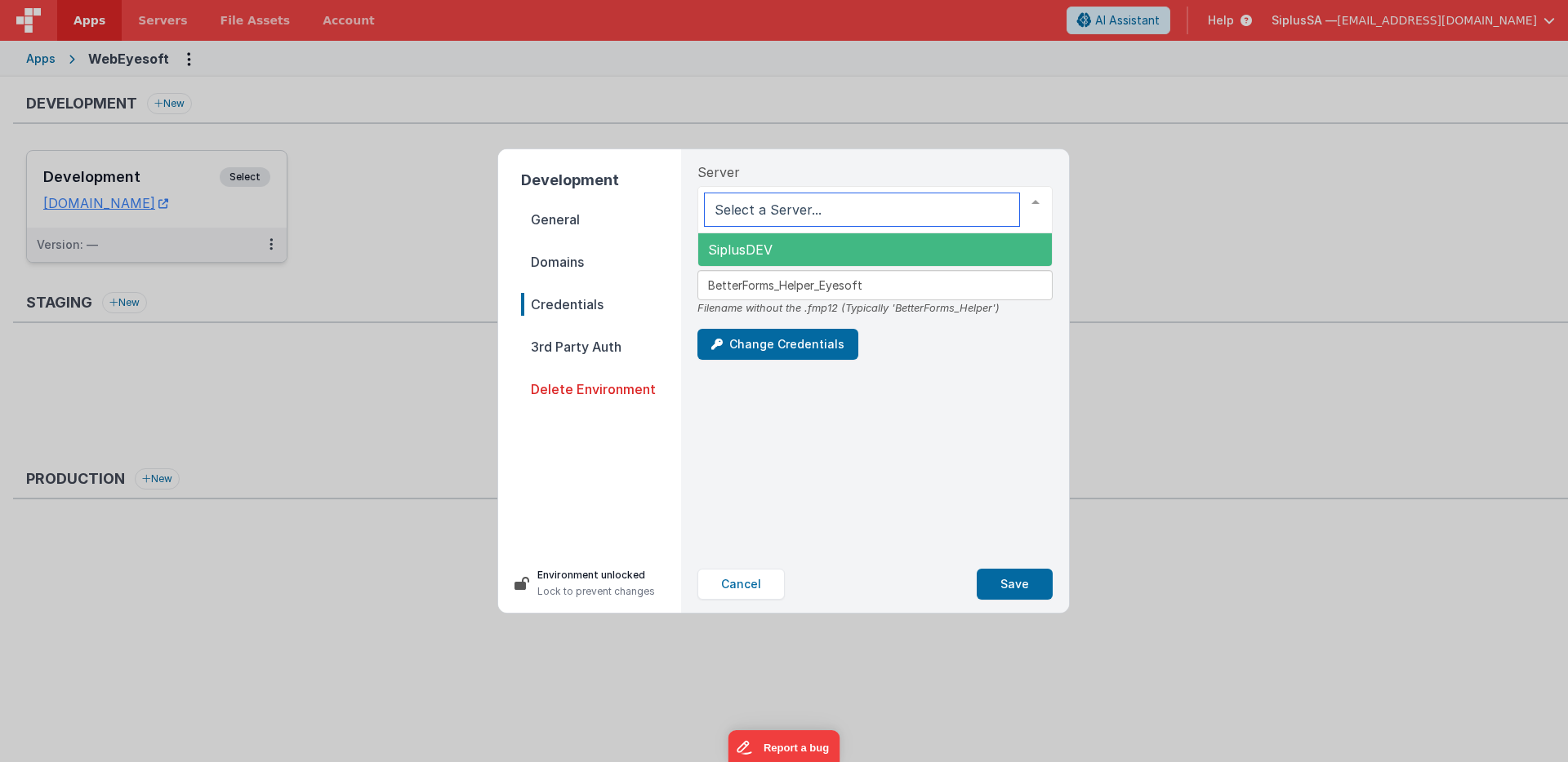
click at [807, 249] on span "SiplusDEV" at bounding box center [875, 250] width 354 height 33
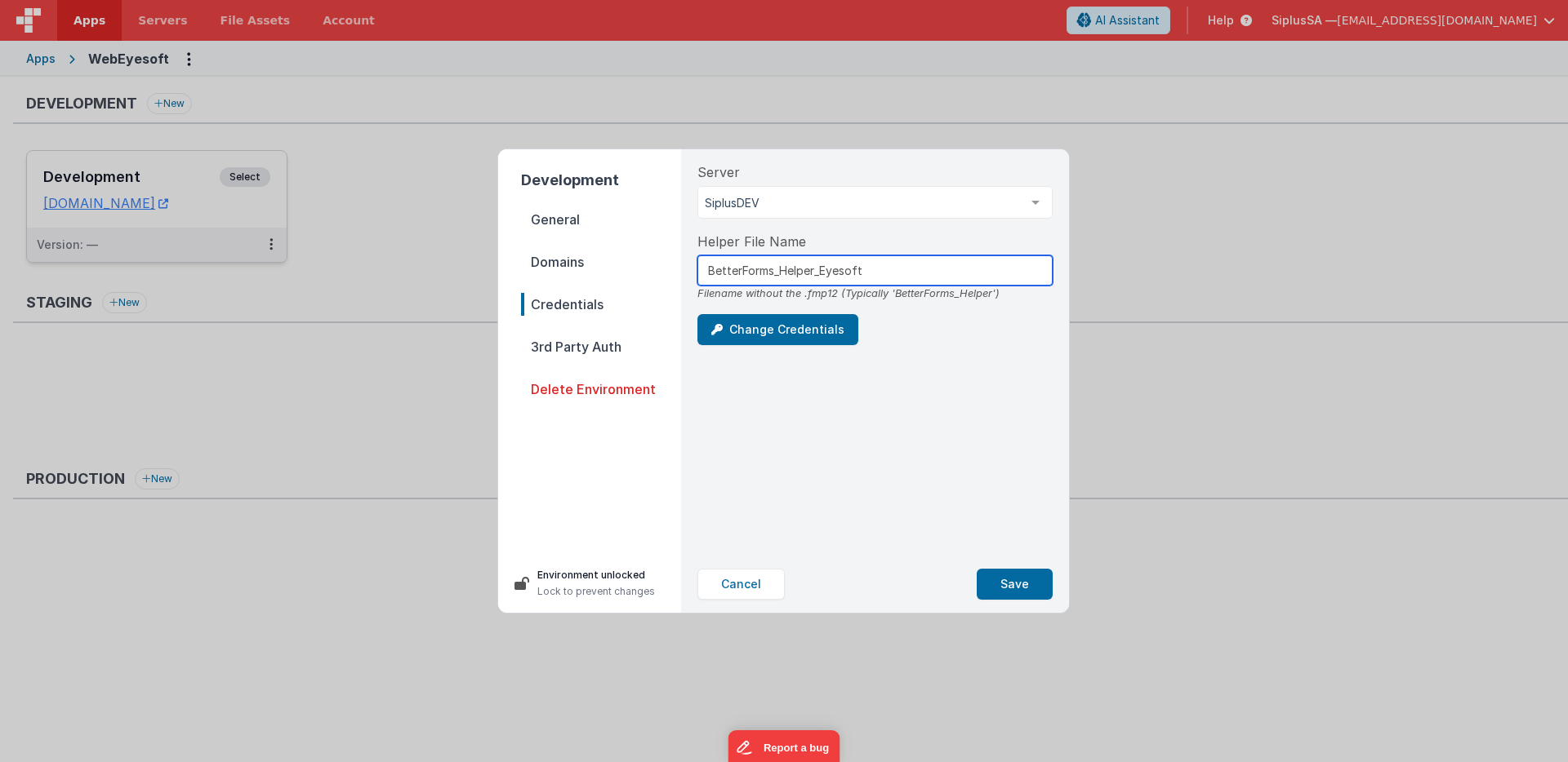
click at [818, 273] on input "BetterForms_Helper_Eyesoft" at bounding box center [875, 270] width 356 height 30
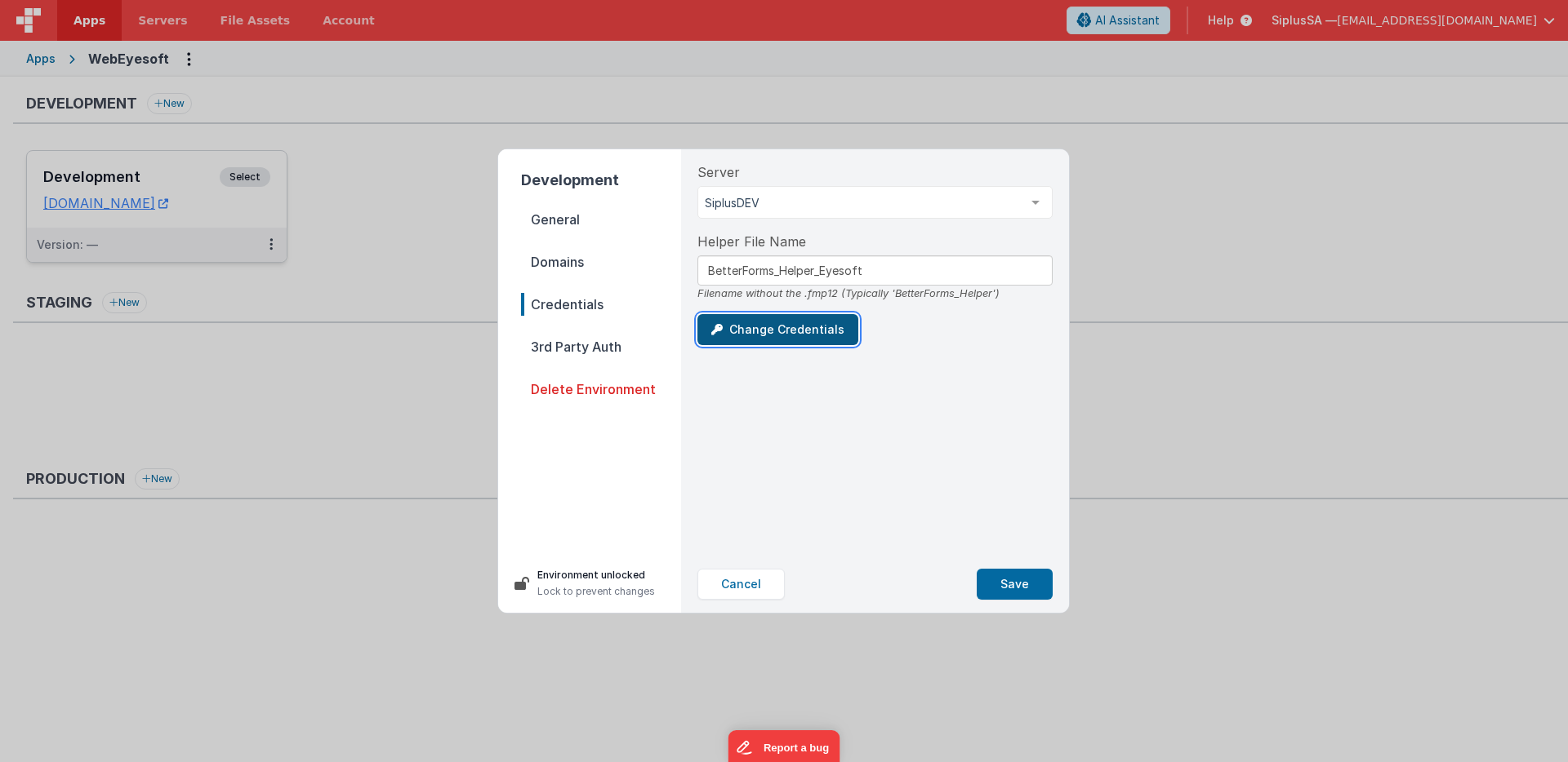
click at [808, 331] on button "Change Credentials" at bounding box center [777, 330] width 160 height 31
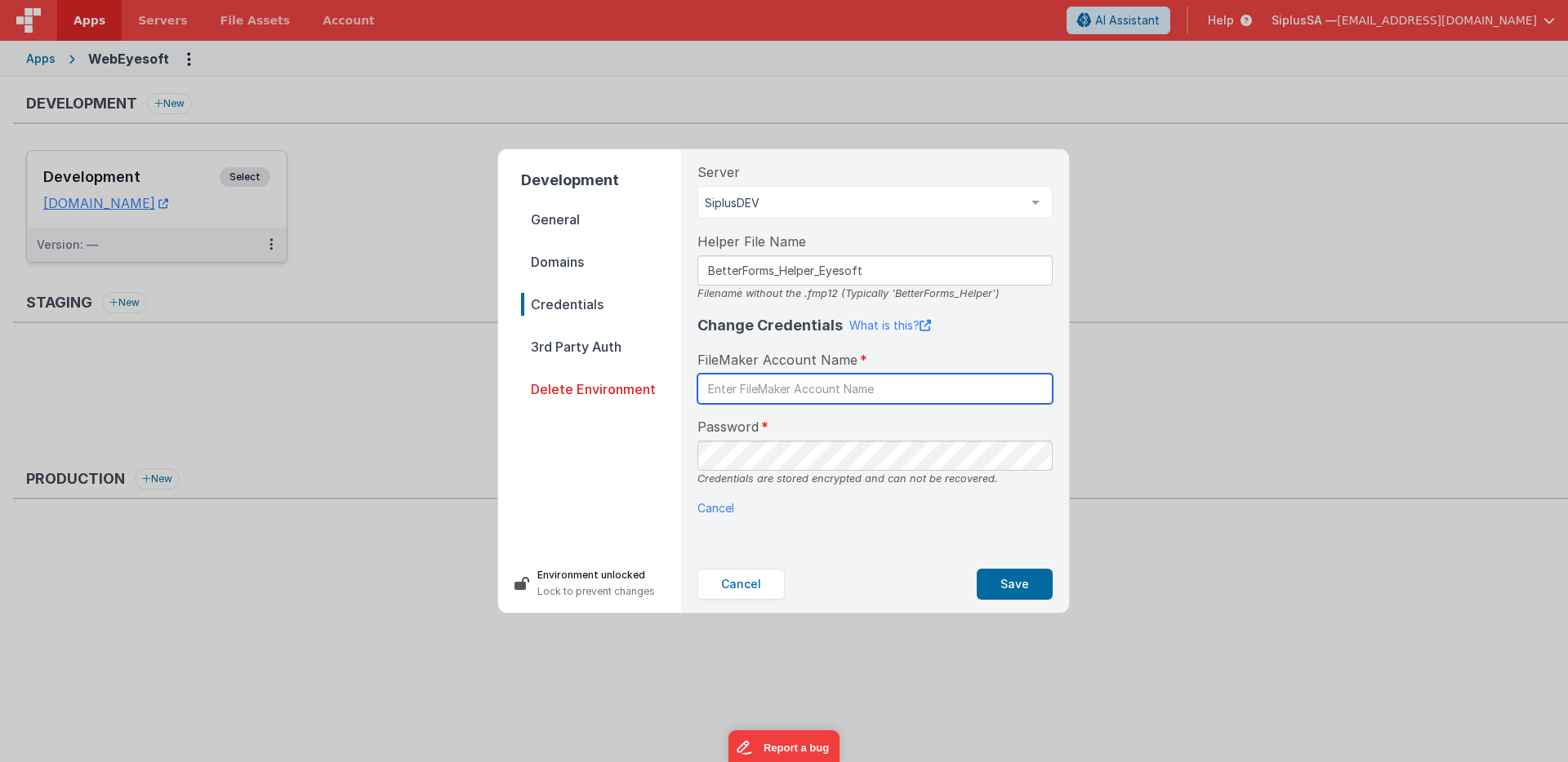
click at [795, 392] on input "text" at bounding box center [875, 388] width 356 height 30
type input "BetterForms"
click at [743, 551] on div "Server SiplusDEV SiplusDEV List is empty. Helper File Name BetterForms_Helper_E…" at bounding box center [875, 352] width 382 height 407
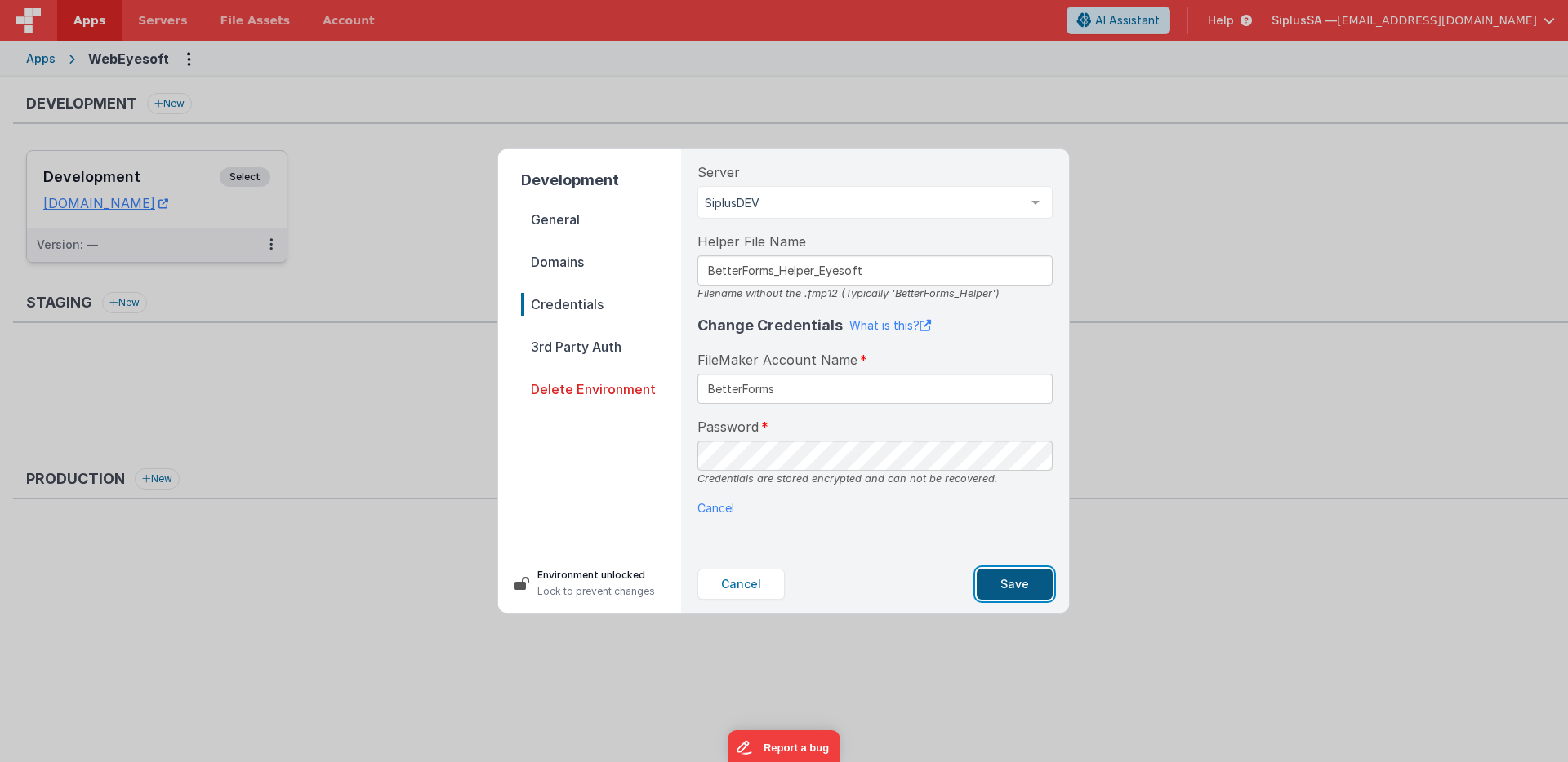
click at [1014, 583] on button "Save" at bounding box center [1015, 584] width 76 height 31
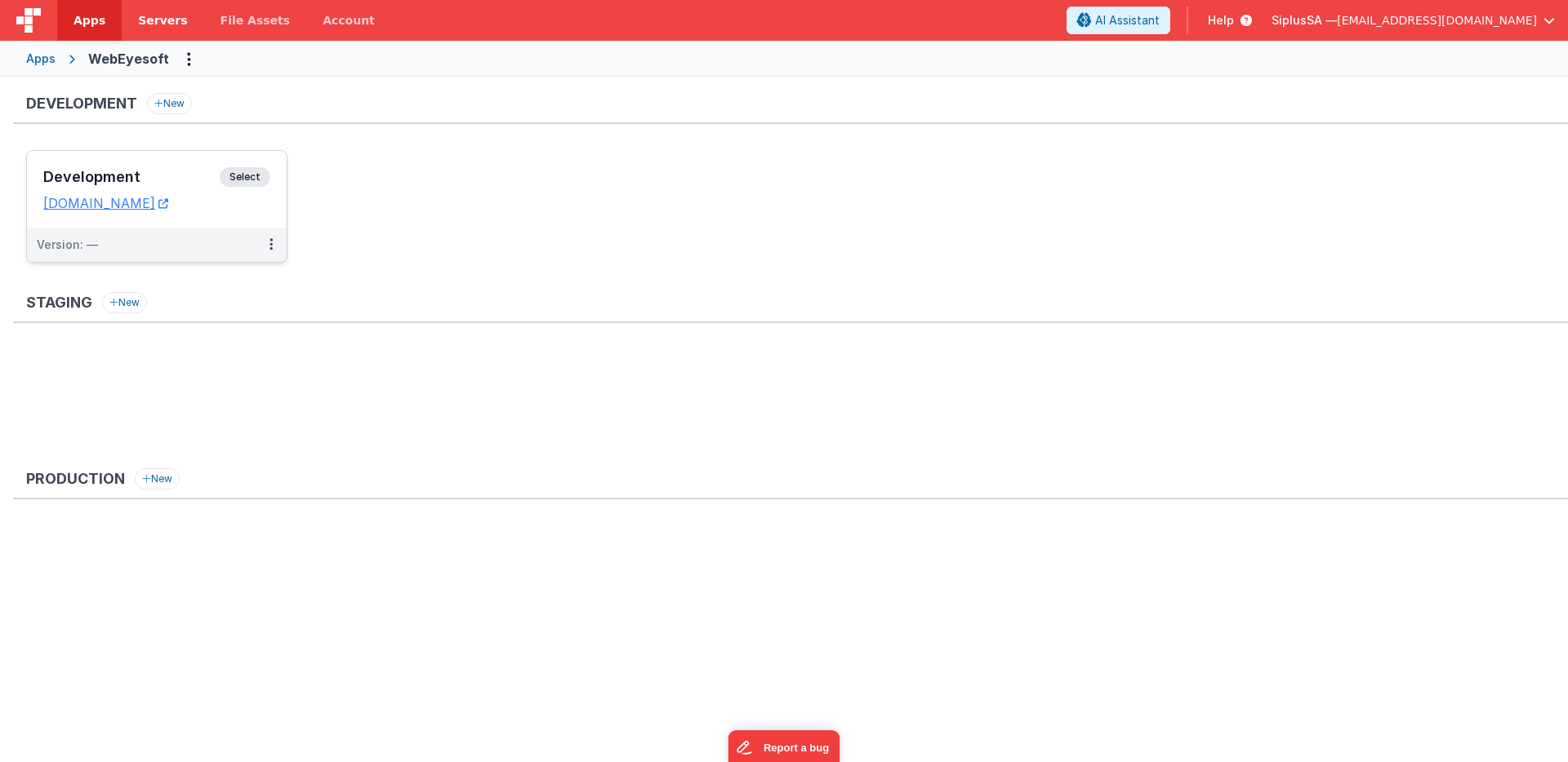
click at [163, 24] on span "Servers" at bounding box center [162, 20] width 49 height 16
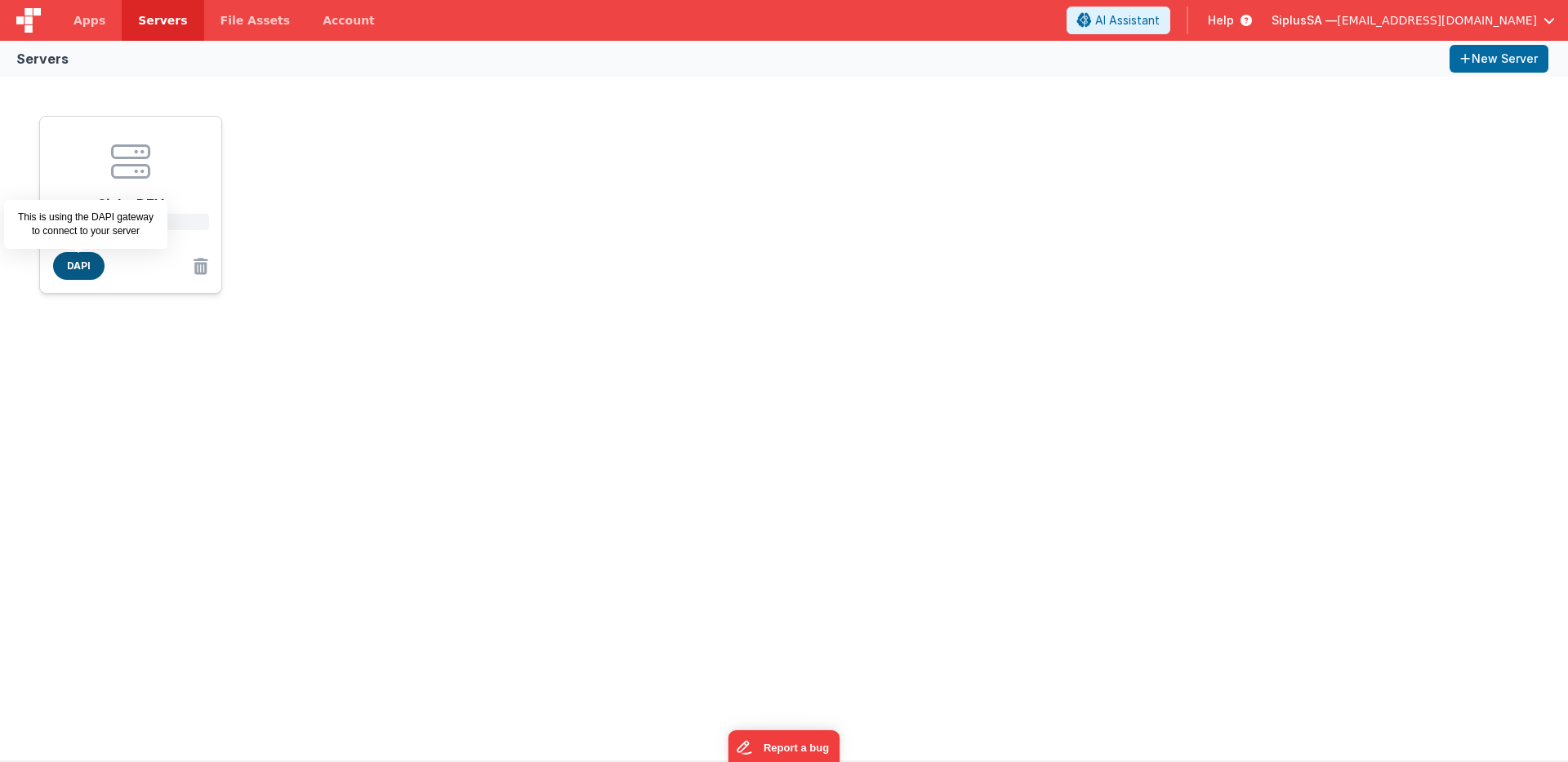
click at [84, 265] on span "DAPI" at bounding box center [78, 266] width 51 height 28
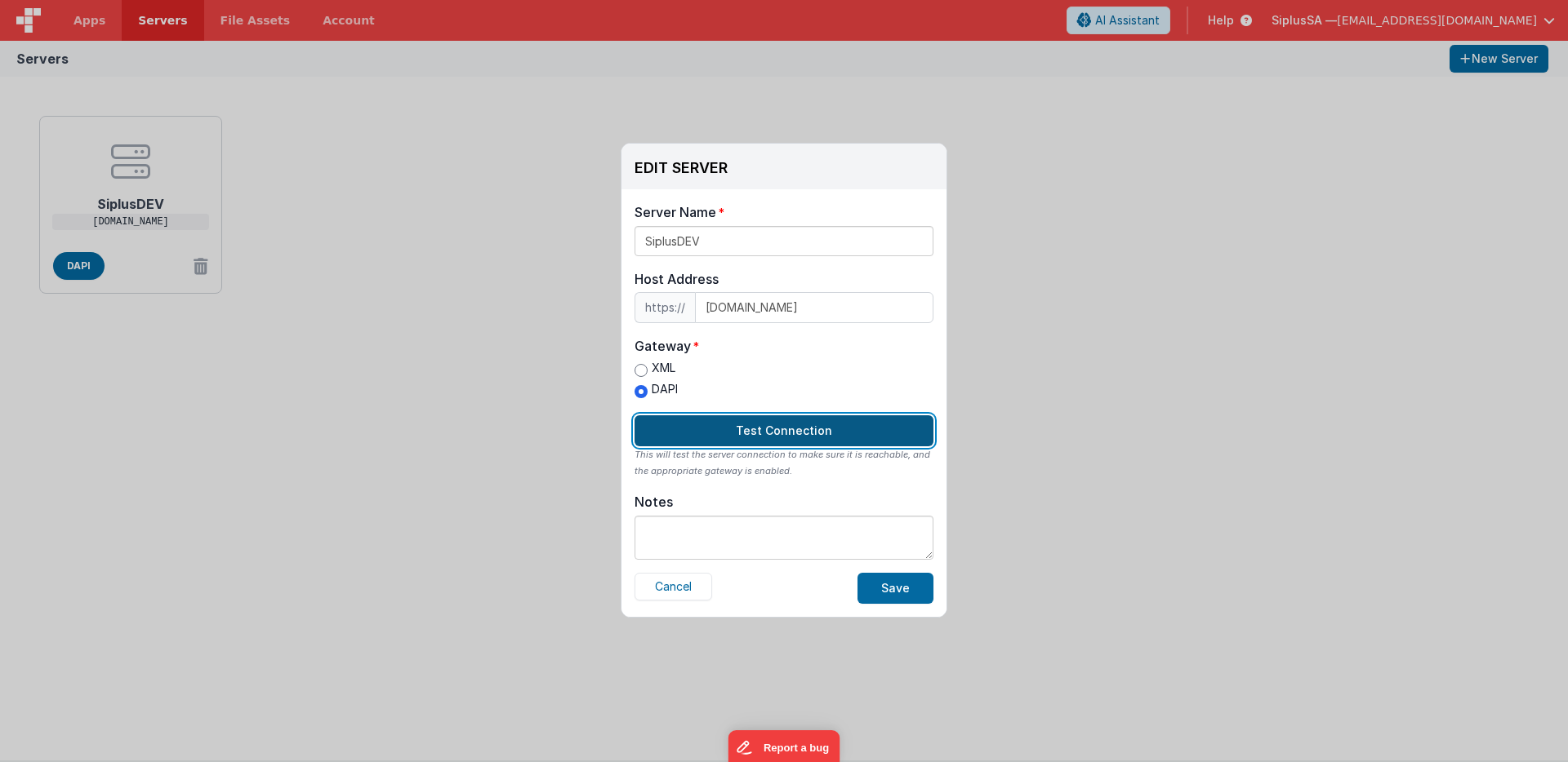
click at [846, 437] on button "Test Connection" at bounding box center [784, 431] width 299 height 31
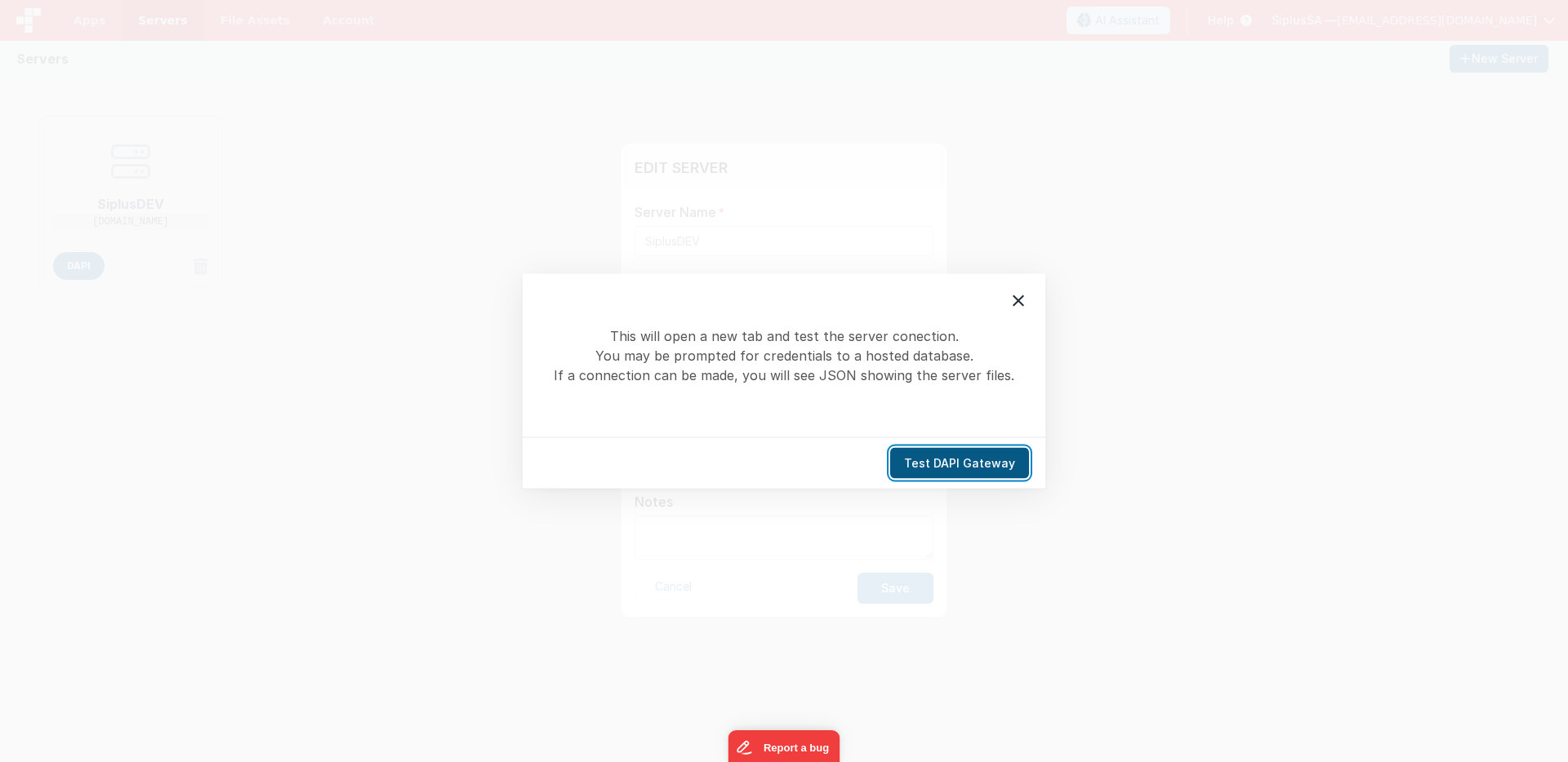
click at [964, 467] on button "Test DAPI Gateway" at bounding box center [959, 464] width 139 height 31
click at [1013, 309] on icon at bounding box center [1018, 301] width 20 height 20
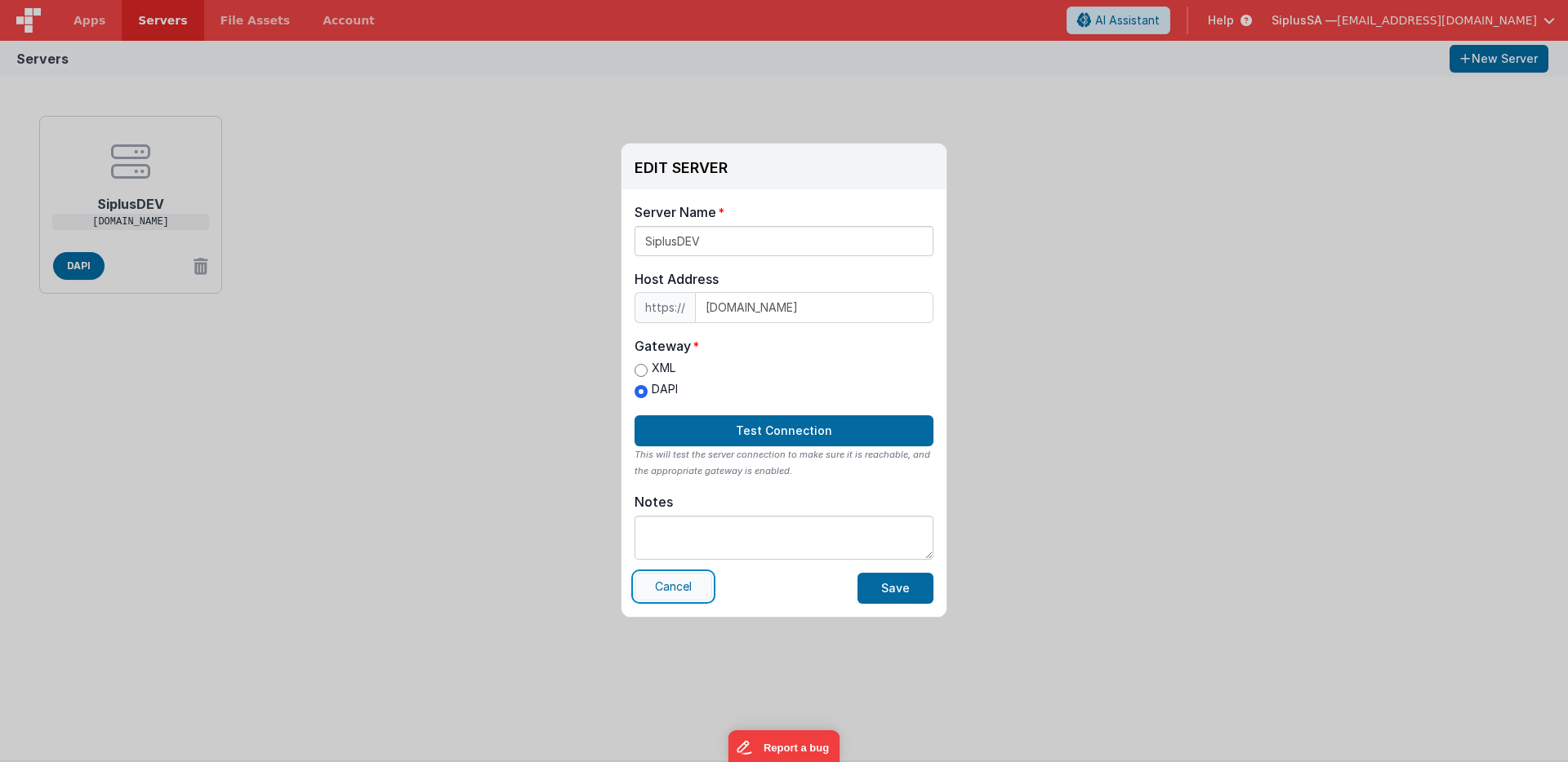
click at [704, 594] on button "Cancel" at bounding box center [673, 587] width 77 height 28
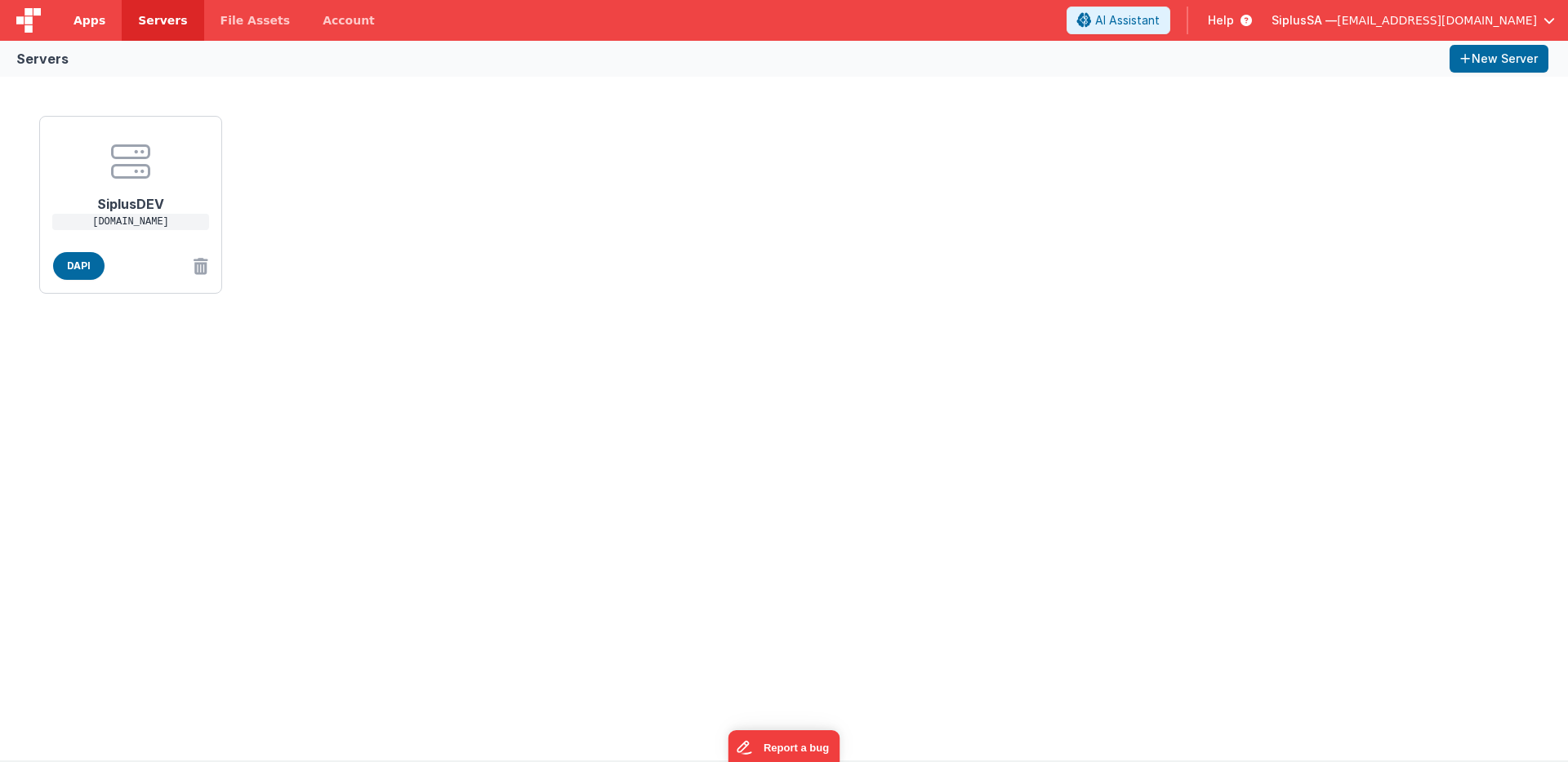
click at [81, 3] on link "Apps" at bounding box center [89, 20] width 64 height 41
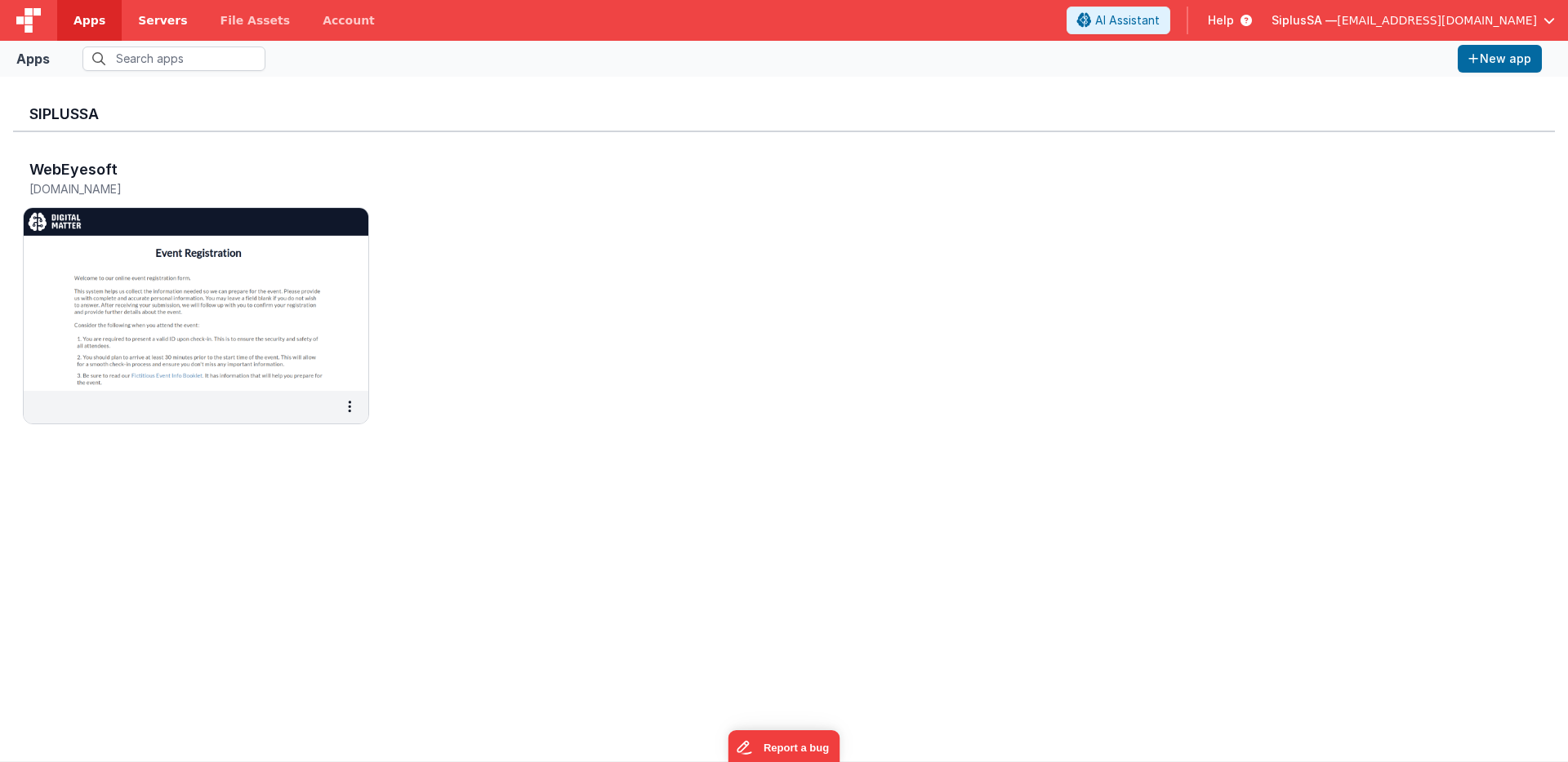
click at [130, 12] on link "Servers" at bounding box center [162, 20] width 82 height 41
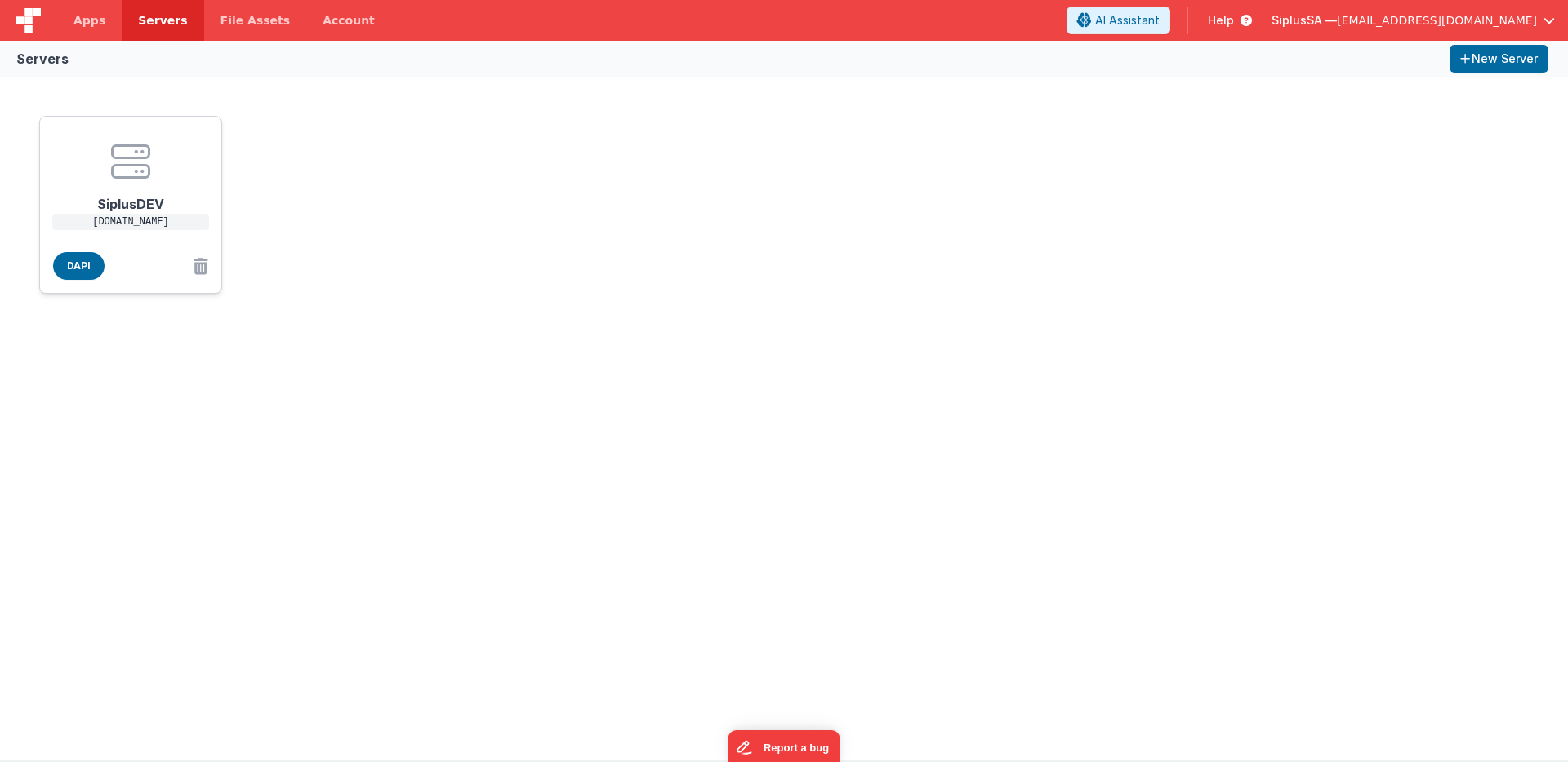
drag, startPoint x: 188, startPoint y: 221, endPoint x: 79, endPoint y: 219, distance: 109.0
click at [79, 219] on p "[DOMAIN_NAME]" at bounding box center [130, 222] width 157 height 16
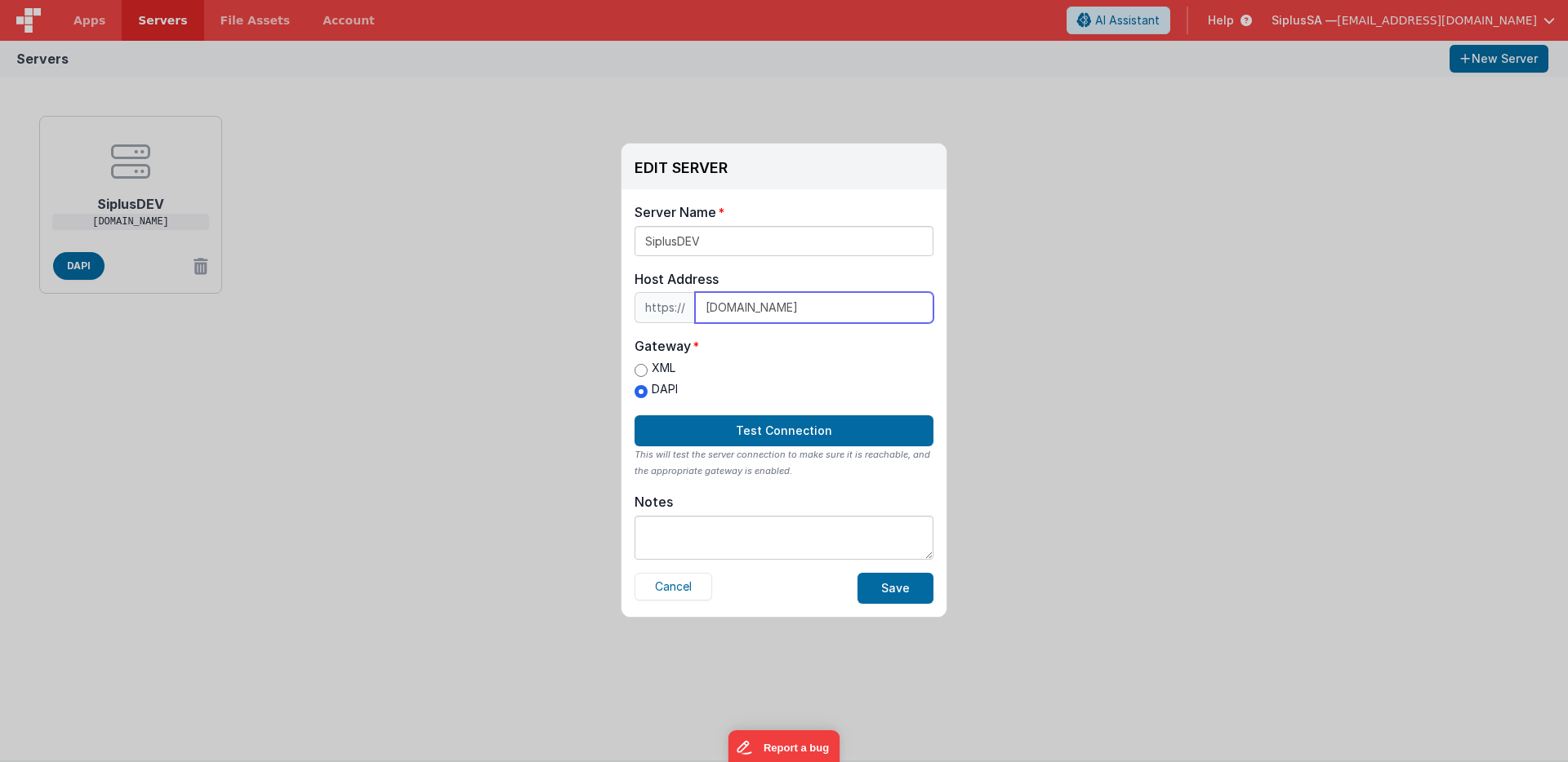
click at [828, 310] on input "[DOMAIN_NAME]" at bounding box center [813, 308] width 238 height 31
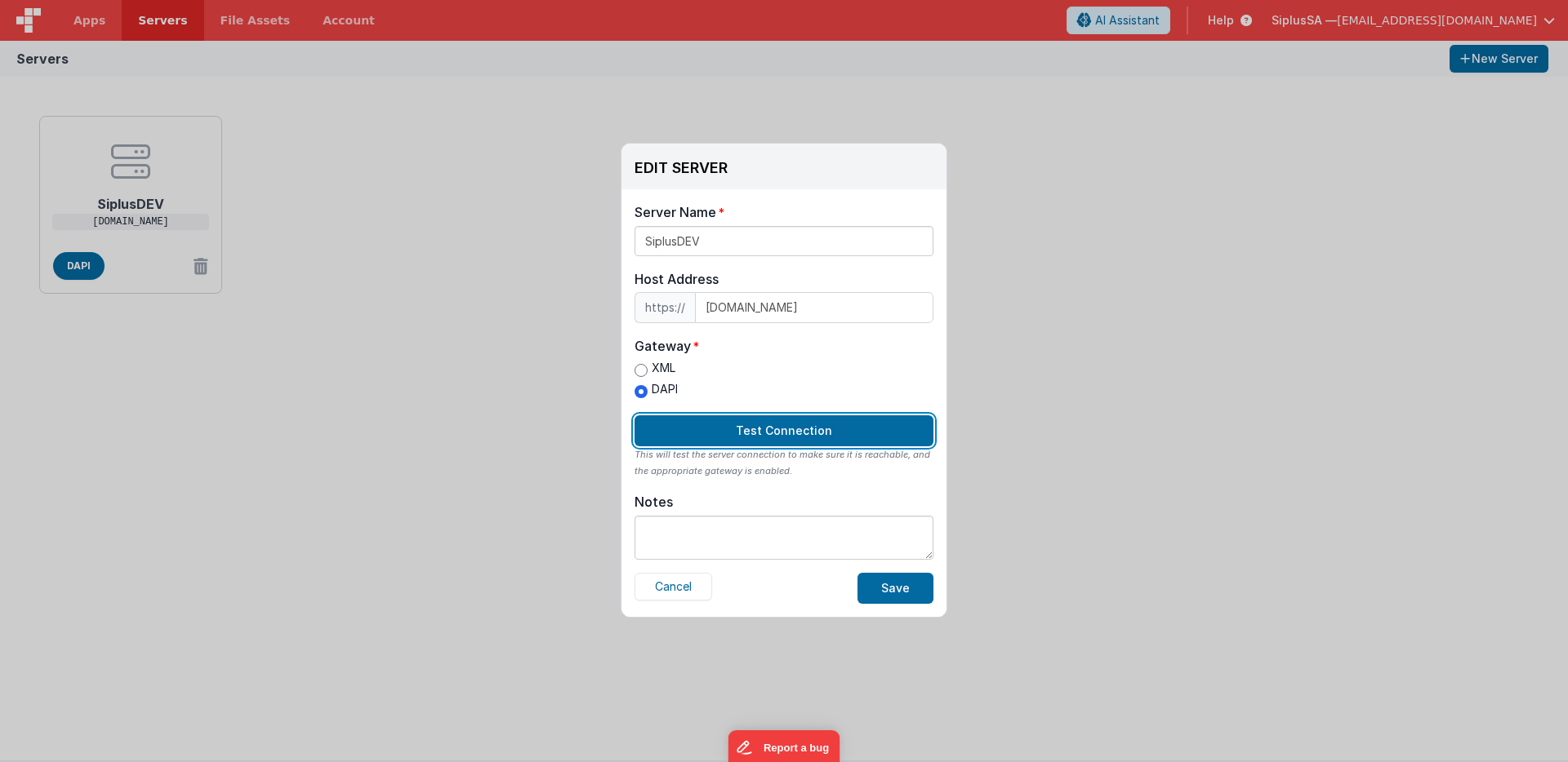
click at [795, 423] on button "Test Connection" at bounding box center [784, 431] width 299 height 31
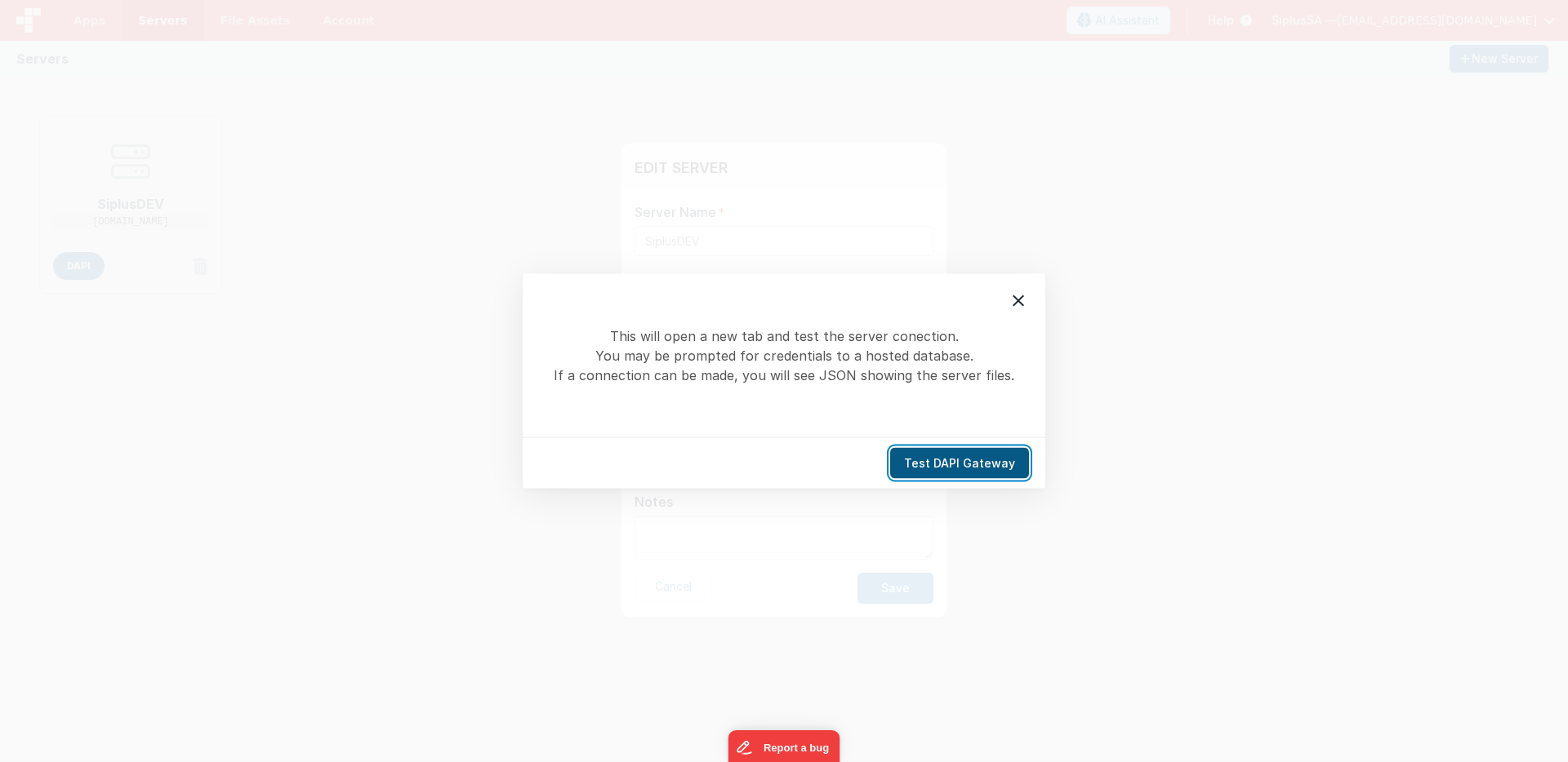
click at [976, 463] on button "Test DAPI Gateway" at bounding box center [959, 464] width 139 height 31
click at [979, 473] on button "Test DAPI Gateway" at bounding box center [959, 464] width 139 height 31
